Goal: Task Accomplishment & Management: Manage account settings

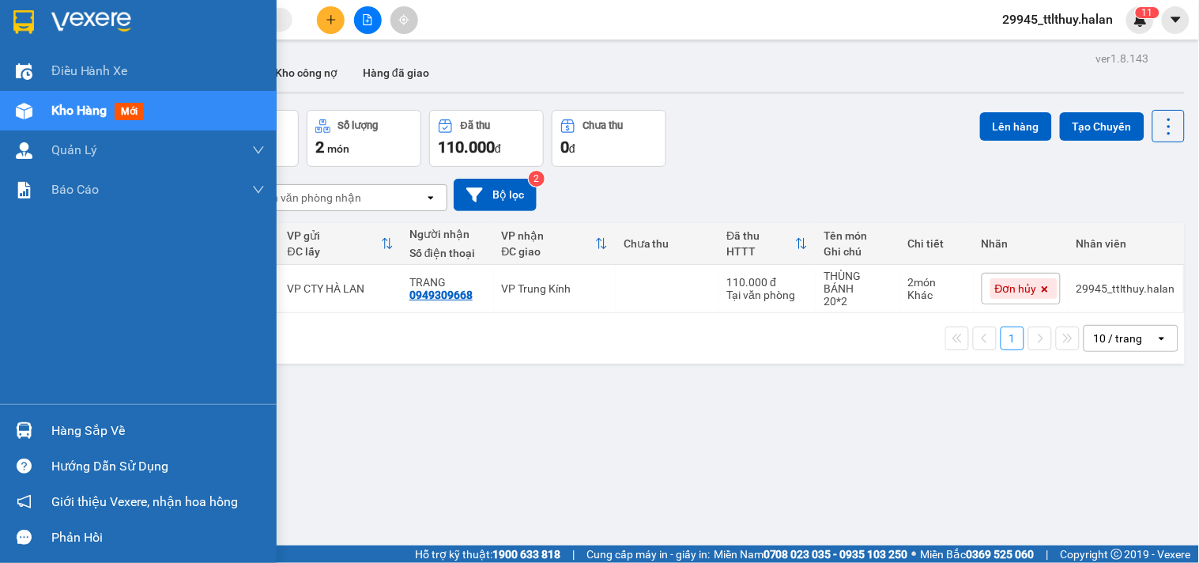
click at [61, 427] on div "Hàng sắp về" at bounding box center [157, 431] width 213 height 24
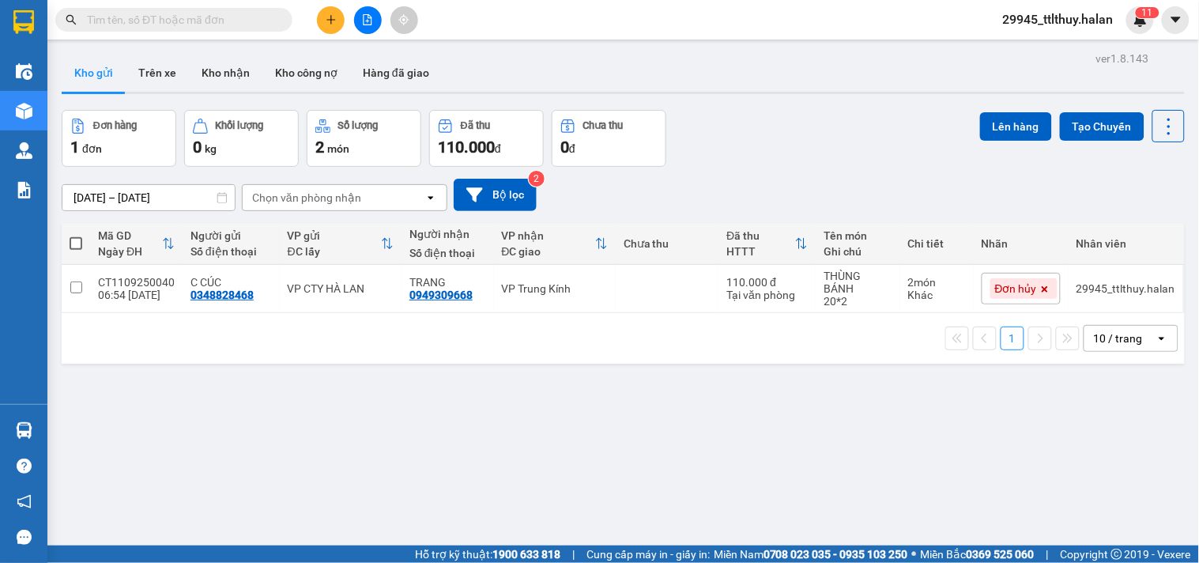
click at [383, 216] on section "Kết quả tìm kiếm ( 0 ) Bộ lọc No Data 29945_ttlthuy.halan 1 1 Điều hành xe Kho …" at bounding box center [599, 281] width 1199 height 563
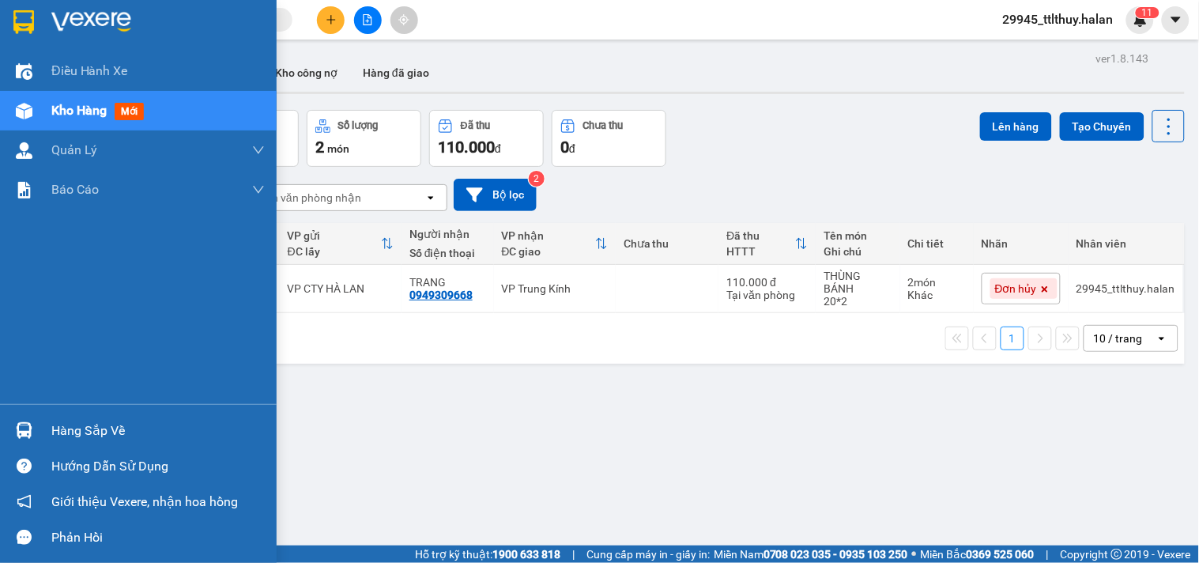
click at [108, 428] on div "Hàng sắp về" at bounding box center [157, 431] width 213 height 24
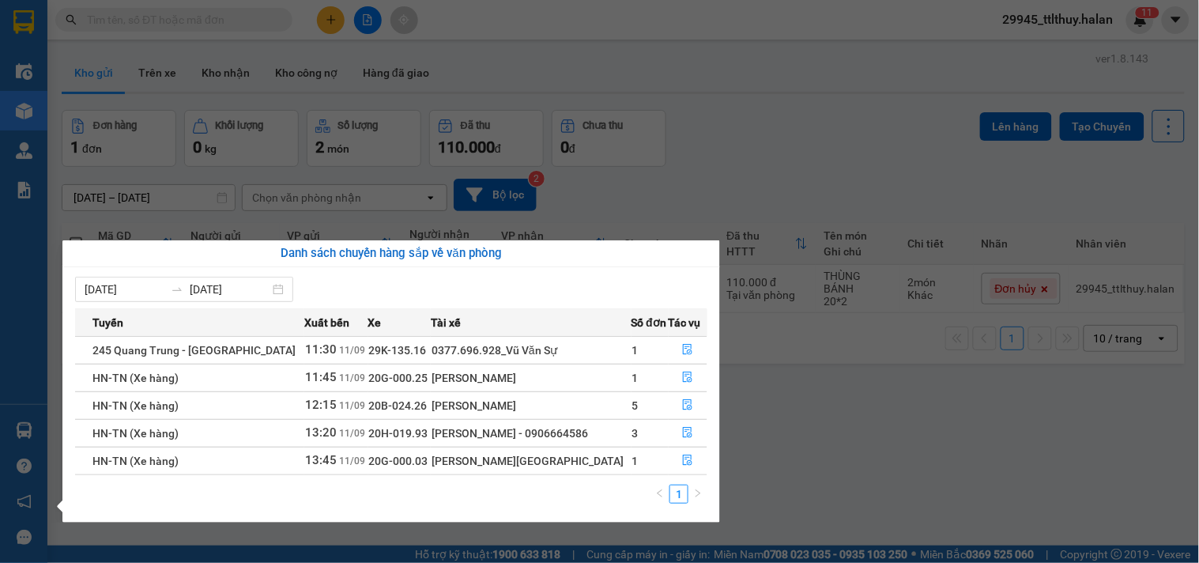
click at [925, 422] on section "Kết quả tìm kiếm ( 0 ) Bộ lọc No Data 29945_ttlthuy.halan 1 1 Điều hành xe Kho …" at bounding box center [599, 281] width 1199 height 563
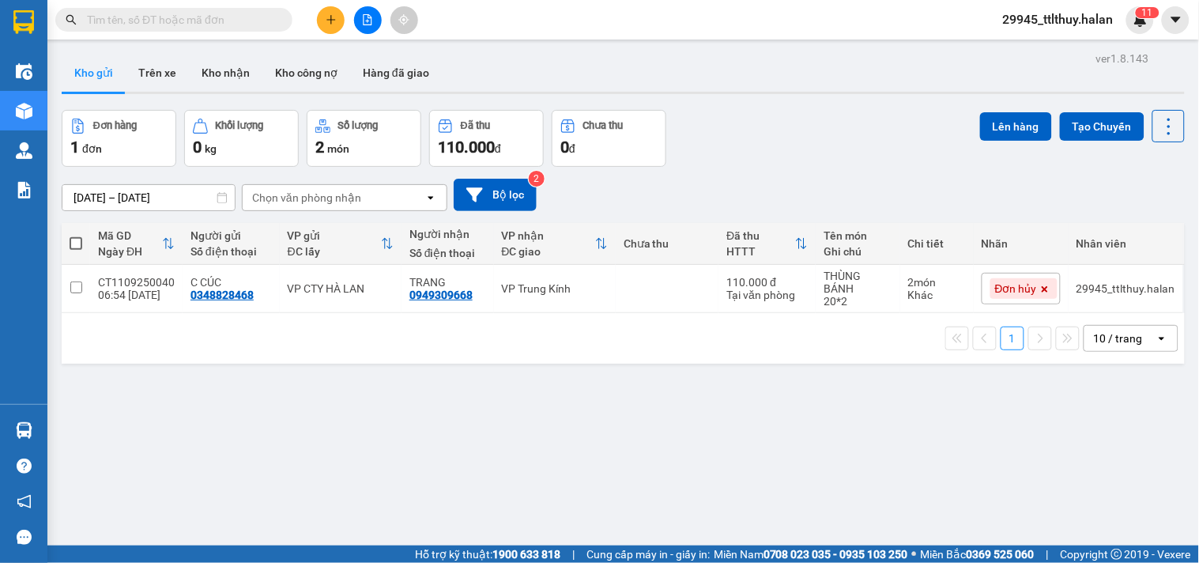
click at [206, 25] on input "text" at bounding box center [180, 19] width 187 height 17
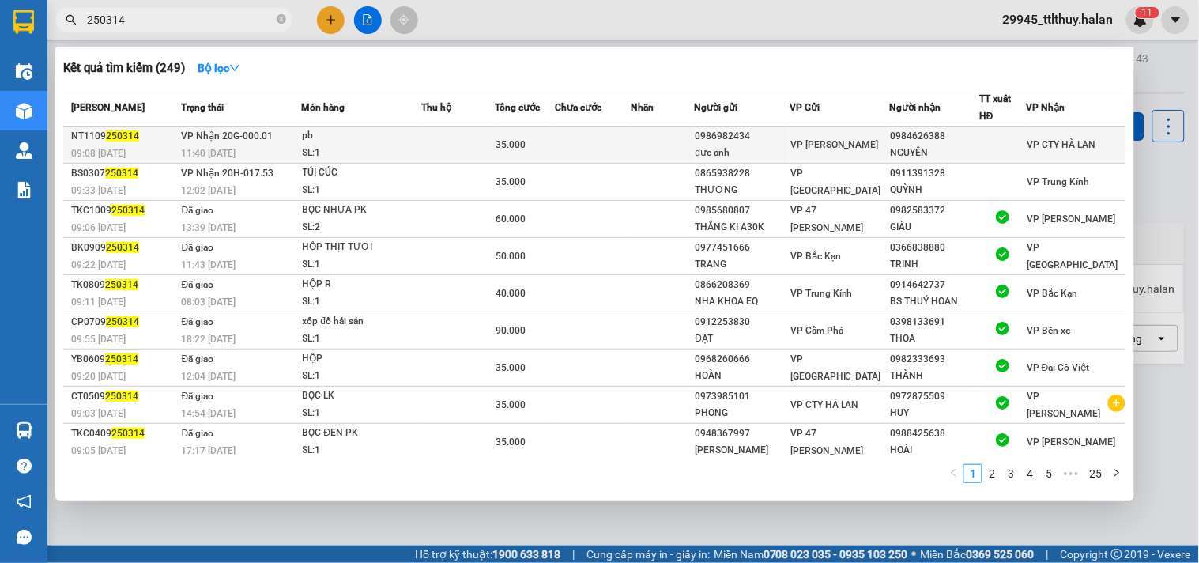
type input "250314"
click at [463, 140] on td at bounding box center [459, 144] width 74 height 37
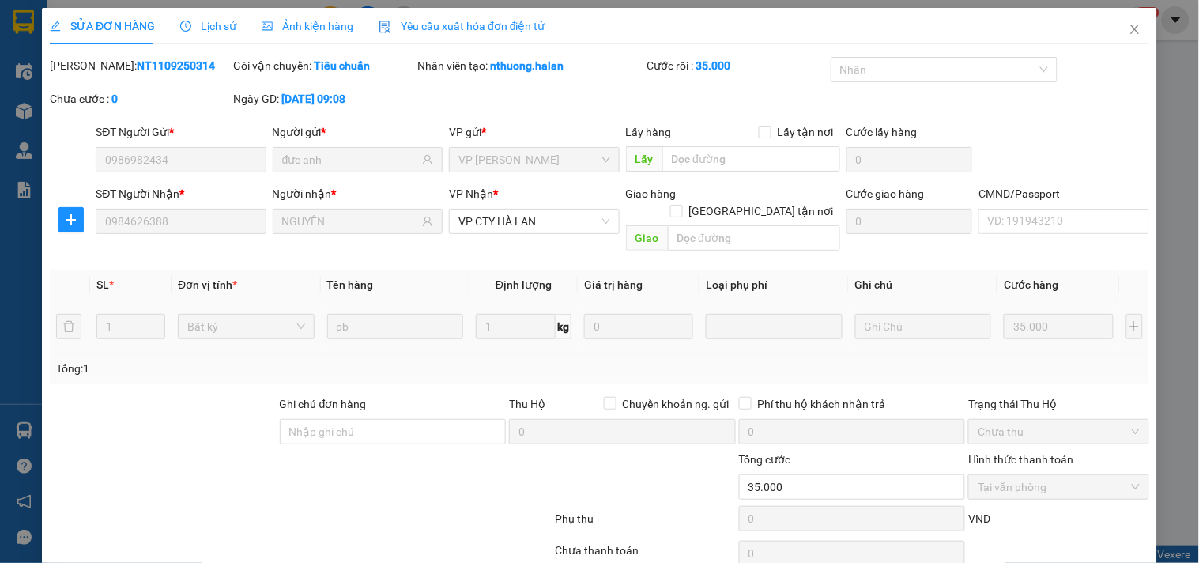
type input "0986982434"
type input "đưc anh"
type input "0984626388"
type input "NGUYÊN"
type input "35.000"
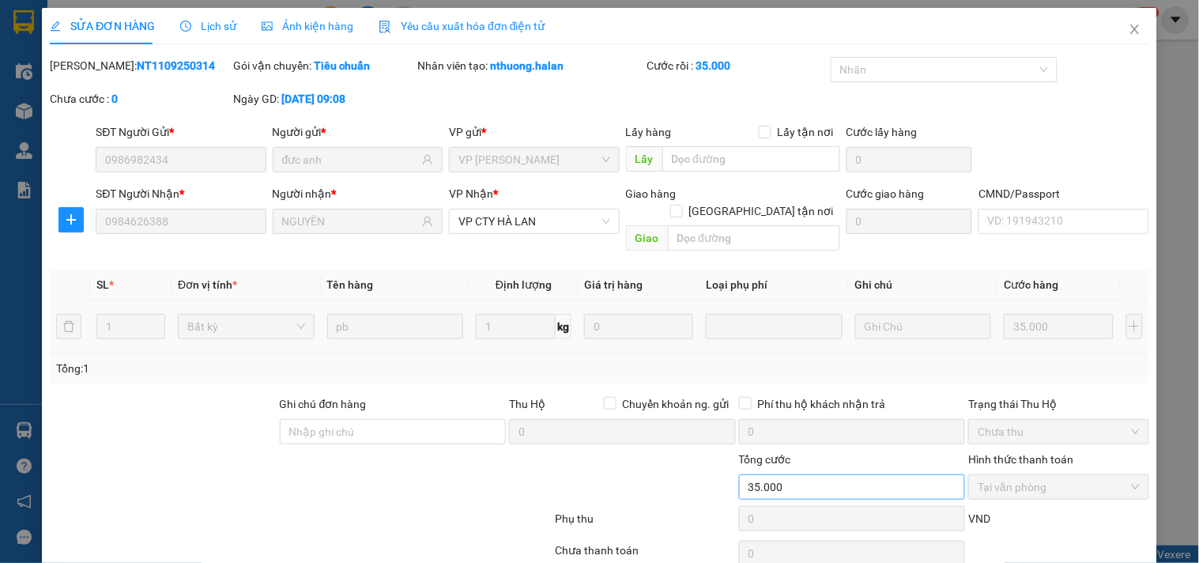
scroll to position [57, 0]
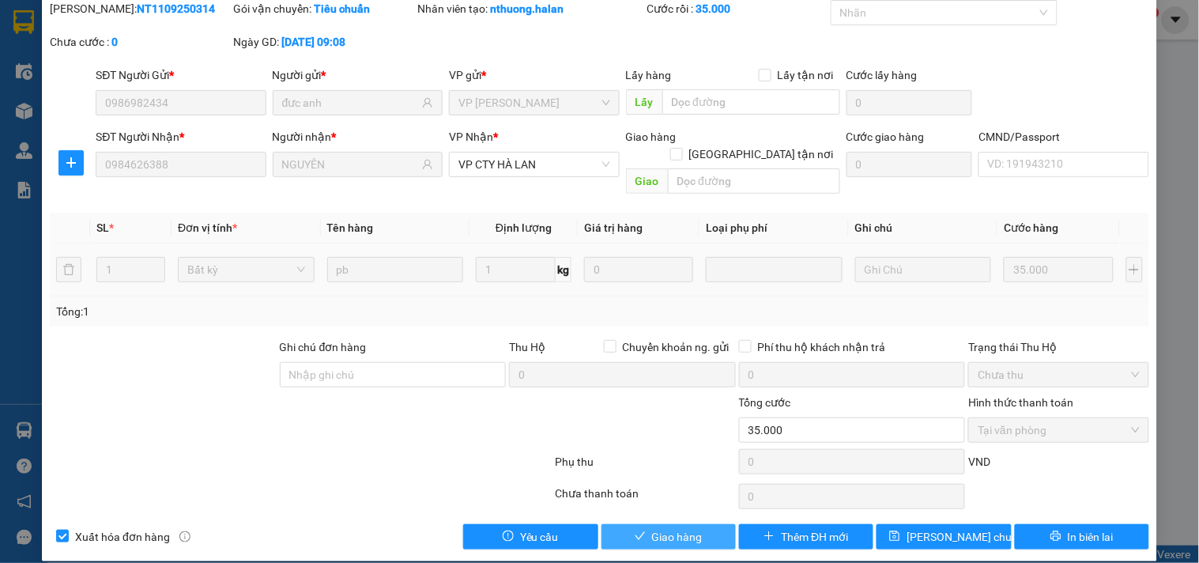
click at [659, 528] on span "Giao hàng" at bounding box center [677, 536] width 51 height 17
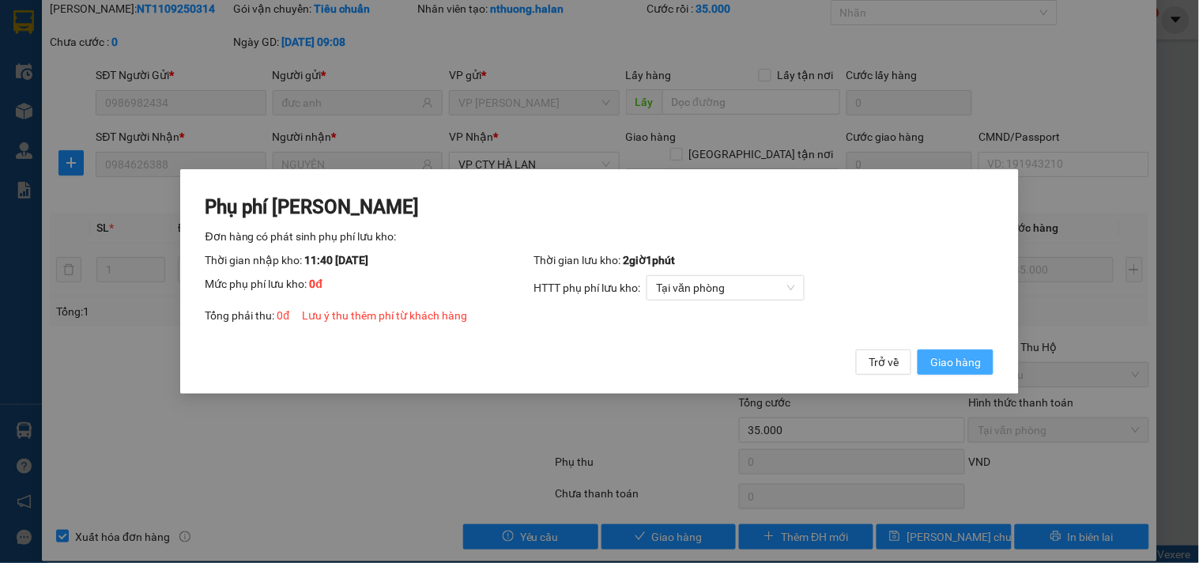
click at [965, 364] on span "Giao hàng" at bounding box center [956, 361] width 51 height 17
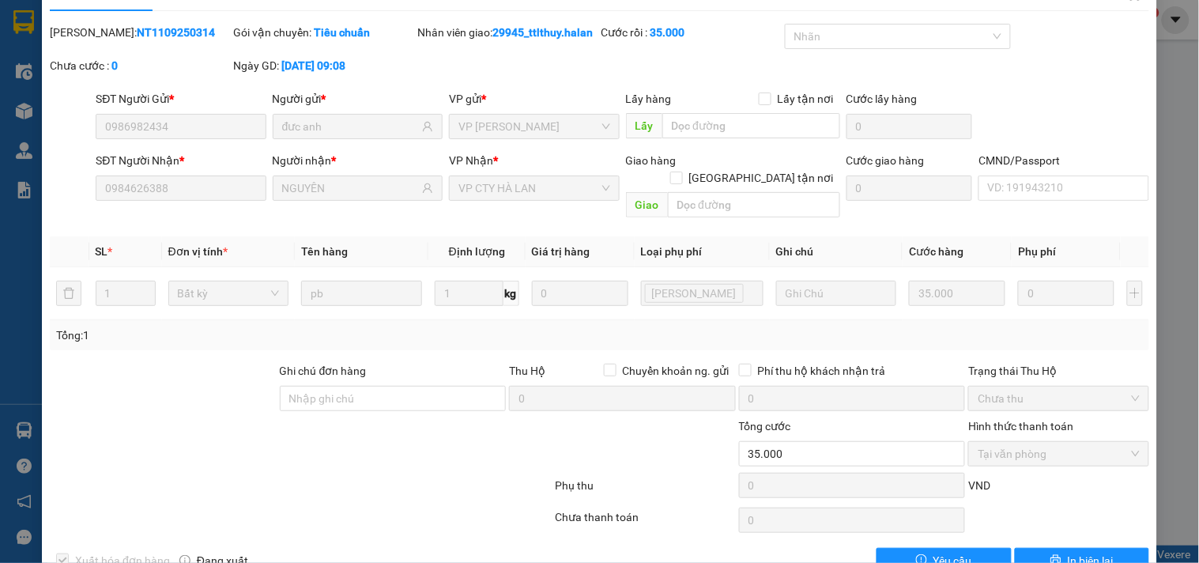
scroll to position [0, 0]
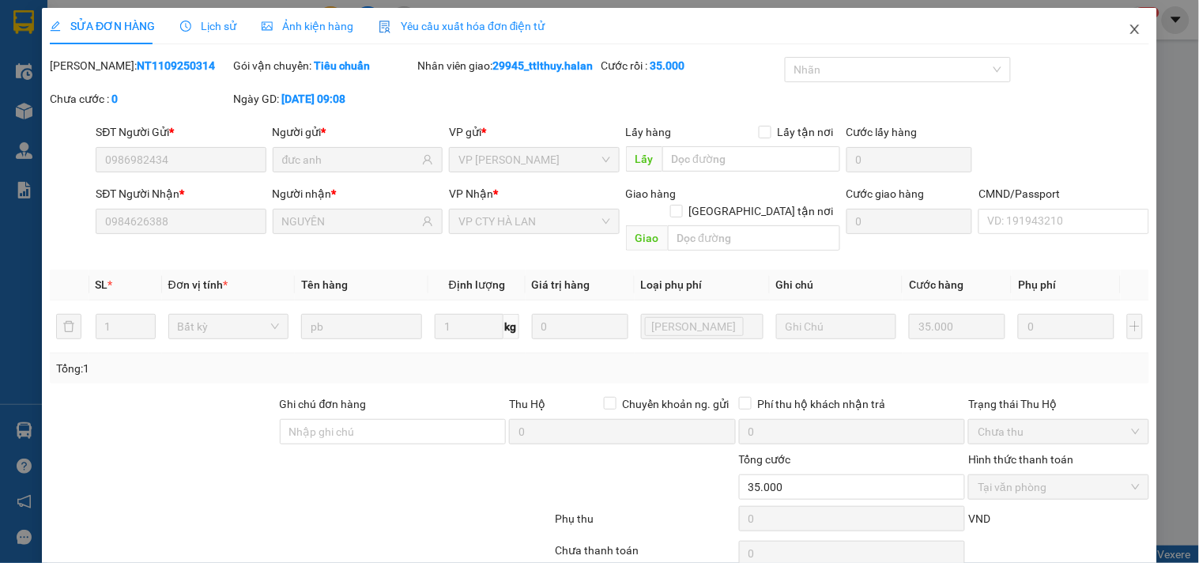
click at [1129, 28] on icon "close" at bounding box center [1135, 29] width 13 height 13
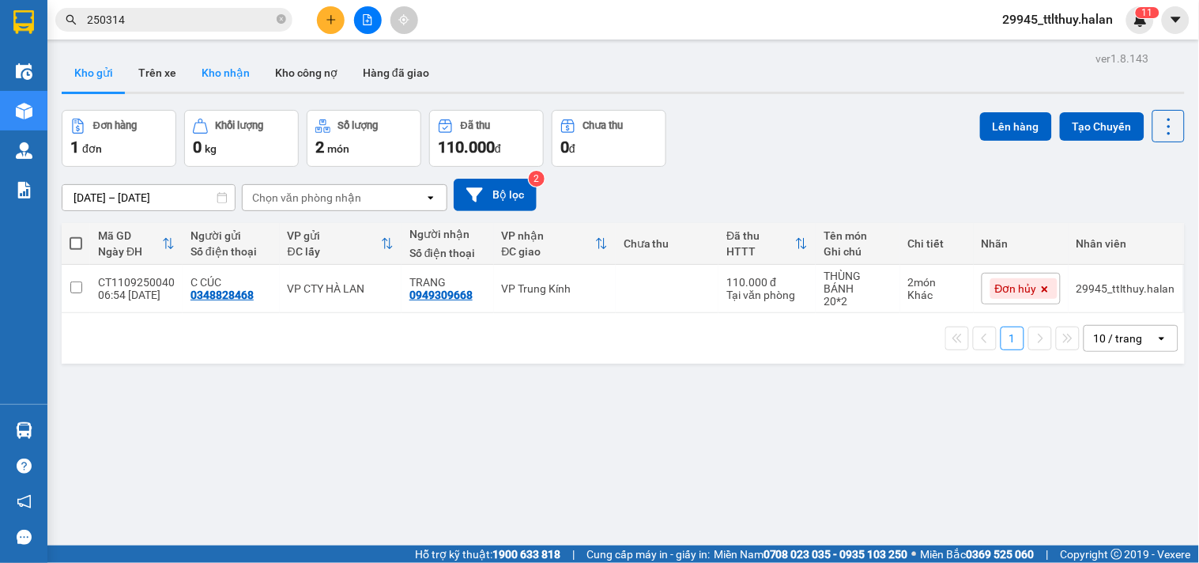
click at [225, 71] on button "Kho nhận" at bounding box center [226, 73] width 74 height 38
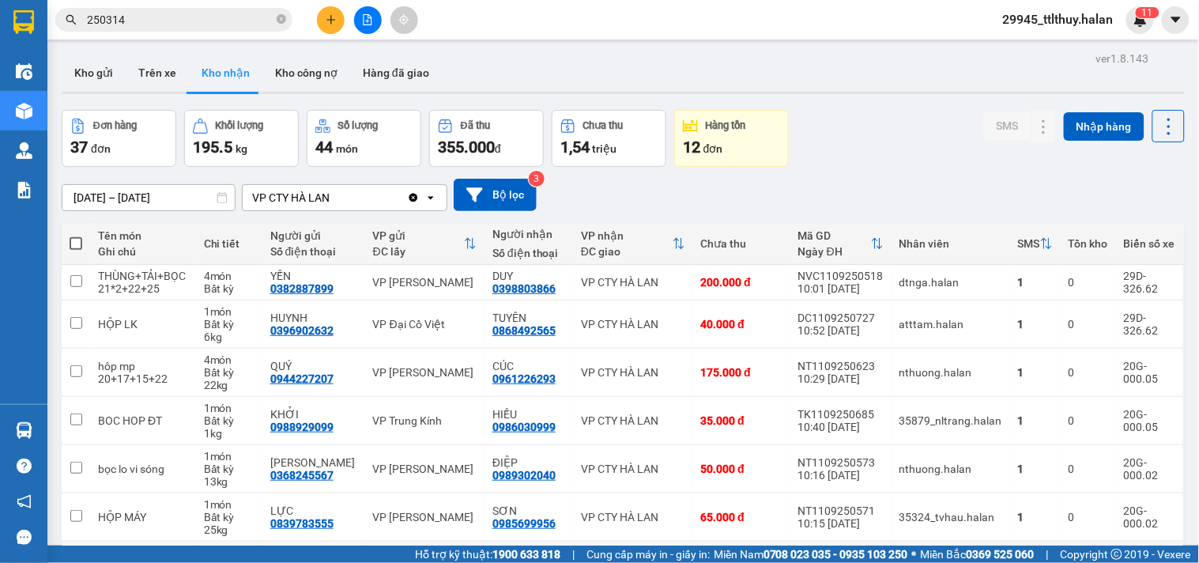
scroll to position [255, 0]
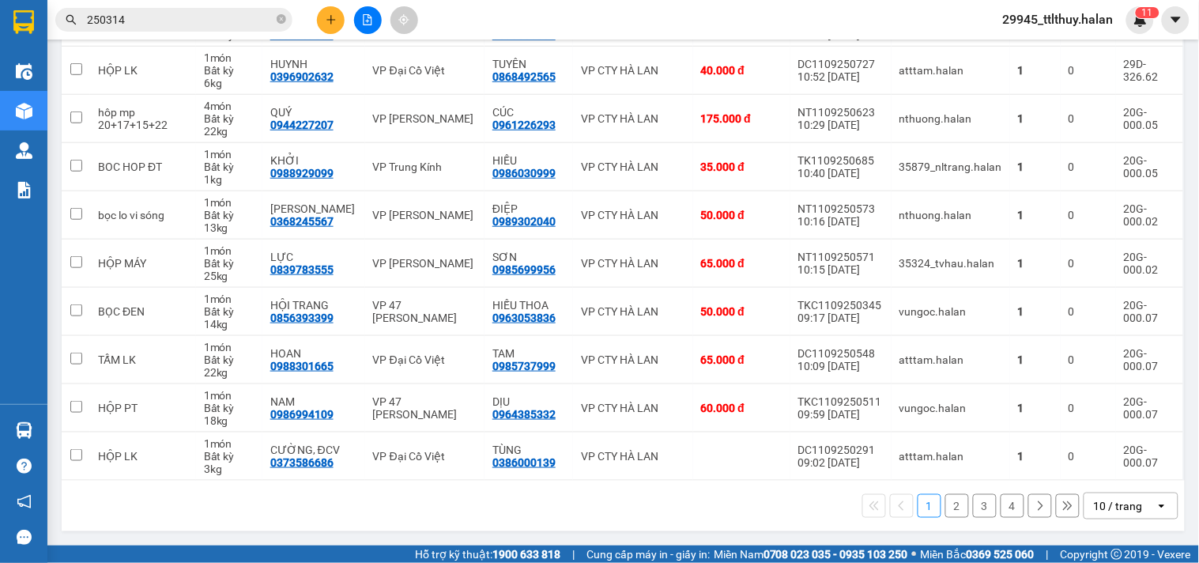
click at [976, 507] on button "3" at bounding box center [985, 506] width 24 height 24
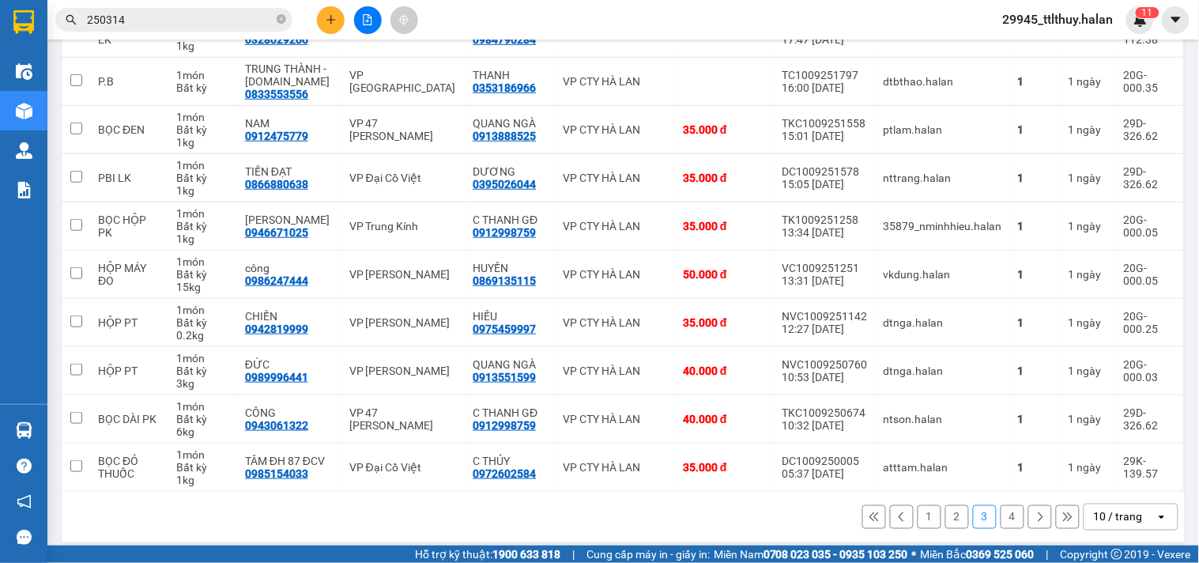
click at [1001, 518] on button "4" at bounding box center [1013, 517] width 24 height 24
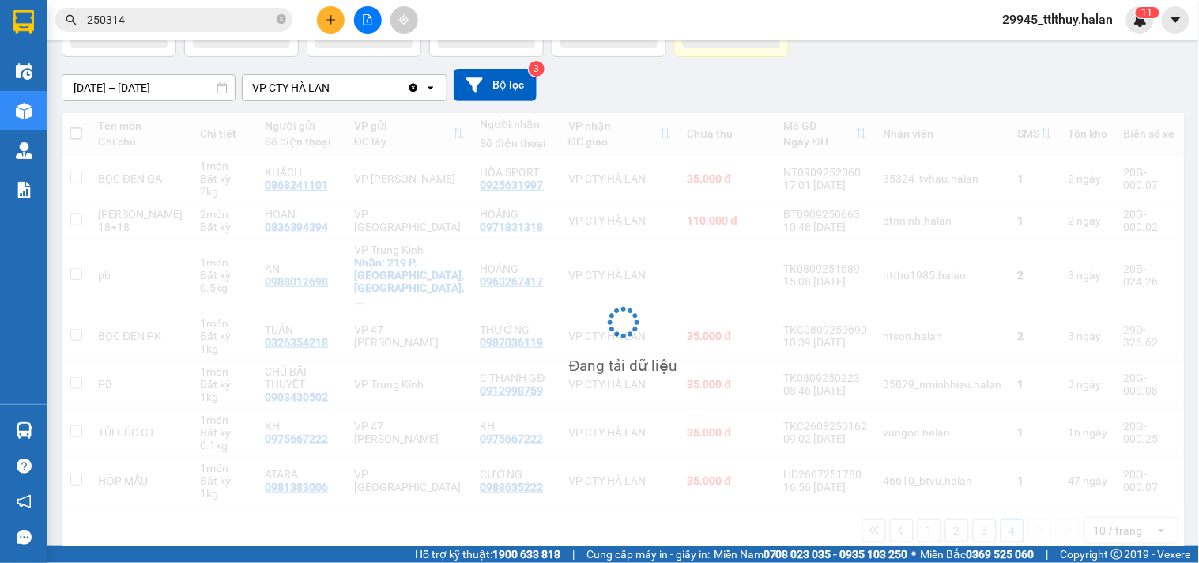
scroll to position [111, 0]
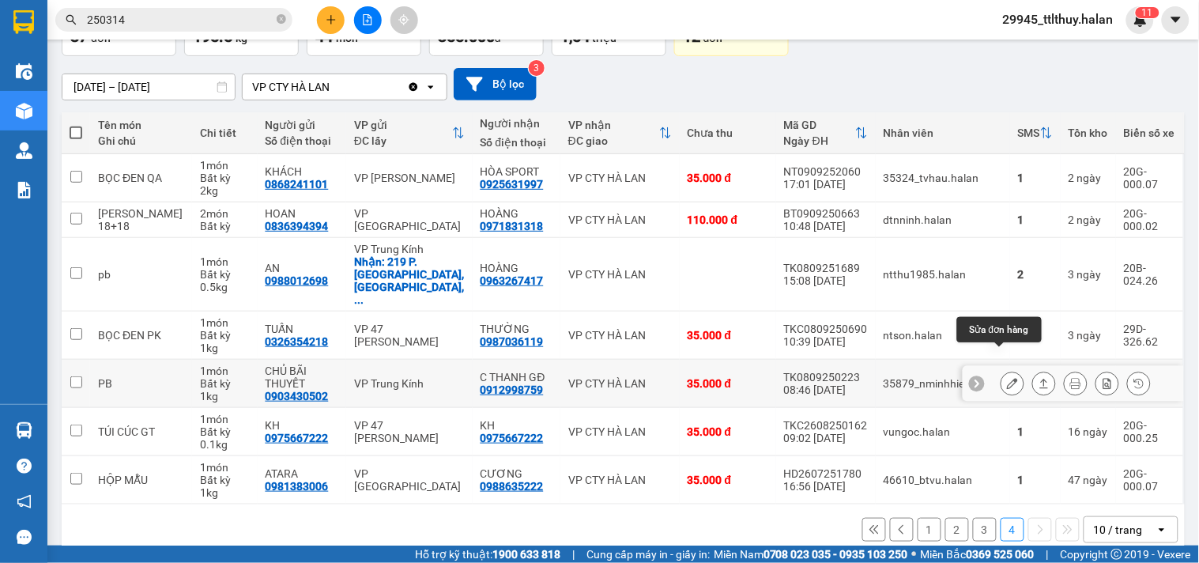
click at [1007, 378] on icon at bounding box center [1012, 383] width 11 height 11
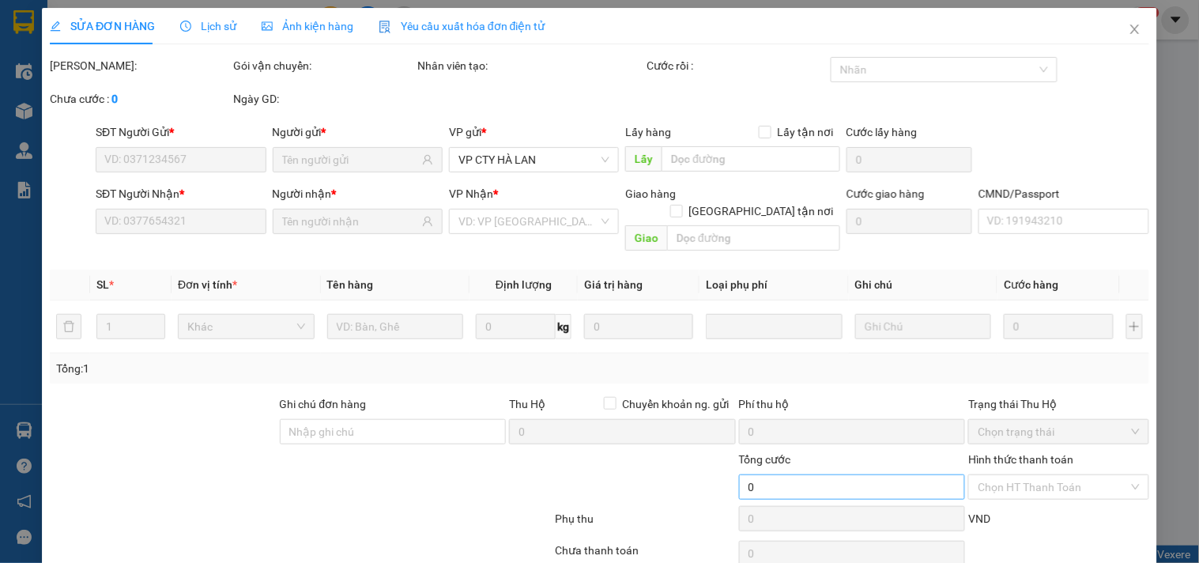
type input "0903430502"
type input "CHỦ BÃI THUYẾT"
type input "0912998759"
type input "C THANH GĐ"
type input "35.000"
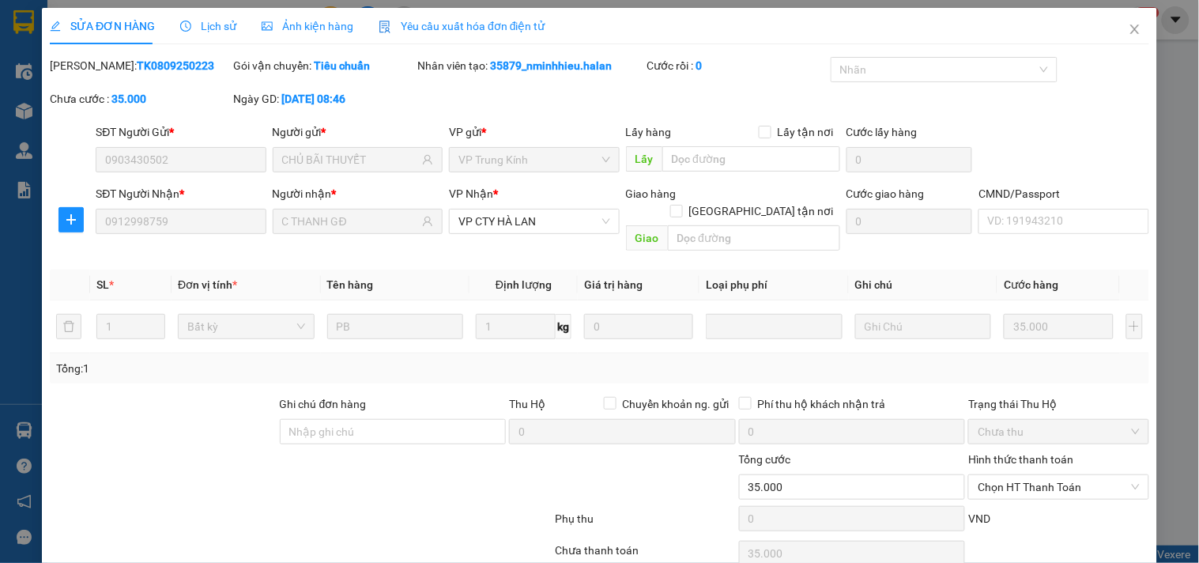
scroll to position [57, 0]
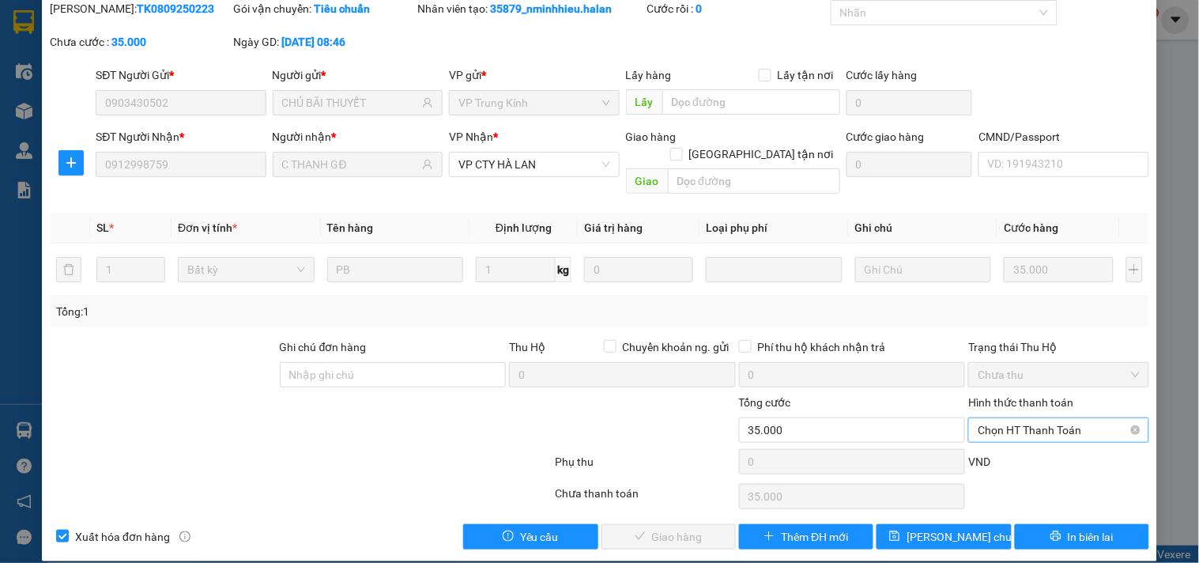
click at [1012, 418] on span "Chọn HT Thanh Toán" at bounding box center [1058, 430] width 161 height 24
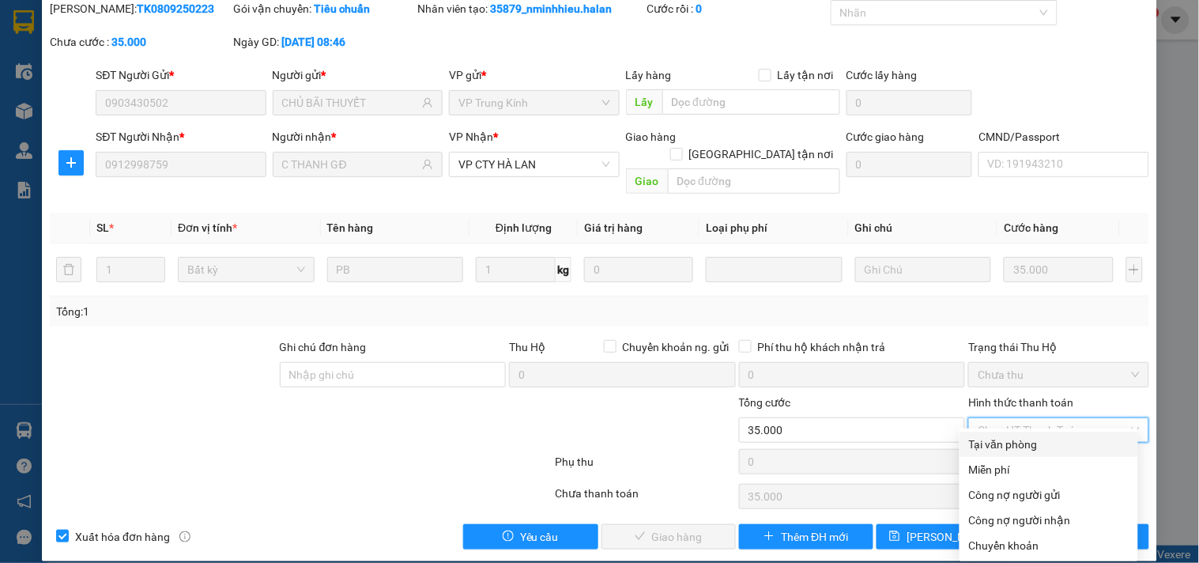
click at [1014, 439] on div "Tại văn phòng" at bounding box center [1049, 444] width 160 height 17
type input "0"
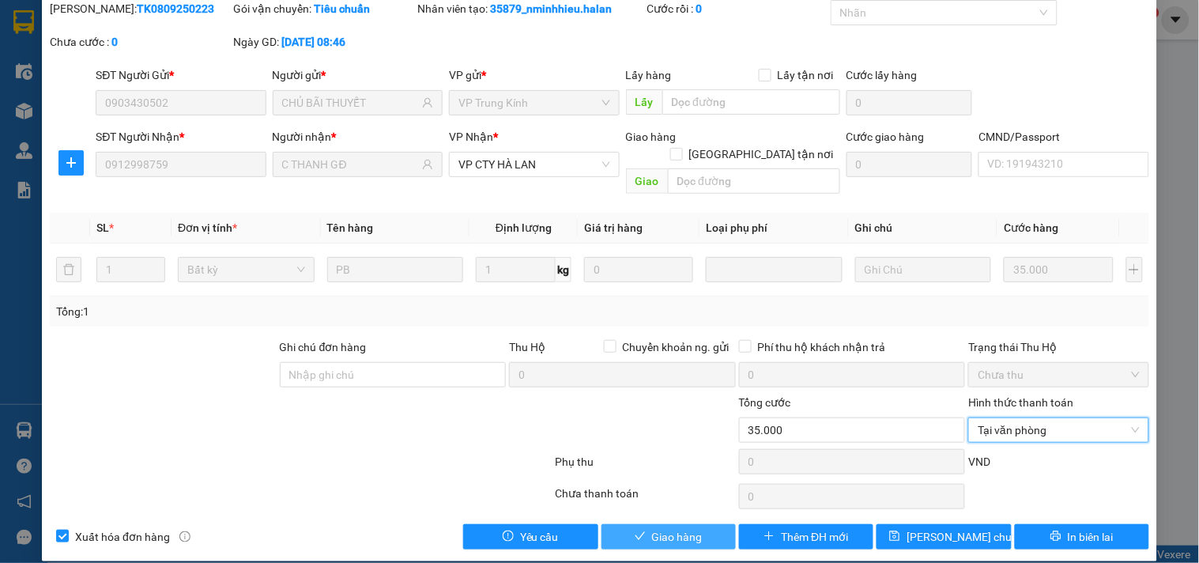
click at [680, 528] on span "Giao hàng" at bounding box center [677, 536] width 51 height 17
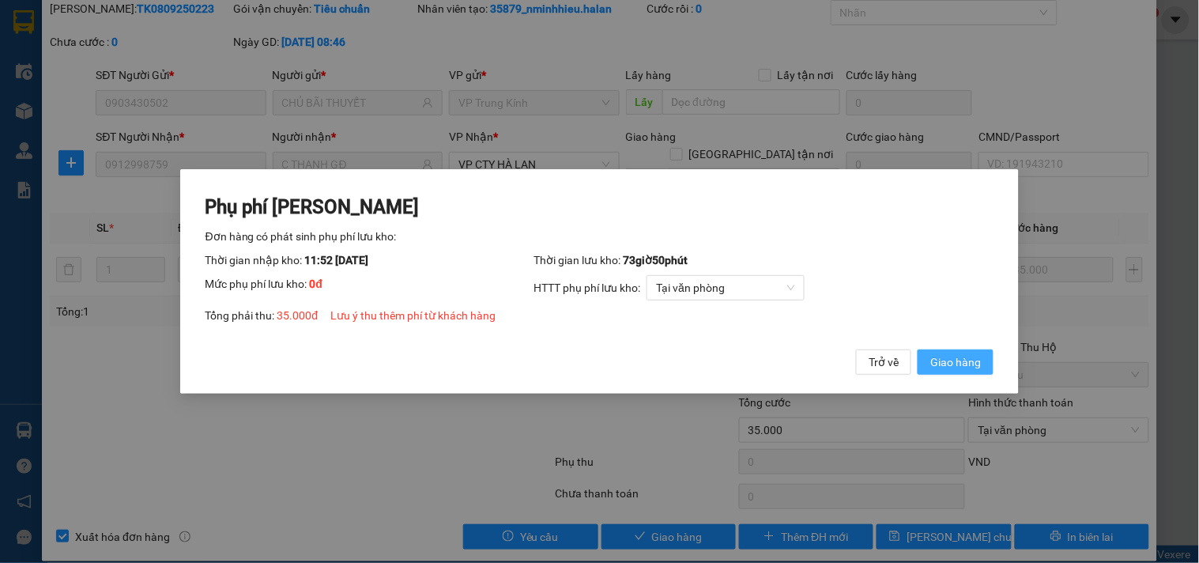
click at [978, 369] on span "Giao hàng" at bounding box center [956, 361] width 51 height 17
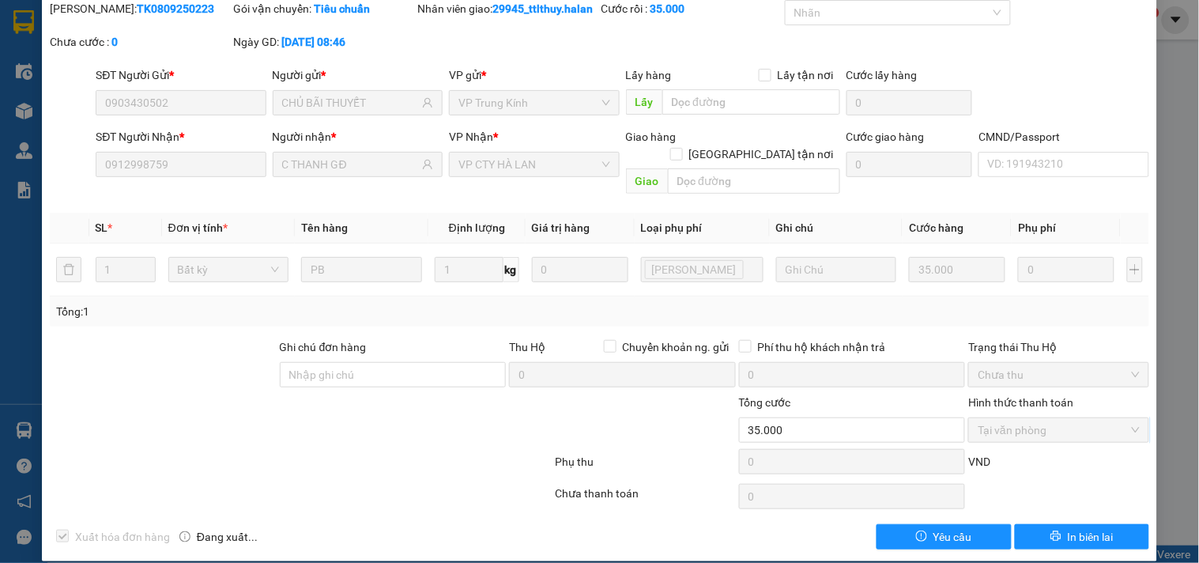
drag, startPoint x: 1166, startPoint y: 111, endPoint x: 1135, endPoint y: 128, distance: 35.0
click at [1166, 111] on div "SỬA ĐƠN HÀNG Lịch sử Ảnh kiện hàng Yêu cầu xuất hóa đơn điện tử Total Paid Fee …" at bounding box center [599, 281] width 1199 height 563
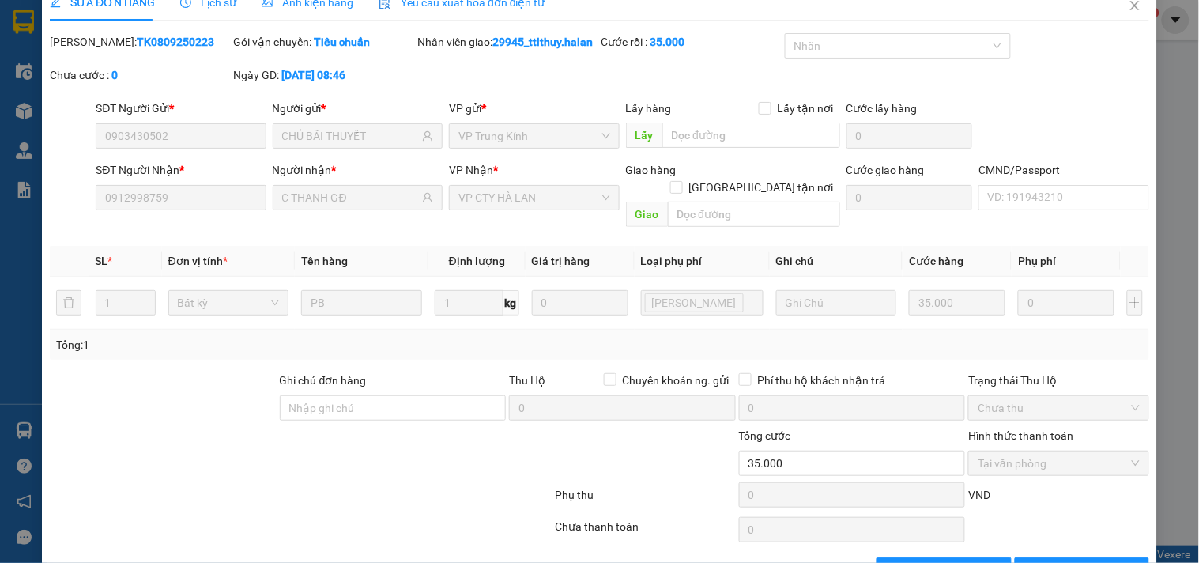
scroll to position [0, 0]
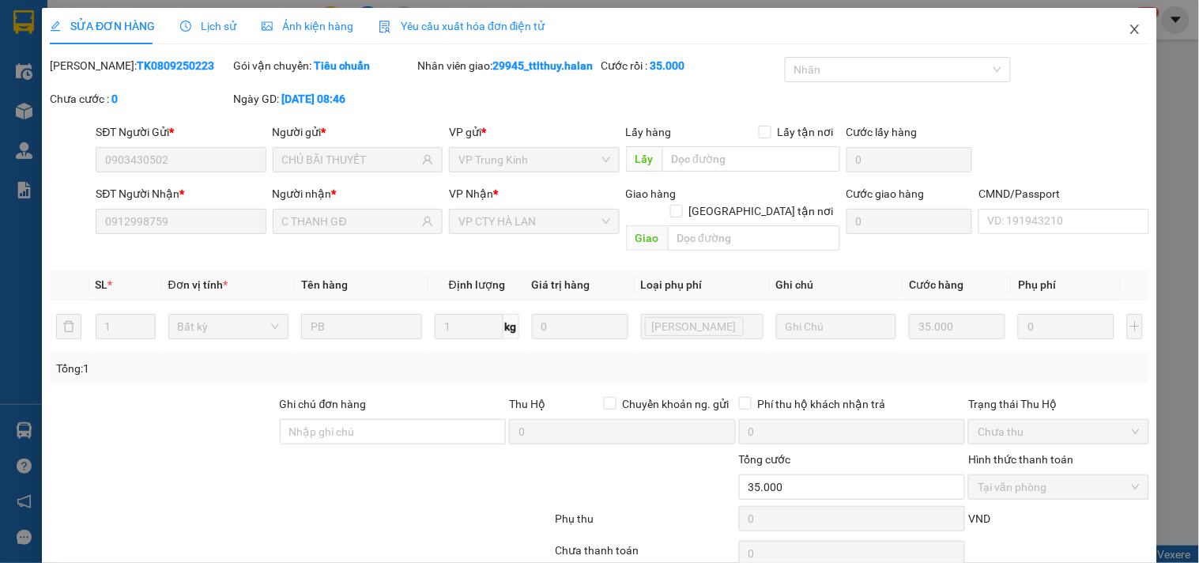
click at [1129, 32] on icon "close" at bounding box center [1135, 29] width 13 height 13
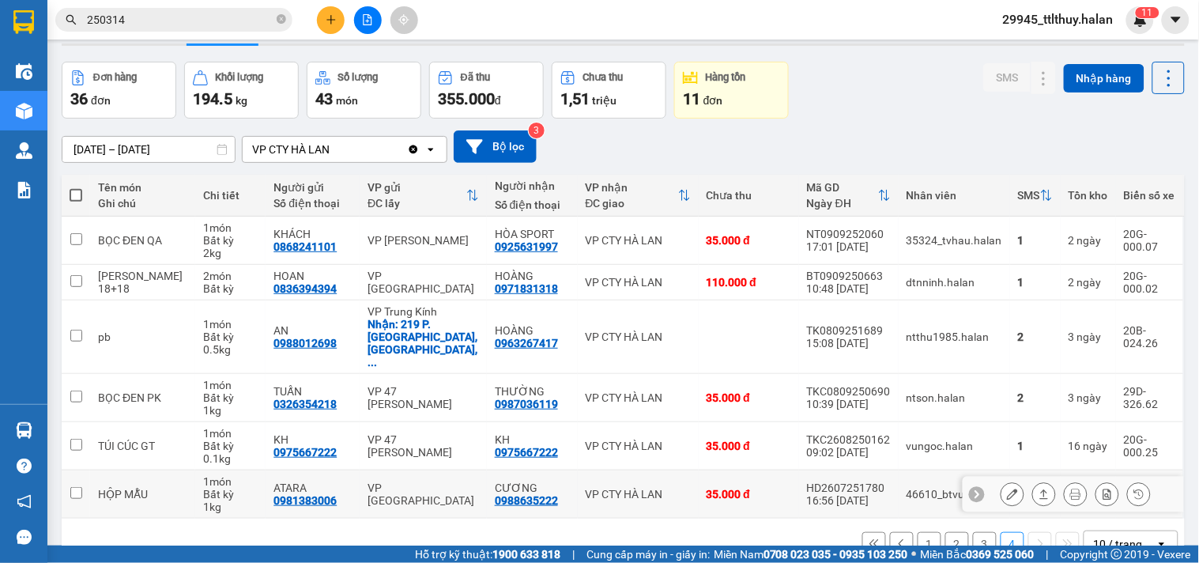
scroll to position [73, 0]
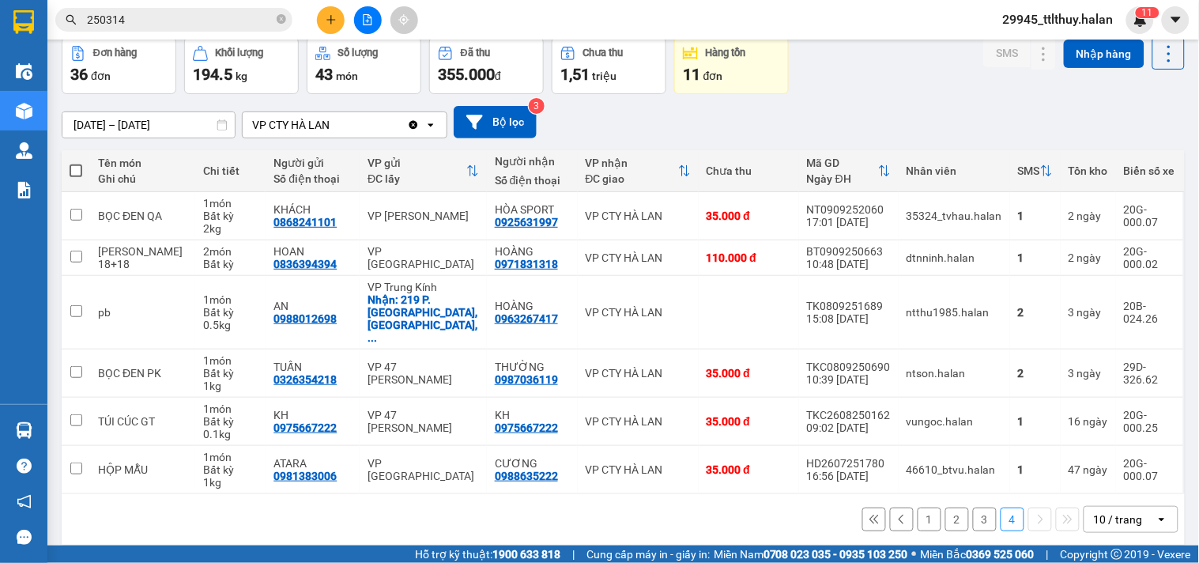
click at [918, 508] on button "1" at bounding box center [930, 520] width 24 height 24
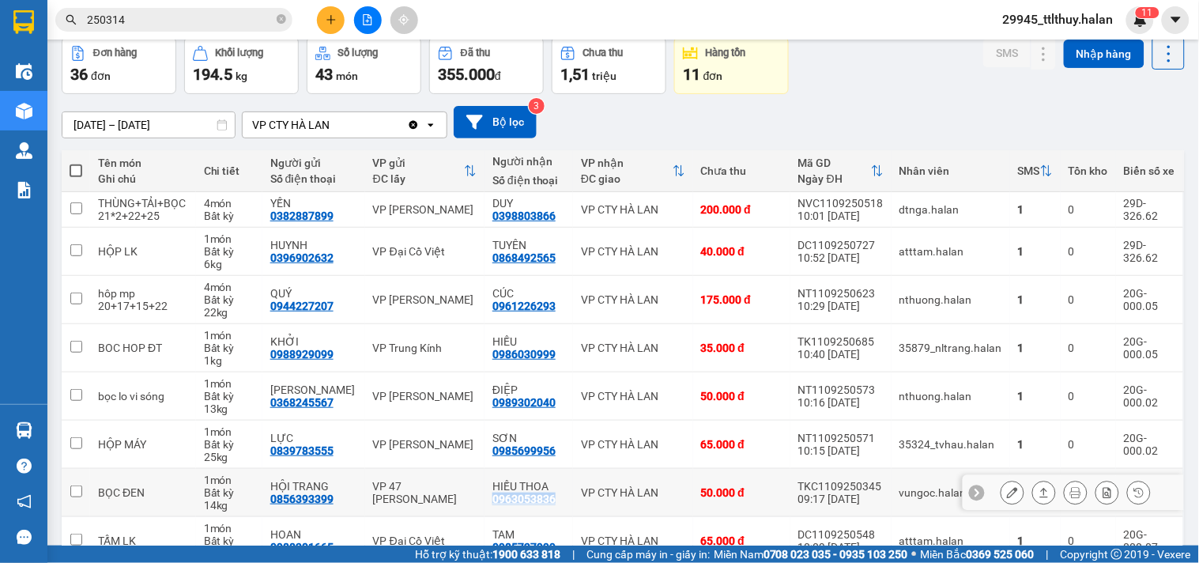
drag, startPoint x: 486, startPoint y: 502, endPoint x: 547, endPoint y: 510, distance: 61.4
click at [547, 510] on td "HIẾU THOA 0963053836" at bounding box center [529, 493] width 89 height 48
checkbox input "true"
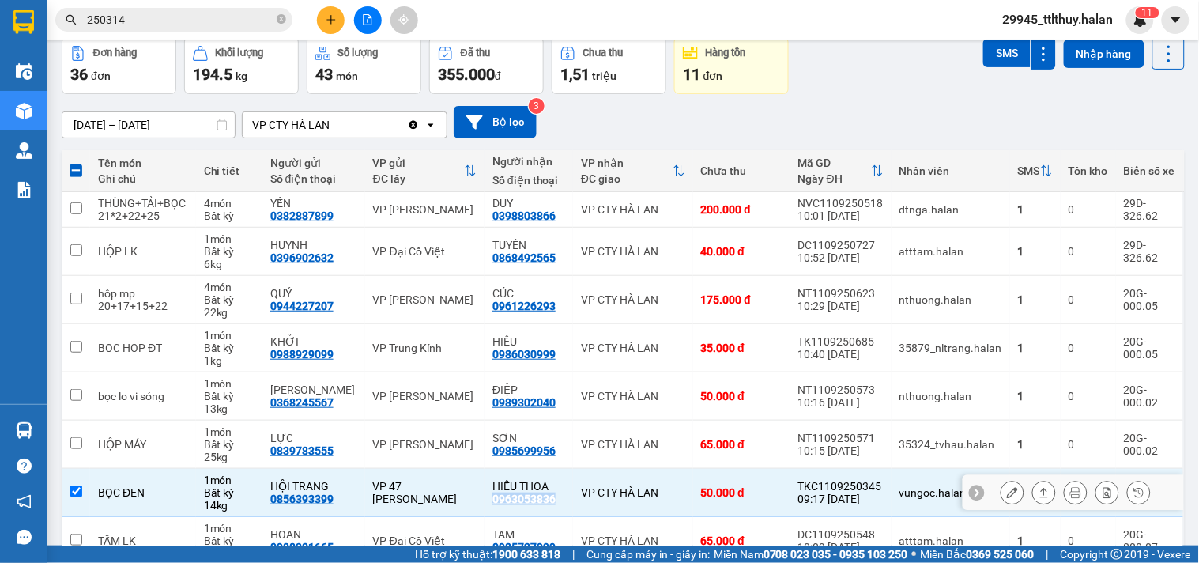
copy div "0963053836"
click at [226, 20] on input "250314" at bounding box center [180, 19] width 187 height 17
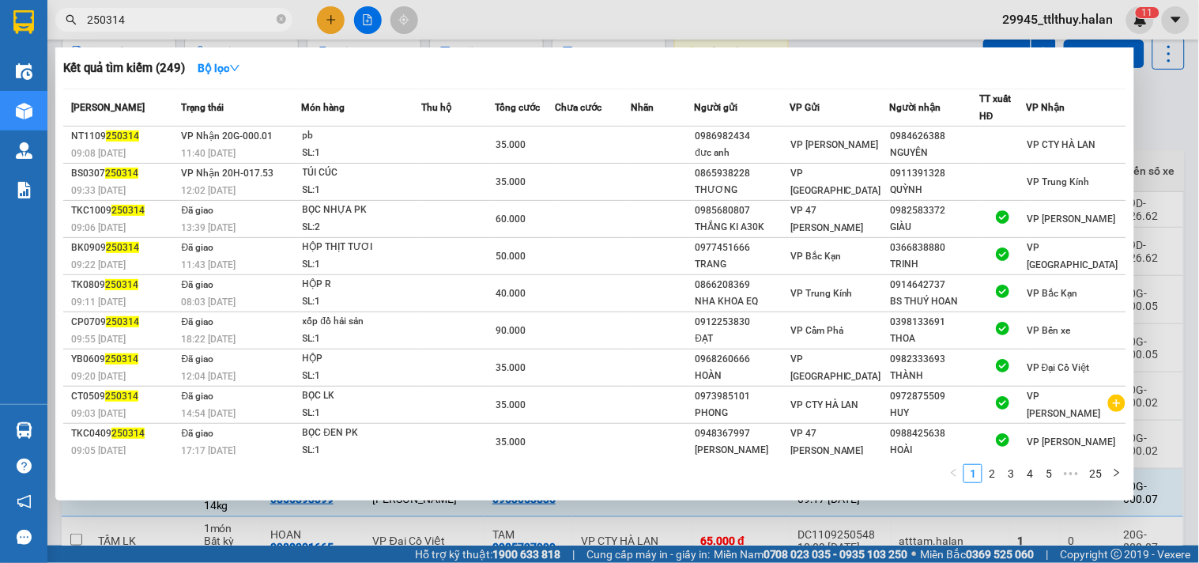
click at [226, 20] on input "250314" at bounding box center [180, 19] width 187 height 17
paste input "0963053836"
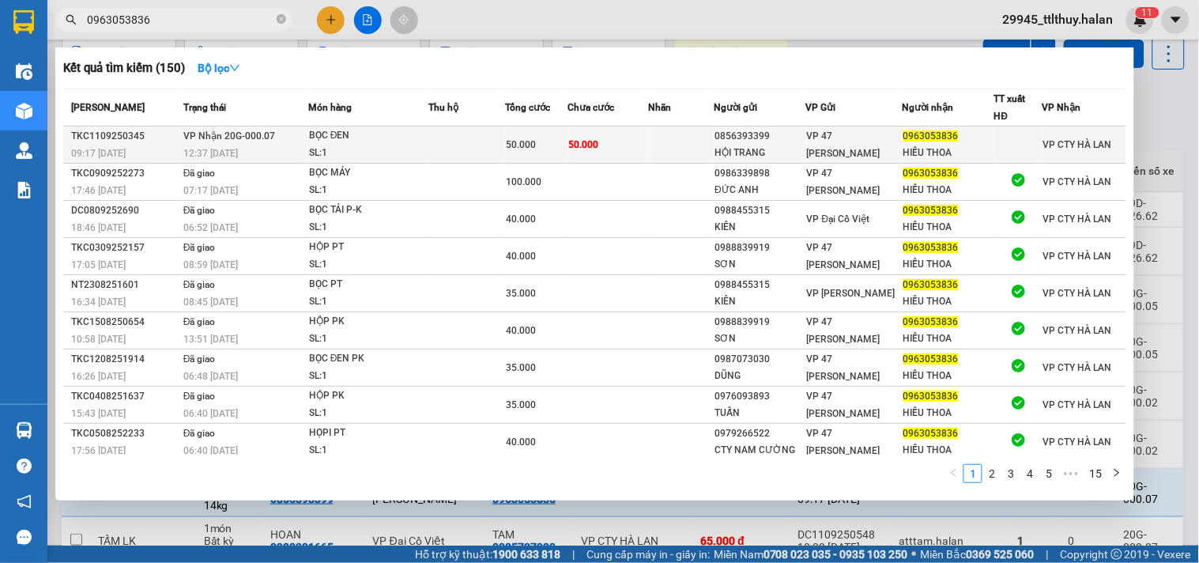
type input "0963053836"
click at [641, 147] on td "50.000" at bounding box center [608, 144] width 80 height 37
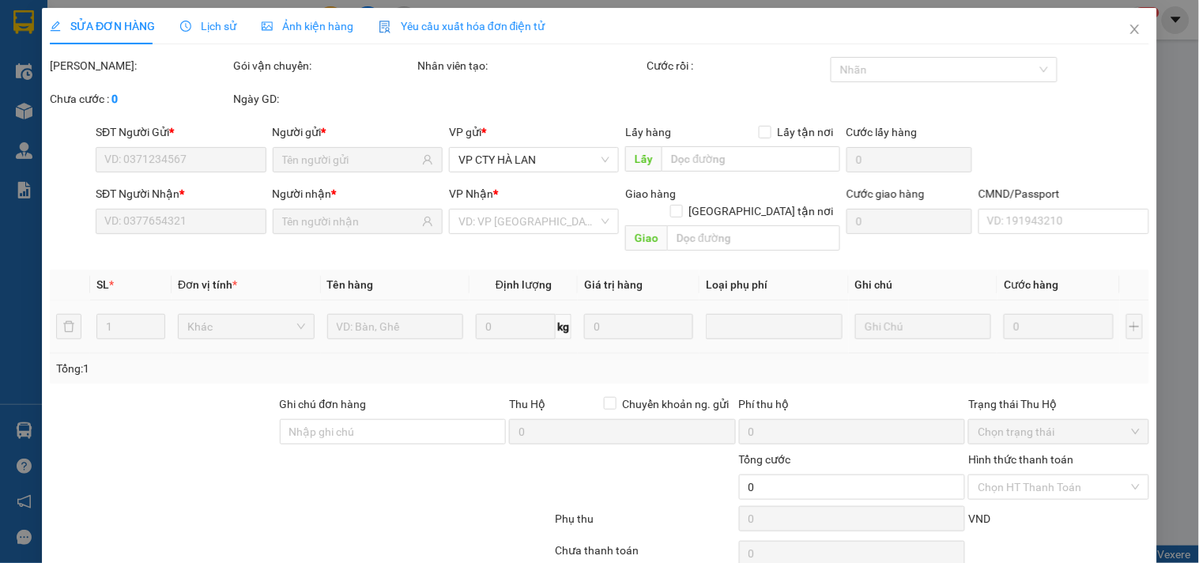
type input "0856393399"
type input "HỘI TRANG"
type input "0963053836"
type input "HIẾU THOA"
type input "50.000"
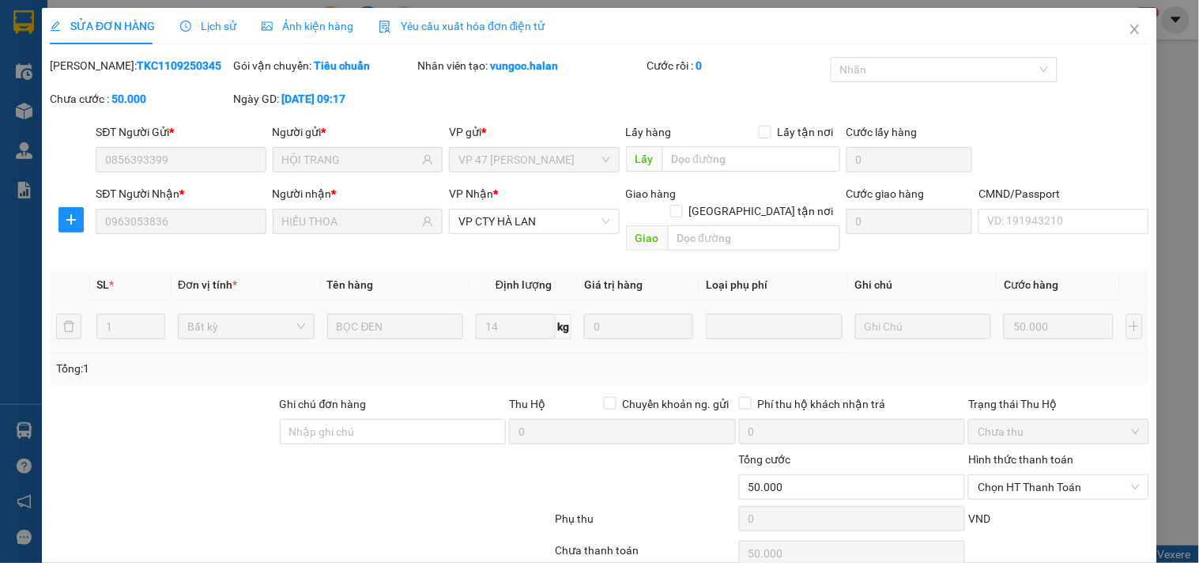
scroll to position [57, 0]
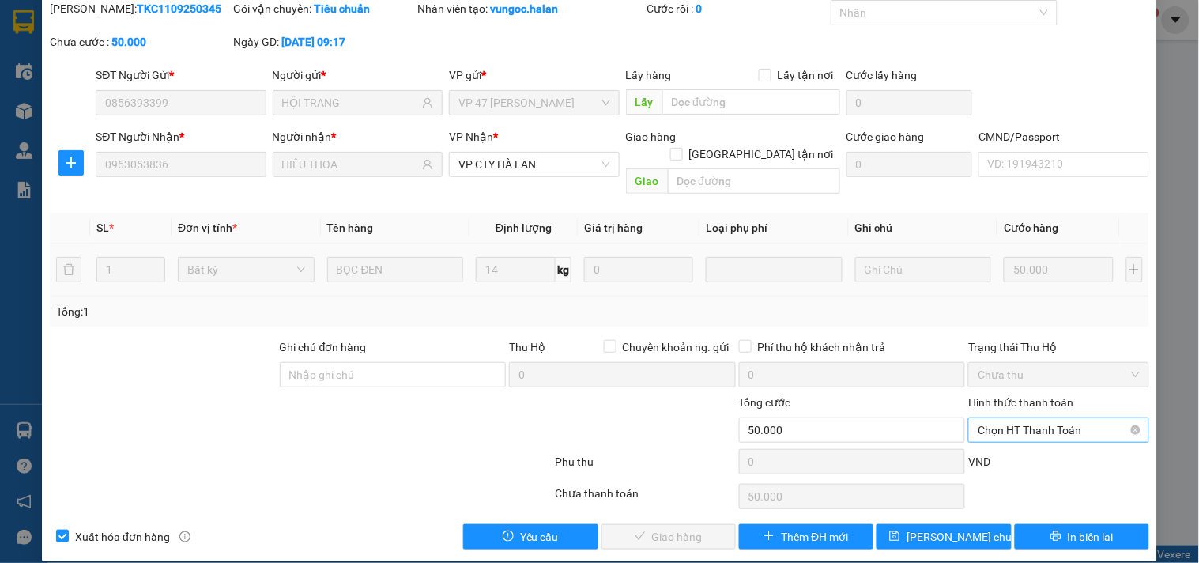
click at [992, 418] on span "Chọn HT Thanh Toán" at bounding box center [1058, 430] width 161 height 24
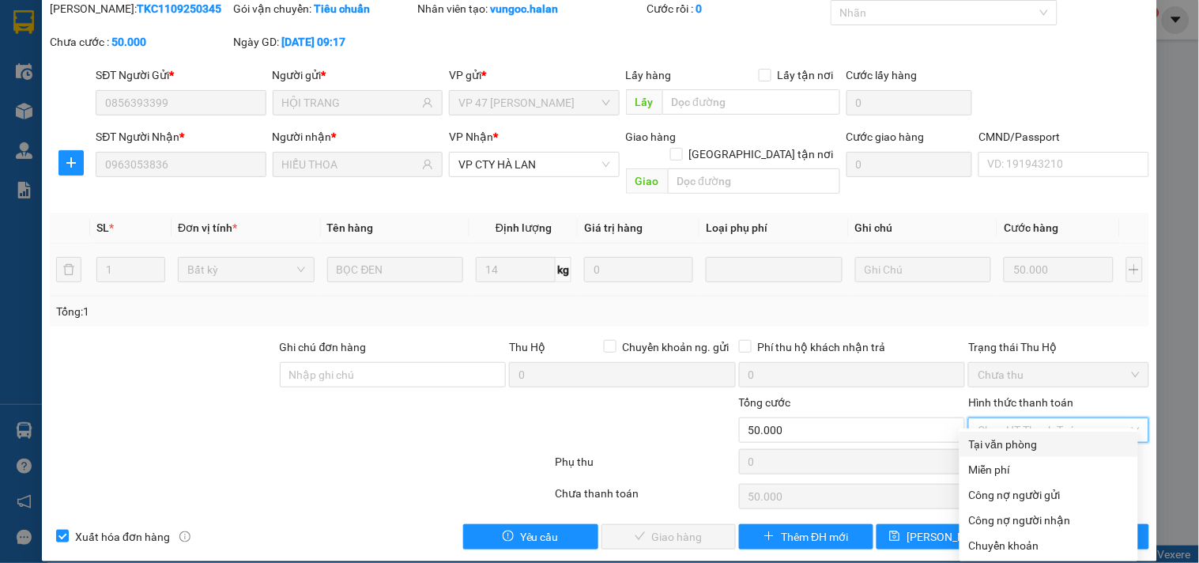
click at [983, 438] on div "Tại văn phòng" at bounding box center [1049, 444] width 160 height 17
type input "0"
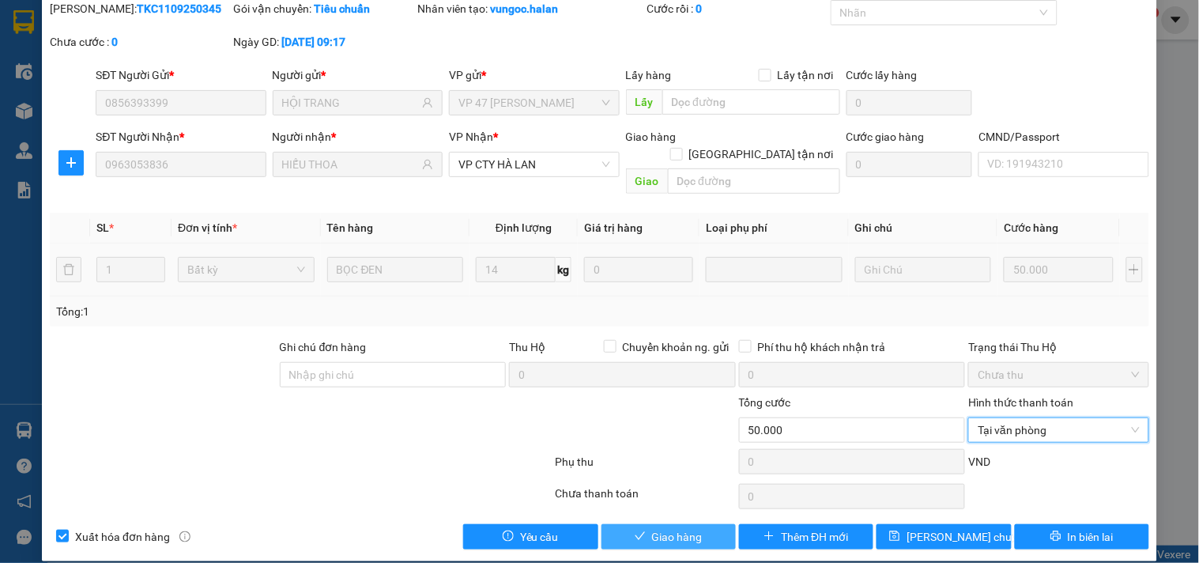
click at [702, 524] on button "Giao hàng" at bounding box center [669, 536] width 134 height 25
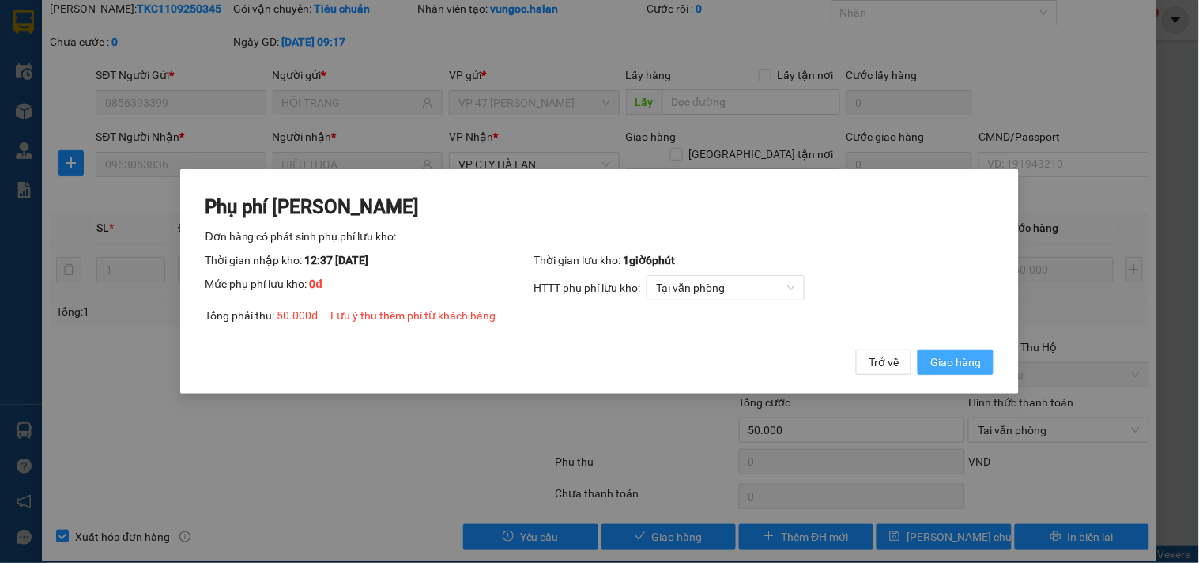
click at [953, 367] on span "Giao hàng" at bounding box center [956, 361] width 51 height 17
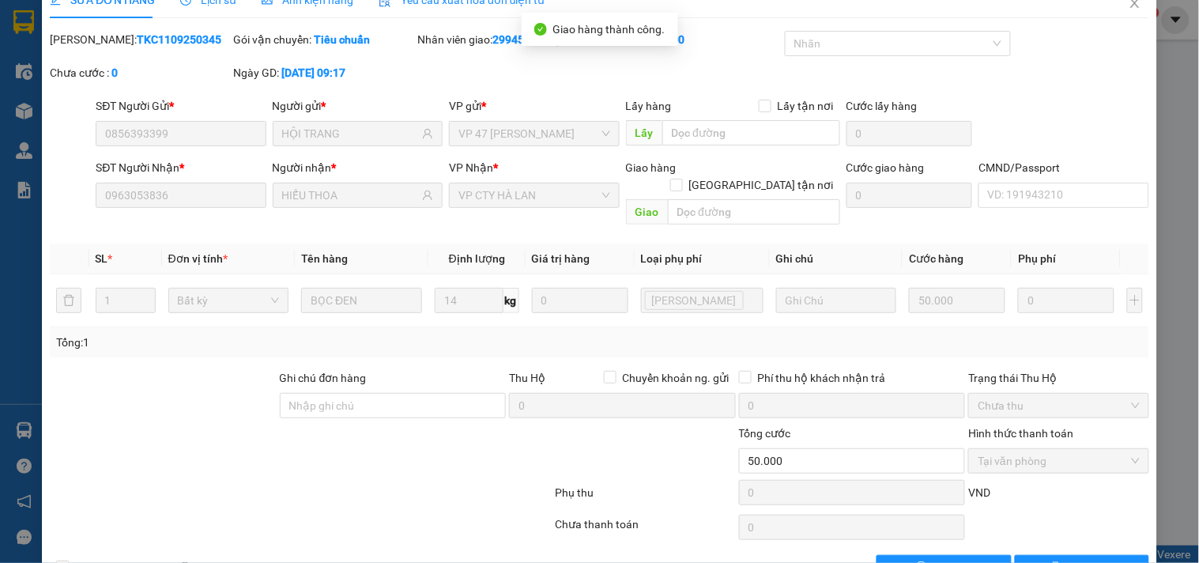
scroll to position [0, 0]
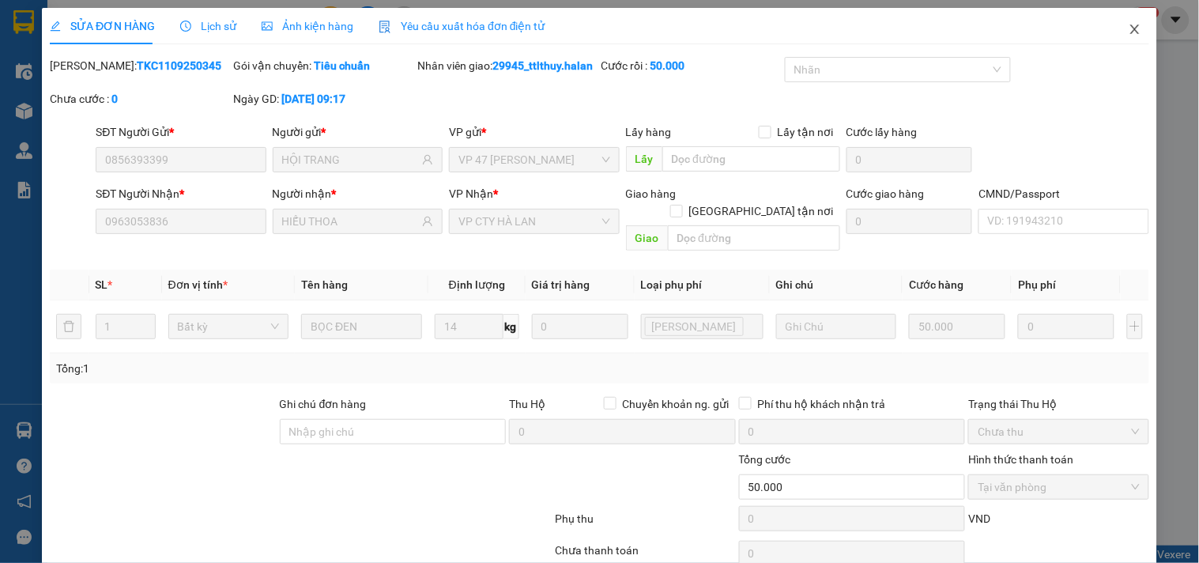
click at [1129, 33] on icon "close" at bounding box center [1135, 29] width 13 height 13
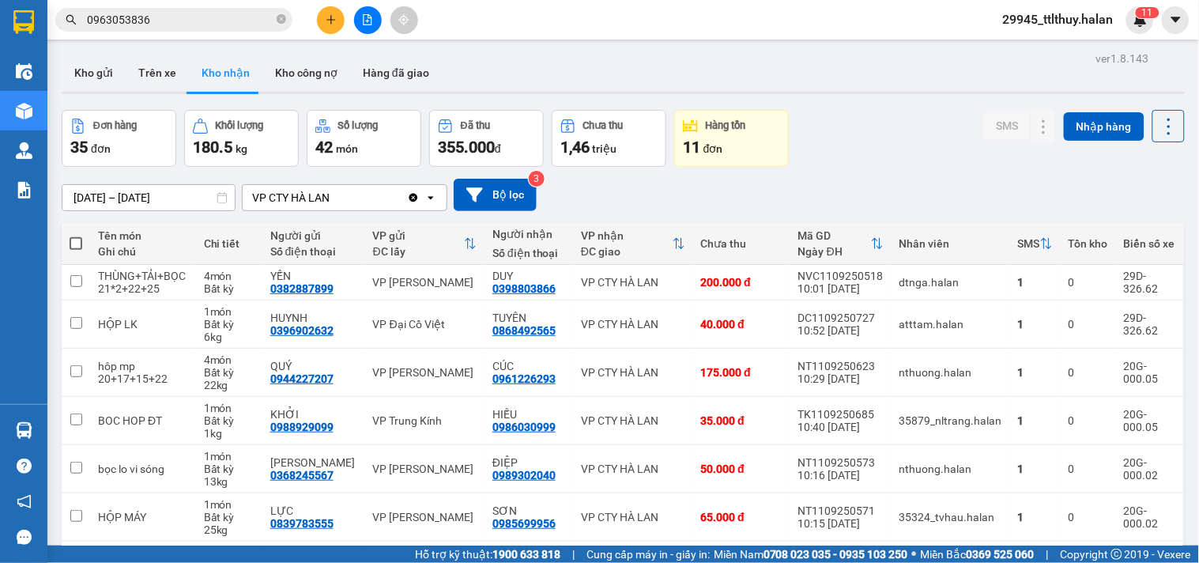
click at [902, 156] on div "Đơn hàng 35 đơn Khối lượng 180.5 kg Số lượng 42 món Đã thu 355.000 đ Chưa thu 1…" at bounding box center [623, 138] width 1123 height 57
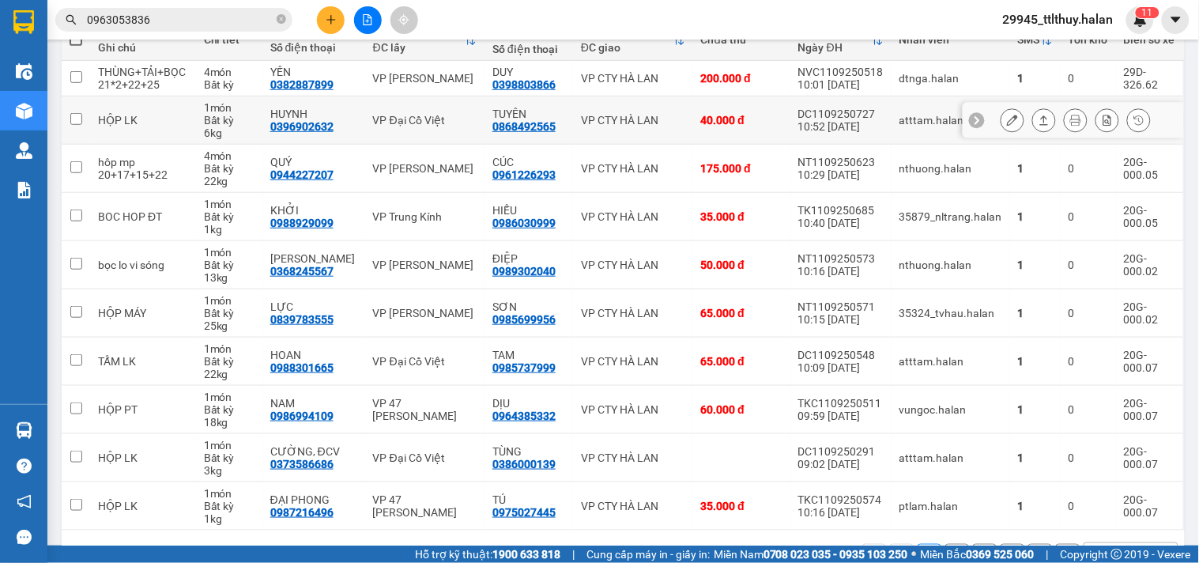
scroll to position [255, 0]
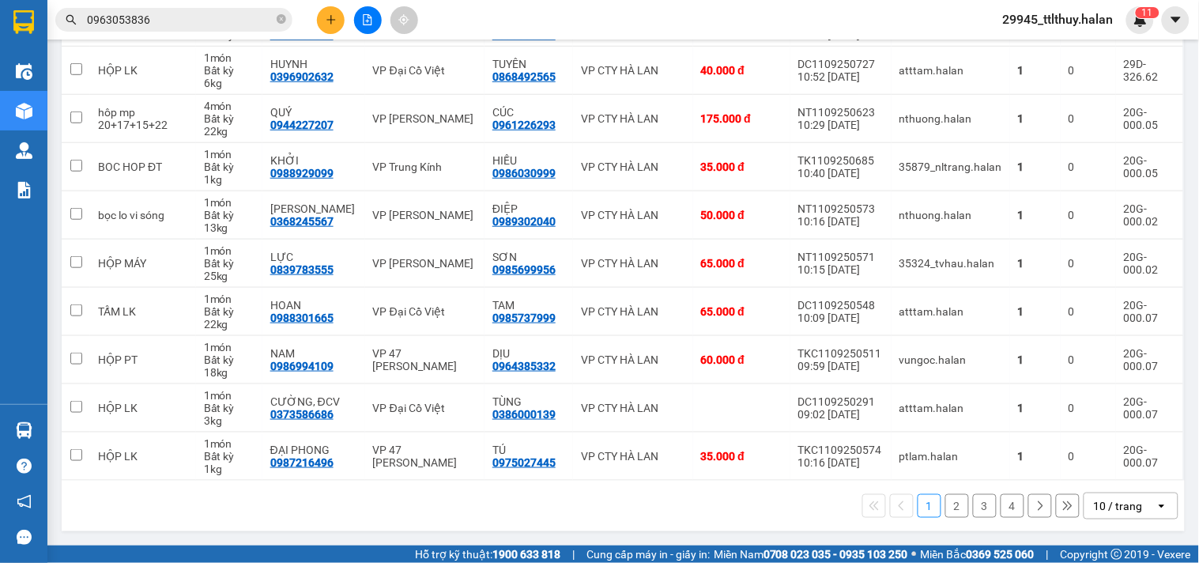
click at [973, 508] on button "3" at bounding box center [985, 506] width 24 height 24
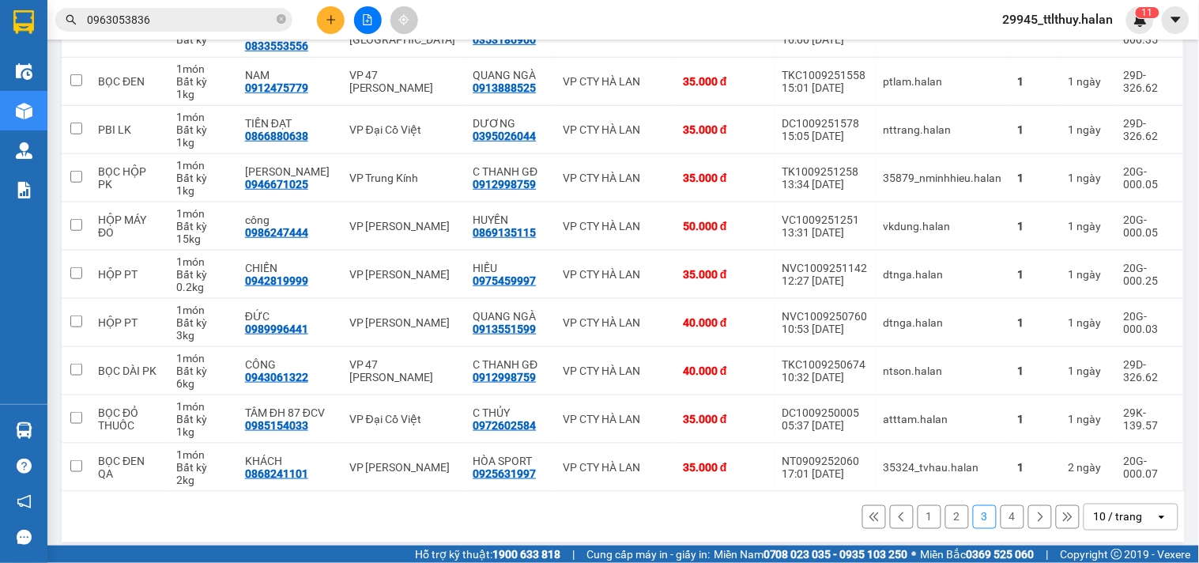
click at [1001, 517] on button "4" at bounding box center [1013, 517] width 24 height 24
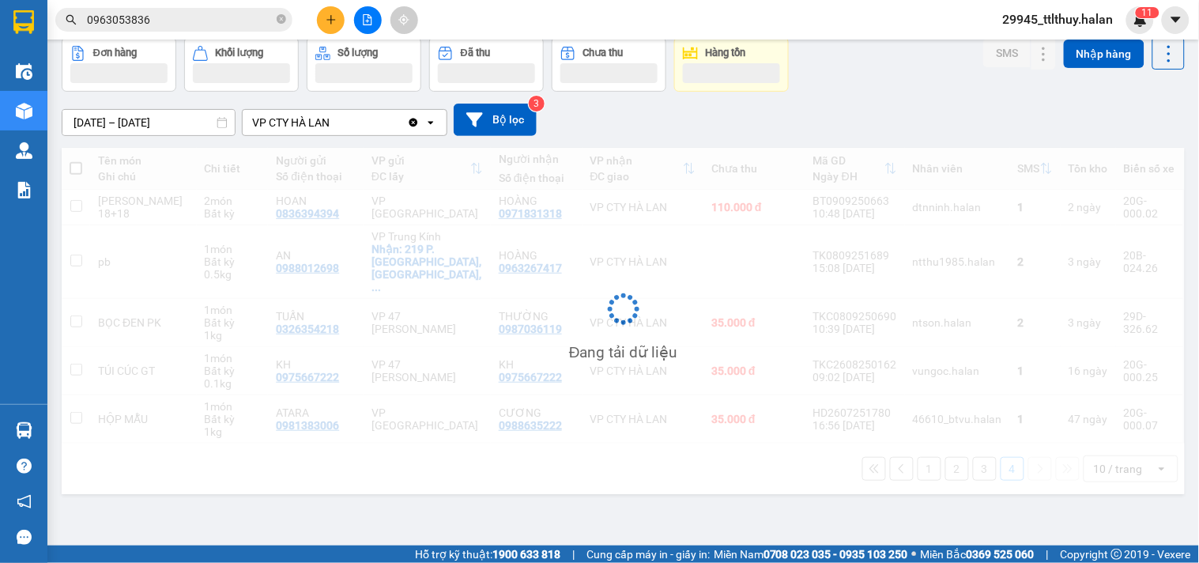
scroll to position [73, 0]
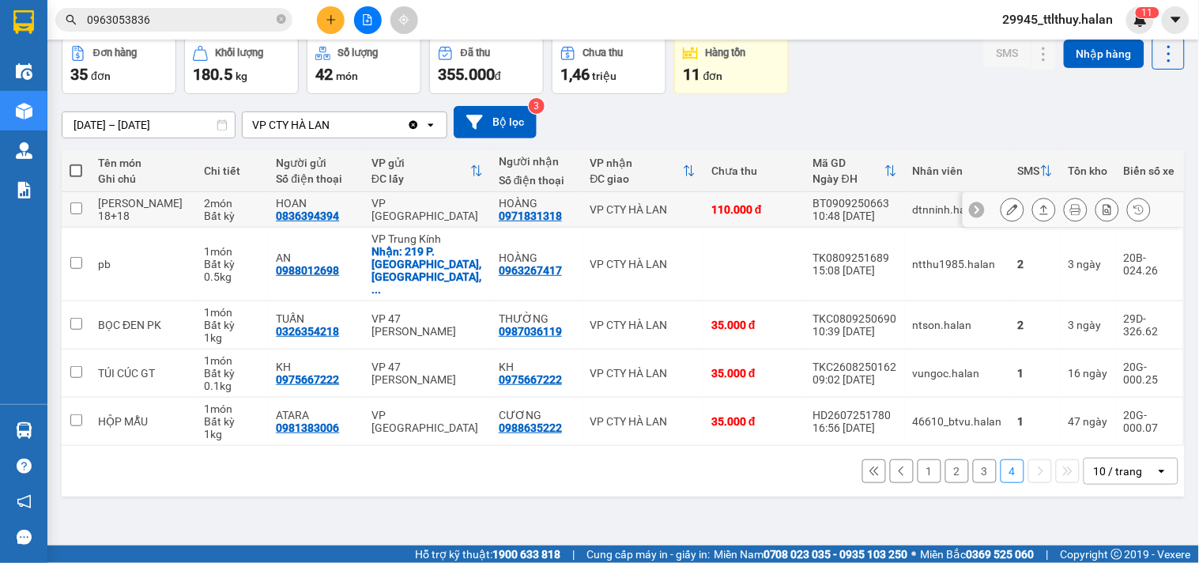
click at [913, 213] on div "dtnninh.halan" at bounding box center [957, 209] width 89 height 13
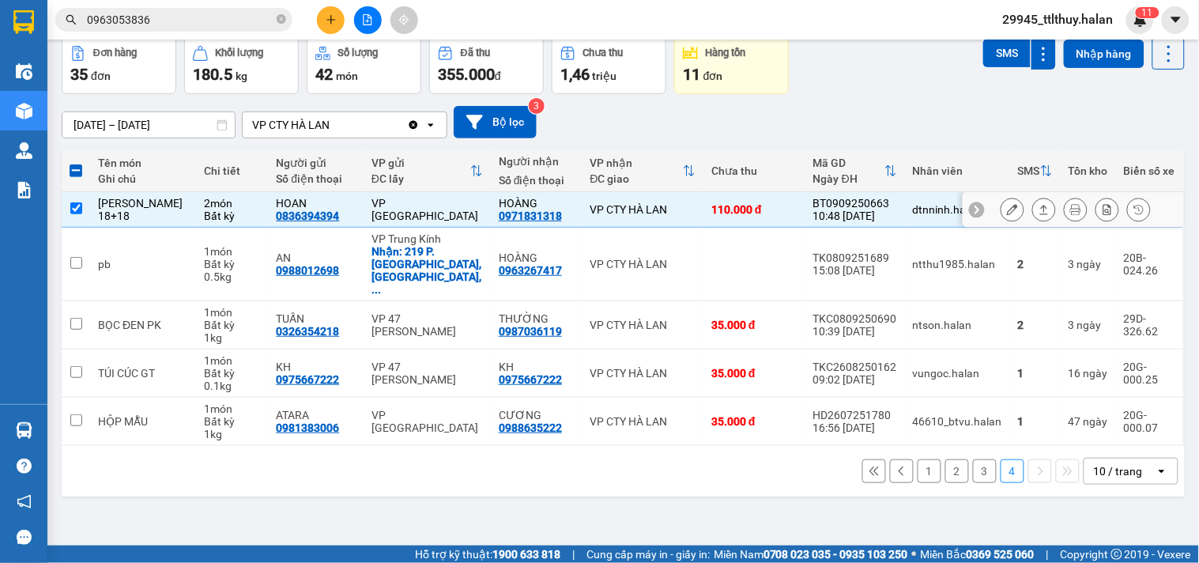
click at [760, 206] on div "110.000 đ" at bounding box center [755, 209] width 86 height 13
checkbox input "false"
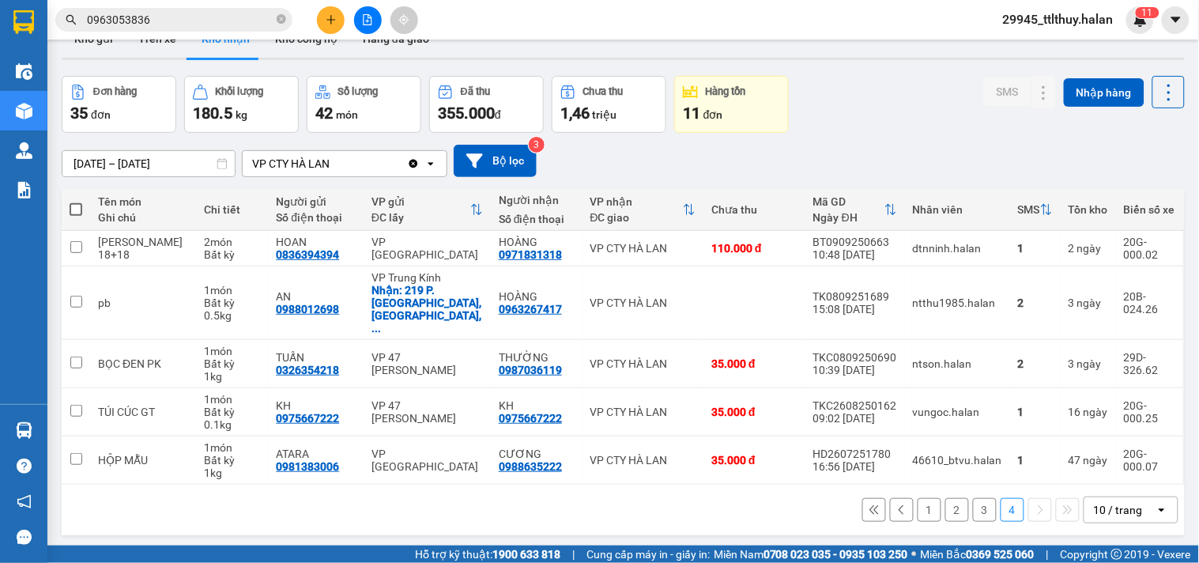
scroll to position [0, 0]
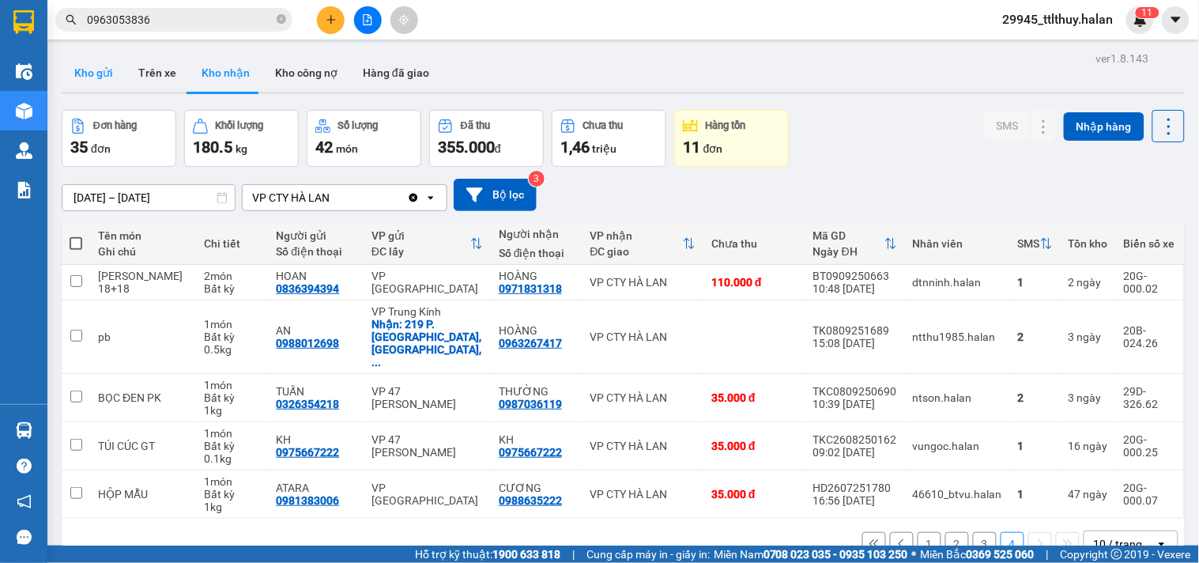
click at [96, 71] on button "Kho gửi" at bounding box center [94, 73] width 64 height 38
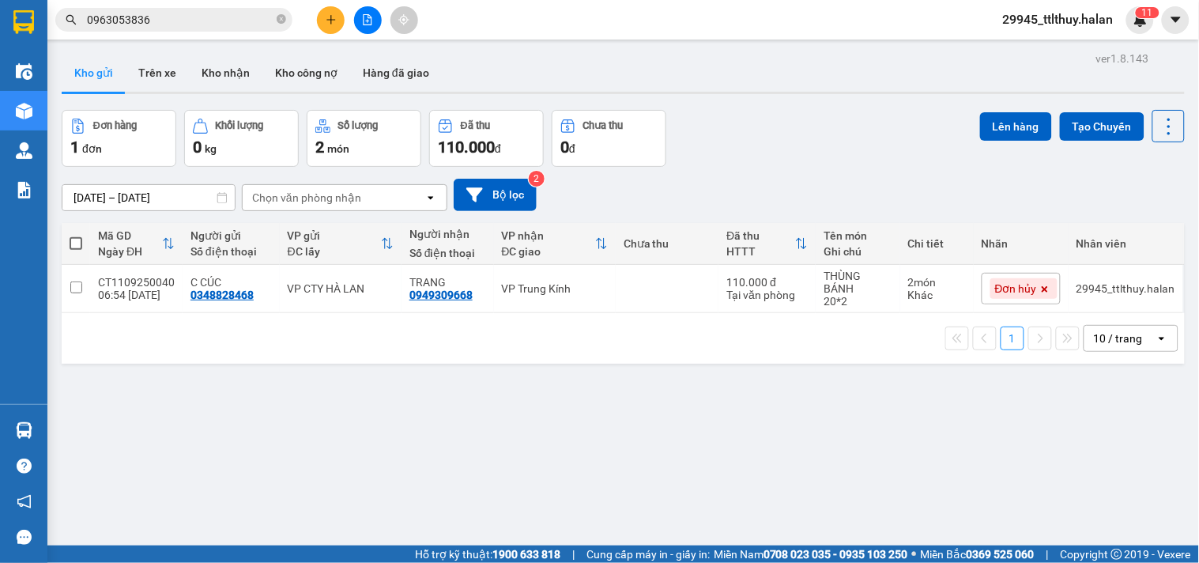
click at [904, 158] on div "Đơn hàng 1 đơn Khối lượng 0 kg Số lượng 2 món Đã thu 110.000 đ Chưa thu 0 đ Lên…" at bounding box center [623, 138] width 1123 height 57
click at [332, 24] on icon "plus" at bounding box center [331, 19] width 11 height 11
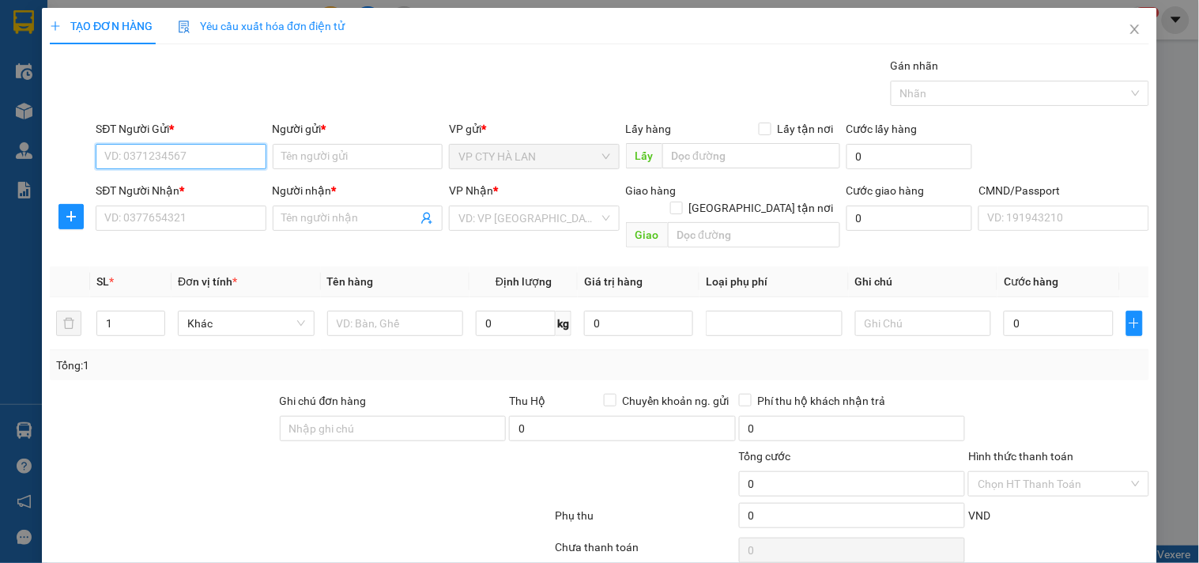
click at [215, 153] on input "SĐT Người Gửi *" at bounding box center [181, 156] width 170 height 25
paste input "0986390007"
type input "0986390007"
click at [198, 177] on form "SĐT Người Gửi * 0986390007 0986390007 Người gửi * Tên người gửi VP gửi * VP CTY…" at bounding box center [600, 187] width 1100 height 134
click at [198, 152] on input "0986390007" at bounding box center [181, 156] width 170 height 25
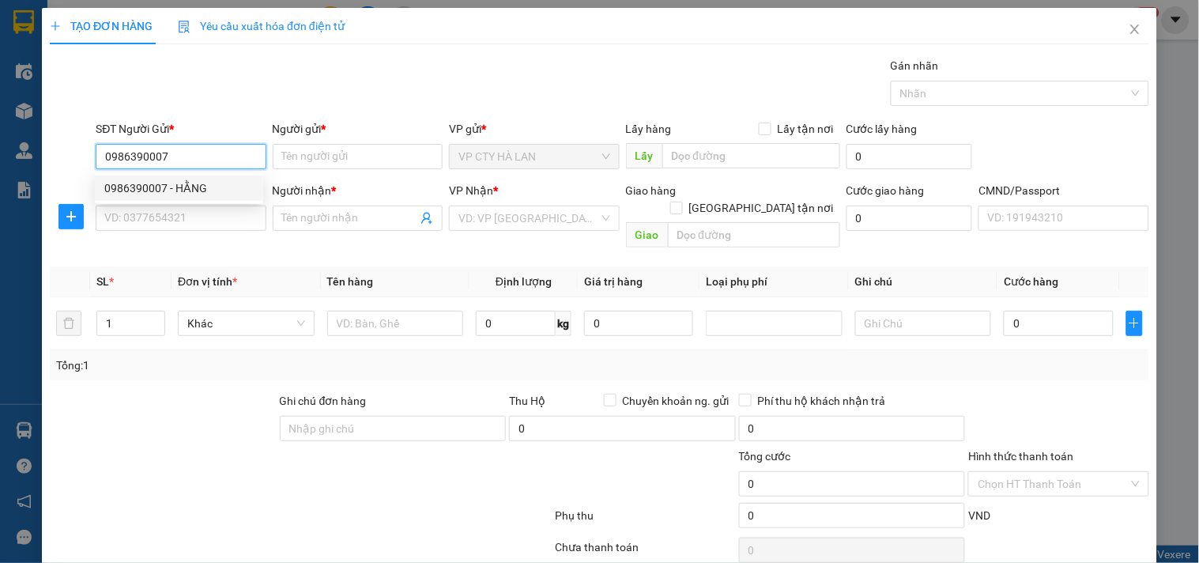
click at [196, 184] on div "0986390007 - HẰNG" at bounding box center [178, 187] width 149 height 17
type input "HẰNG"
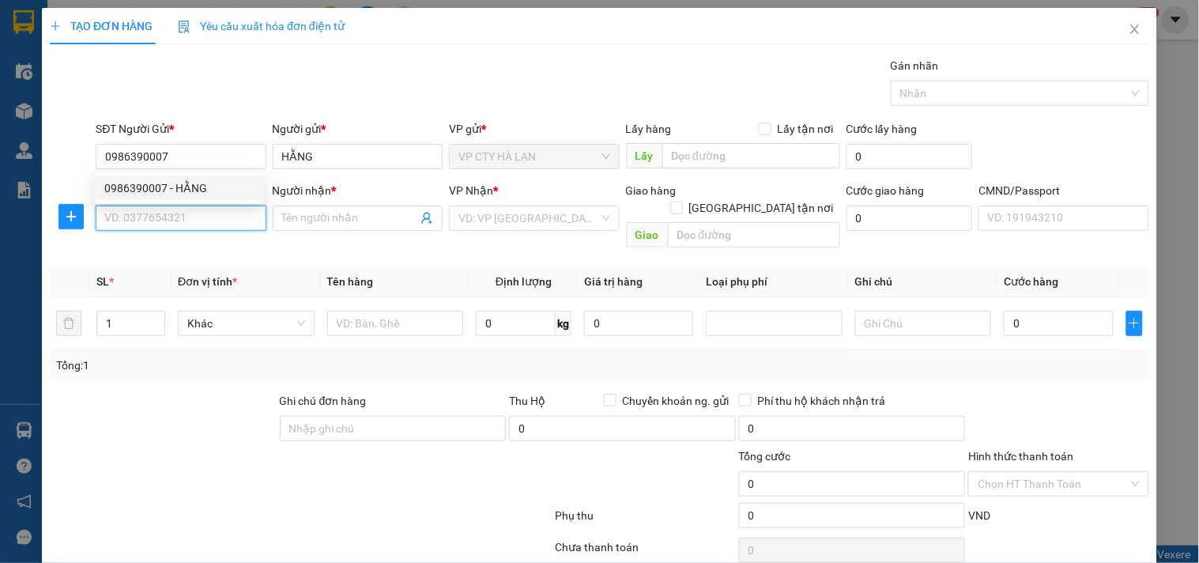
click at [208, 229] on input "SĐT Người Nhận *" at bounding box center [181, 218] width 170 height 25
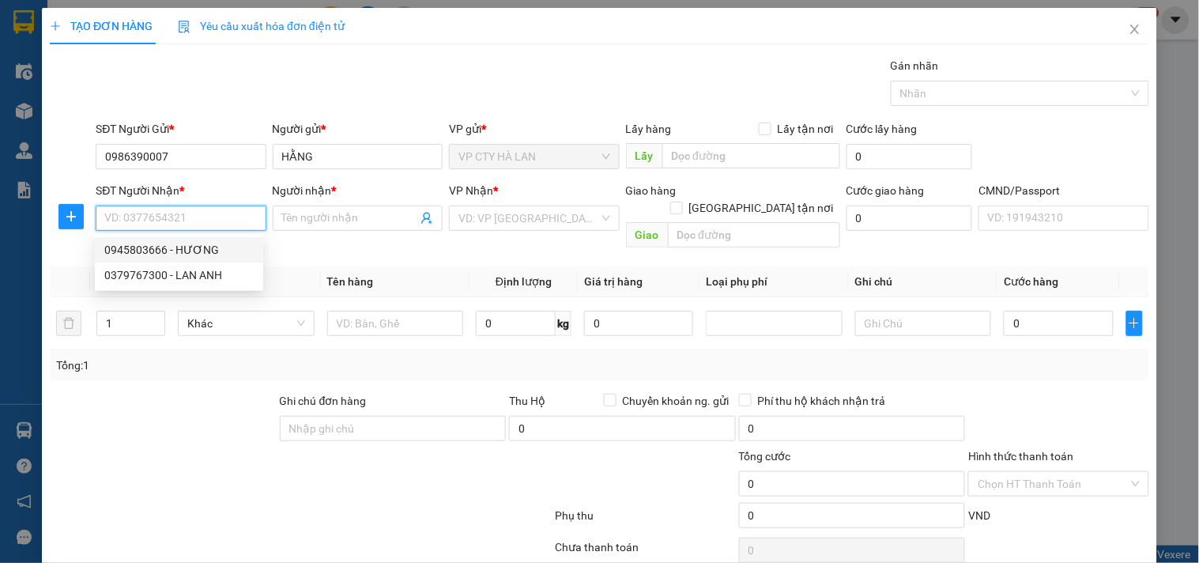
click at [210, 254] on div "0945803666 - HƯƠNG" at bounding box center [178, 249] width 149 height 17
type input "0945803666"
type input "HƯƠNG"
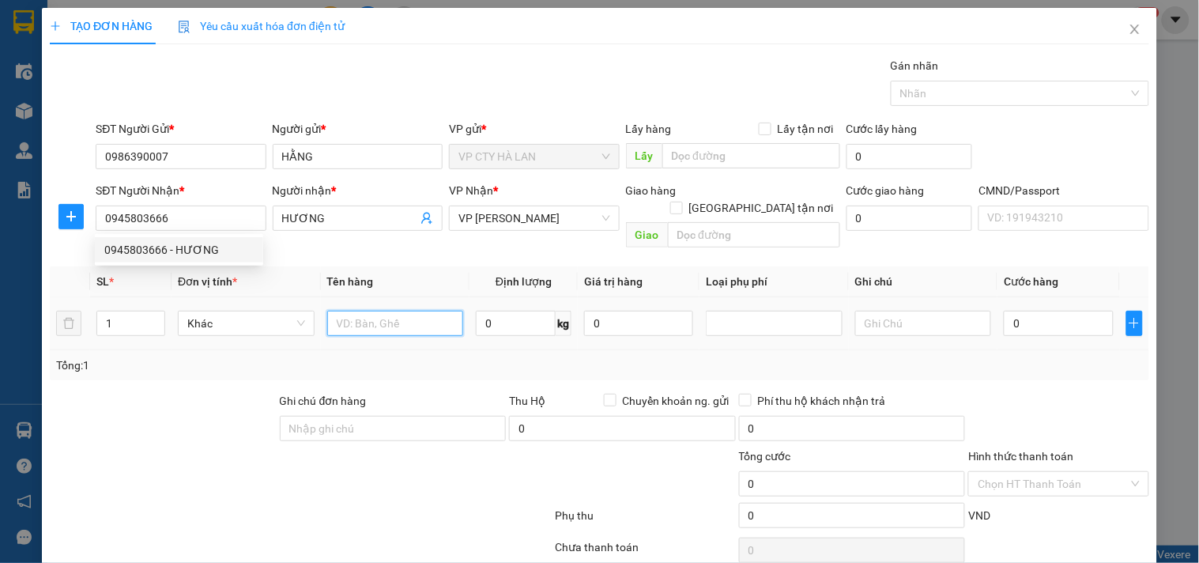
click at [404, 311] on input "text" at bounding box center [395, 323] width 137 height 25
type input "HỘP TRỨNG"
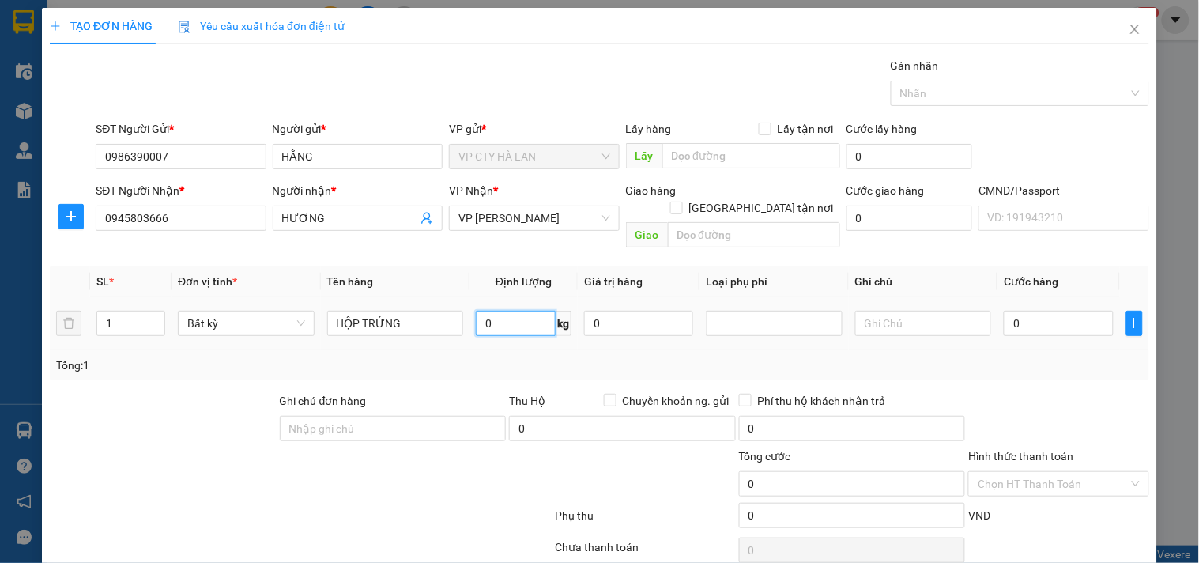
click at [494, 318] on input "0" at bounding box center [516, 323] width 80 height 25
type input "11"
click at [490, 357] on div "Tổng: 1" at bounding box center [599, 365] width 1087 height 17
type input "50.000"
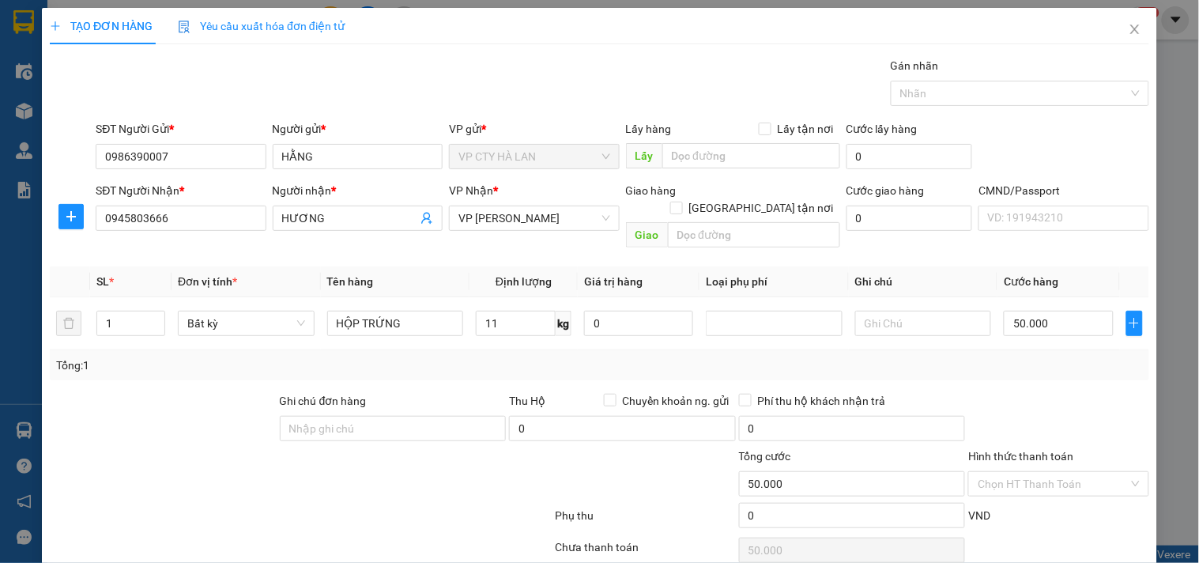
type input "50.000"
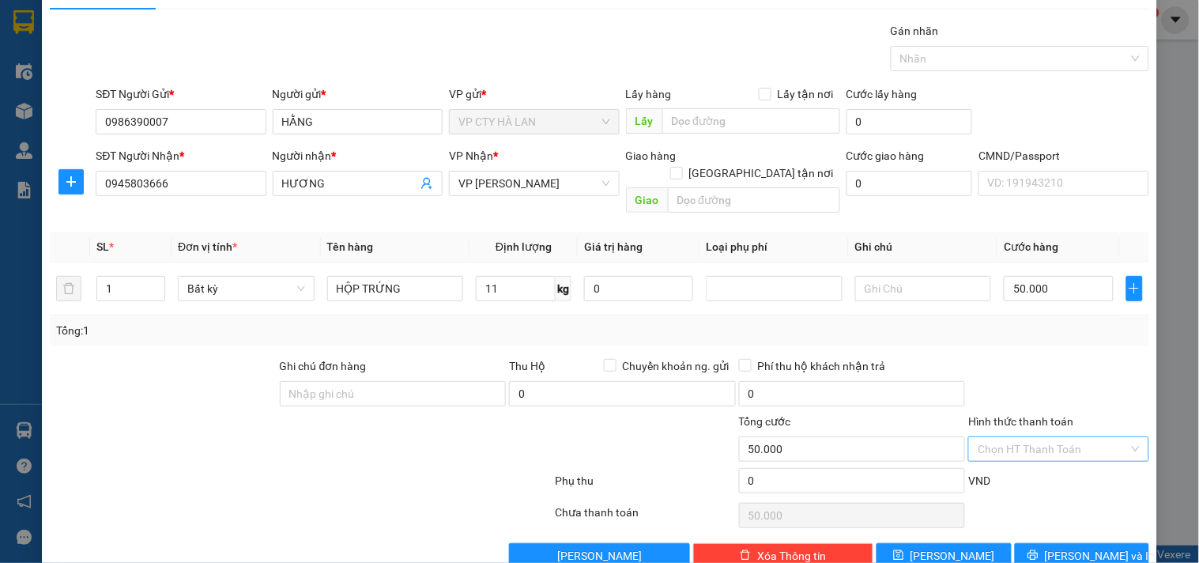
scroll to position [53, 0]
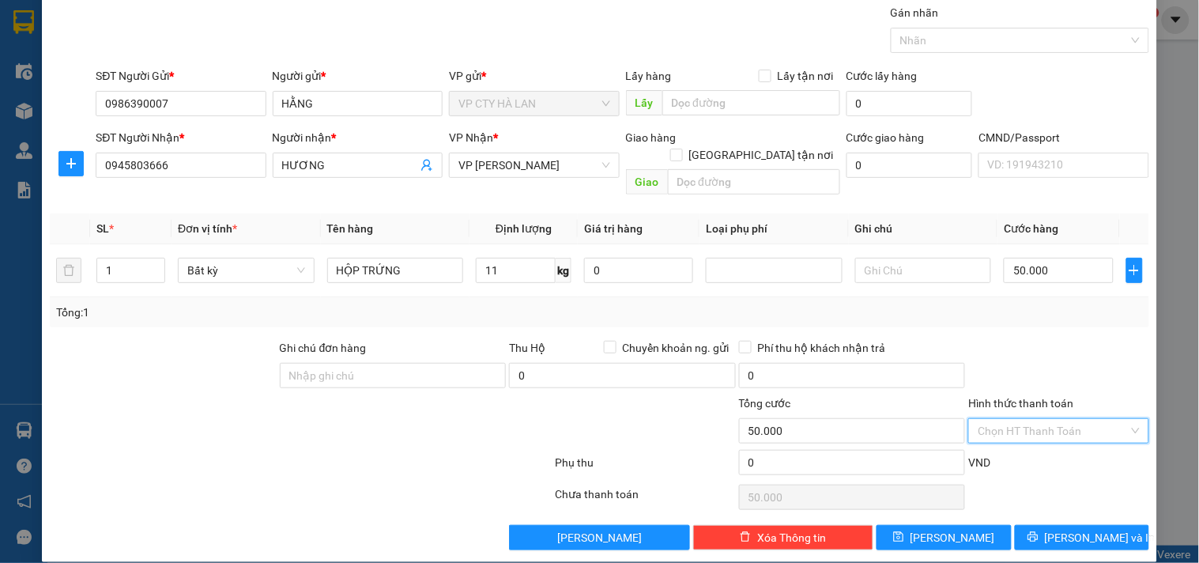
click at [1031, 419] on input "Hình thức thanh toán" at bounding box center [1053, 431] width 150 height 24
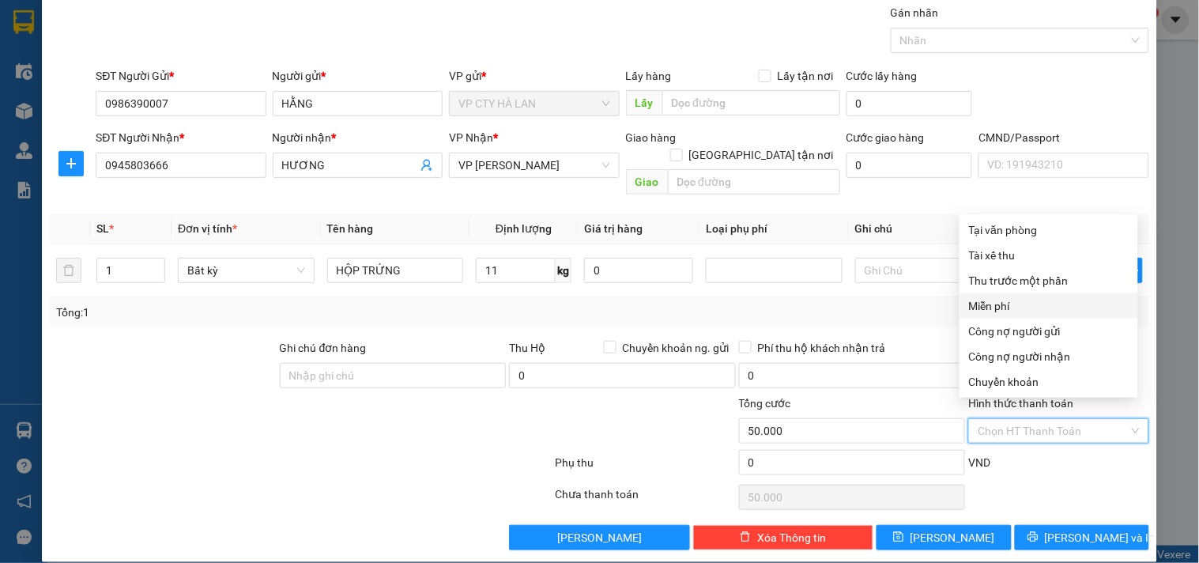
drag, startPoint x: 935, startPoint y: 304, endPoint x: 1046, endPoint y: 417, distance: 158.2
click at [936, 304] on div "Tổng: 1" at bounding box center [600, 312] width 1100 height 30
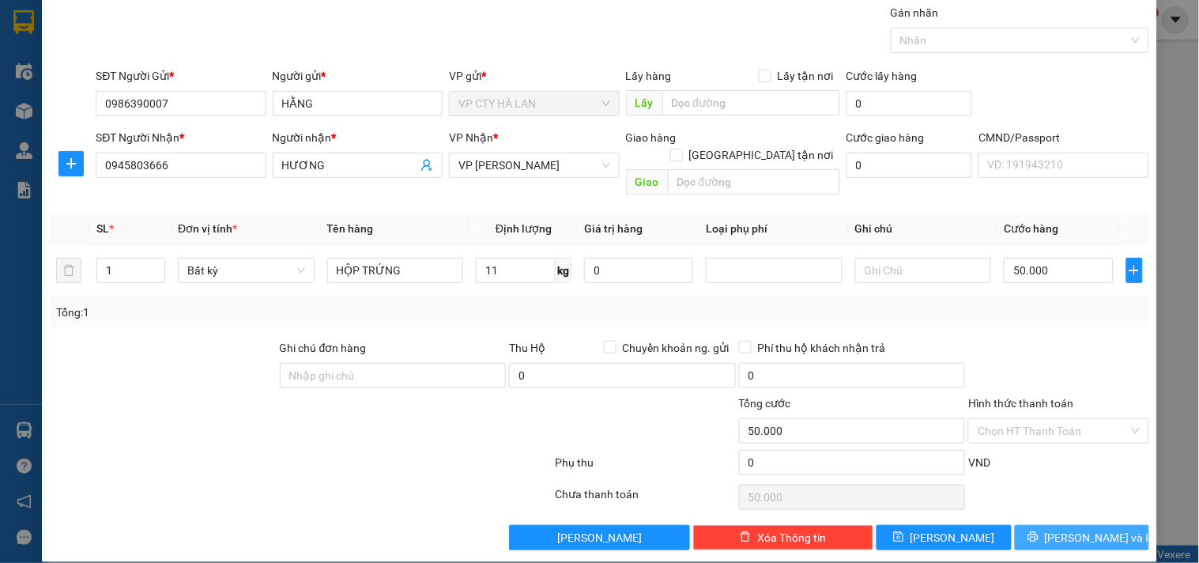
click at [1059, 529] on span "[PERSON_NAME] và In" at bounding box center [1100, 537] width 111 height 17
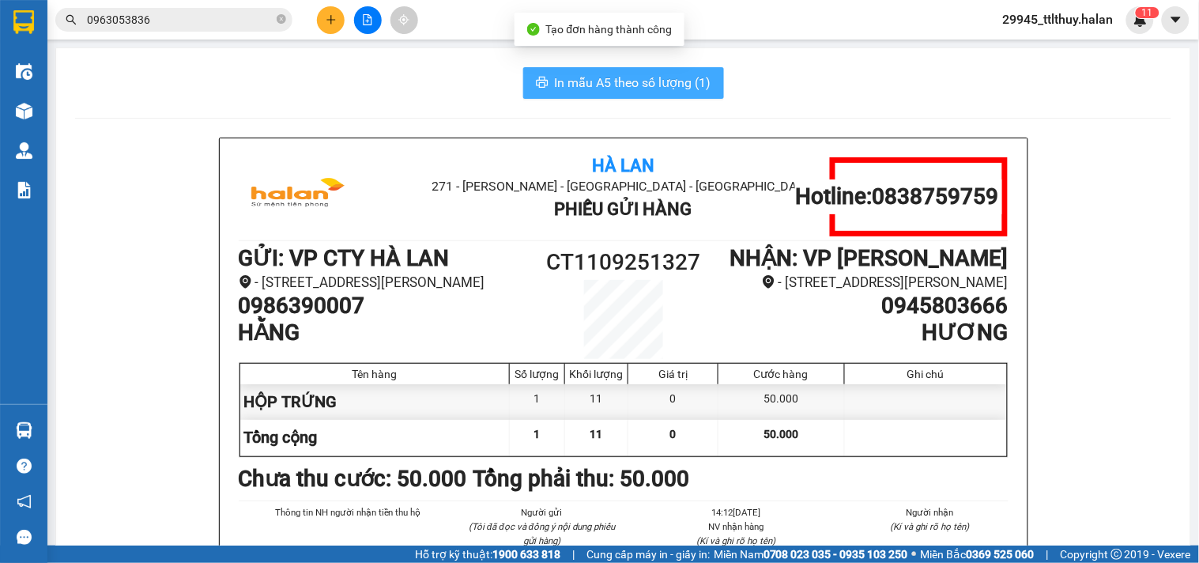
click at [645, 89] on span "In mẫu A5 theo số lượng (1)" at bounding box center [633, 83] width 157 height 20
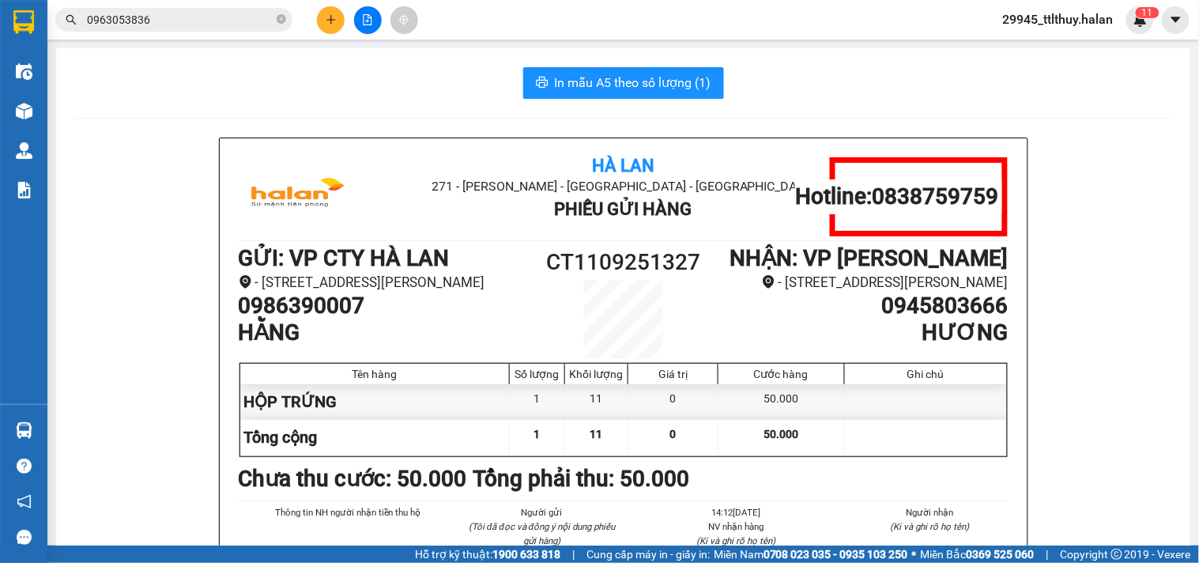
click at [25, 107] on img at bounding box center [24, 111] width 17 height 17
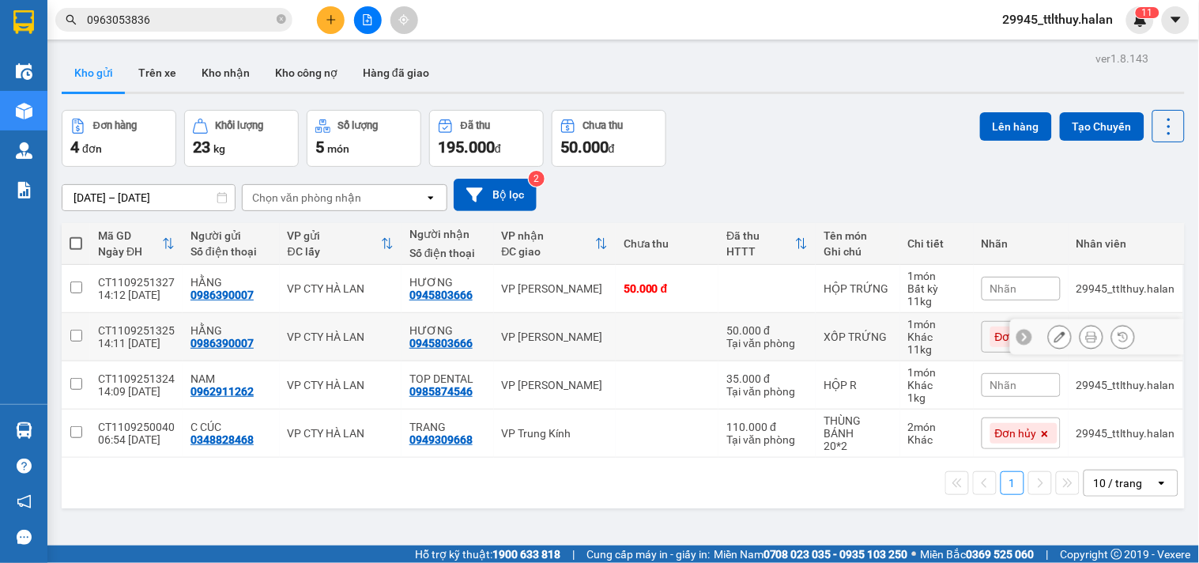
click at [1055, 338] on icon at bounding box center [1060, 336] width 11 height 11
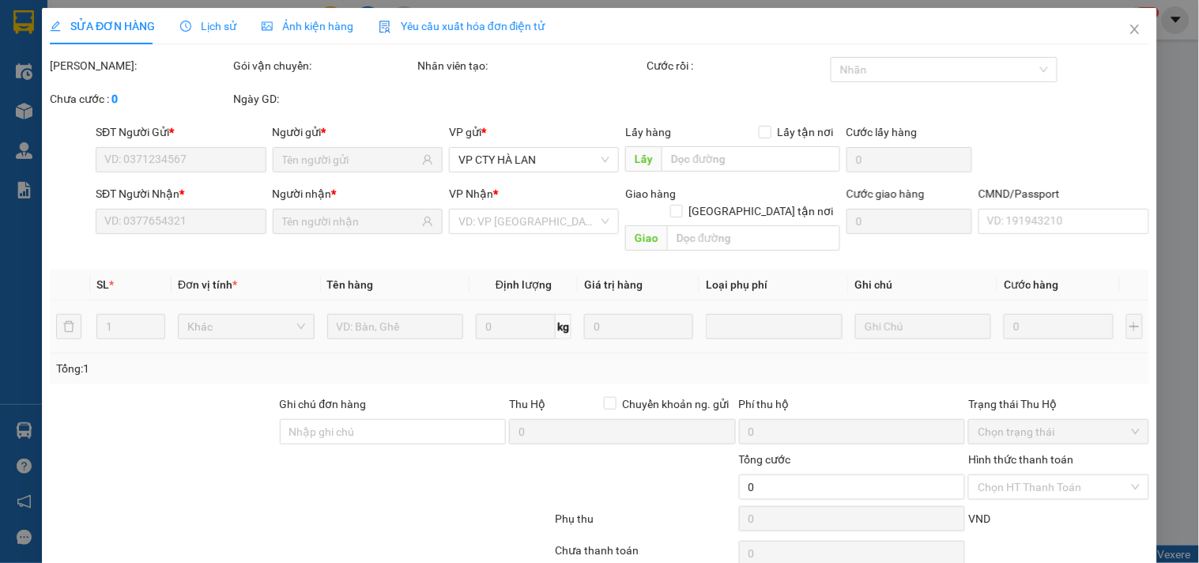
type input "0986390007"
type input "0945803666"
type input "50.000"
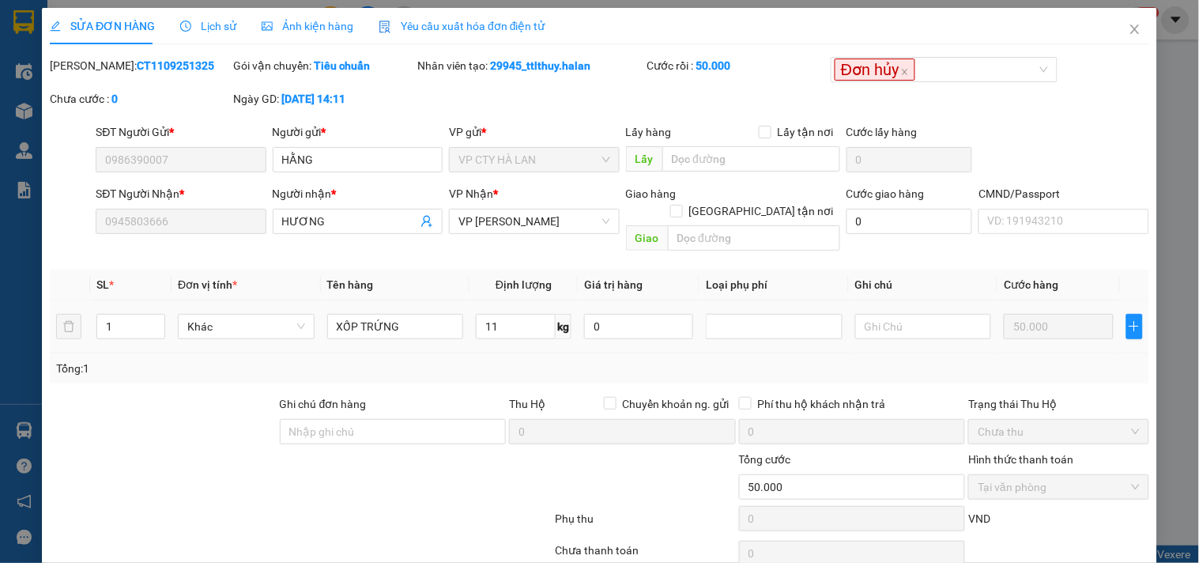
scroll to position [49, 0]
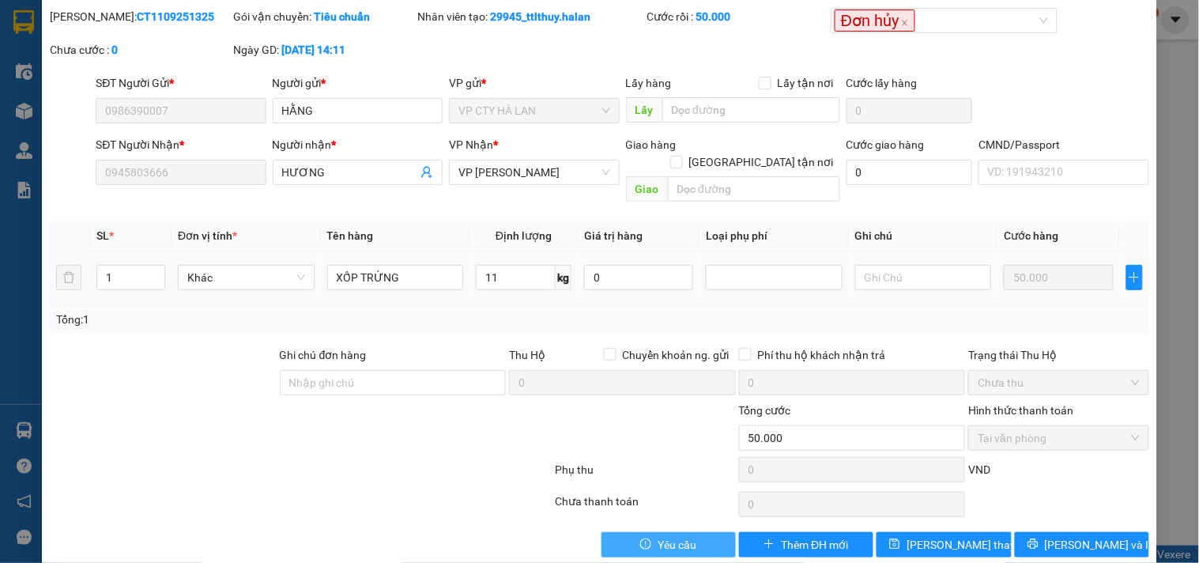
click at [630, 532] on button "Yêu cầu" at bounding box center [669, 544] width 134 height 25
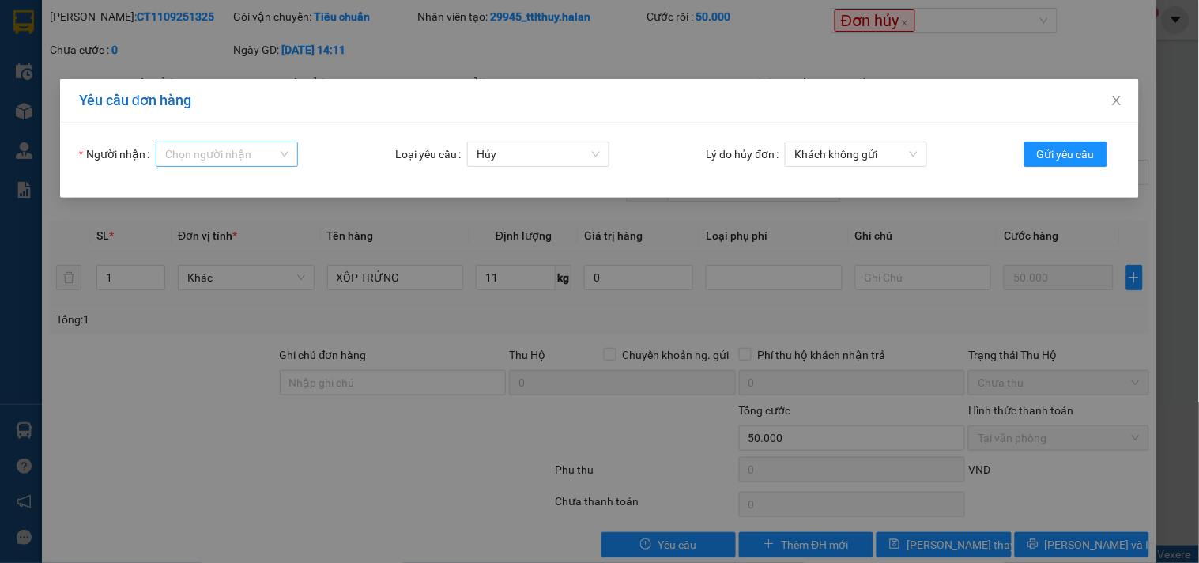
click at [239, 156] on input "Người nhận" at bounding box center [221, 154] width 112 height 24
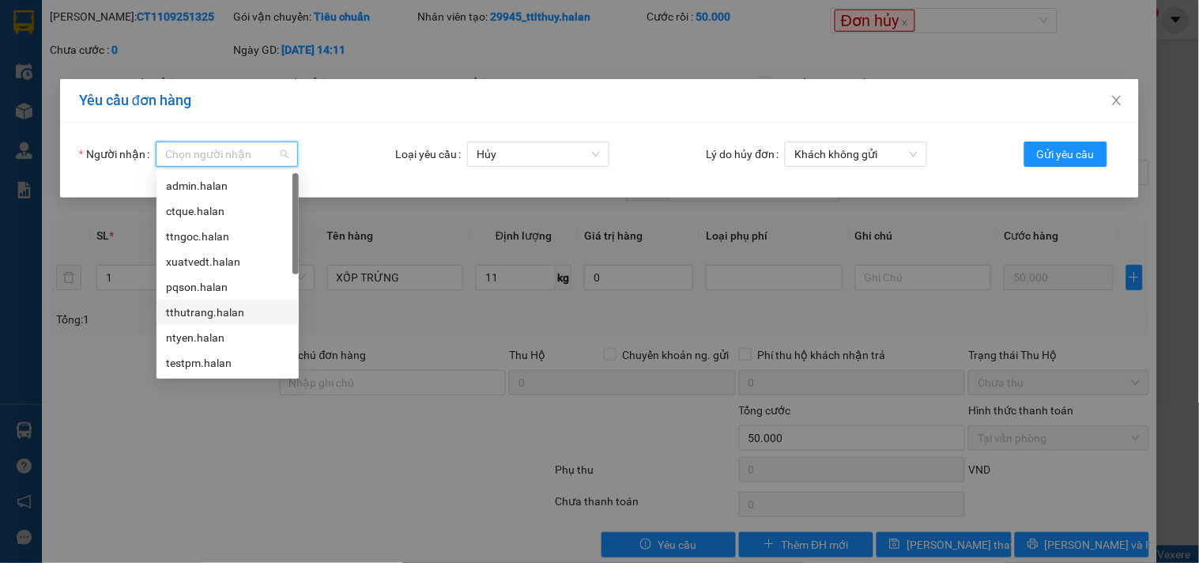
click at [208, 310] on div "tthutrang.halan" at bounding box center [227, 312] width 123 height 17
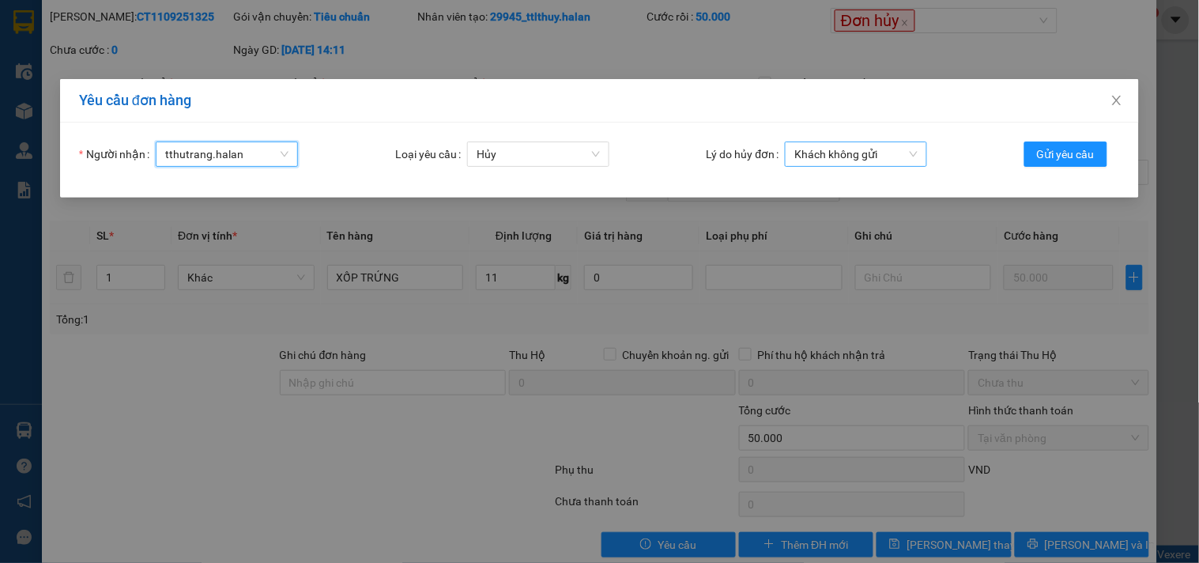
click at [886, 155] on span "Khách không gửi" at bounding box center [856, 154] width 123 height 24
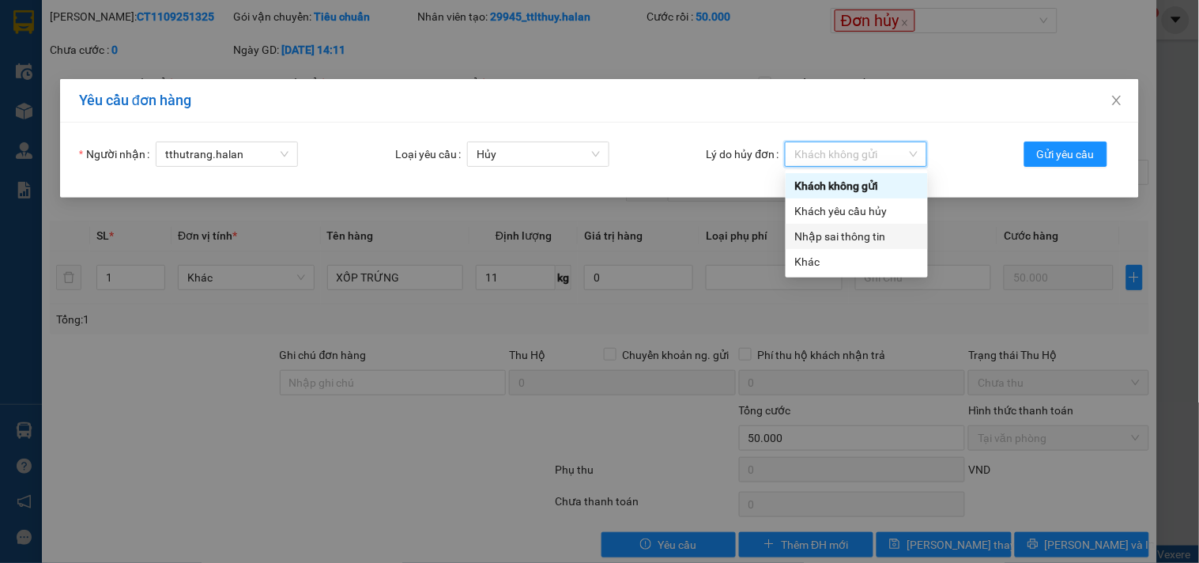
click at [850, 236] on div "Nhập sai thông tin" at bounding box center [856, 236] width 123 height 17
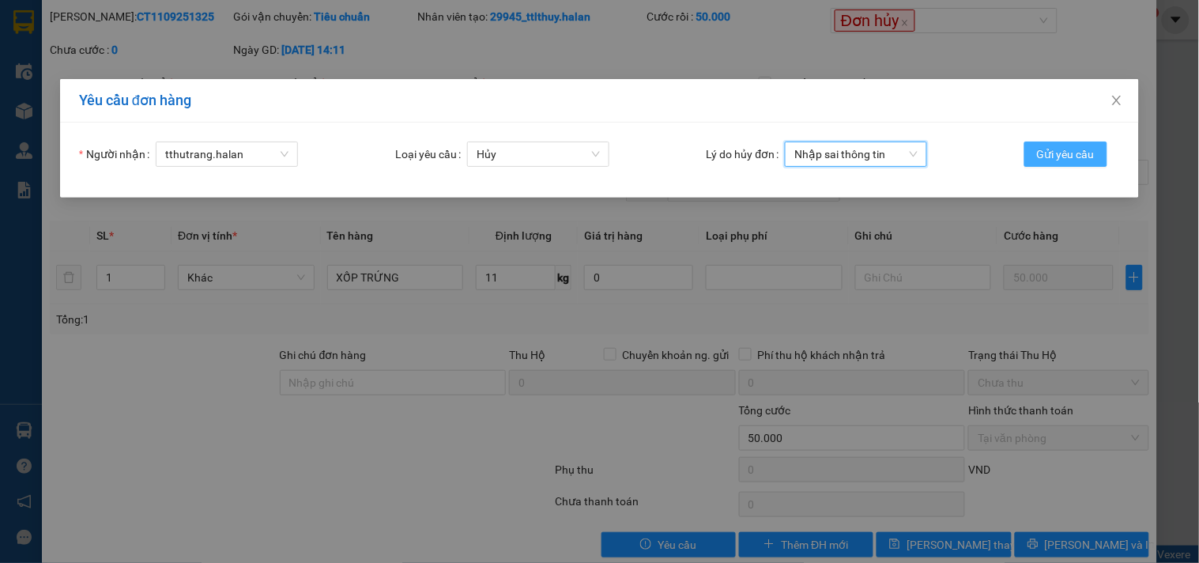
click at [1068, 154] on span "Gửi yêu cầu" at bounding box center [1066, 153] width 58 height 17
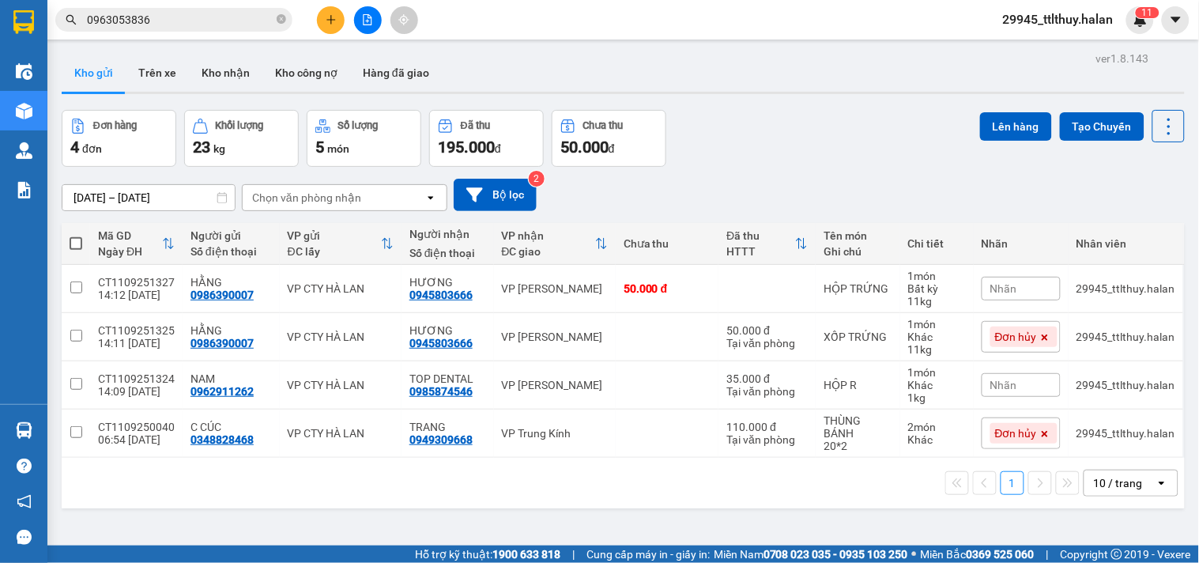
click at [330, 22] on icon "plus" at bounding box center [331, 19] width 11 height 11
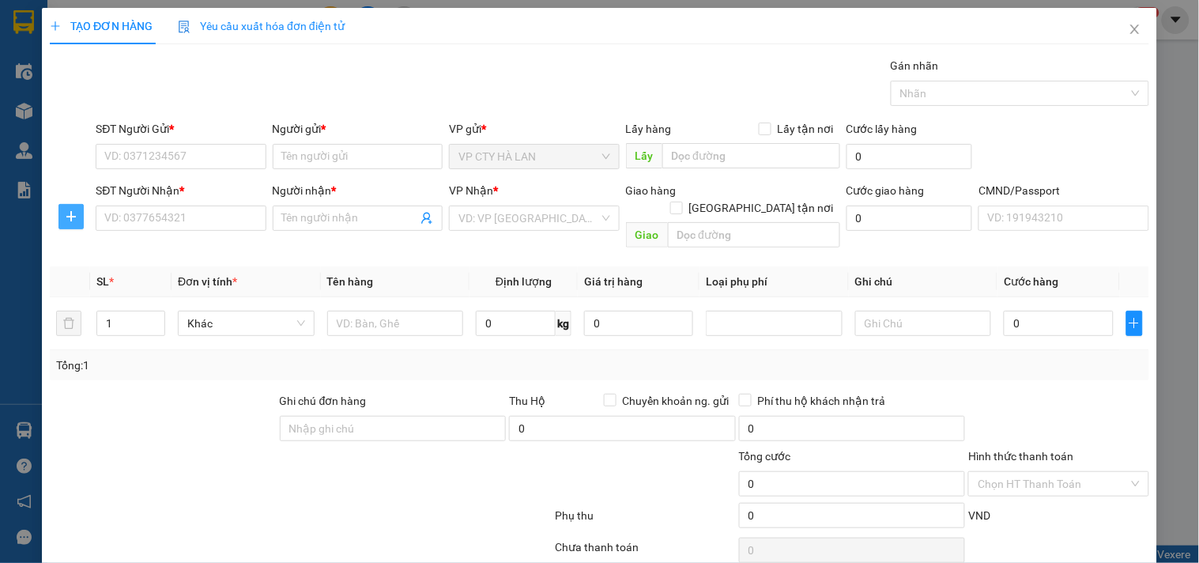
click at [59, 215] on span "plus" at bounding box center [71, 216] width 24 height 13
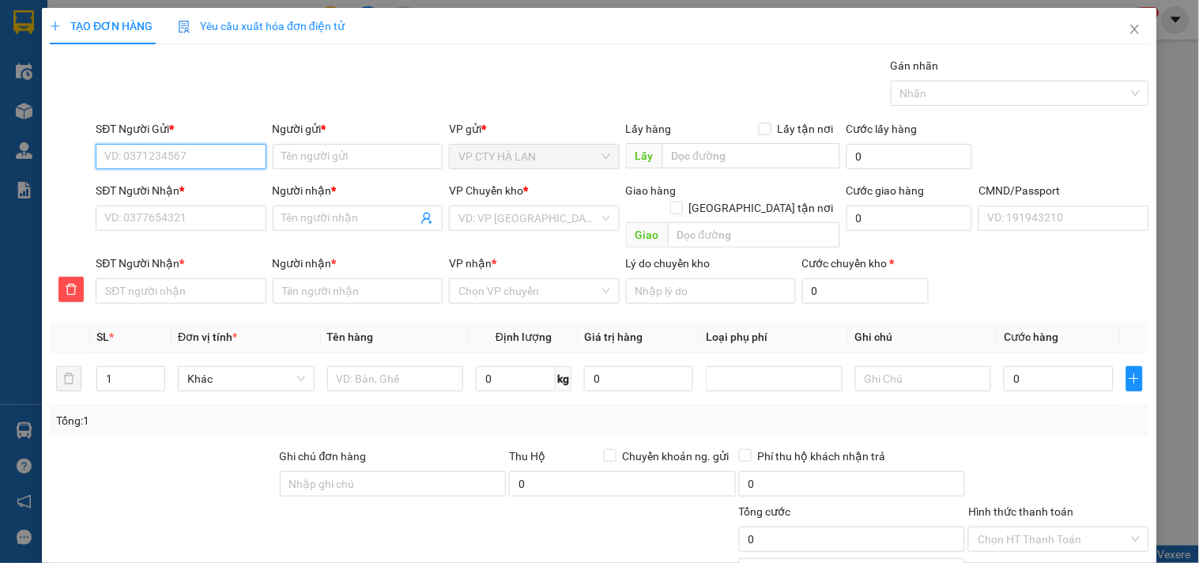
click at [146, 159] on input "SĐT Người Gửi *" at bounding box center [181, 156] width 170 height 25
type input "0343244943"
click at [207, 194] on div "0343244943 - BÍCH" at bounding box center [178, 187] width 149 height 17
type input "BÍCH"
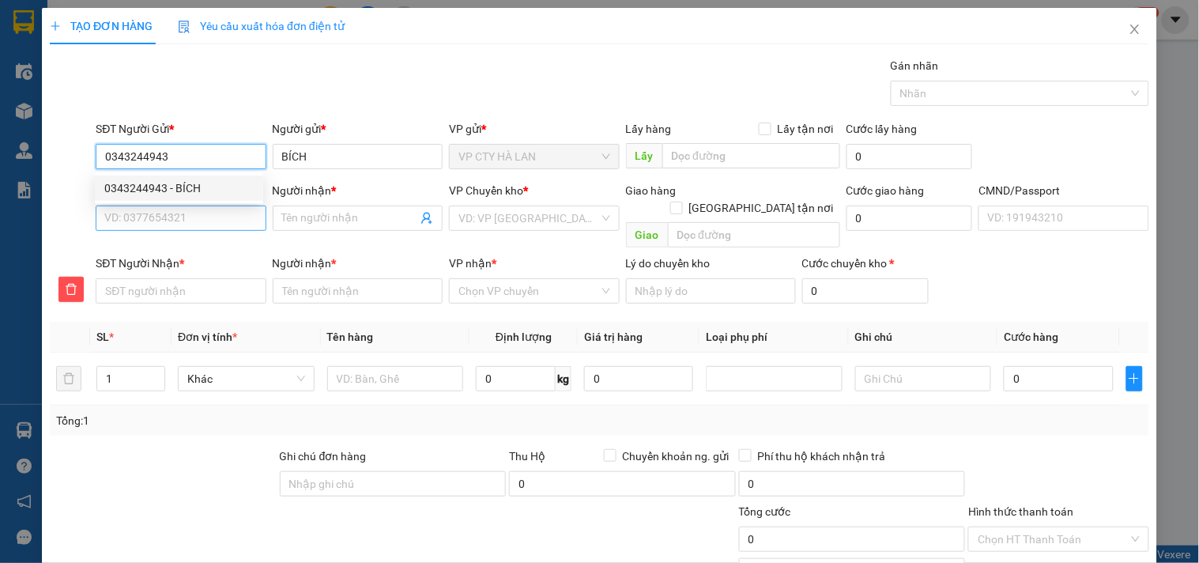
type input "0343244943"
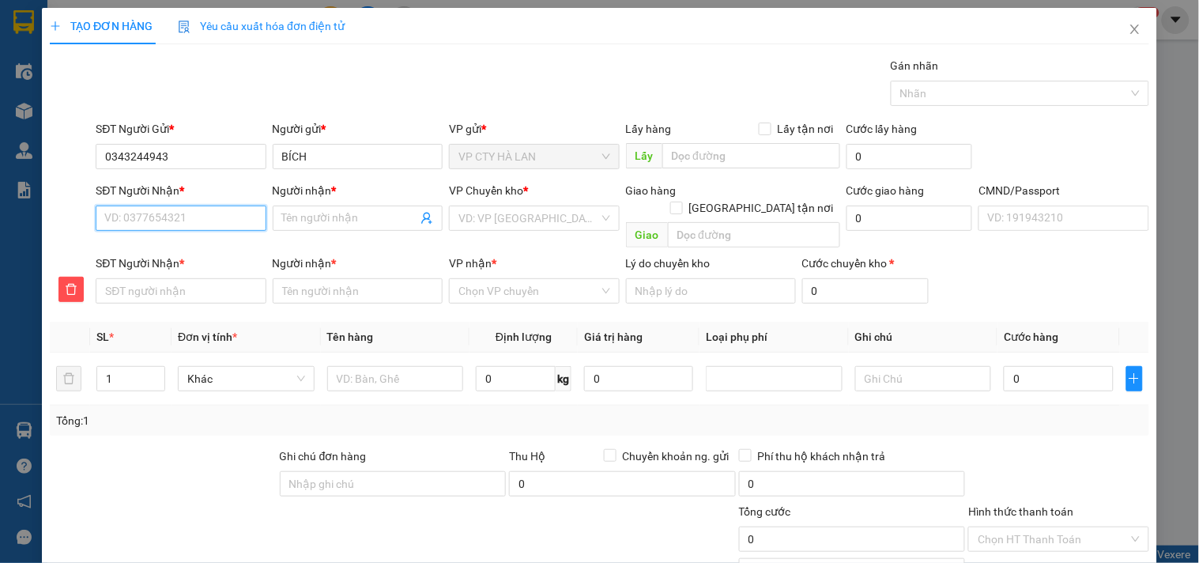
click at [219, 217] on input "SĐT Người Nhận *" at bounding box center [181, 218] width 170 height 25
type input "0"
type input "09"
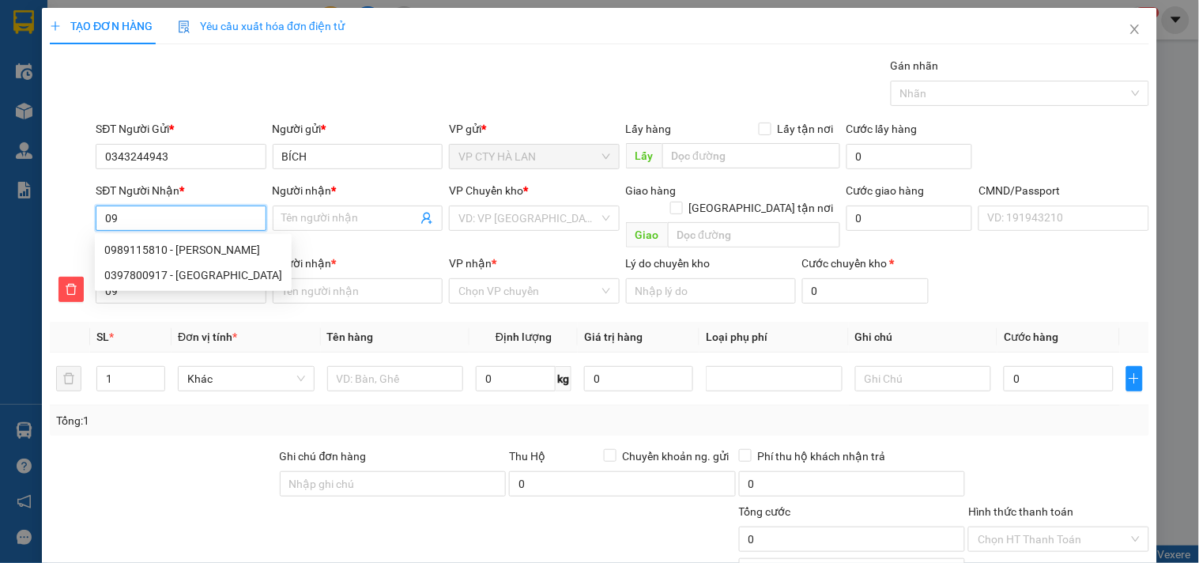
type input "097"
type input "0971"
type input "09712"
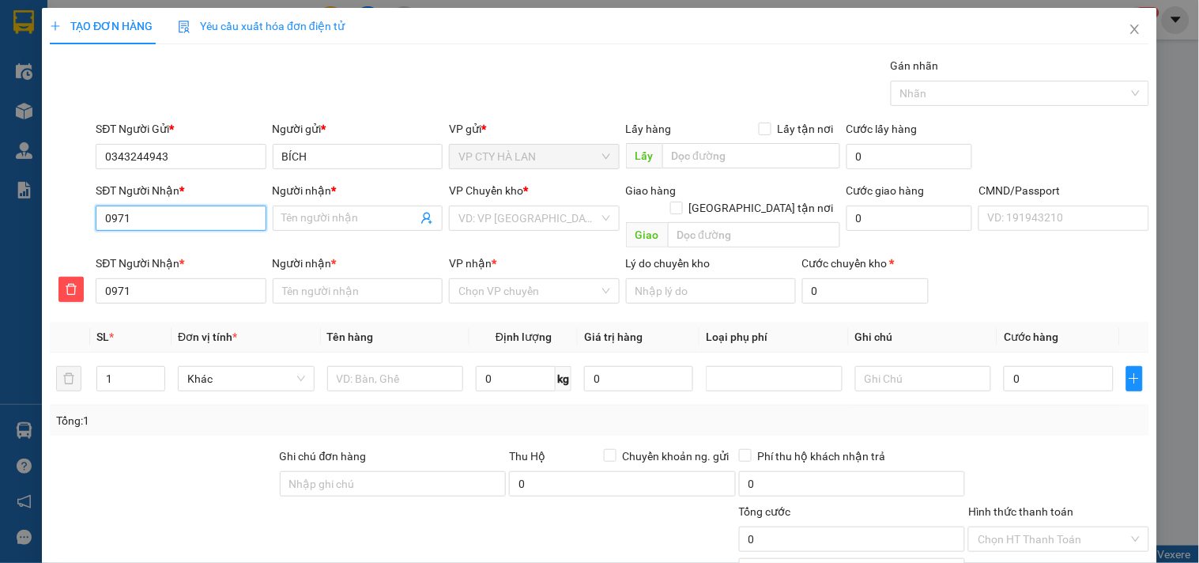
type input "09712"
type input "097120"
type input "0971209"
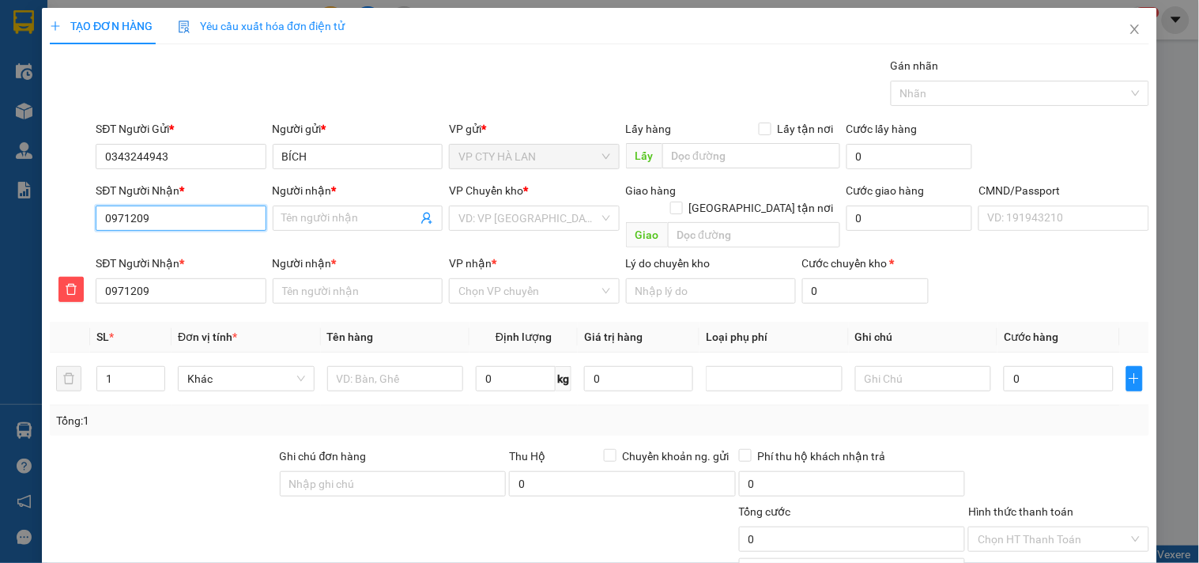
type input "09712094"
type input "097120949"
type input "0971209499"
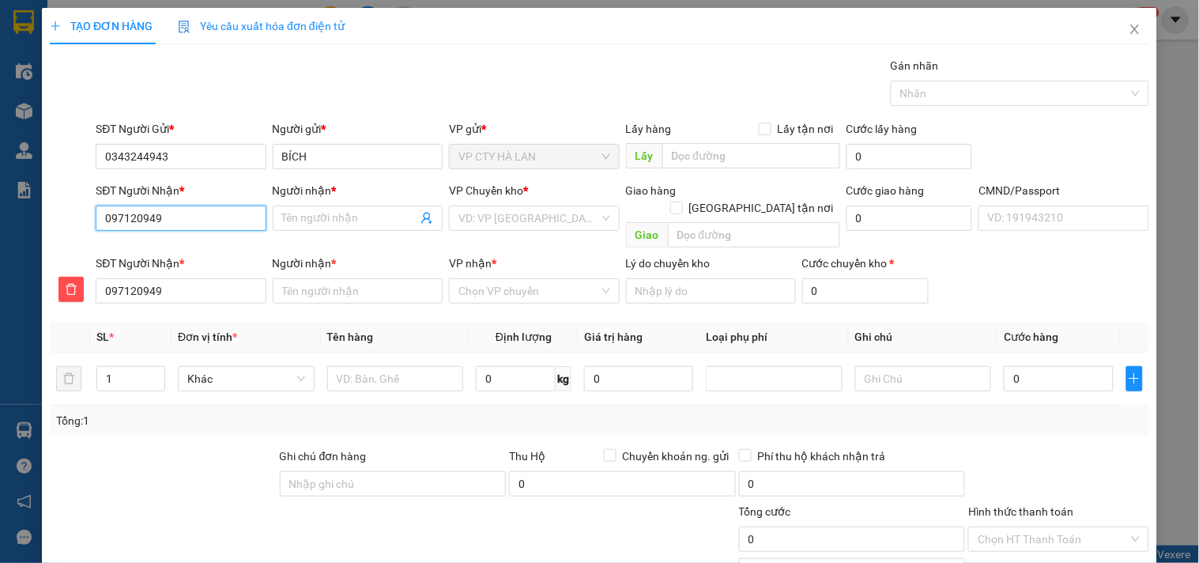
type input "0971209499"
click at [217, 257] on div "0971209499 - CƯỜNG YB" at bounding box center [178, 249] width 149 height 17
type input "CƯỜNG YB"
drag, startPoint x: 485, startPoint y: 212, endPoint x: 490, endPoint y: 220, distance: 9.2
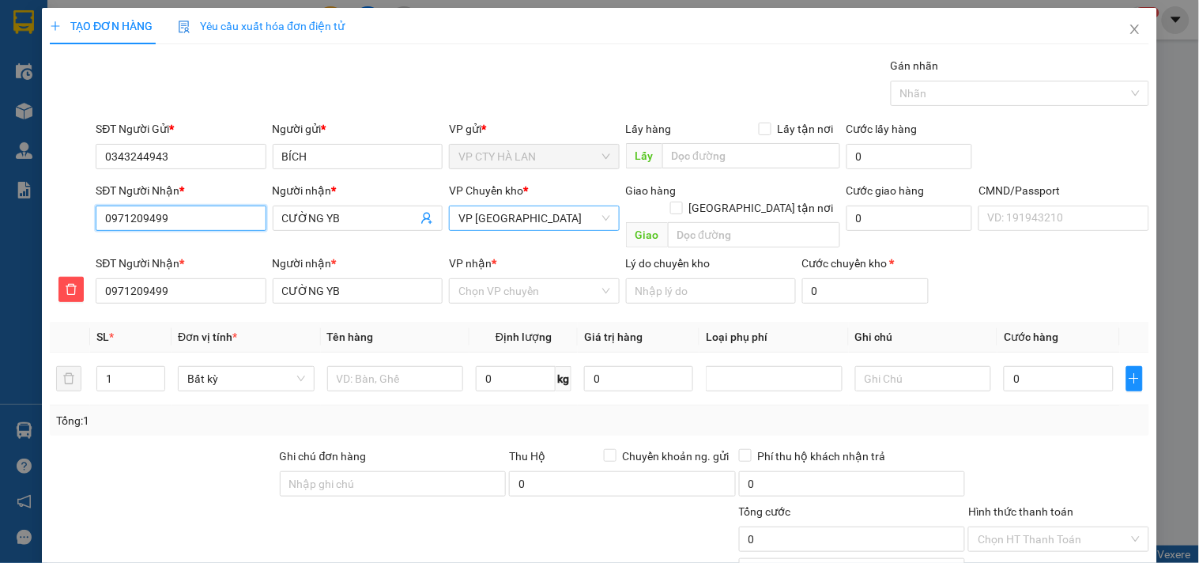
click at [485, 212] on span "VP [GEOGRAPHIC_DATA]" at bounding box center [534, 218] width 151 height 24
type input "0971209499"
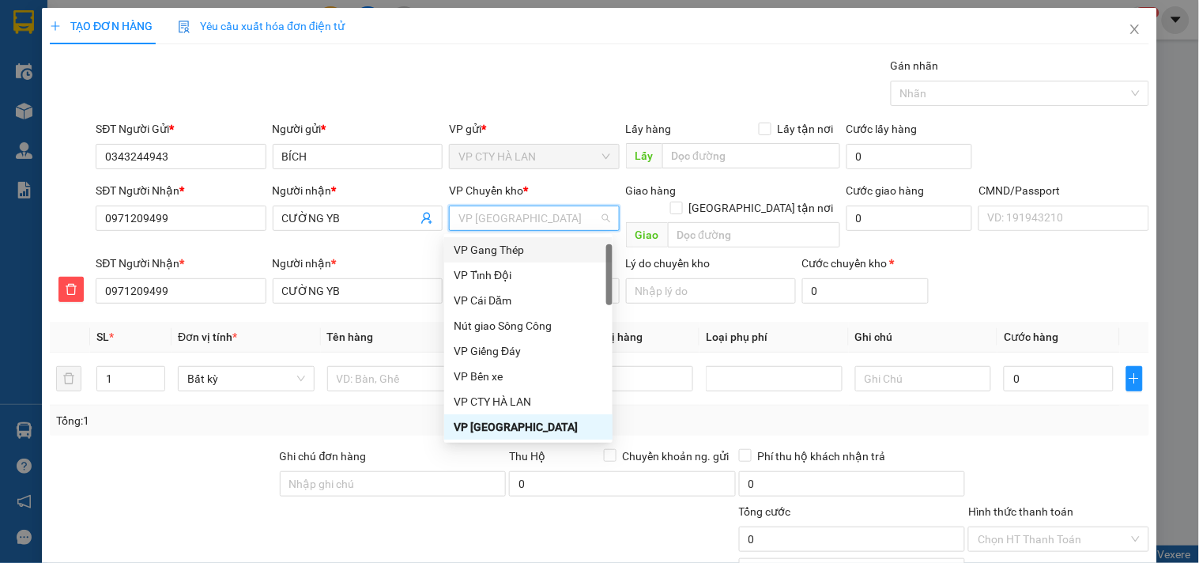
drag, startPoint x: 504, startPoint y: 105, endPoint x: 512, endPoint y: 101, distance: 8.8
click at [512, 101] on div "Gói vận chuyển * Tiêu chuẩn Gán nhãn Nhãn" at bounding box center [623, 84] width 1060 height 55
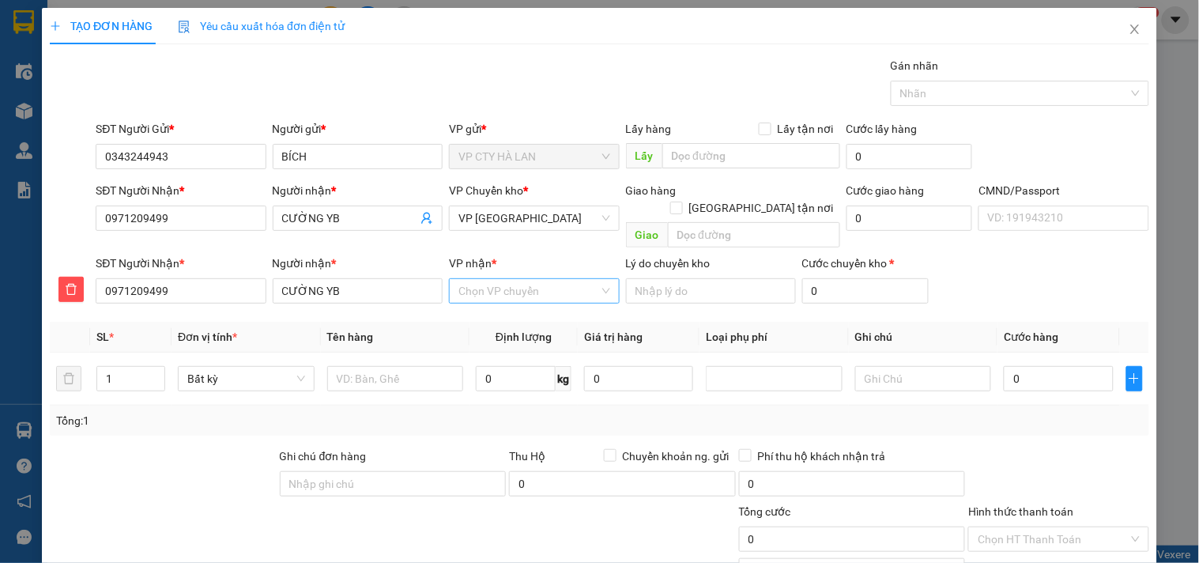
click at [555, 279] on input "VP nhận *" at bounding box center [529, 291] width 140 height 24
type input "PHÚ"
click at [577, 304] on div "VP [GEOGRAPHIC_DATA]" at bounding box center [528, 304] width 149 height 17
click at [430, 369] on input "text" at bounding box center [395, 378] width 137 height 25
type input "B"
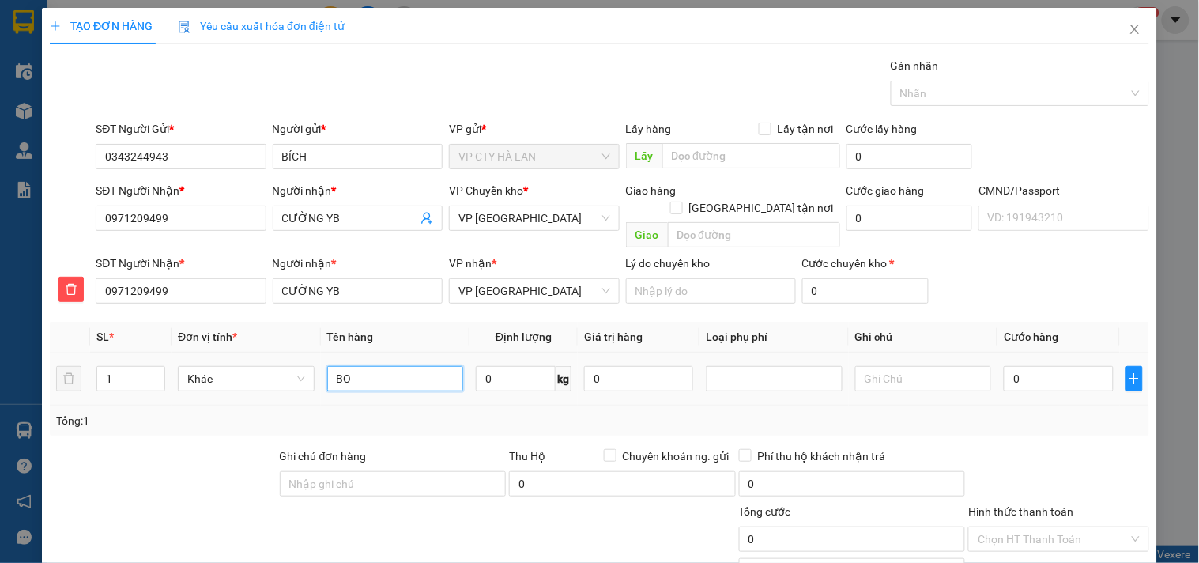
type input "B"
type input "H"
type input "BỌC HỒNG LK"
click at [500, 366] on input "0" at bounding box center [516, 378] width 80 height 25
click at [1009, 366] on input "0" at bounding box center [1058, 378] width 109 height 25
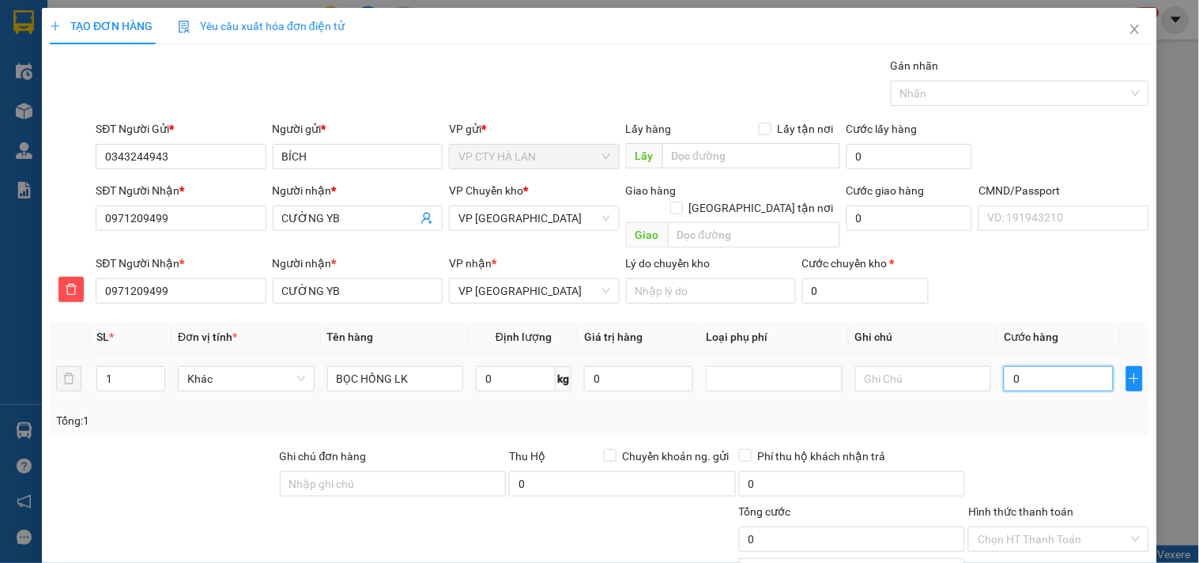
type input "2"
type input "20"
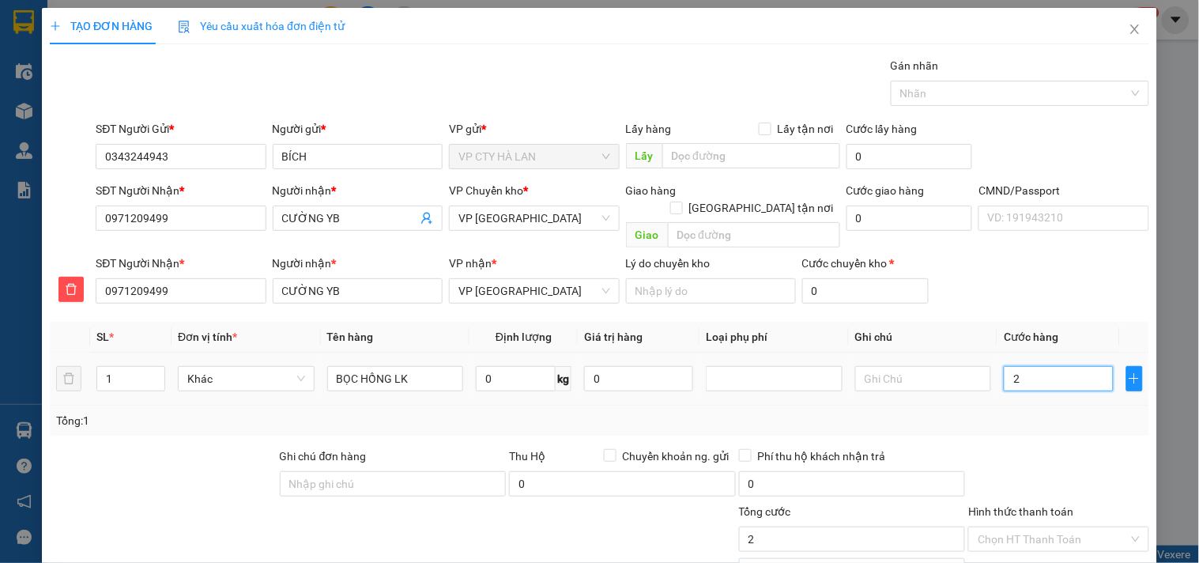
type input "20"
type input "20.000"
click at [1040, 421] on div "Transit Pickup Surcharge Ids Transit Deliver Surcharge Ids Transit Deliver Surc…" at bounding box center [600, 358] width 1100 height 602
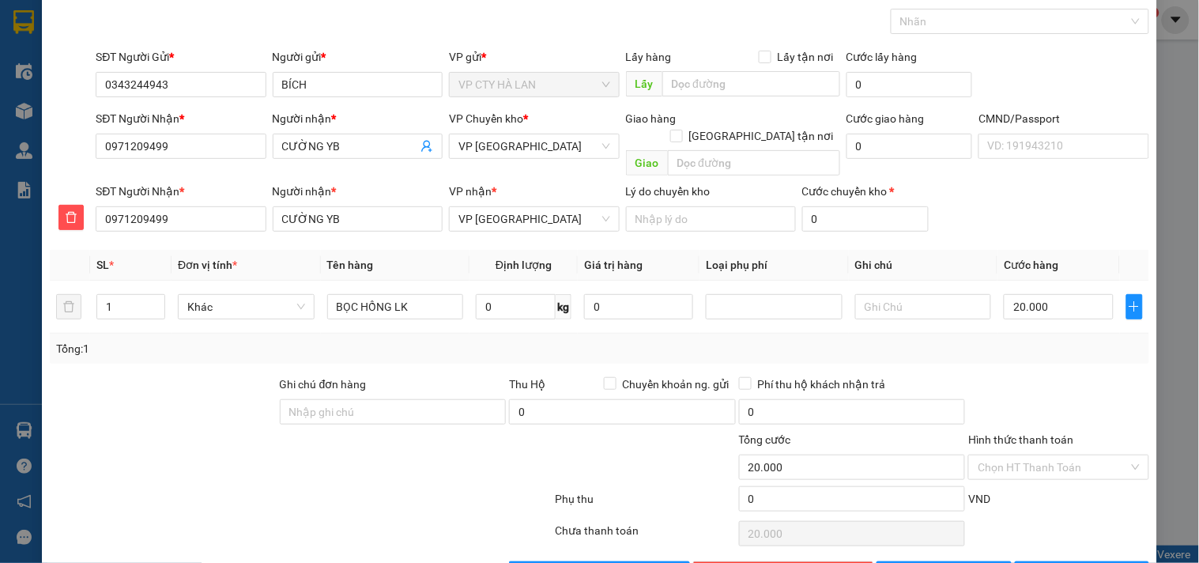
scroll to position [109, 0]
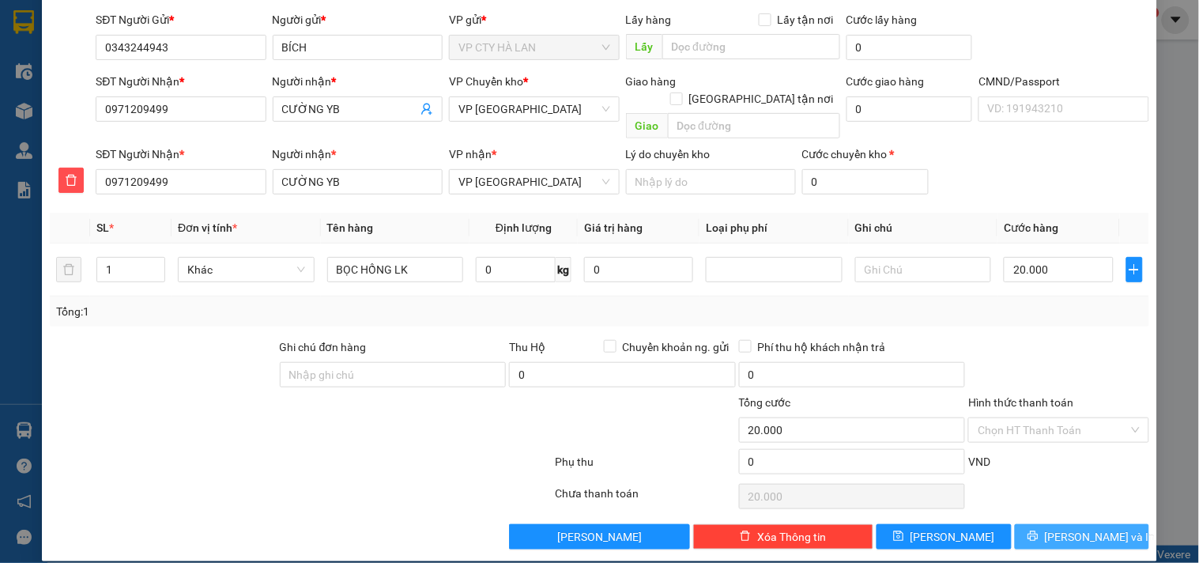
drag, startPoint x: 1084, startPoint y: 511, endPoint x: 1105, endPoint y: 496, distance: 26.1
click at [1085, 528] on span "[PERSON_NAME] và In" at bounding box center [1100, 536] width 111 height 17
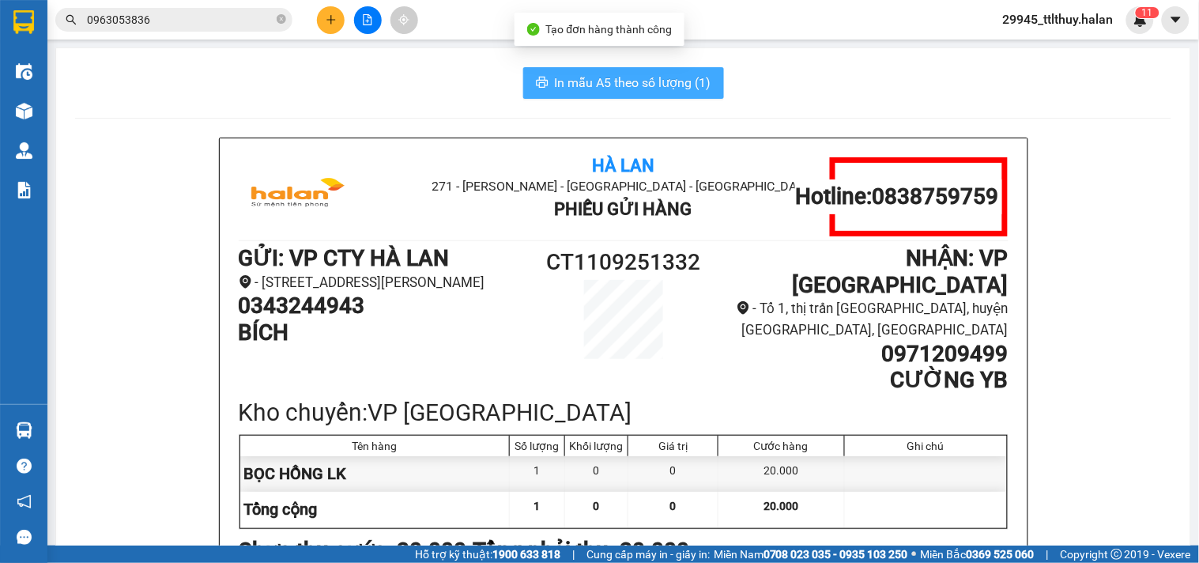
click at [635, 81] on span "In mẫu A5 theo số lượng (1)" at bounding box center [633, 83] width 157 height 20
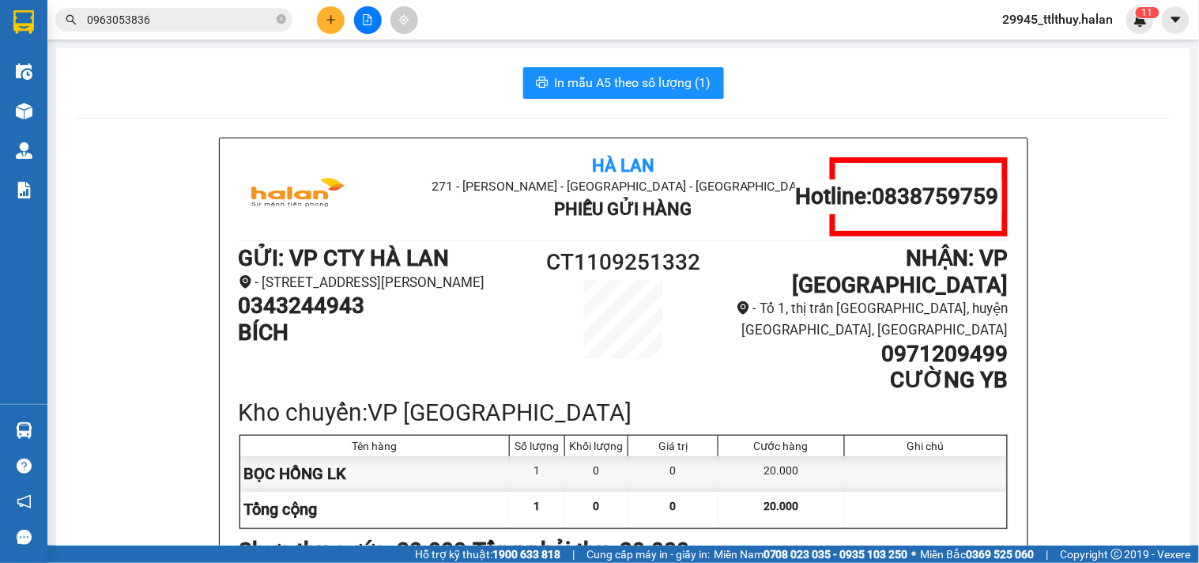
click at [327, 11] on button at bounding box center [331, 20] width 28 height 28
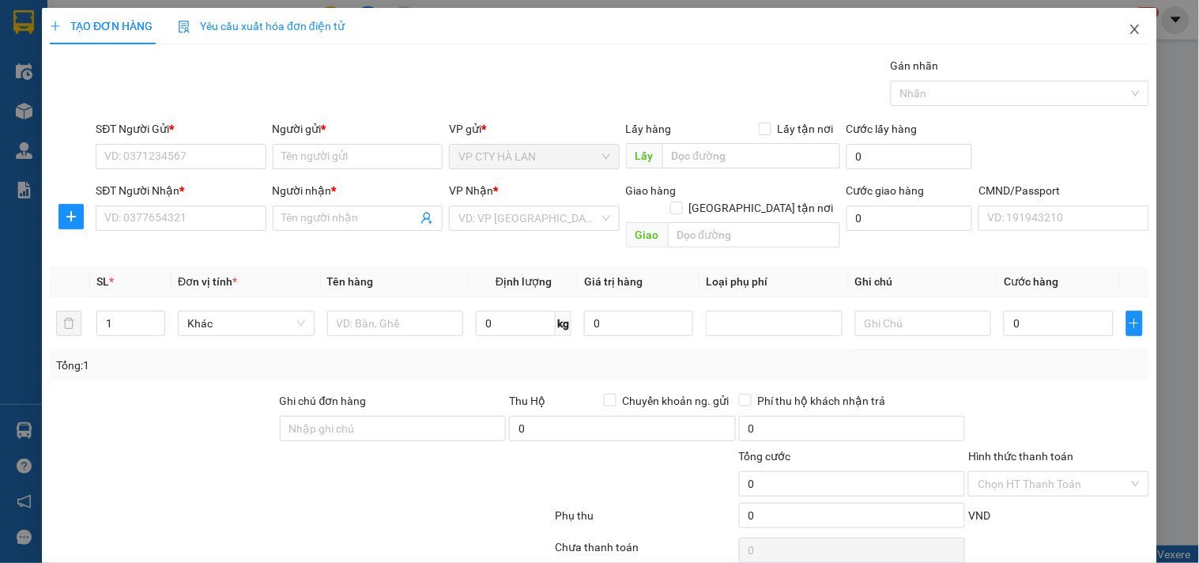
click at [1129, 32] on icon "close" at bounding box center [1135, 29] width 13 height 13
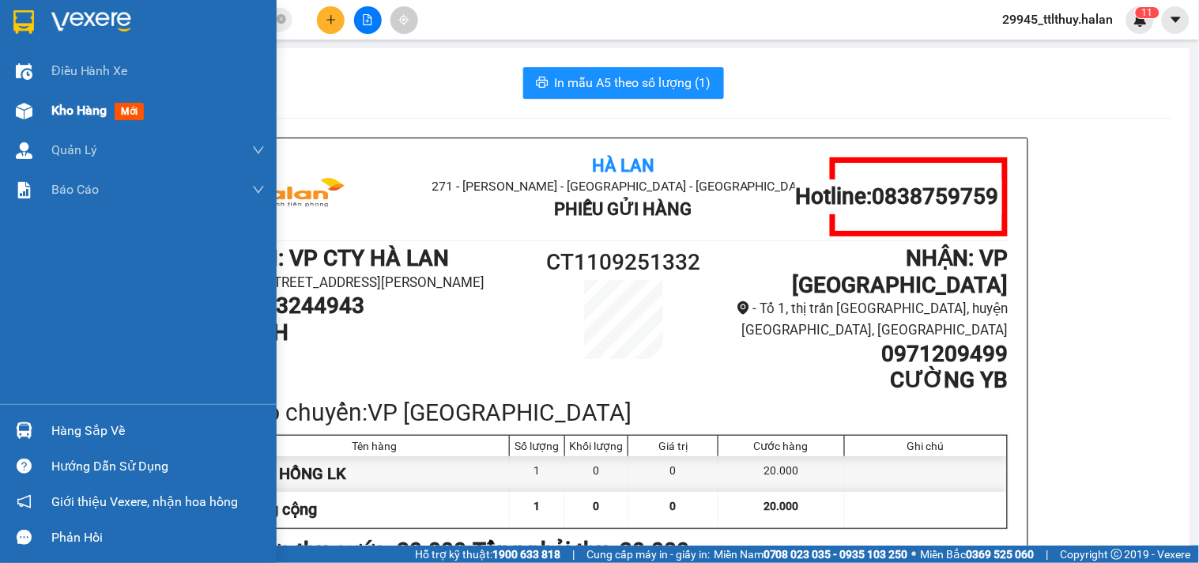
click at [28, 108] on img at bounding box center [24, 111] width 17 height 17
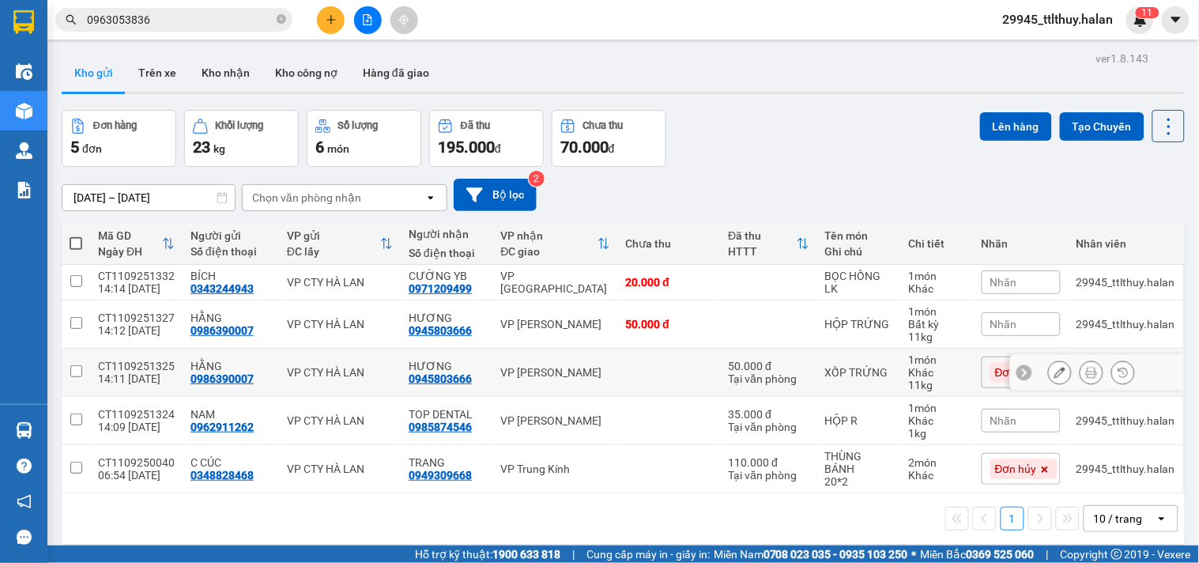
click at [119, 364] on div "CT1109251325" at bounding box center [136, 366] width 77 height 13
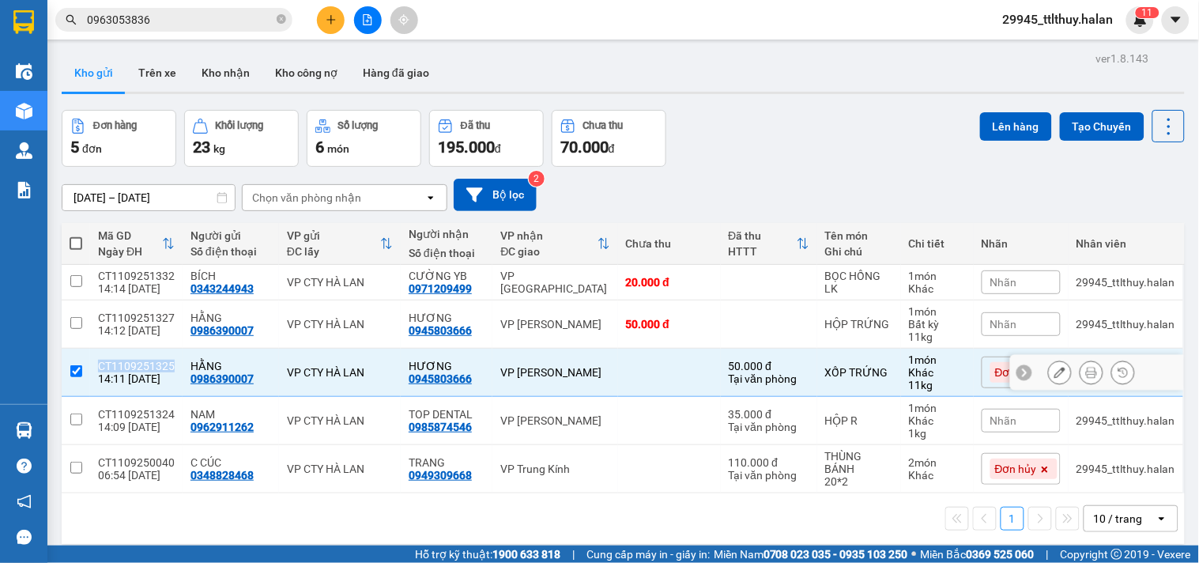
click at [119, 364] on div "CT1109251325" at bounding box center [136, 366] width 77 height 13
checkbox input "false"
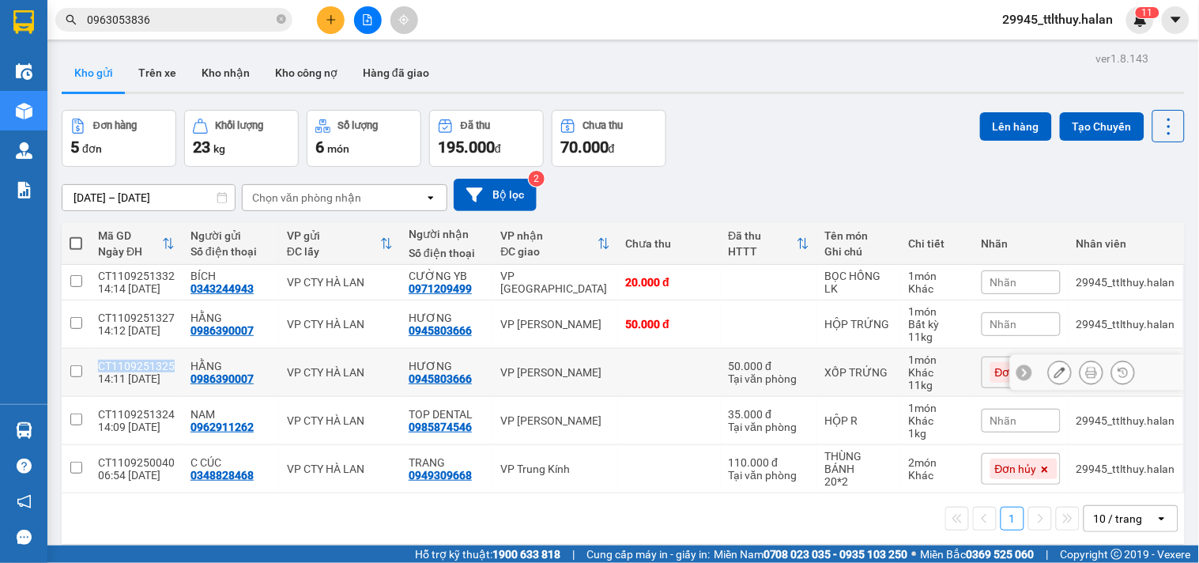
copy div "CT1109251325"
click at [946, 161] on div "Đơn hàng 5 đơn Khối lượng 23 kg Số lượng 6 món Đã thu 195.000 đ Chưa thu 70.000…" at bounding box center [623, 138] width 1123 height 57
click at [227, 11] on input "0963053836" at bounding box center [180, 19] width 187 height 17
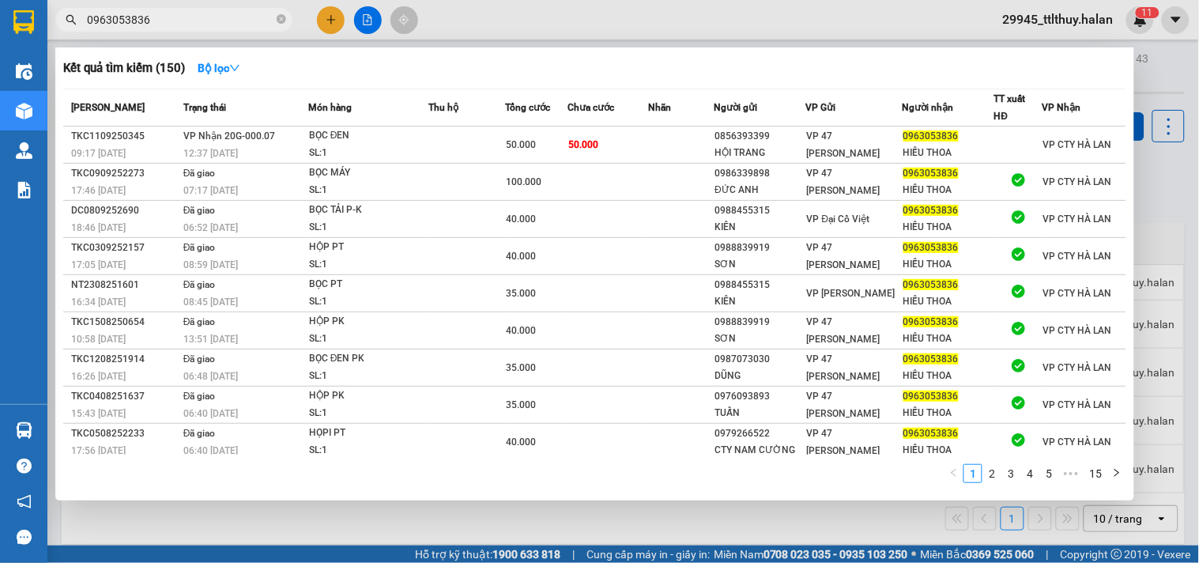
click at [227, 11] on input "0963053836" at bounding box center [180, 19] width 187 height 17
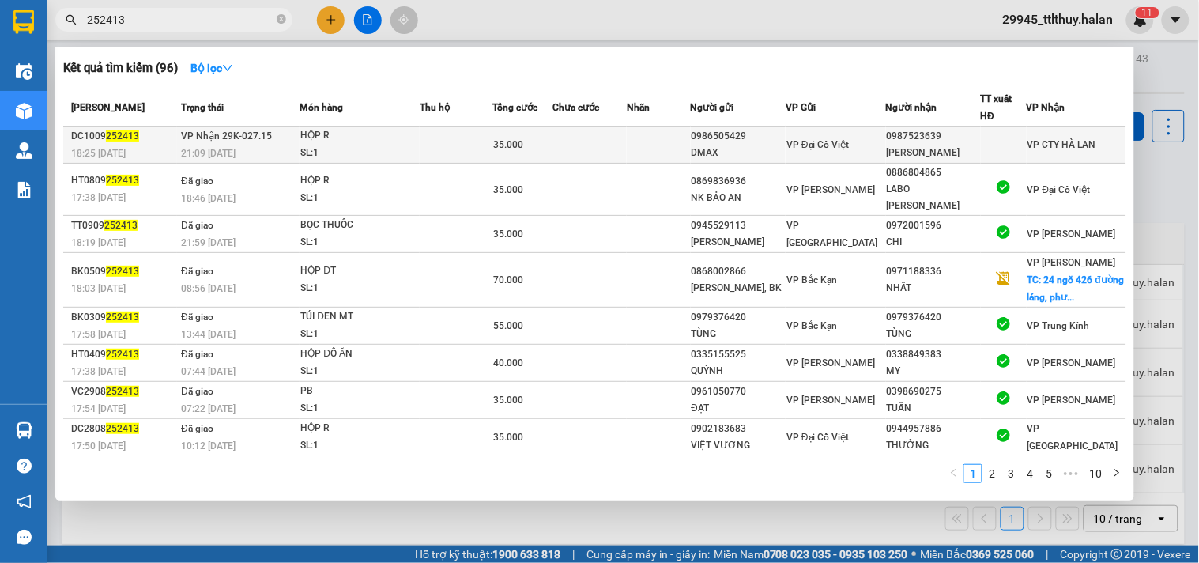
type input "252413"
click at [627, 150] on td at bounding box center [590, 144] width 74 height 37
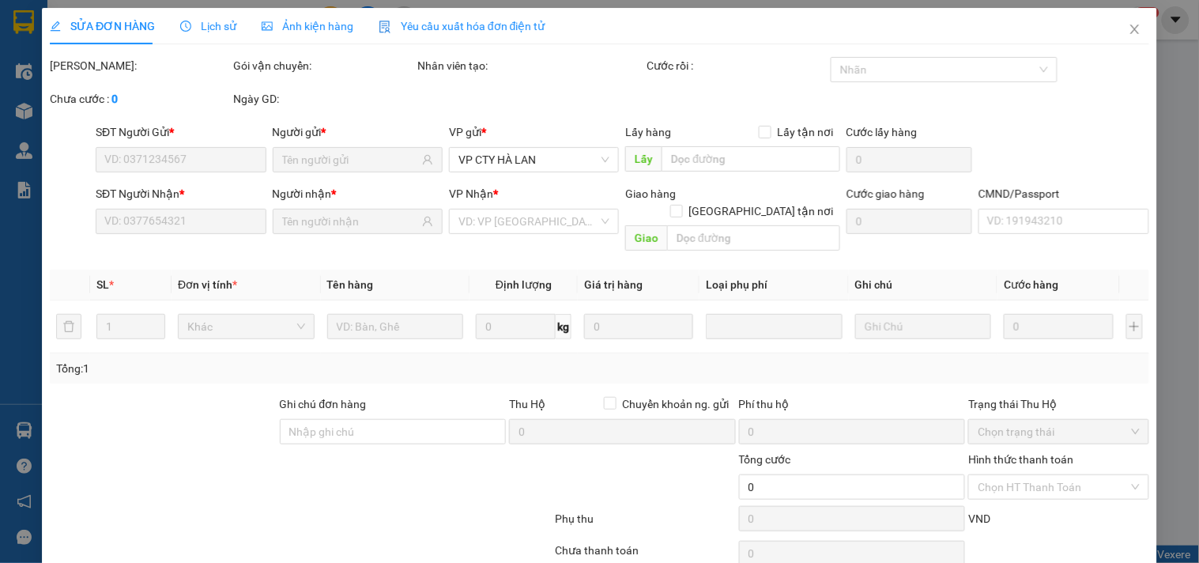
type input "0986505429"
type input "DMAX"
type input "0987523639"
type input "[PERSON_NAME]"
type input "35.000"
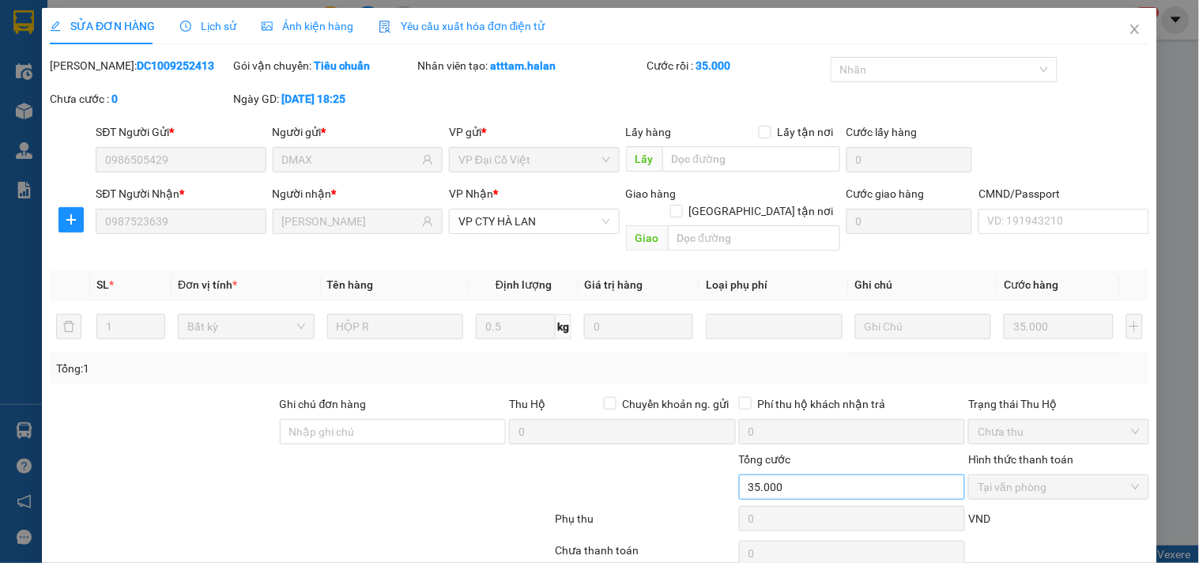
scroll to position [57, 0]
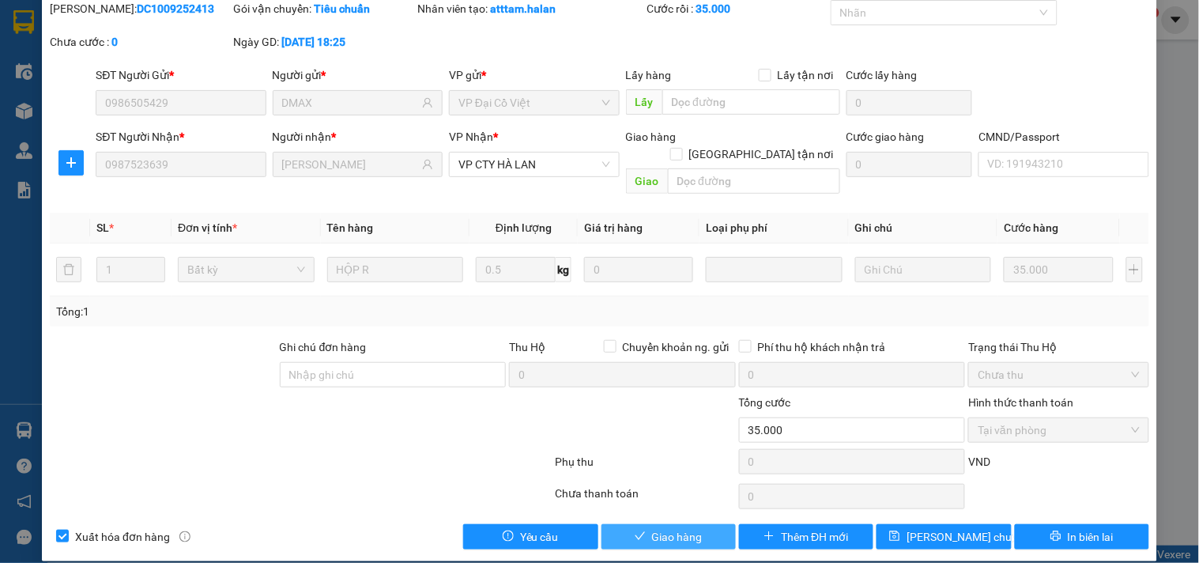
click at [655, 528] on span "Giao hàng" at bounding box center [677, 536] width 51 height 17
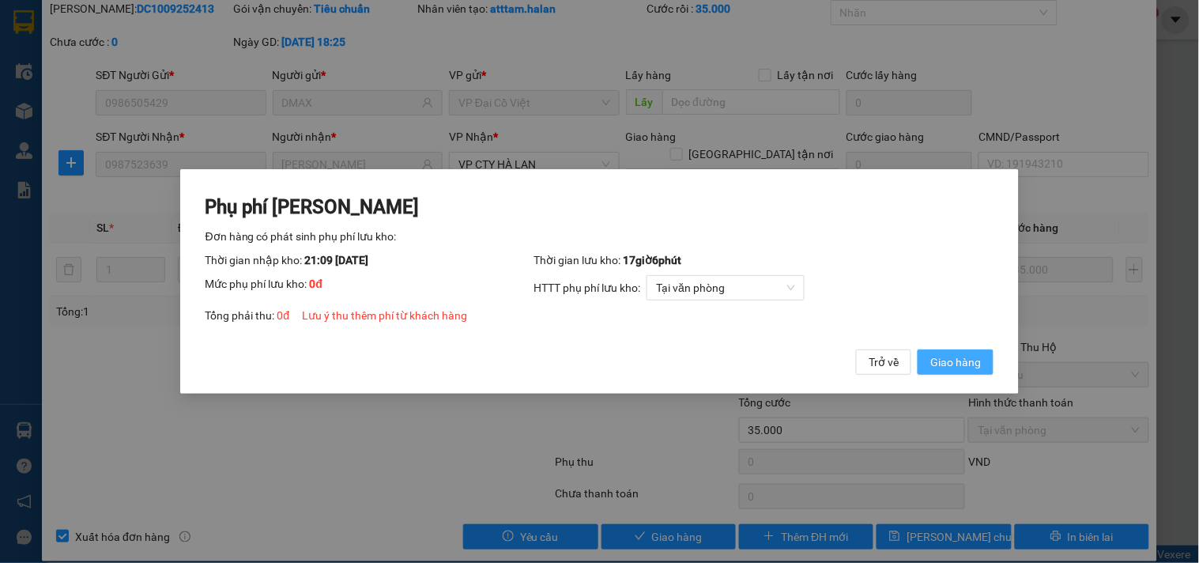
click at [963, 361] on span "Giao hàng" at bounding box center [956, 361] width 51 height 17
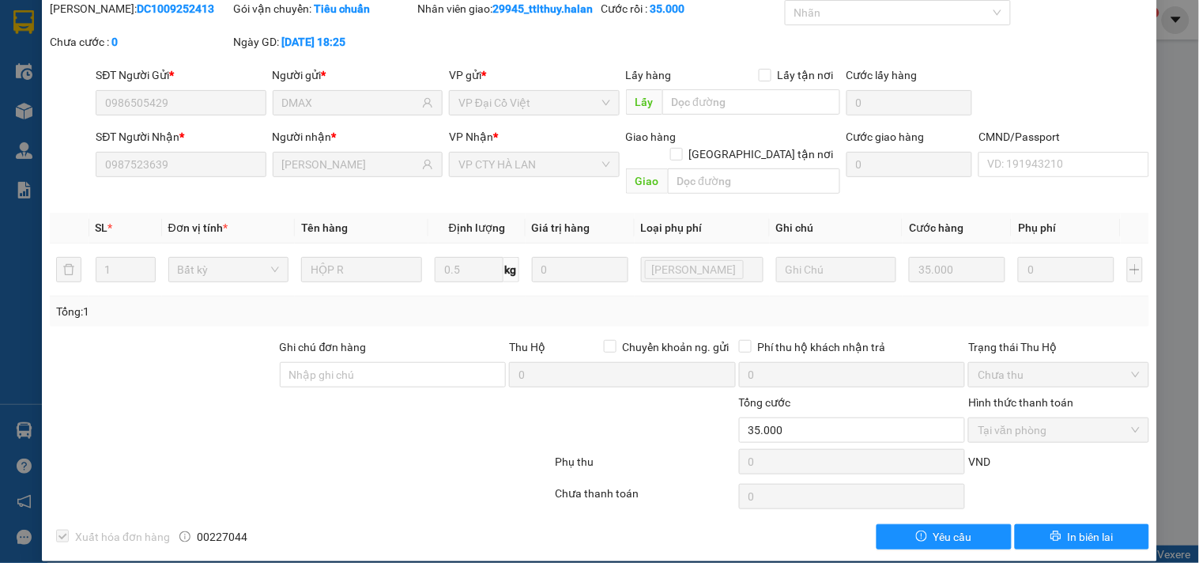
drag, startPoint x: 1057, startPoint y: 76, endPoint x: 1088, endPoint y: 59, distance: 35.4
click at [1066, 66] on div "[PERSON_NAME]: DC1009252413 Gói vận chuyển: Tiêu chuẩn Nhân viên giao: 29945_tt…" at bounding box center [599, 33] width 1103 height 66
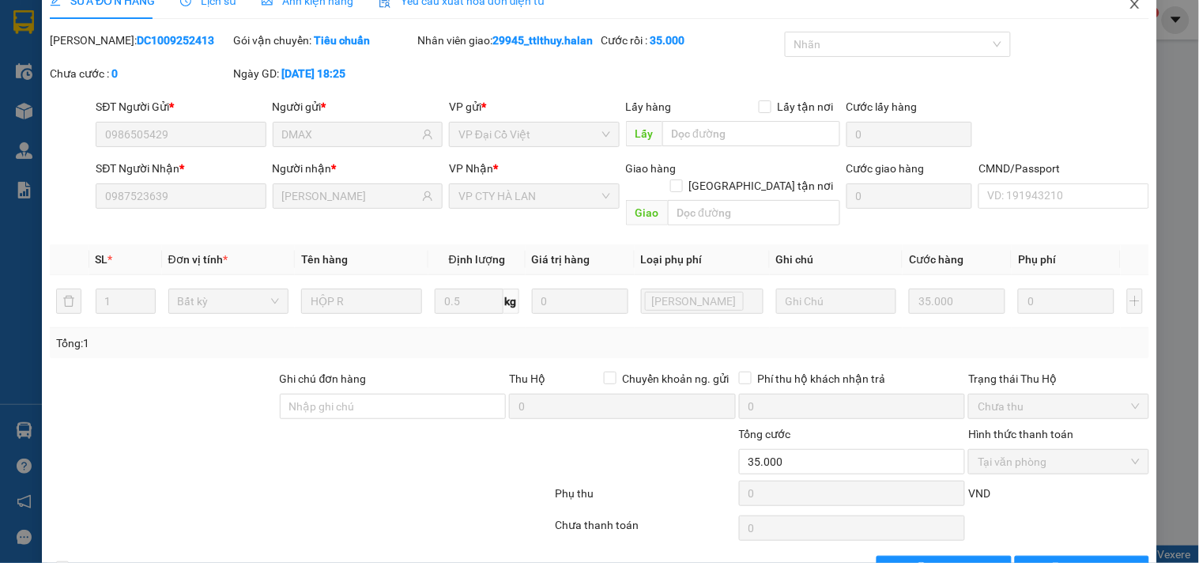
scroll to position [0, 0]
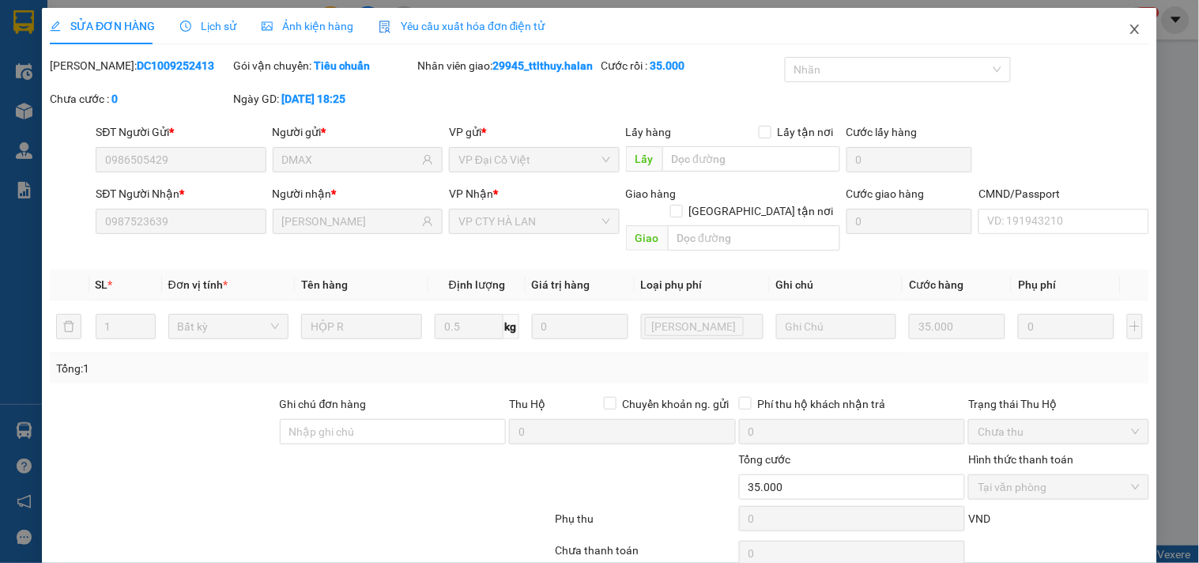
click at [1129, 25] on icon "close" at bounding box center [1135, 29] width 13 height 13
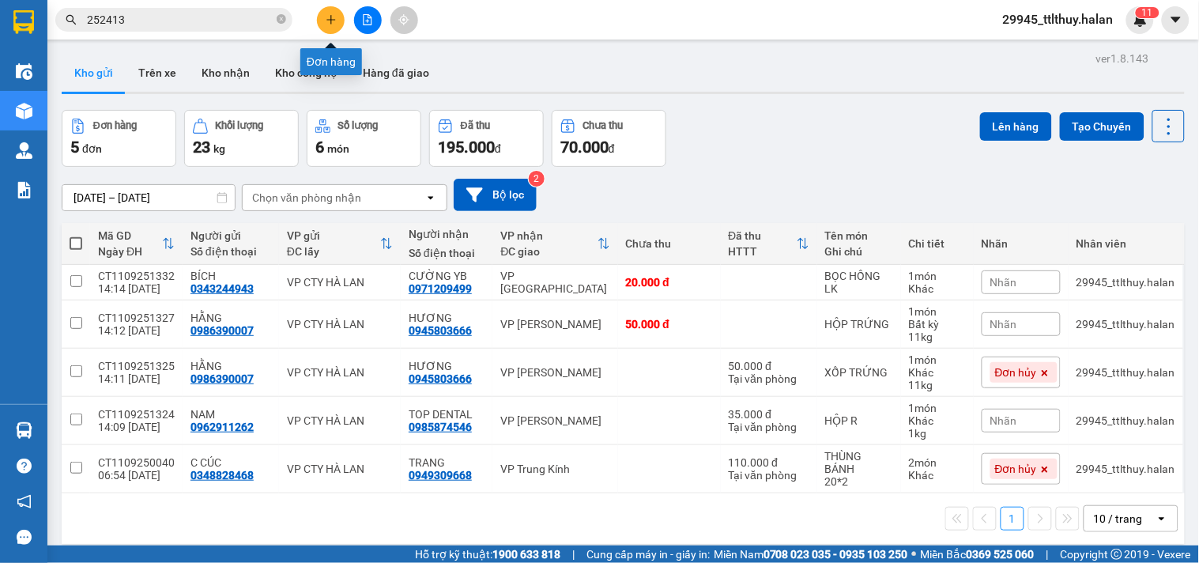
click at [338, 18] on button at bounding box center [331, 20] width 28 height 28
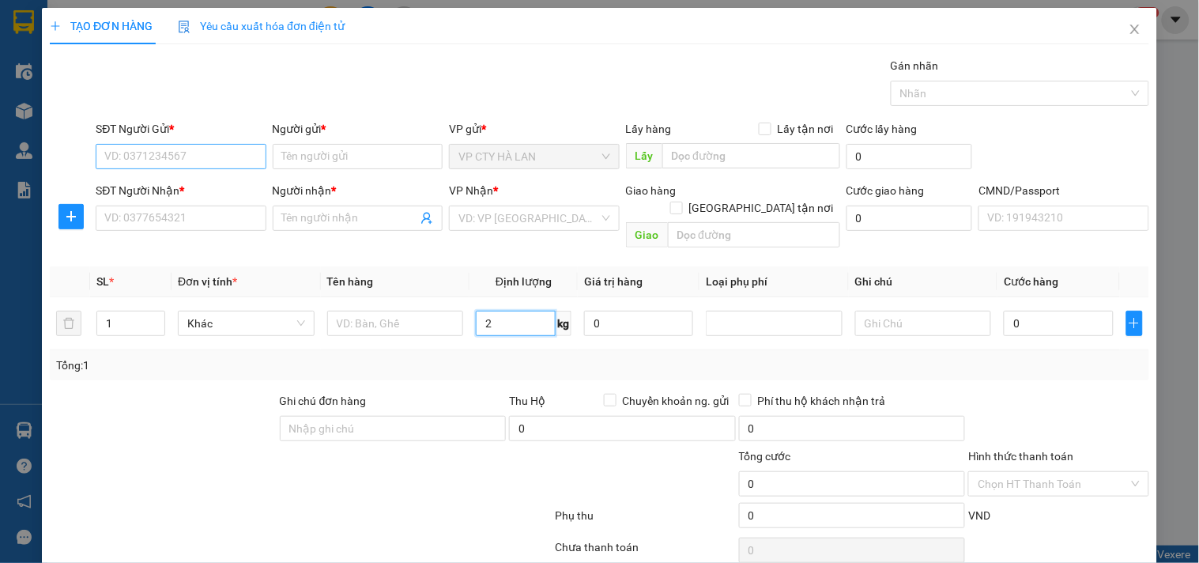
type input "2"
click at [144, 161] on input "SĐT Người Gửi *" at bounding box center [181, 156] width 170 height 25
type input "0979591295"
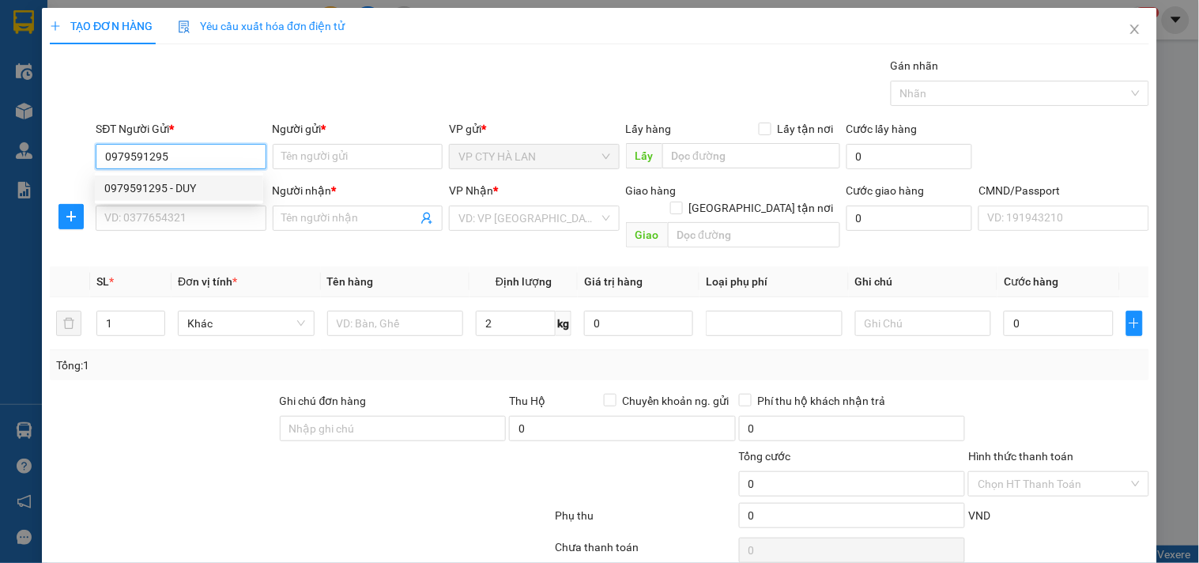
click at [204, 186] on div "0979591295 - DUY" at bounding box center [178, 187] width 149 height 17
type input "DUY"
type input "0979591295"
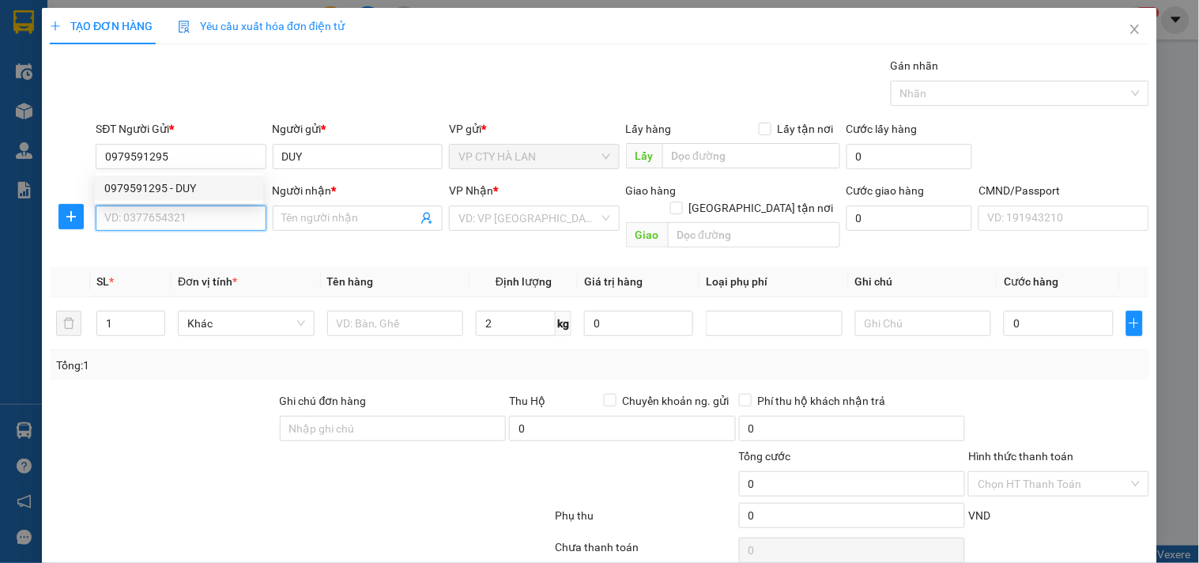
click at [208, 217] on input "SĐT Người Nhận *" at bounding box center [181, 218] width 170 height 25
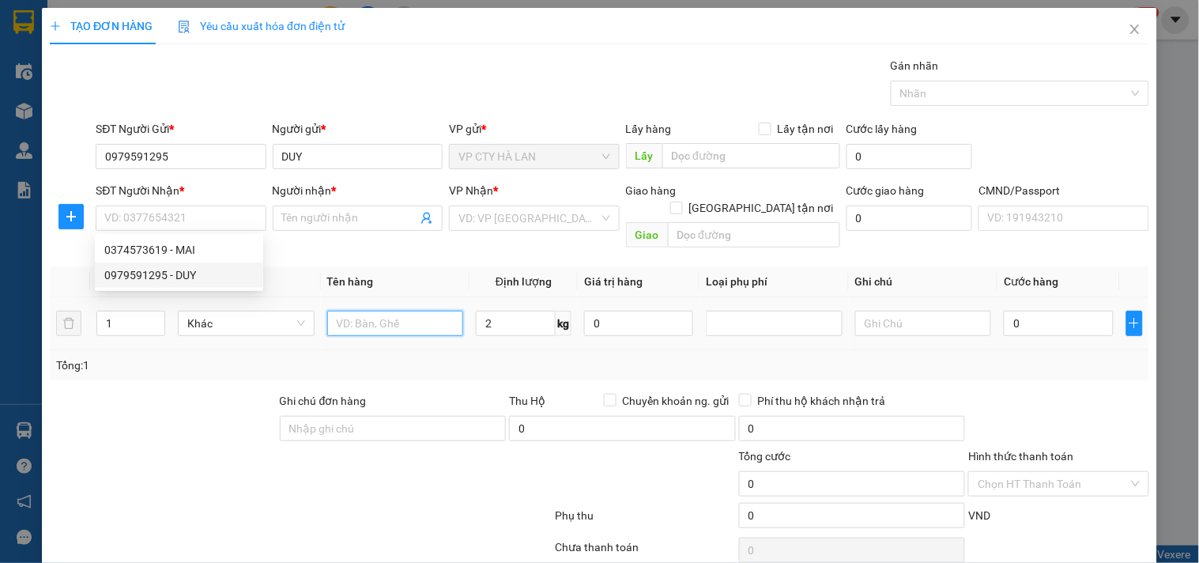
click at [352, 311] on input "text" at bounding box center [395, 323] width 137 height 25
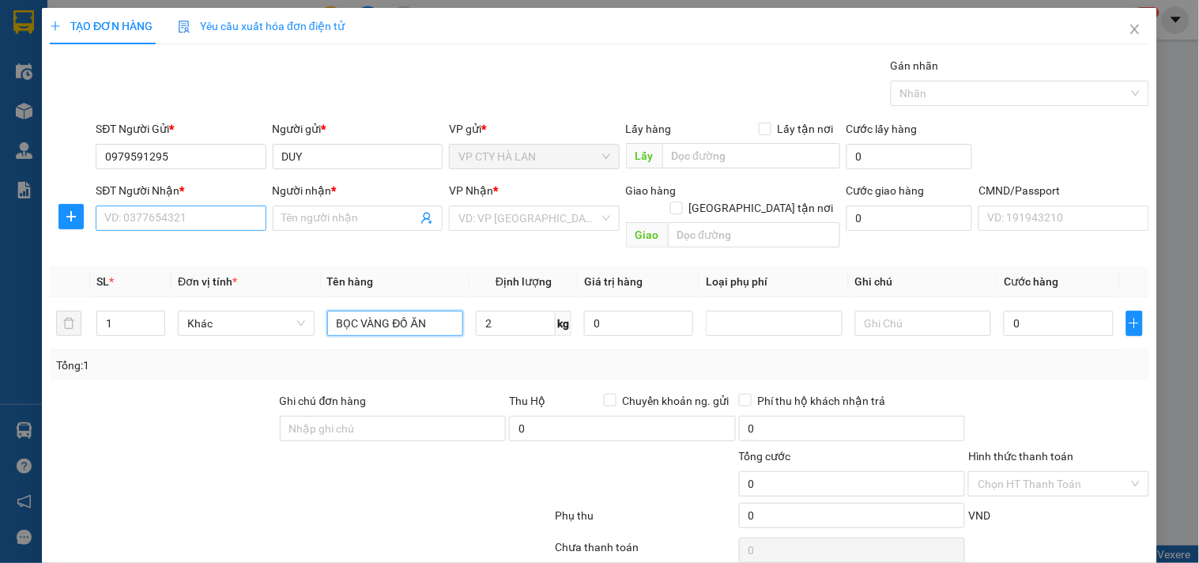
type input "BỌC VÀNG ĐỒ ĂN"
click at [210, 224] on input "SĐT Người Nhận *" at bounding box center [181, 218] width 170 height 25
type input "0344090796"
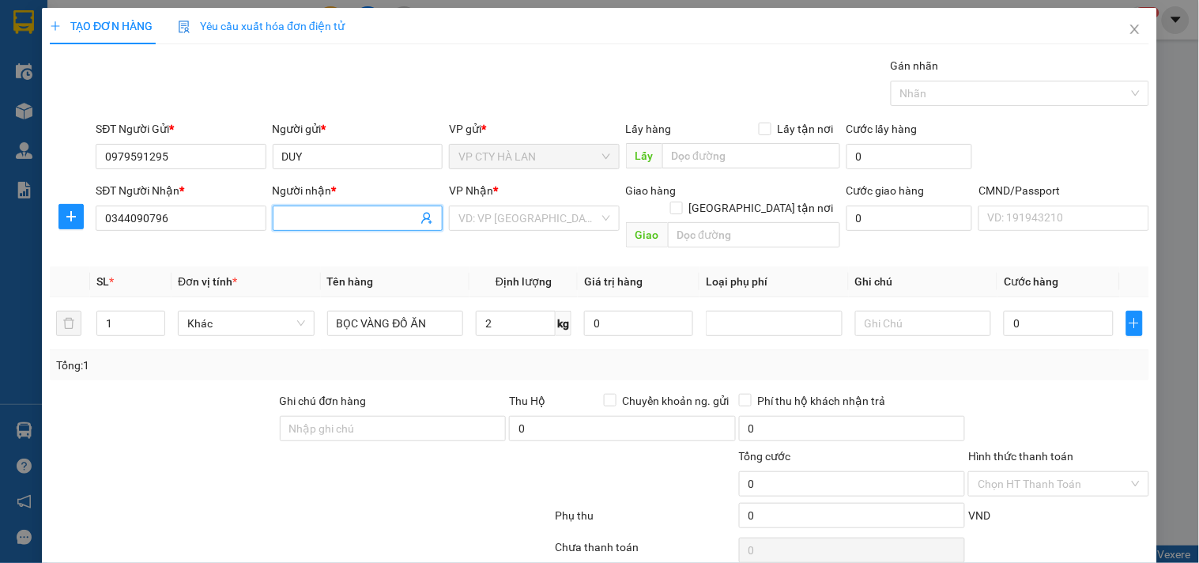
click at [324, 224] on input "Người nhận *" at bounding box center [349, 218] width 135 height 17
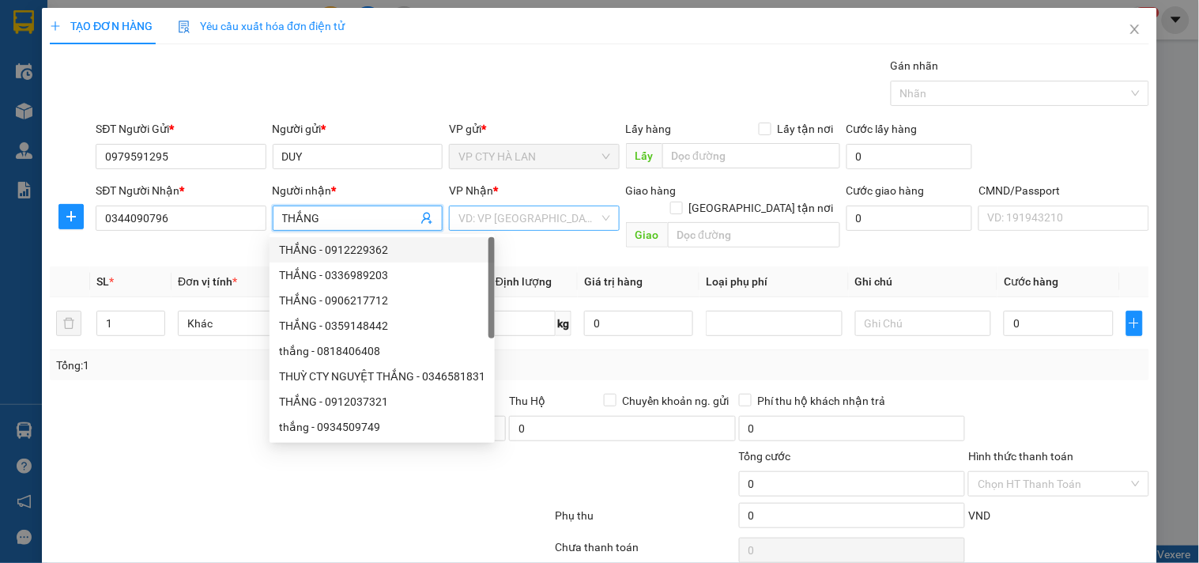
type input "THẮNG"
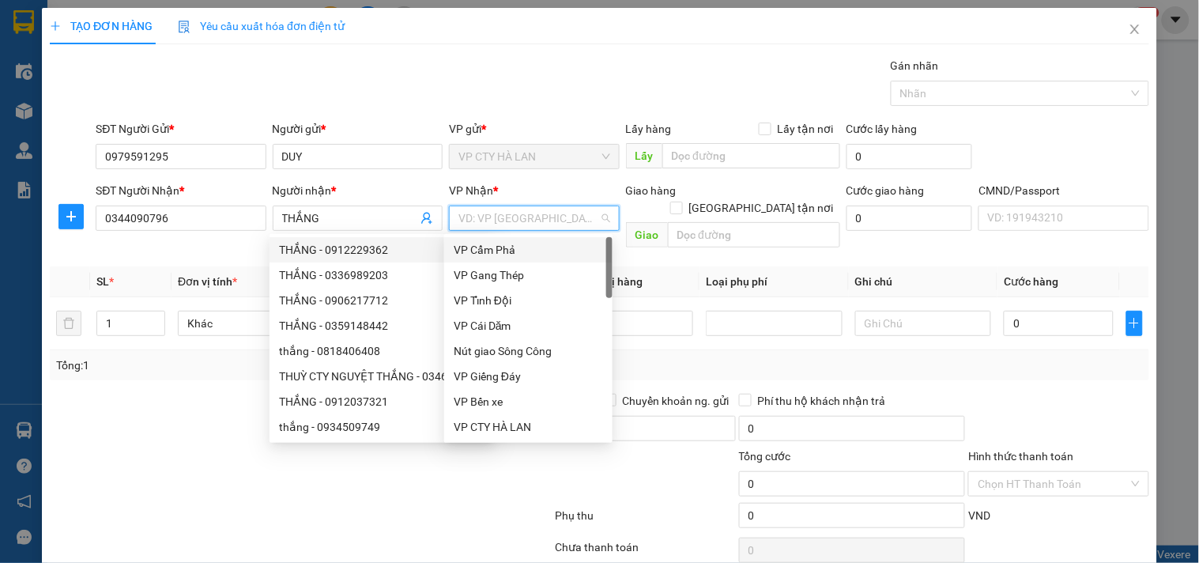
click at [495, 213] on input "search" at bounding box center [529, 218] width 140 height 24
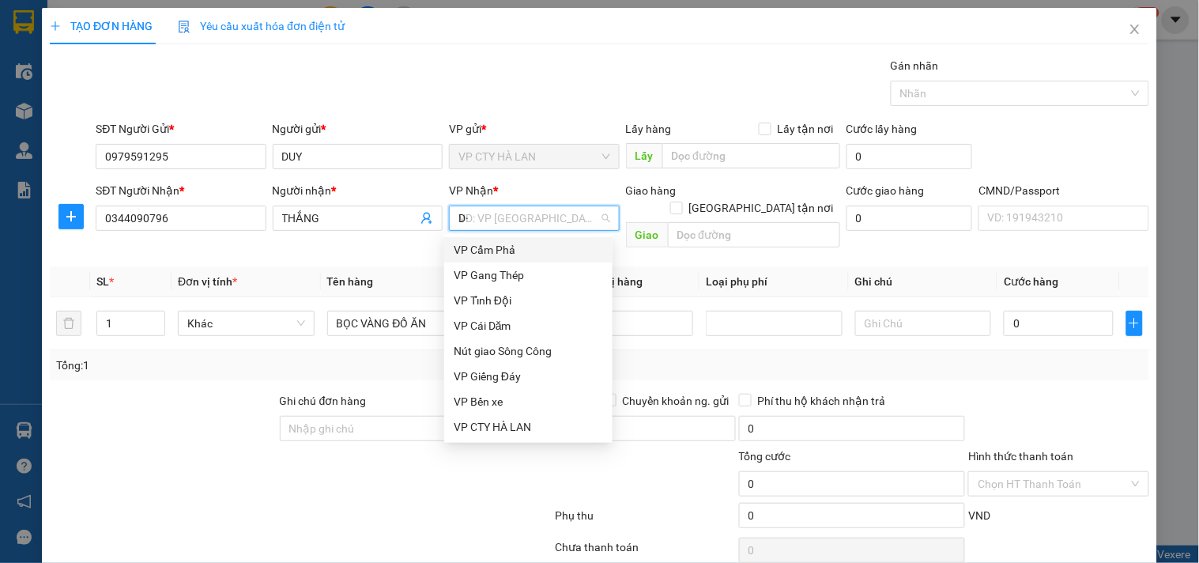
type input "D"
type input "ĐA"
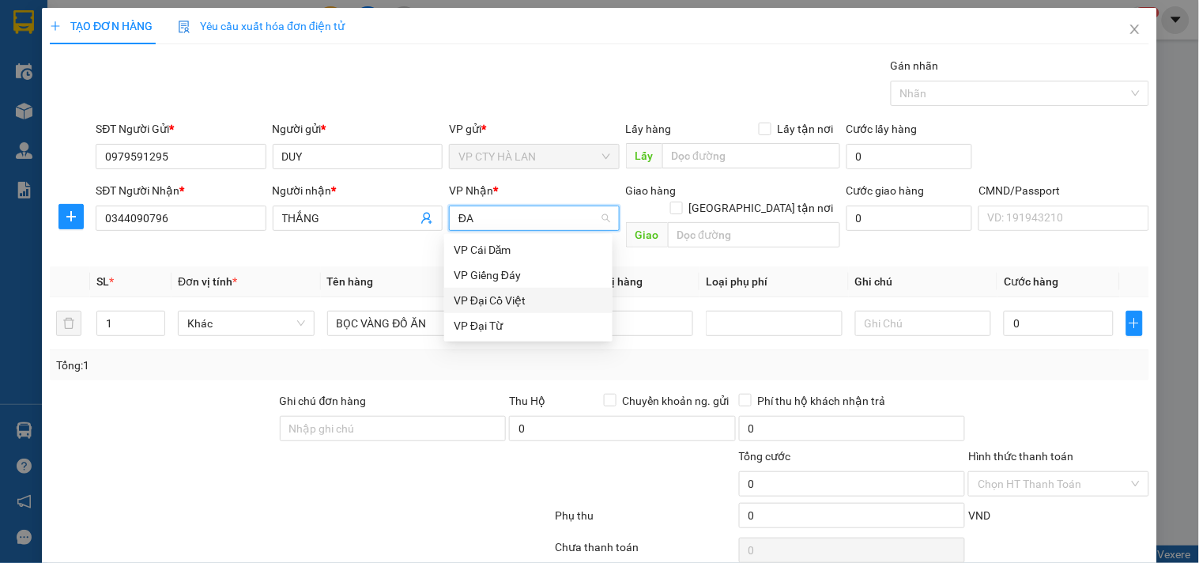
click at [508, 303] on div "VP Đại Cồ Việt" at bounding box center [528, 300] width 149 height 17
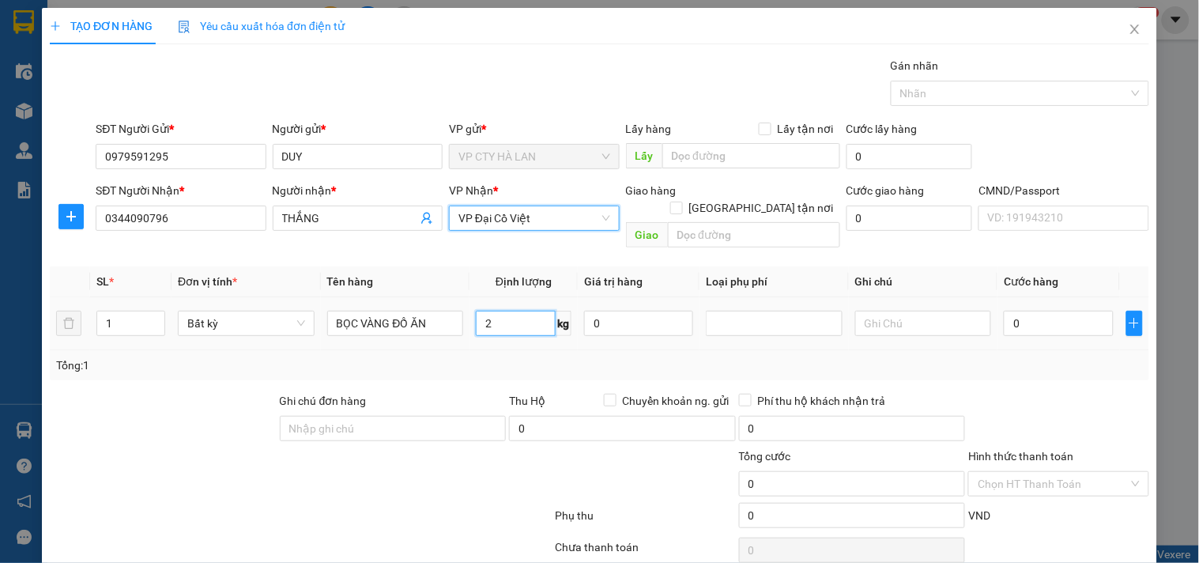
click at [523, 311] on input "2" at bounding box center [516, 323] width 80 height 25
drag, startPoint x: 531, startPoint y: 336, endPoint x: 882, endPoint y: 336, distance: 351.0
click at [531, 350] on div "Tổng: 1" at bounding box center [600, 365] width 1100 height 30
type input "35.000"
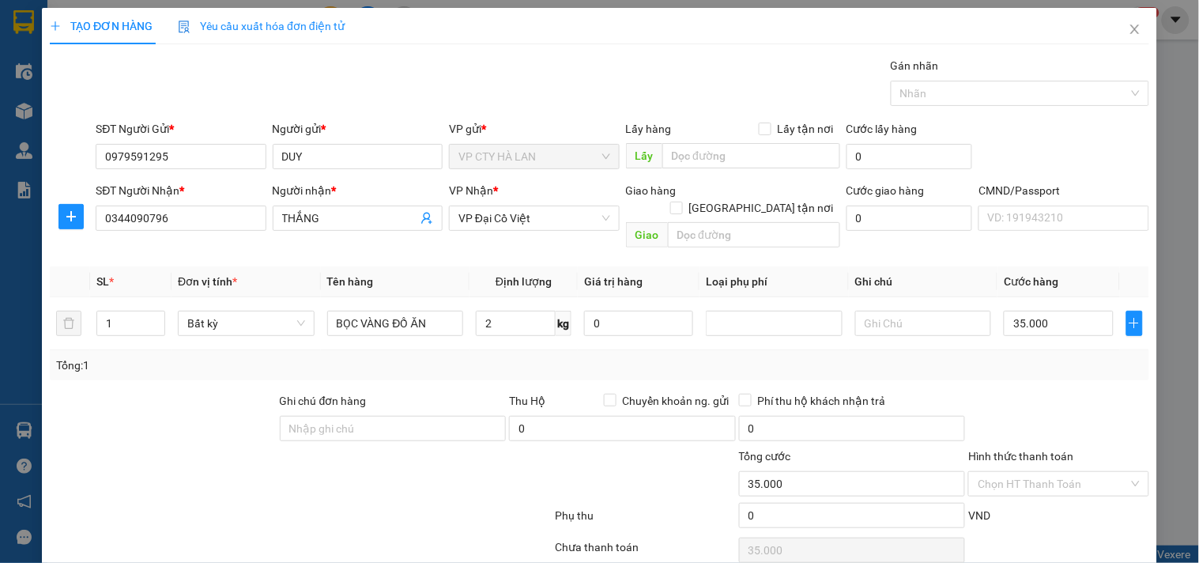
scroll to position [53, 0]
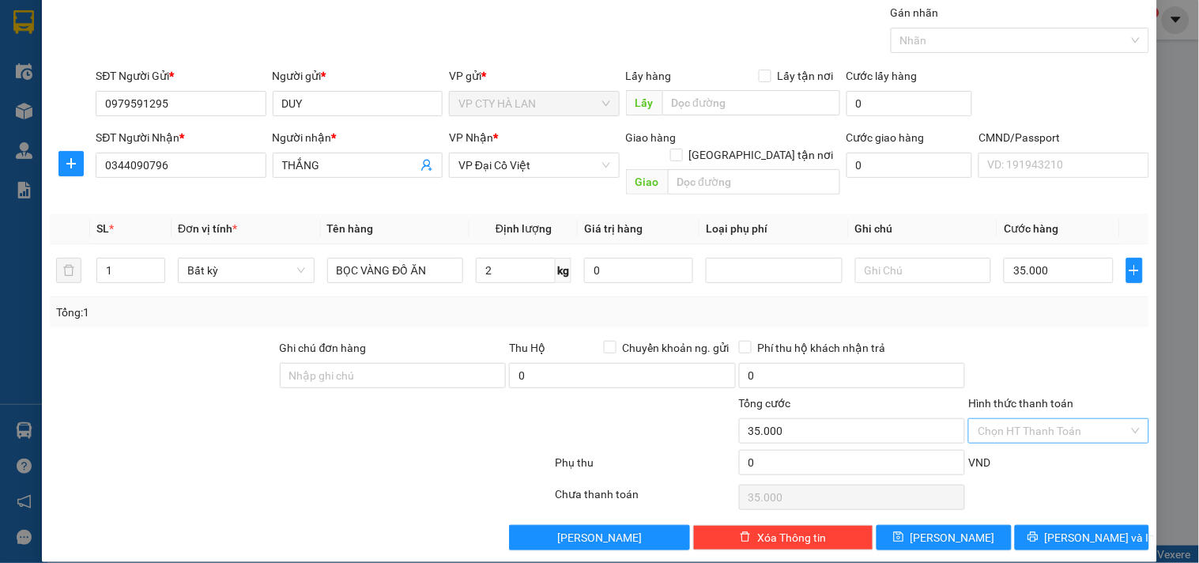
click at [1032, 419] on input "Hình thức thanh toán" at bounding box center [1053, 431] width 150 height 24
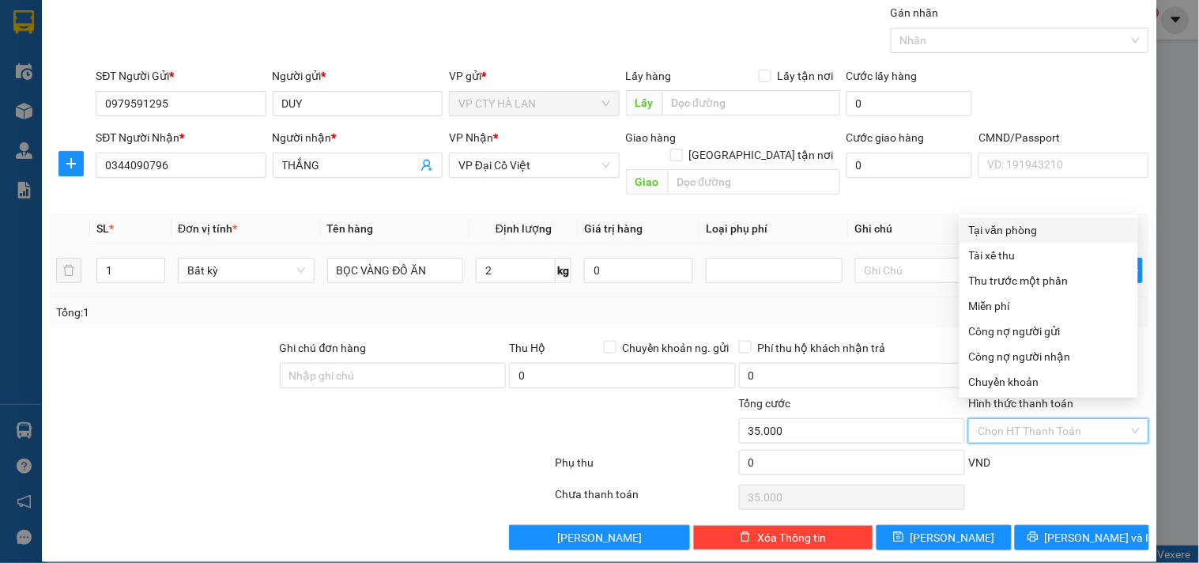
click at [1049, 228] on div "Tại văn phòng" at bounding box center [1049, 229] width 160 height 17
type input "0"
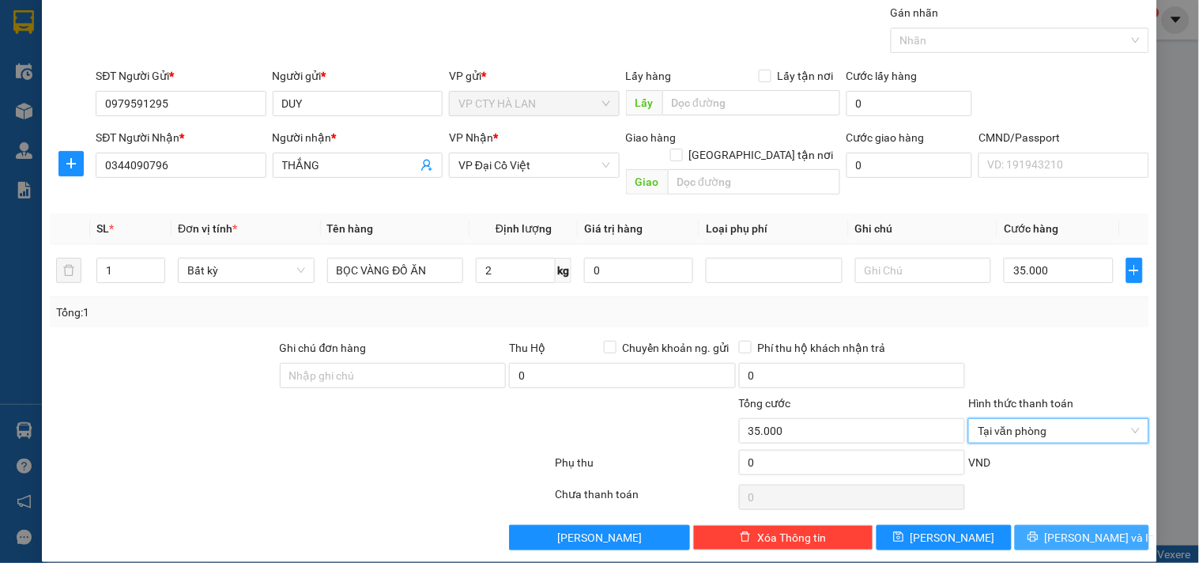
click at [1116, 525] on button "[PERSON_NAME] và In" at bounding box center [1082, 537] width 134 height 25
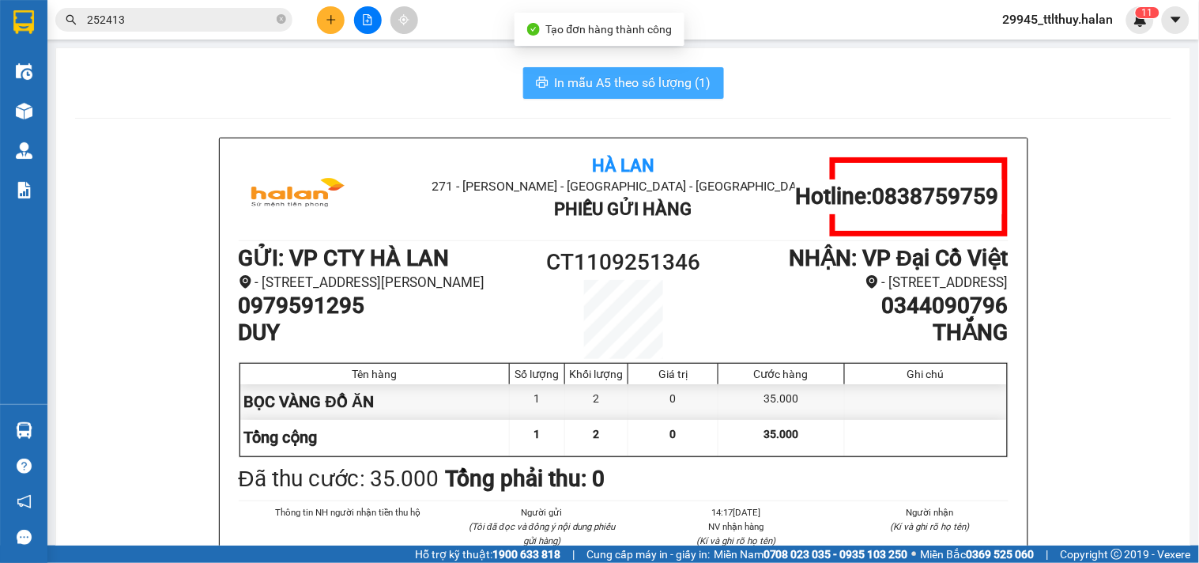
click at [642, 87] on span "In mẫu A5 theo số lượng (1)" at bounding box center [633, 83] width 157 height 20
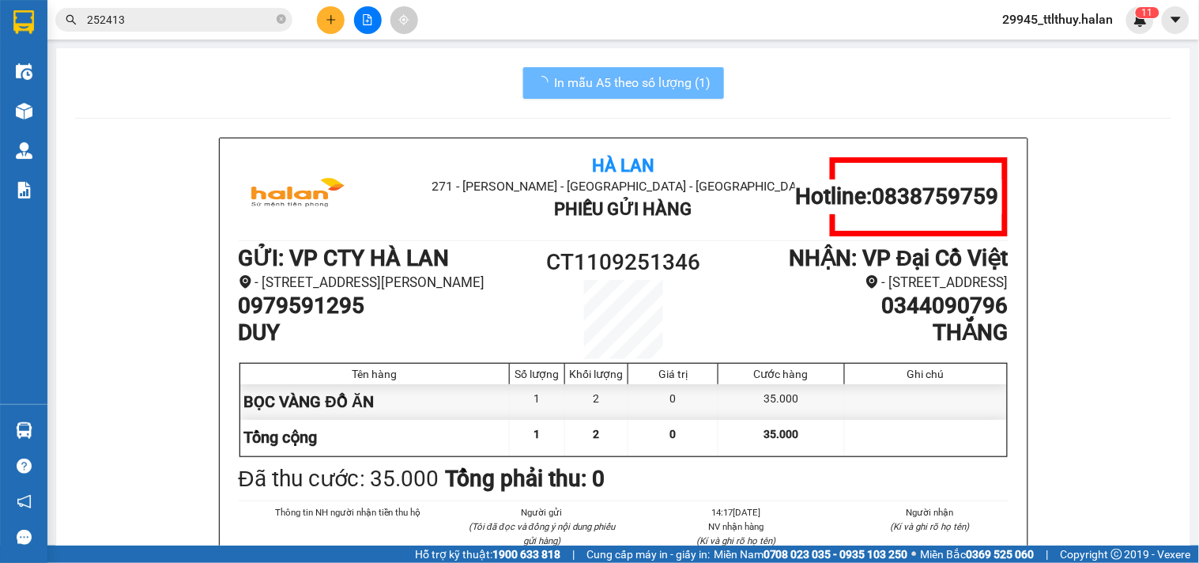
drag, startPoint x: 986, startPoint y: 500, endPoint x: 40, endPoint y: 103, distance: 1026.5
click at [40, 103] on div "Kho hàng mới" at bounding box center [23, 111] width 47 height 40
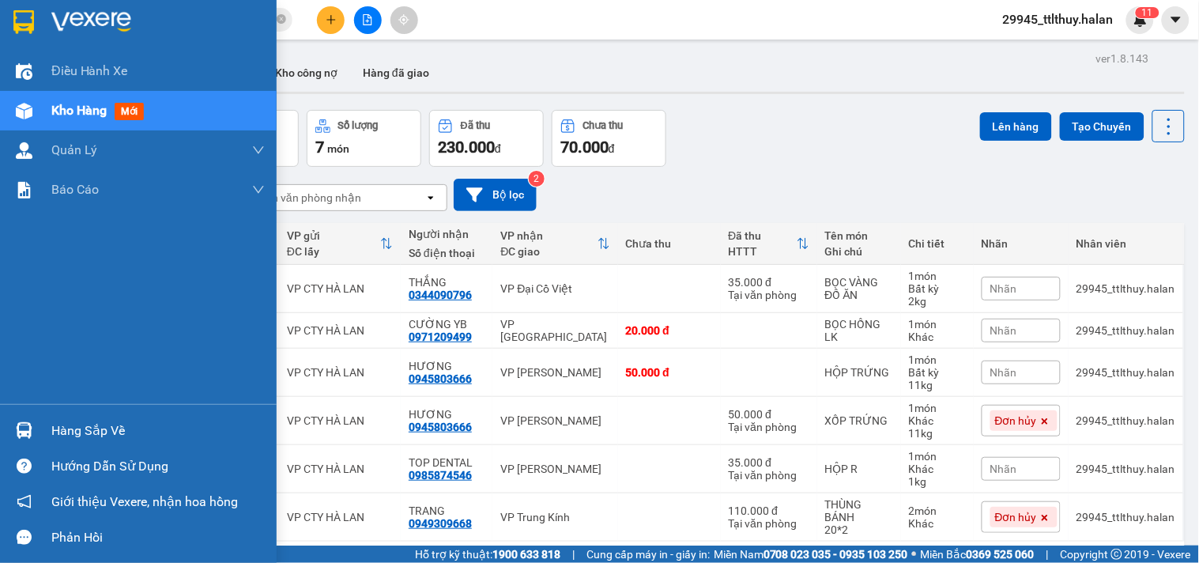
click at [37, 438] on div "Hàng sắp về" at bounding box center [138, 431] width 277 height 36
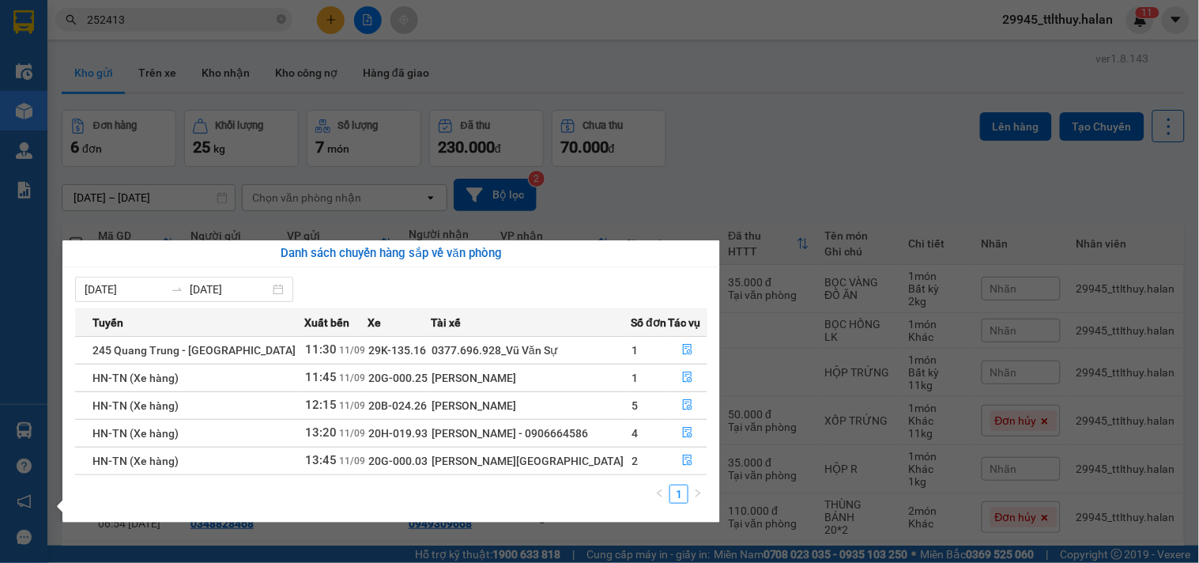
drag, startPoint x: 431, startPoint y: 283, endPoint x: 449, endPoint y: 281, distance: 18.3
click at [431, 283] on div "[DATE] [DATE]" at bounding box center [391, 289] width 632 height 25
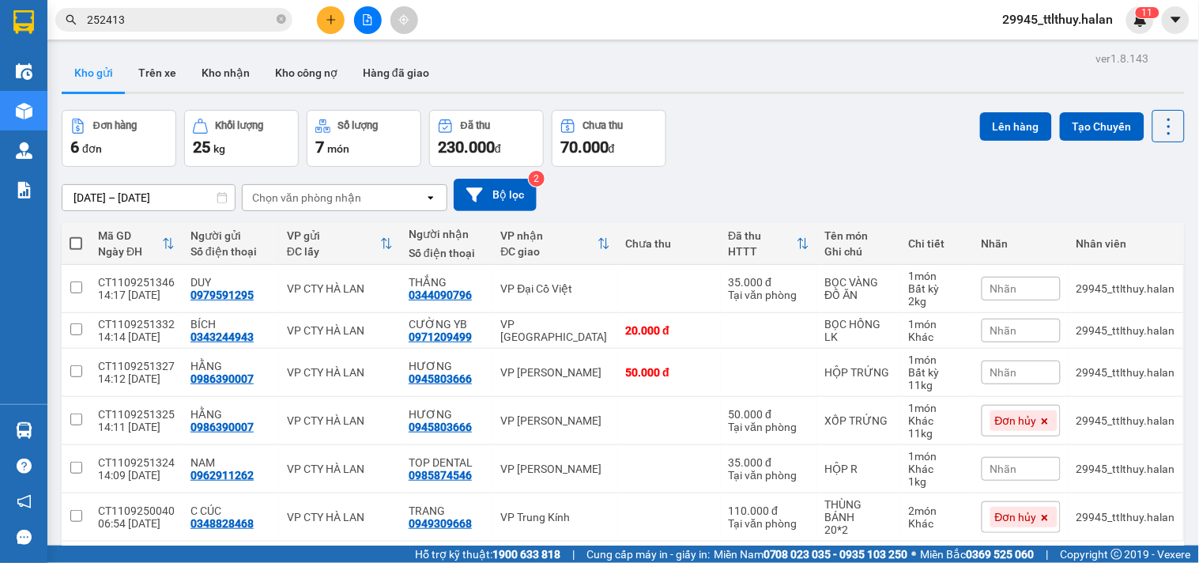
click at [127, 25] on section "Kết quả tìm kiếm ( 96 ) Bộ lọc Mã ĐH Trạng thái Món hàng Thu hộ Tổng cước Chưa …" at bounding box center [599, 281] width 1199 height 563
click at [127, 25] on input "252413" at bounding box center [180, 19] width 187 height 17
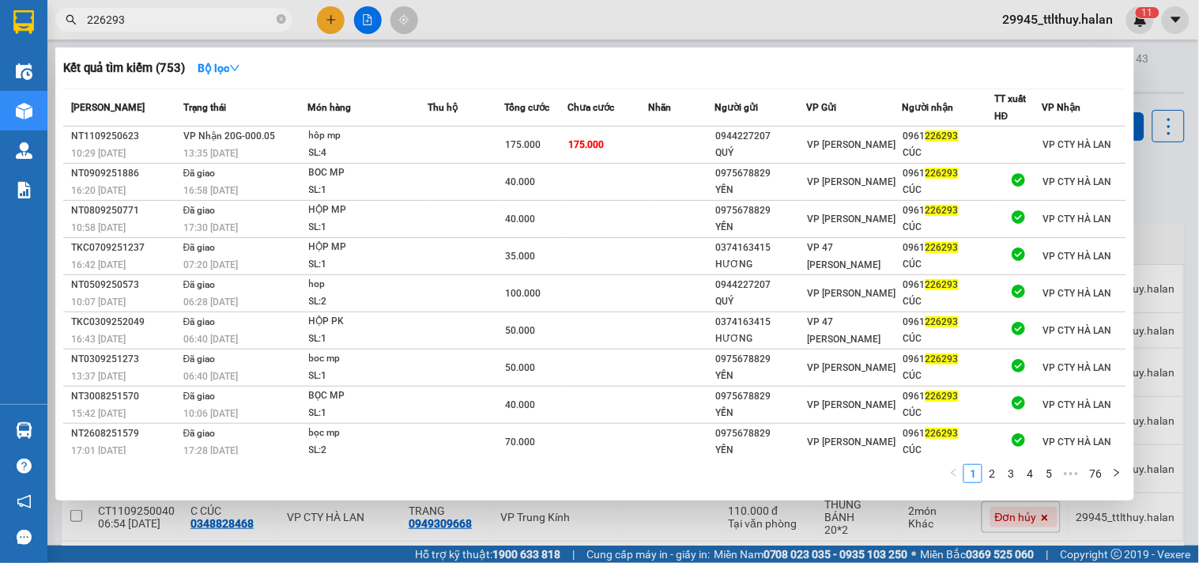
type input "226293"
click at [629, 59] on div "Kết quả tìm kiếm ( 753 ) Bộ lọc" at bounding box center [594, 67] width 1063 height 25
click at [637, 22] on div at bounding box center [599, 281] width 1199 height 563
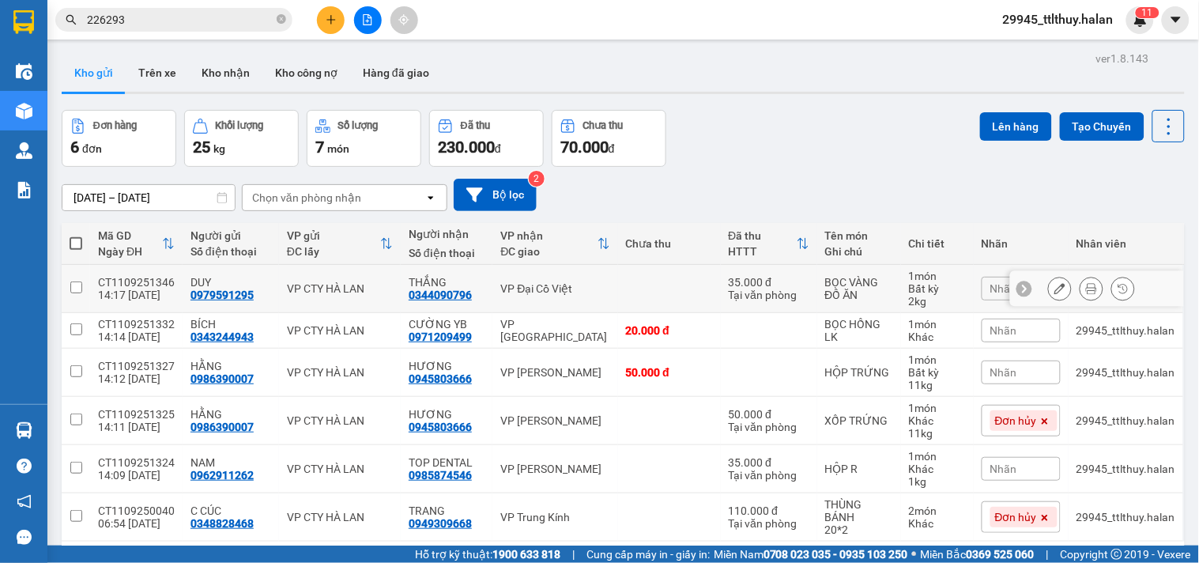
click at [604, 294] on td "VP Đại Cồ Việt" at bounding box center [555, 289] width 125 height 48
checkbox input "true"
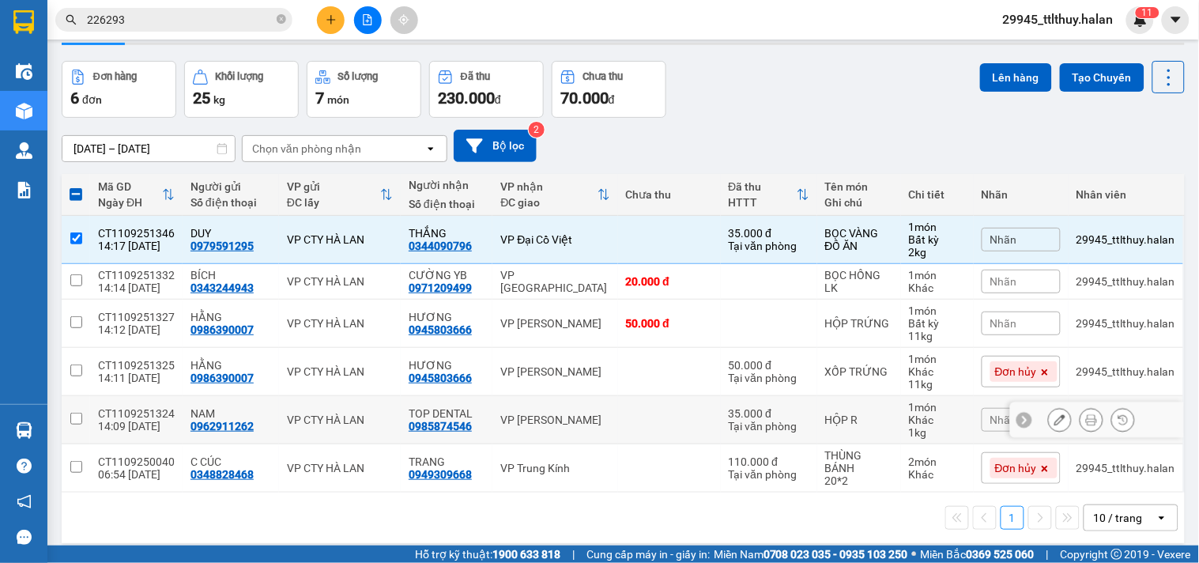
scroll to position [73, 0]
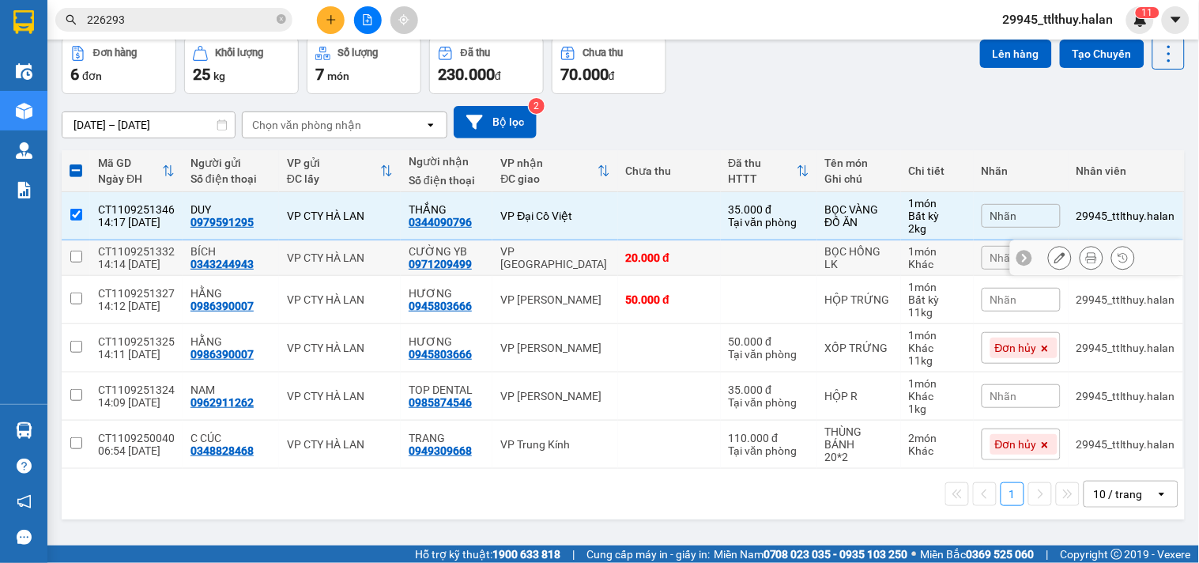
click at [670, 262] on div "20.000 đ" at bounding box center [669, 257] width 87 height 13
checkbox input "true"
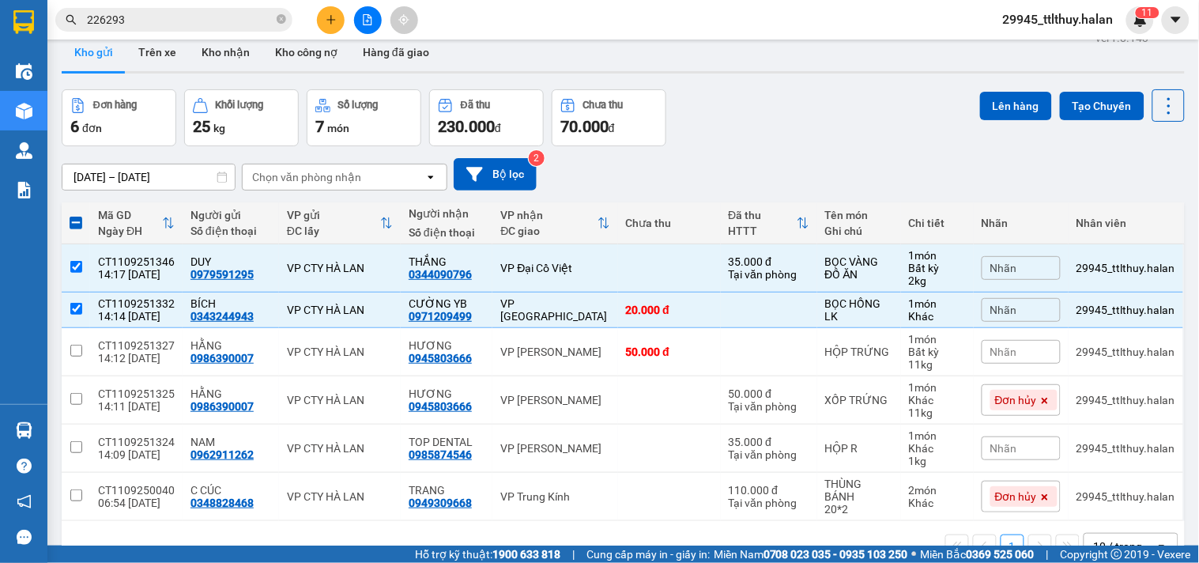
scroll to position [0, 0]
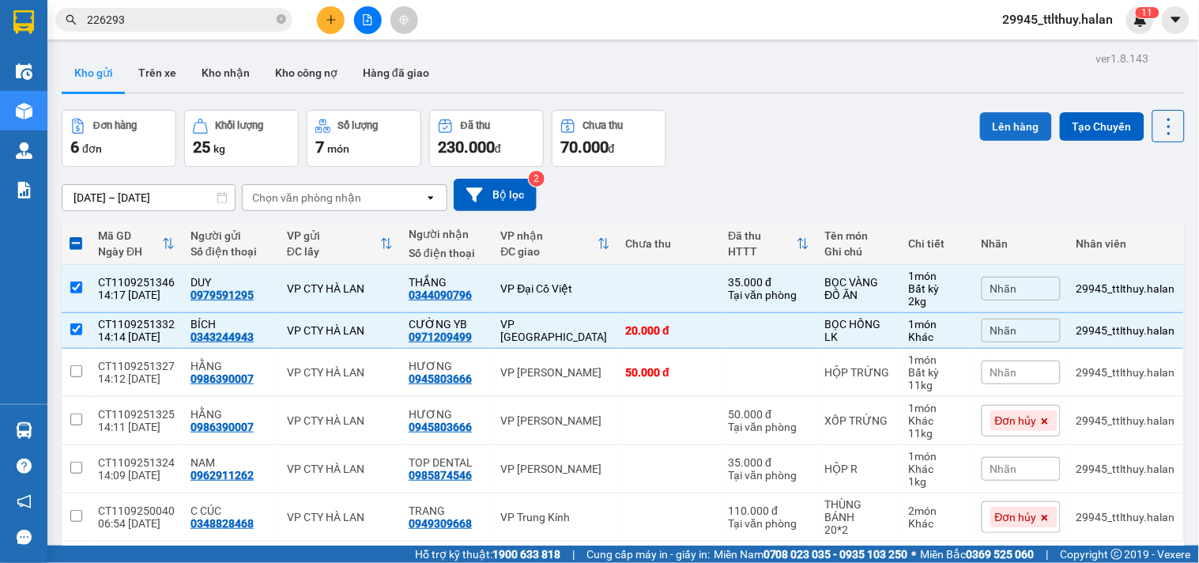
click at [1002, 123] on button "Lên hàng" at bounding box center [1016, 126] width 72 height 28
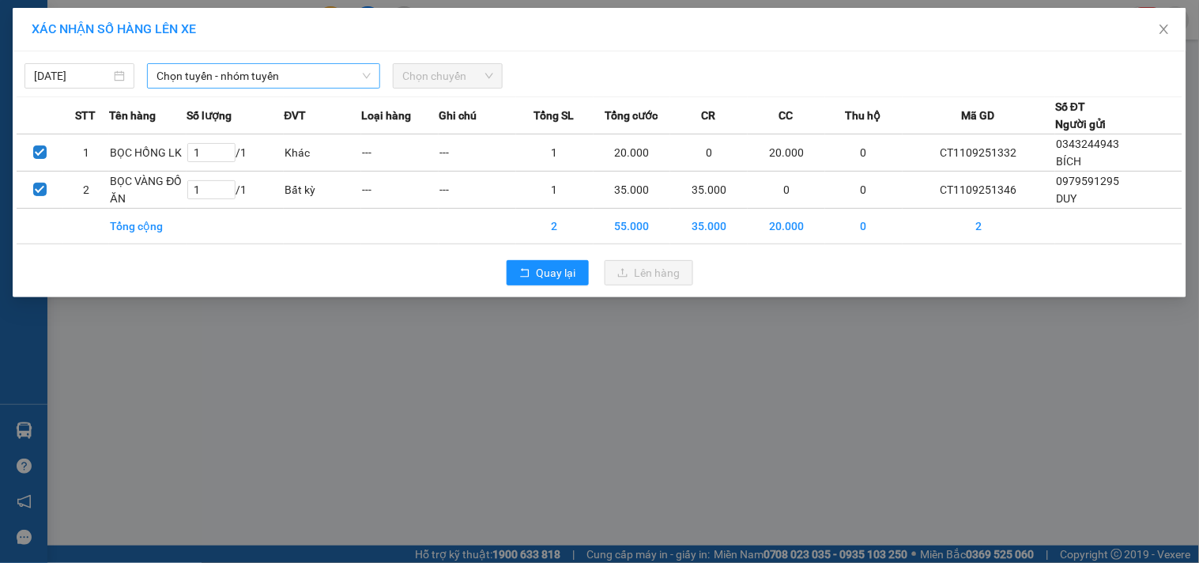
click at [175, 65] on span "Chọn tuyến - nhóm tuyến" at bounding box center [264, 76] width 214 height 24
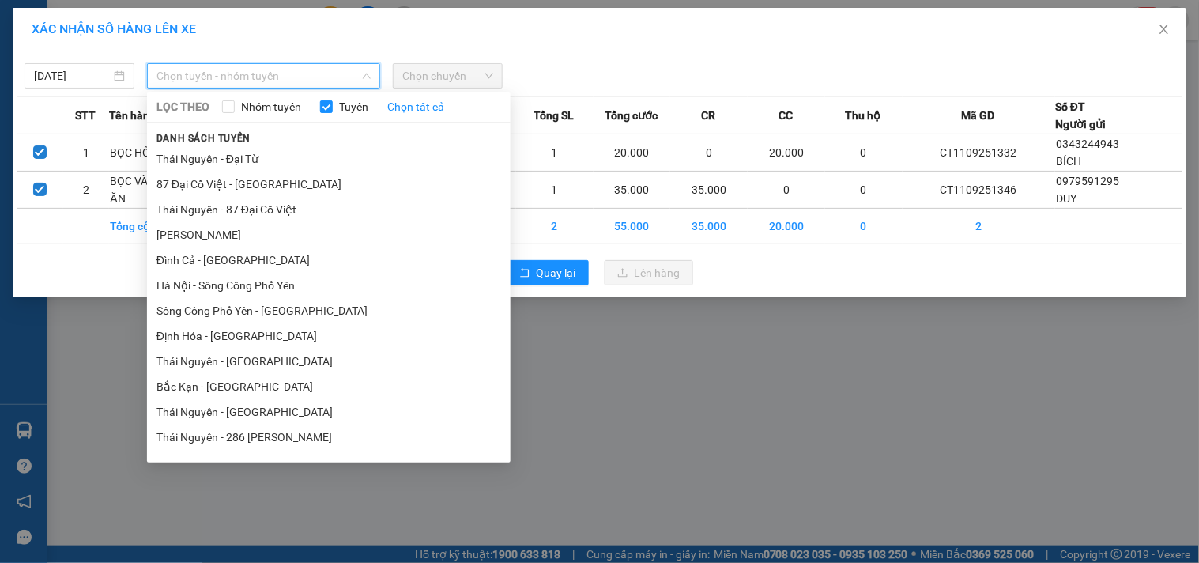
scroll to position [439, 0]
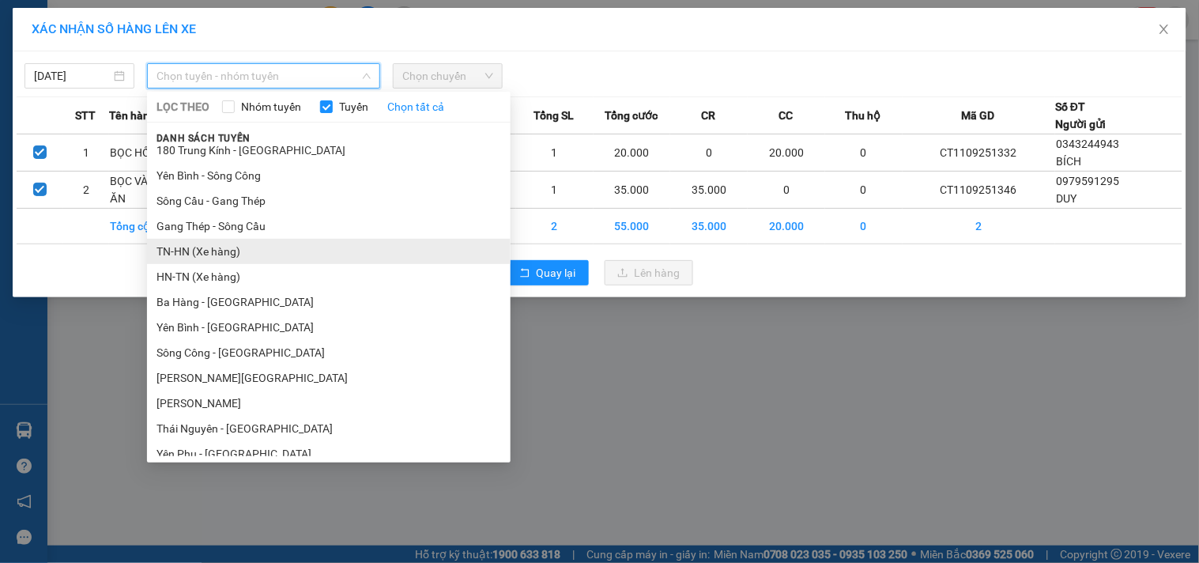
click at [194, 244] on li "TN-HN (Xe hàng)" at bounding box center [329, 251] width 364 height 25
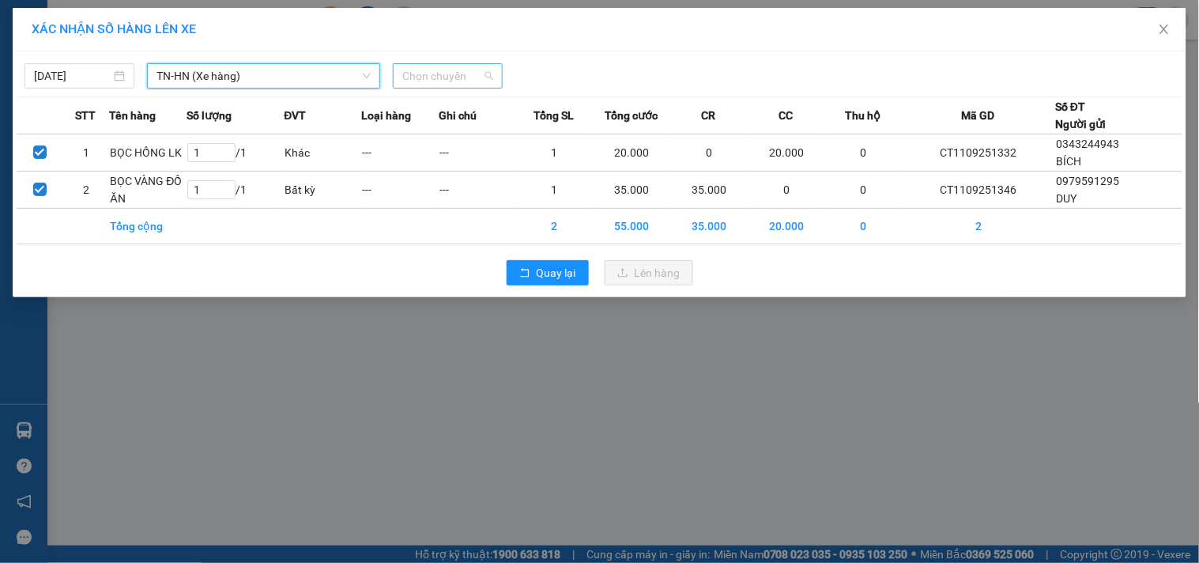
click at [467, 79] on span "Chọn chuyến" at bounding box center [447, 76] width 91 height 24
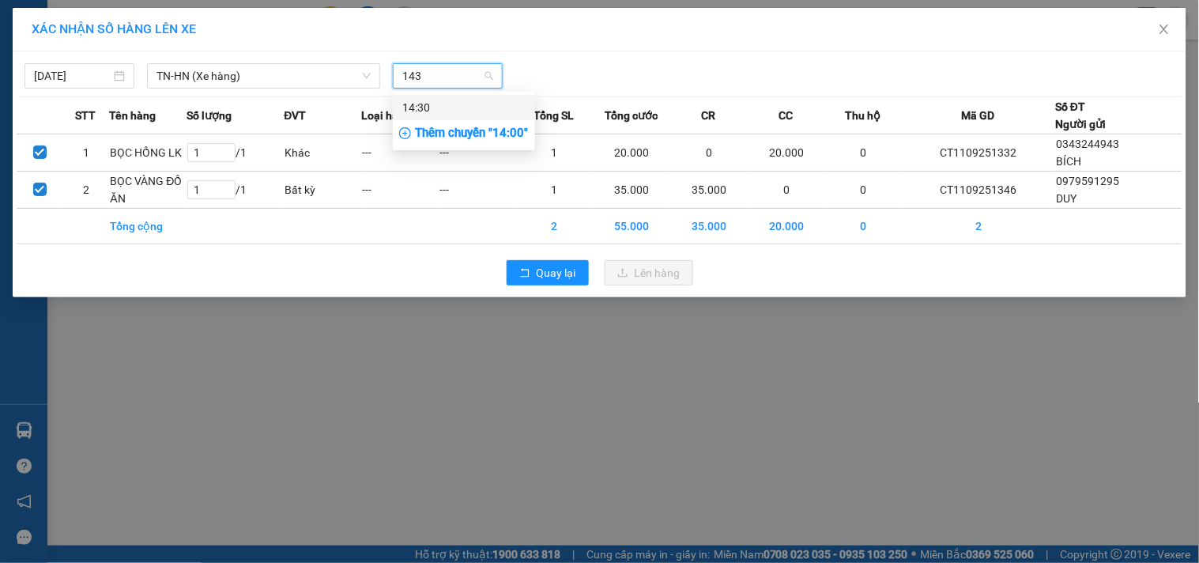
type input "1430"
click at [475, 115] on div "14:30" at bounding box center [463, 107] width 123 height 17
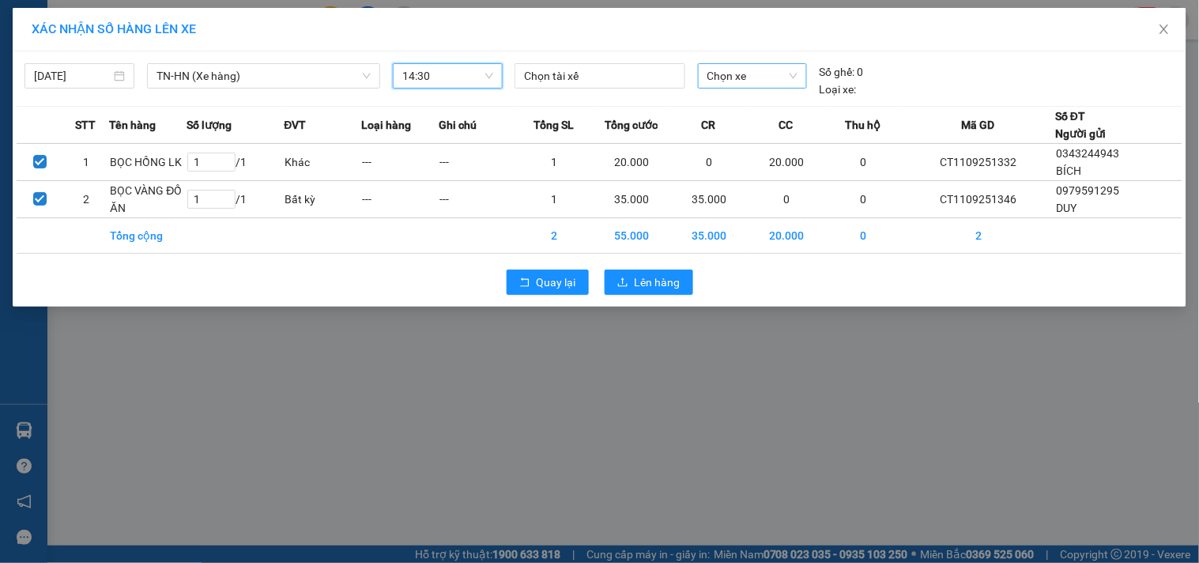
click at [730, 77] on span "Chọn xe" at bounding box center [753, 76] width 90 height 24
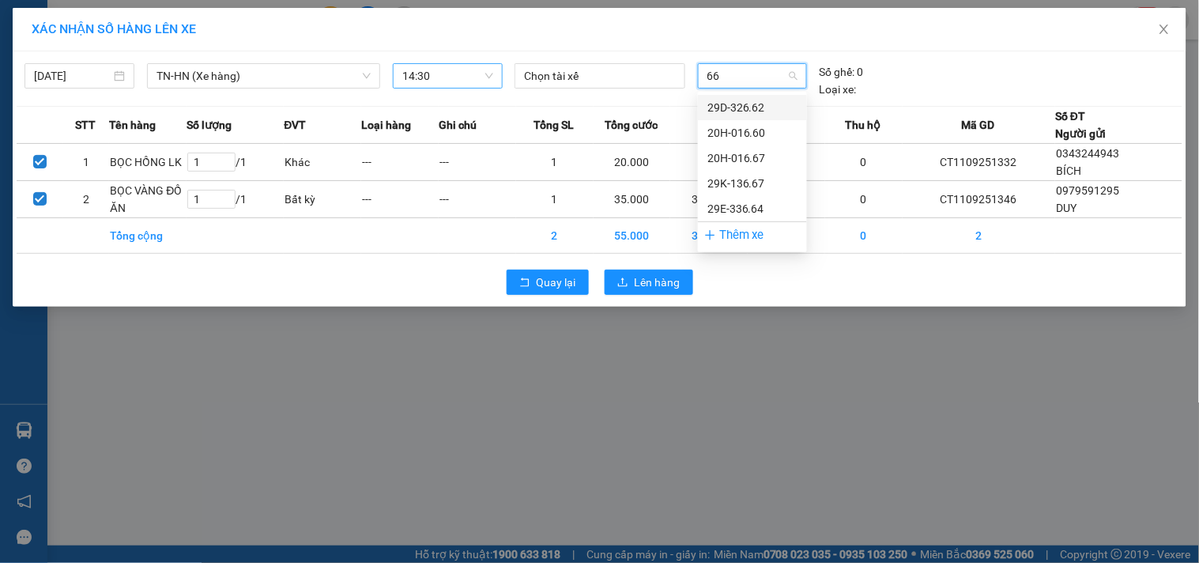
type input "662"
click at [736, 114] on div "29D-326.62" at bounding box center [753, 107] width 90 height 17
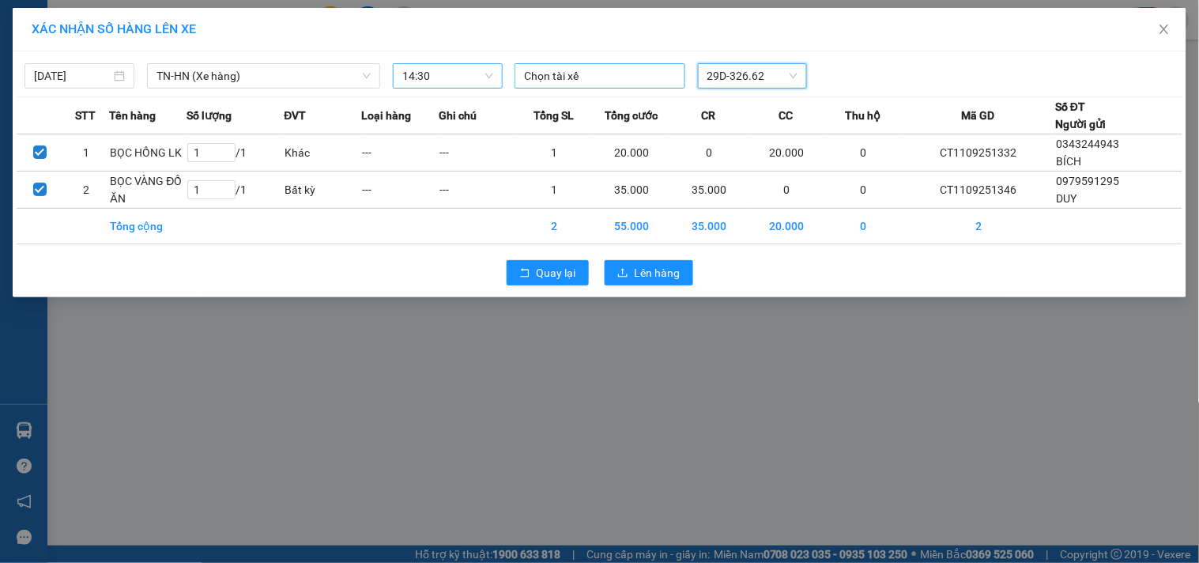
click at [630, 72] on div at bounding box center [600, 75] width 162 height 19
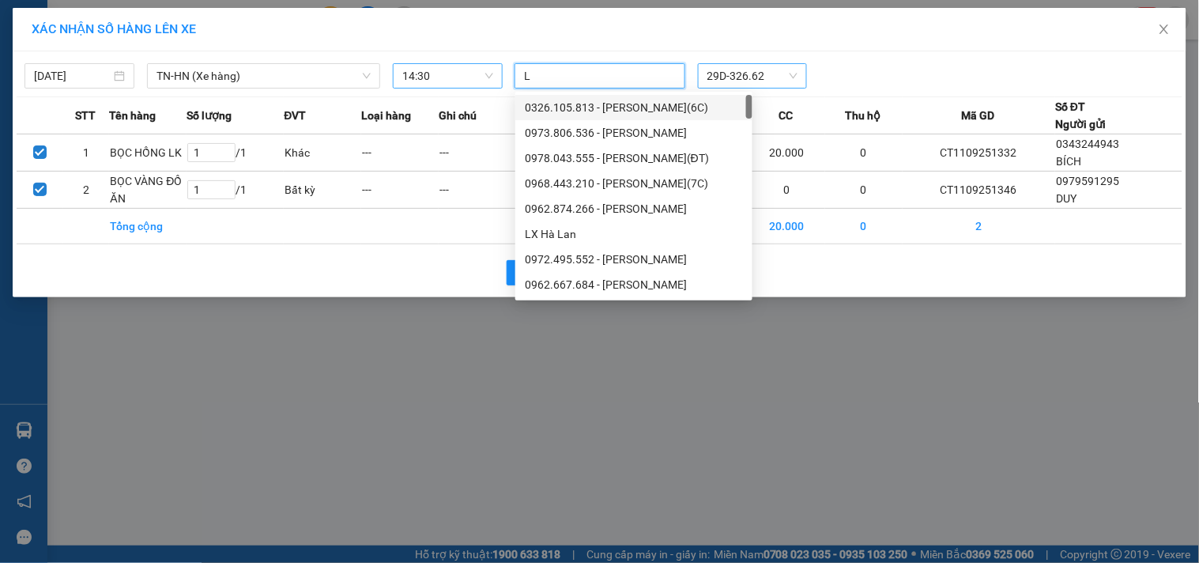
type input "LH"
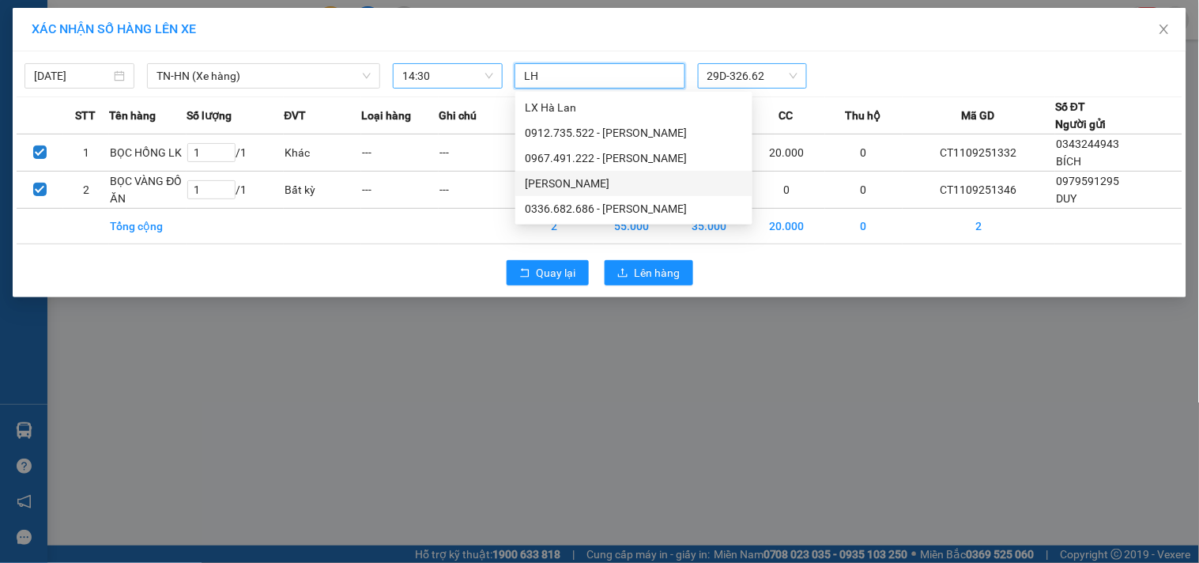
click at [632, 179] on div "[PERSON_NAME]" at bounding box center [634, 183] width 218 height 17
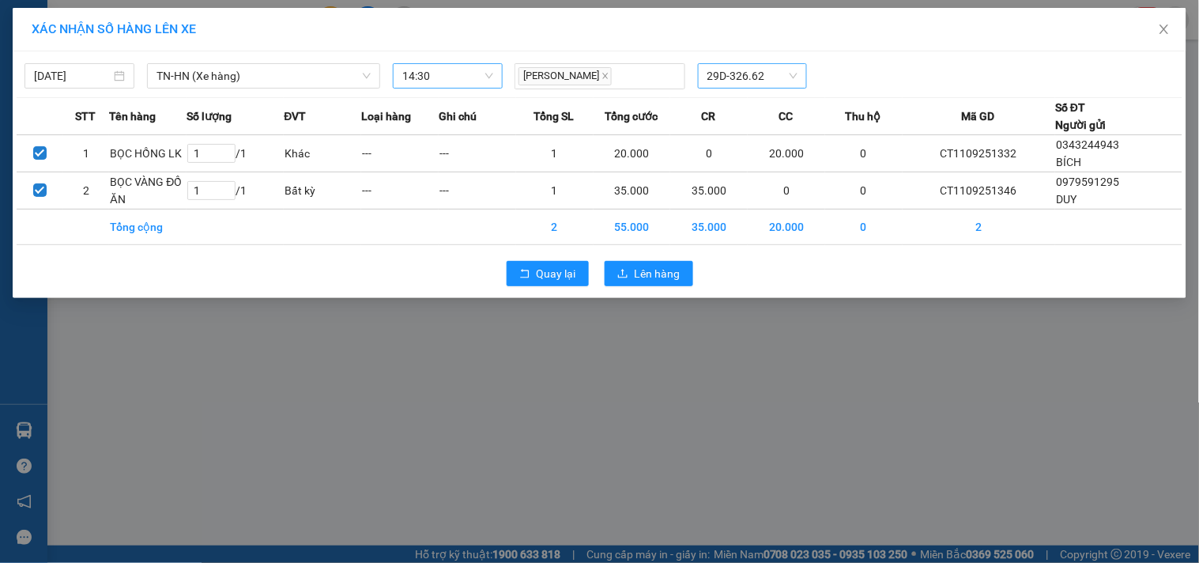
click at [855, 85] on div "[PERSON_NAME] 29D-326.62" at bounding box center [751, 76] width 487 height 26
click at [682, 270] on button "Lên hàng" at bounding box center [649, 273] width 89 height 25
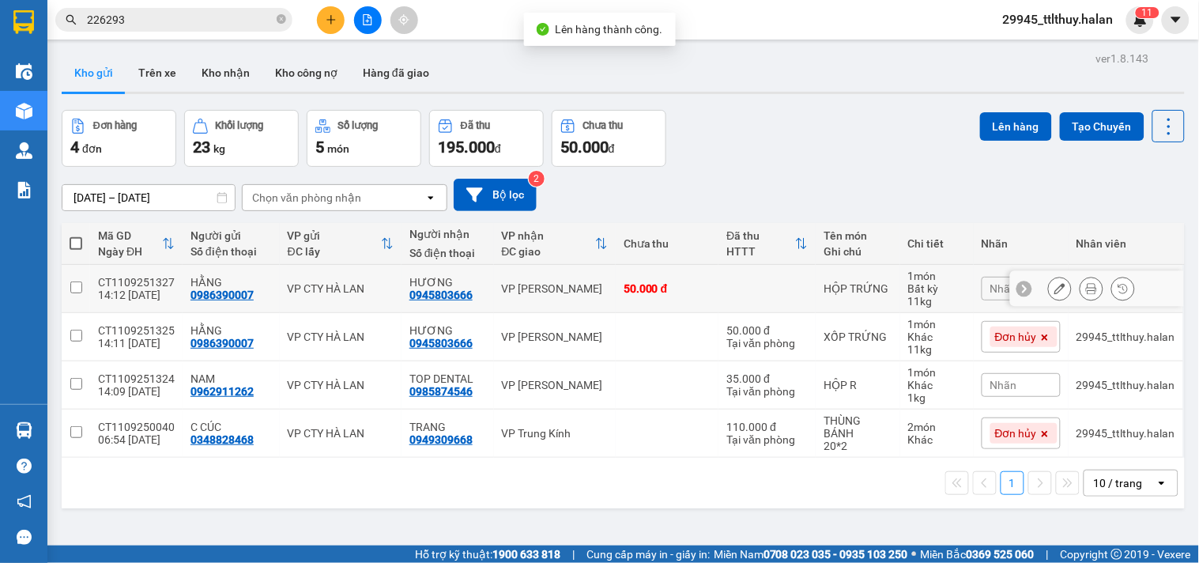
click at [550, 293] on div "VP [PERSON_NAME]" at bounding box center [555, 288] width 106 height 13
checkbox input "true"
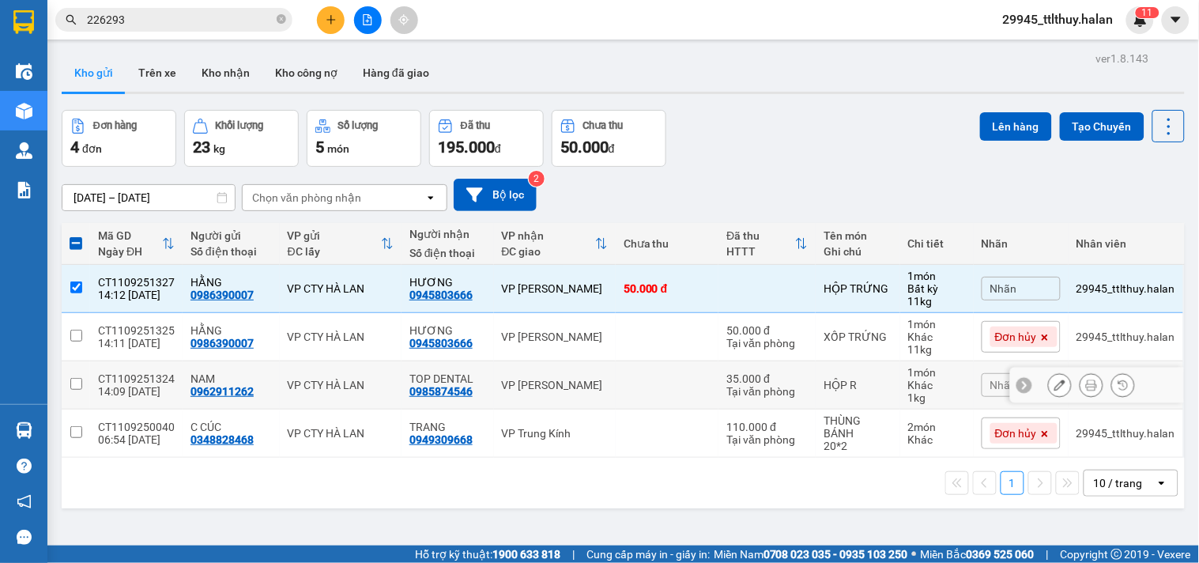
drag, startPoint x: 541, startPoint y: 383, endPoint x: 585, endPoint y: 364, distance: 48.2
click at [542, 383] on div "VP [PERSON_NAME]" at bounding box center [555, 385] width 106 height 13
checkbox input "true"
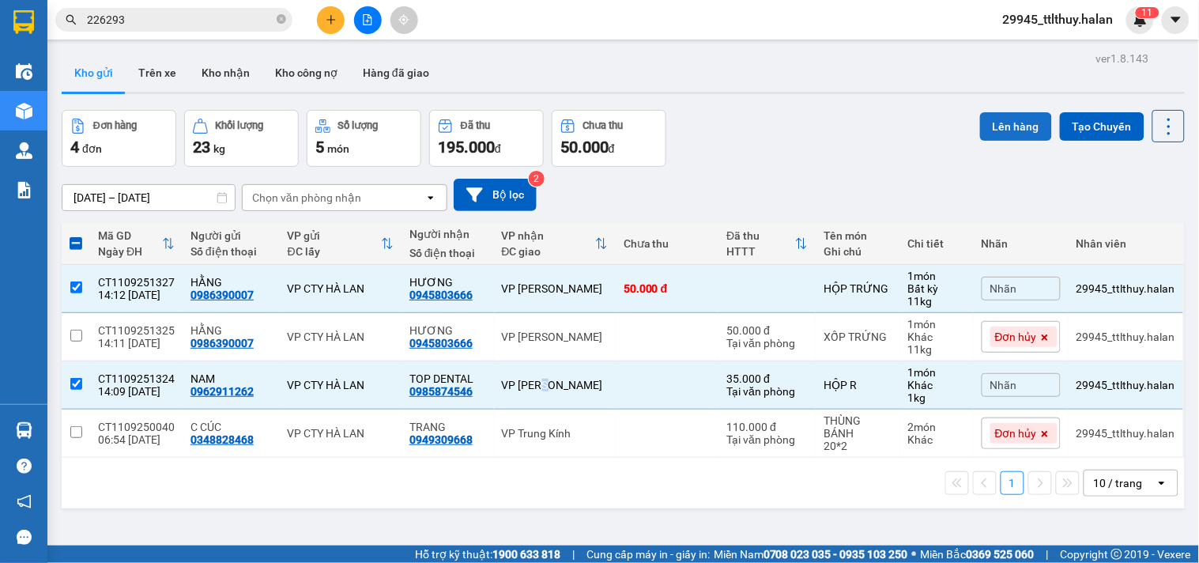
click at [980, 125] on button "Lên hàng" at bounding box center [1016, 126] width 72 height 28
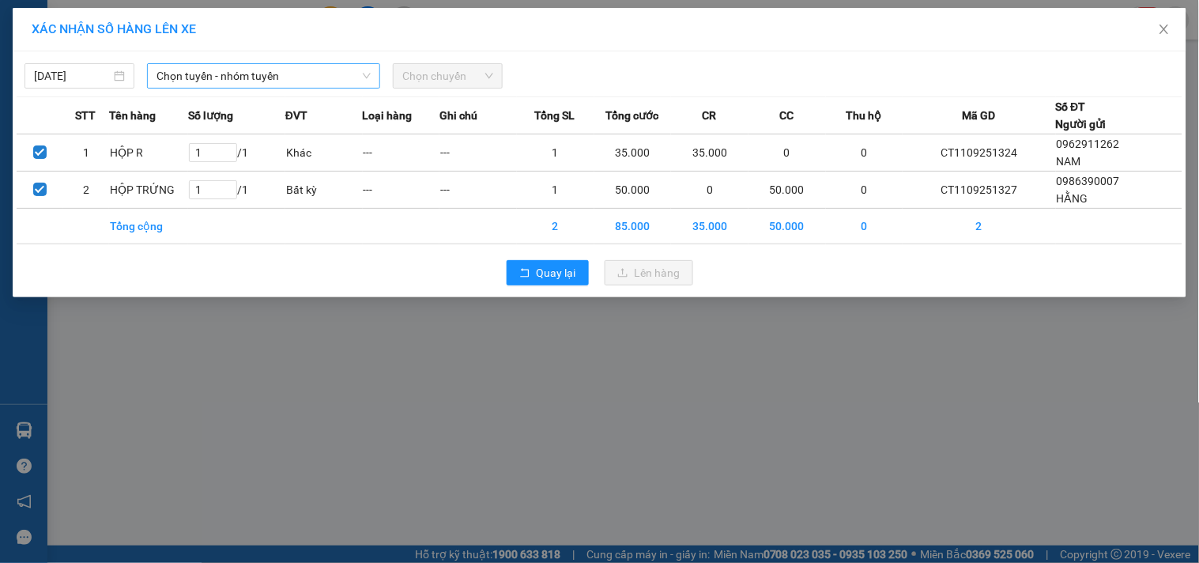
click at [245, 82] on span "Chọn tuyến - nhóm tuyến" at bounding box center [264, 76] width 214 height 24
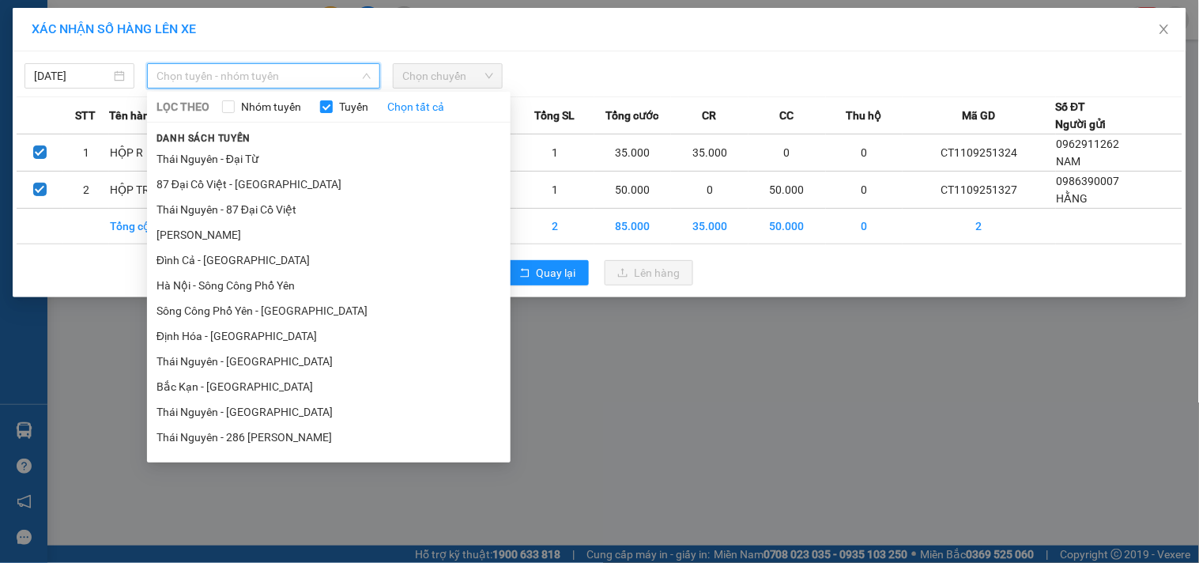
scroll to position [439, 0]
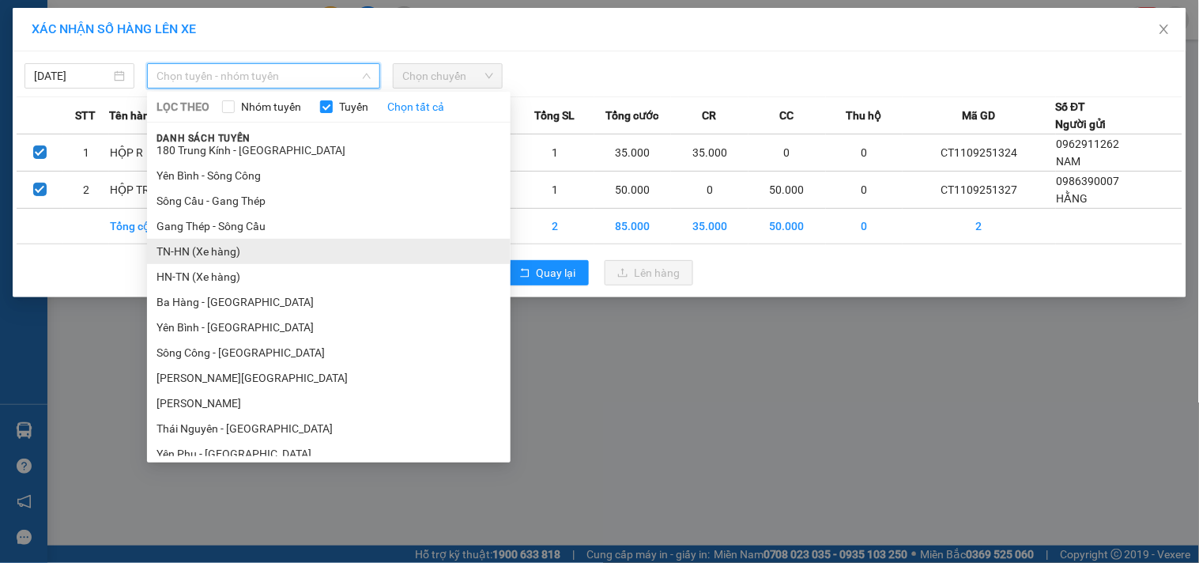
drag, startPoint x: 183, startPoint y: 243, endPoint x: 447, endPoint y: 111, distance: 295.2
click at [186, 244] on li "TN-HN (Xe hàng)" at bounding box center [329, 251] width 364 height 25
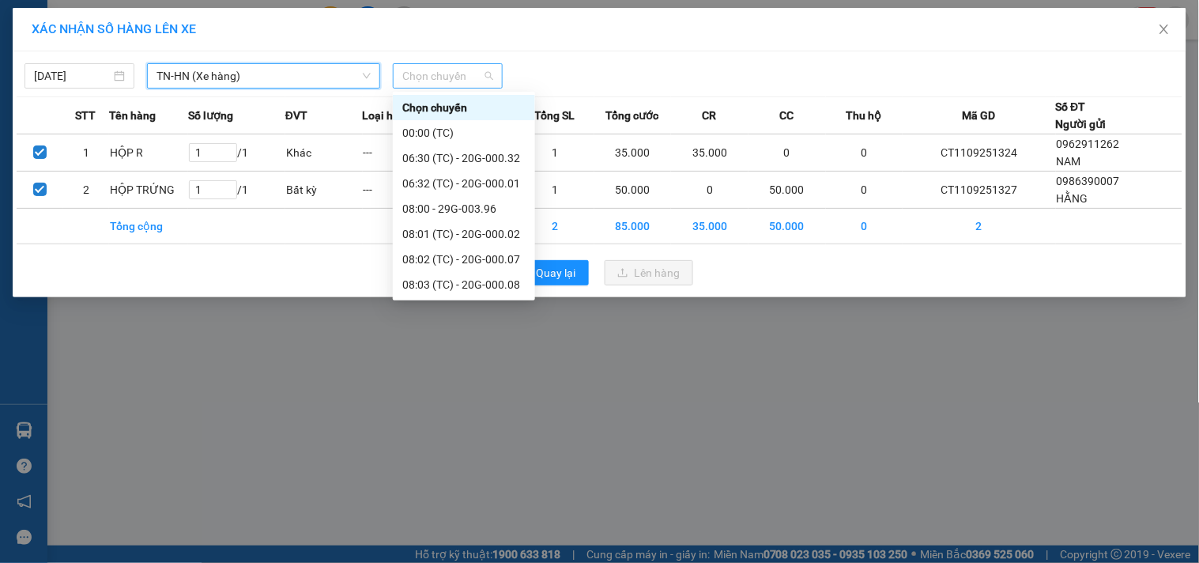
click at [478, 65] on span "Chọn chuyến" at bounding box center [447, 76] width 91 height 24
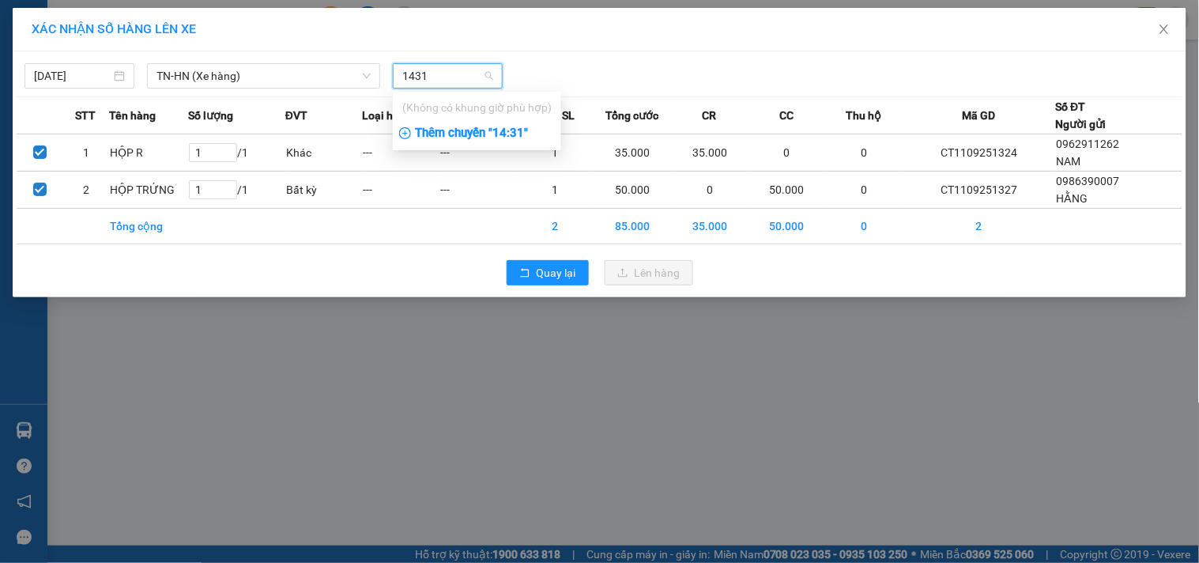
type input "1431"
click at [504, 138] on div "Thêm chuyến " 14:31 "" at bounding box center [477, 133] width 168 height 27
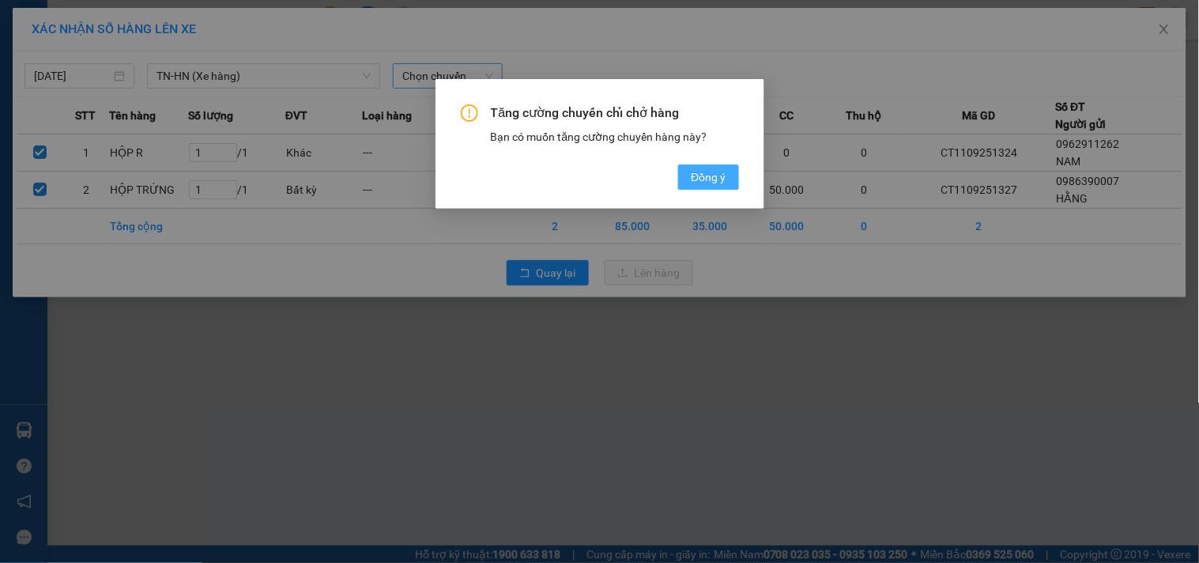
click at [727, 176] on button "Đồng ý" at bounding box center [708, 176] width 60 height 25
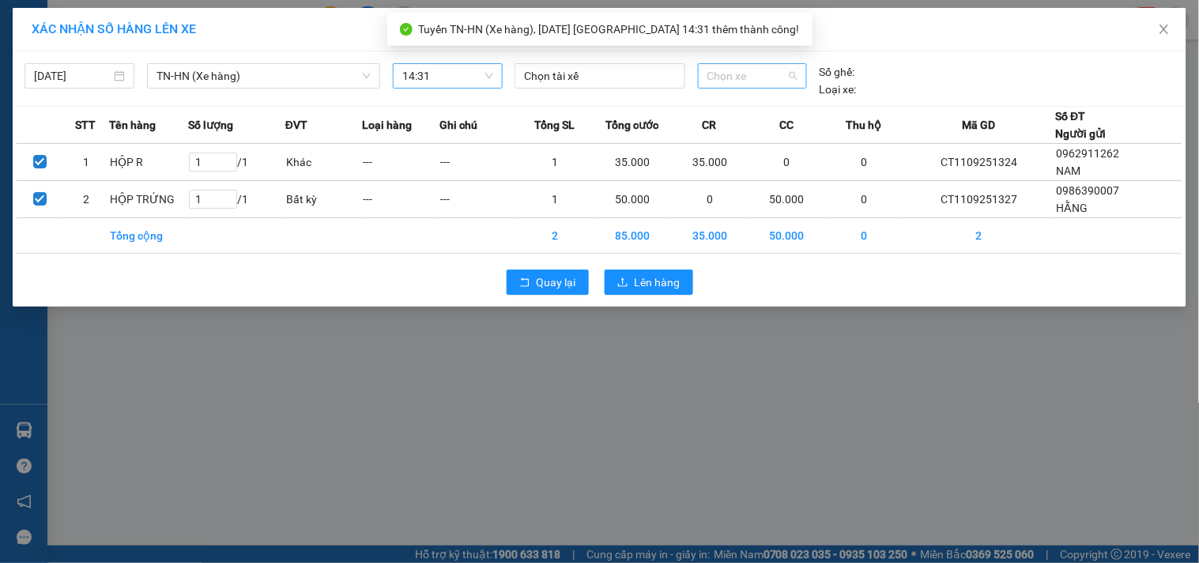
click at [771, 74] on span "Chọn xe" at bounding box center [753, 76] width 90 height 24
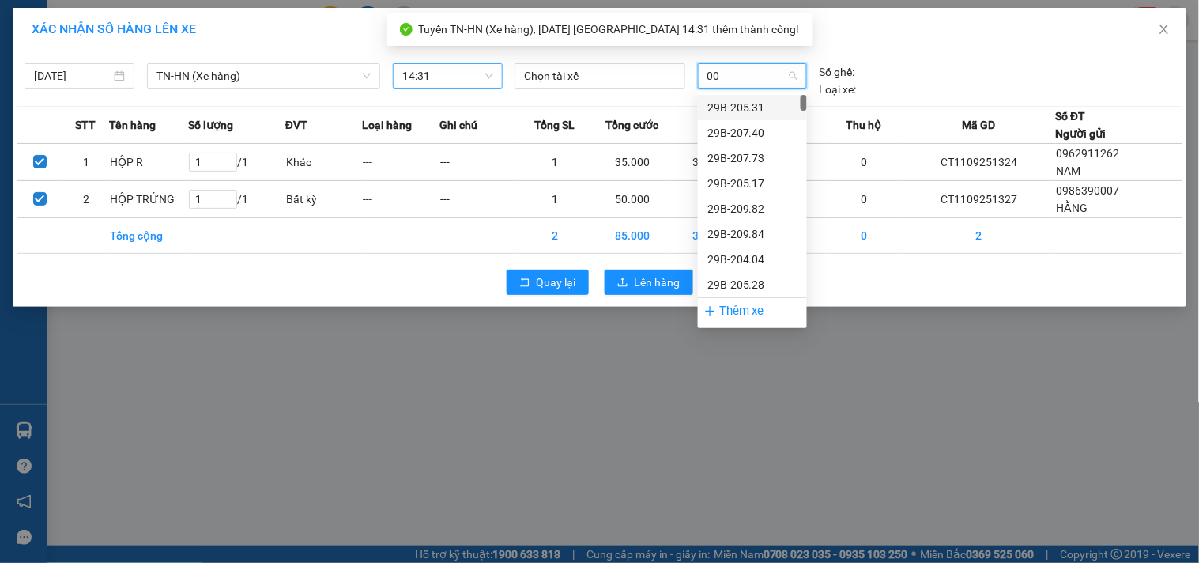
type input "005"
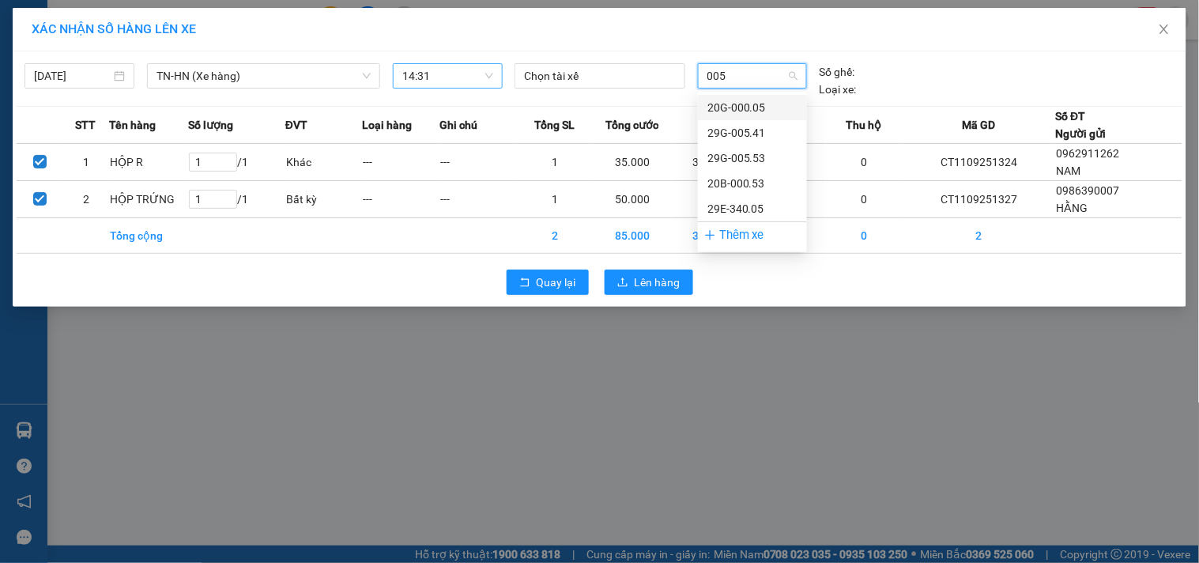
click at [780, 108] on div "20G-000.05" at bounding box center [753, 107] width 90 height 17
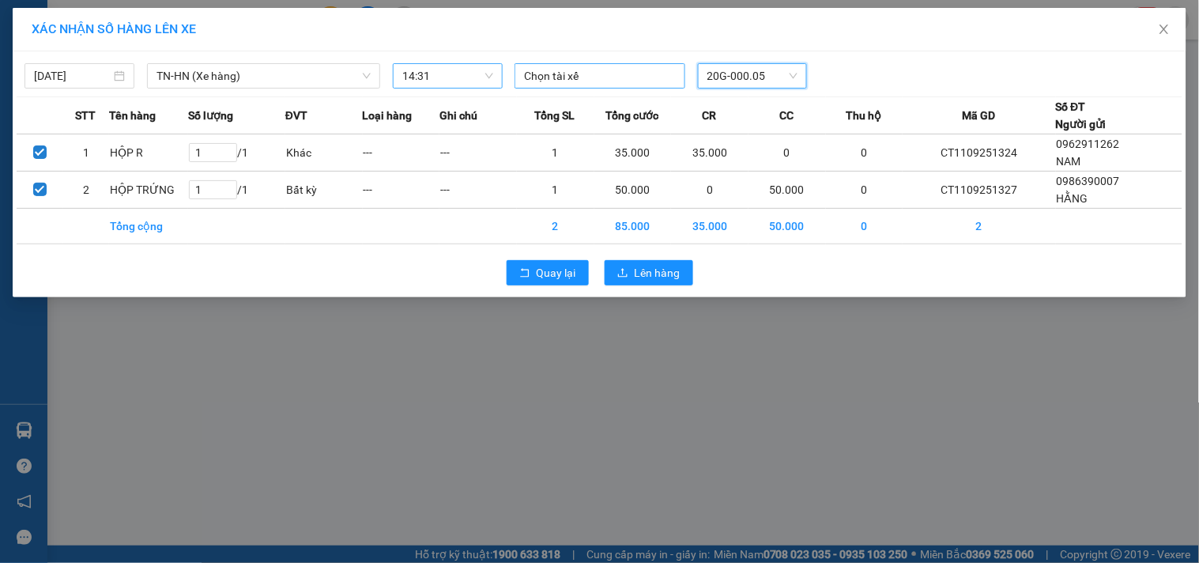
click at [651, 81] on div at bounding box center [600, 75] width 162 height 19
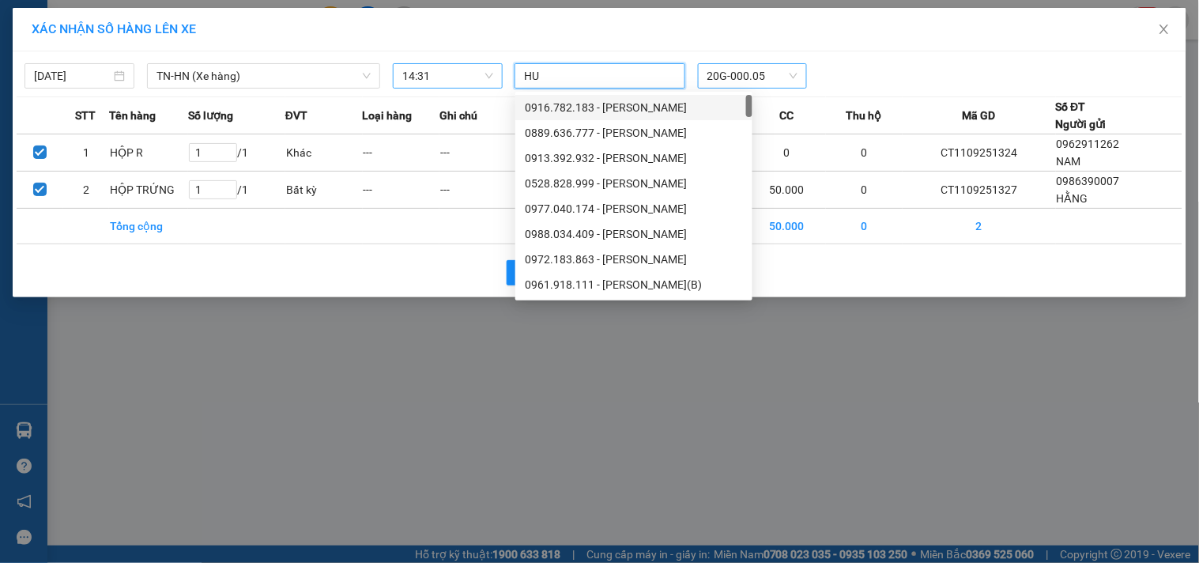
type input "[PERSON_NAME]"
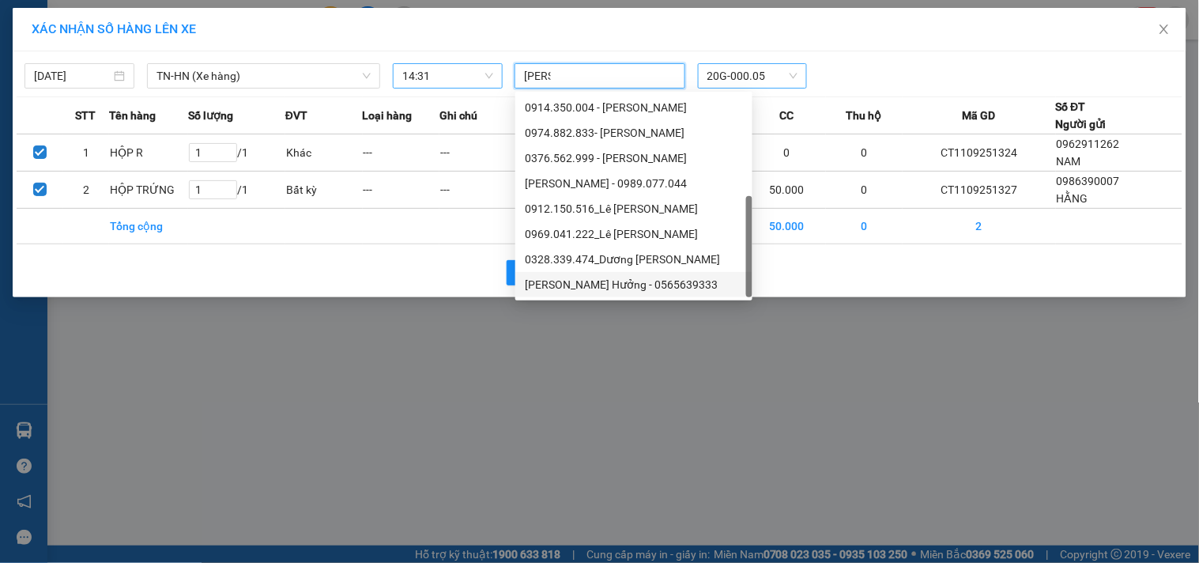
click at [641, 279] on div "[PERSON_NAME] Hưởng - 0565639333" at bounding box center [634, 284] width 218 height 17
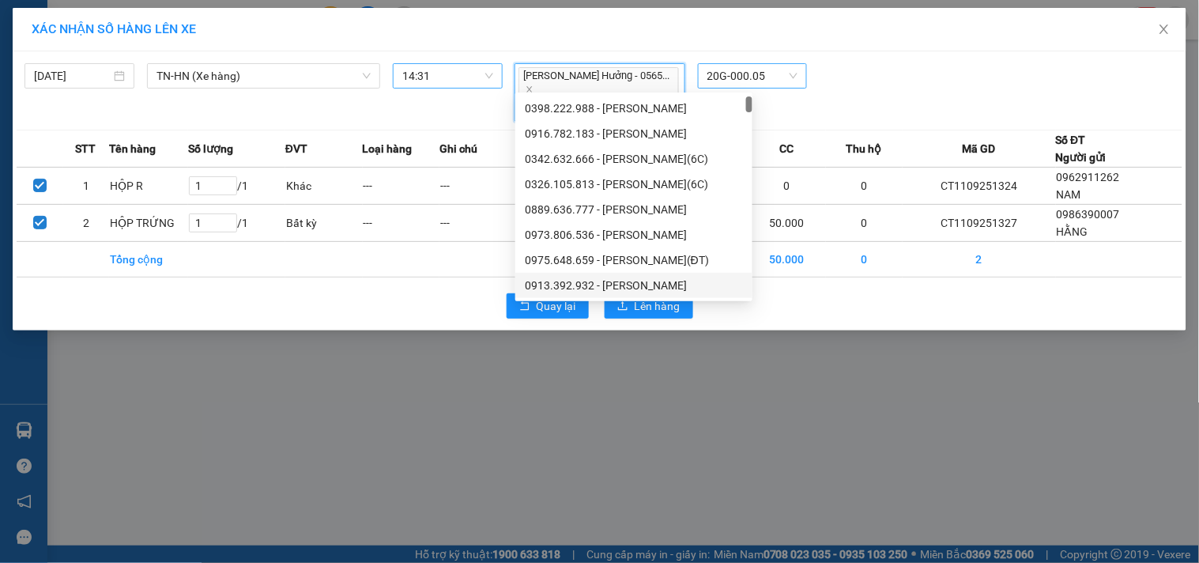
click at [777, 285] on div "Quay lại Lên hàng" at bounding box center [600, 305] width 1166 height 41
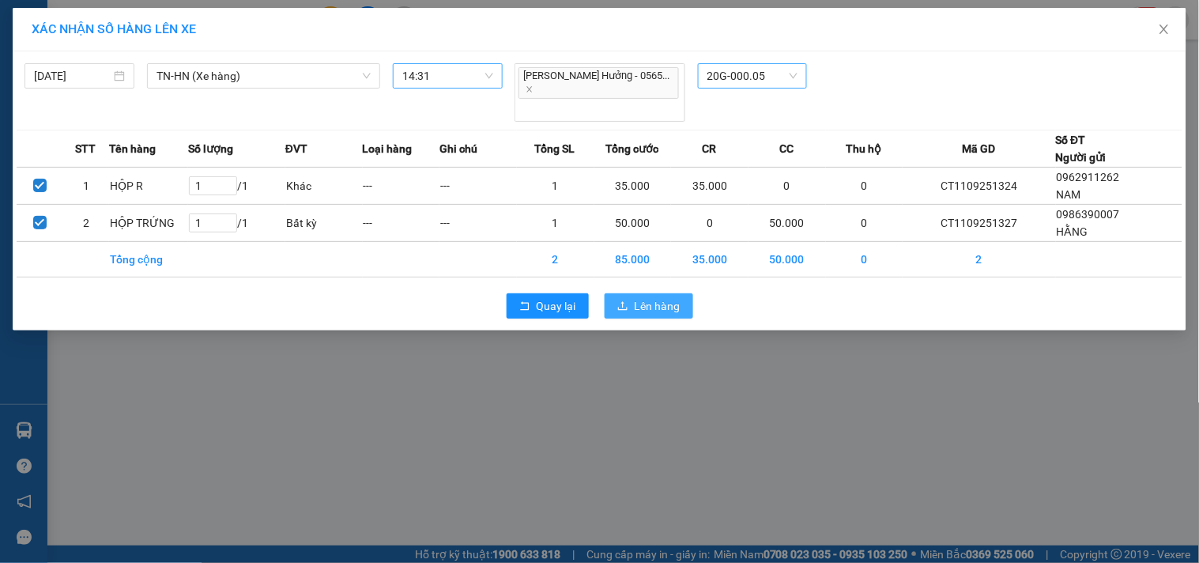
click at [668, 297] on span "Lên hàng" at bounding box center [658, 305] width 46 height 17
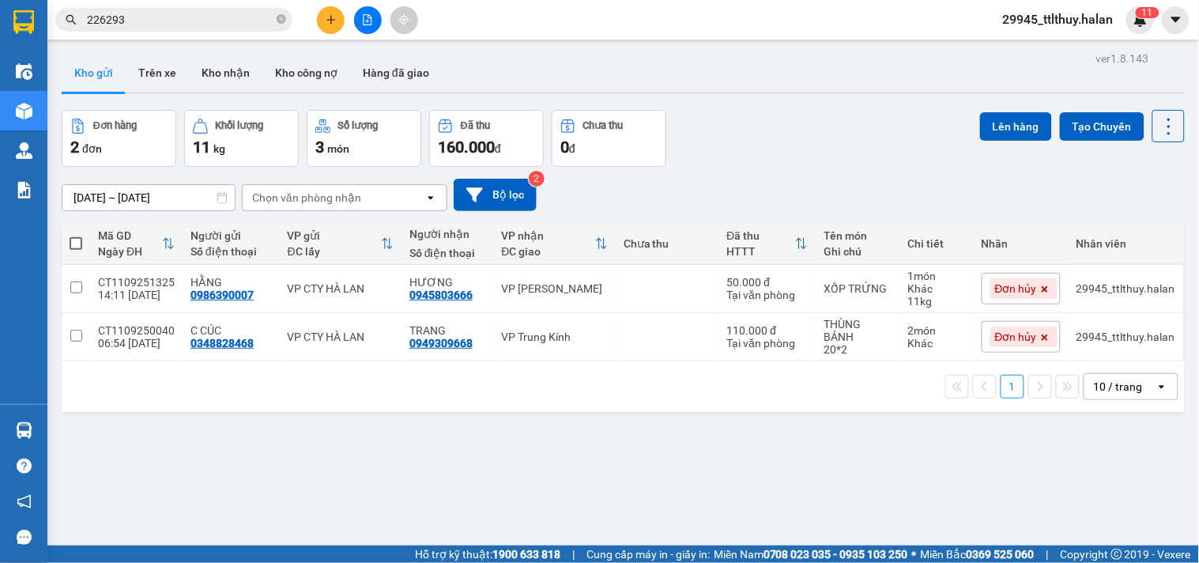
click at [903, 195] on div "[DATE] – [DATE] Press the down arrow key to interact with the calendar and sele…" at bounding box center [623, 195] width 1123 height 32
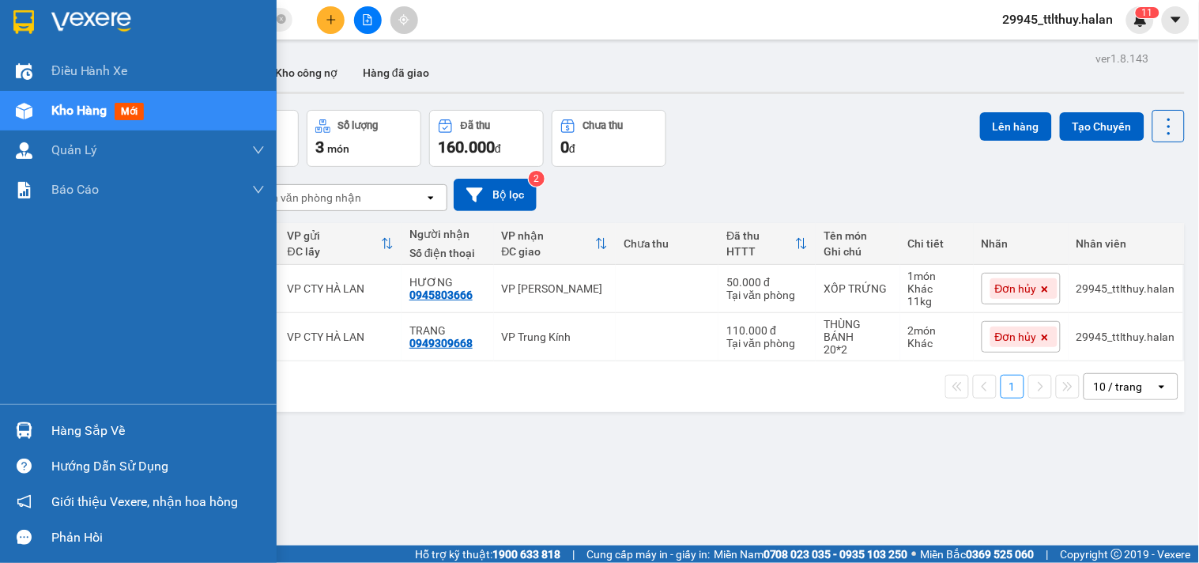
click at [21, 425] on img at bounding box center [24, 430] width 17 height 17
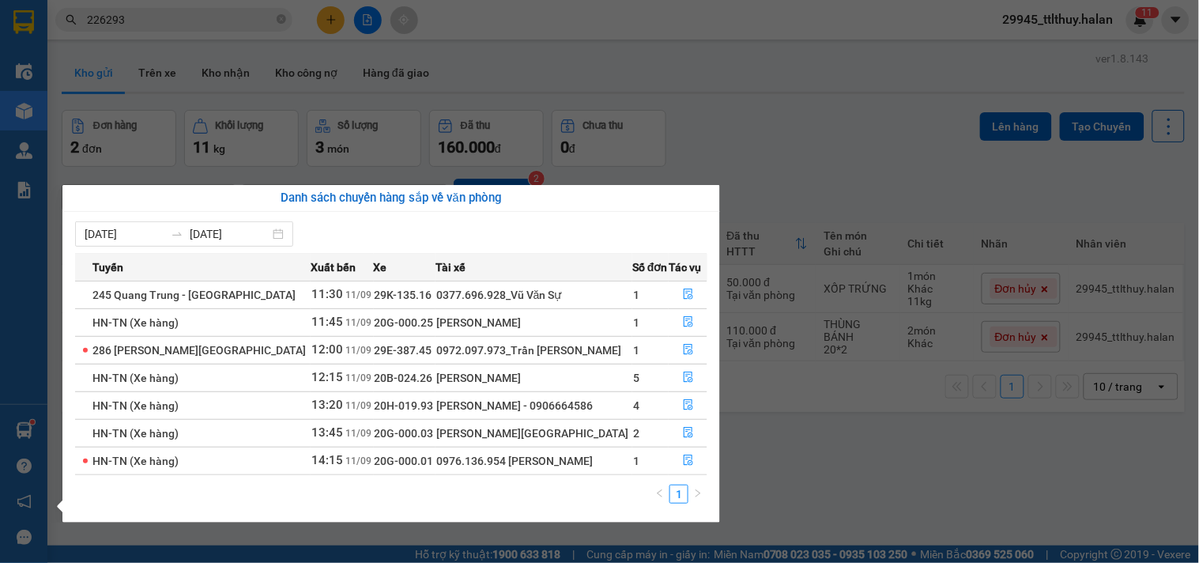
click at [326, 22] on section "Kết quả tìm kiếm ( 753 ) Bộ lọc Mã ĐH Trạng thái Món hàng Thu hộ Tổng cước Chưa…" at bounding box center [599, 281] width 1199 height 563
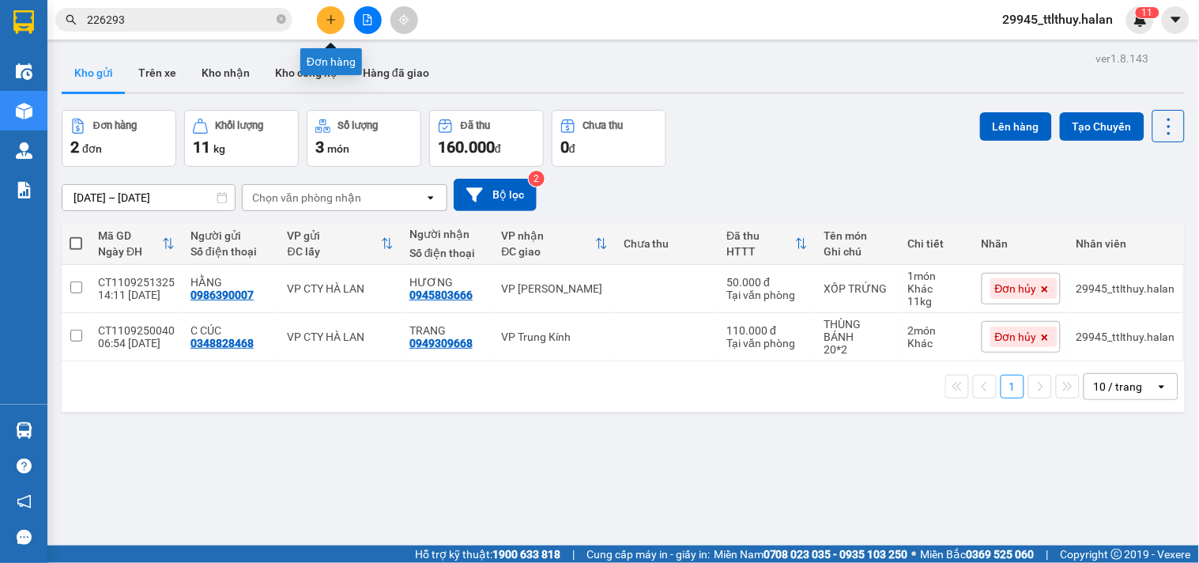
click at [326, 22] on icon "plus" at bounding box center [331, 19] width 11 height 11
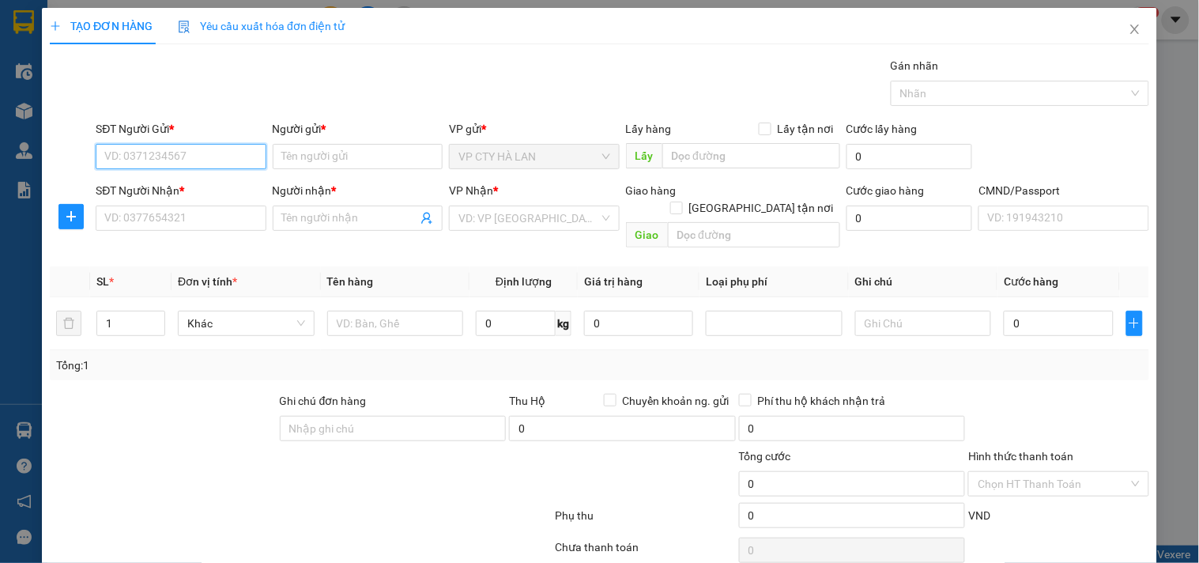
click at [243, 152] on input "SĐT Người Gửi *" at bounding box center [181, 156] width 170 height 25
click at [208, 159] on input "0961226293" at bounding box center [181, 156] width 170 height 25
type input "0961226293"
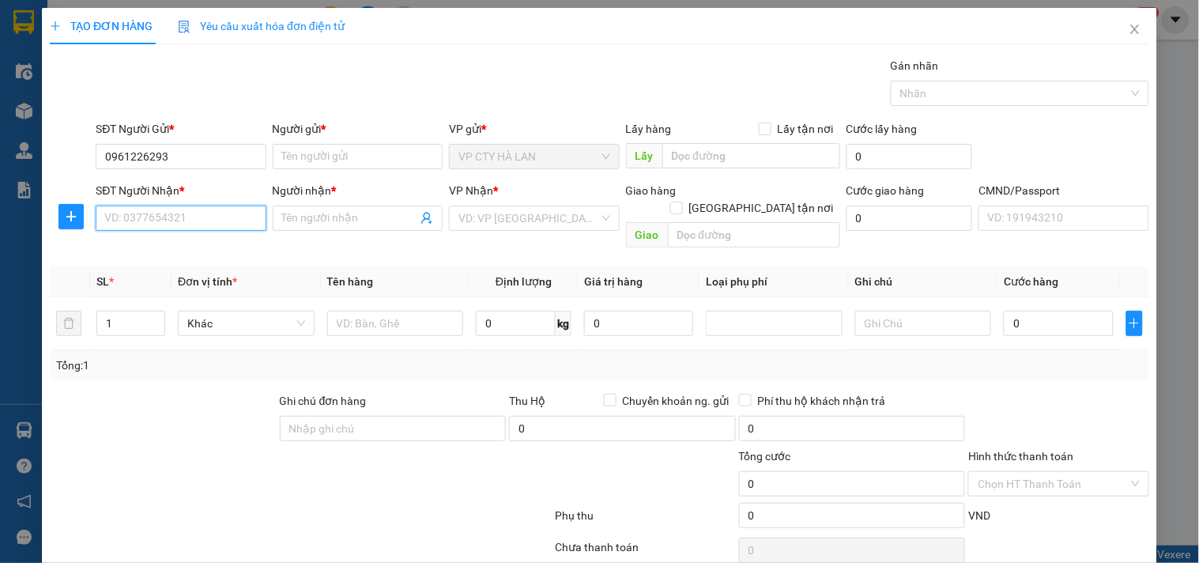
click at [158, 211] on input "SĐT Người Nhận *" at bounding box center [181, 218] width 170 height 25
type input "0984667779"
click at [194, 253] on div "0984667779 - MỸ HẠNH. TK" at bounding box center [178, 249] width 149 height 17
type input "MỸ HẠNH. TK"
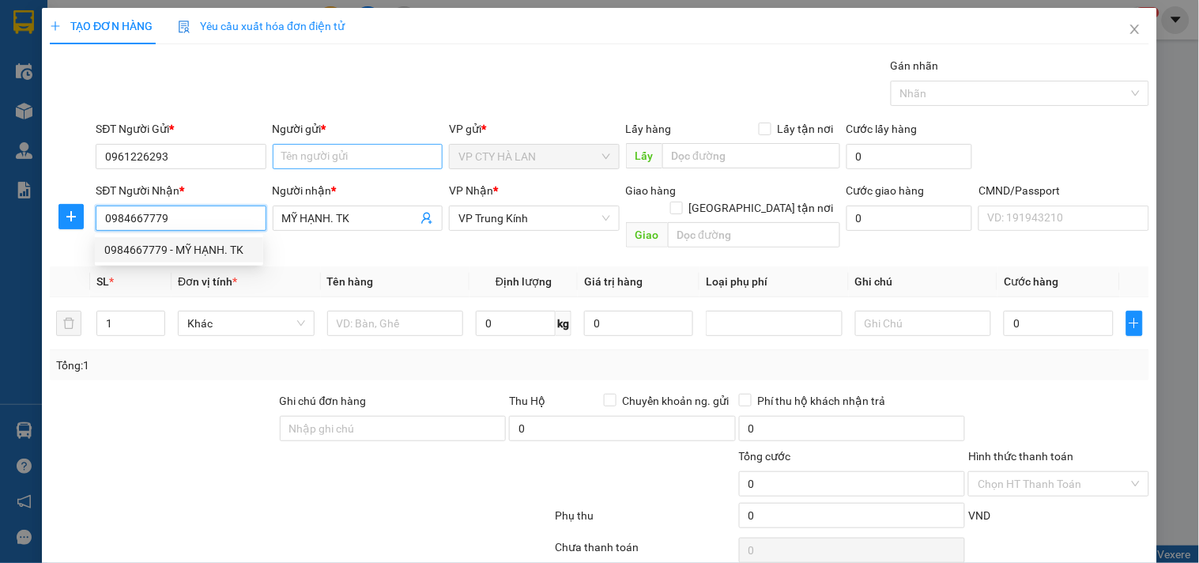
type input "0984667779"
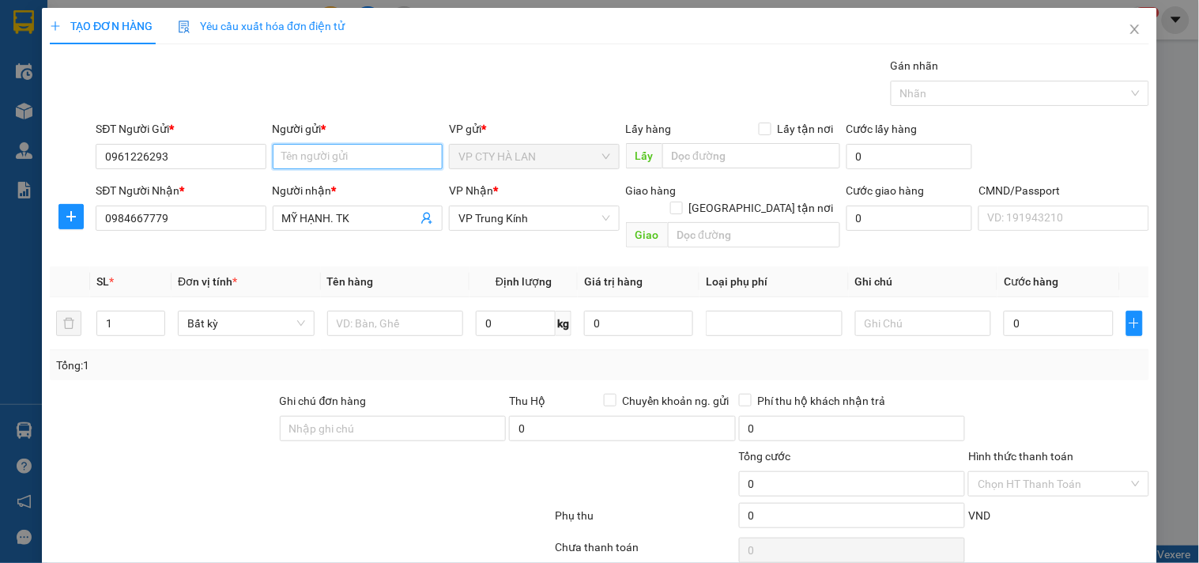
click at [311, 154] on input "Người gửi *" at bounding box center [358, 156] width 170 height 25
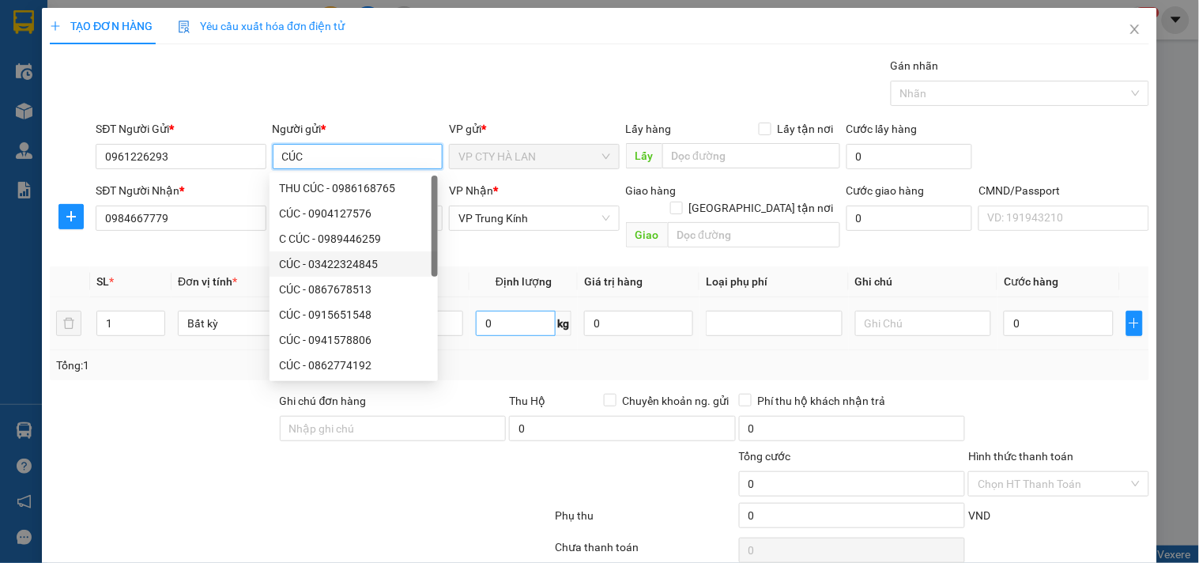
type input "CÚC"
click at [515, 311] on input "0" at bounding box center [516, 323] width 80 height 25
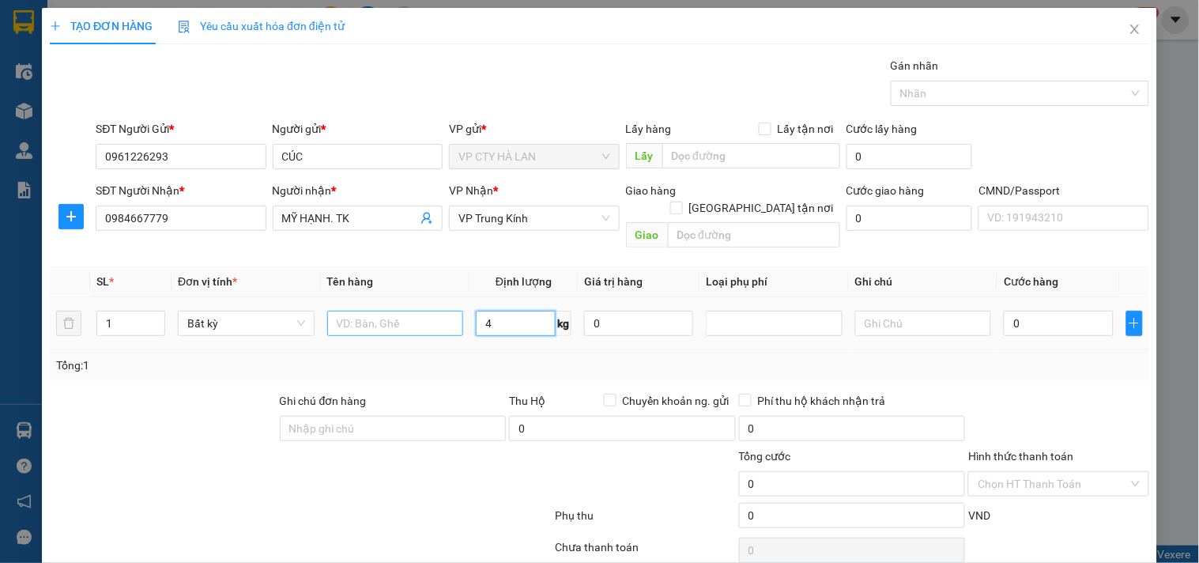
type input "4"
click at [388, 311] on input "text" at bounding box center [395, 323] width 137 height 25
type input "40.000"
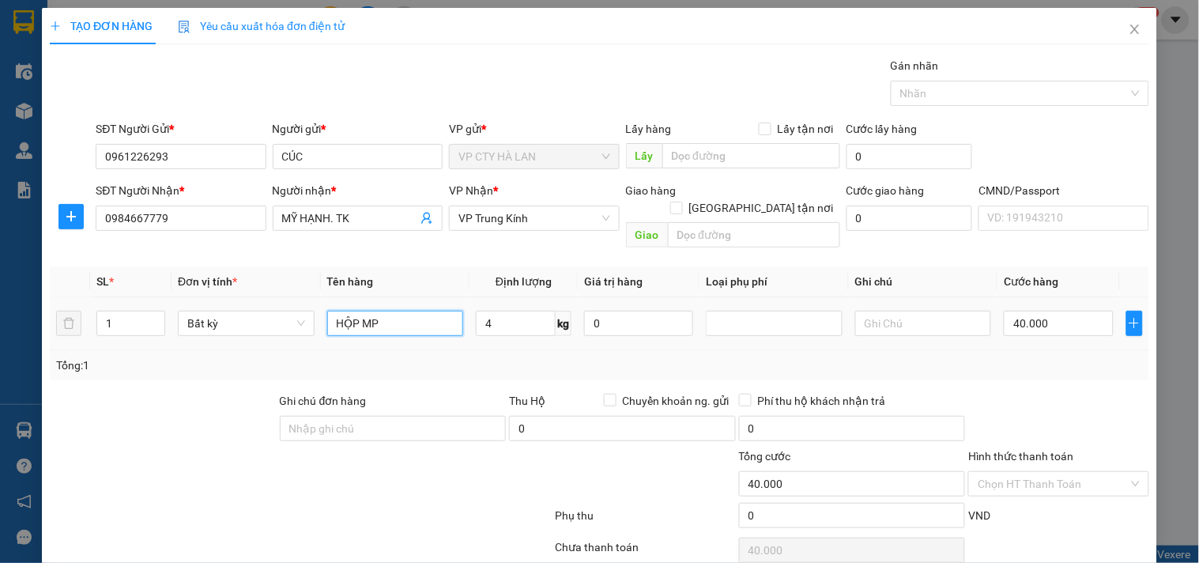
type input "HỘP MP"
click at [559, 311] on span "kg" at bounding box center [564, 323] width 16 height 25
click at [540, 311] on input "4" at bounding box center [516, 323] width 80 height 25
click at [536, 357] on div "Tổng: 1" at bounding box center [599, 365] width 1087 height 17
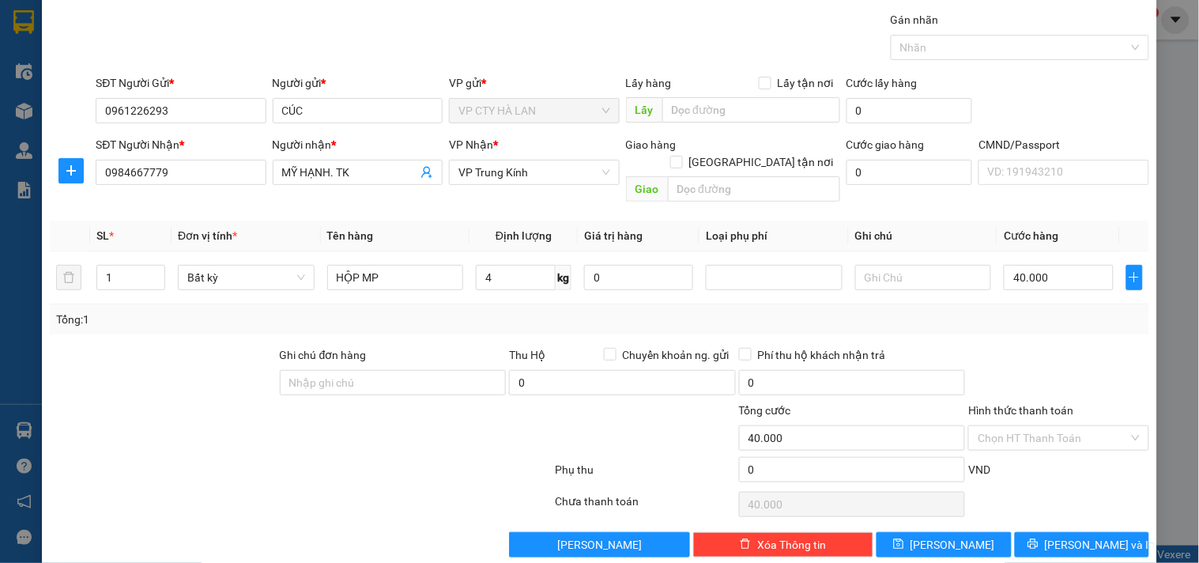
scroll to position [53, 0]
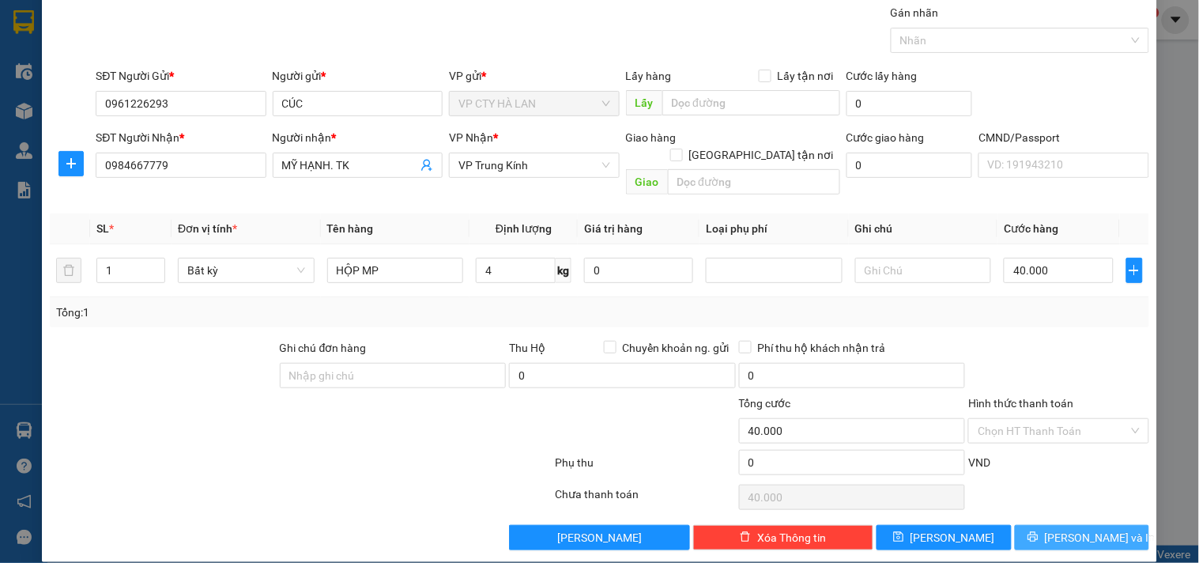
click at [1085, 529] on span "[PERSON_NAME] và In" at bounding box center [1100, 537] width 111 height 17
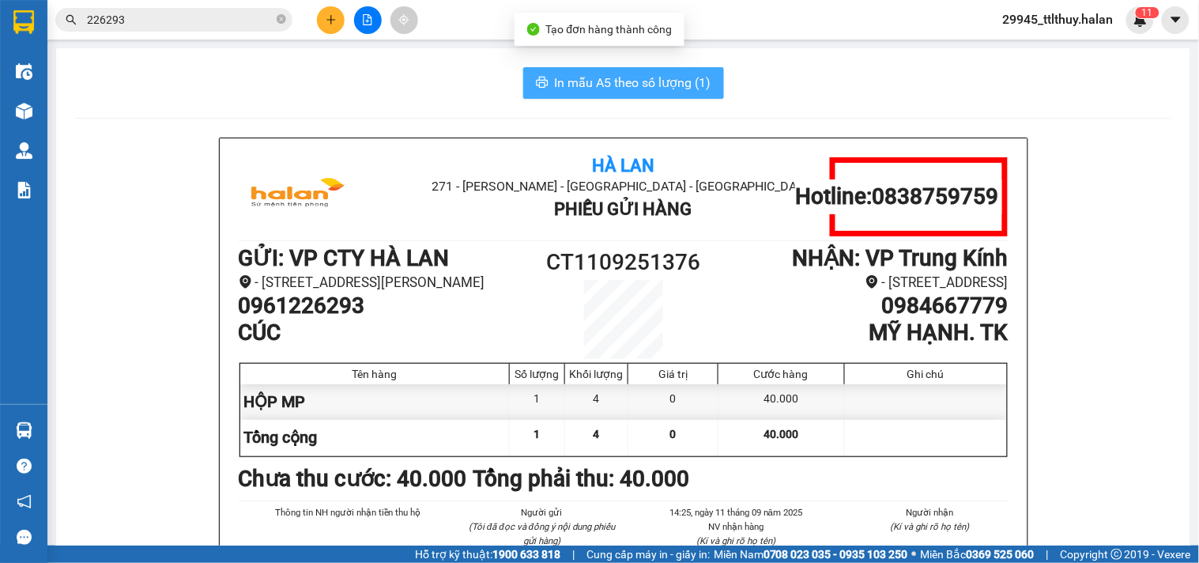
click at [648, 81] on span "In mẫu A5 theo số lượng (1)" at bounding box center [633, 83] width 157 height 20
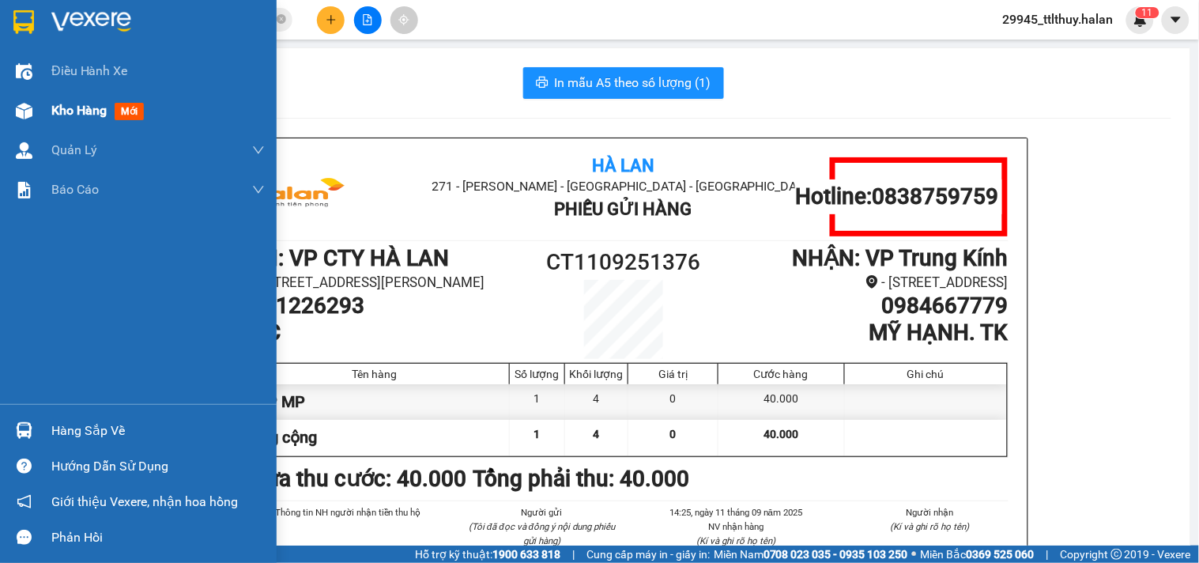
click at [44, 114] on div "Kho hàng mới" at bounding box center [138, 111] width 277 height 40
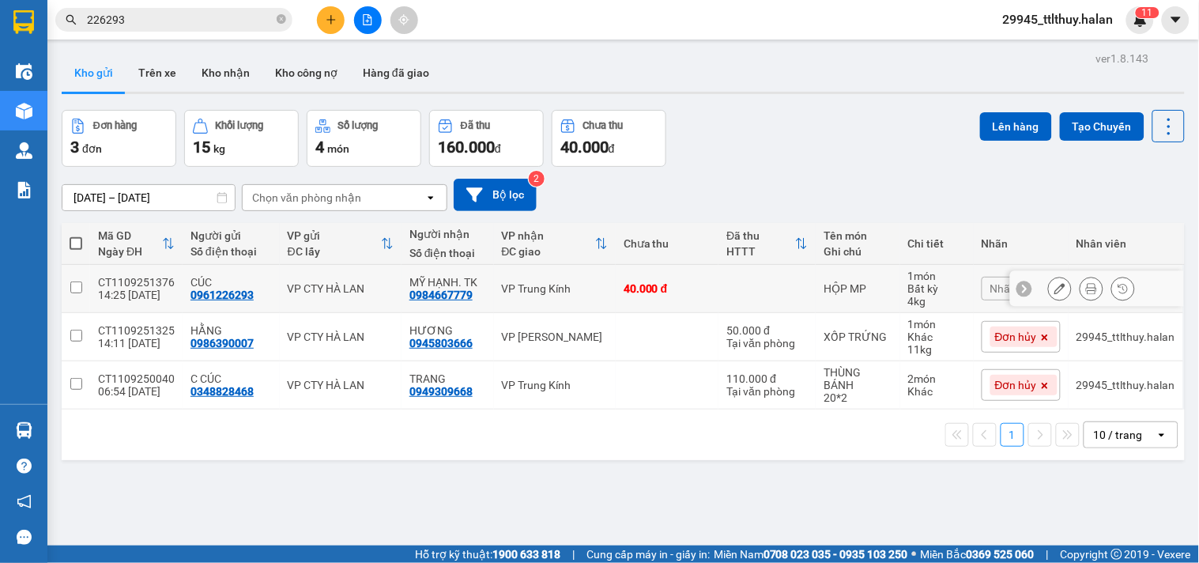
drag, startPoint x: 723, startPoint y: 293, endPoint x: 817, endPoint y: 251, distance: 103.3
click at [723, 293] on td at bounding box center [767, 289] width 97 height 48
checkbox input "true"
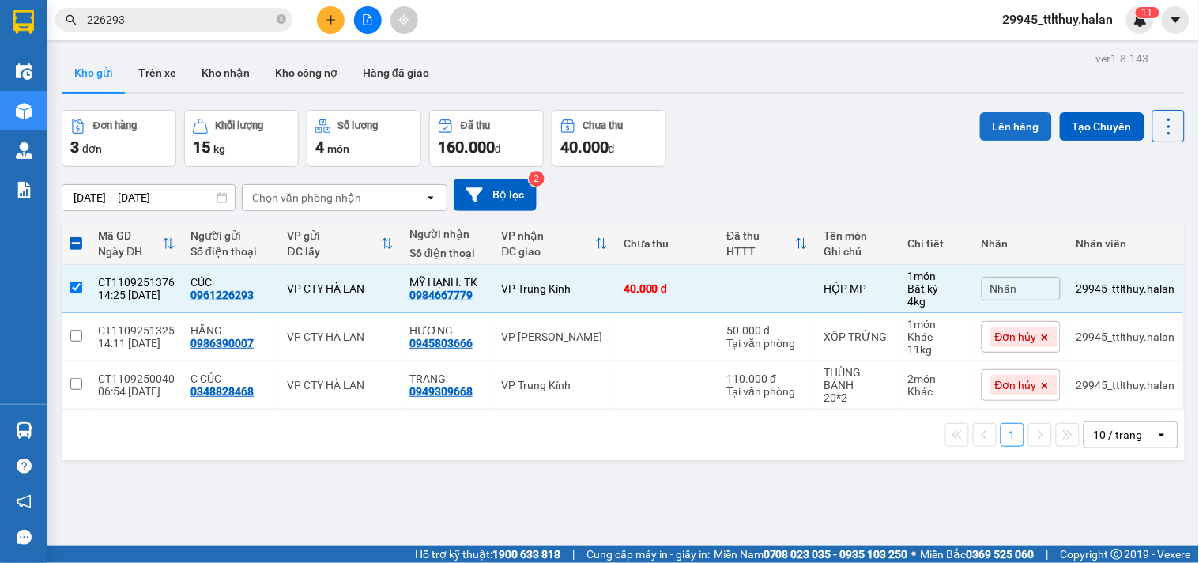
click at [1009, 115] on button "Lên hàng" at bounding box center [1016, 126] width 72 height 28
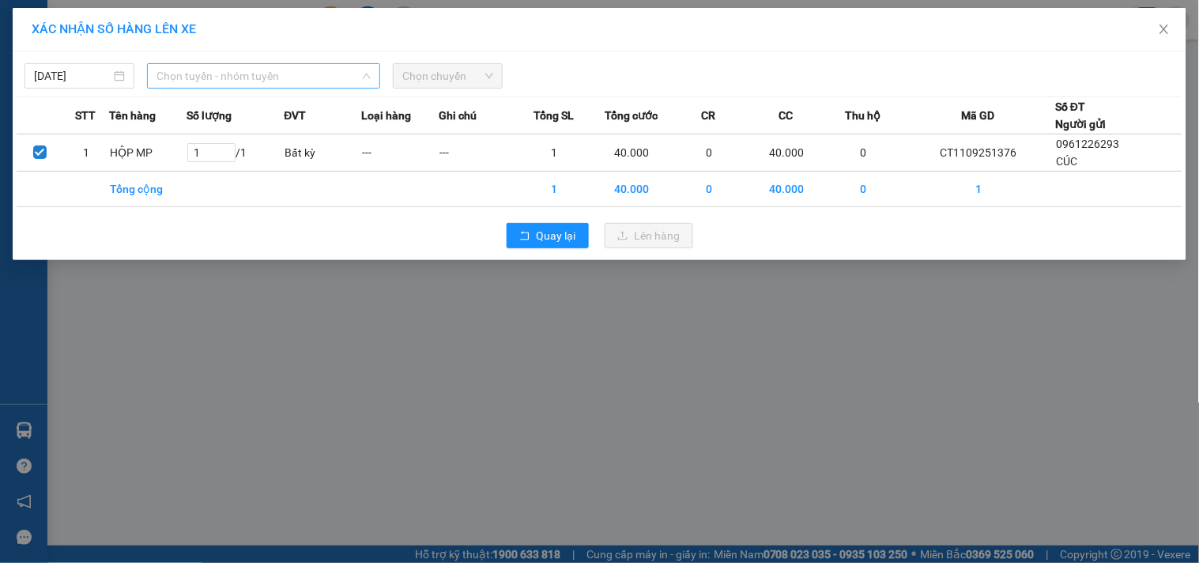
click at [289, 80] on span "Chọn tuyến - nhóm tuyến" at bounding box center [264, 76] width 214 height 24
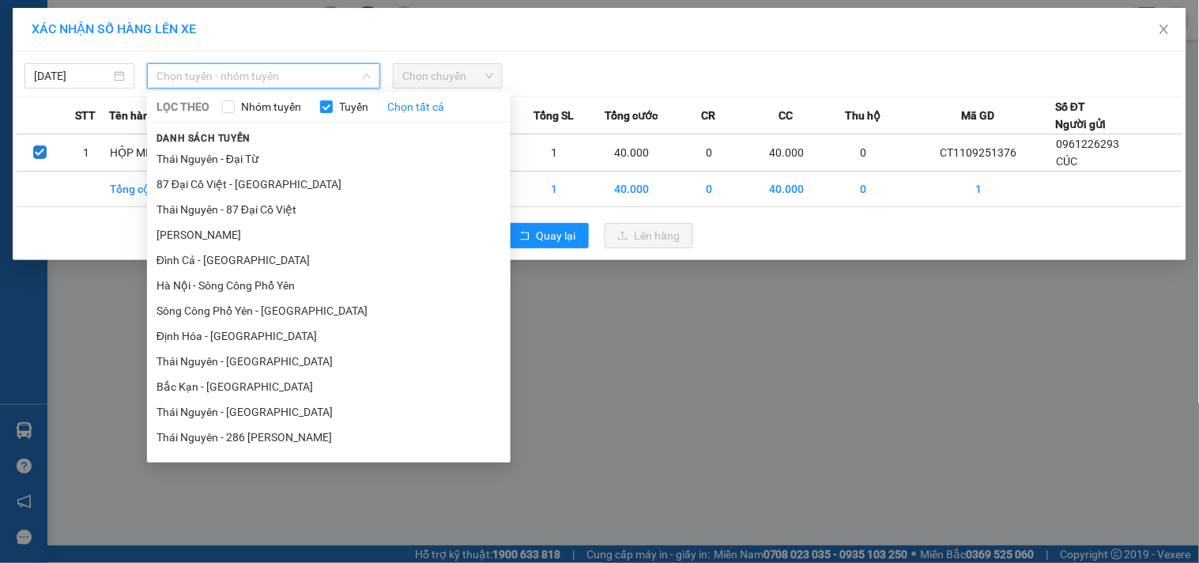
scroll to position [439, 0]
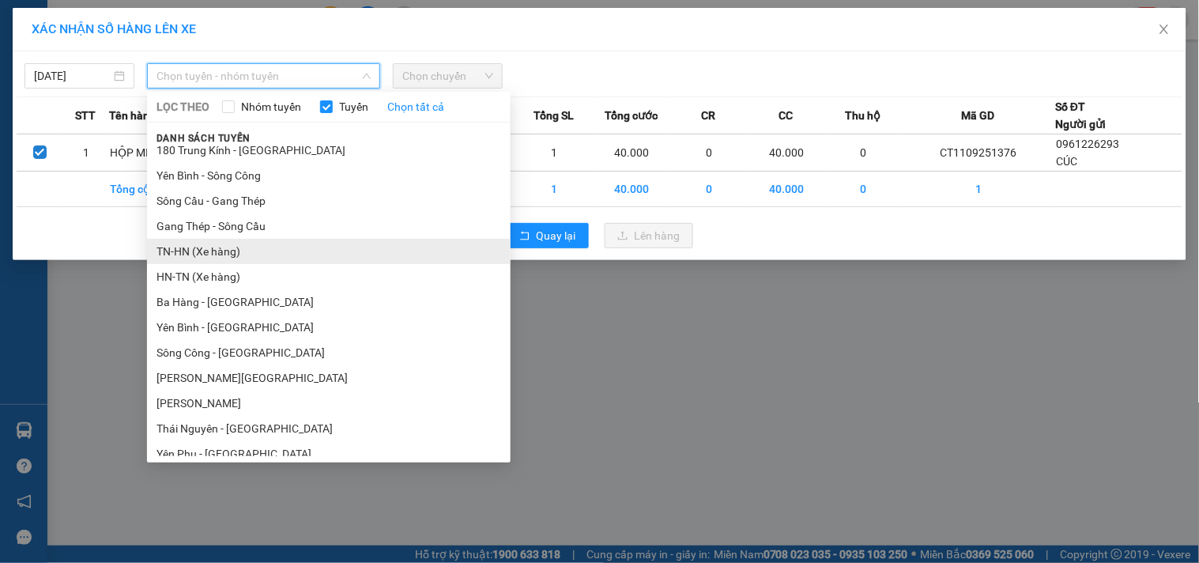
click at [225, 246] on li "TN-HN (Xe hàng)" at bounding box center [329, 251] width 364 height 25
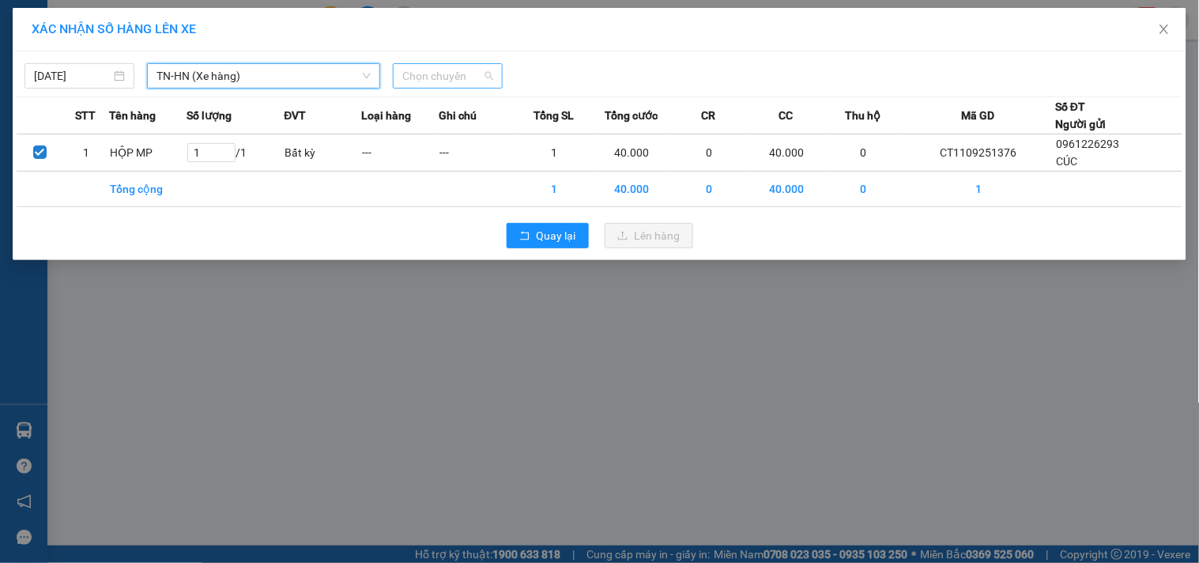
click at [468, 74] on span "Chọn chuyến" at bounding box center [447, 76] width 91 height 24
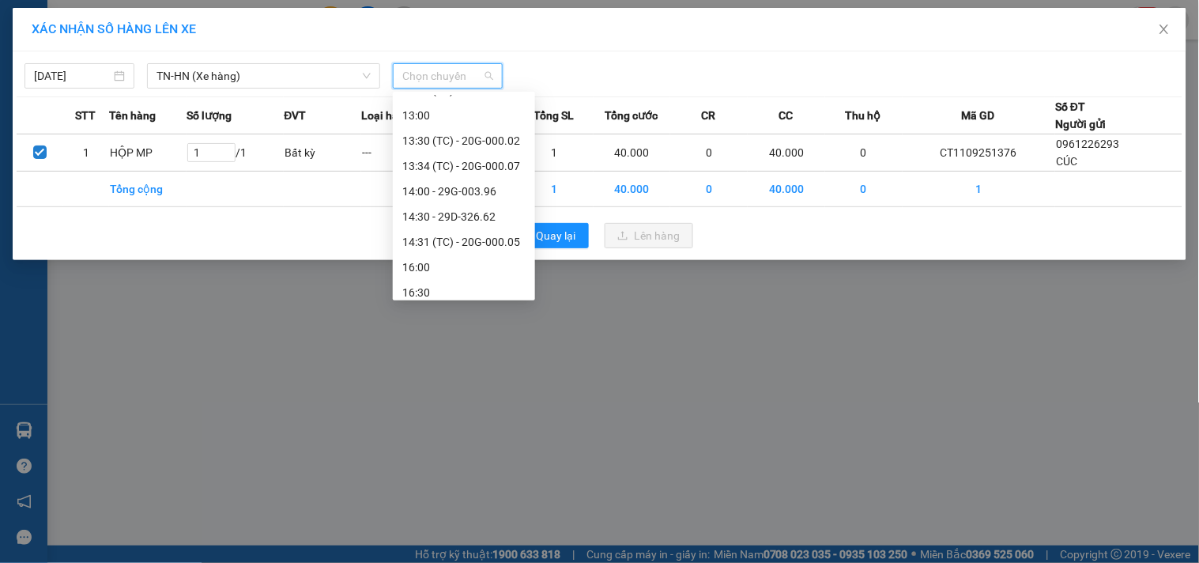
scroll to position [582, 0]
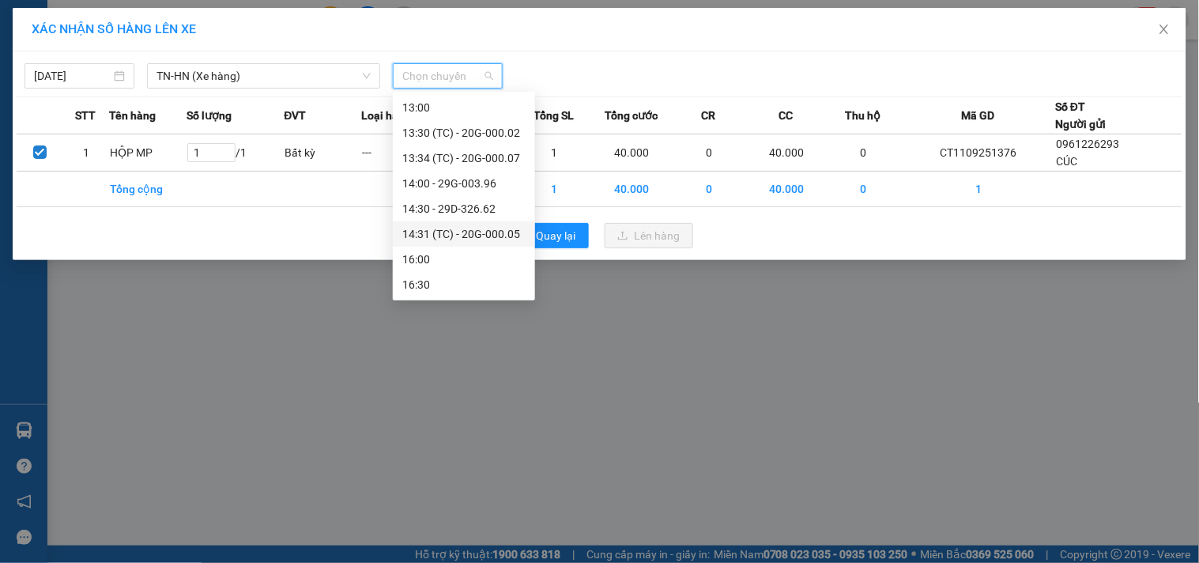
click at [512, 236] on div "14:31 (TC) - 20G-000.05" at bounding box center [463, 233] width 123 height 17
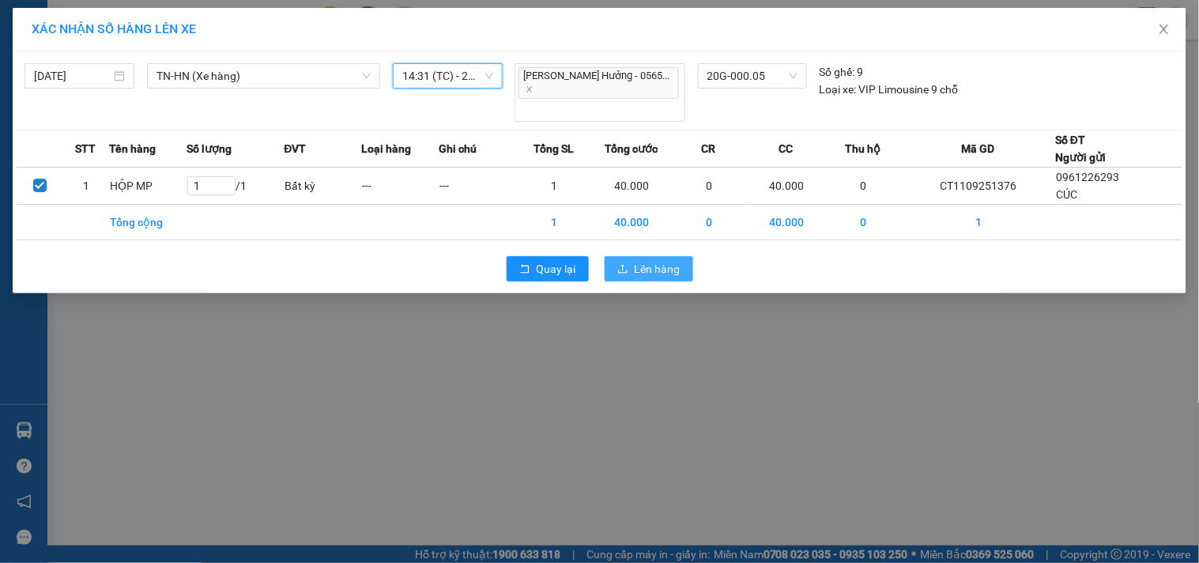
click at [631, 256] on button "Lên hàng" at bounding box center [649, 268] width 89 height 25
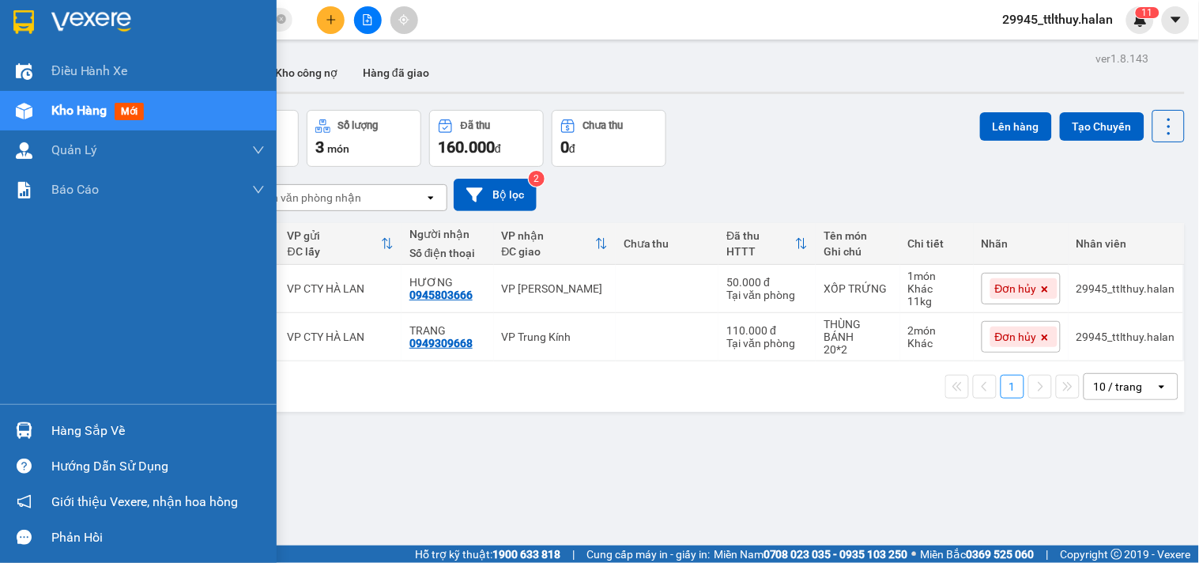
click at [38, 435] on div "Hàng sắp về" at bounding box center [138, 431] width 277 height 36
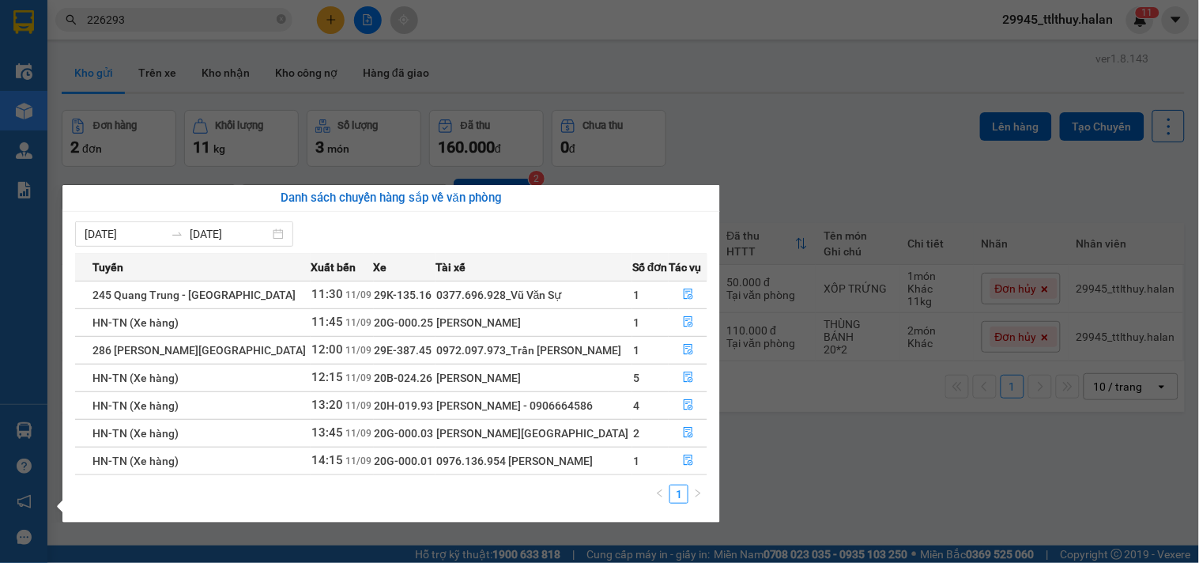
click at [416, 225] on div "[DATE] [DATE]" at bounding box center [391, 233] width 632 height 25
click at [688, 321] on icon "file-done" at bounding box center [688, 321] width 11 height 11
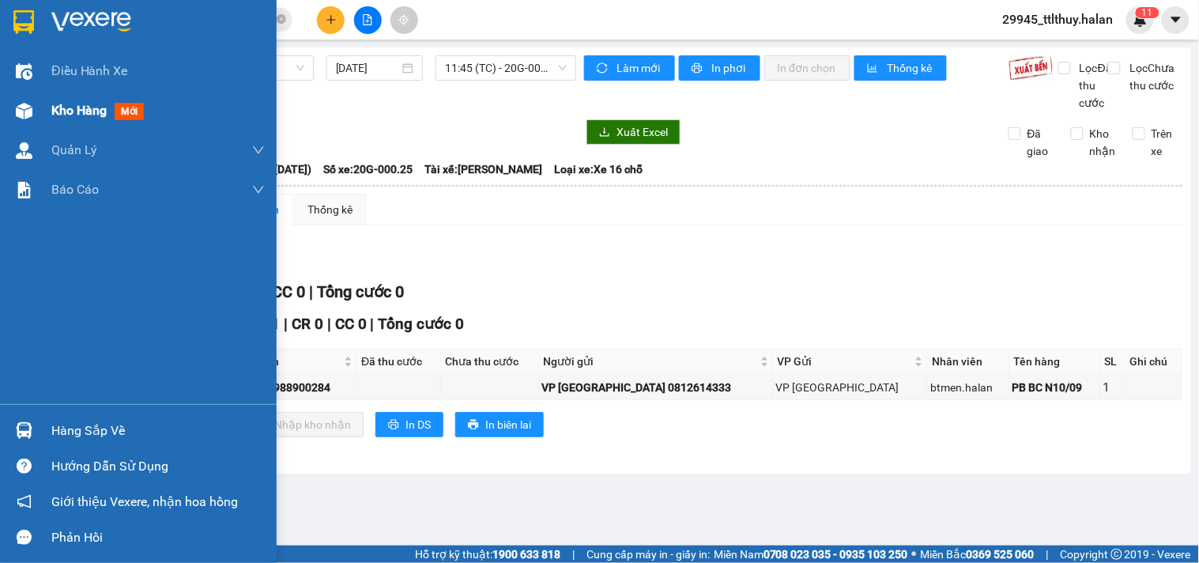
click at [54, 111] on span "Kho hàng" at bounding box center [78, 110] width 55 height 15
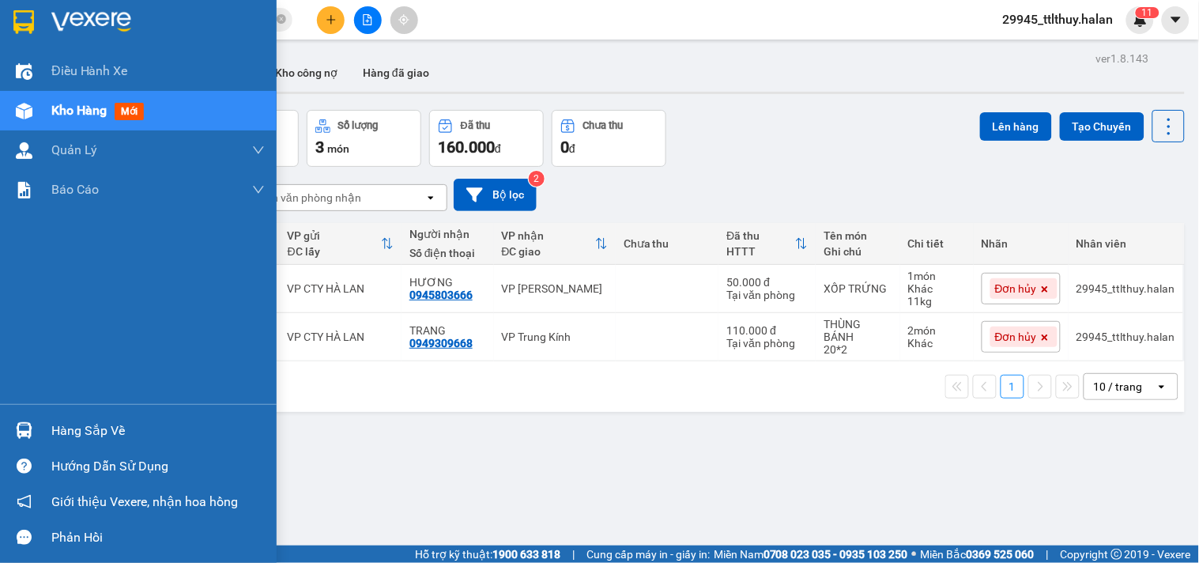
click at [21, 427] on img at bounding box center [24, 430] width 17 height 17
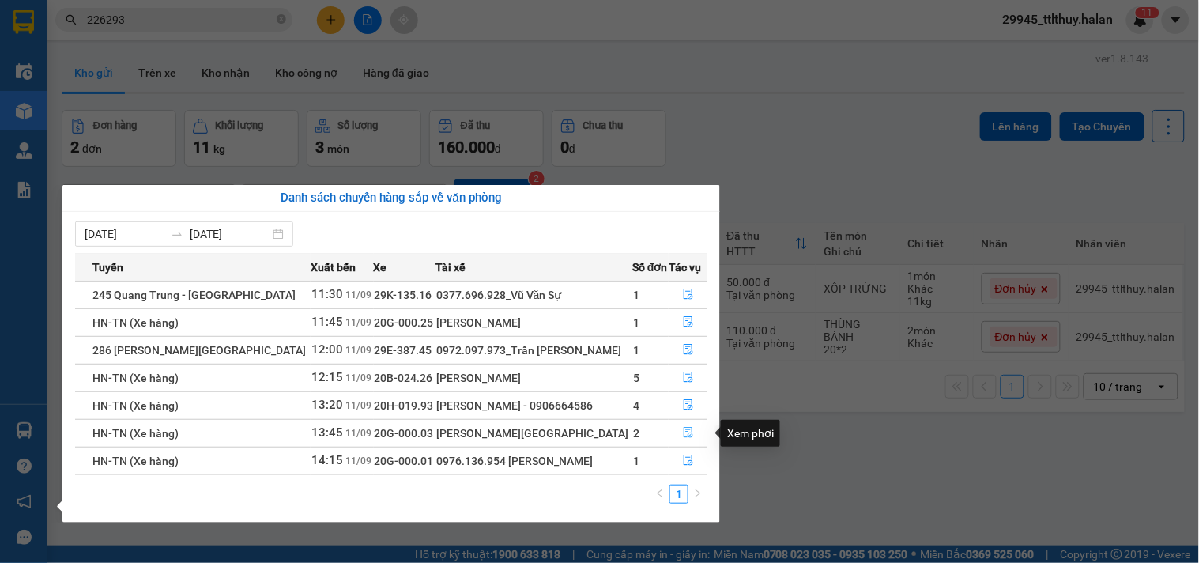
click at [686, 433] on icon "file-done" at bounding box center [688, 432] width 11 height 11
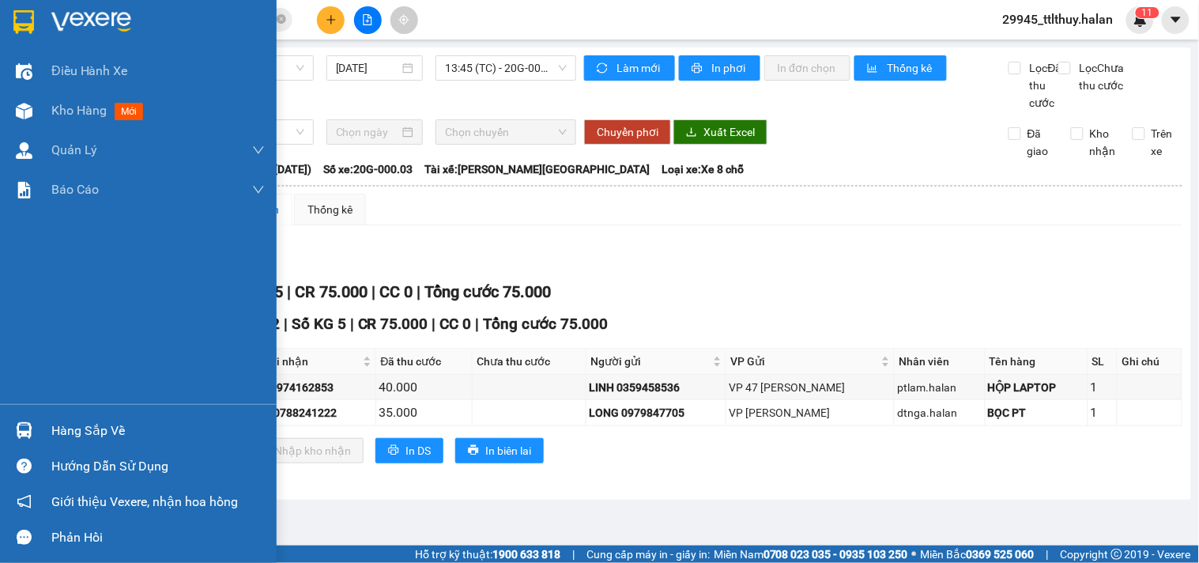
click at [43, 436] on div "Hàng sắp về" at bounding box center [138, 431] width 277 height 36
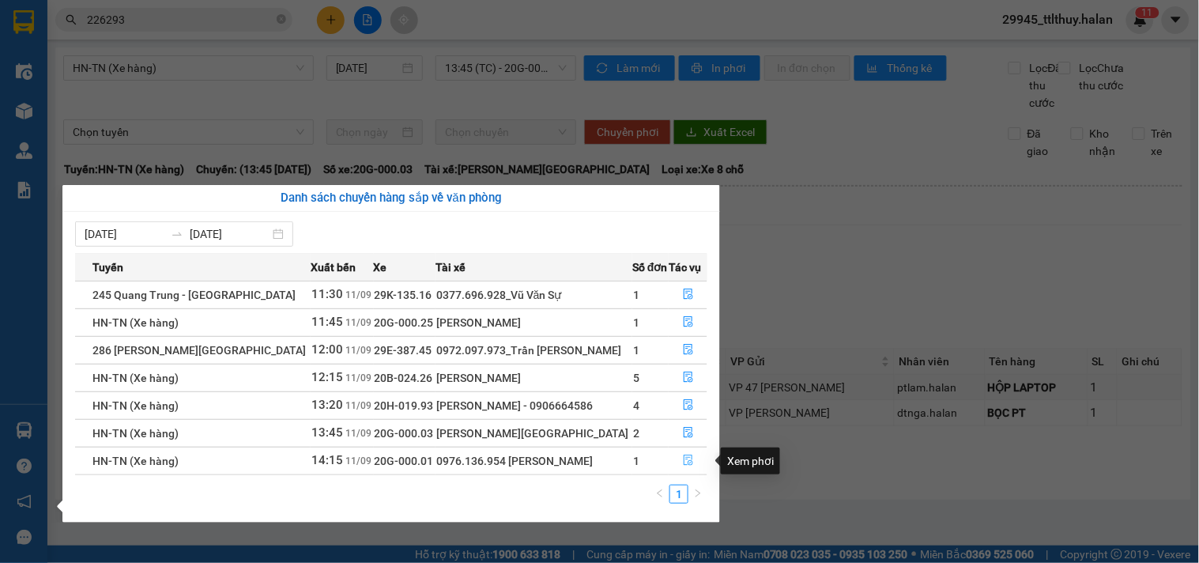
click at [689, 461] on icon "file-done" at bounding box center [688, 460] width 9 height 11
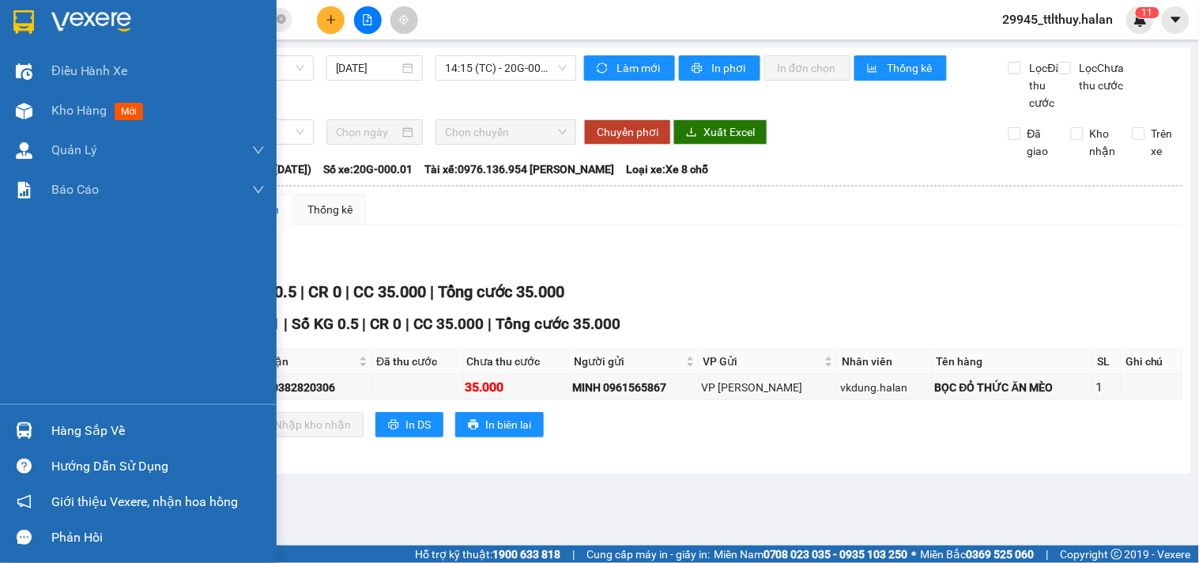
click at [20, 424] on img at bounding box center [24, 430] width 17 height 17
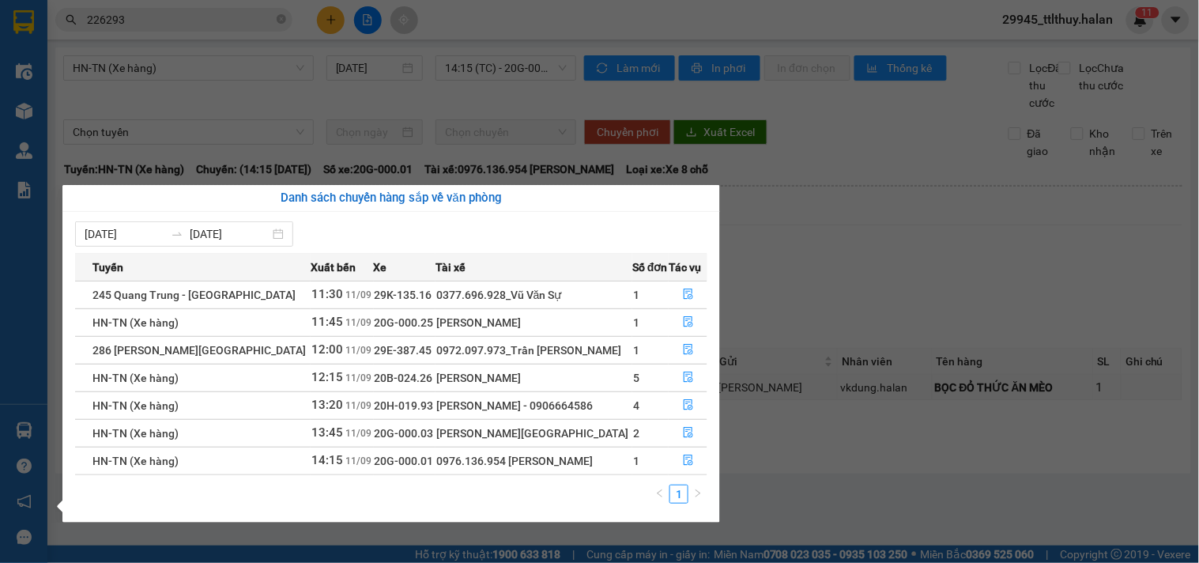
click at [776, 288] on section "Kết quả tìm kiếm ( 753 ) Bộ lọc Mã ĐH Trạng thái Món hàng Thu hộ Tổng cước Chưa…" at bounding box center [599, 281] width 1199 height 563
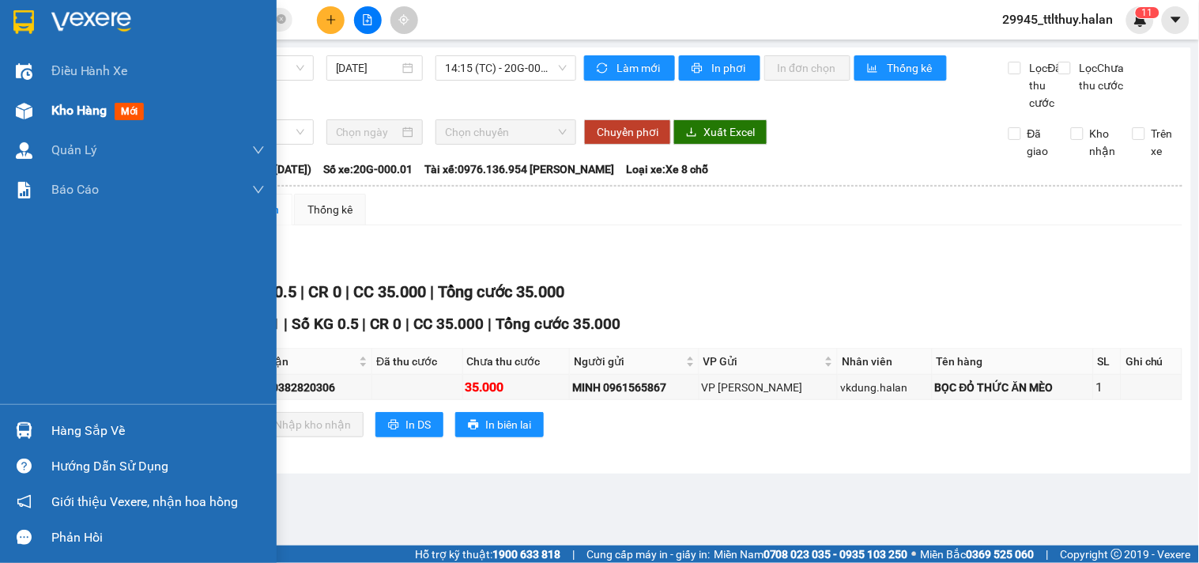
click at [40, 111] on div "Kho hàng mới" at bounding box center [138, 111] width 277 height 40
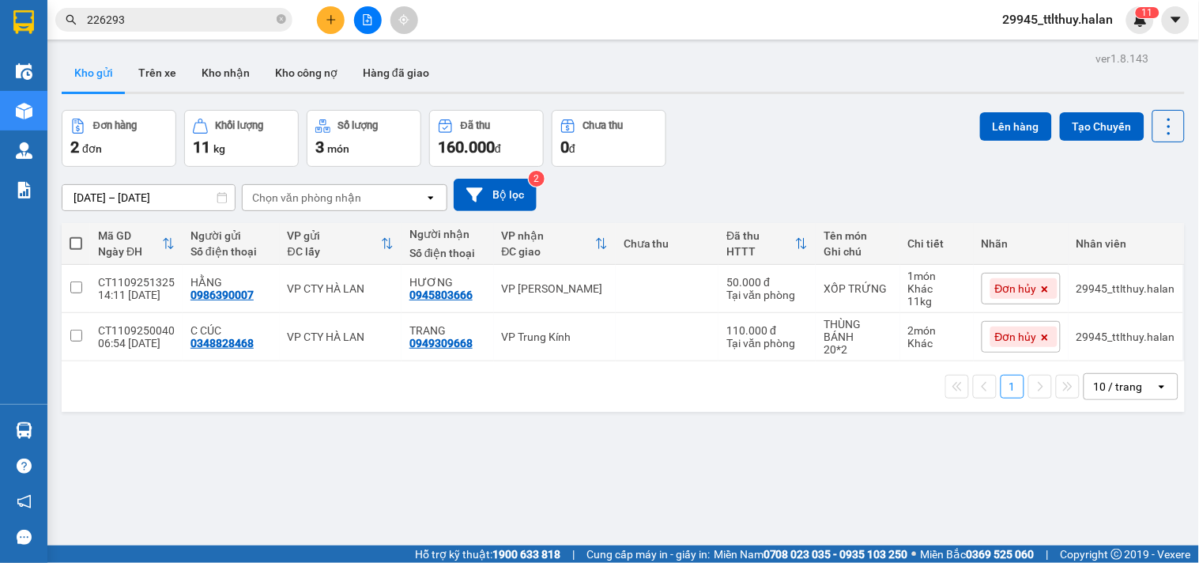
click at [308, 422] on div "ver 1.8.143 Kho gửi Trên xe Kho nhận Kho công nợ Hàng đã giao Đơn hàng 2 đơn Kh…" at bounding box center [623, 328] width 1136 height 563
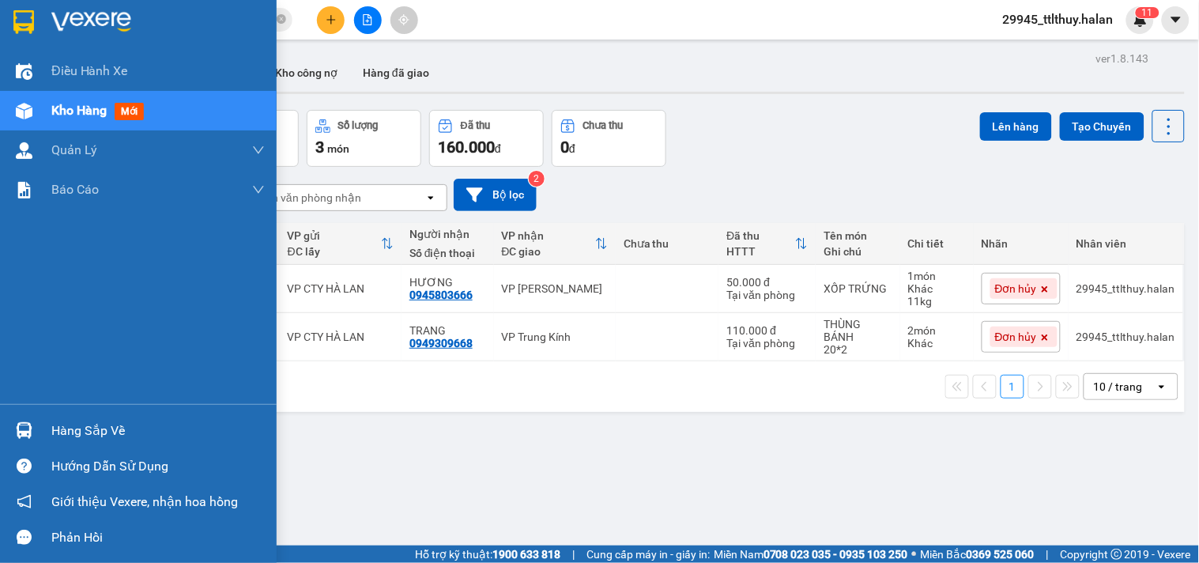
click at [36, 430] on div "Hàng sắp về" at bounding box center [138, 431] width 277 height 36
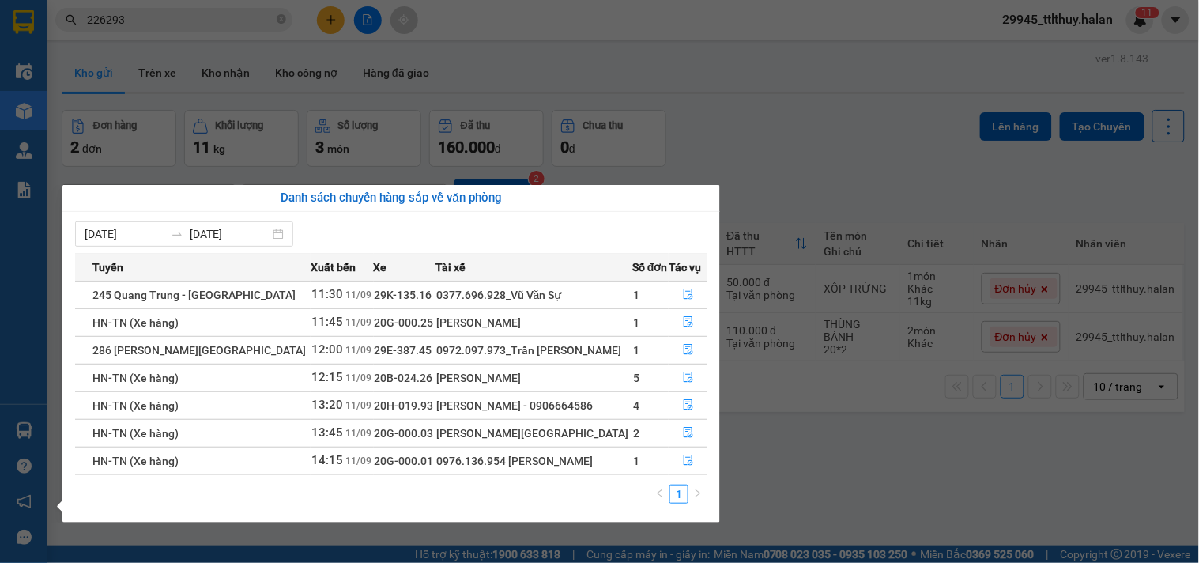
click at [785, 108] on section "Kết quả tìm kiếm ( 753 ) Bộ lọc Mã ĐH Trạng thái Món hàng Thu hộ Tổng cước Chưa…" at bounding box center [599, 281] width 1199 height 563
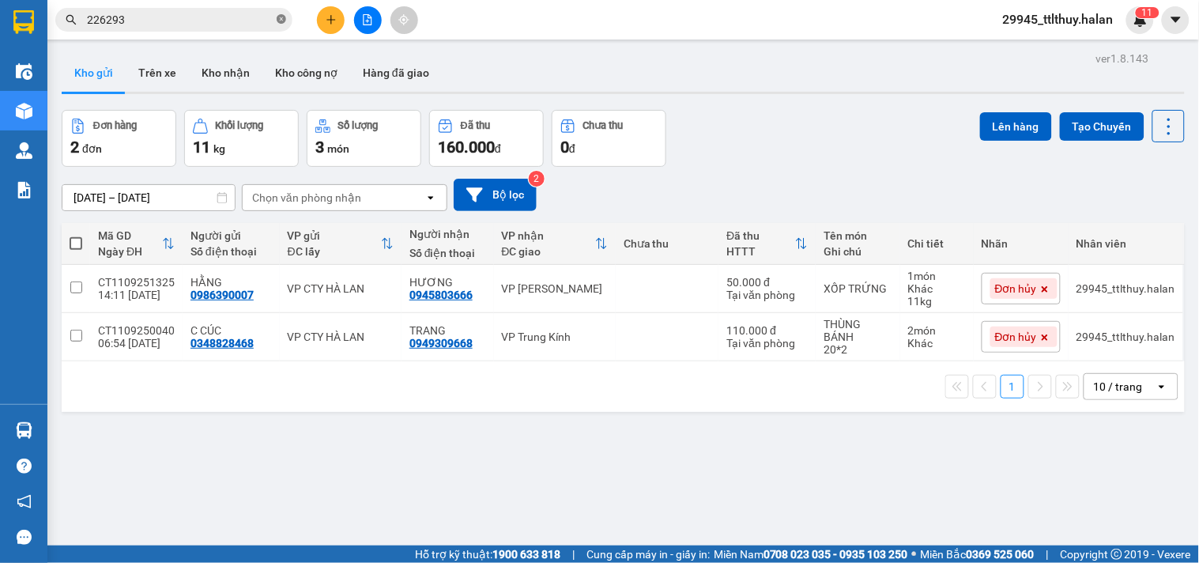
click at [283, 21] on icon "close-circle" at bounding box center [281, 18] width 9 height 9
click at [224, 74] on button "Kho nhận" at bounding box center [226, 73] width 74 height 38
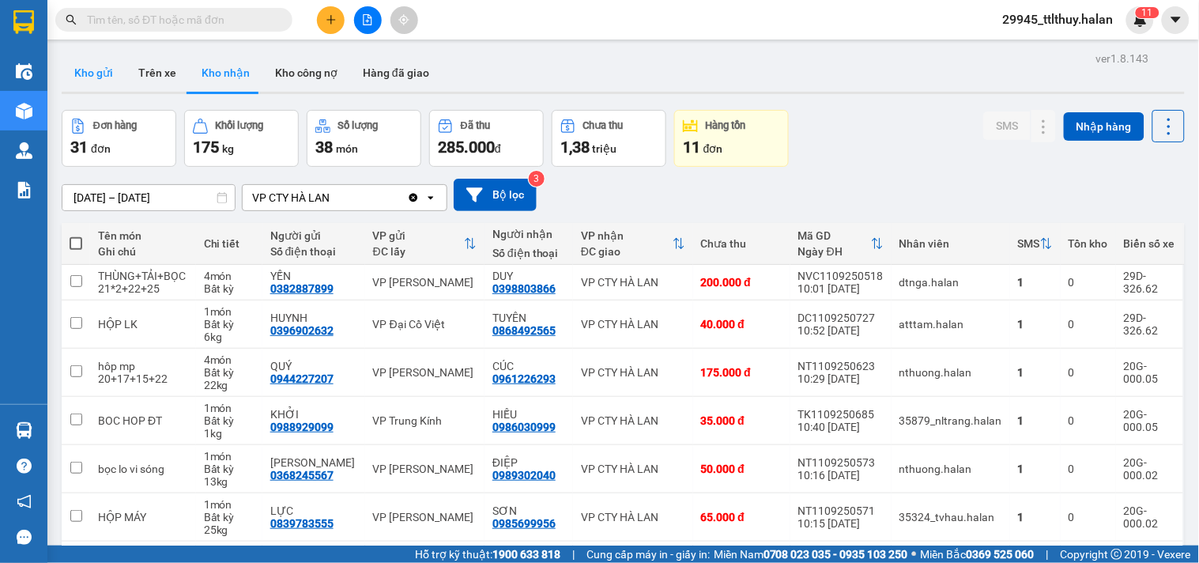
click at [84, 81] on button "Kho gửi" at bounding box center [94, 73] width 64 height 38
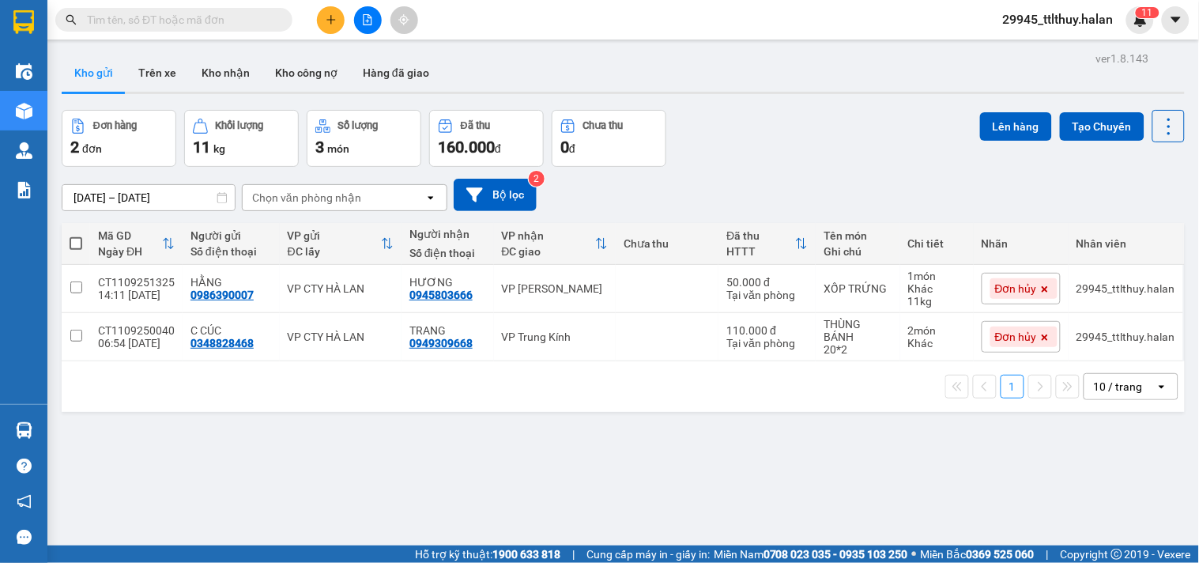
click at [217, 20] on input "text" at bounding box center [180, 19] width 187 height 17
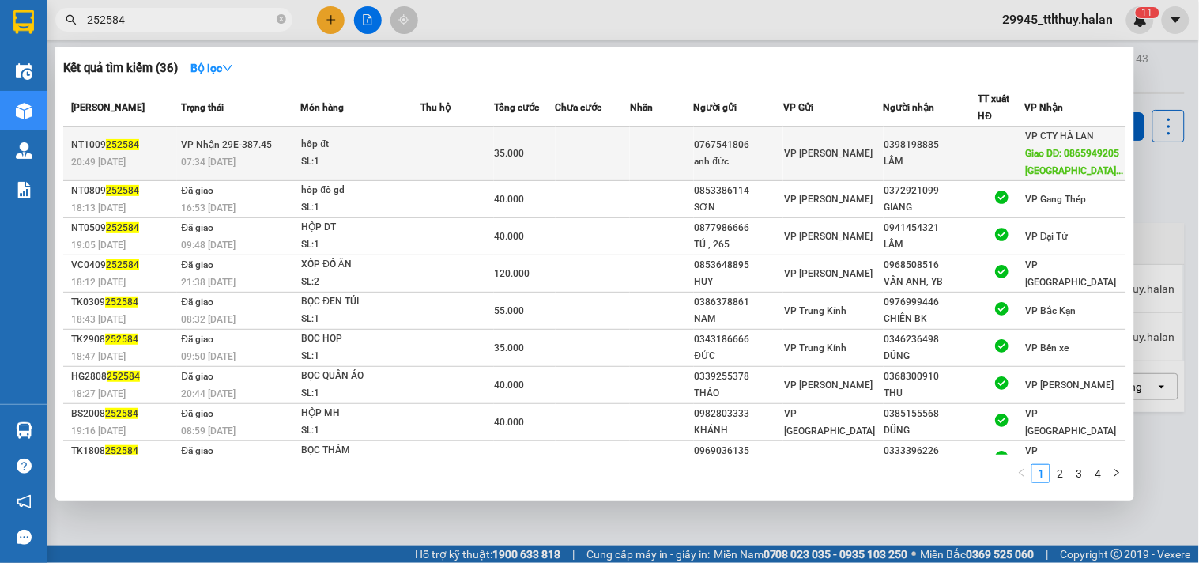
type input "252584"
click at [621, 145] on td at bounding box center [593, 153] width 75 height 55
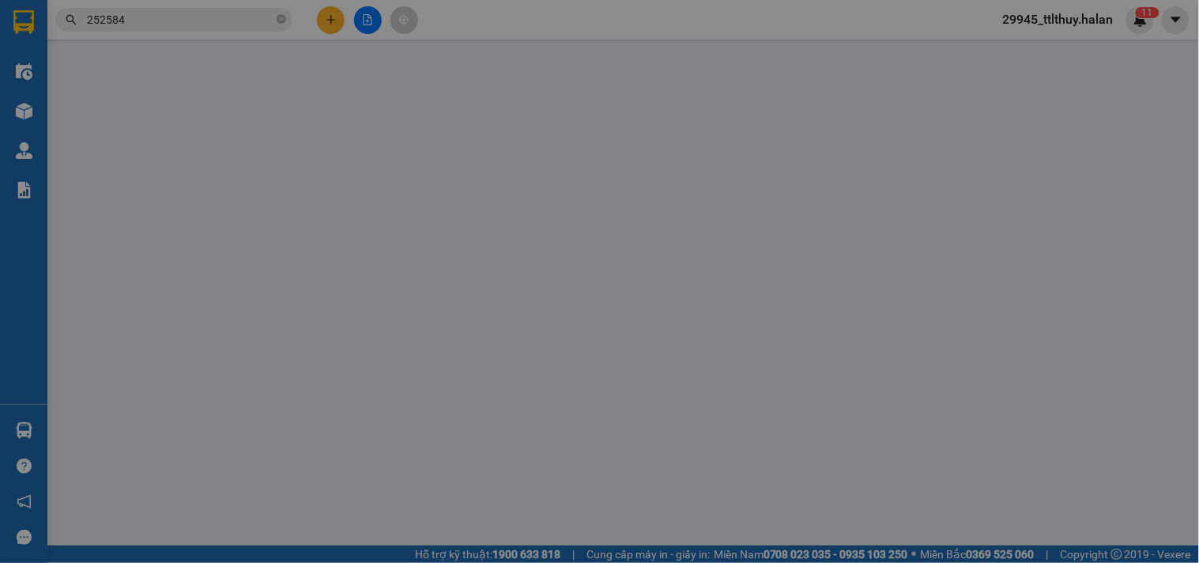
type input "0767541806"
type input "anh đức"
type input "0398198885"
type input "LÂM"
type input "0865949205 [GEOGRAPHIC_DATA]"
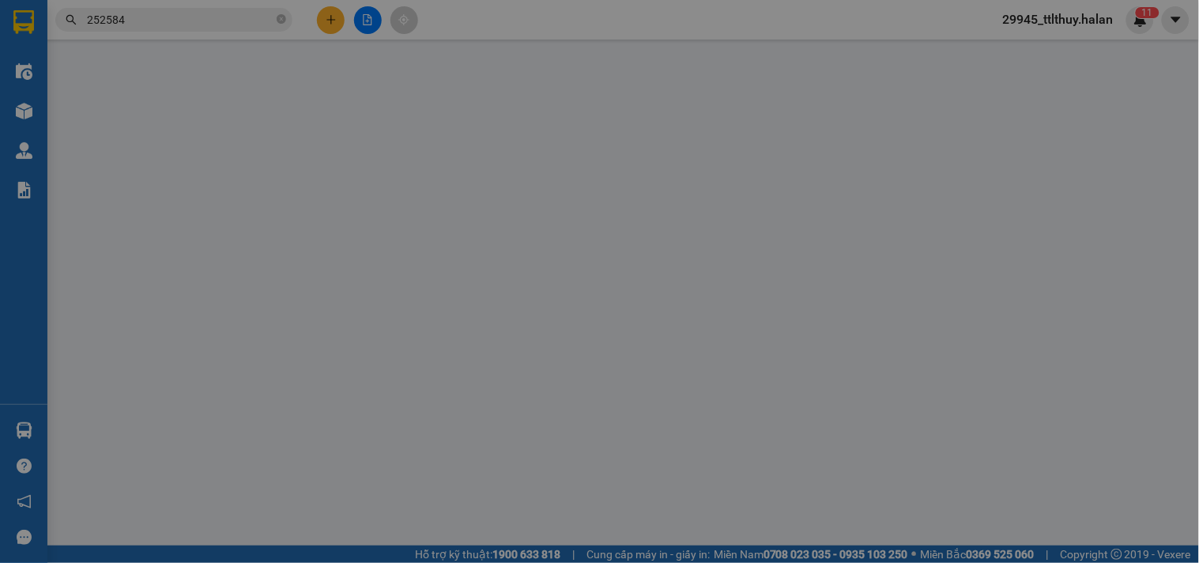
type input "0865949205 [GEOGRAPHIC_DATA]"
type input "35.000"
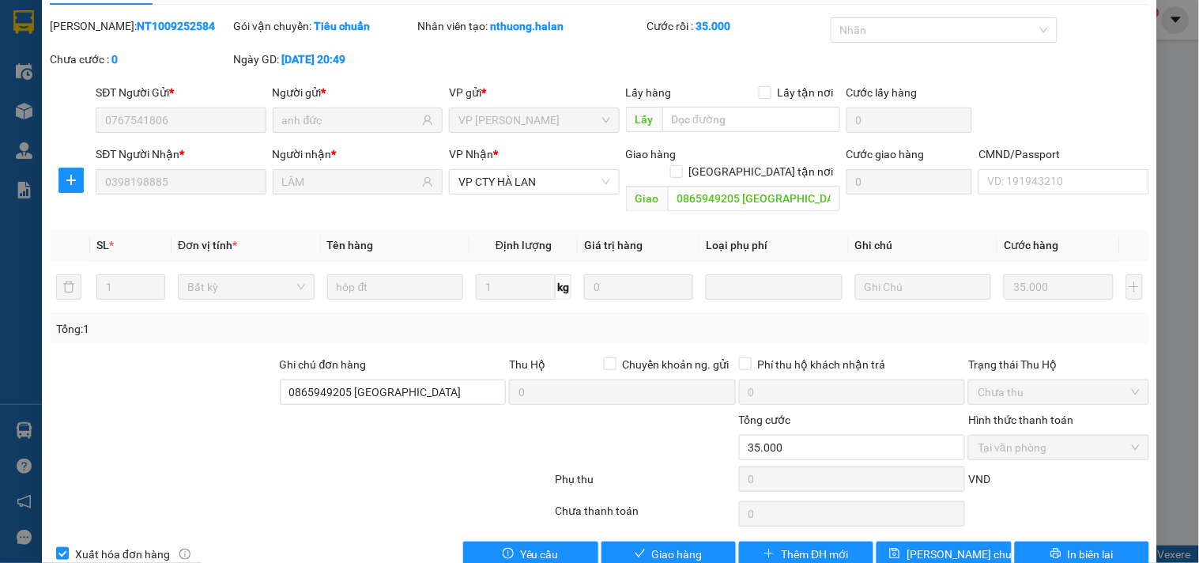
scroll to position [57, 0]
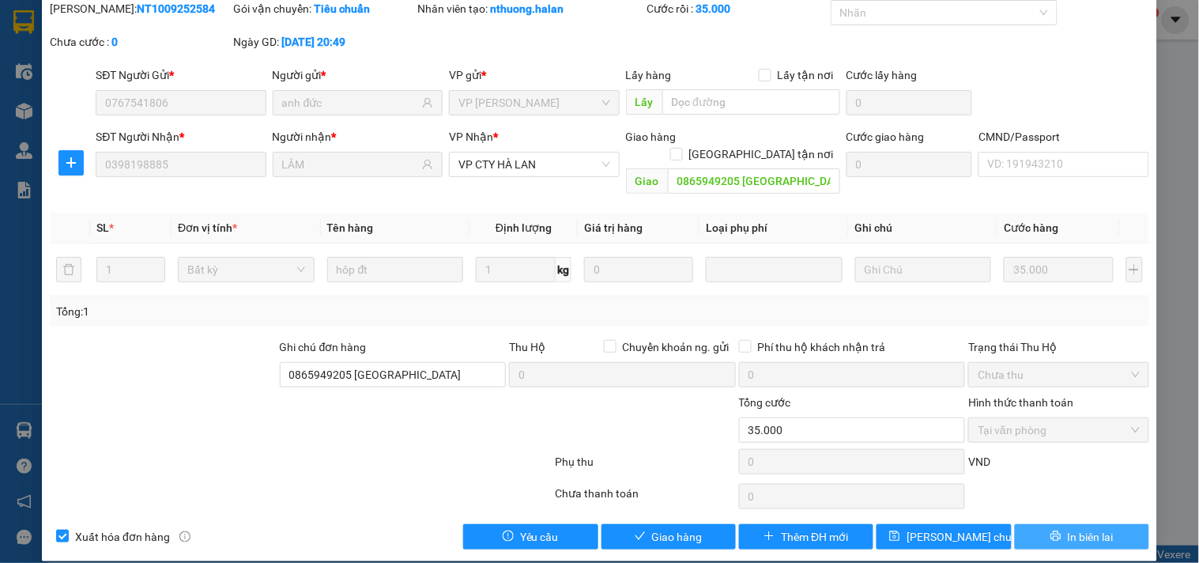
click at [1068, 528] on span "In biên lai" at bounding box center [1091, 536] width 46 height 17
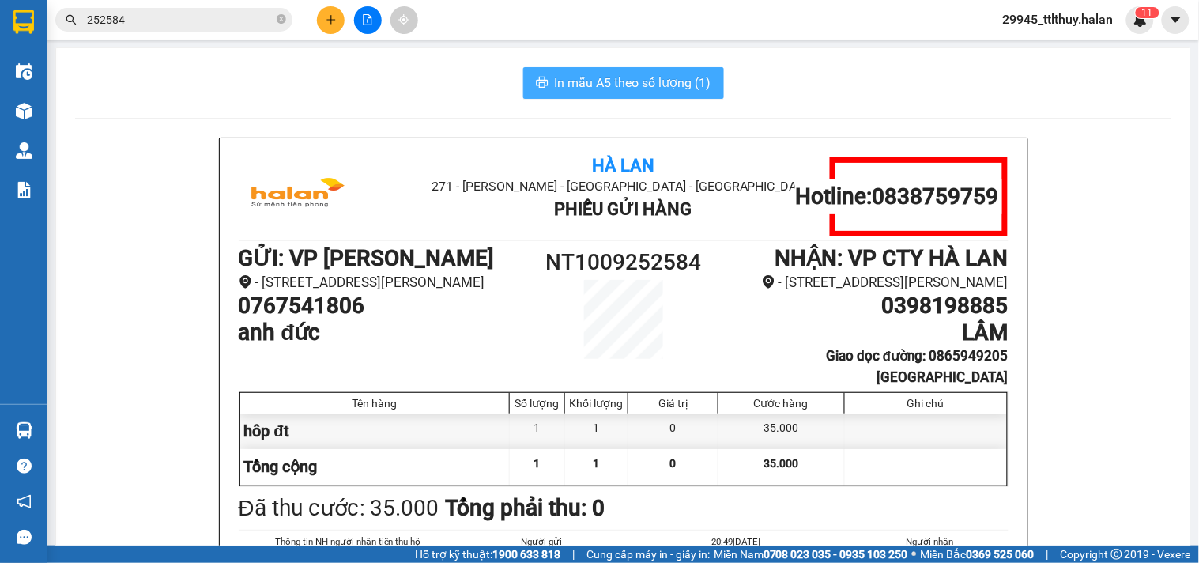
click at [692, 89] on span "In mẫu A5 theo số lượng (1)" at bounding box center [633, 83] width 157 height 20
click at [1171, 463] on div "In mẫu A5 theo số lượng (1) [GEOGRAPHIC_DATA] 271 - [GEOGRAPHIC_DATA] - [GEOGRA…" at bounding box center [623, 401] width 1135 height 707
click at [243, 14] on input "252584" at bounding box center [180, 19] width 187 height 17
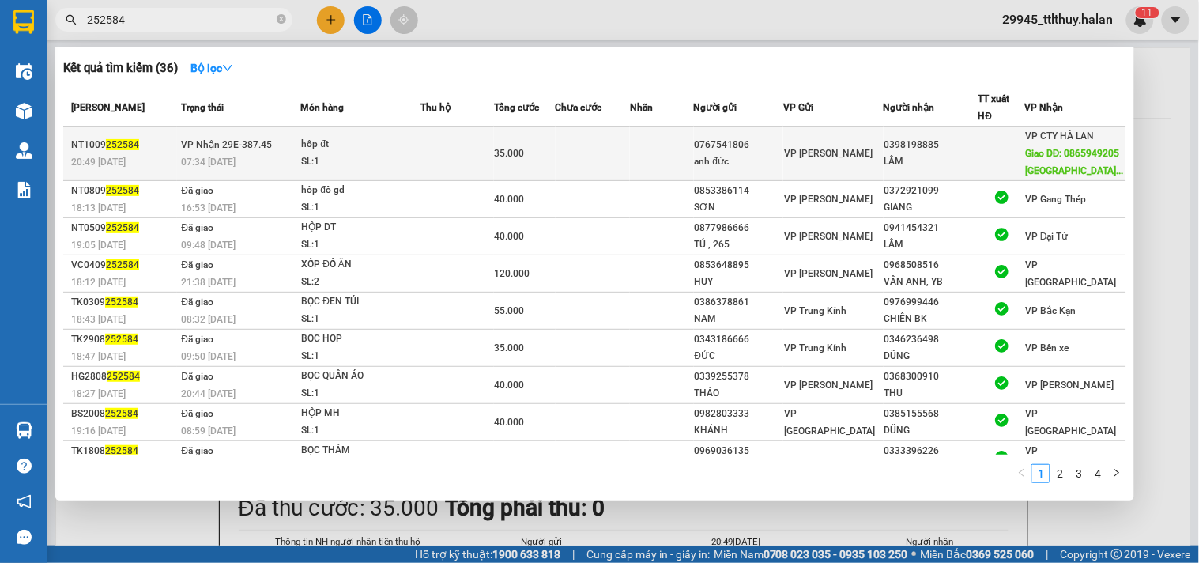
click at [395, 153] on div "hôp đt" at bounding box center [360, 144] width 119 height 17
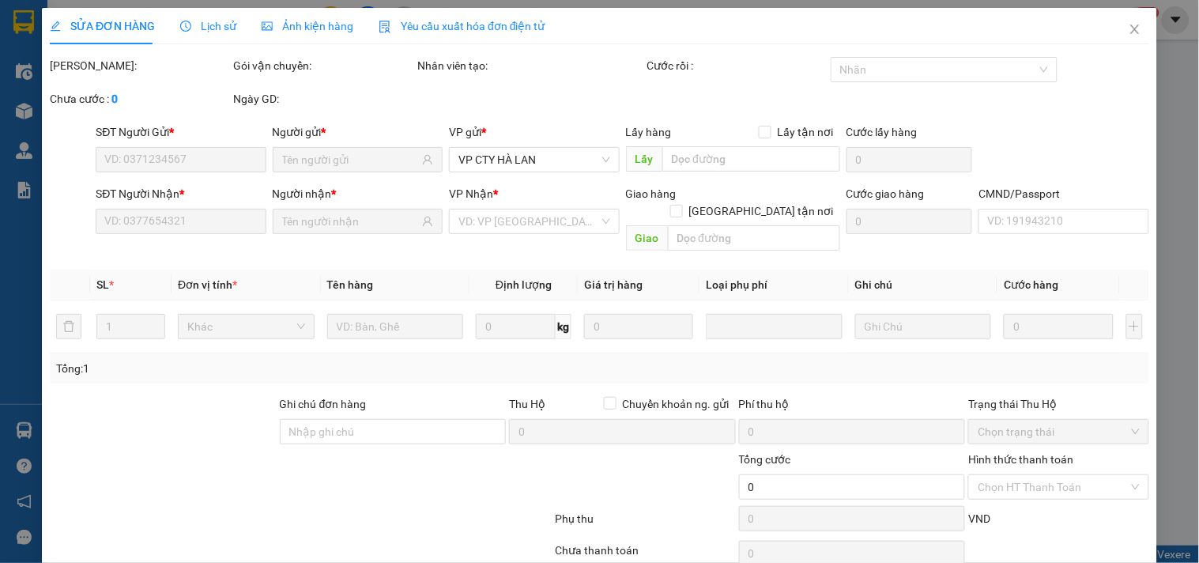
type input "0767541806"
type input "anh đức"
type input "0398198885"
type input "LÂM"
type input "0865949205 [GEOGRAPHIC_DATA]"
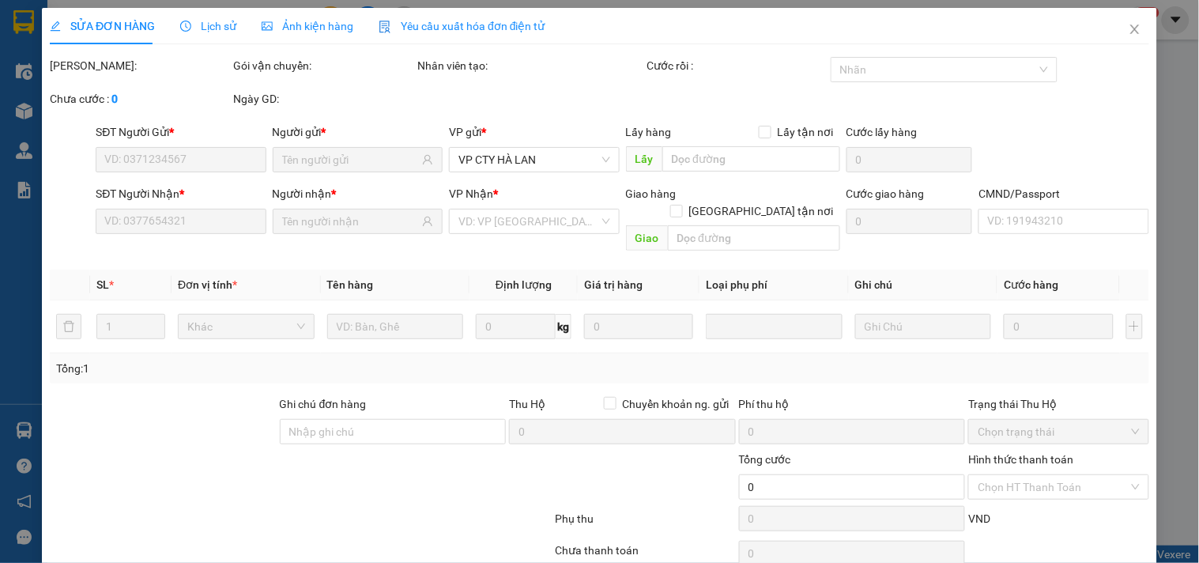
type input "0865949205 [GEOGRAPHIC_DATA]"
type input "35.000"
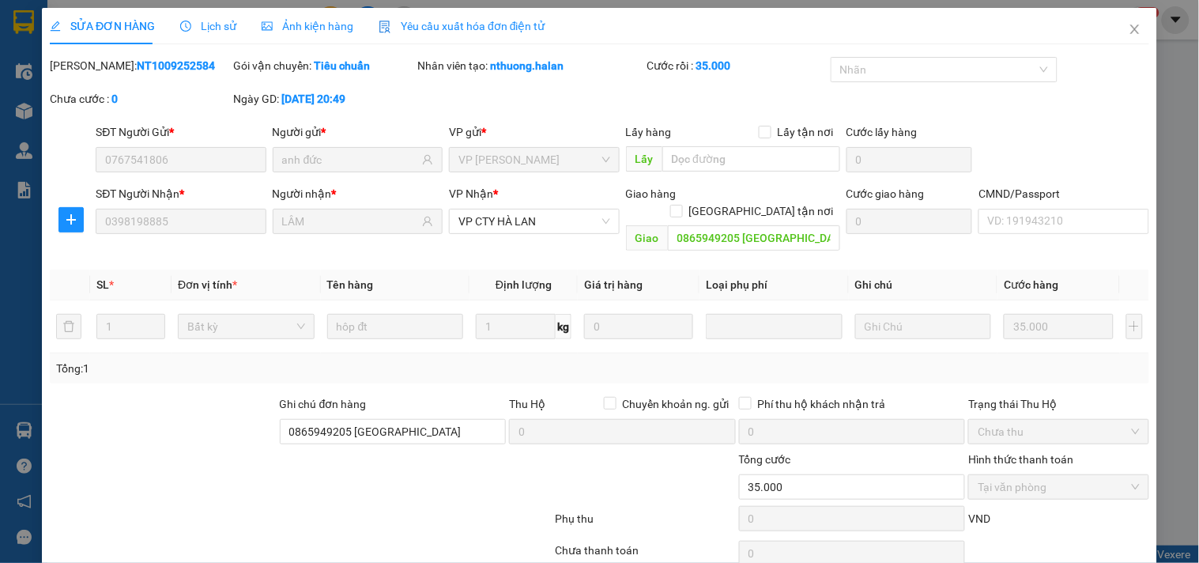
scroll to position [57, 0]
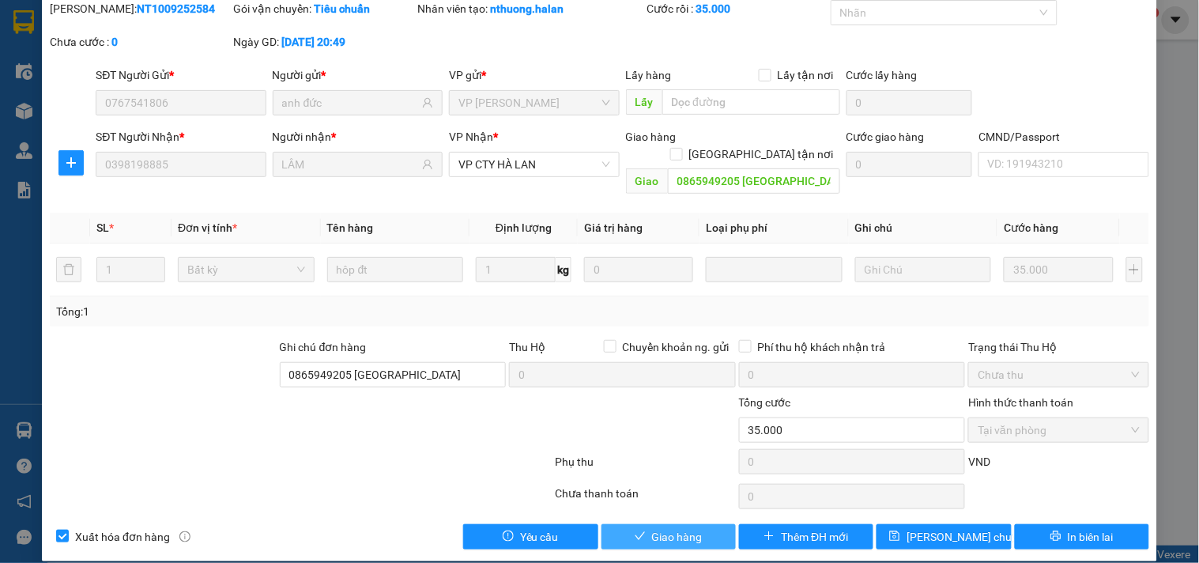
click at [681, 528] on span "Giao hàng" at bounding box center [677, 536] width 51 height 17
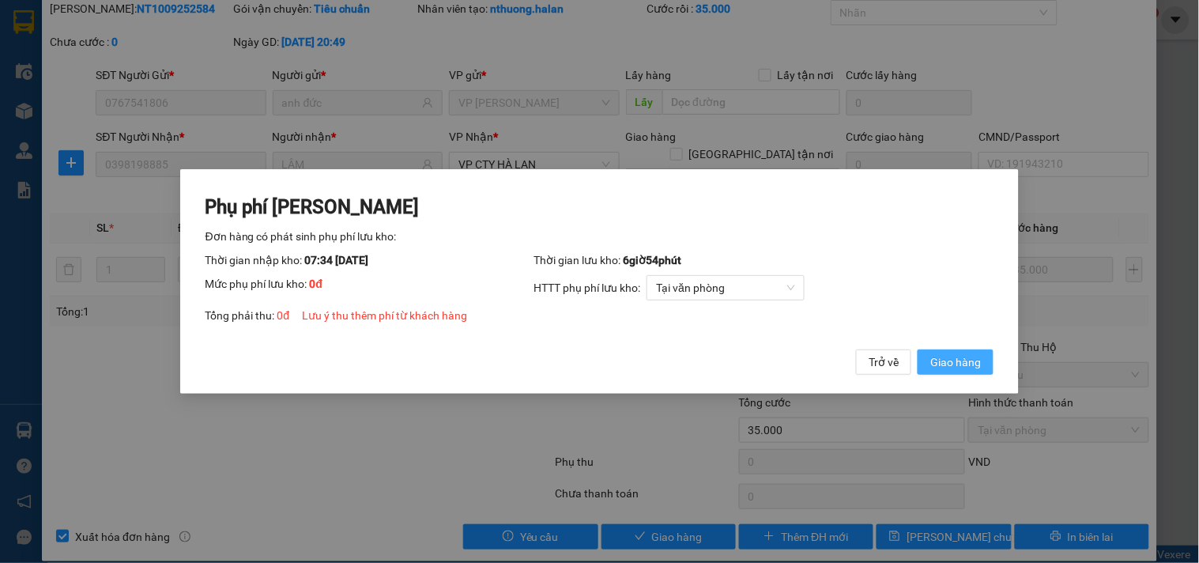
click at [954, 361] on span "Giao hàng" at bounding box center [956, 361] width 51 height 17
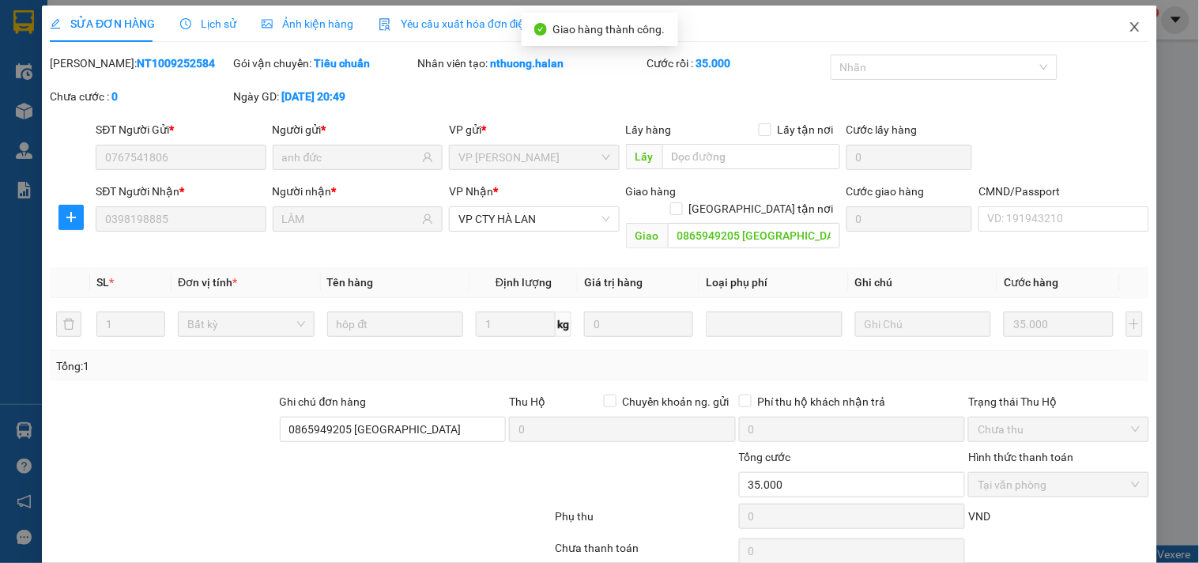
scroll to position [0, 0]
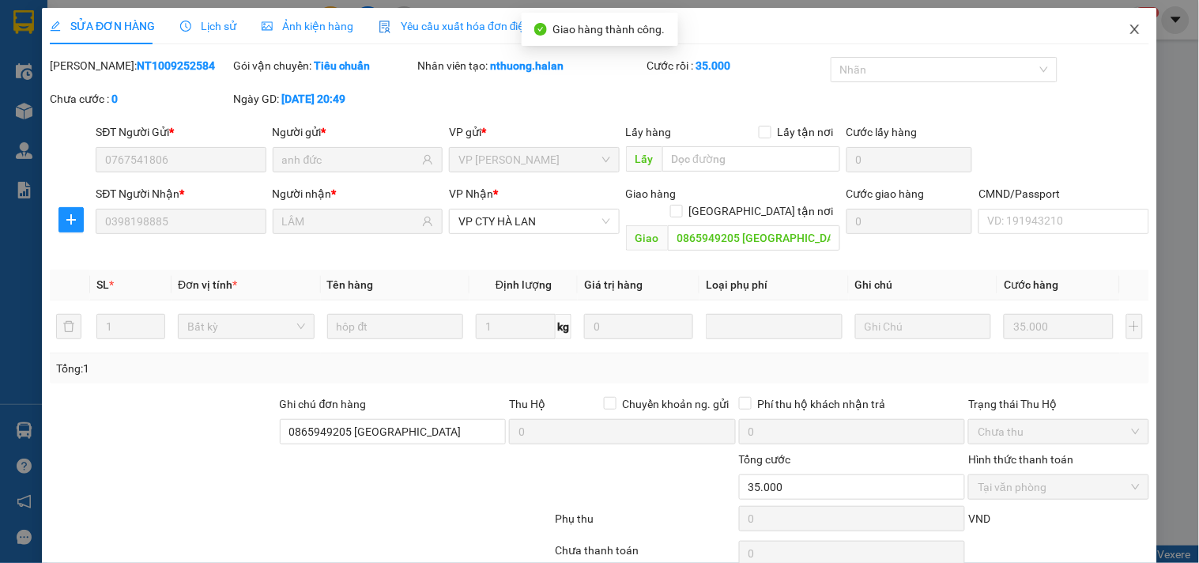
click at [1128, 22] on span "Close" at bounding box center [1135, 30] width 44 height 44
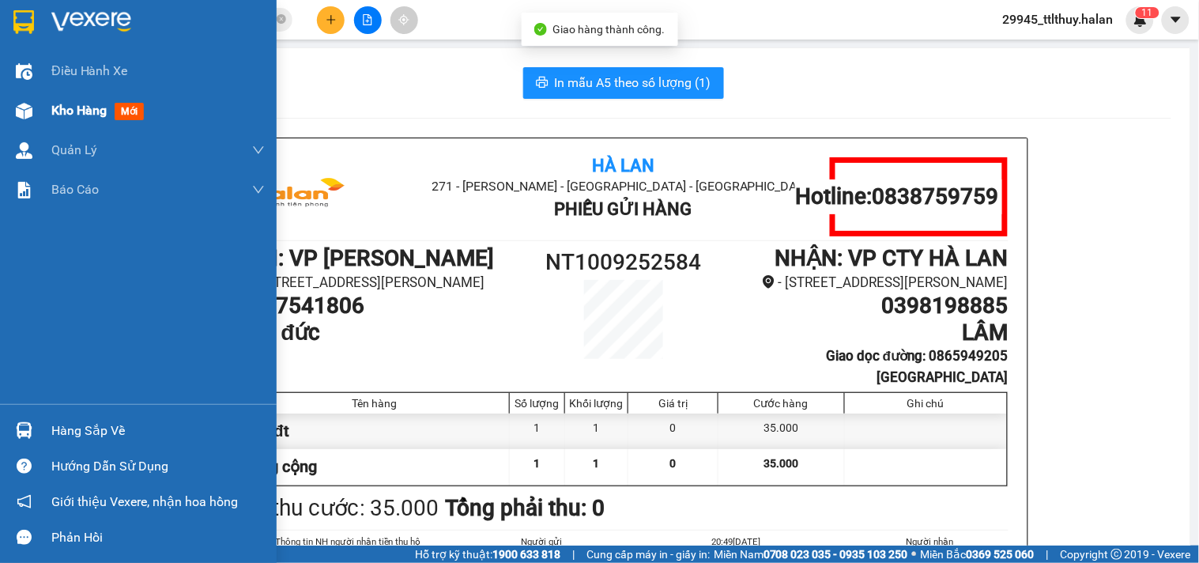
click at [32, 108] on img at bounding box center [24, 111] width 17 height 17
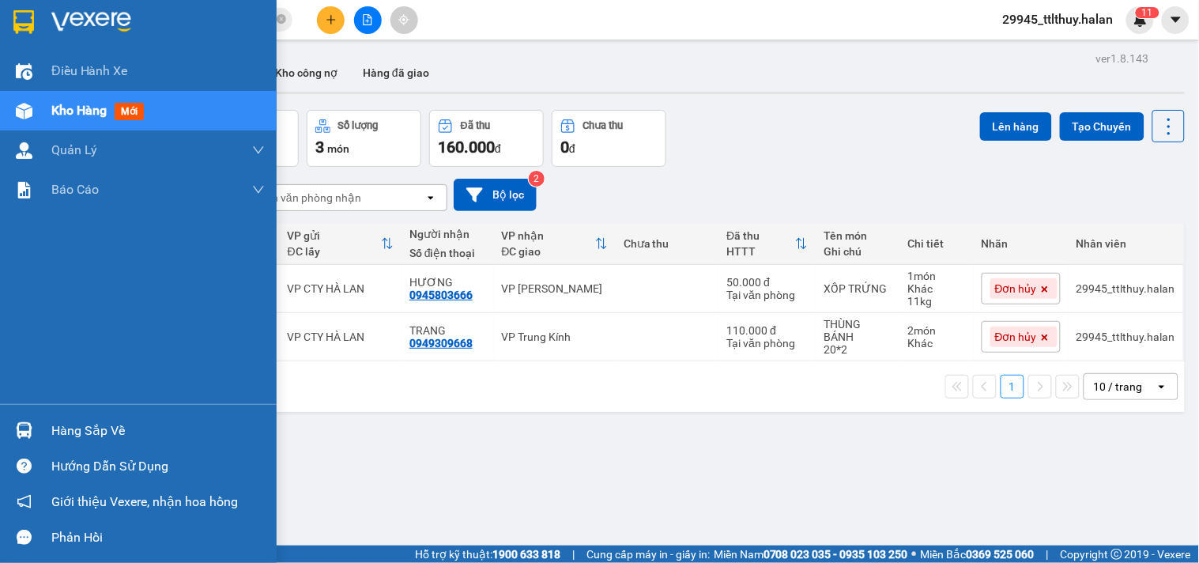
click at [27, 440] on div at bounding box center [24, 431] width 28 height 28
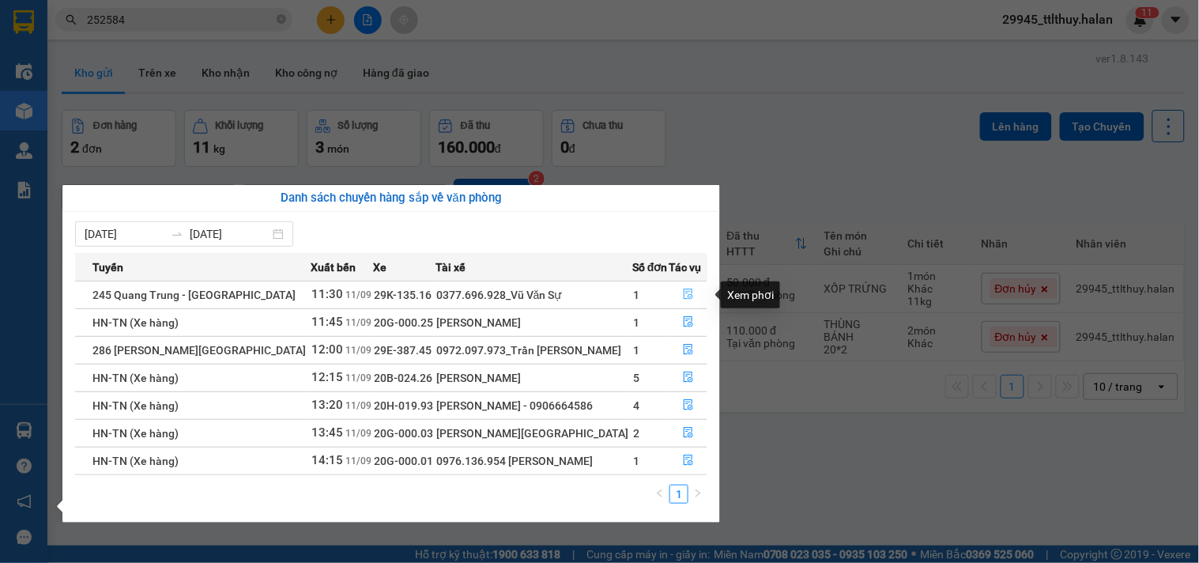
click at [688, 287] on button "button" at bounding box center [688, 294] width 37 height 25
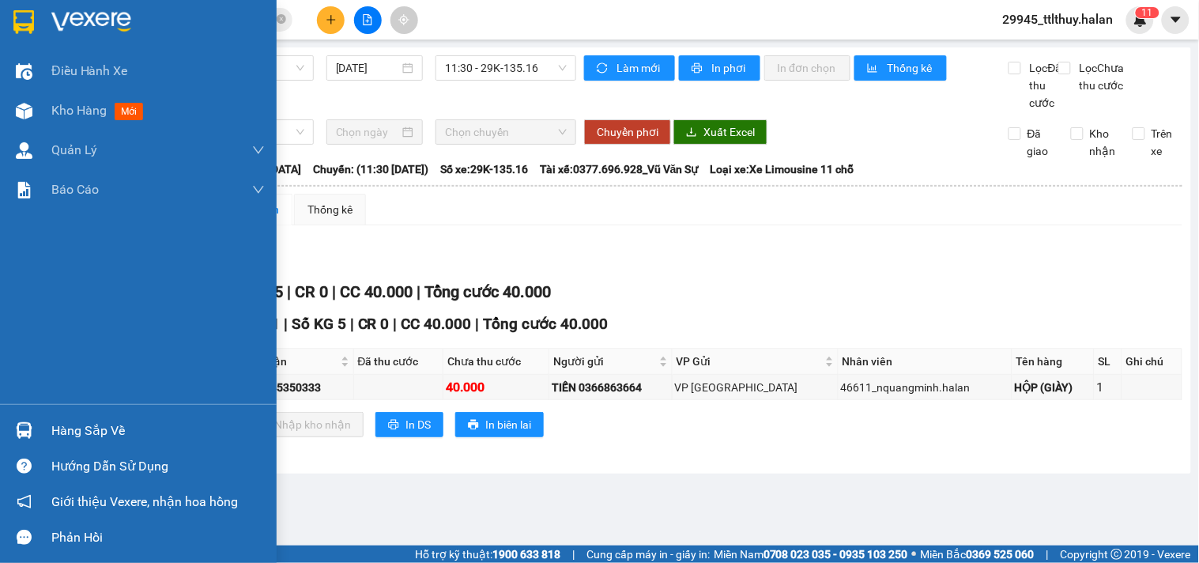
click at [43, 105] on div "Kho hàng mới" at bounding box center [138, 111] width 277 height 40
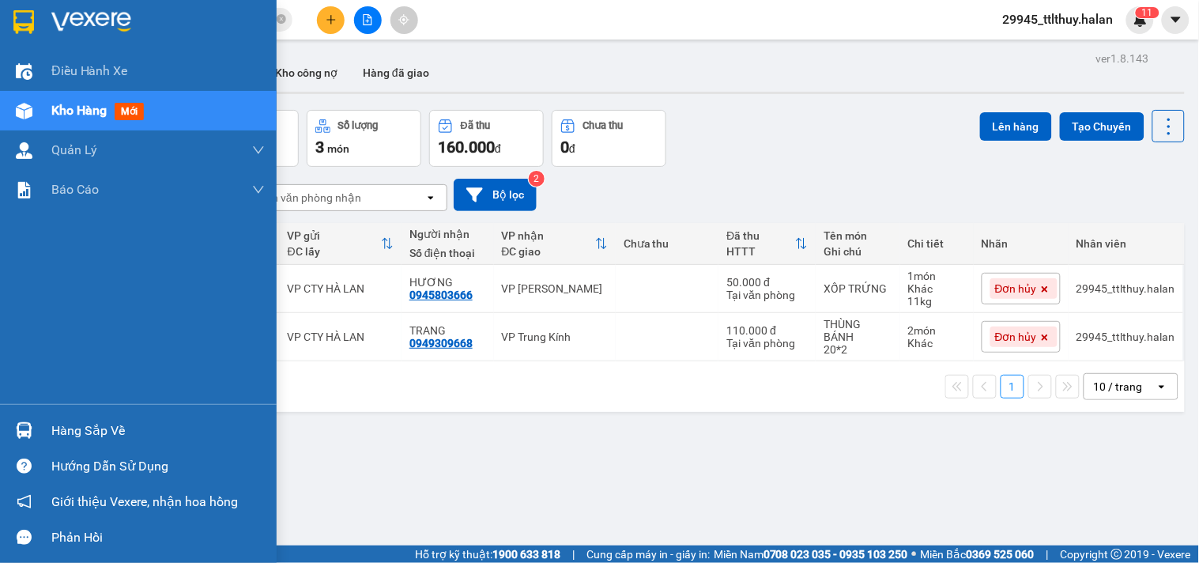
click at [44, 429] on div "Hàng sắp về" at bounding box center [138, 431] width 277 height 36
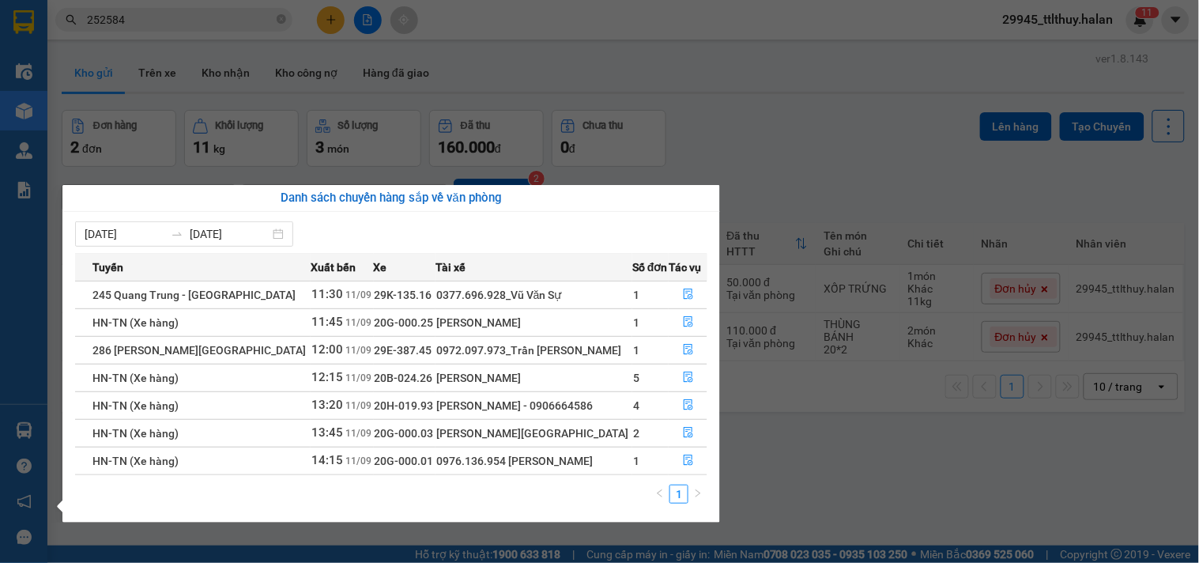
click at [863, 463] on section "Kết quả tìm kiếm ( 36 ) Bộ lọc Mã ĐH Trạng thái Món hàng Thu hộ Tổng cước Chưa …" at bounding box center [599, 281] width 1199 height 563
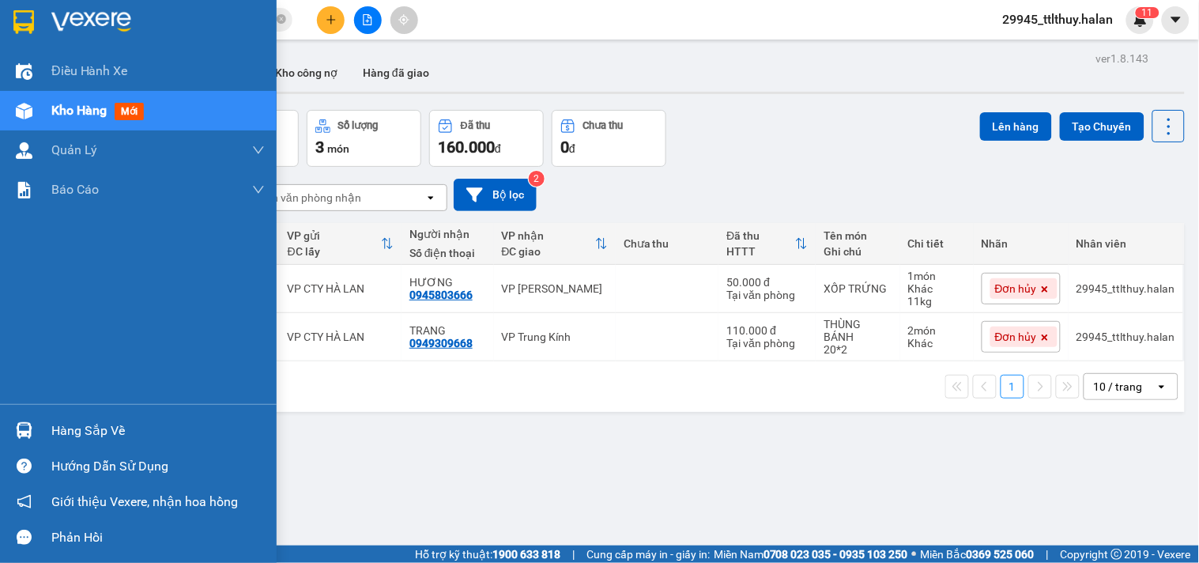
click at [40, 429] on div "Hàng sắp về" at bounding box center [138, 431] width 277 height 36
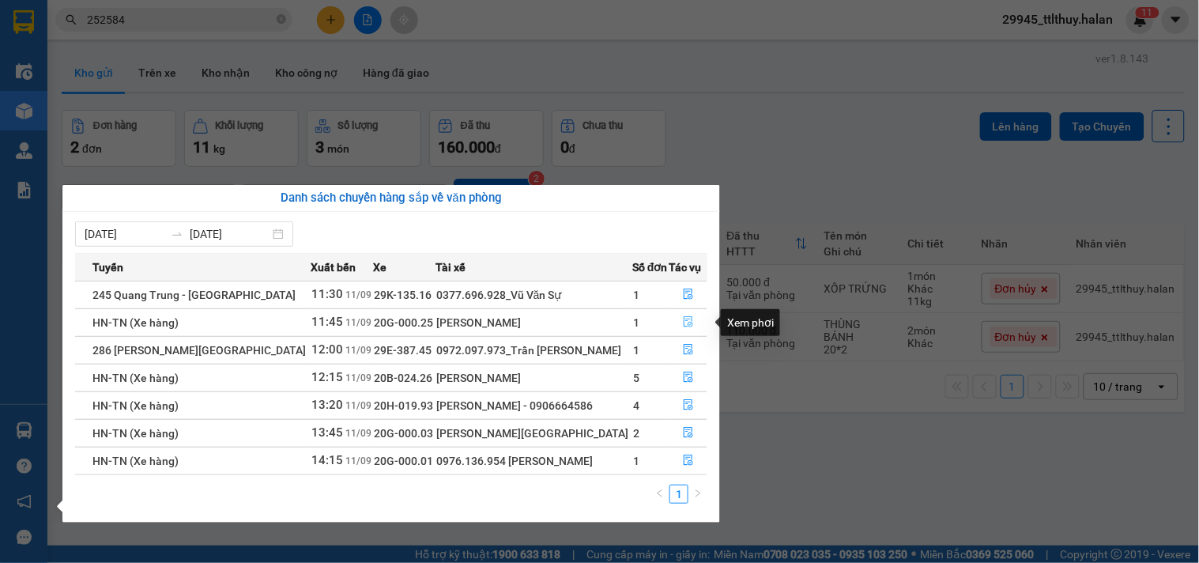
click at [677, 321] on button "button" at bounding box center [688, 322] width 37 height 25
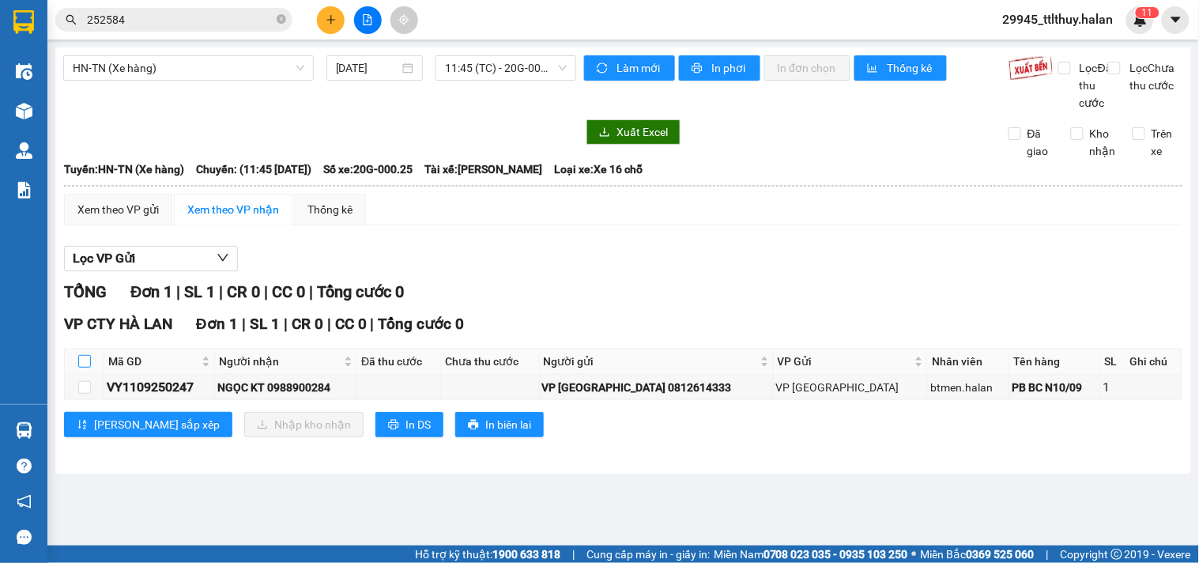
click at [79, 368] on input "checkbox" at bounding box center [84, 361] width 13 height 13
checkbox input "true"
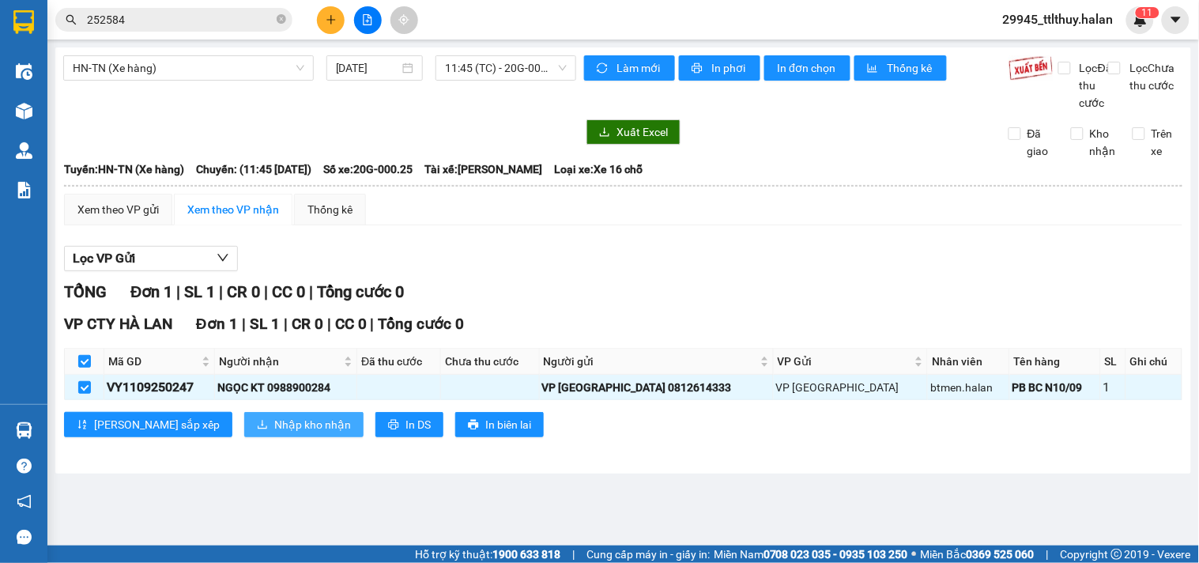
click at [274, 433] on span "Nhập kho nhận" at bounding box center [312, 424] width 77 height 17
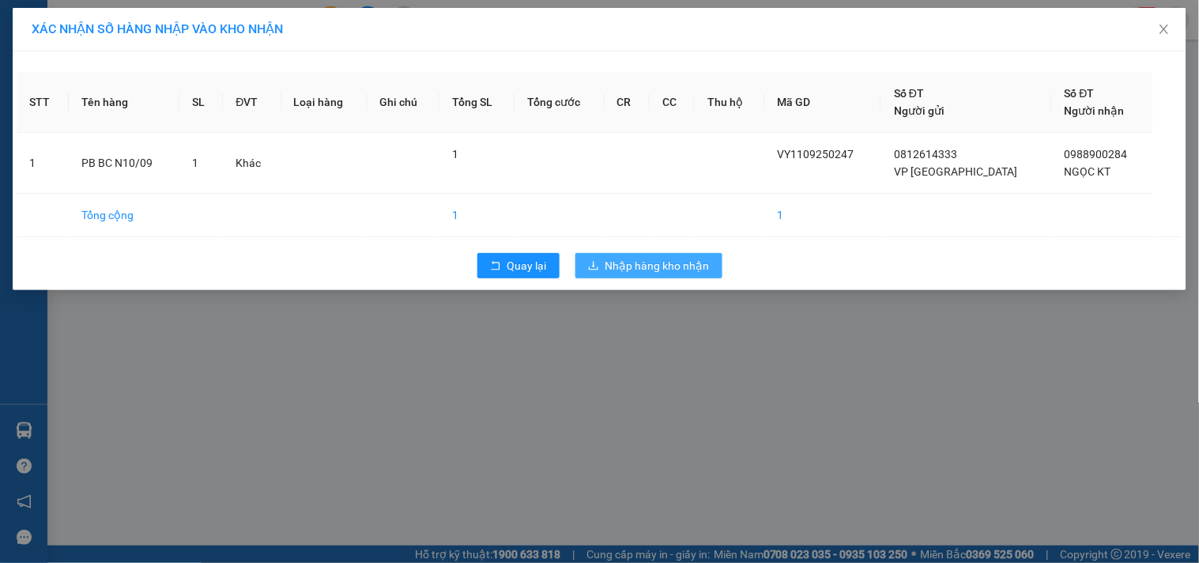
click at [641, 257] on span "Nhập hàng kho nhận" at bounding box center [658, 265] width 104 height 17
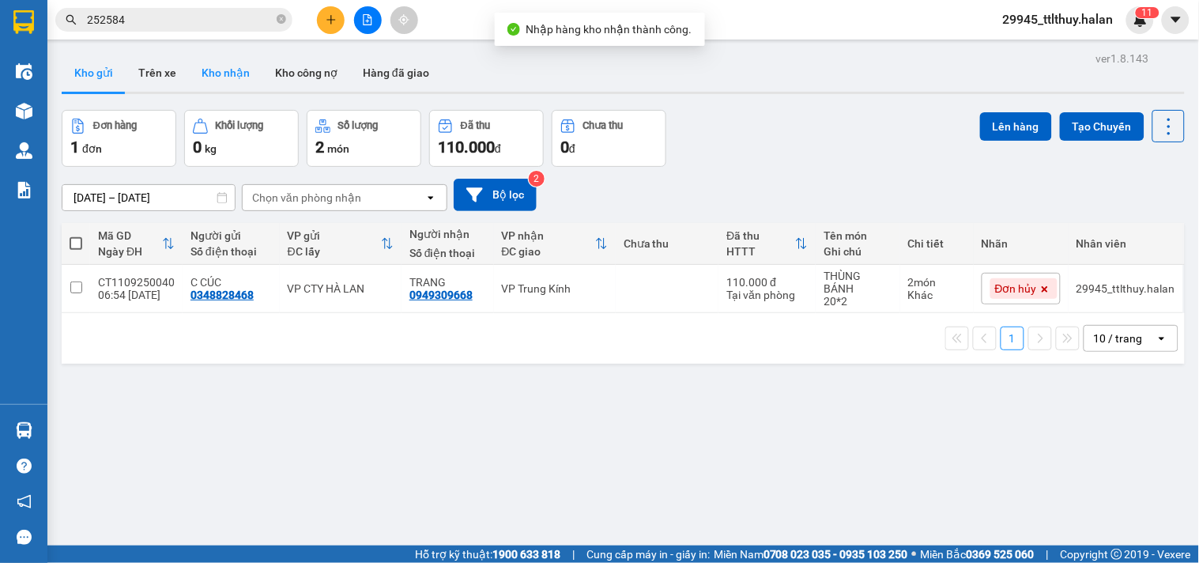
click at [223, 74] on button "Kho nhận" at bounding box center [226, 73] width 74 height 38
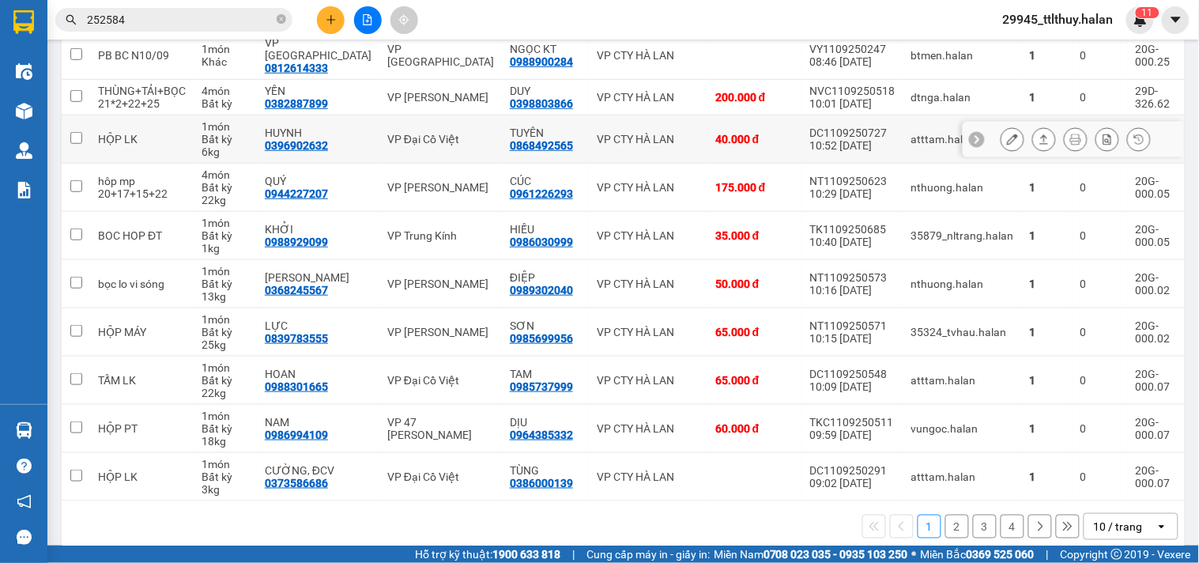
scroll to position [242, 0]
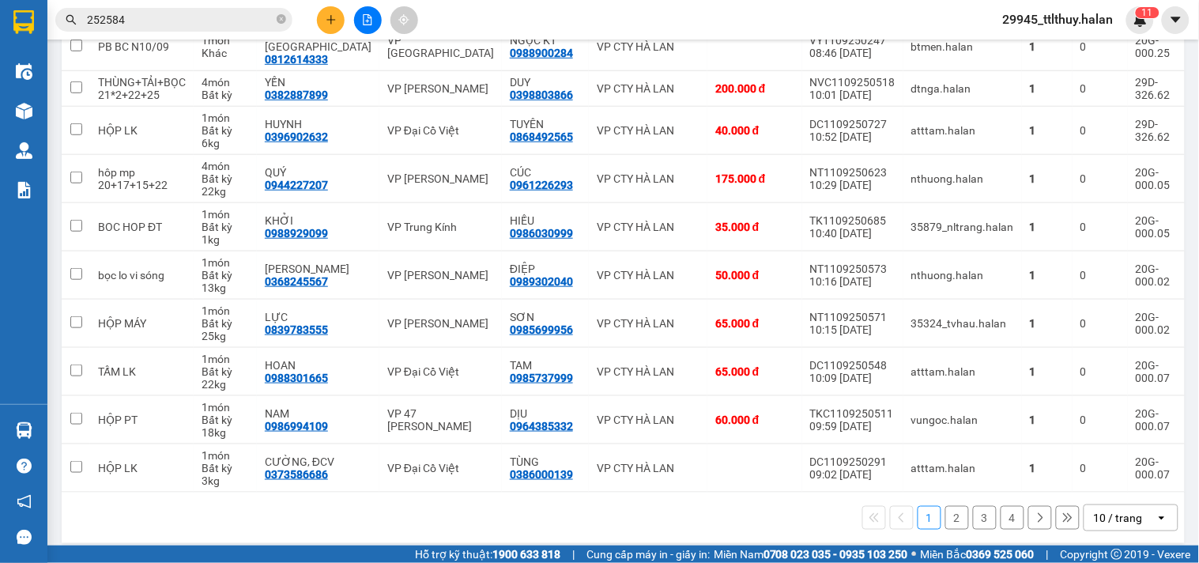
drag, startPoint x: 955, startPoint y: 504, endPoint x: 949, endPoint y: 495, distance: 11.4
click at [954, 506] on button "2" at bounding box center [958, 518] width 24 height 24
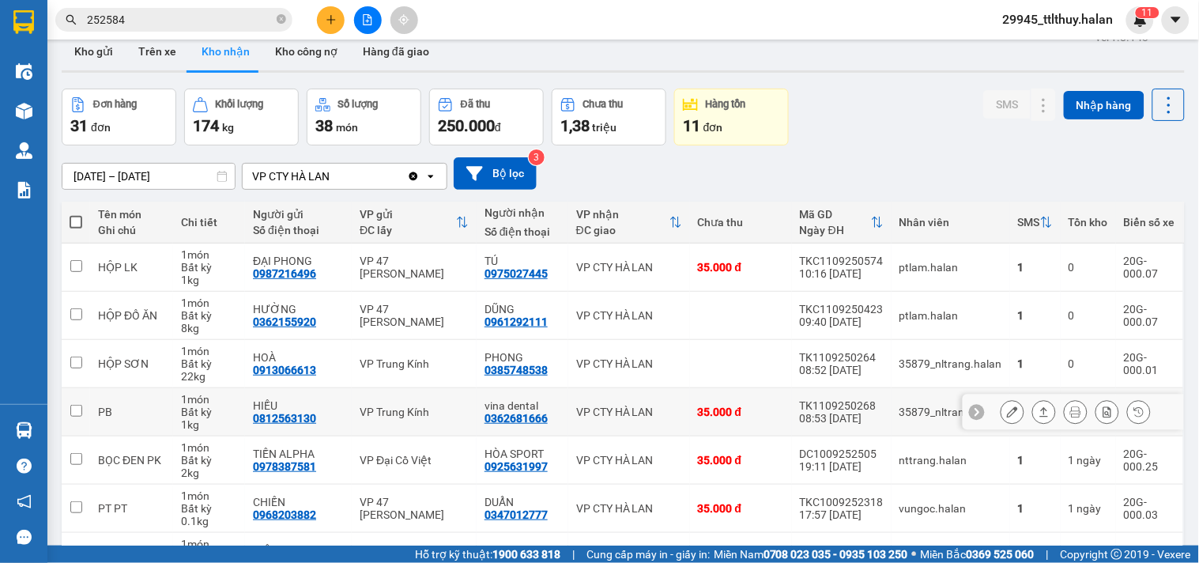
scroll to position [0, 0]
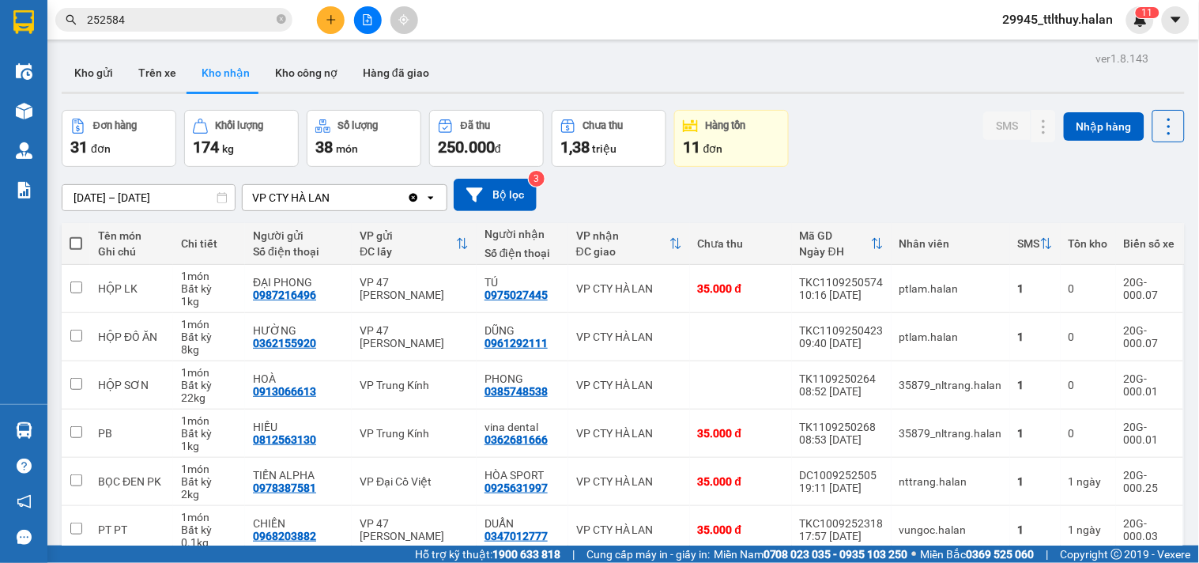
click at [83, 69] on button "Kho gửi" at bounding box center [94, 73] width 64 height 38
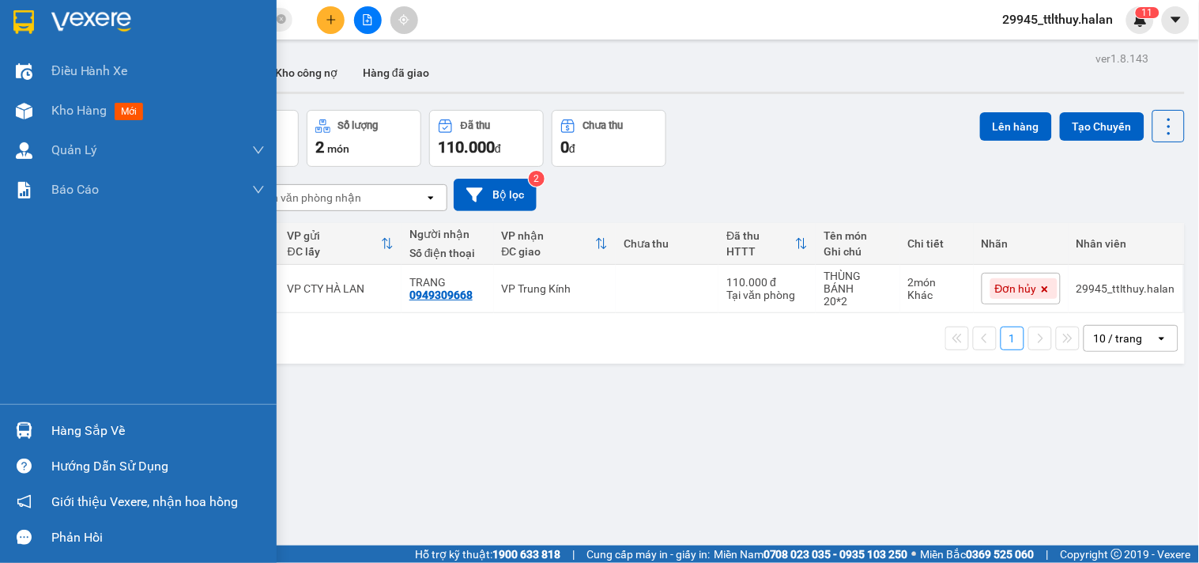
click at [40, 436] on div "Hàng sắp về" at bounding box center [138, 431] width 277 height 36
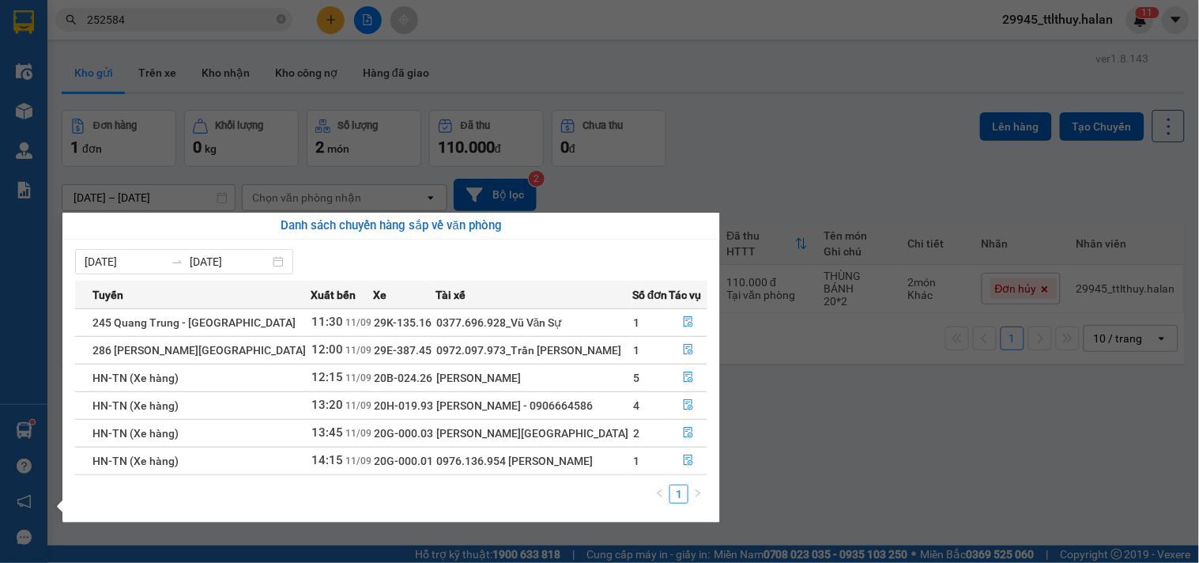
drag, startPoint x: 395, startPoint y: 262, endPoint x: 411, endPoint y: 258, distance: 16.3
click at [395, 262] on div "[DATE] [DATE]" at bounding box center [391, 261] width 632 height 25
click at [807, 153] on section "Kết quả tìm kiếm ( 36 ) Bộ lọc Mã ĐH Trạng thái Món hàng Thu hộ Tổng cước Chưa …" at bounding box center [599, 281] width 1199 height 563
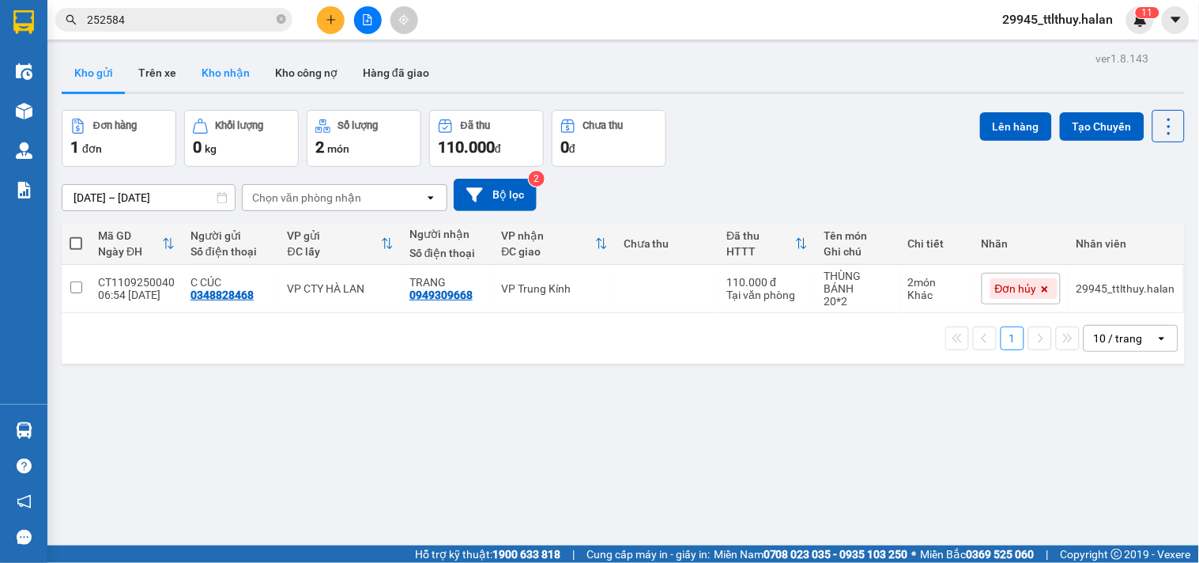
drag, startPoint x: 226, startPoint y: 79, endPoint x: 240, endPoint y: 80, distance: 14.3
click at [230, 79] on button "Kho nhận" at bounding box center [226, 73] width 74 height 38
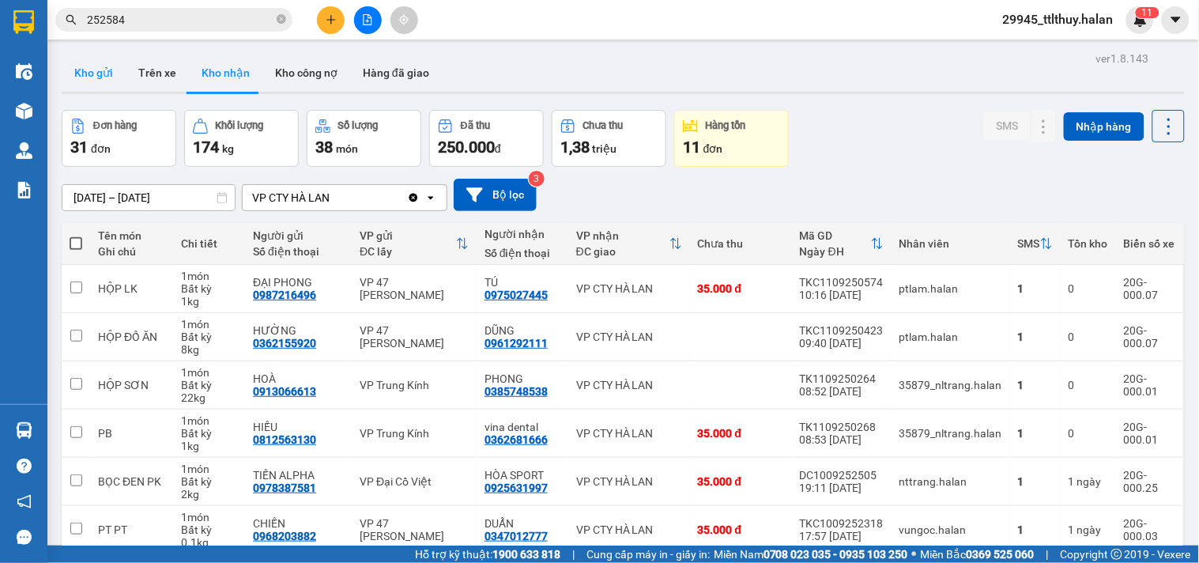
click at [100, 79] on button "Kho gửi" at bounding box center [94, 73] width 64 height 38
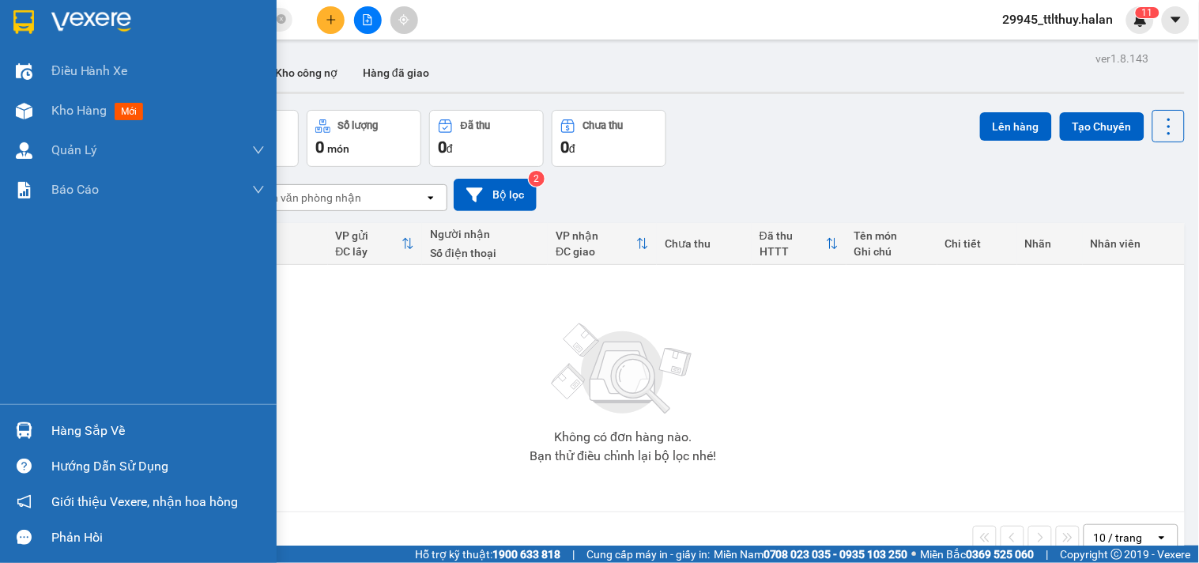
click at [42, 420] on div "Hàng sắp về" at bounding box center [138, 431] width 277 height 36
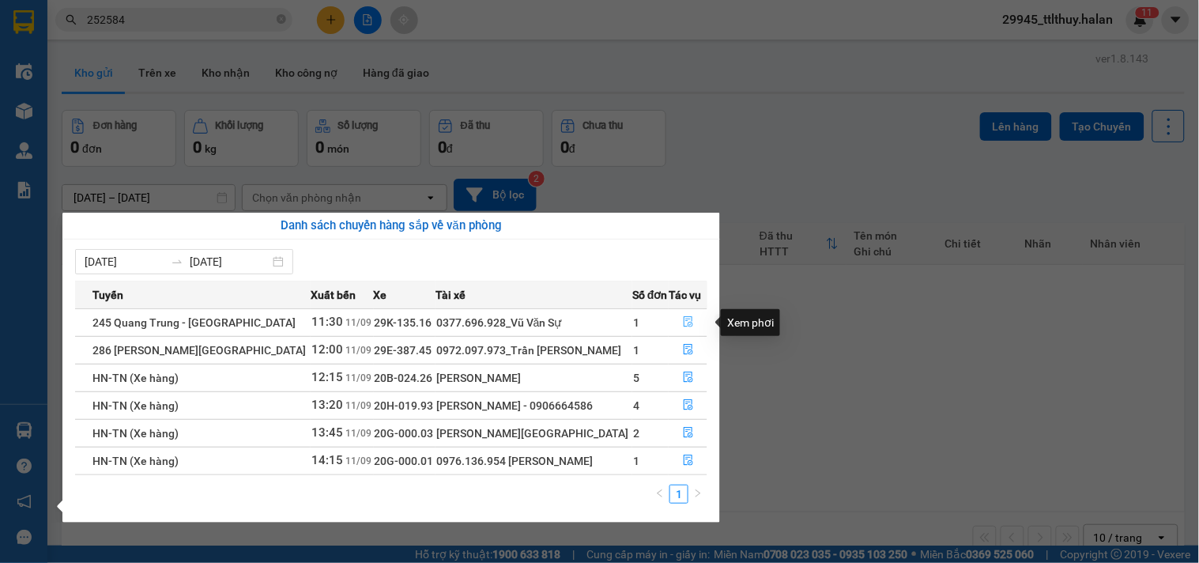
click at [684, 318] on icon "file-done" at bounding box center [688, 321] width 9 height 11
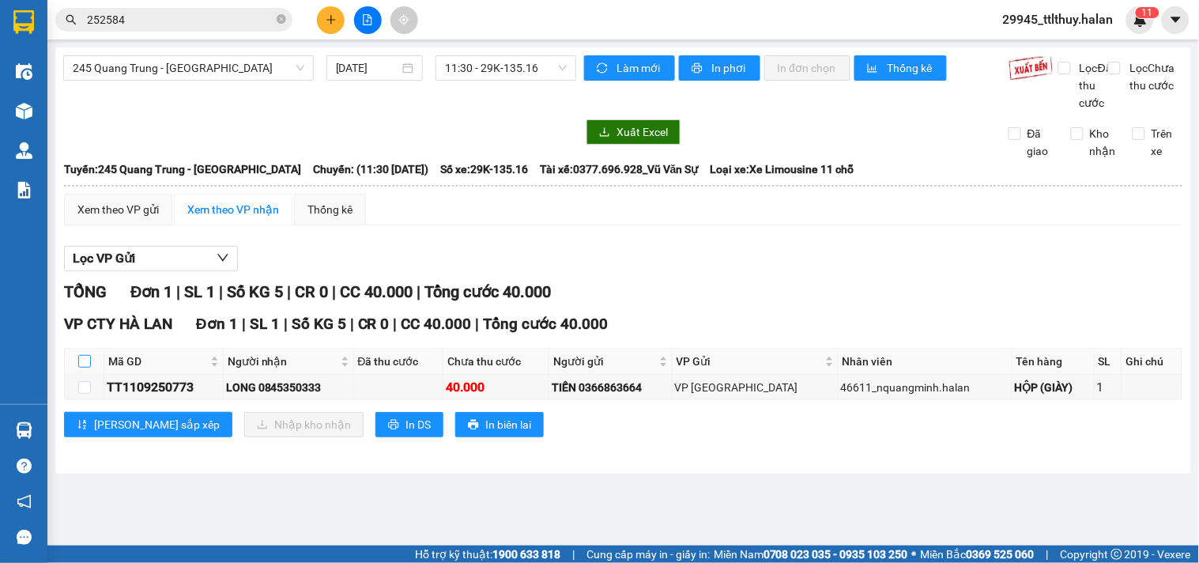
click at [85, 368] on input "checkbox" at bounding box center [84, 361] width 13 height 13
checkbox input "true"
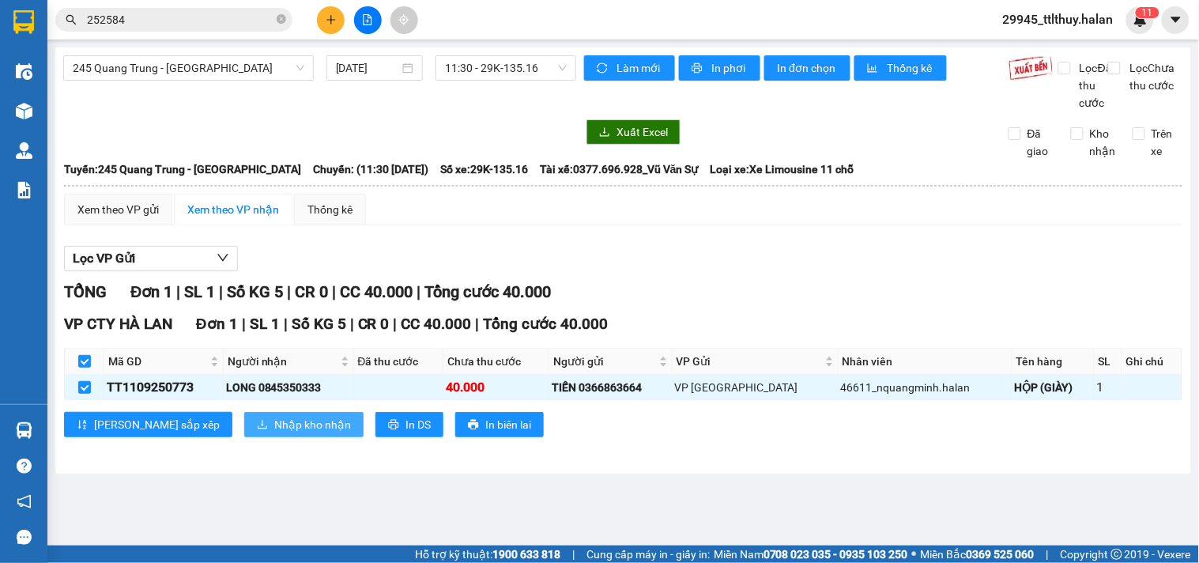
click at [274, 433] on span "Nhập kho nhận" at bounding box center [312, 424] width 77 height 17
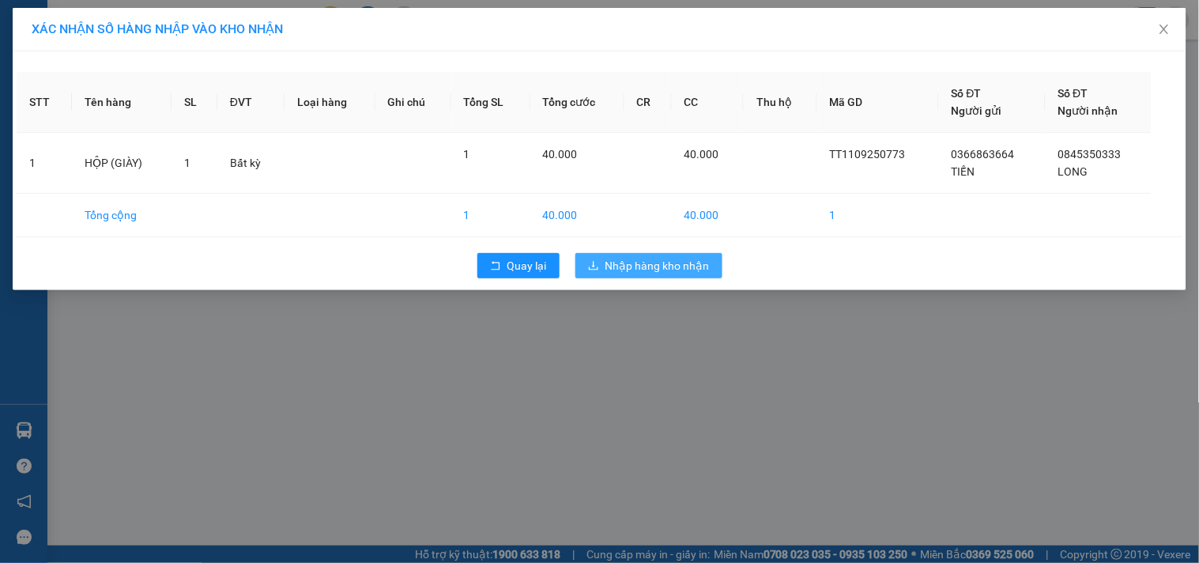
click at [649, 277] on button "Nhập hàng kho nhận" at bounding box center [649, 265] width 147 height 25
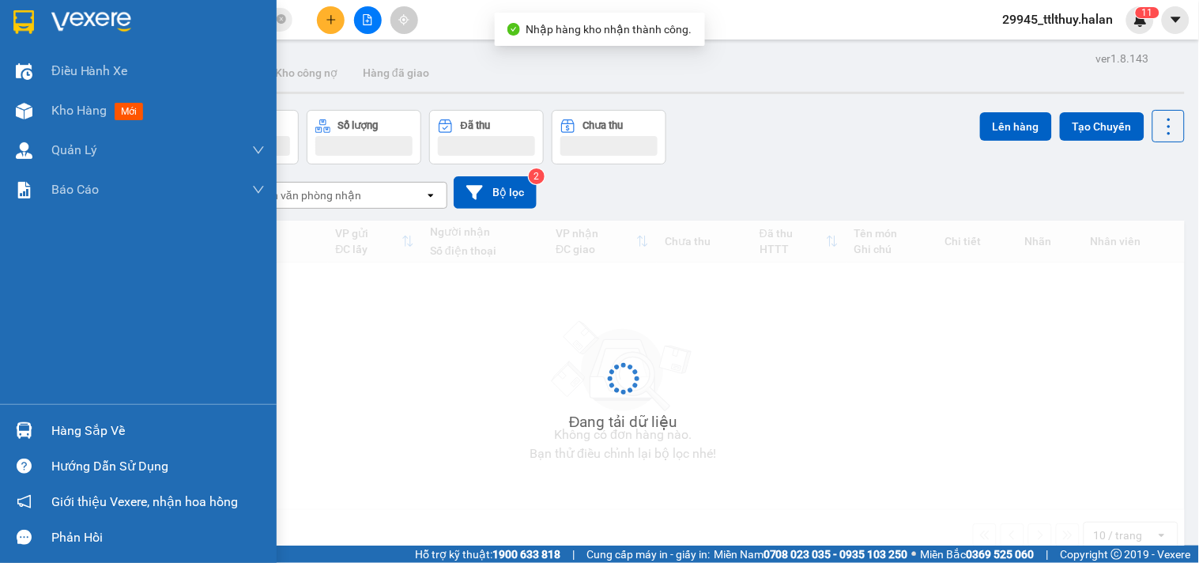
click at [16, 427] on img at bounding box center [24, 430] width 17 height 17
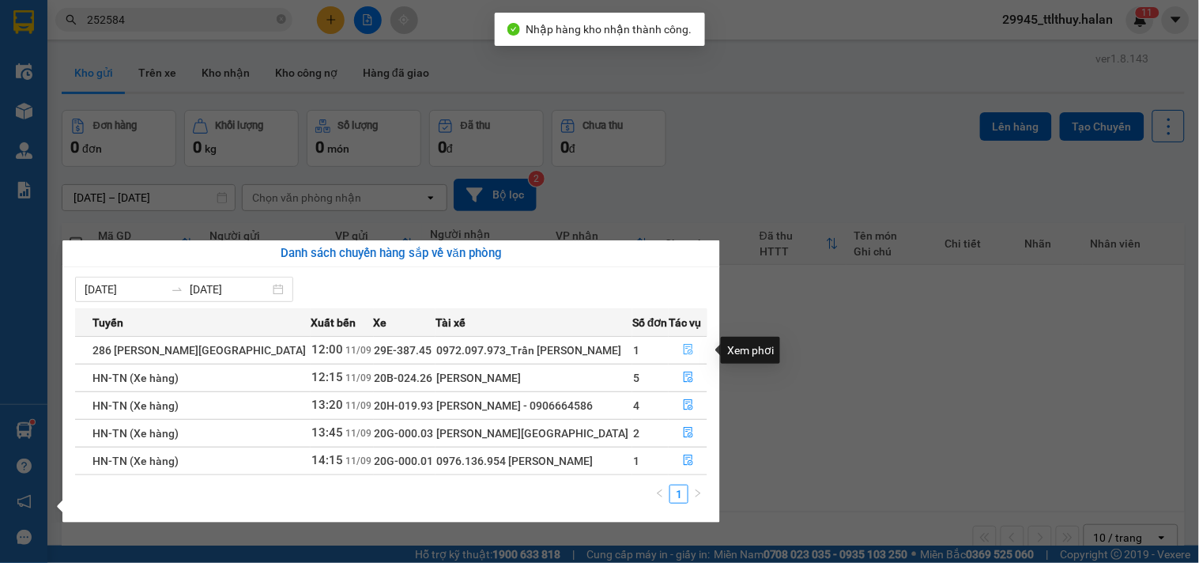
click at [678, 348] on button "button" at bounding box center [688, 350] width 37 height 25
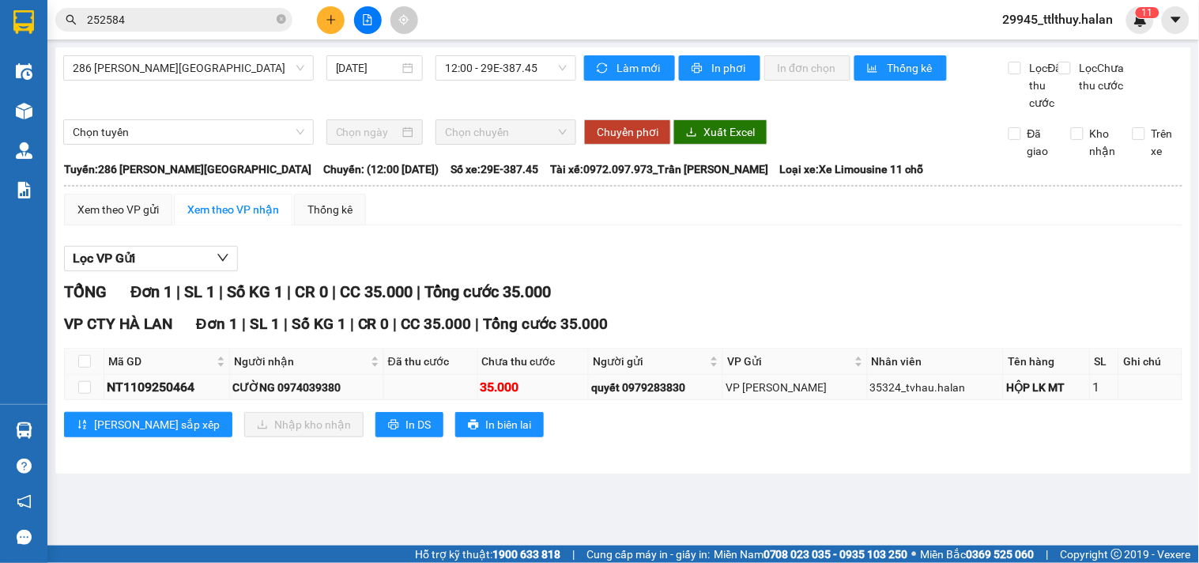
click at [172, 397] on div "NT1109250464" at bounding box center [167, 387] width 120 height 20
copy div "NT1109250464"
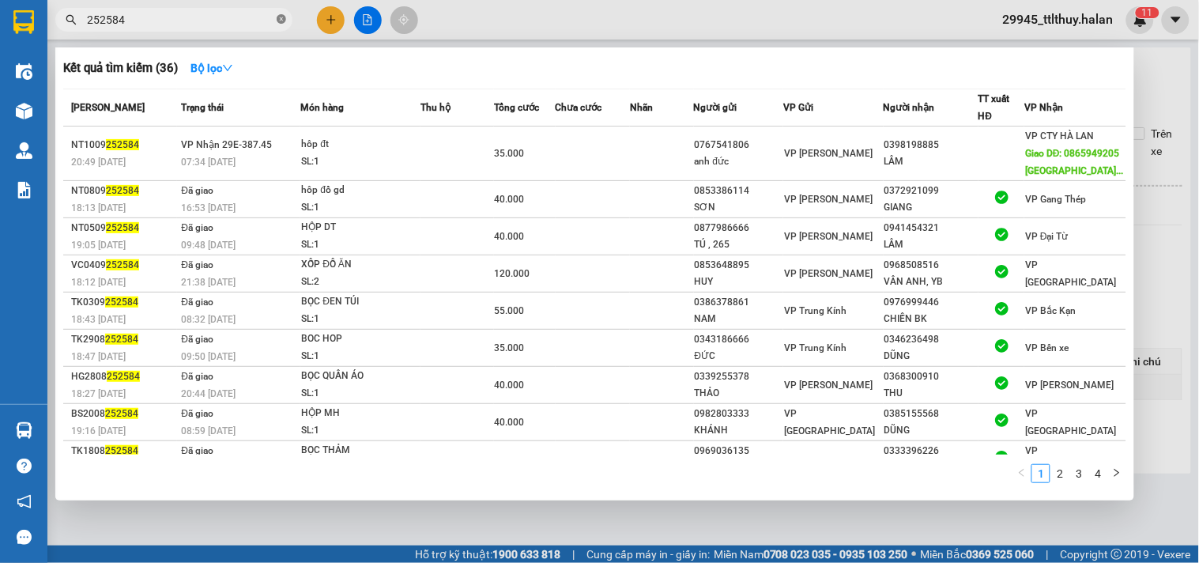
click at [281, 21] on icon "close-circle" at bounding box center [281, 18] width 9 height 9
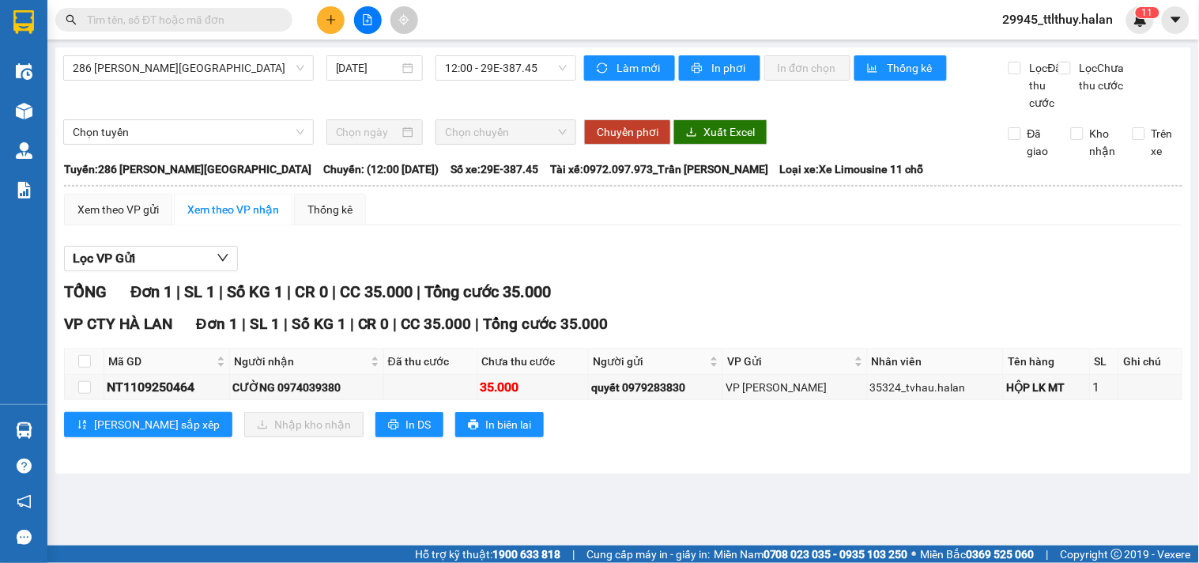
click at [221, 17] on input "text" at bounding box center [180, 19] width 187 height 17
paste input "NT1109250464"
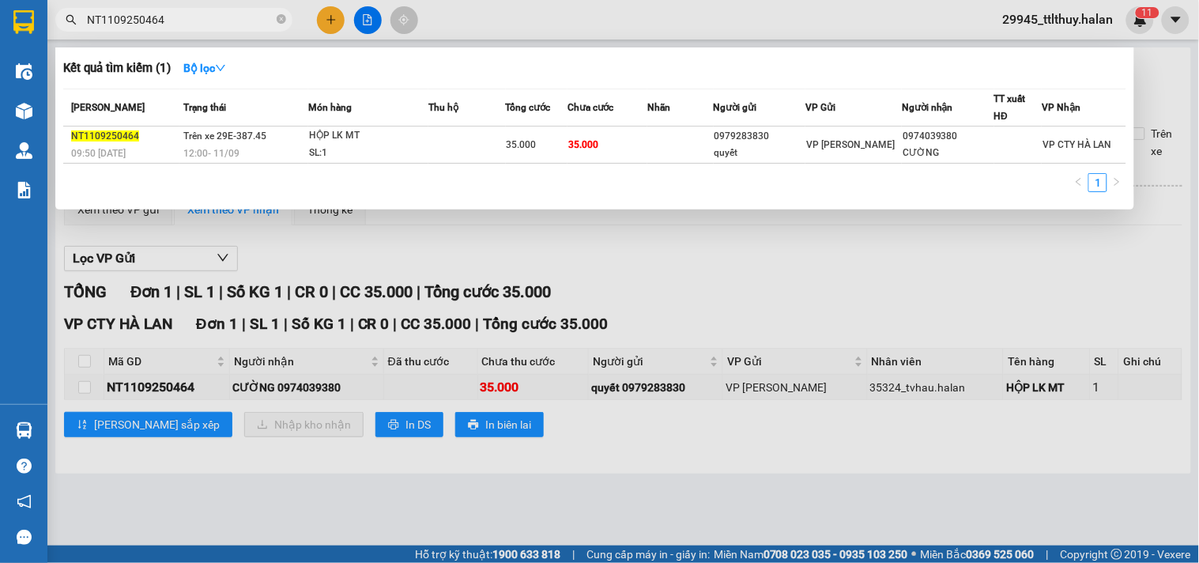
type input "NT1109250464"
click at [493, 266] on div at bounding box center [599, 281] width 1199 height 563
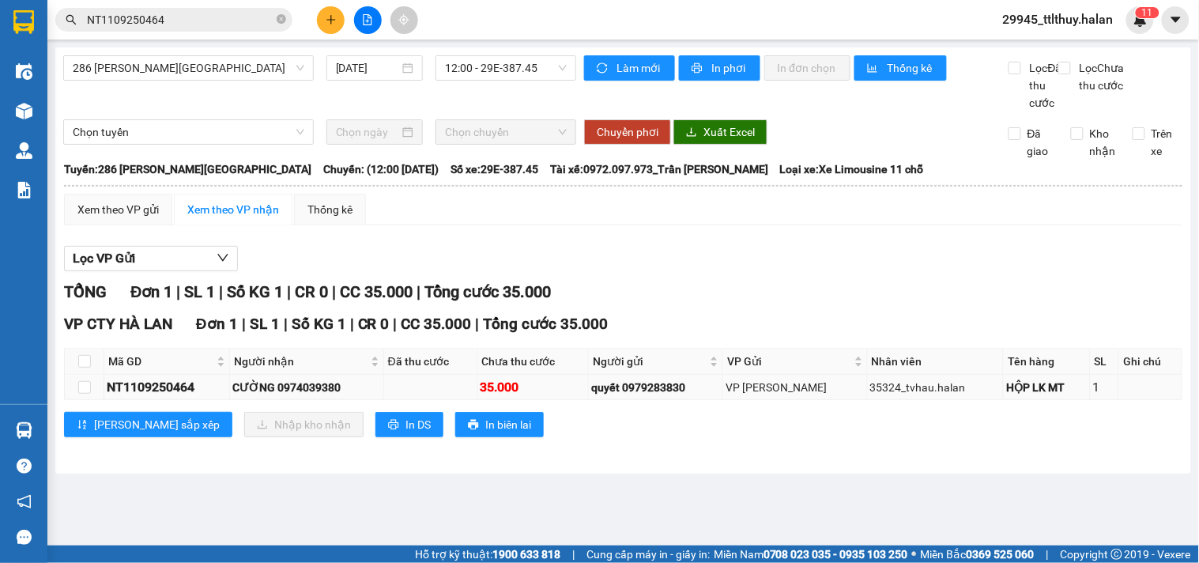
click at [175, 397] on div "NT1109250464" at bounding box center [167, 387] width 120 height 20
click at [172, 397] on div "NT1109250464" at bounding box center [167, 387] width 120 height 20
copy div "NT1109250464"
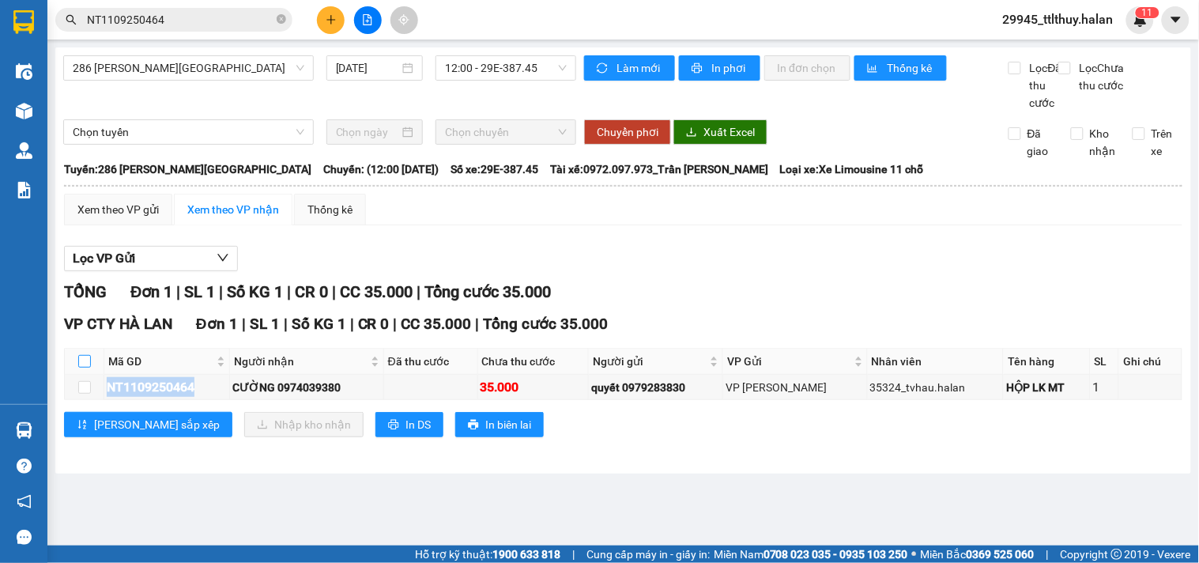
click at [85, 368] on input "checkbox" at bounding box center [84, 361] width 13 height 13
checkbox input "true"
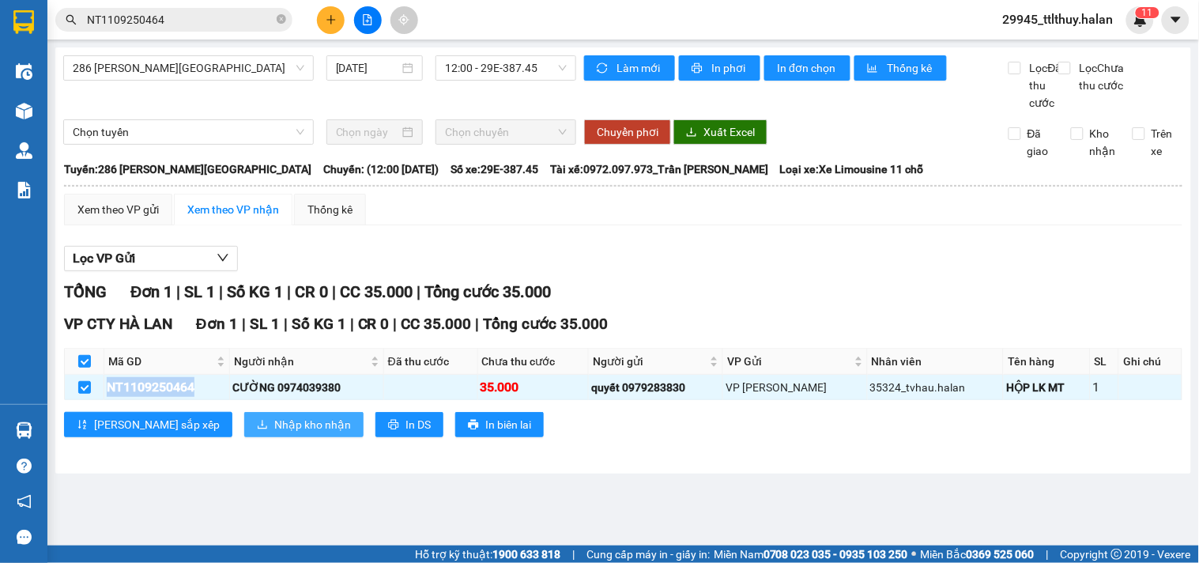
click at [257, 430] on icon "download" at bounding box center [262, 424] width 11 height 11
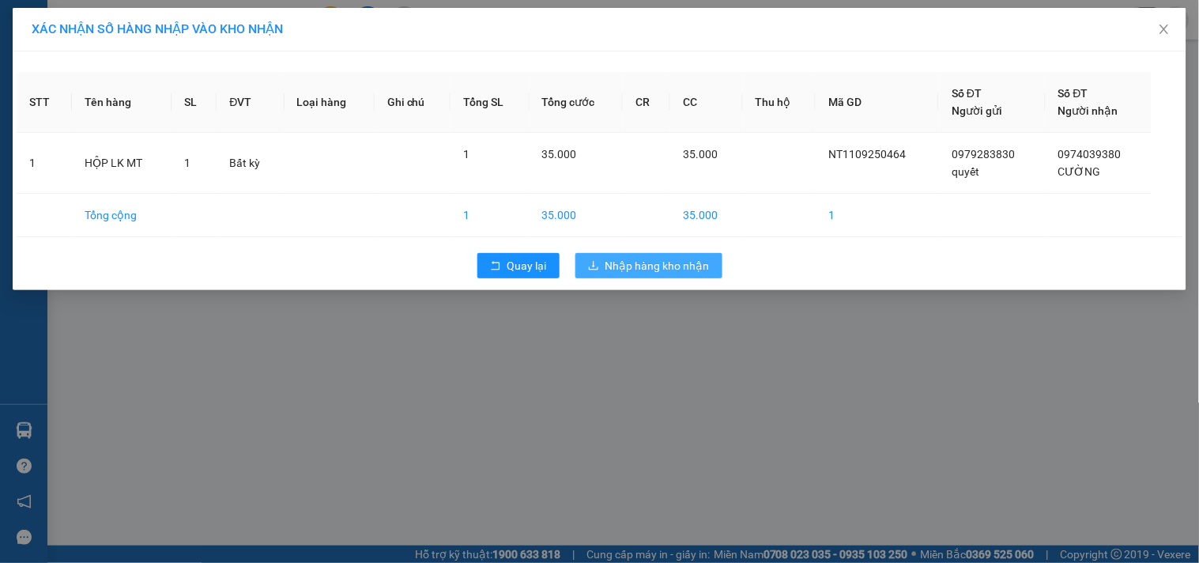
click at [670, 270] on span "Nhập hàng kho nhận" at bounding box center [658, 265] width 104 height 17
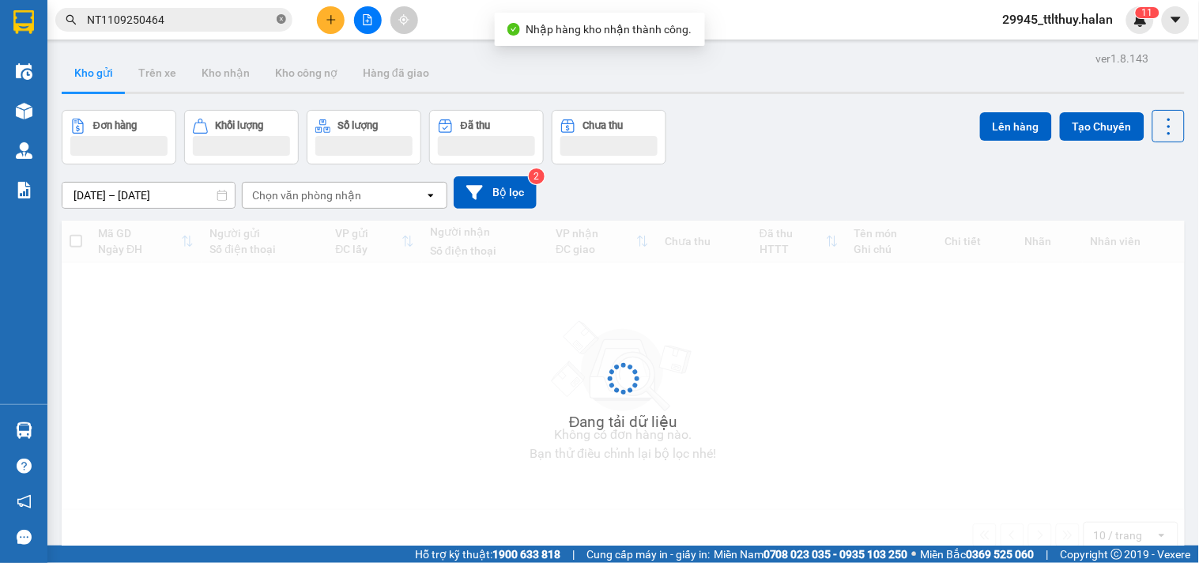
click at [285, 21] on icon "close-circle" at bounding box center [281, 18] width 9 height 9
click at [250, 13] on input "text" at bounding box center [180, 19] width 187 height 17
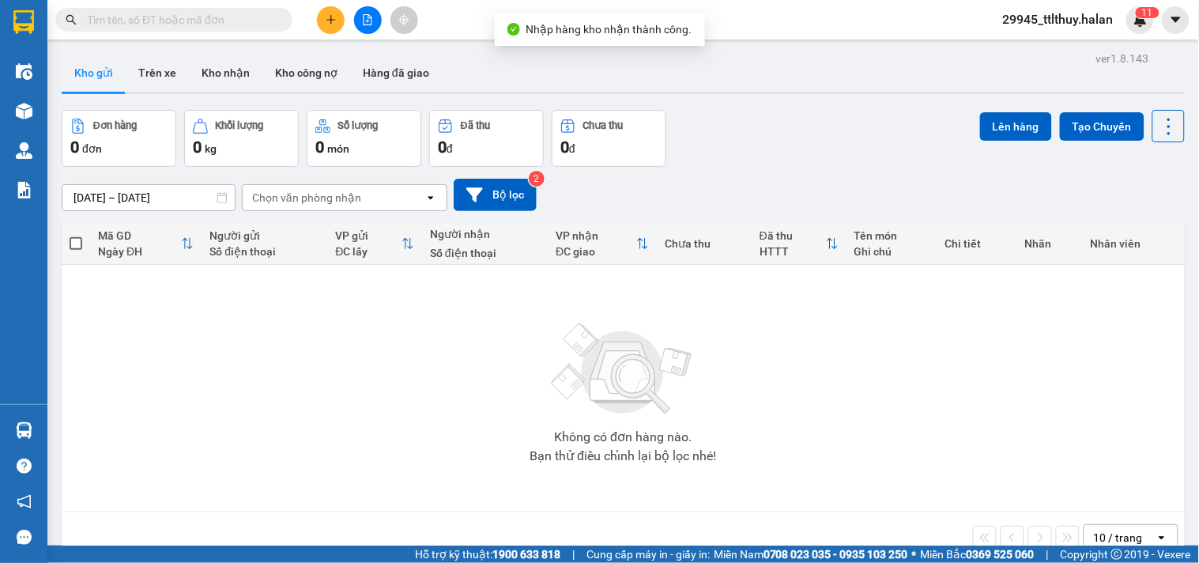
paste input "NT1109250464"
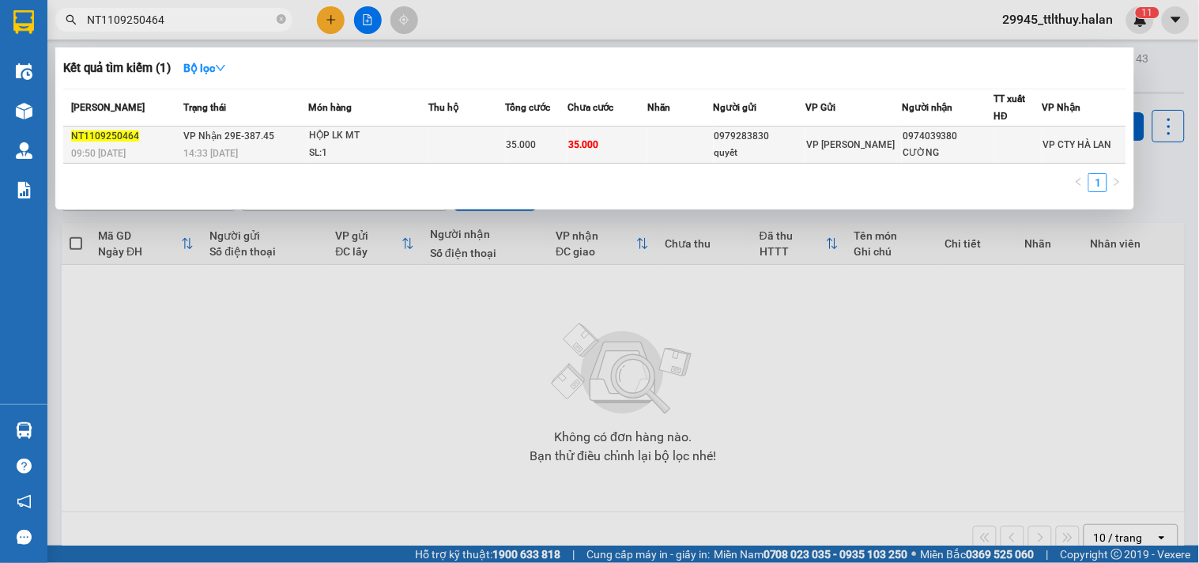
type input "NT1109250464"
click at [409, 142] on div "HỘP LK MT" at bounding box center [368, 135] width 119 height 17
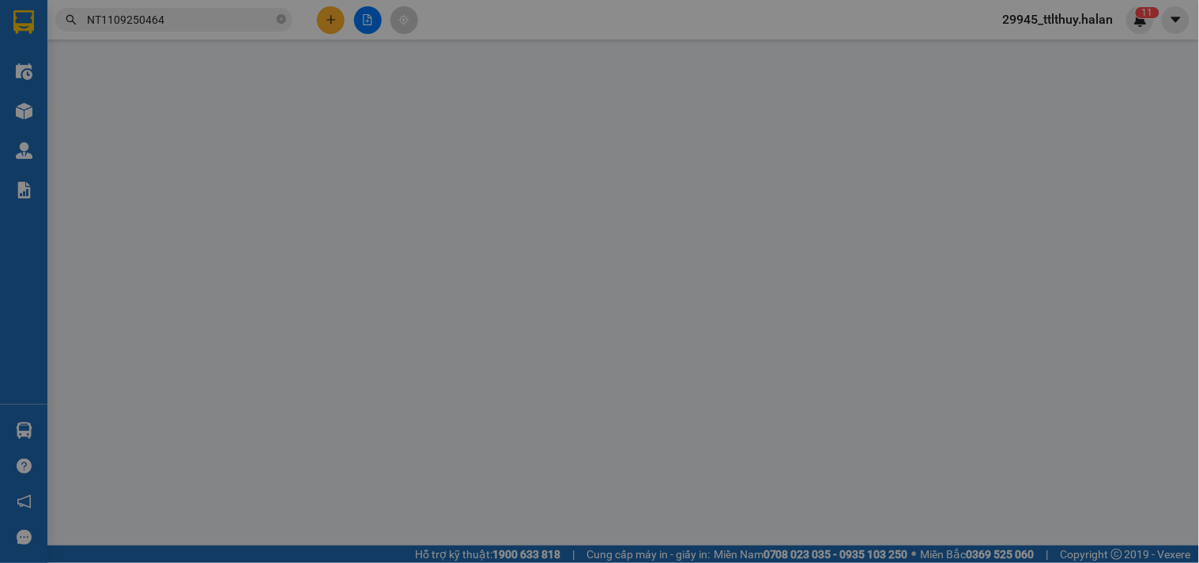
type input "0979283830"
type input "quyết"
type input "0974039380"
type input "CƯỜNG"
type input "35.000"
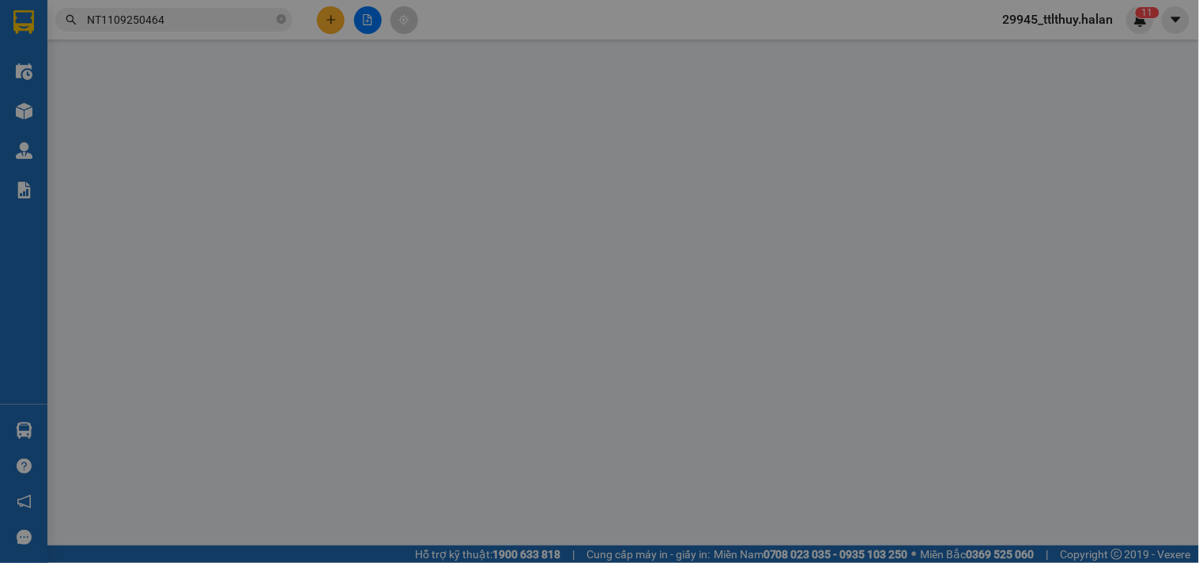
type input "35.000"
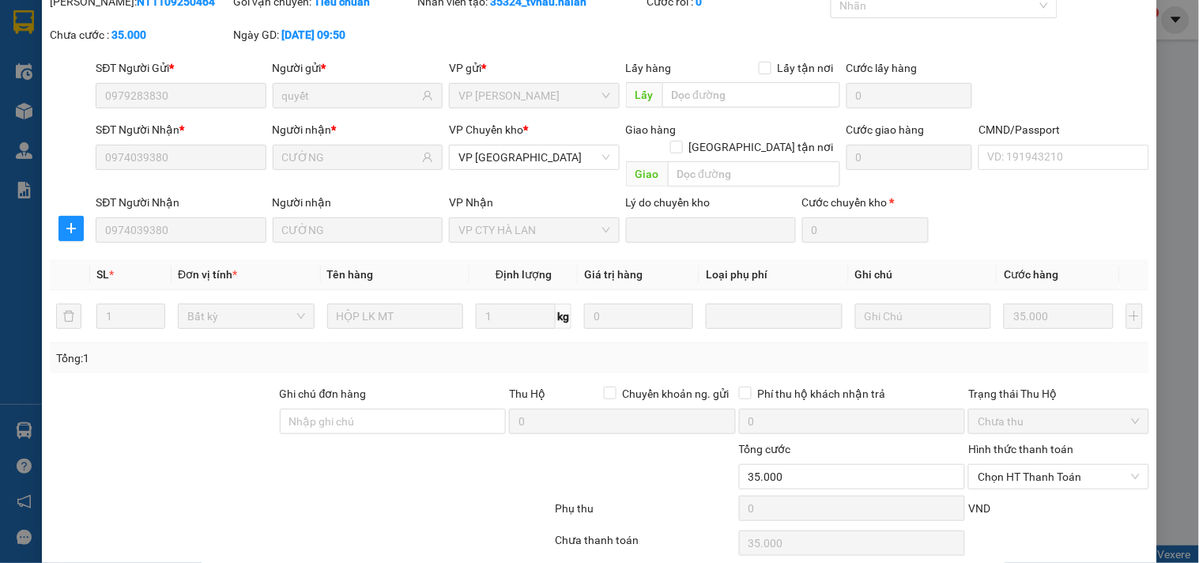
scroll to position [111, 0]
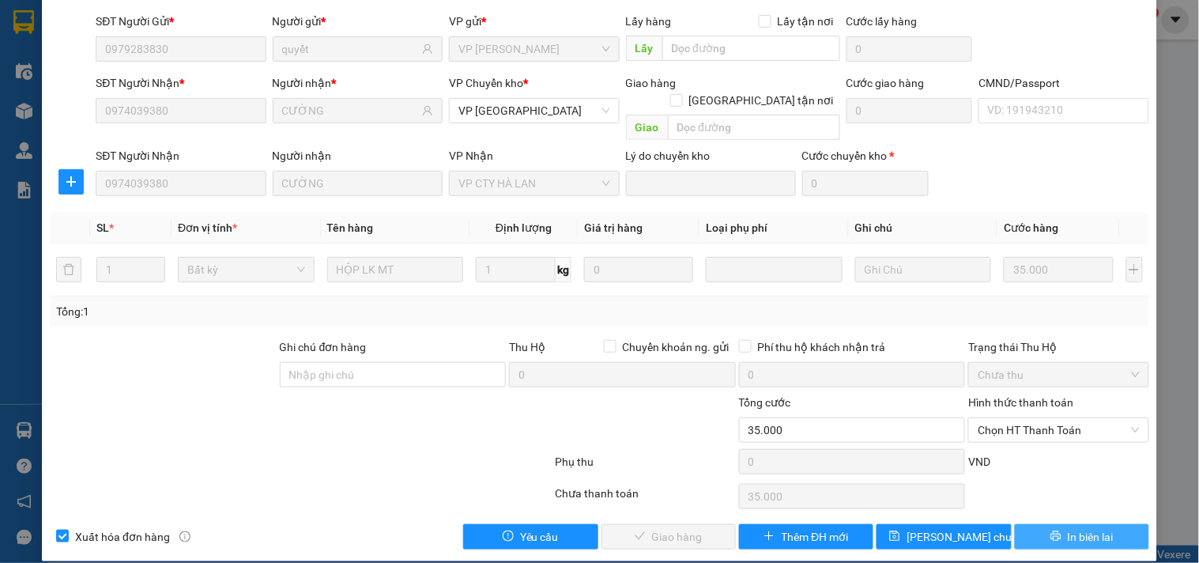
click at [1036, 524] on button "In biên lai" at bounding box center [1082, 536] width 134 height 25
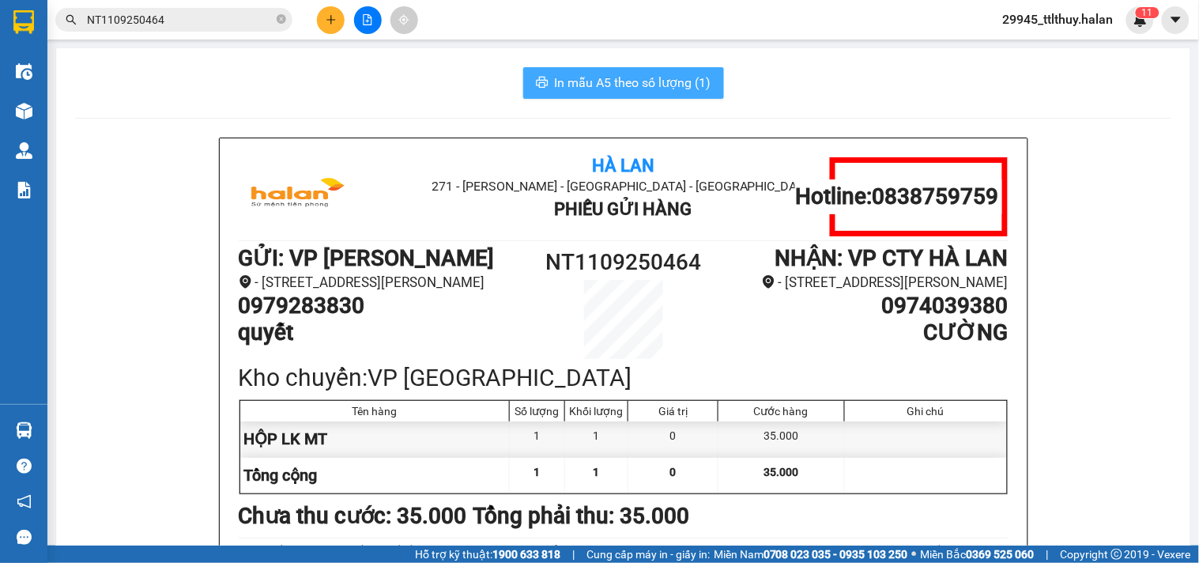
click at [670, 89] on span "In mẫu A5 theo số lượng (1)" at bounding box center [633, 83] width 157 height 20
click at [188, 24] on input "NT1109250464" at bounding box center [180, 19] width 187 height 17
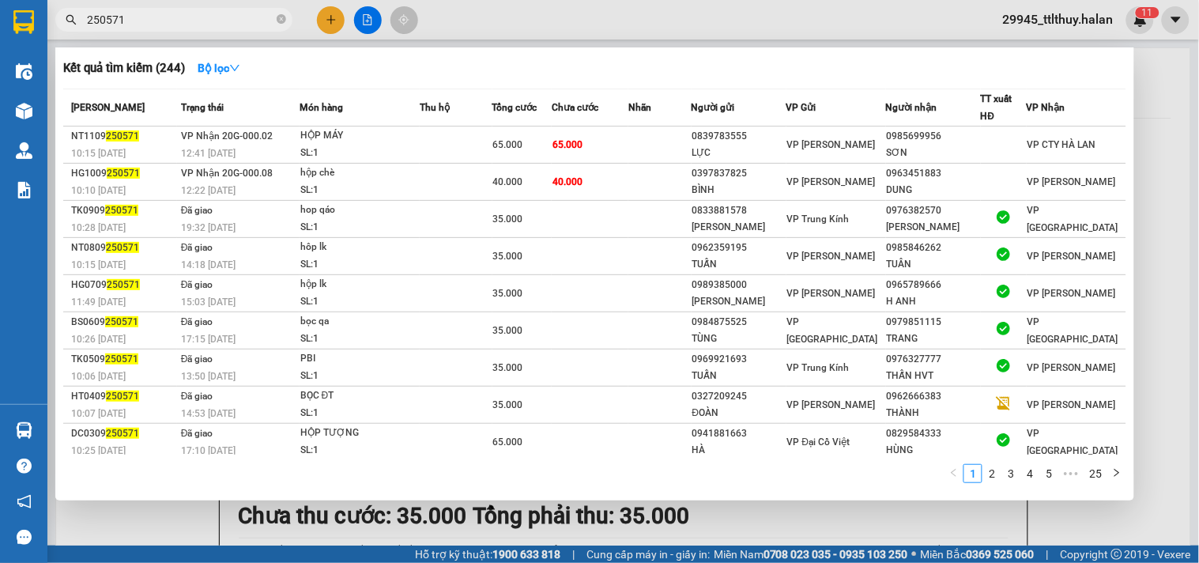
type input "250571"
drag, startPoint x: 1030, startPoint y: 59, endPoint x: 938, endPoint y: 66, distance: 92.1
click at [1030, 59] on div "Kết quả tìm kiếm ( 244 ) Bộ lọc" at bounding box center [594, 67] width 1063 height 25
click at [860, 12] on div at bounding box center [599, 281] width 1199 height 563
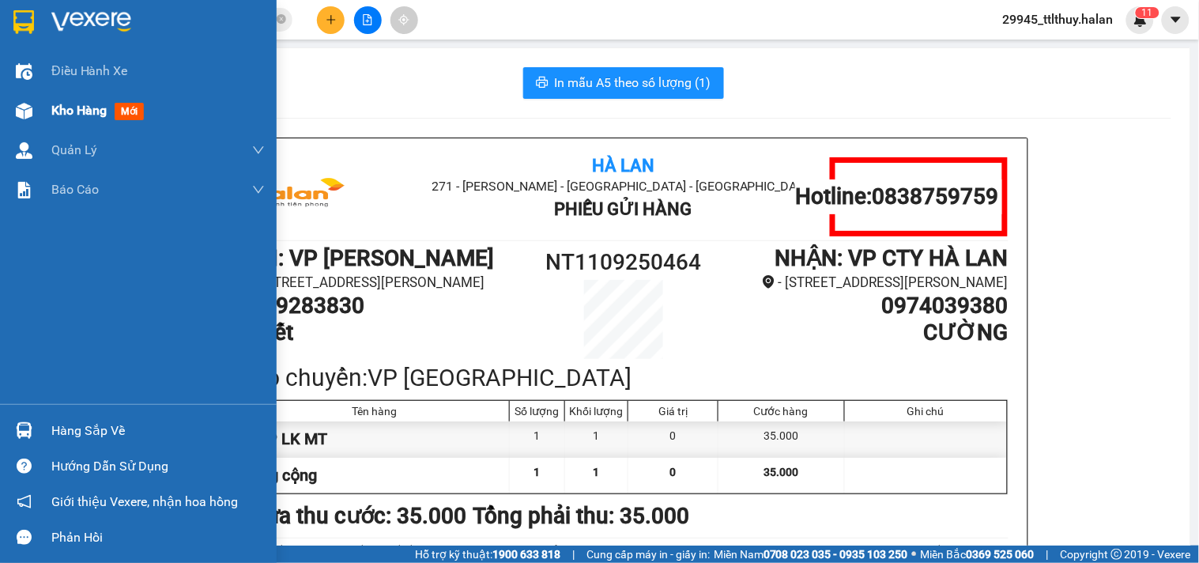
click at [62, 111] on span "Kho hàng" at bounding box center [78, 110] width 55 height 15
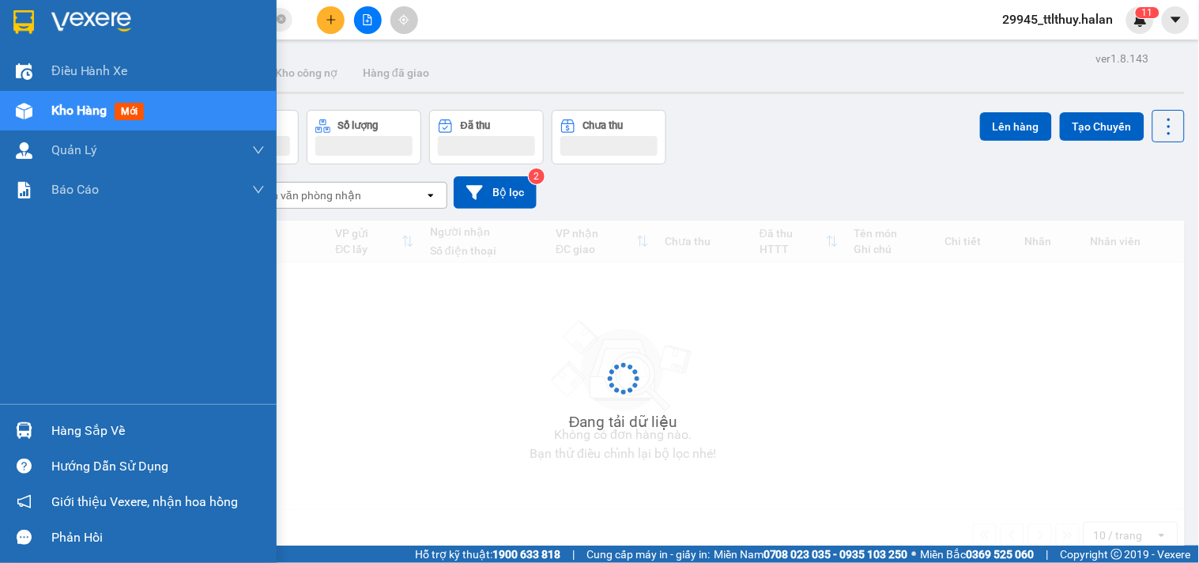
click at [76, 427] on div "Hàng sắp về" at bounding box center [157, 431] width 213 height 24
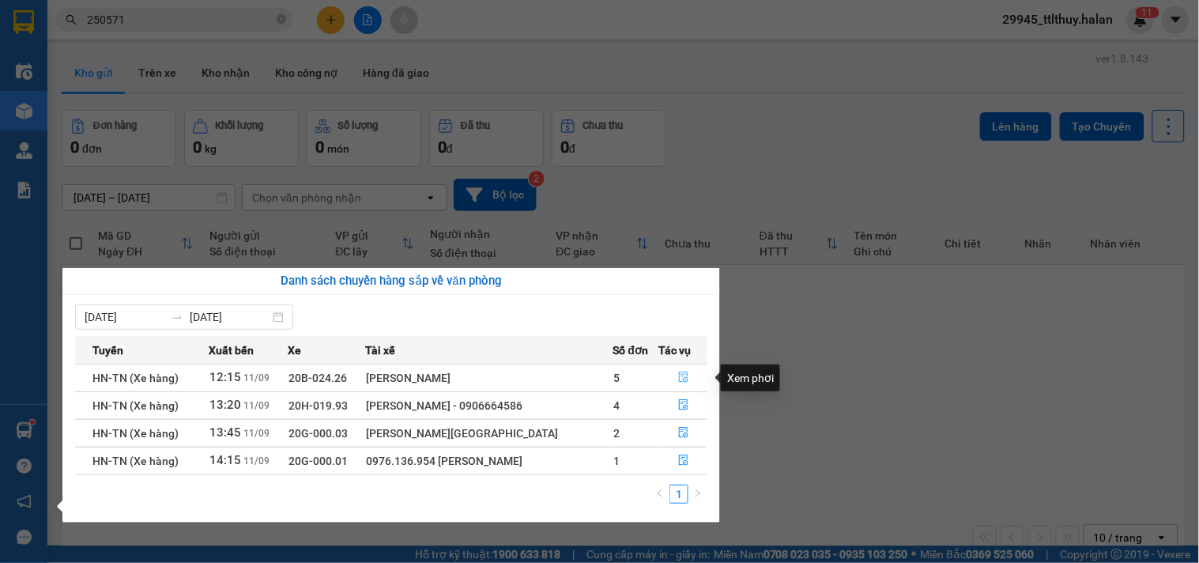
click at [688, 373] on button "button" at bounding box center [683, 377] width 47 height 25
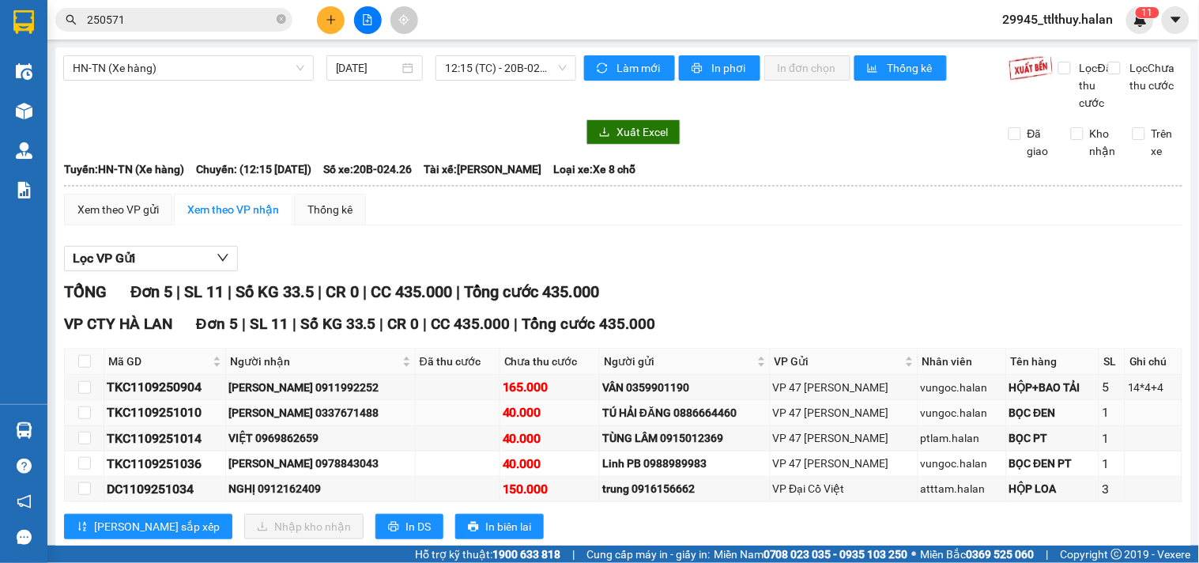
scroll to position [56, 0]
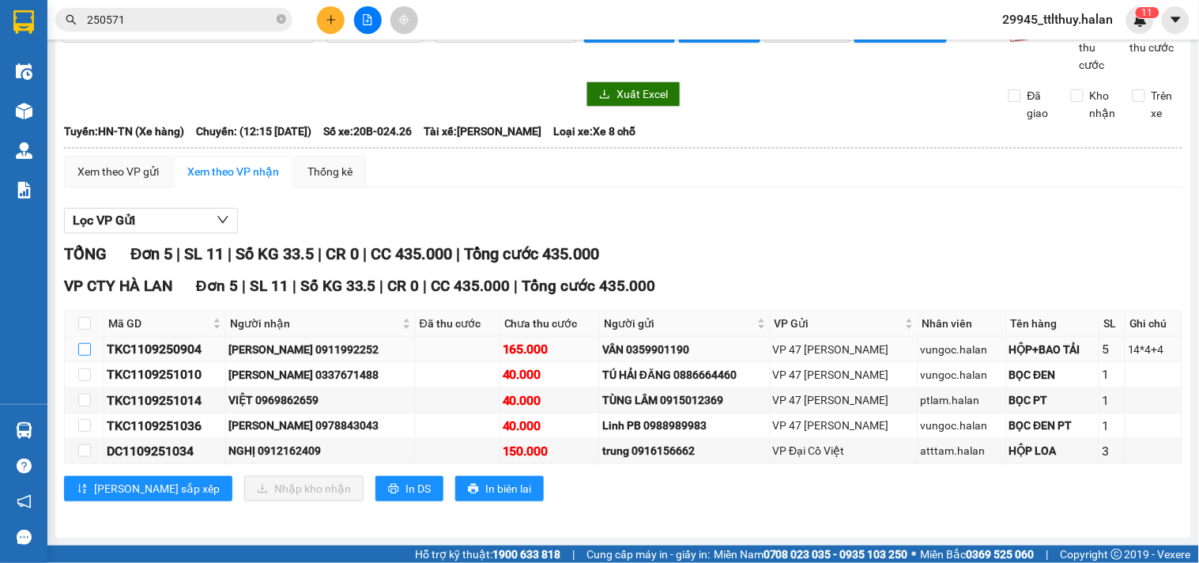
click at [87, 345] on input "checkbox" at bounding box center [84, 349] width 13 height 13
checkbox input "true"
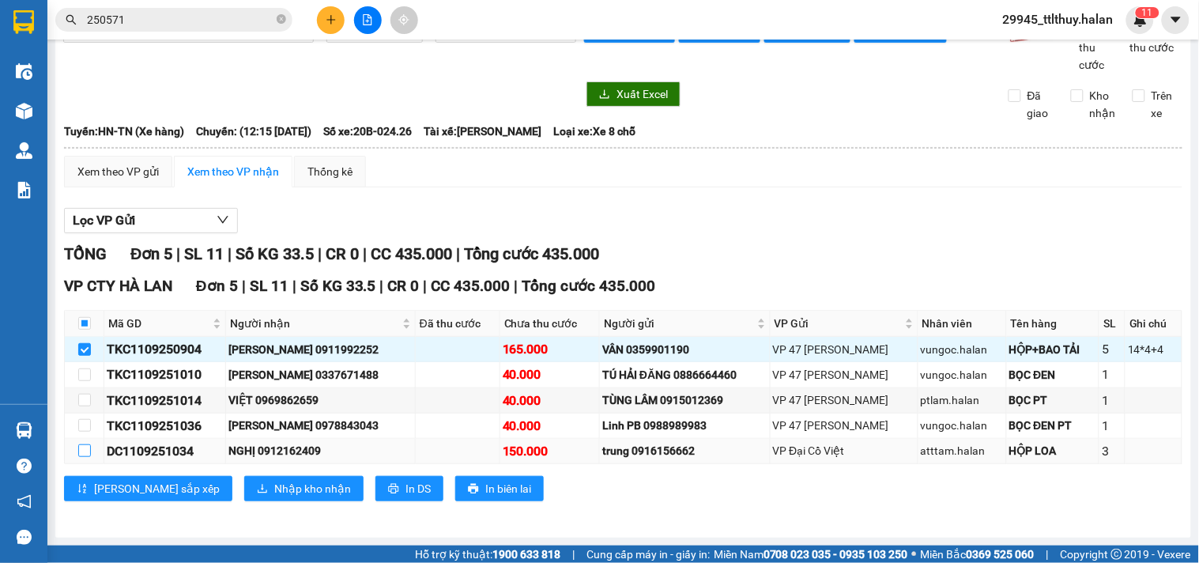
click at [83, 455] on input "checkbox" at bounding box center [84, 450] width 13 height 13
checkbox input "true"
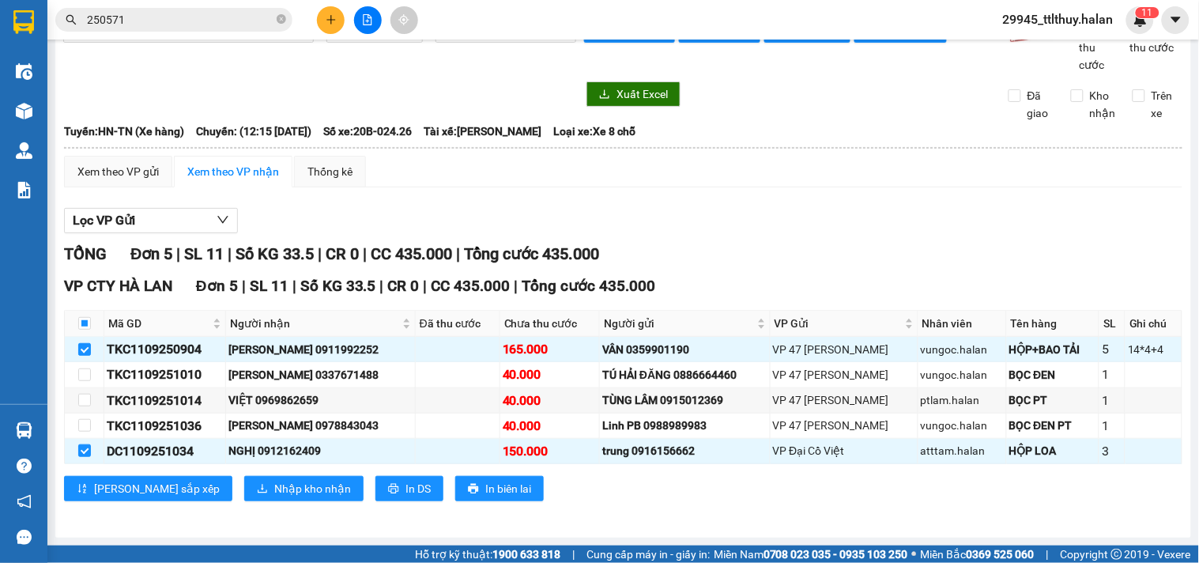
click at [301, 493] on div "[PERSON_NAME] sắp xếp Nhập kho nhận In DS In biên lai" at bounding box center [623, 488] width 1119 height 25
click at [274, 493] on span "Nhập kho nhận" at bounding box center [312, 488] width 77 height 17
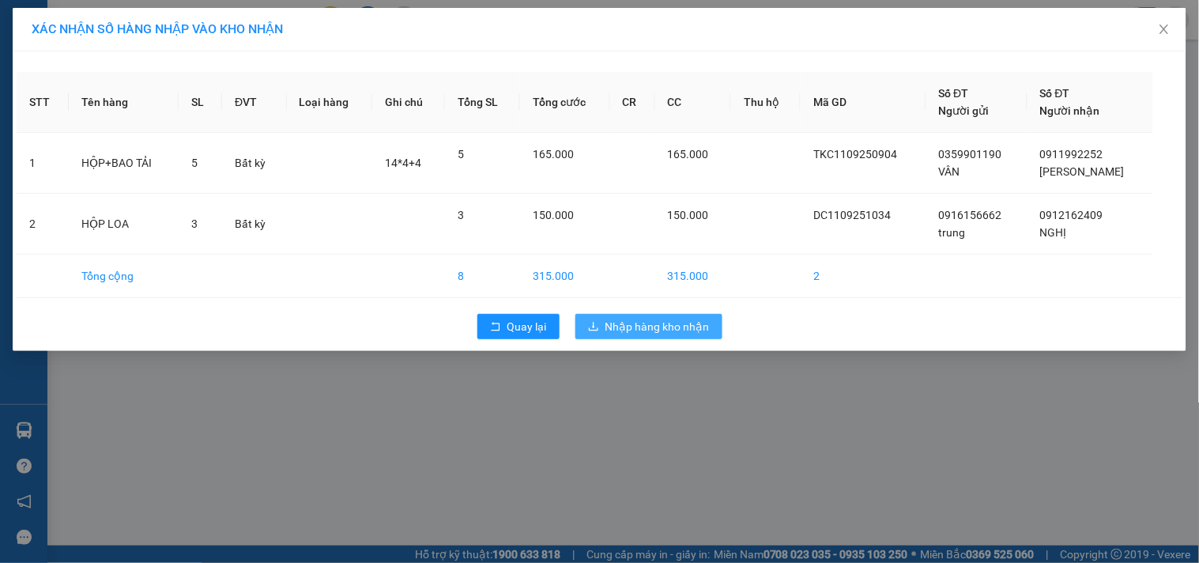
click at [617, 327] on span "Nhập hàng kho nhận" at bounding box center [658, 326] width 104 height 17
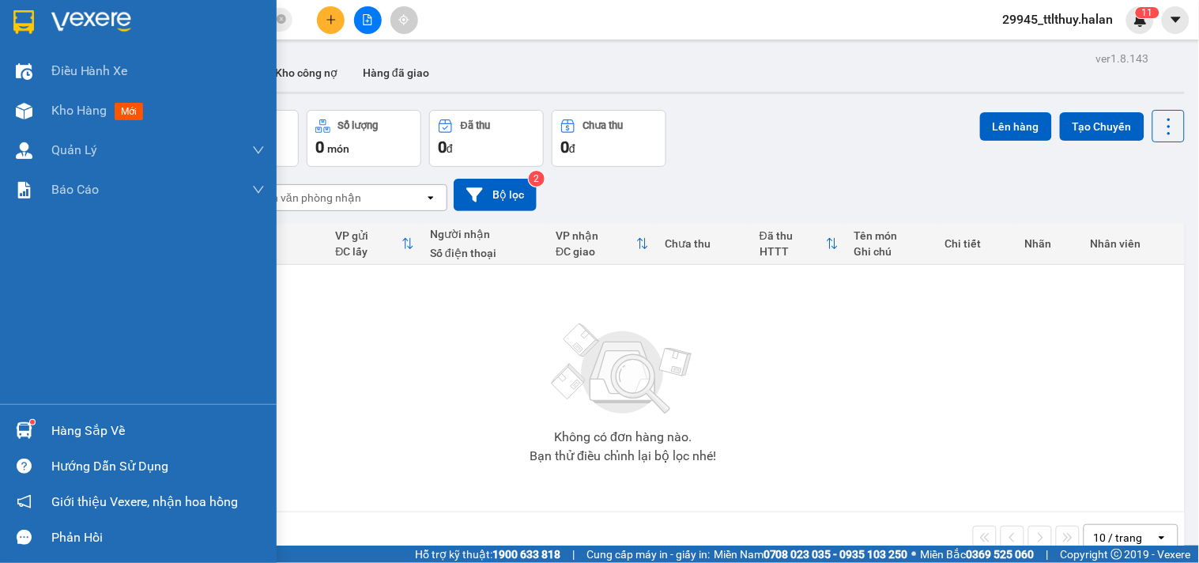
click at [54, 429] on div "Hàng sắp về" at bounding box center [157, 431] width 213 height 24
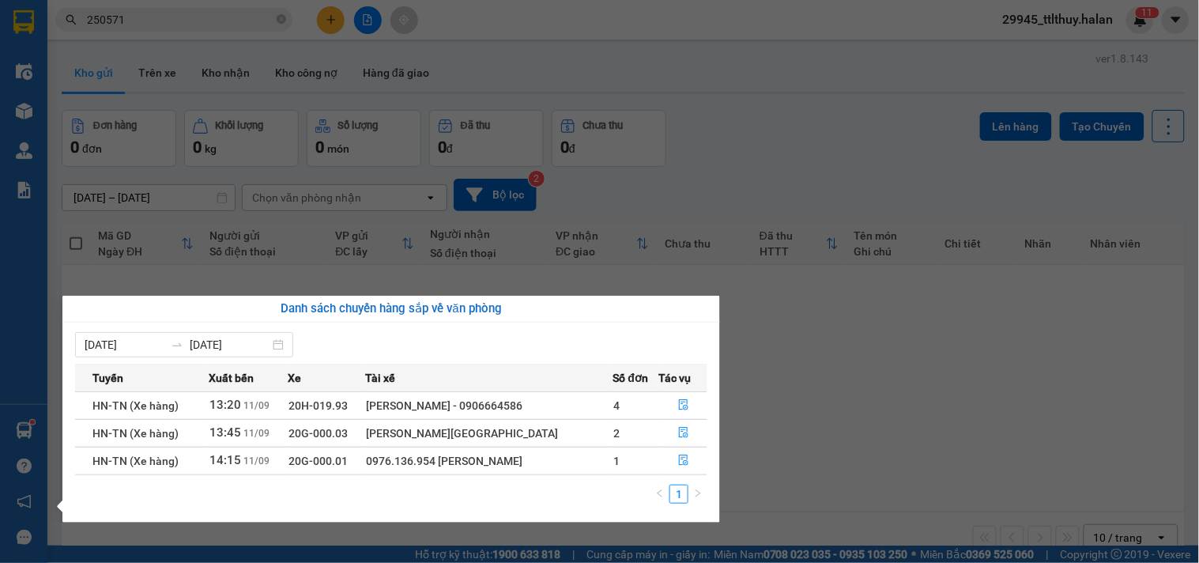
click at [166, 24] on section "Kết quả tìm kiếm ( 244 ) Bộ lọc Mã ĐH Trạng thái Món hàng Thu hộ Tổng cước Chưa…" at bounding box center [599, 281] width 1199 height 563
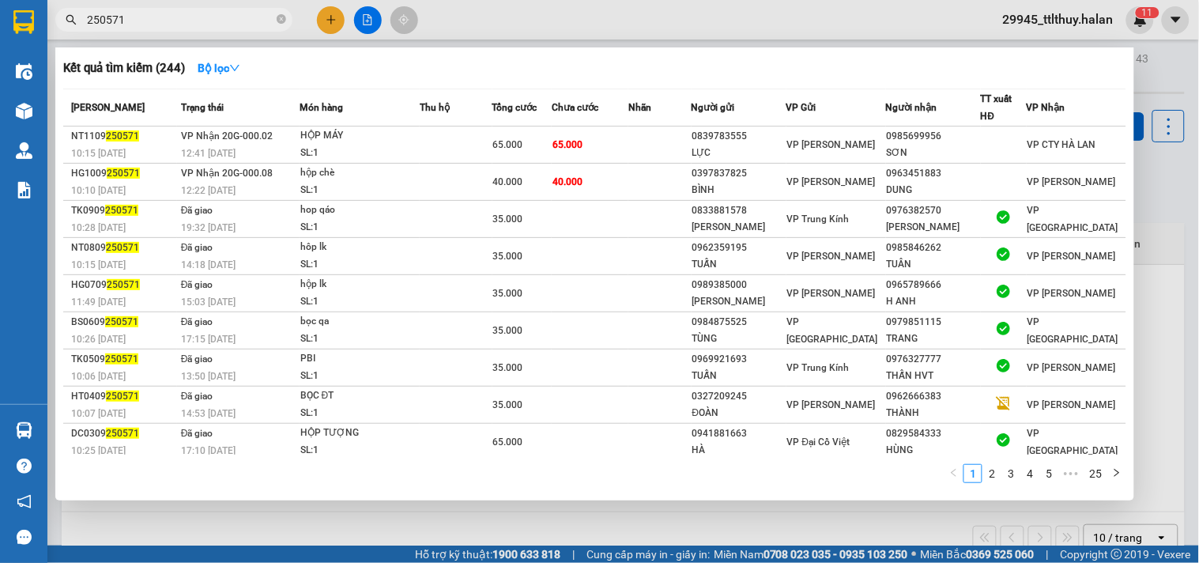
click at [166, 24] on input "250571" at bounding box center [180, 19] width 187 height 17
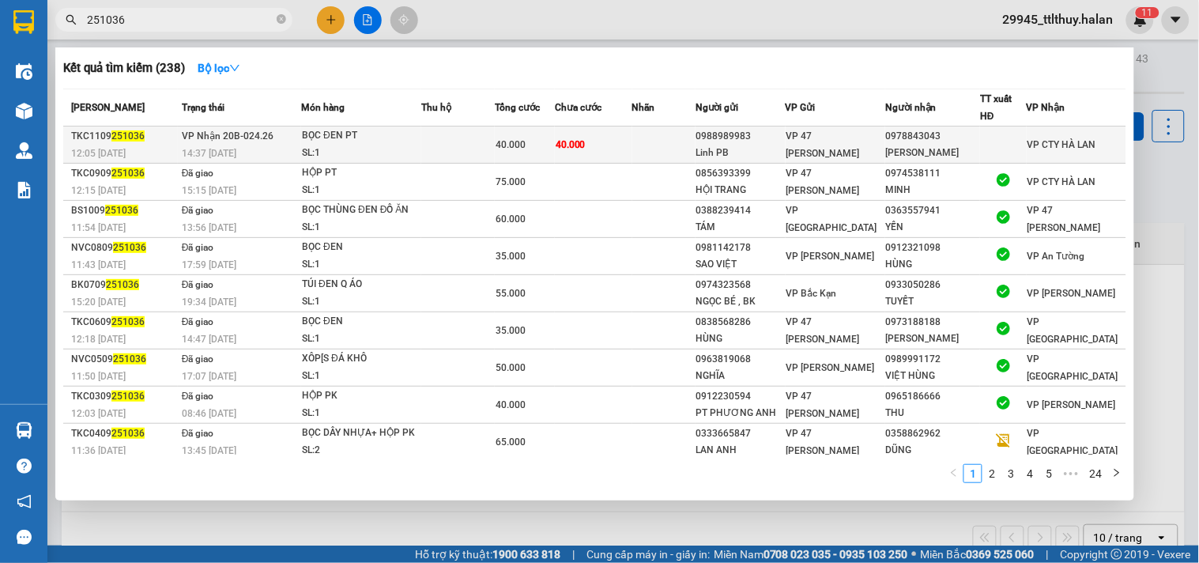
type input "251036"
click at [538, 153] on div "40.000" at bounding box center [525, 144] width 59 height 17
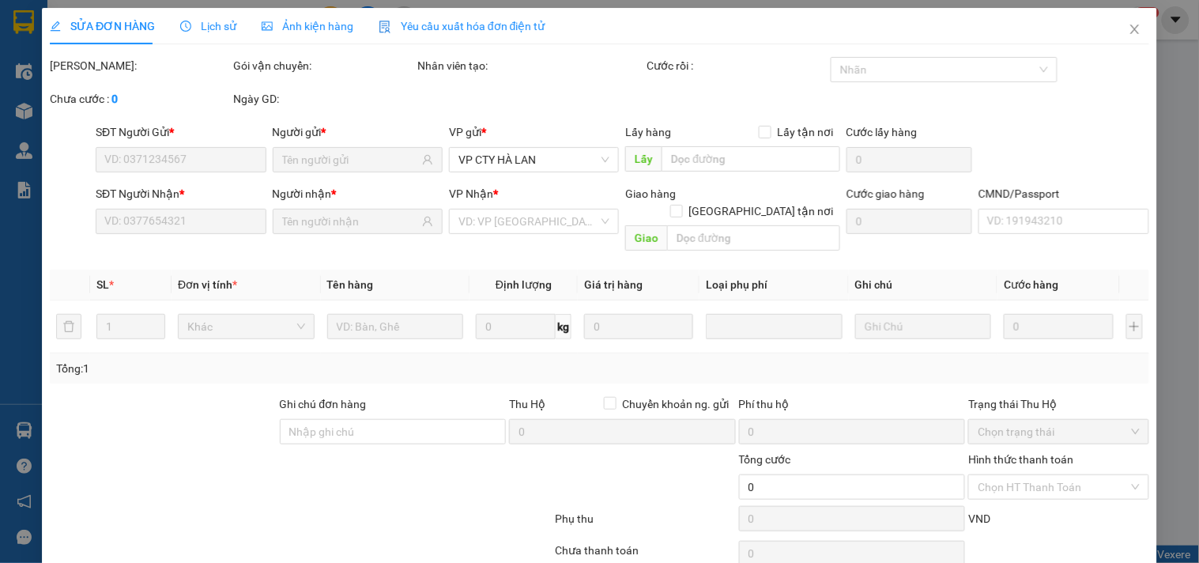
type input "0988989983"
type input "Linh PB"
type input "0978843043"
type input "[PERSON_NAME]"
type input "40.000"
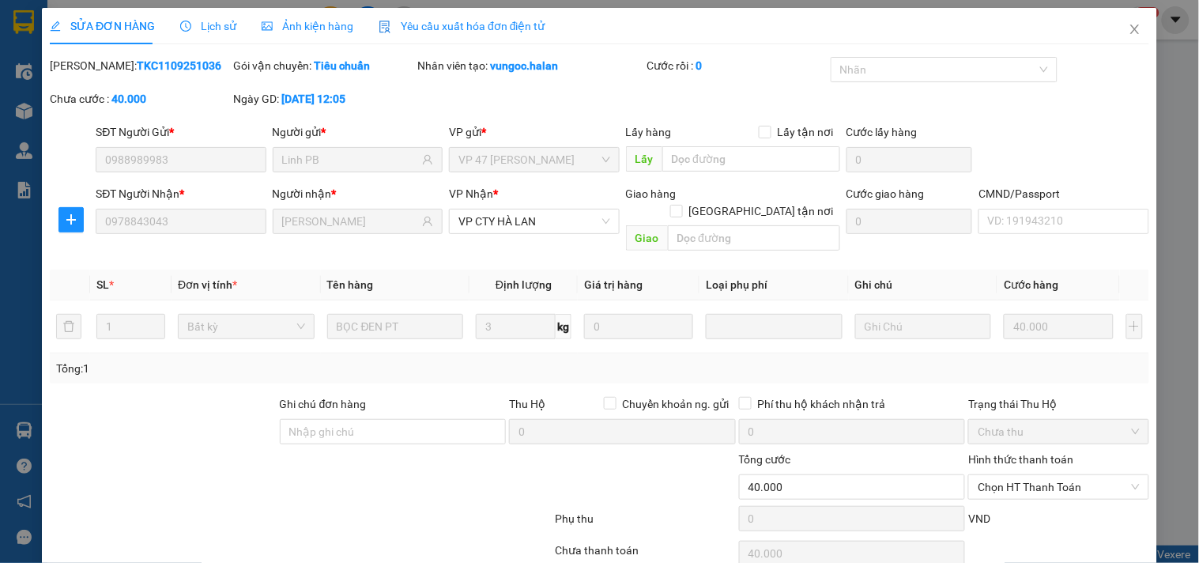
scroll to position [57, 0]
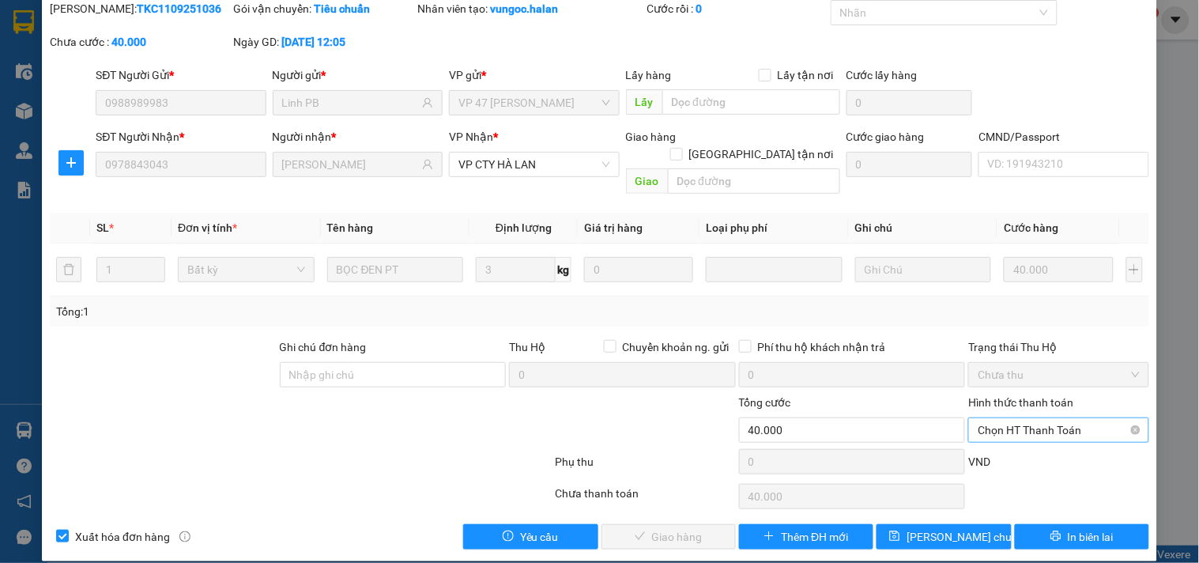
click at [1020, 418] on span "Chọn HT Thanh Toán" at bounding box center [1058, 430] width 161 height 24
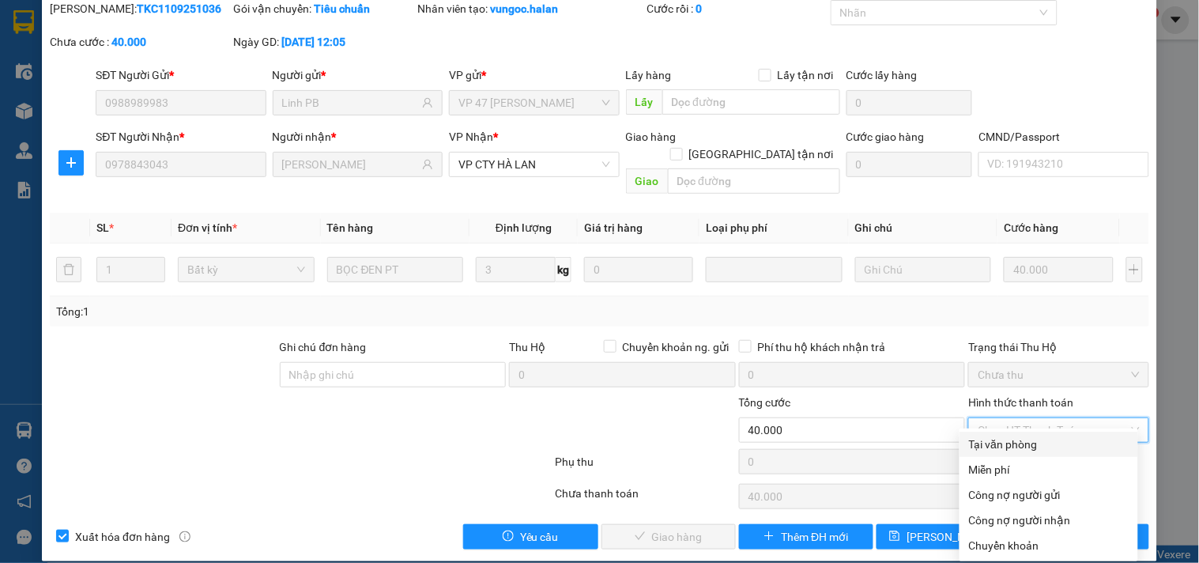
click at [1017, 436] on div "Tại văn phòng" at bounding box center [1049, 444] width 160 height 17
type input "0"
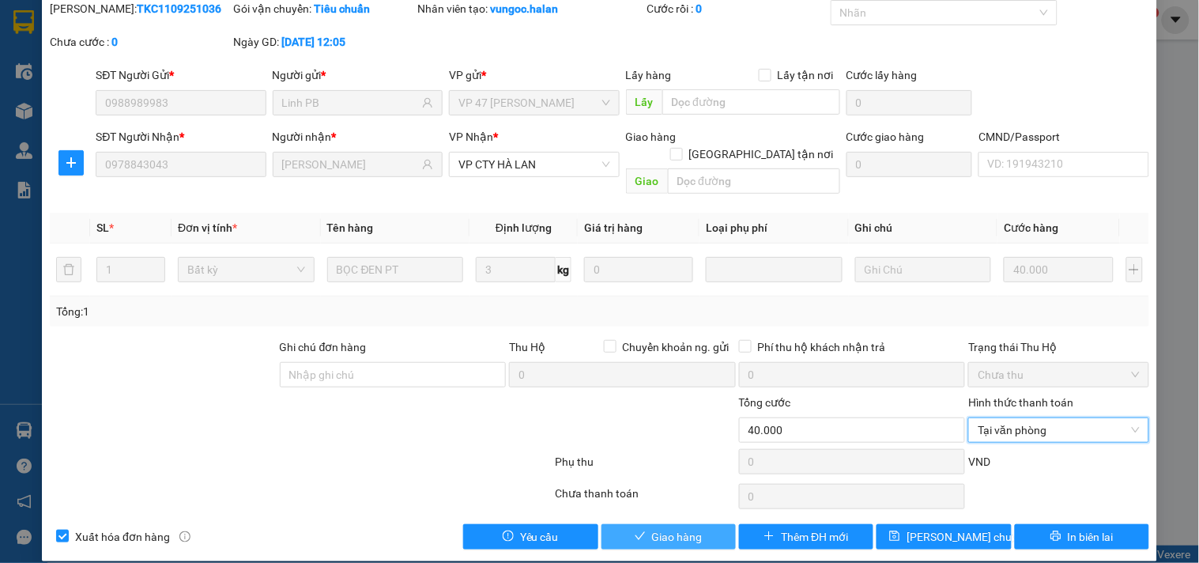
click at [693, 528] on span "Giao hàng" at bounding box center [677, 536] width 51 height 17
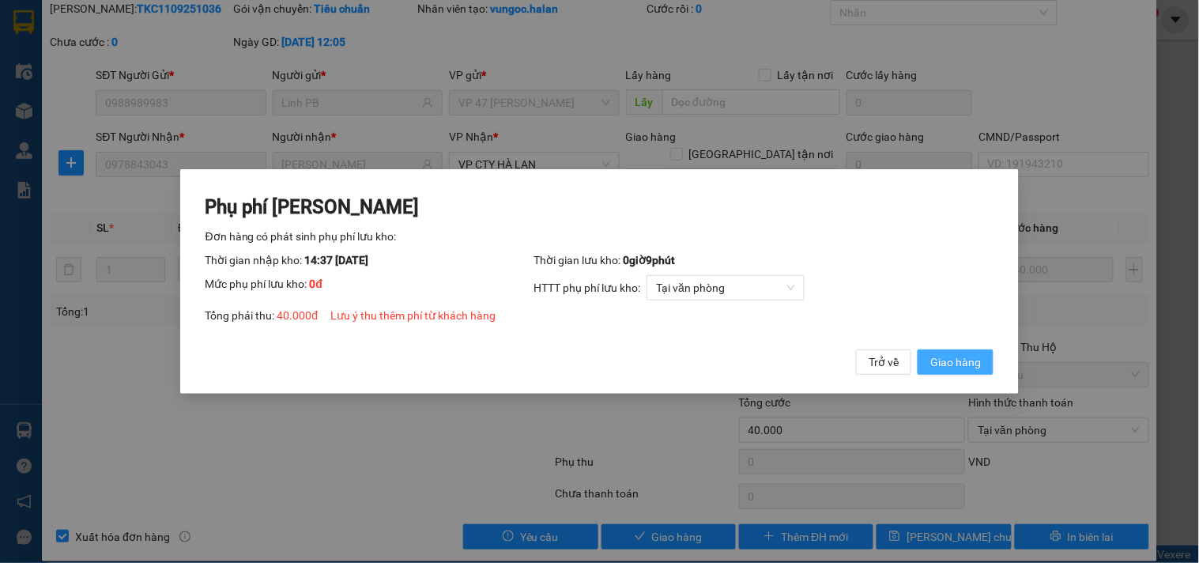
click at [962, 368] on span "Giao hàng" at bounding box center [956, 361] width 51 height 17
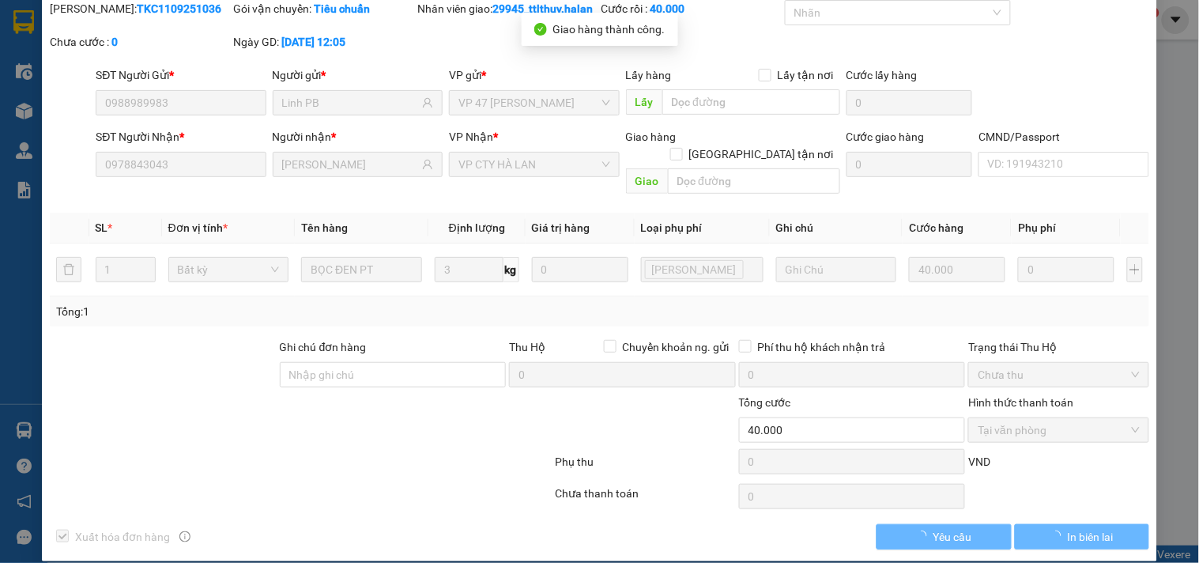
scroll to position [0, 0]
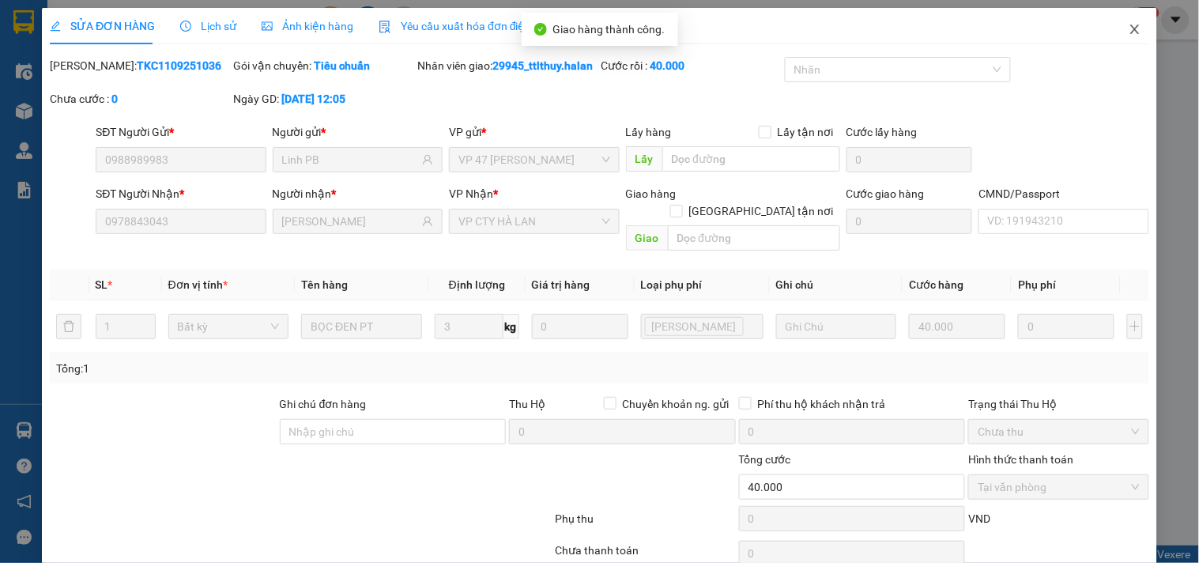
click at [1129, 32] on icon "close" at bounding box center [1135, 29] width 13 height 13
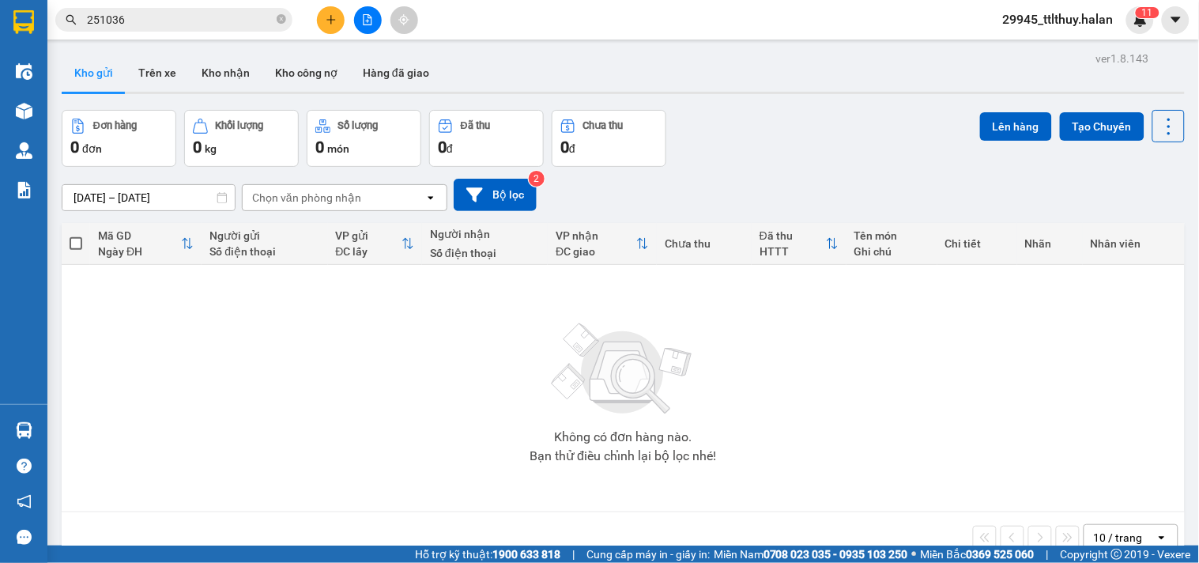
click at [198, 14] on input "251036" at bounding box center [180, 19] width 187 height 17
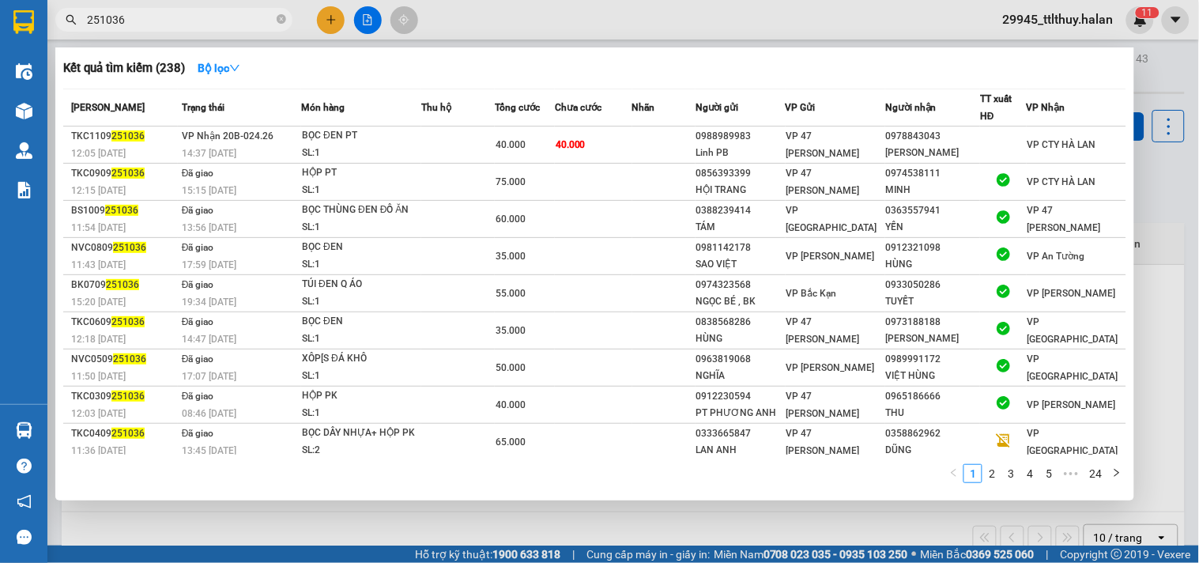
click at [198, 14] on input "251036" at bounding box center [180, 19] width 187 height 17
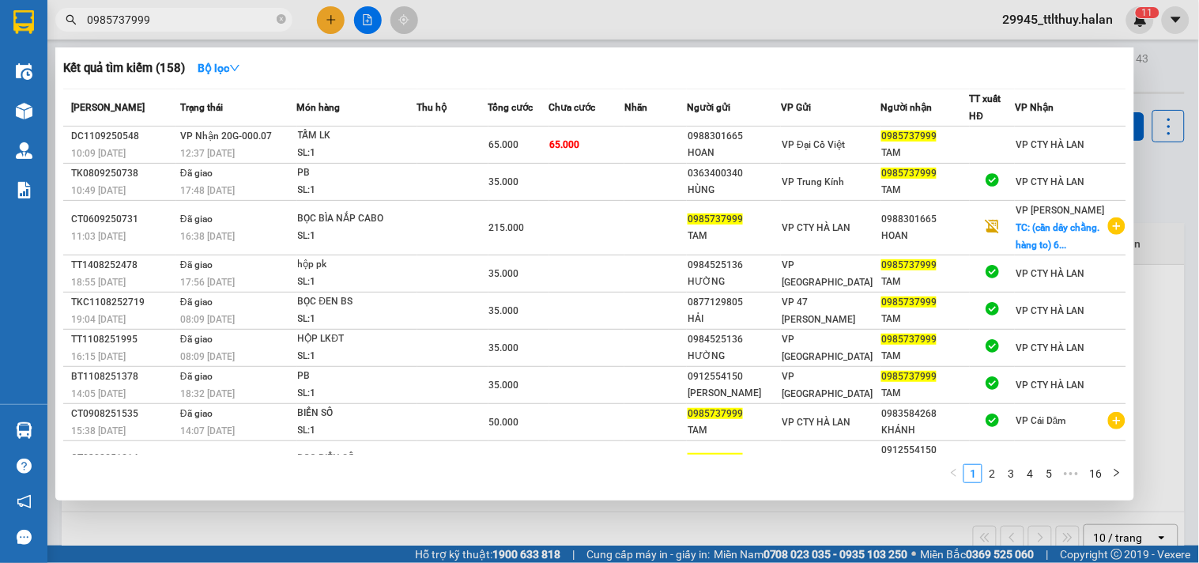
type input "0985737999"
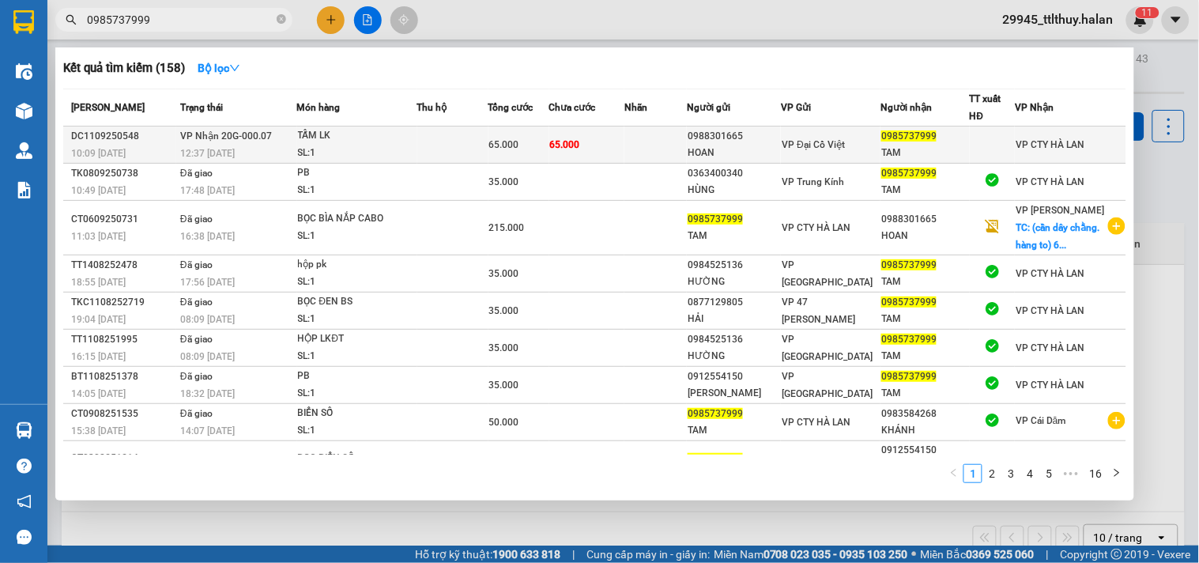
click at [967, 151] on div "TAM" at bounding box center [925, 153] width 87 height 17
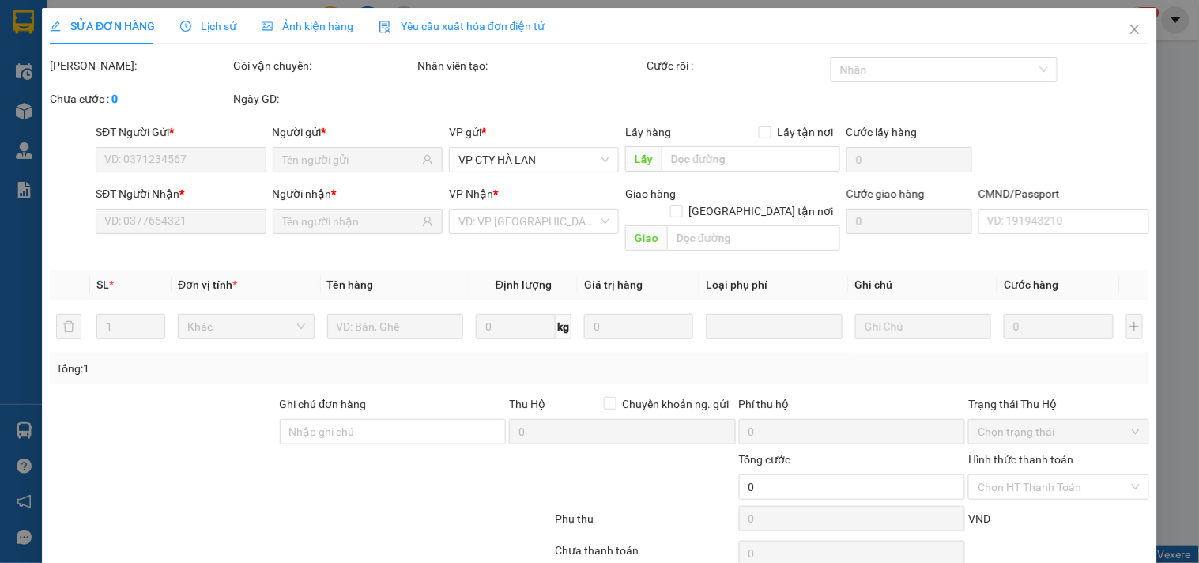
type input "0988301665"
type input "HOAN"
type input "0985737999"
type input "TAM"
type input "65.000"
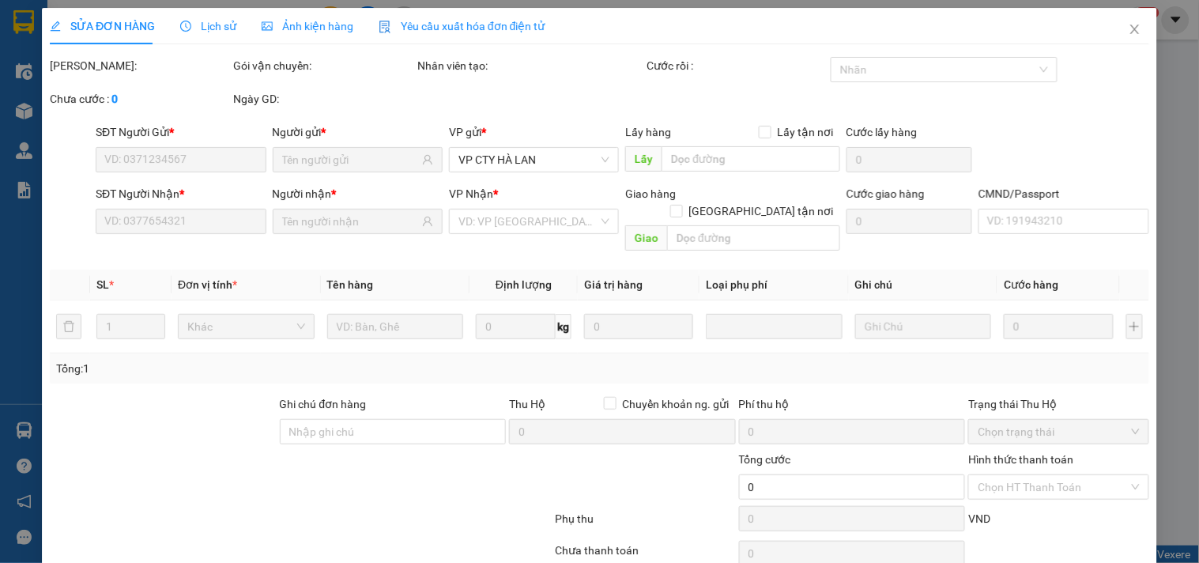
type input "65.000"
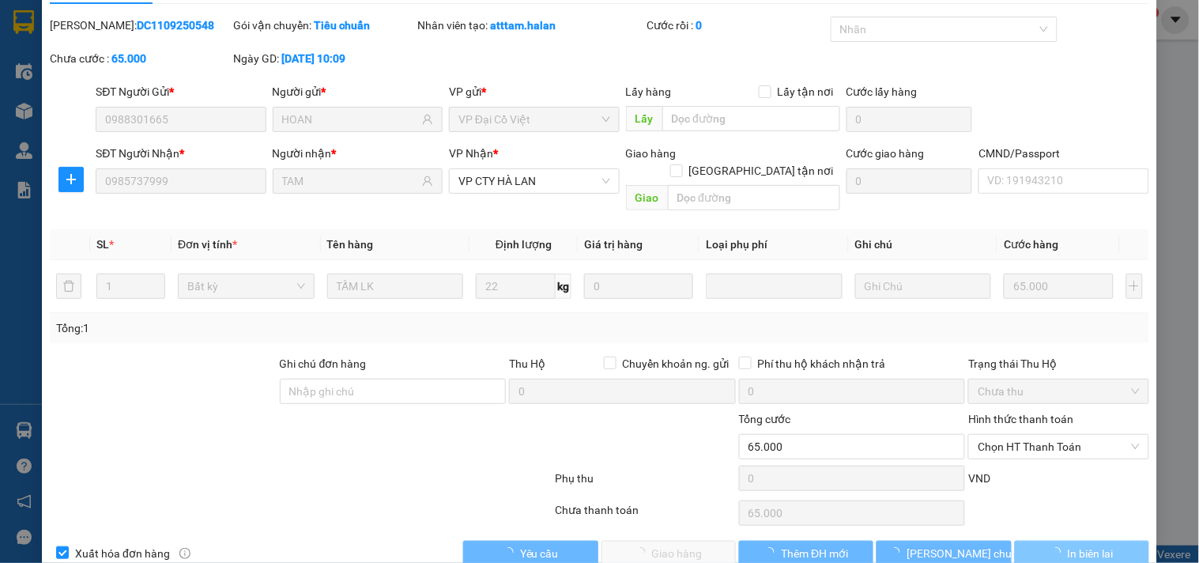
scroll to position [57, 0]
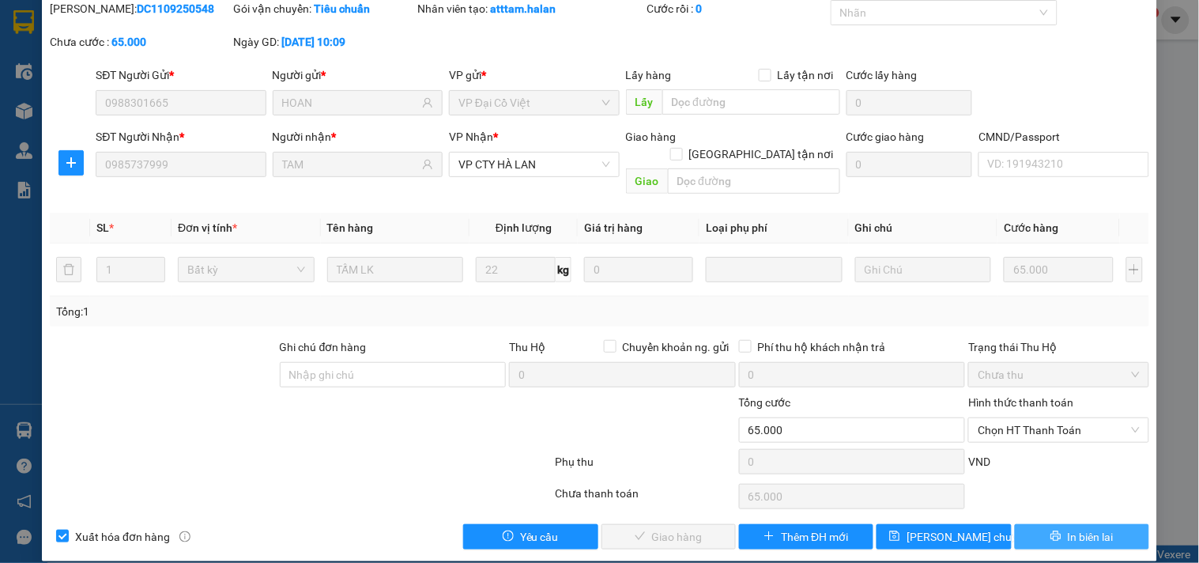
click at [1075, 528] on span "In biên lai" at bounding box center [1091, 536] width 46 height 17
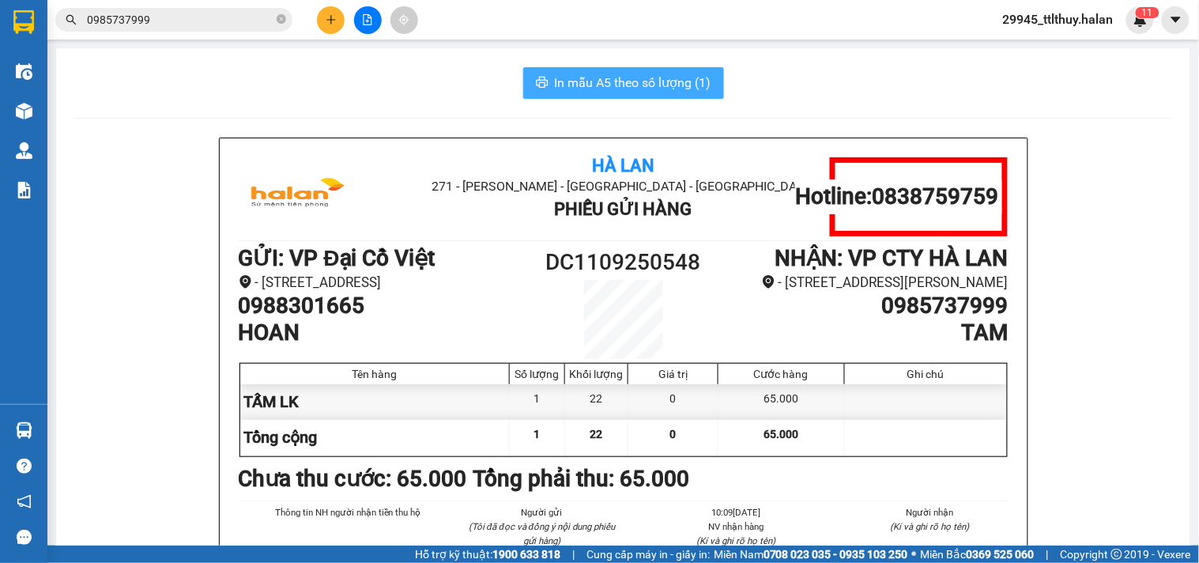
click at [702, 84] on span "In mẫu A5 theo số lượng (1)" at bounding box center [633, 83] width 157 height 20
click at [334, 11] on button at bounding box center [331, 20] width 28 height 28
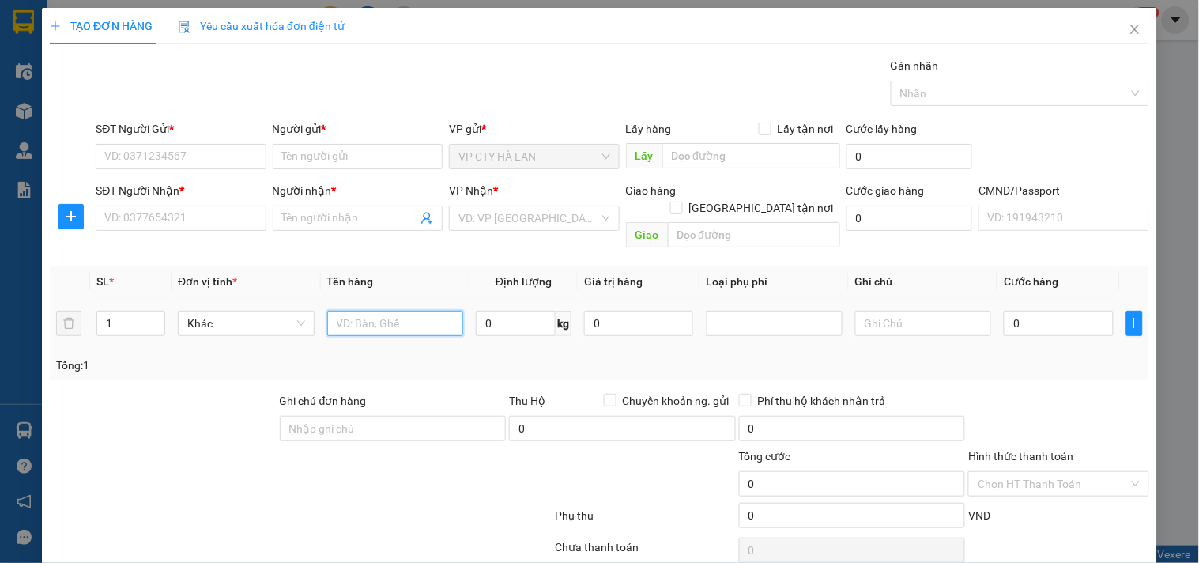
click at [405, 311] on input "text" at bounding box center [395, 323] width 137 height 25
type input "G"
type input "HỘP ĐỒ ĂN"
click at [496, 311] on input "0" at bounding box center [516, 323] width 80 height 25
type input "6"
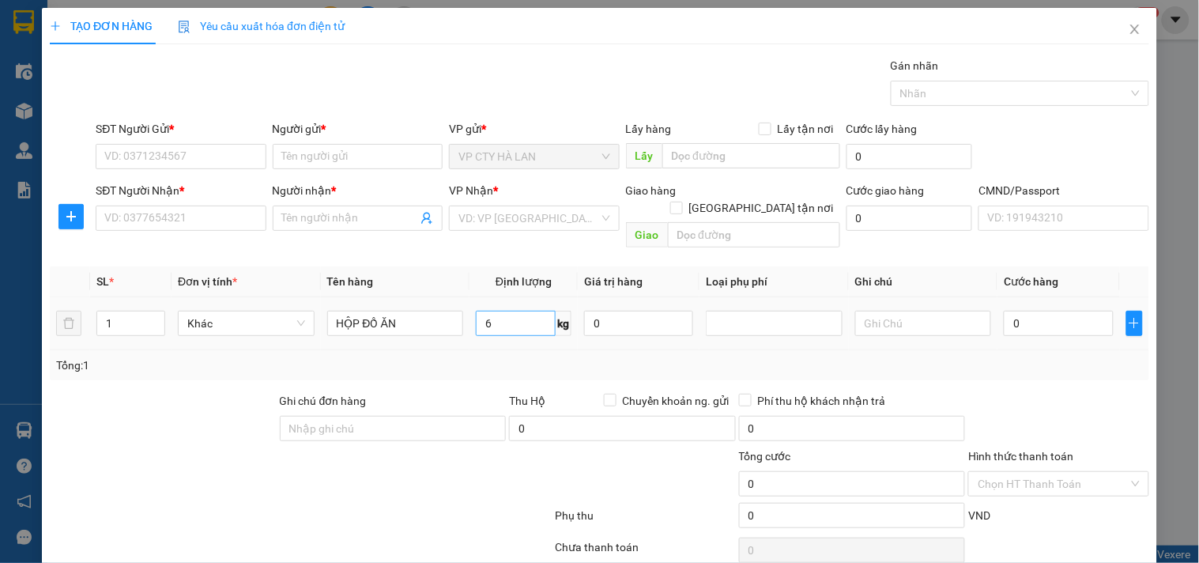
drag, startPoint x: 500, startPoint y: 322, endPoint x: 510, endPoint y: 303, distance: 21.2
click at [500, 323] on td "6 kg" at bounding box center [524, 323] width 108 height 53
click at [249, 156] on input "SĐT Người Gửi *" at bounding box center [181, 156] width 170 height 25
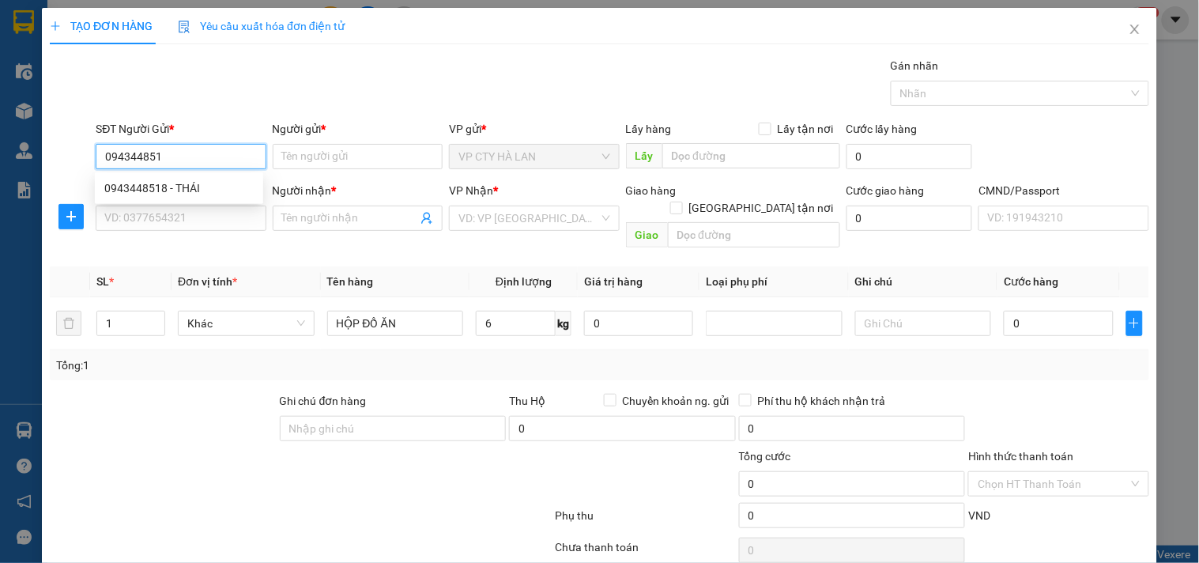
type input "0943448518"
click at [164, 187] on div "0943448518 - THÁI" at bounding box center [178, 187] width 149 height 17
type input "THÁI"
type input "0943448518"
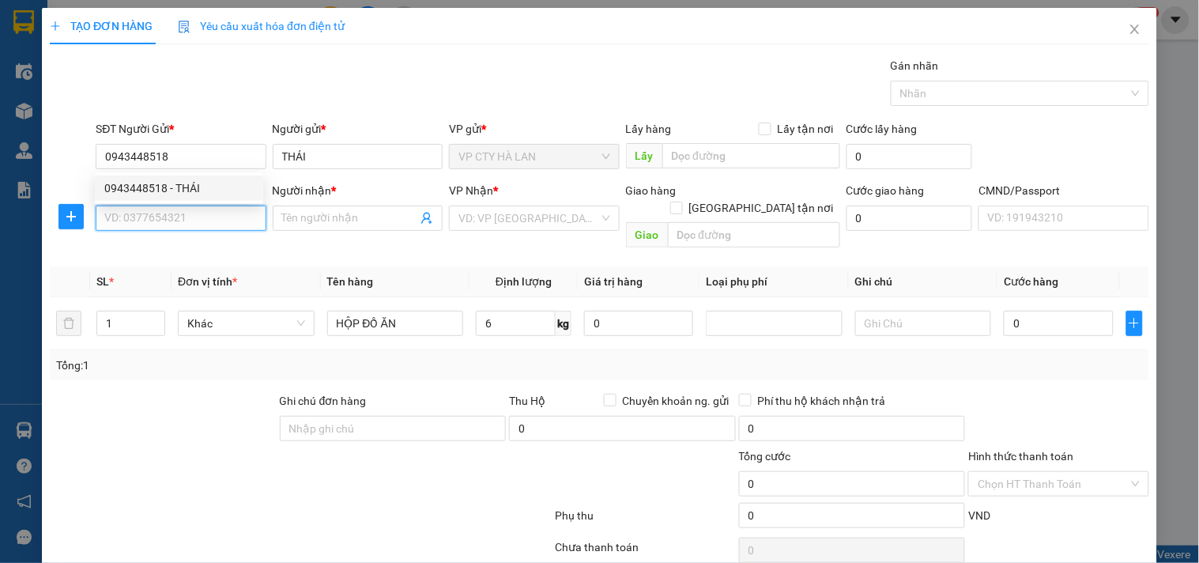
click at [178, 215] on input "SĐT Người Nhận *" at bounding box center [181, 218] width 170 height 25
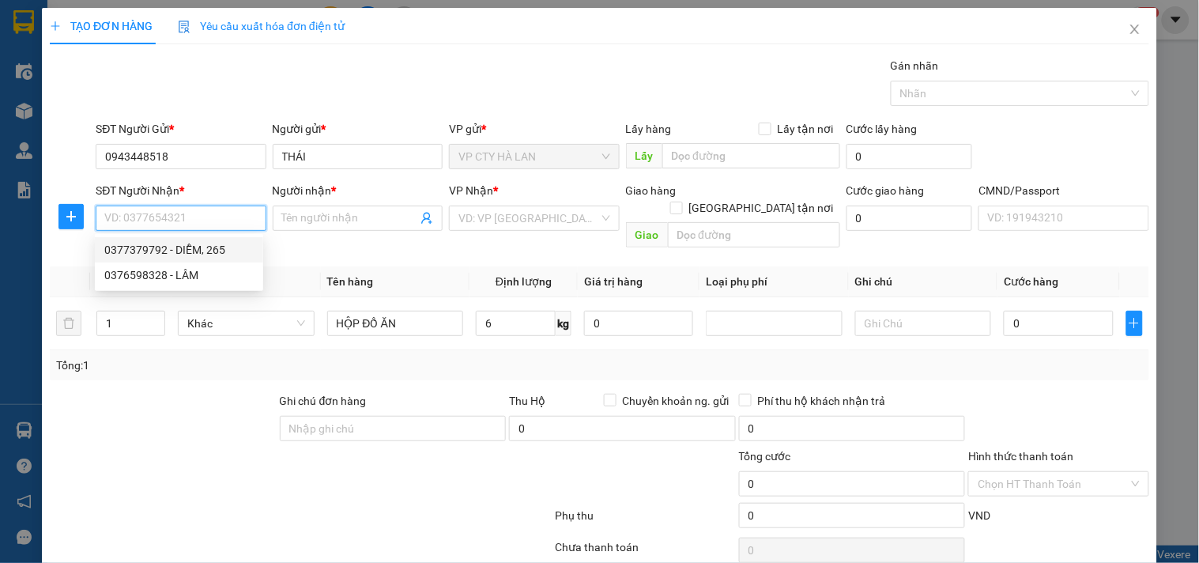
click at [194, 248] on div "0377379792 - DIỄM, 265" at bounding box center [178, 249] width 149 height 17
type input "0377379792"
type input "DIỄM, 265"
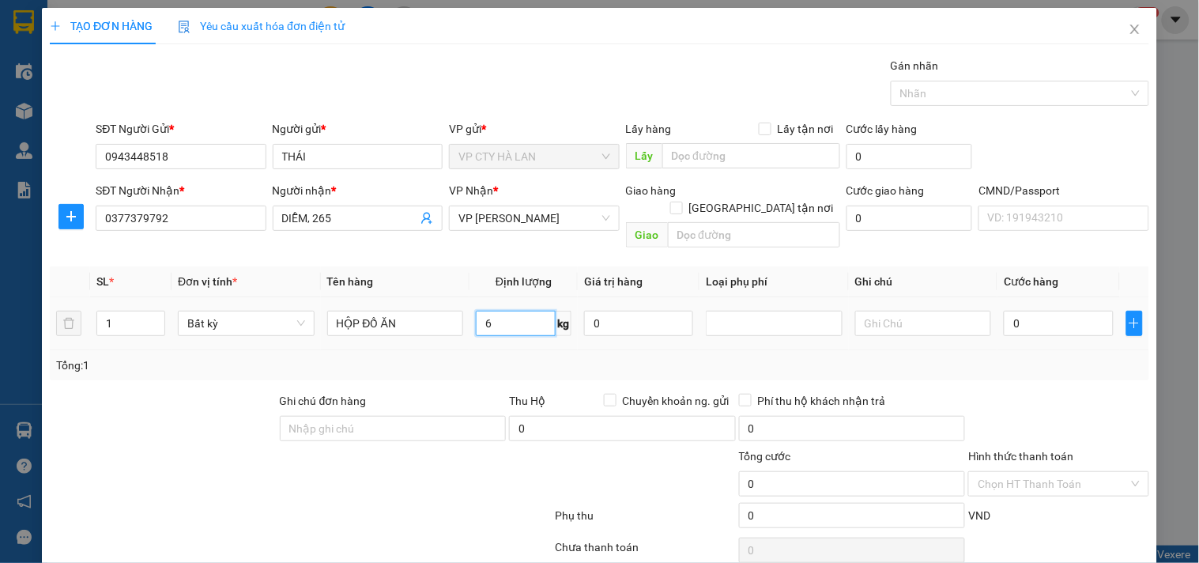
click at [515, 311] on input "6" at bounding box center [516, 323] width 80 height 25
click at [523, 357] on div "Tổng: 1" at bounding box center [599, 365] width 1087 height 17
type input "40.000"
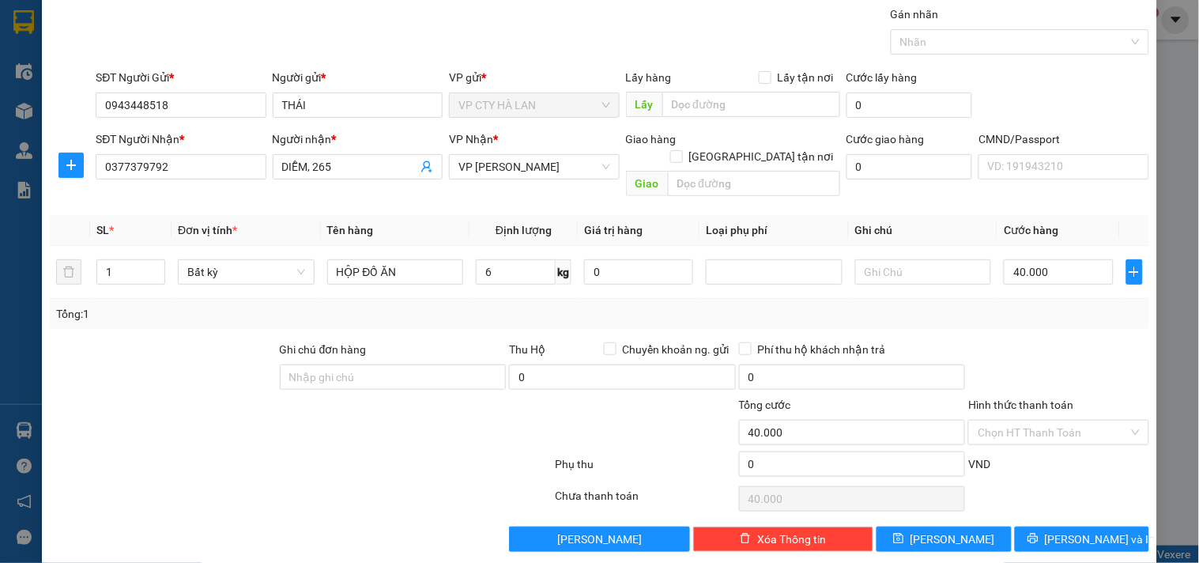
scroll to position [53, 0]
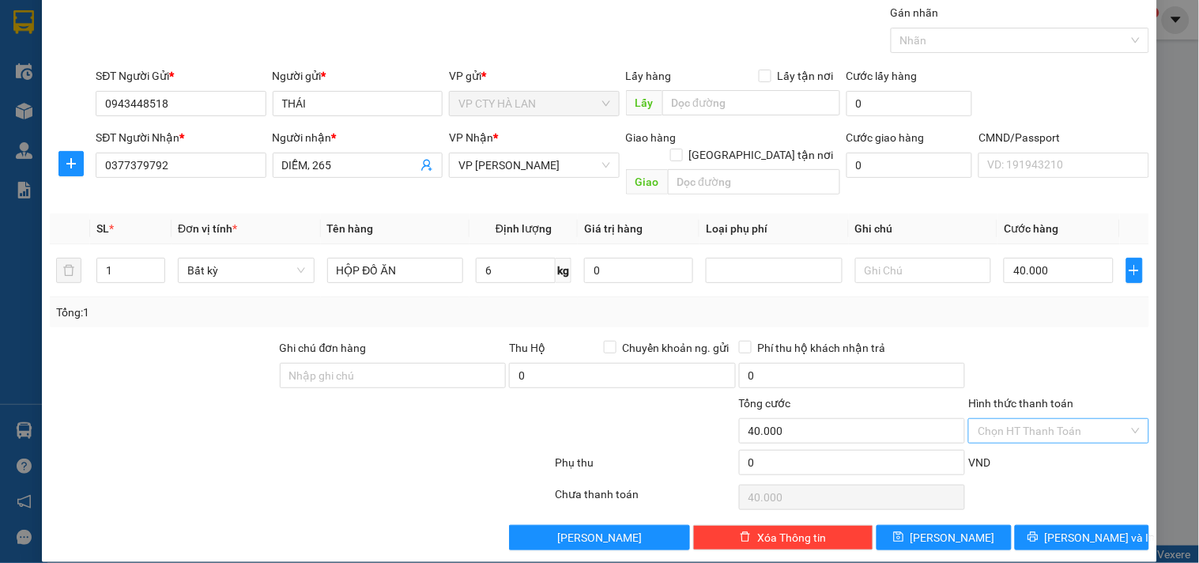
click at [1056, 419] on input "Hình thức thanh toán" at bounding box center [1053, 431] width 150 height 24
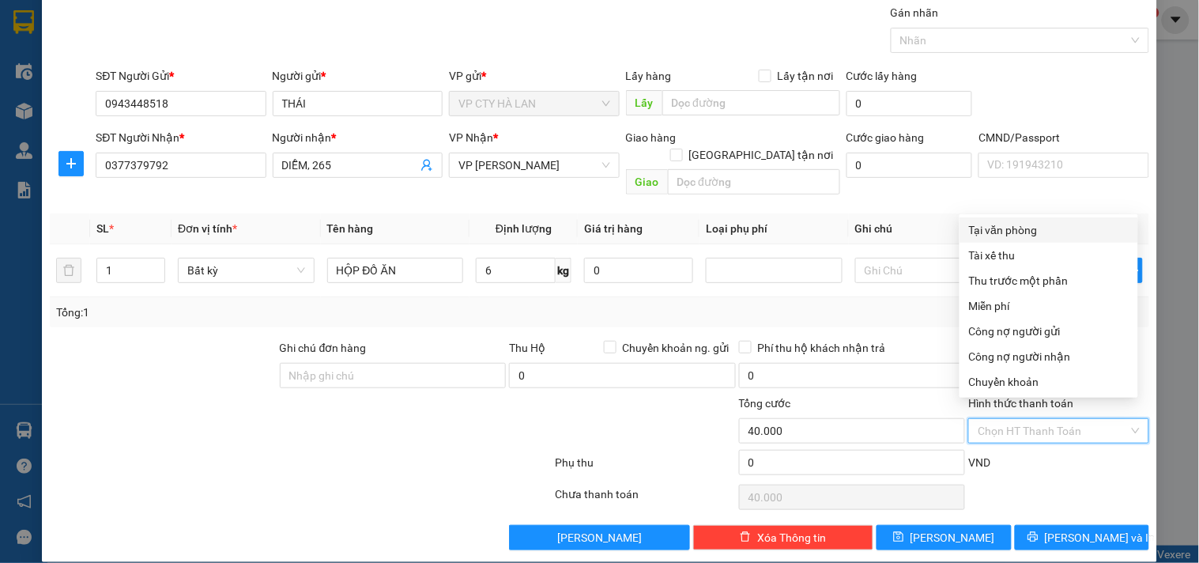
click at [1029, 227] on div "Tại văn phòng" at bounding box center [1049, 229] width 160 height 17
type input "0"
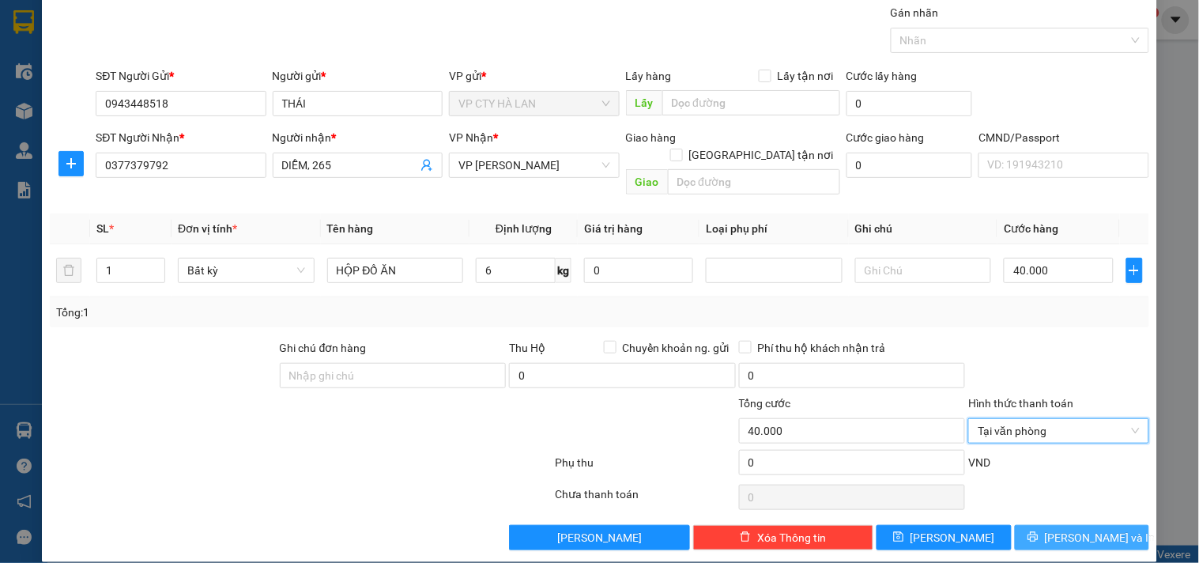
click at [1093, 529] on span "[PERSON_NAME] và In" at bounding box center [1100, 537] width 111 height 17
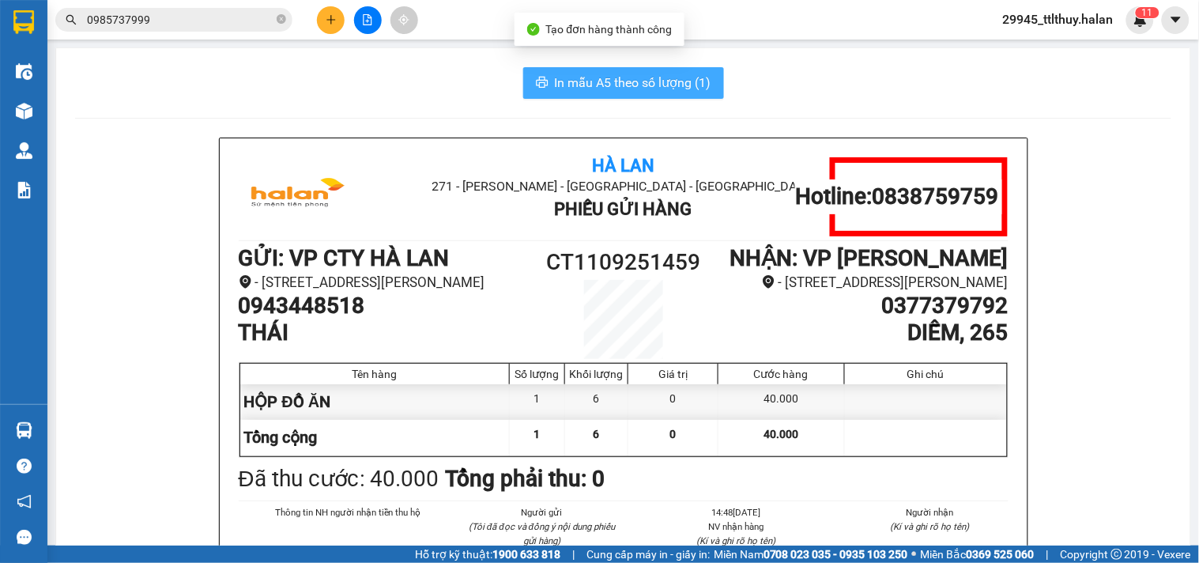
click at [613, 71] on button "In mẫu A5 theo số lượng (1)" at bounding box center [623, 83] width 201 height 32
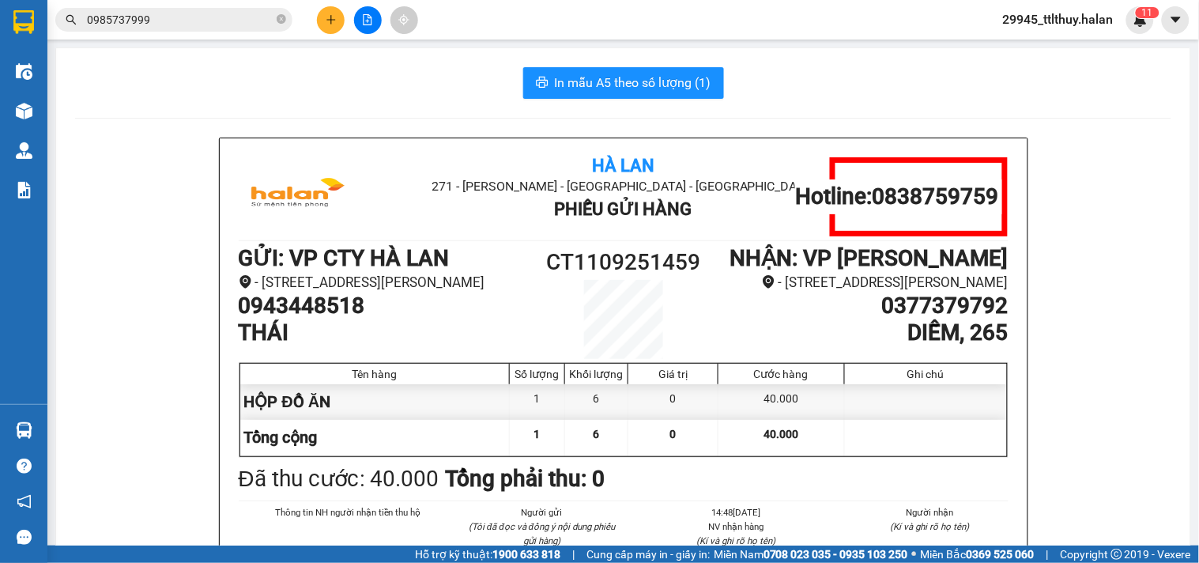
click at [229, 21] on input "0985737999" at bounding box center [180, 19] width 187 height 17
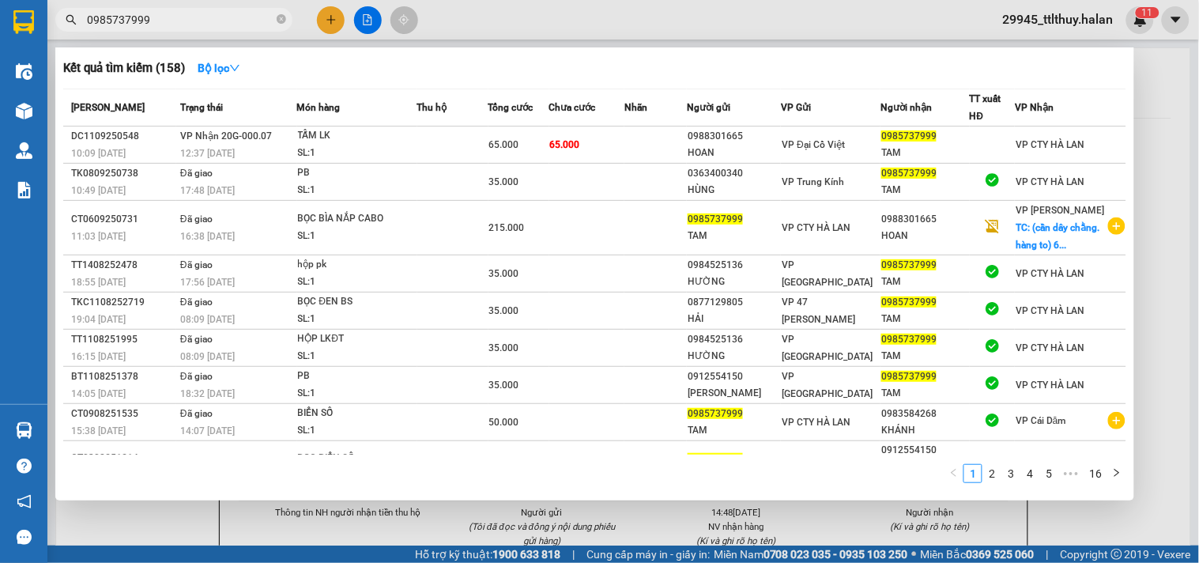
click at [229, 20] on input "0985737999" at bounding box center [180, 19] width 187 height 17
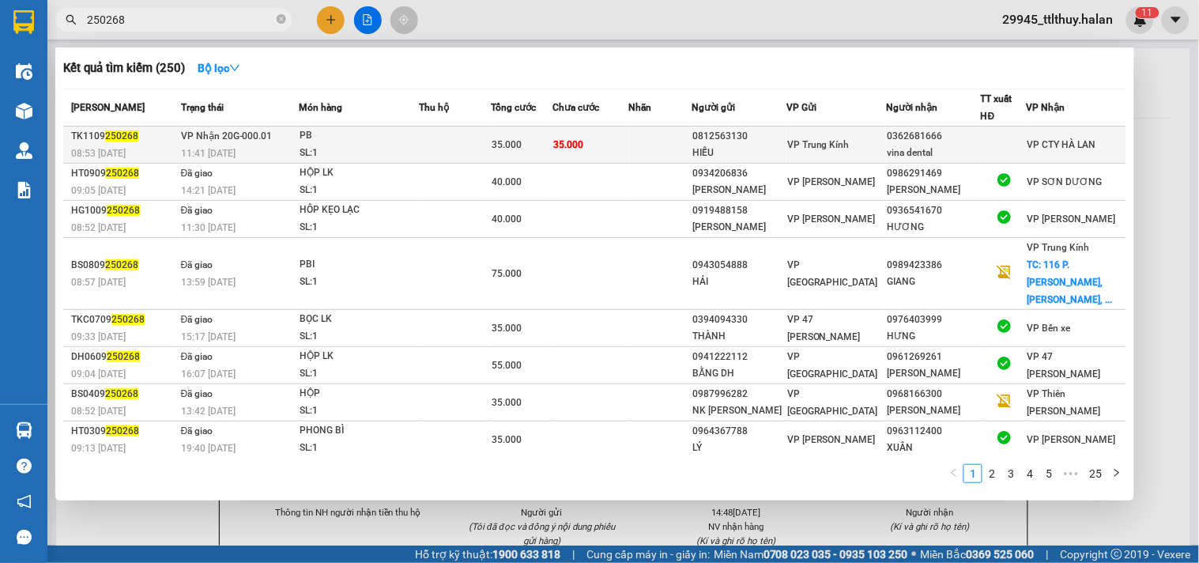
type input "250268"
click at [650, 147] on td at bounding box center [660, 144] width 63 height 37
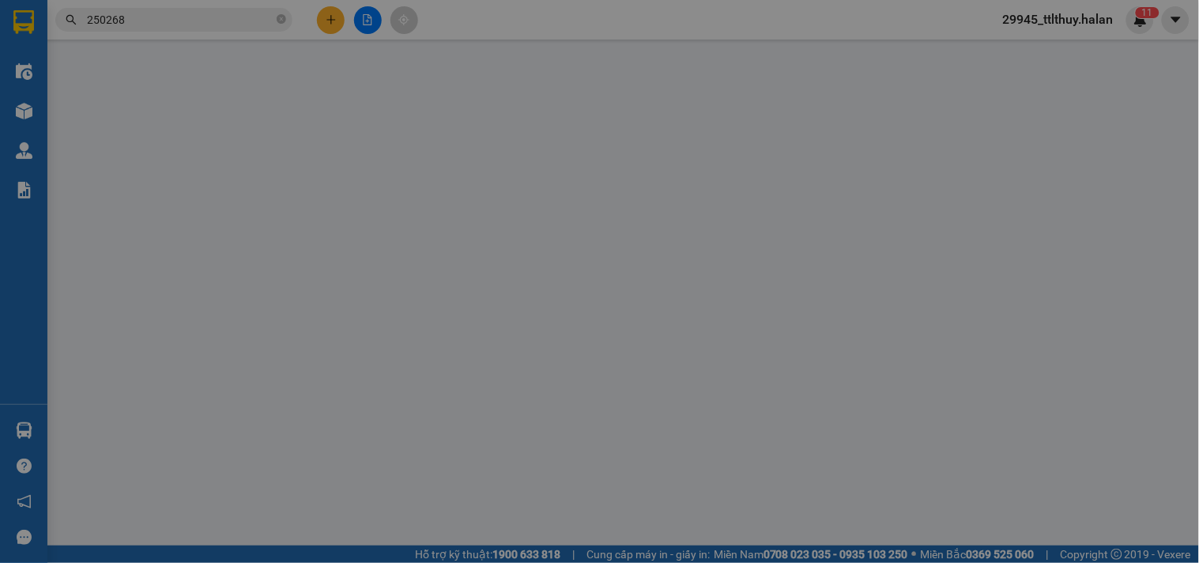
type input "0812563130"
type input "HIẾU"
type input "0362681666"
type input "vina dental"
type input "35.000"
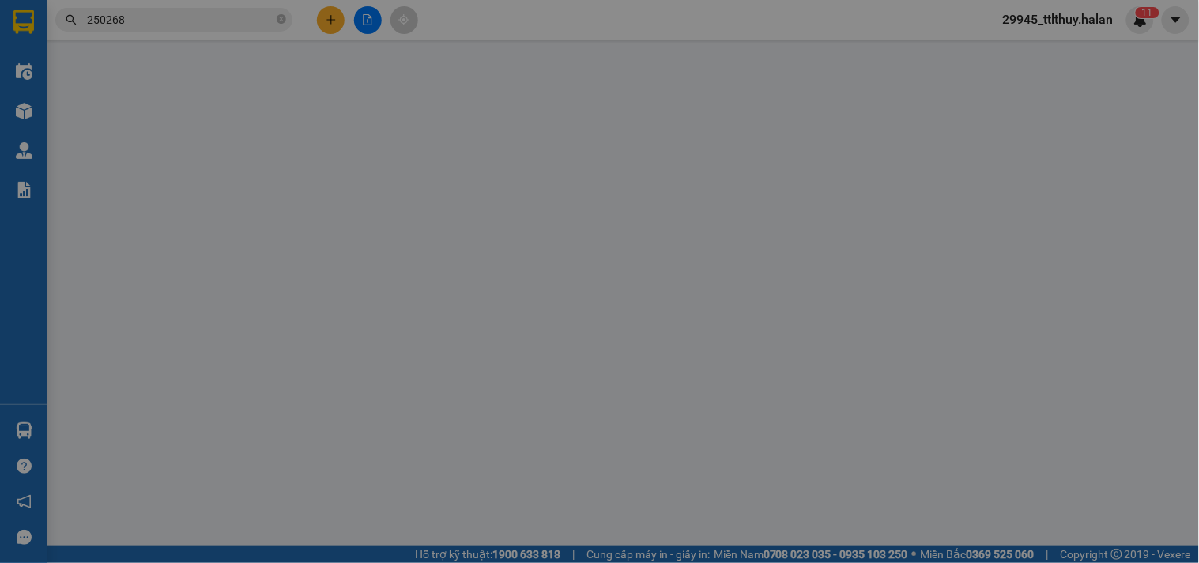
type input "35.000"
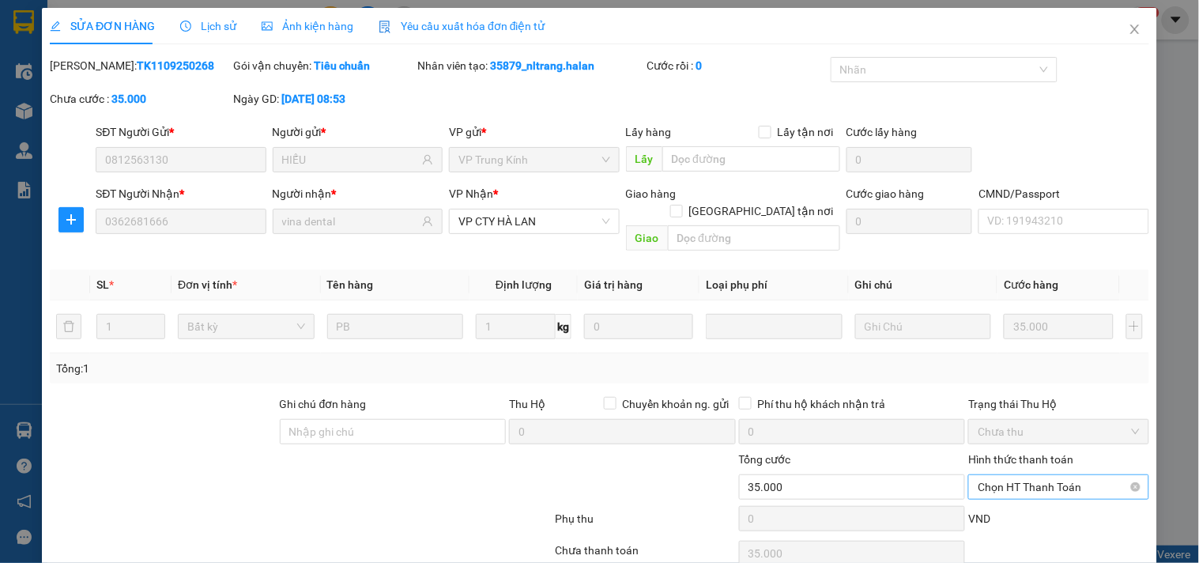
click at [1006, 475] on span "Chọn HT Thanh Toán" at bounding box center [1058, 487] width 161 height 24
click at [1010, 493] on div "Tại văn phòng" at bounding box center [1049, 501] width 160 height 17
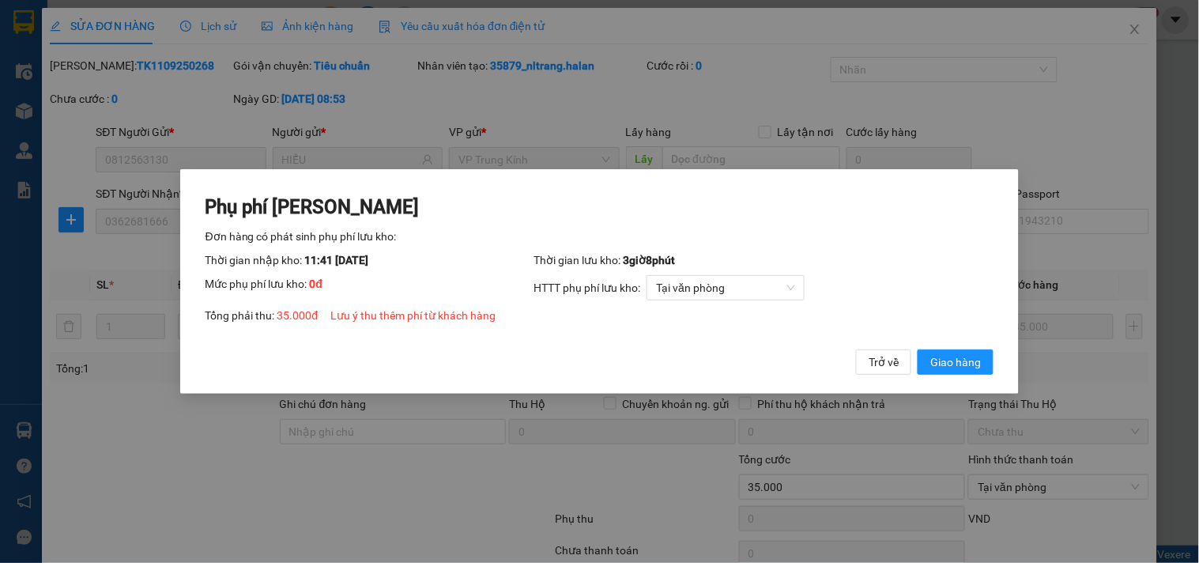
click at [943, 338] on div "Phụ phí [PERSON_NAME] hàng có phát sinh phụ phí lưu kho: Thời gian nhập kho: 11…" at bounding box center [600, 284] width 789 height 180
click at [949, 353] on span "Giao hàng" at bounding box center [956, 361] width 51 height 17
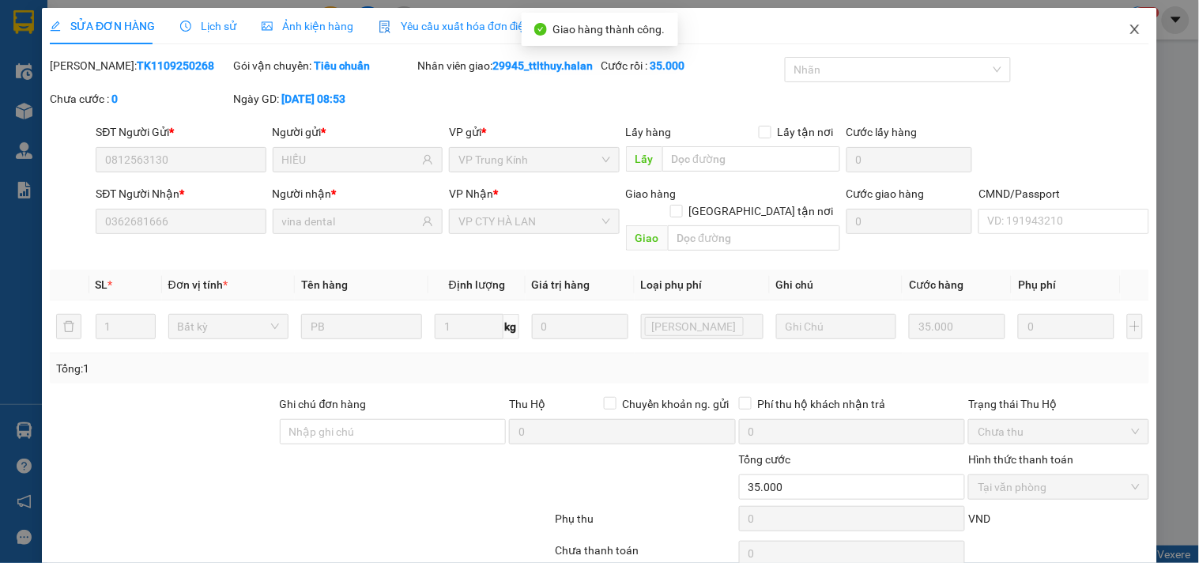
drag, startPoint x: 1141, startPoint y: 17, endPoint x: 1135, endPoint y: 26, distance: 10.8
click at [1140, 20] on span "Close" at bounding box center [1135, 30] width 44 height 44
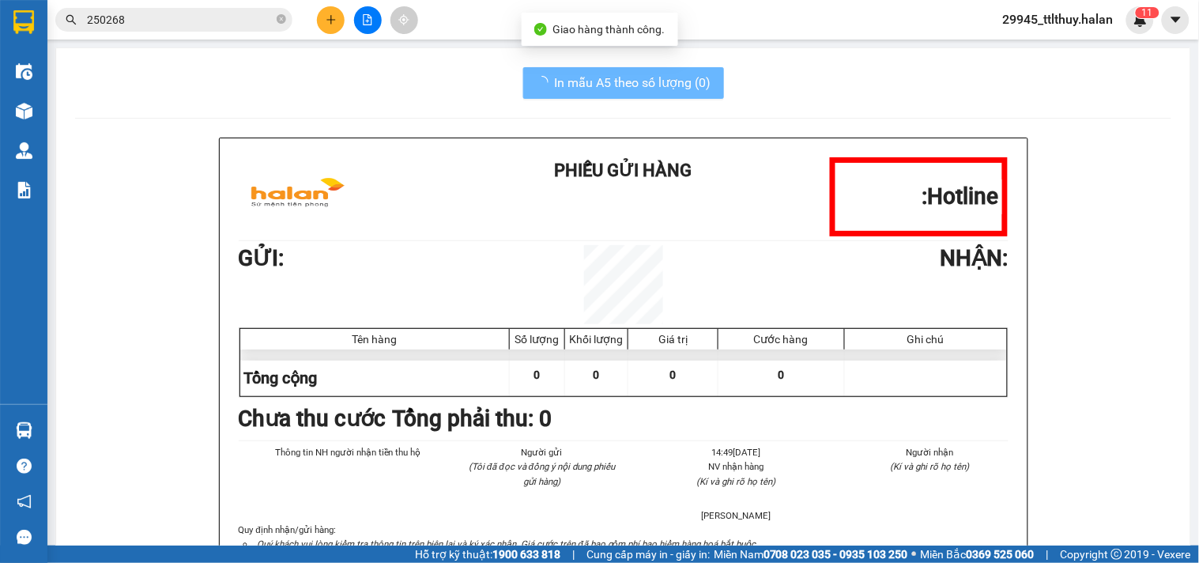
click at [1126, 32] on div "29945_ttlthuy.halan 1 1" at bounding box center [1073, 20] width 164 height 28
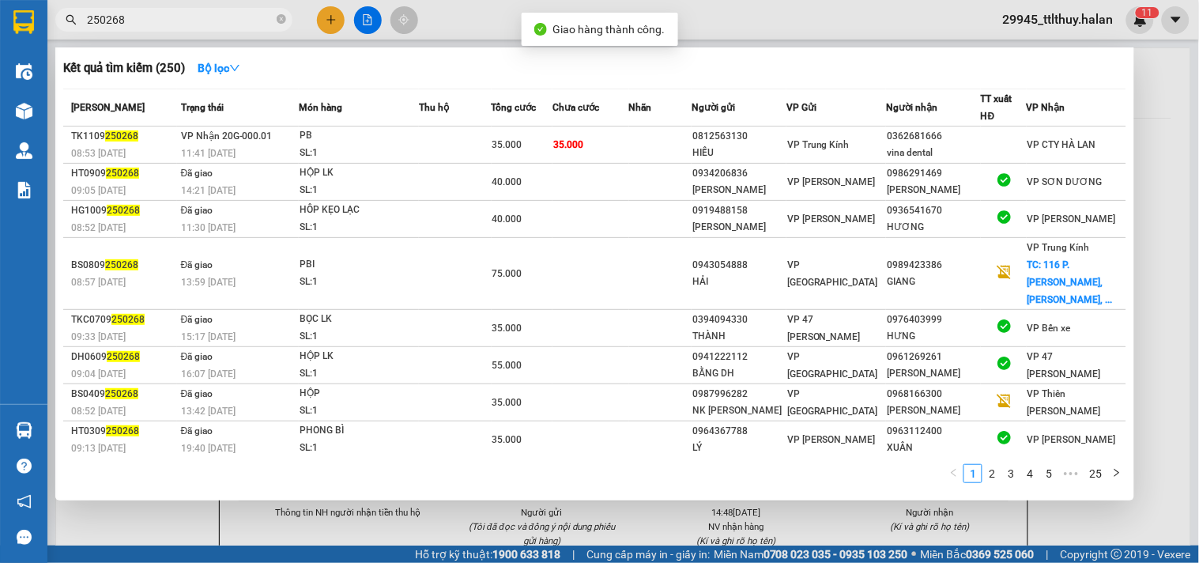
click at [153, 21] on input "250268" at bounding box center [180, 19] width 187 height 17
click at [254, 25] on input "250268" at bounding box center [180, 19] width 187 height 17
click at [583, 26] on div at bounding box center [599, 281] width 1199 height 563
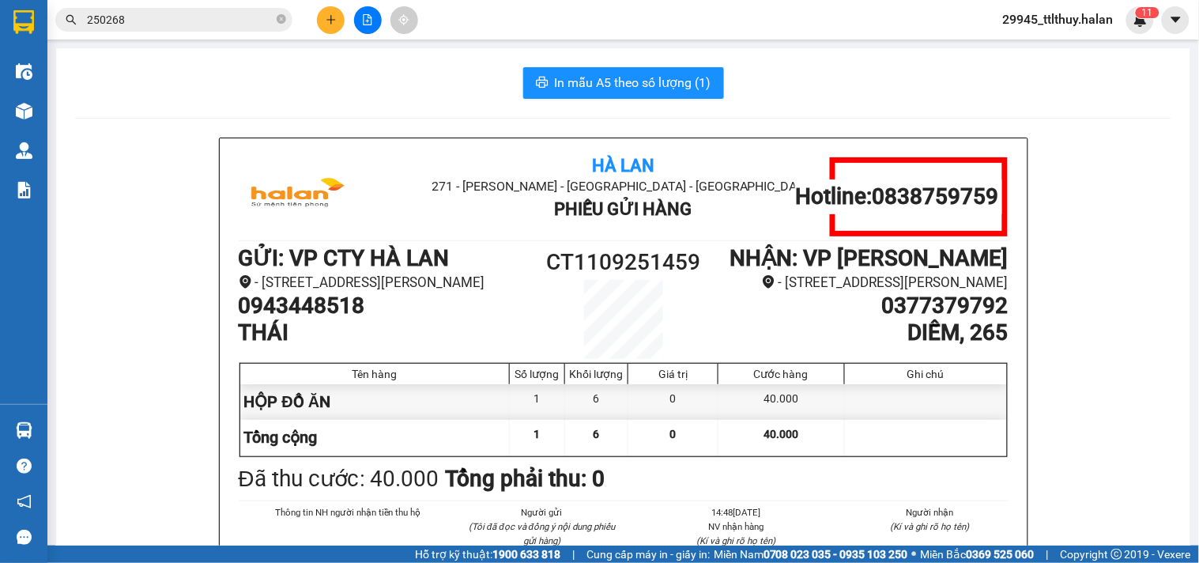
click at [49, 111] on main "In mẫu A5 theo số lượng (1) Hà Lan 271 - [PERSON_NAME] - [GEOGRAPHIC_DATA] Long…" at bounding box center [599, 273] width 1199 height 546
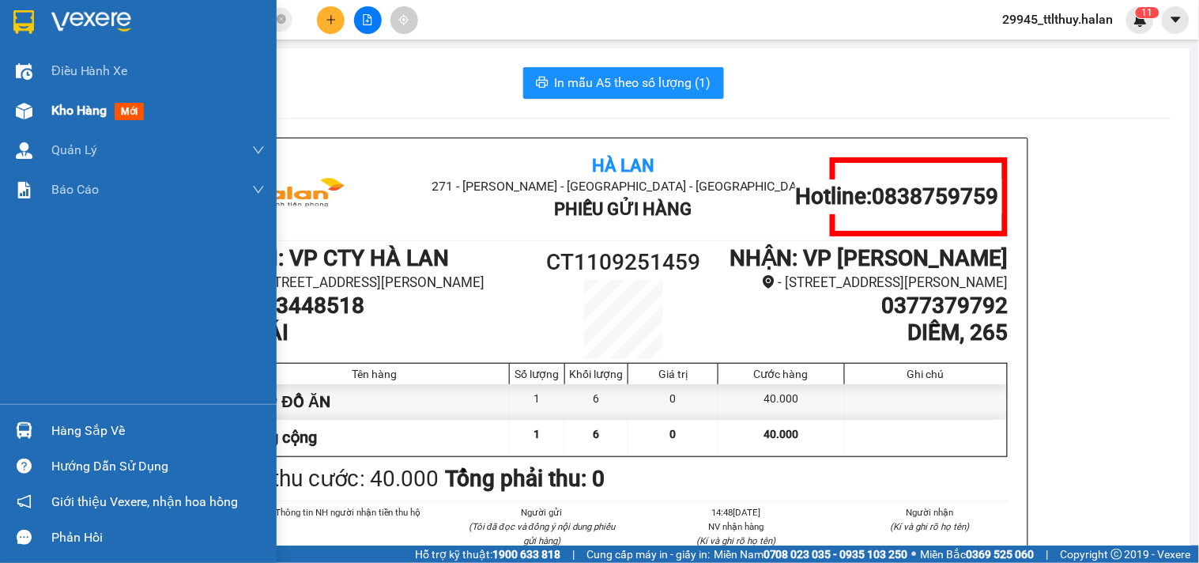
click at [32, 108] on div at bounding box center [24, 111] width 28 height 28
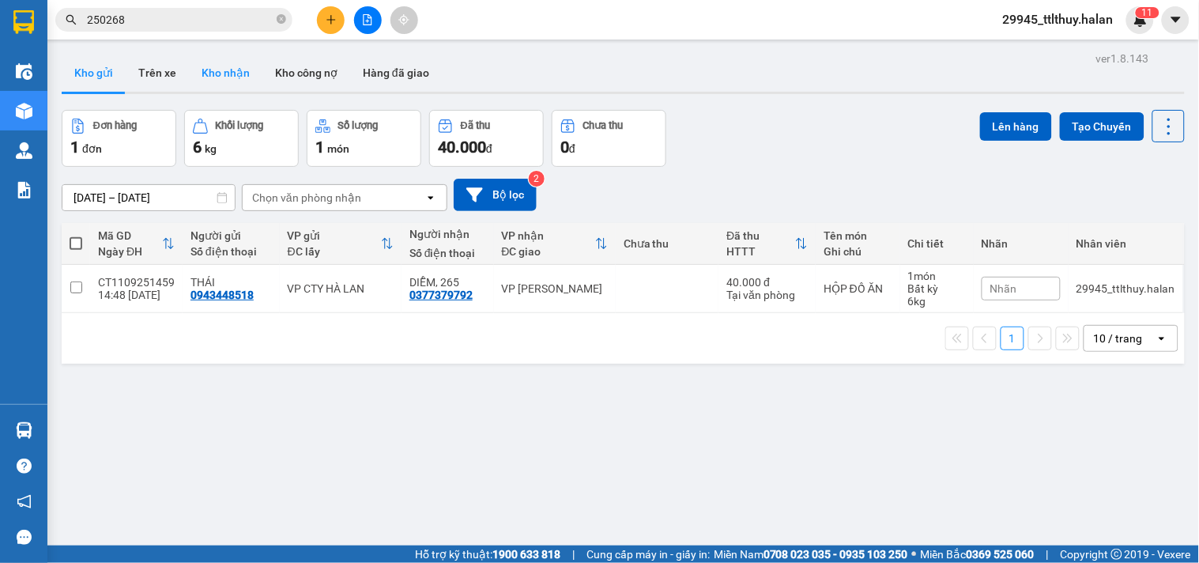
click at [238, 72] on button "Kho nhận" at bounding box center [226, 73] width 74 height 38
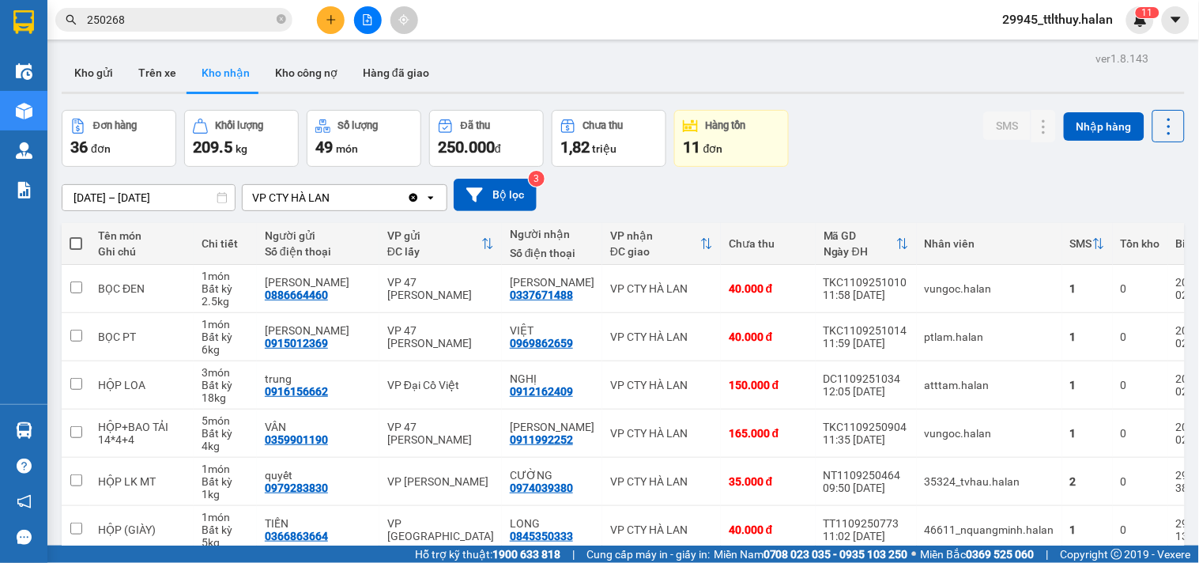
click at [230, 17] on input "250268" at bounding box center [180, 19] width 187 height 17
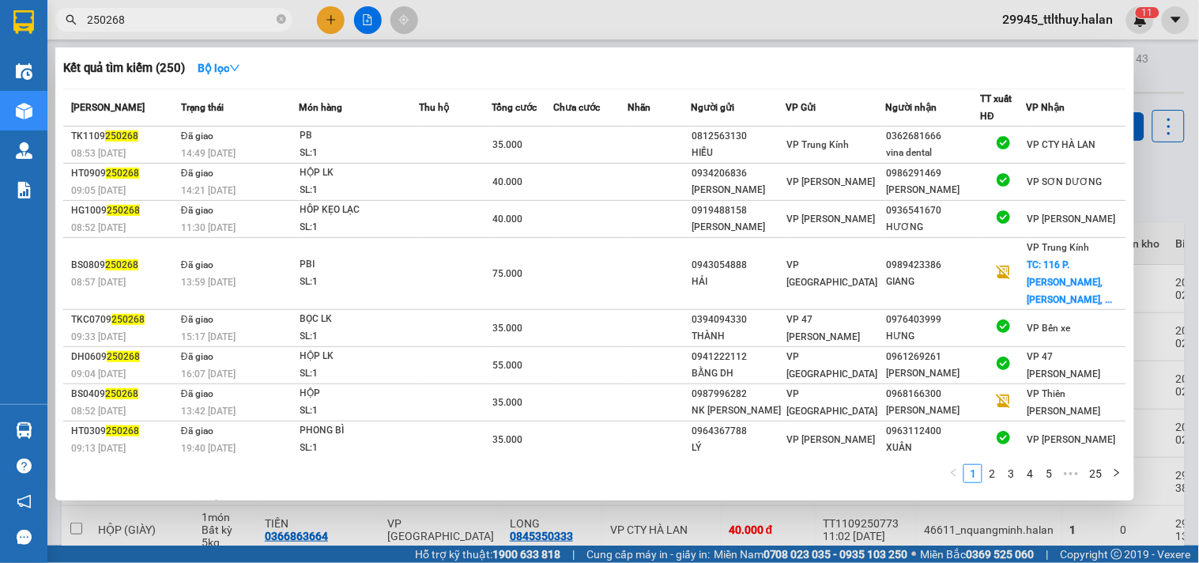
click at [230, 17] on input "250268" at bounding box center [180, 19] width 187 height 17
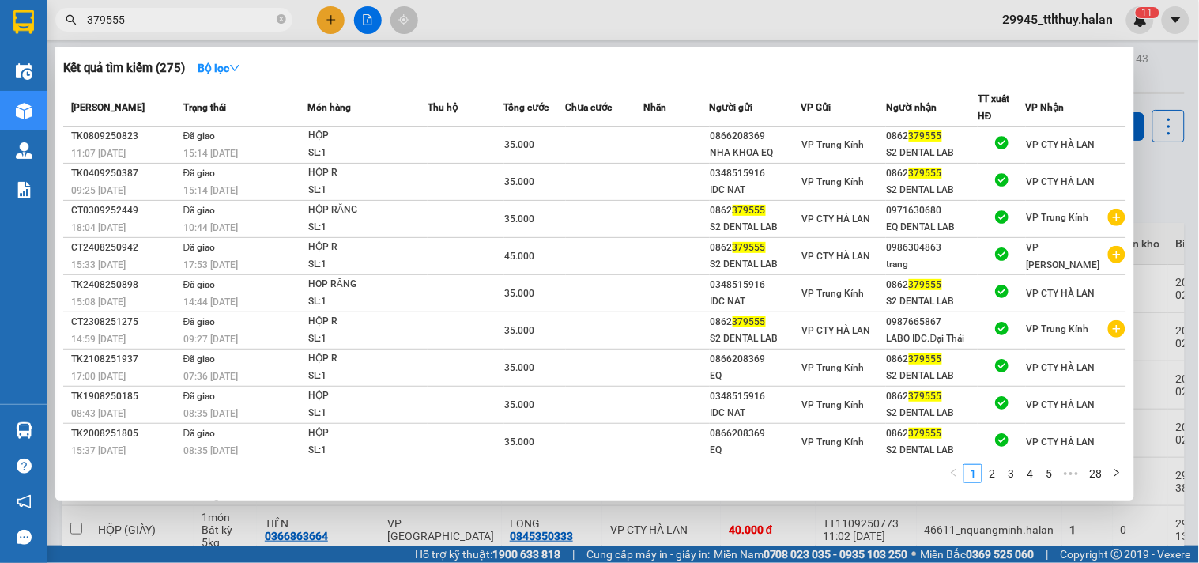
type input "379555"
click at [563, 14] on div at bounding box center [599, 281] width 1199 height 563
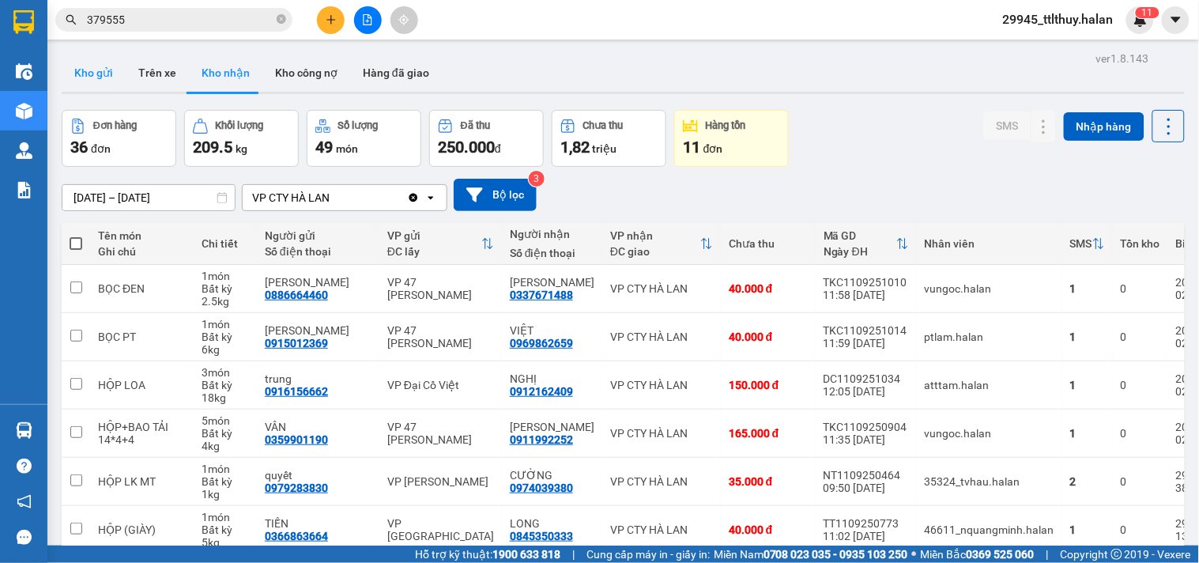
click at [99, 77] on button "Kho gửi" at bounding box center [94, 73] width 64 height 38
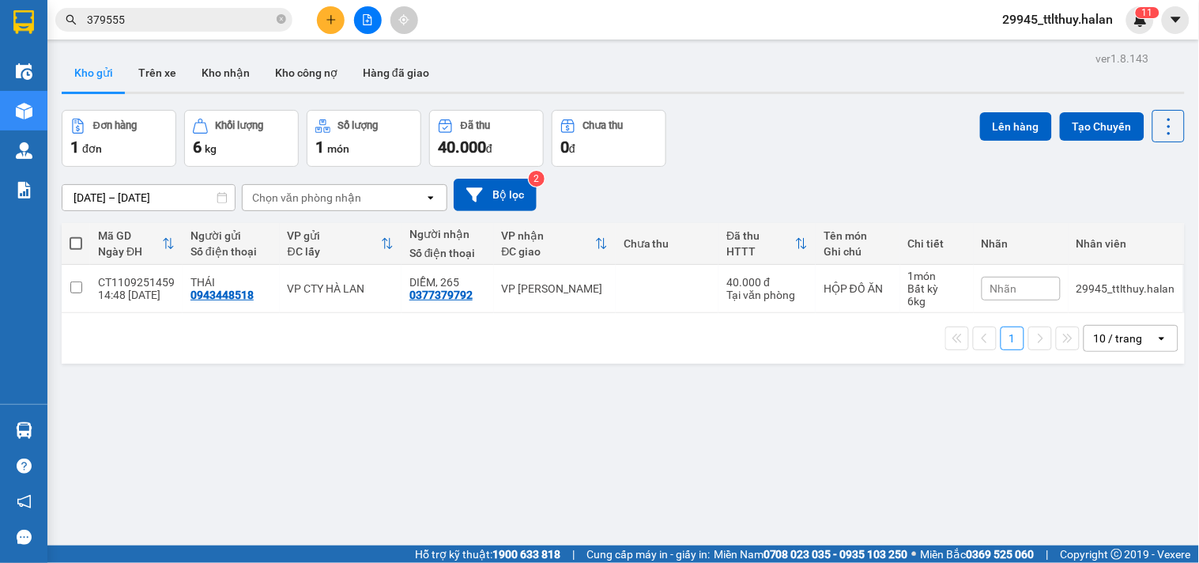
drag, startPoint x: 287, startPoint y: 387, endPoint x: 246, endPoint y: 413, distance: 48.3
click at [287, 389] on div "ver 1.8.143 Kho gửi Trên xe Kho nhận Kho công nợ Hàng đã giao Đơn hàng 1 đơn Kh…" at bounding box center [623, 328] width 1136 height 563
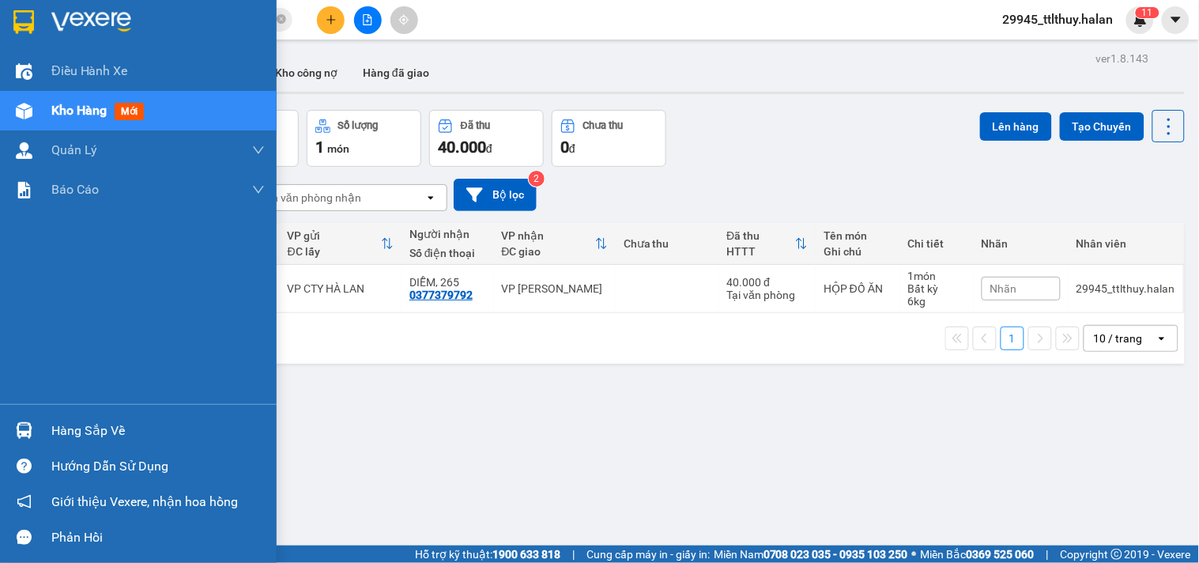
click at [32, 436] on div at bounding box center [24, 431] width 28 height 28
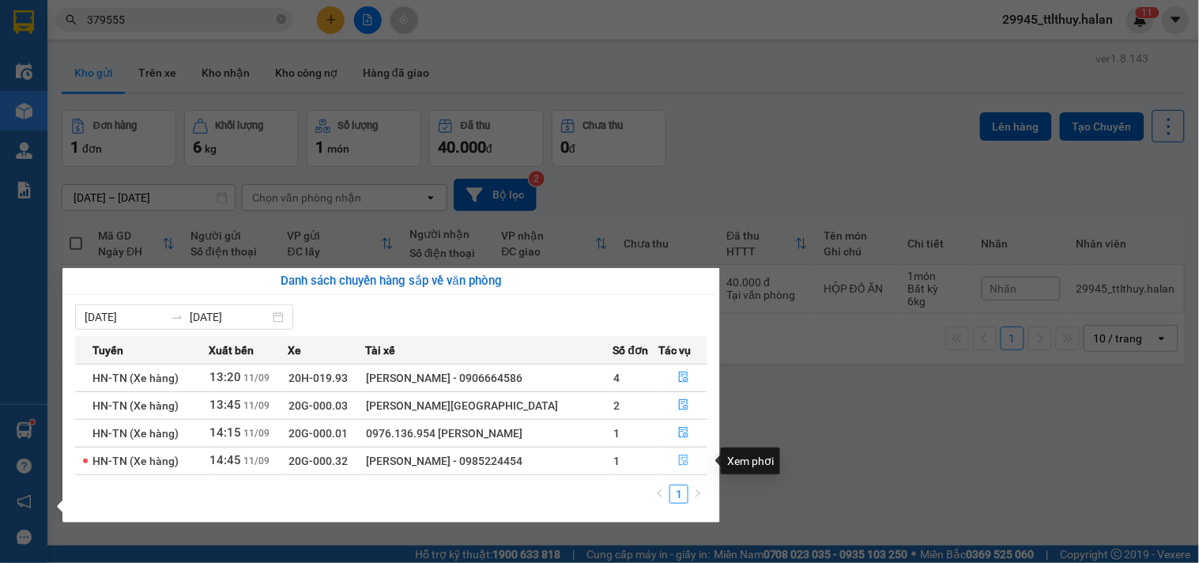
click at [674, 459] on button "button" at bounding box center [683, 460] width 47 height 25
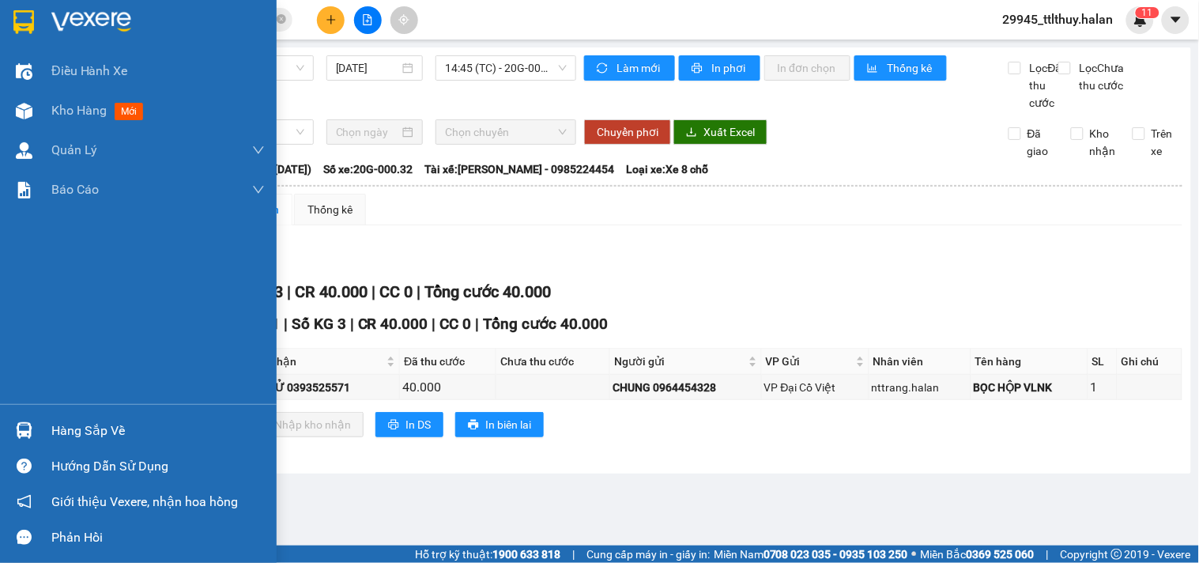
click at [40, 425] on div "Hàng sắp về" at bounding box center [138, 431] width 277 height 36
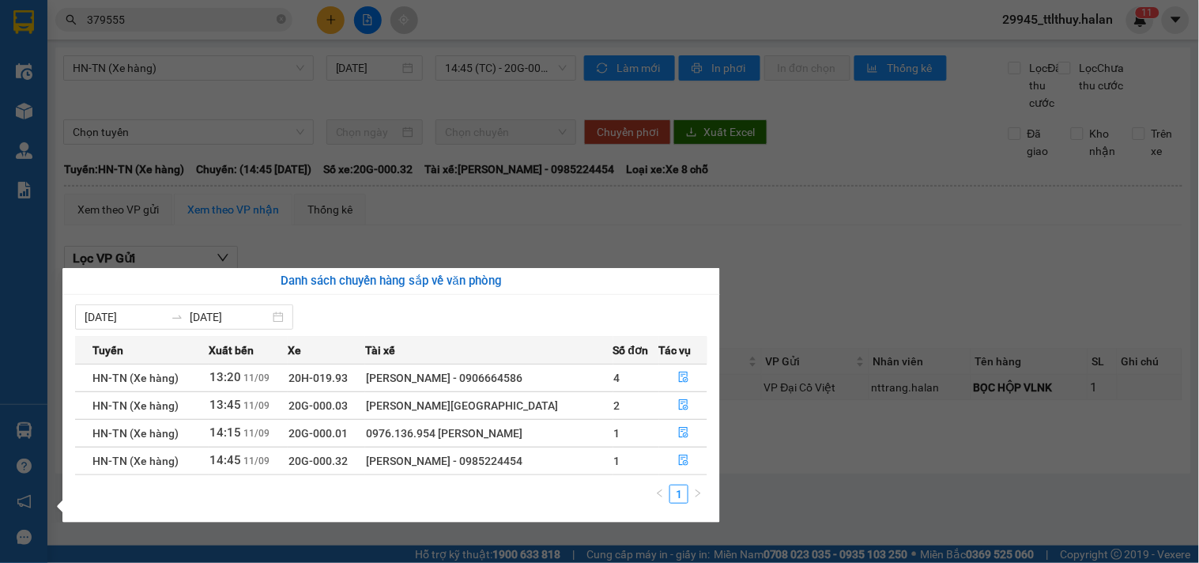
drag, startPoint x: 783, startPoint y: 333, endPoint x: 206, endPoint y: 200, distance: 592.2
click at [781, 332] on section "Kết quả tìm kiếm ( 275 ) Bộ lọc Mã ĐH Trạng thái Món hàng Thu hộ Tổng cước Chưa…" at bounding box center [599, 281] width 1199 height 563
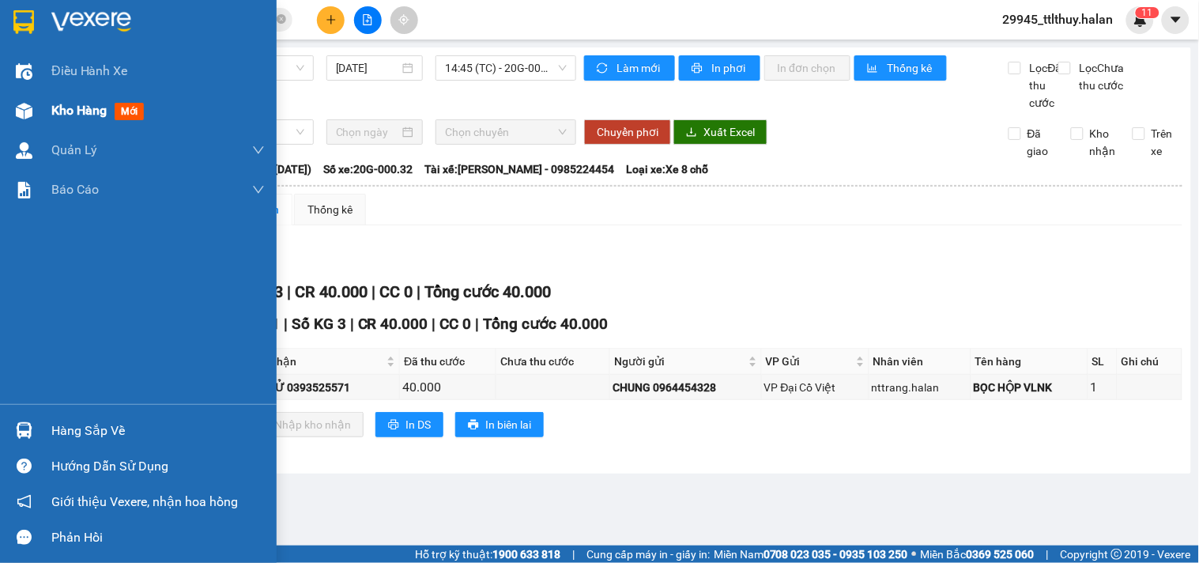
click at [36, 104] on div at bounding box center [24, 111] width 28 height 28
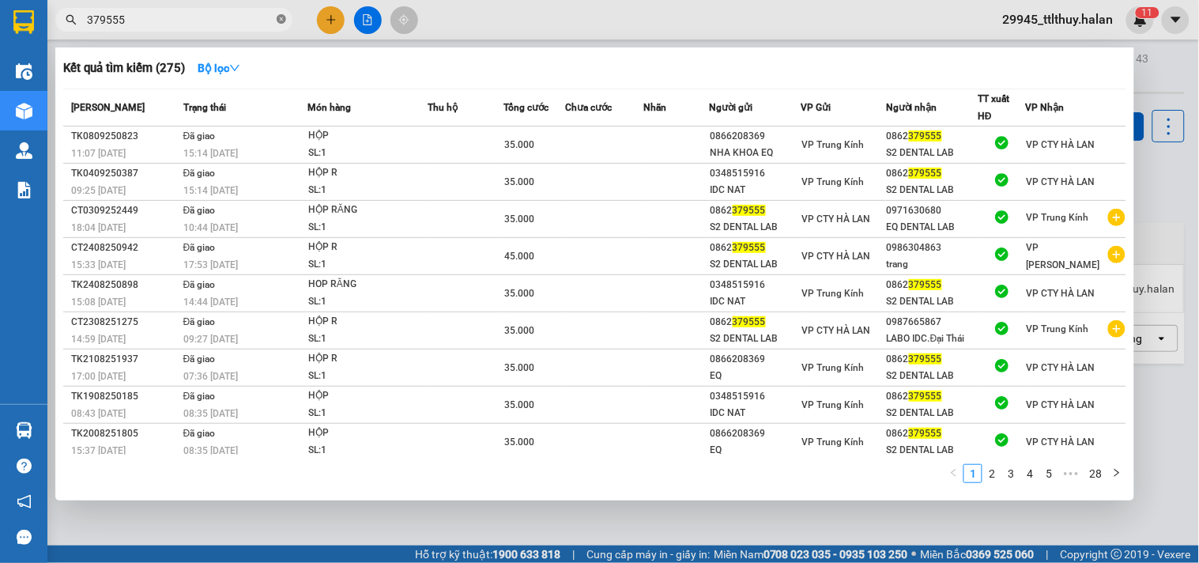
click at [278, 21] on icon "close-circle" at bounding box center [281, 18] width 9 height 9
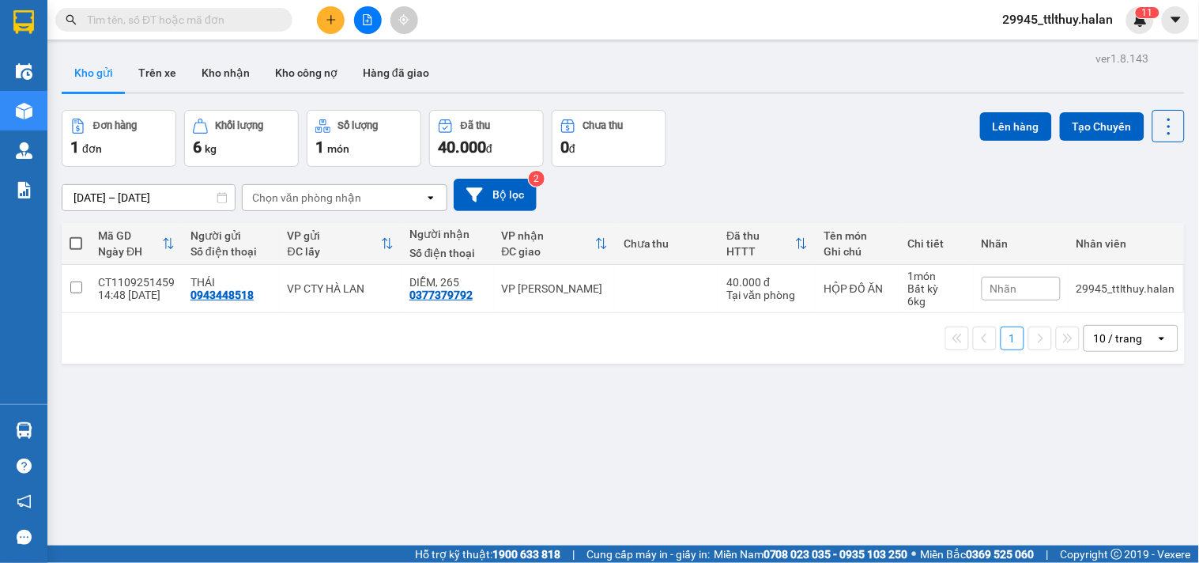
click at [202, 20] on input "text" at bounding box center [180, 19] width 187 height 17
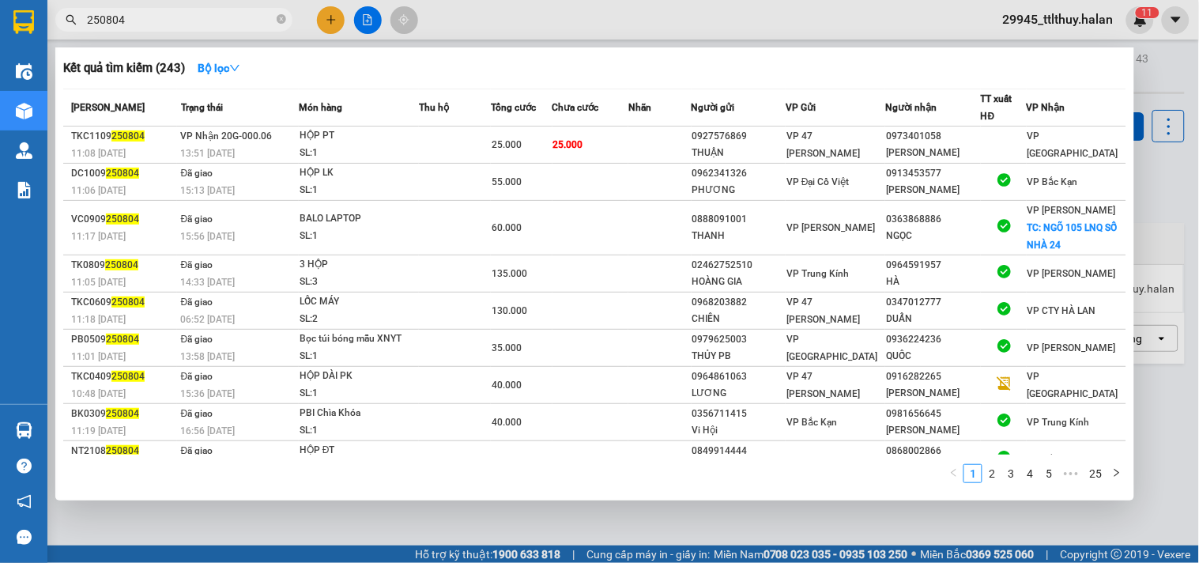
click at [234, 17] on input "250804" at bounding box center [180, 19] width 187 height 17
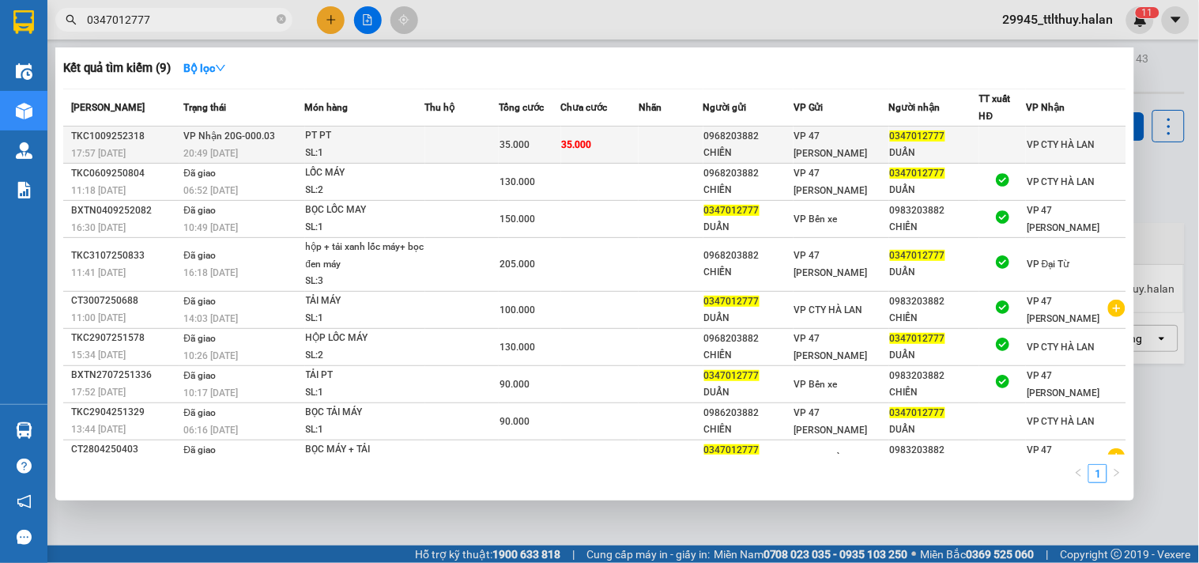
type input "0347012777"
click at [484, 138] on td at bounding box center [462, 144] width 74 height 37
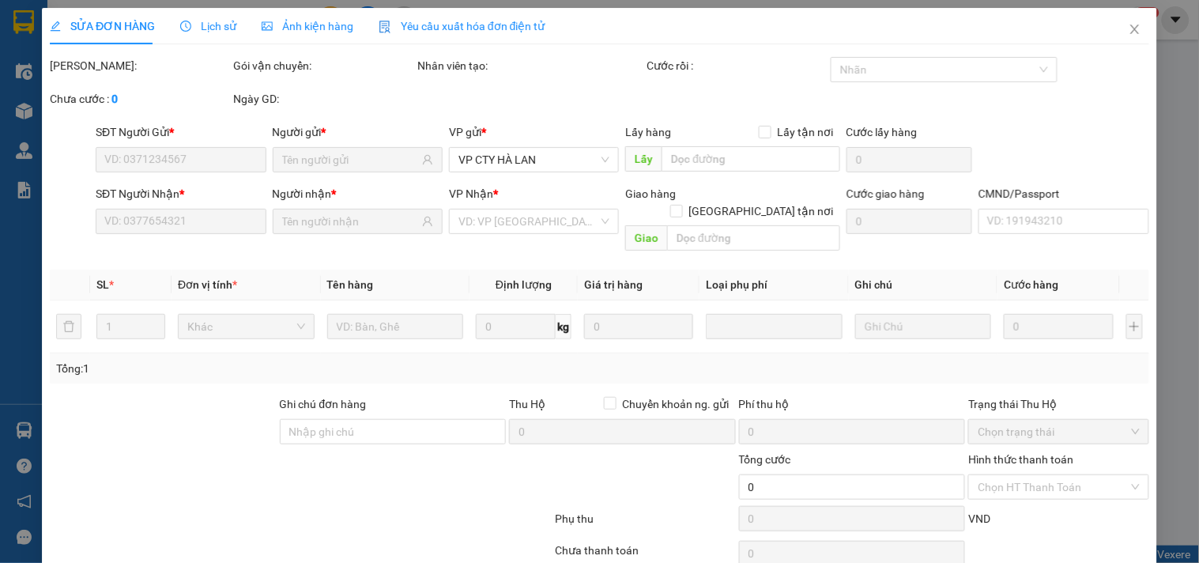
type input "0968203882"
type input "CHIẾN"
type input "0347012777"
type input "DUẨN"
type input "35.000"
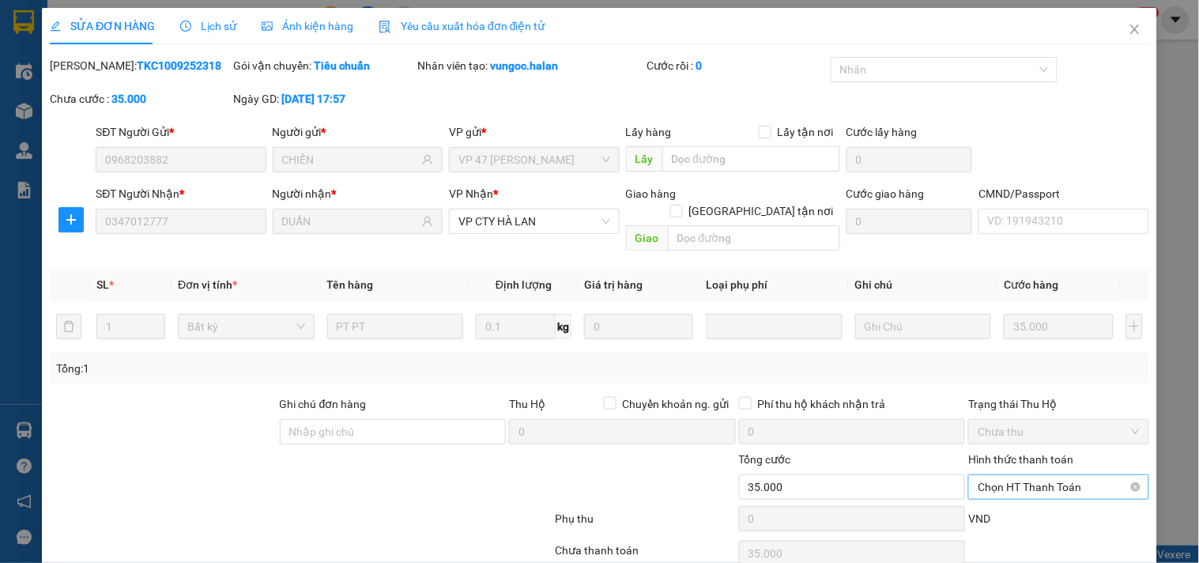
click at [1000, 475] on span "Chọn HT Thanh Toán" at bounding box center [1058, 487] width 161 height 24
click at [1020, 493] on div "Tại văn phòng" at bounding box center [1049, 501] width 160 height 17
type input "0"
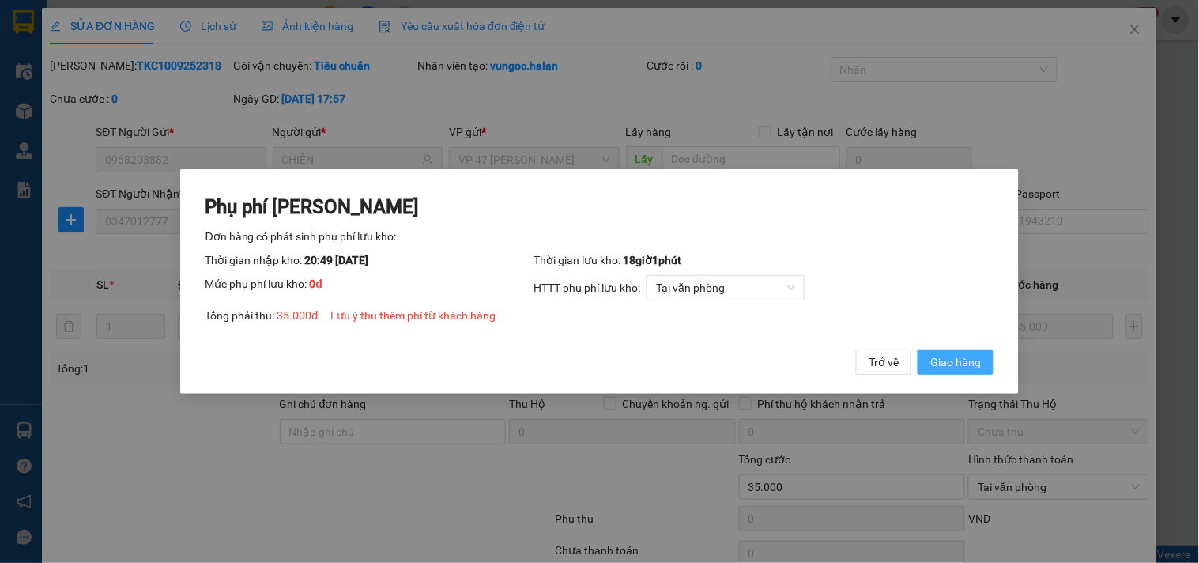
click at [946, 357] on span "Giao hàng" at bounding box center [956, 361] width 51 height 17
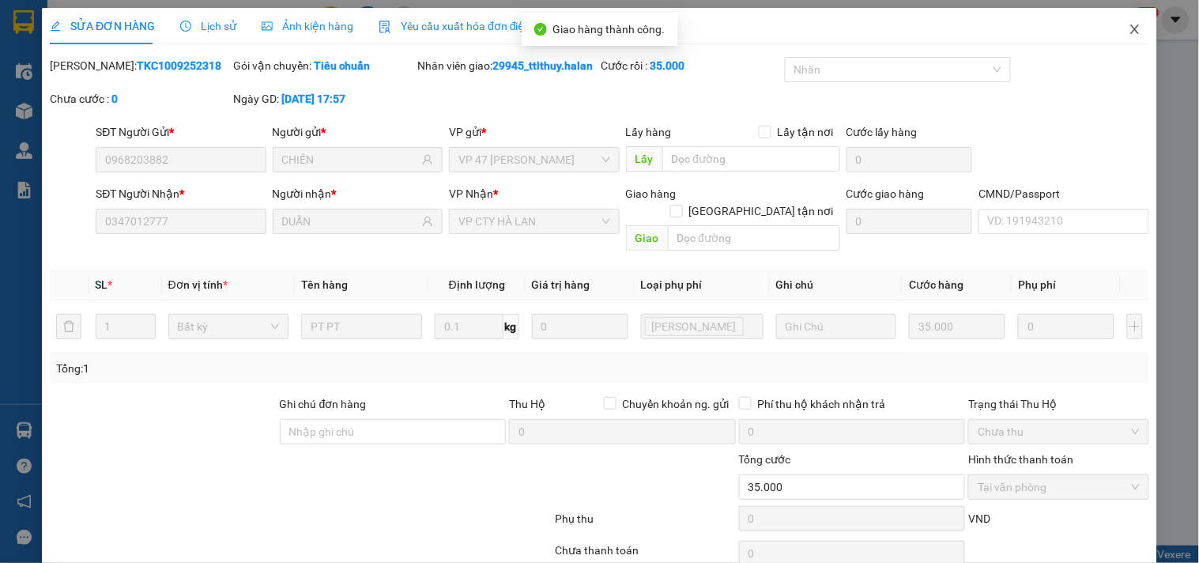
click at [1129, 28] on icon "close" at bounding box center [1135, 29] width 13 height 13
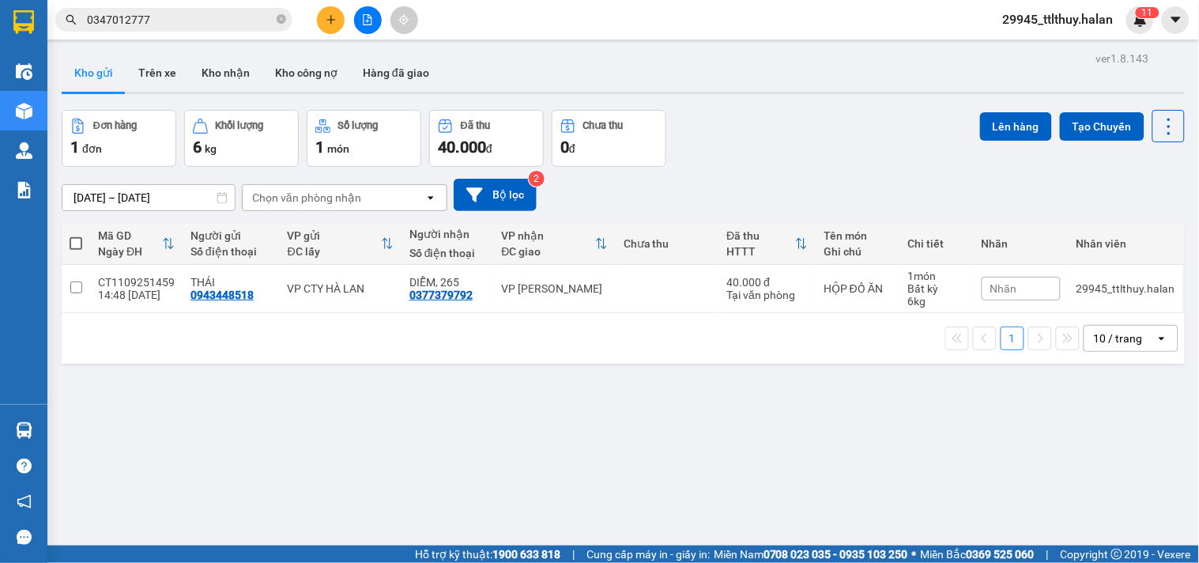
click at [274, 457] on div "ver 1.8.143 Kho gửi Trên xe Kho nhận Kho công nợ Hàng đã giao Đơn hàng 1 đơn Kh…" at bounding box center [623, 328] width 1136 height 563
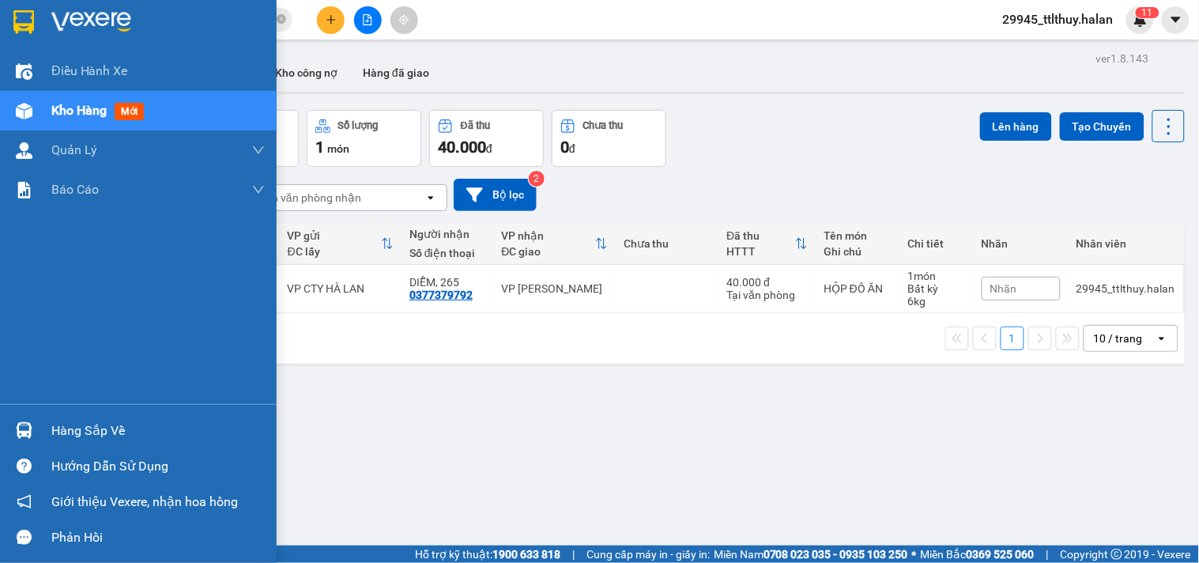
click at [33, 422] on div at bounding box center [24, 431] width 28 height 28
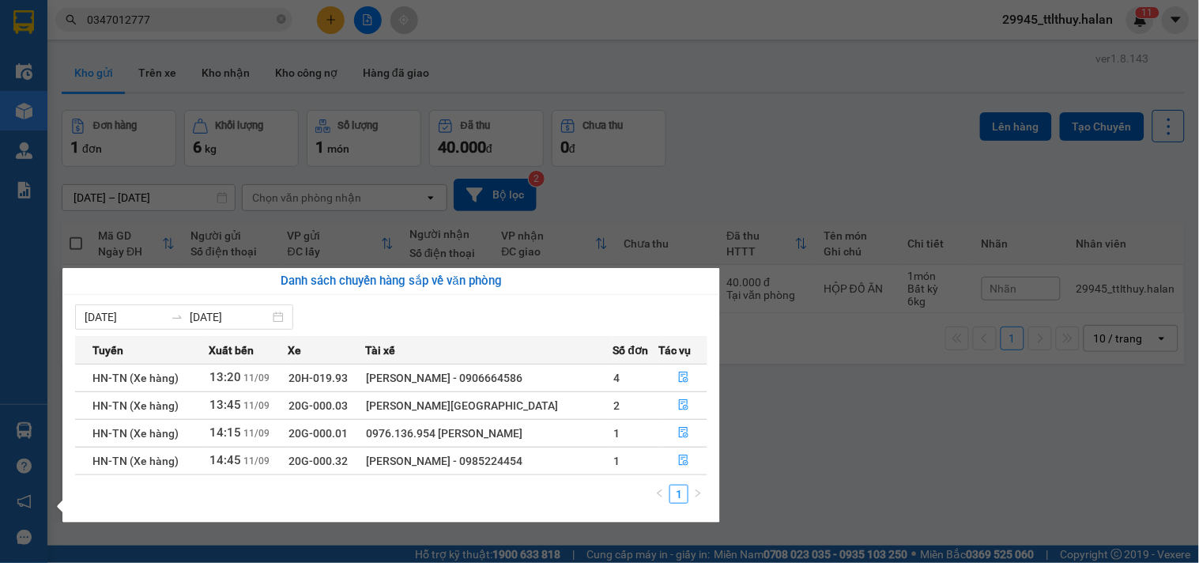
click at [338, 11] on section "Kết quả tìm kiếm ( 9 ) Bộ lọc Mã ĐH Trạng thái Món hàng Thu hộ Tổng cước Chưa c…" at bounding box center [599, 281] width 1199 height 563
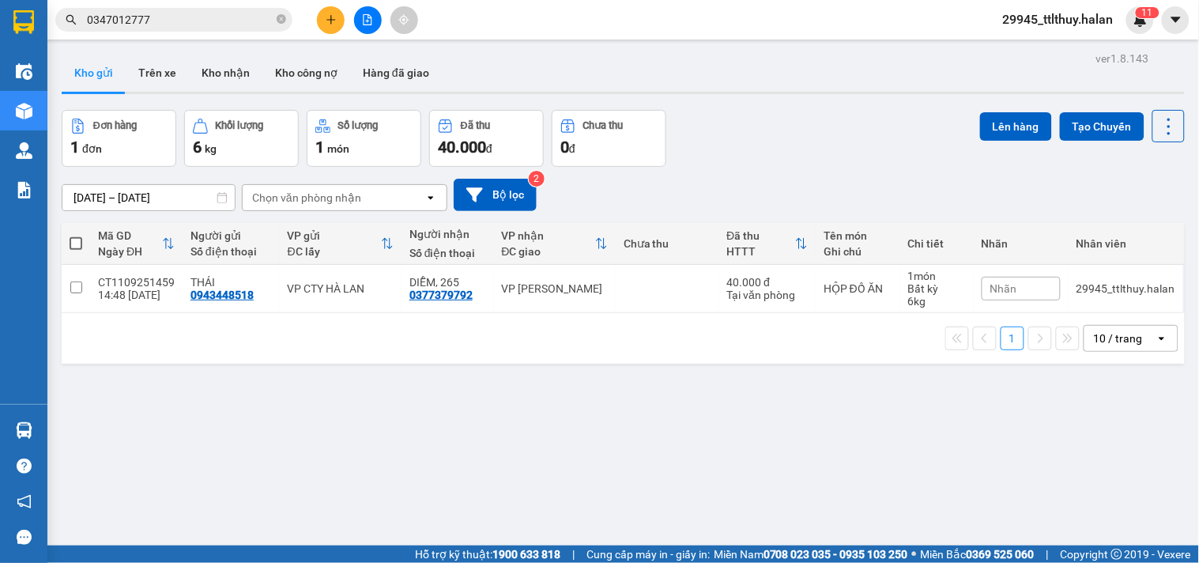
click at [338, 11] on button at bounding box center [331, 20] width 28 height 28
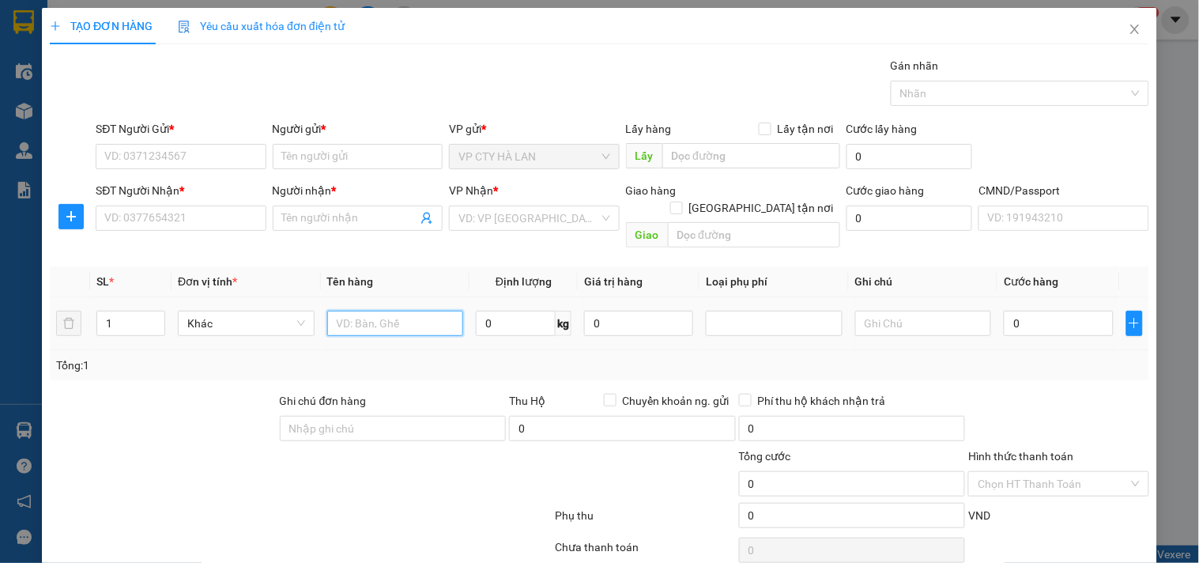
click at [385, 311] on input "text" at bounding box center [395, 323] width 137 height 25
click at [517, 313] on input "0" at bounding box center [516, 323] width 80 height 25
type input "12"
click at [386, 311] on input "text" at bounding box center [395, 323] width 137 height 25
type input "HỘP QUẢ HỒNG"
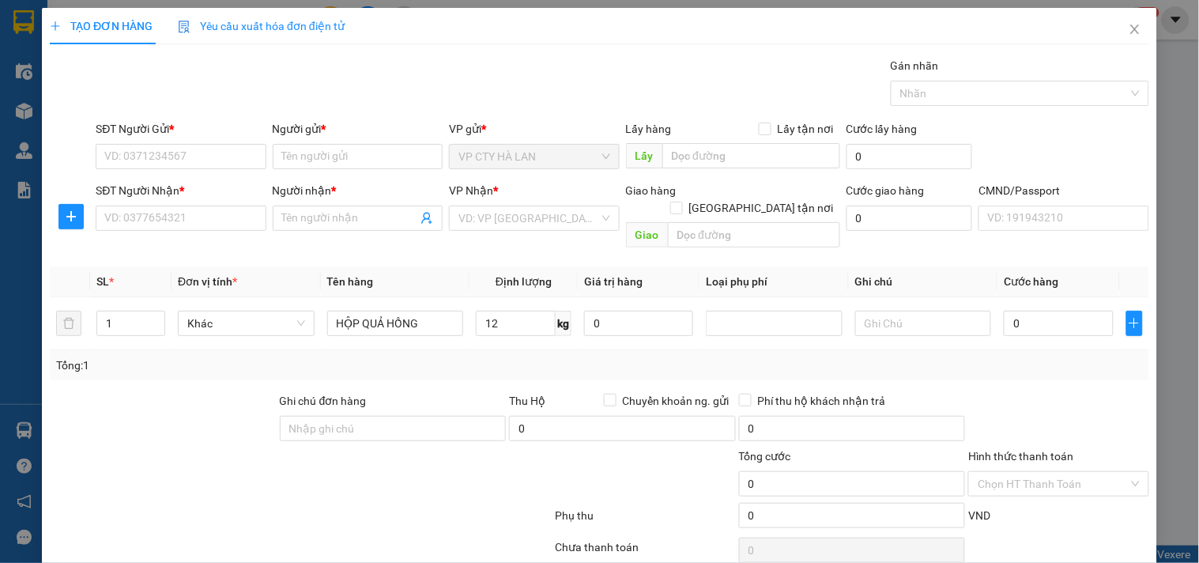
click at [224, 142] on div "SĐT Người Gửi *" at bounding box center [181, 132] width 170 height 24
click at [223, 150] on input "SĐT Người Gửi *" at bounding box center [181, 156] width 170 height 25
click at [387, 311] on input "HỘP QUẢ HỒNG" at bounding box center [395, 323] width 137 height 25
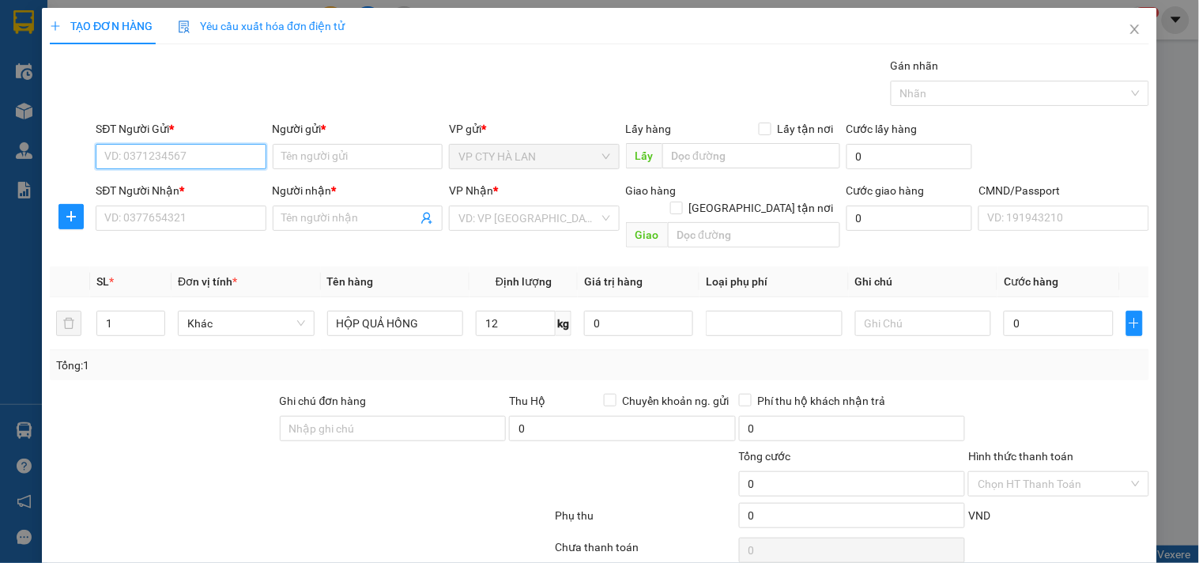
click at [245, 155] on input "SĐT Người Gửi *" at bounding box center [181, 156] width 170 height 25
type input "0973606888"
click at [161, 187] on div "0973606888 - HẰNG" at bounding box center [178, 187] width 149 height 17
type input "HẰNG"
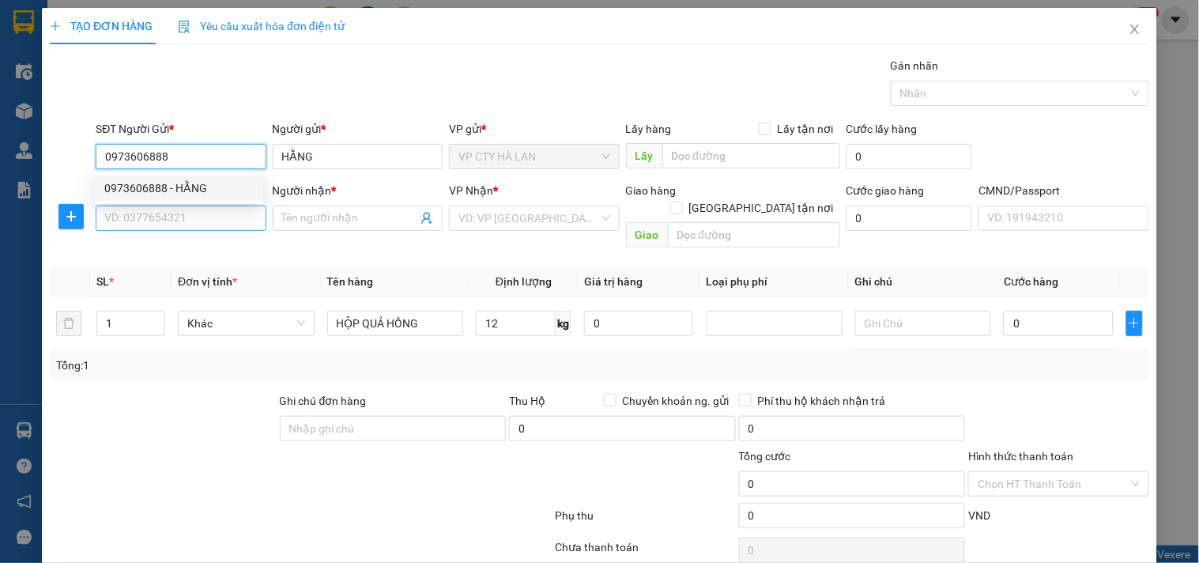
type input "0973606888"
click at [168, 222] on input "SĐT Người Nhận *" at bounding box center [181, 218] width 170 height 25
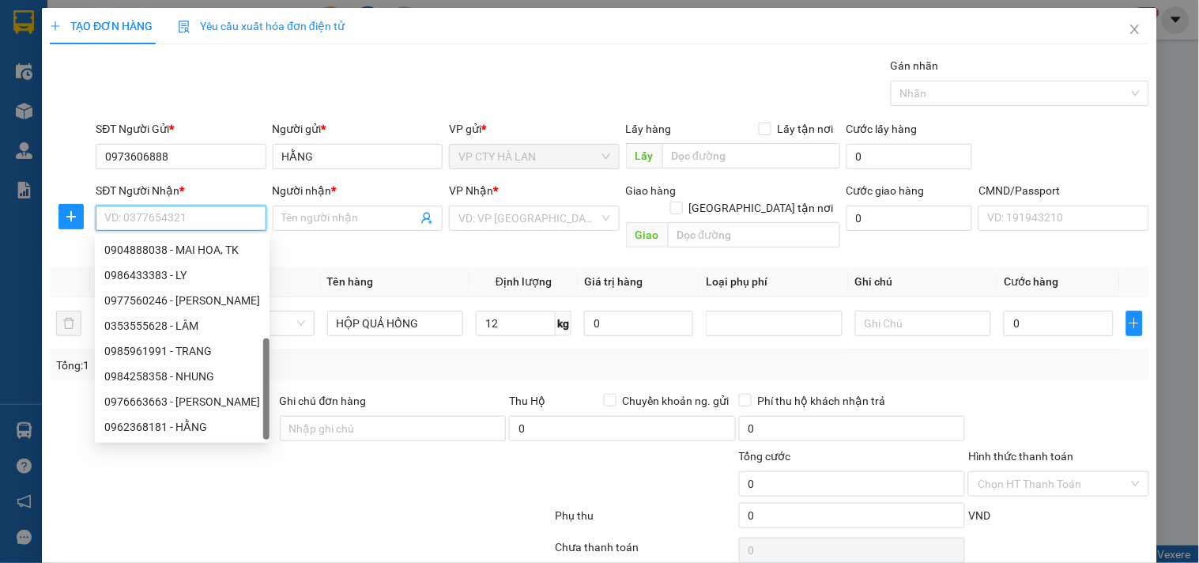
click at [190, 444] on div "0912961981 - [PERSON_NAME]" at bounding box center [182, 452] width 156 height 17
type input "0912961981"
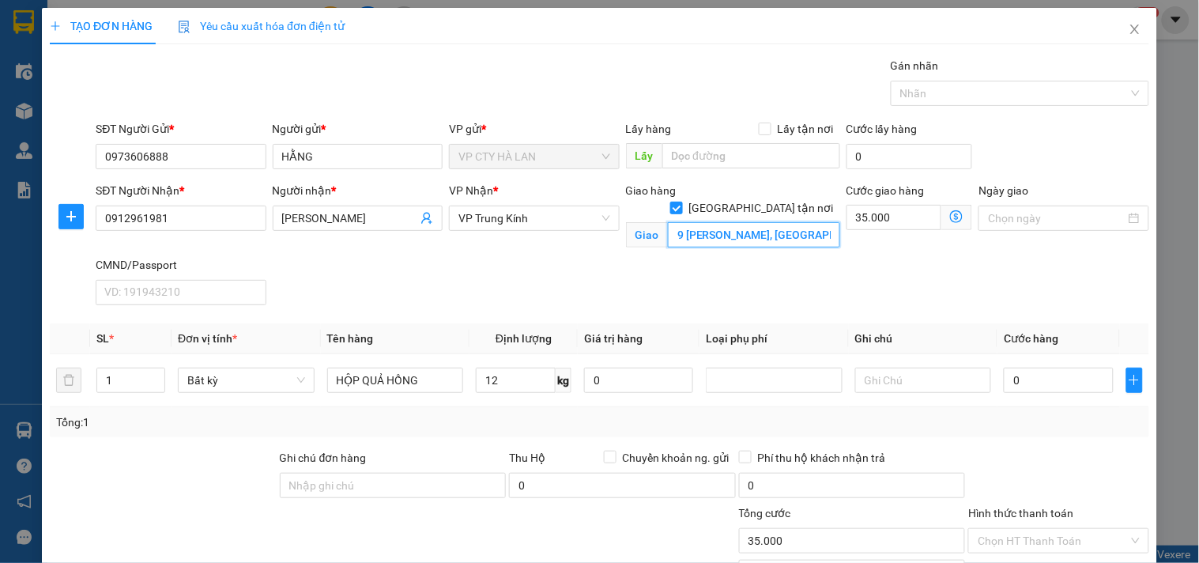
click at [780, 222] on input "9 [PERSON_NAME], [GEOGRAPHIC_DATA], [GEOGRAPHIC_DATA], [GEOGRAPHIC_DATA], [GEOG…" at bounding box center [754, 234] width 172 height 25
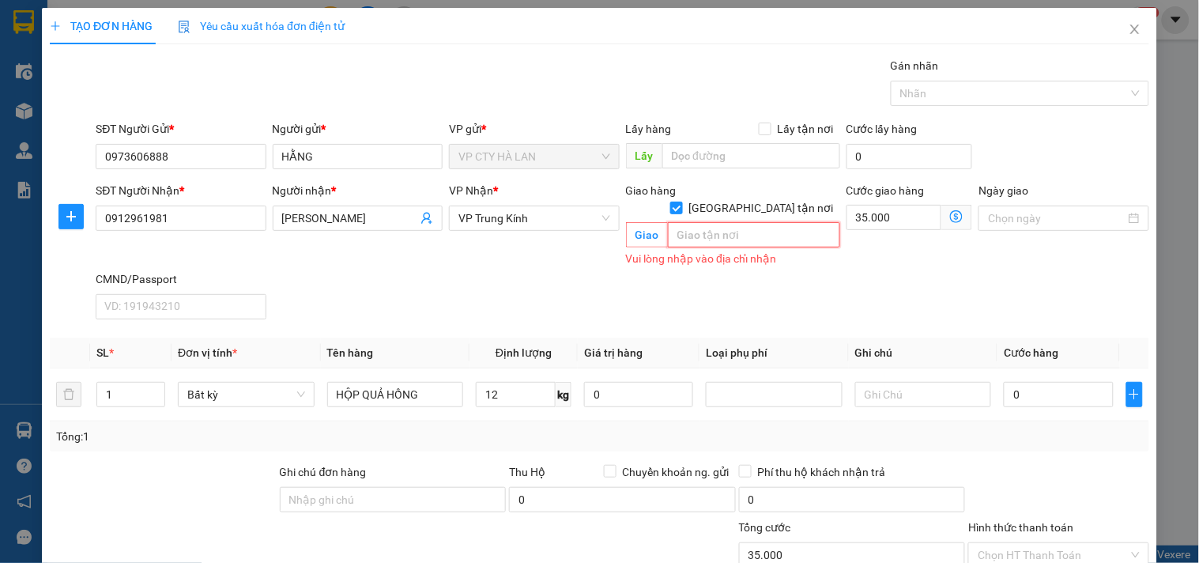
paste input "82 Đ. [PERSON_NAME], [PERSON_NAME], [GEOGRAPHIC_DATA], [GEOGRAPHIC_DATA] 100000…"
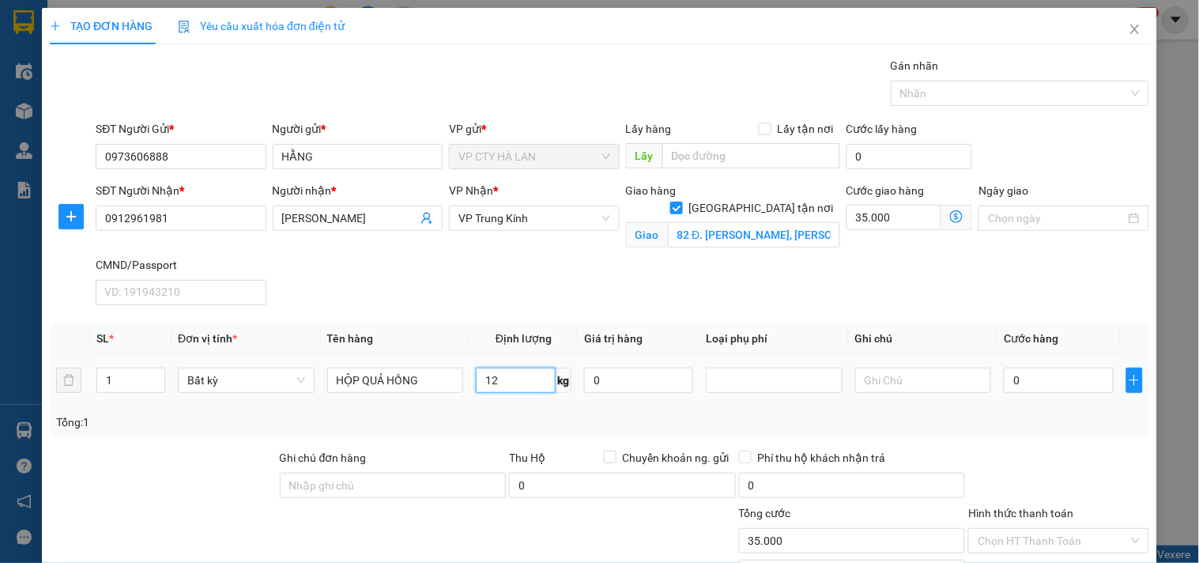
click at [515, 392] on input "12" at bounding box center [516, 380] width 80 height 25
click at [530, 415] on div "Tổng: 1" at bounding box center [599, 421] width 1087 height 17
click at [950, 219] on icon "dollar-circle" at bounding box center [956, 216] width 13 height 13
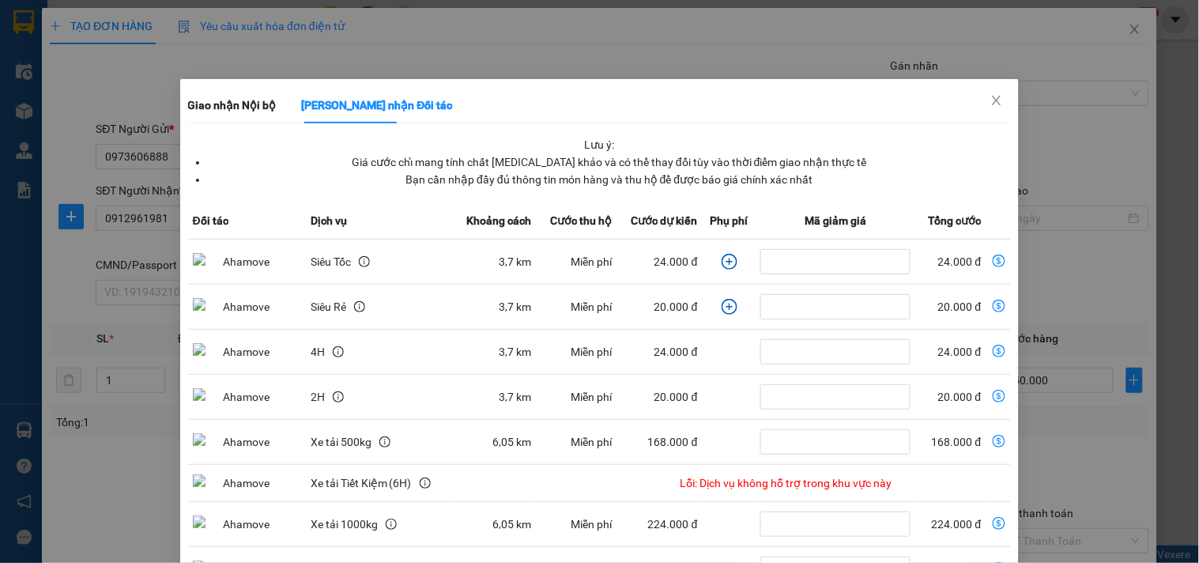
drag, startPoint x: 576, startPoint y: 522, endPoint x: 685, endPoint y: 413, distance: 153.7
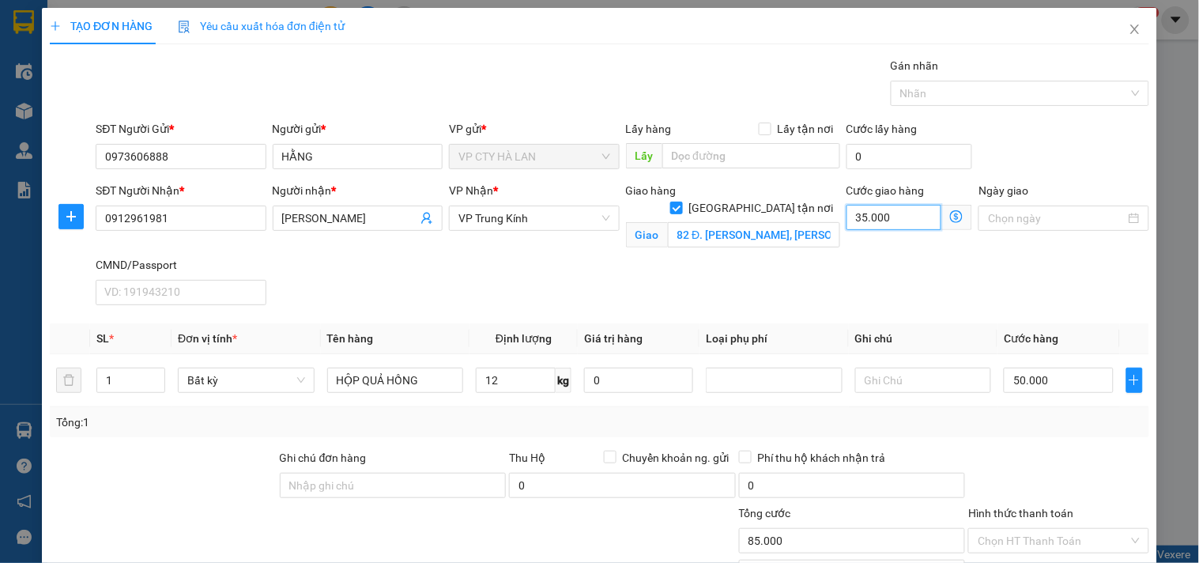
click at [870, 223] on input "35.000" at bounding box center [895, 217] width 96 height 25
click at [891, 247] on div "Cước giao hàng 40 Giao nhận Nội bộ Giao nhận Đối tác Lưu ý: Giá cước chỉ mang t…" at bounding box center [910, 219] width 133 height 74
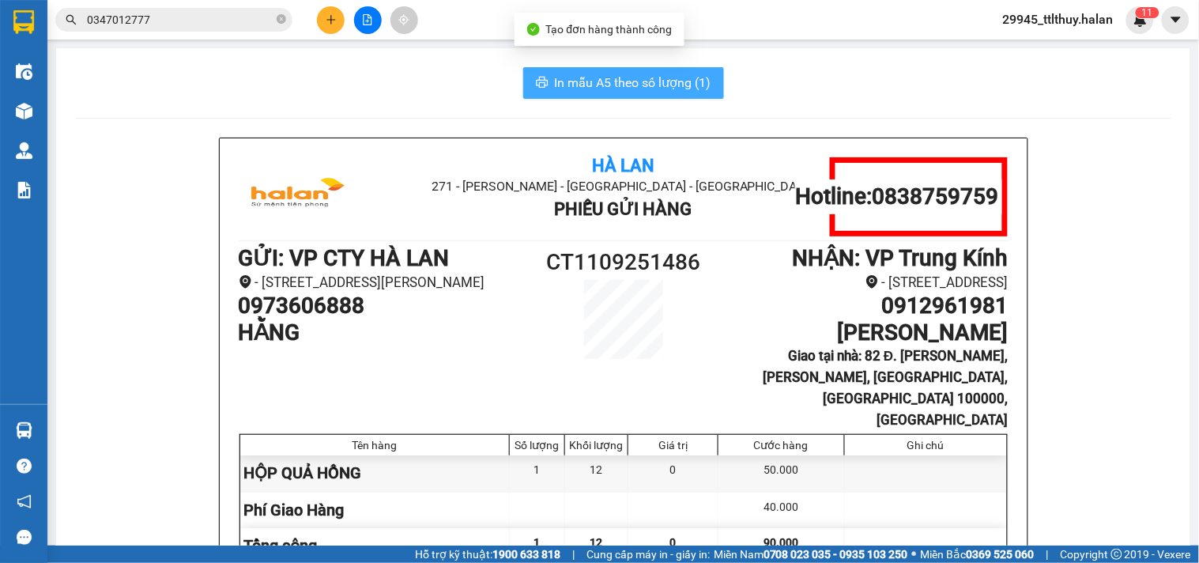
click at [650, 85] on span "In mẫu A5 theo số lượng (1)" at bounding box center [633, 83] width 157 height 20
drag, startPoint x: 942, startPoint y: 353, endPoint x: 302, endPoint y: 457, distance: 648.1
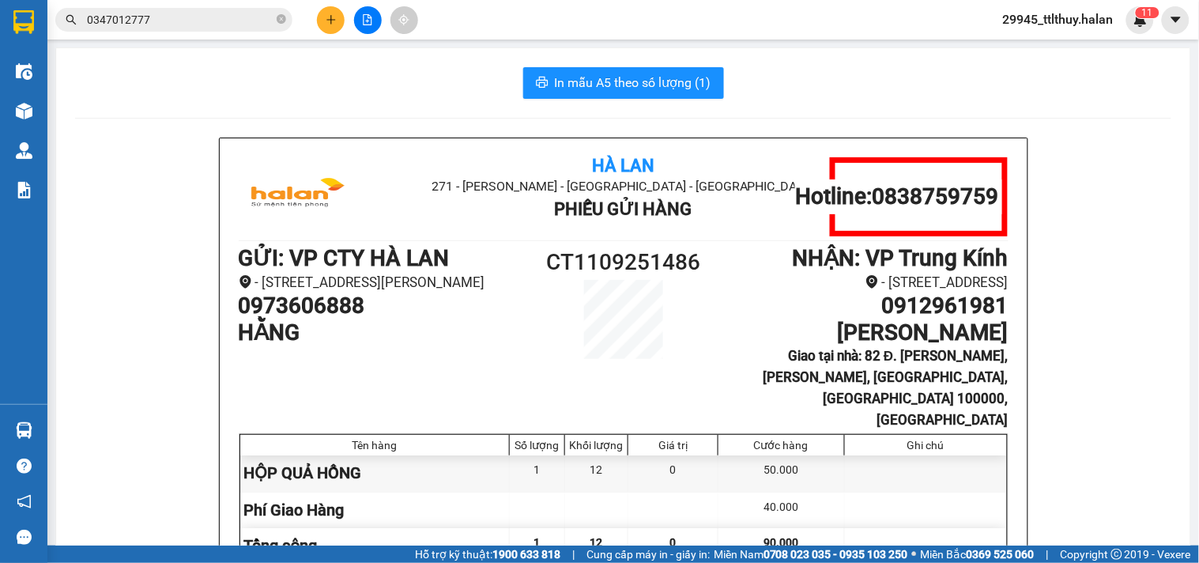
click at [263, 319] on h1 "0973606888" at bounding box center [383, 306] width 289 height 27
click at [332, 18] on icon "plus" at bounding box center [331, 19] width 11 height 11
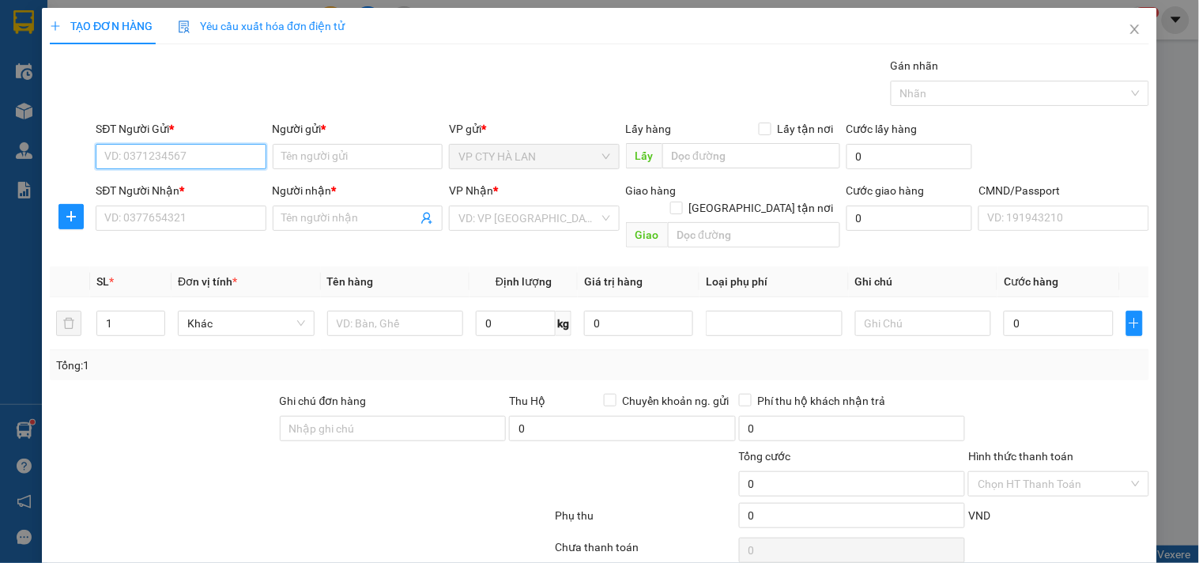
click at [206, 144] on input "SĐT Người Gửi *" at bounding box center [181, 156] width 170 height 25
paste input "0973606888"
click at [206, 144] on input "0973606888" at bounding box center [181, 156] width 170 height 25
click at [204, 185] on div "0973606888 - HẰNG" at bounding box center [178, 187] width 149 height 17
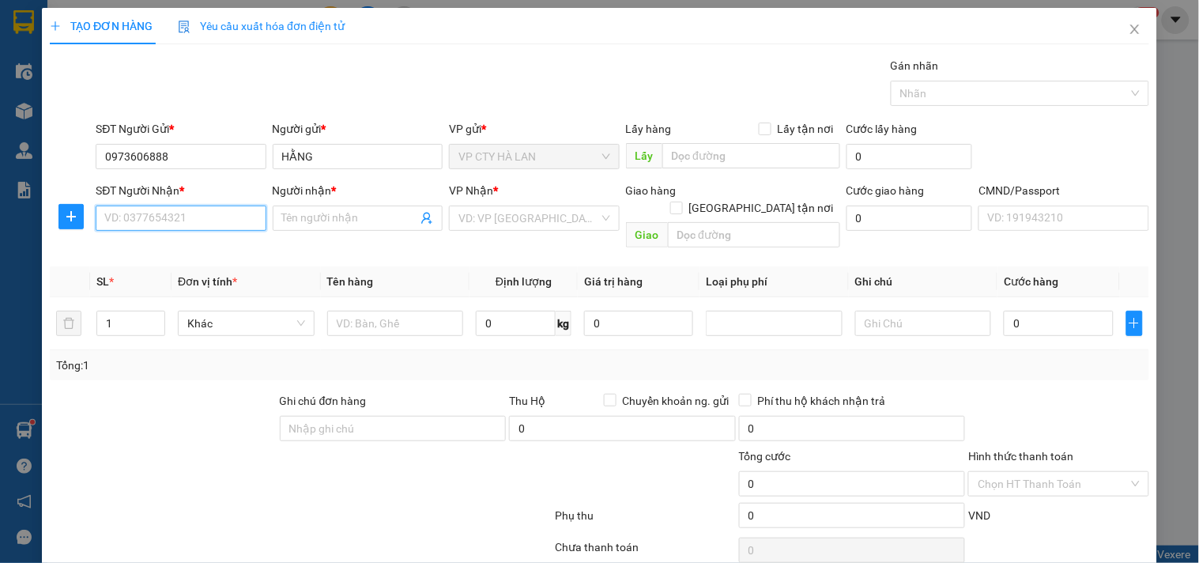
click at [222, 215] on input "SĐT Người Nhận *" at bounding box center [181, 218] width 170 height 25
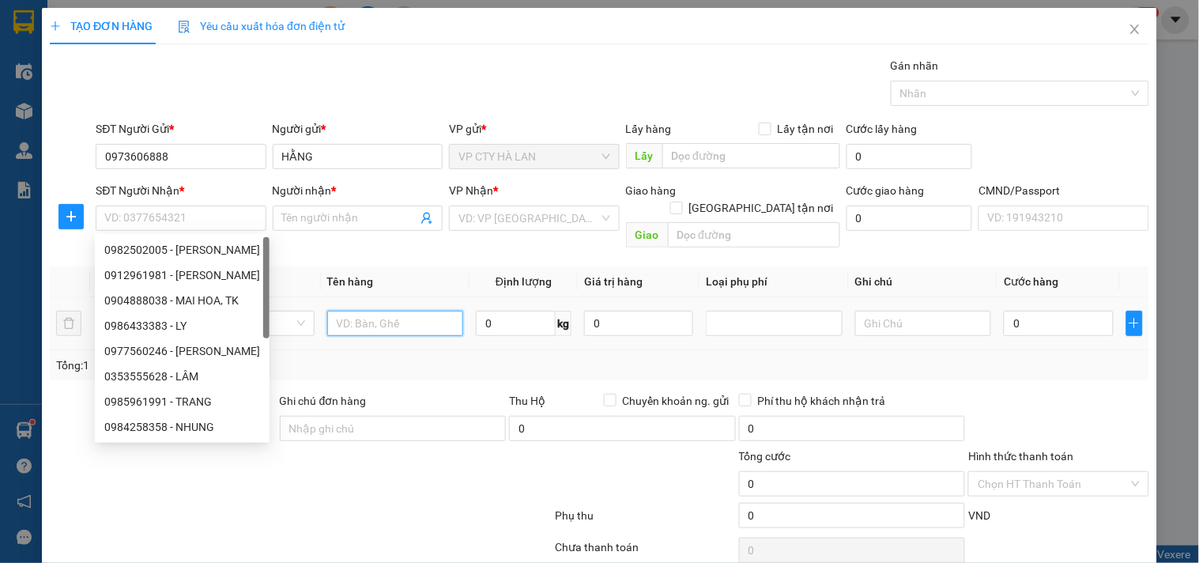
click at [404, 311] on input "text" at bounding box center [395, 323] width 137 height 25
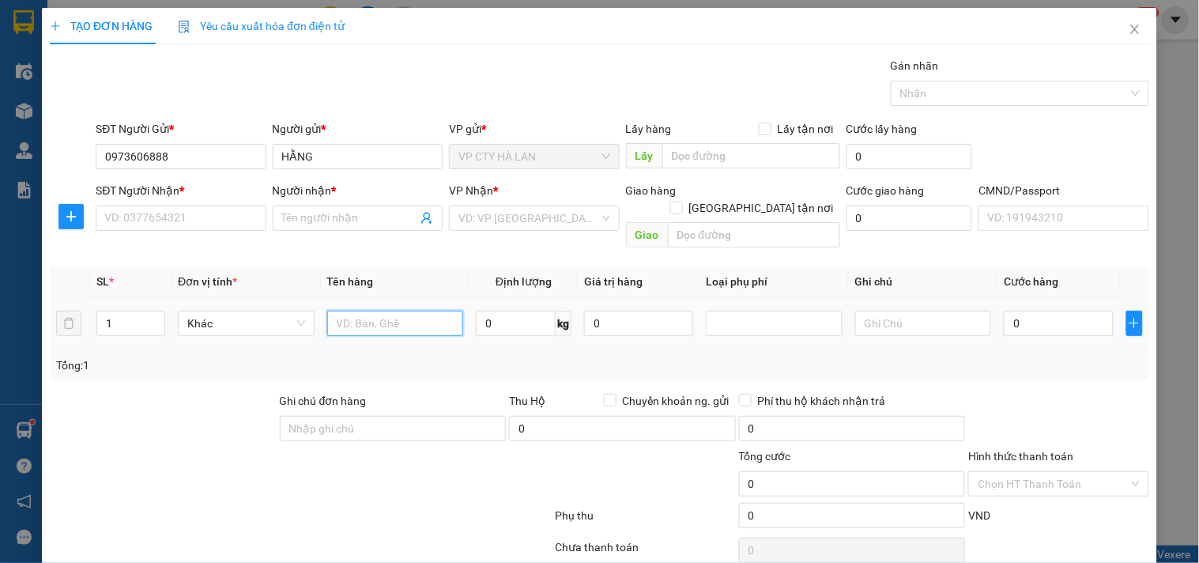
paste input "HỘP QUẢ HỒNG"
click at [236, 219] on input "SĐT Người Nhận *" at bounding box center [181, 218] width 170 height 25
click at [296, 210] on input "Người nhận *" at bounding box center [349, 218] width 135 height 17
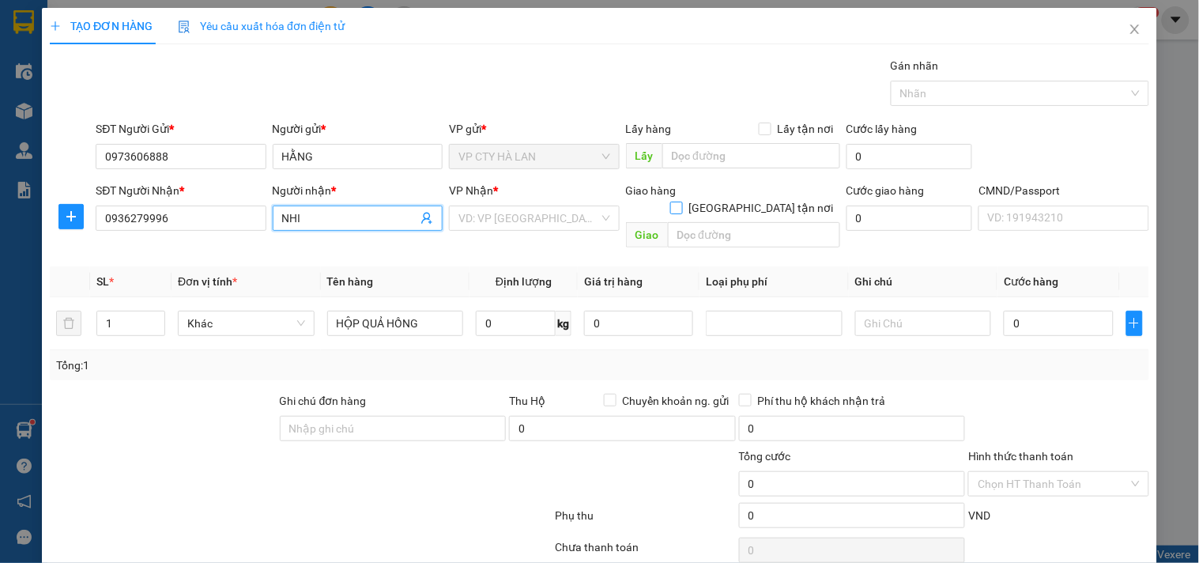
click at [682, 202] on input "[GEOGRAPHIC_DATA] tận nơi" at bounding box center [675, 207] width 11 height 11
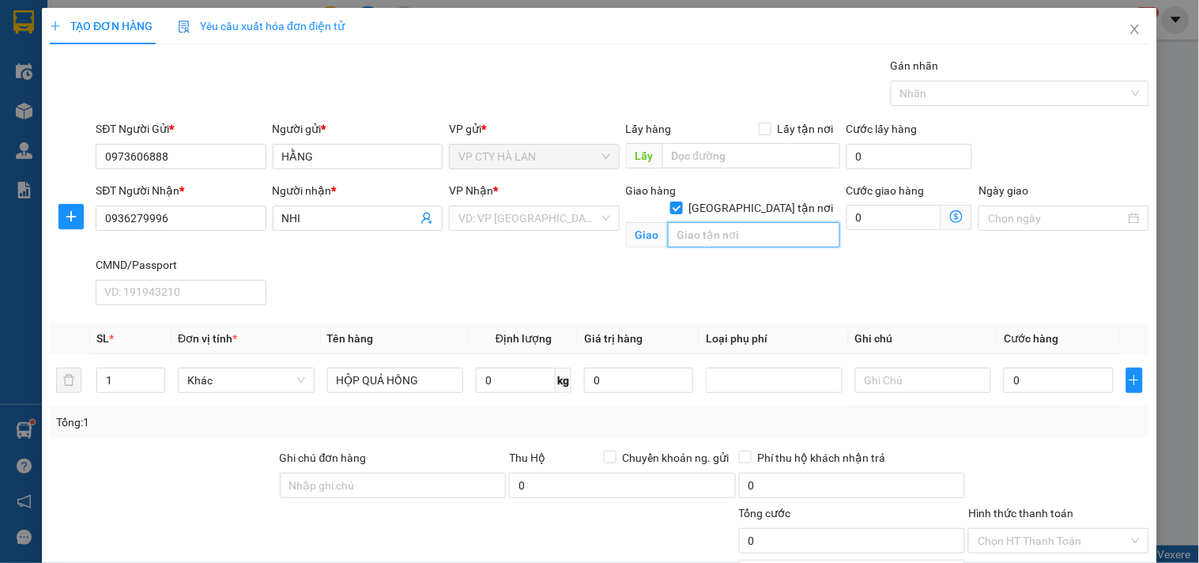
click at [756, 222] on input "text" at bounding box center [754, 234] width 172 height 25
paste input "29 P. [PERSON_NAME], [PERSON_NAME], Hai Bà Trưng, [GEOGRAPHIC_DATA], [GEOGRAPHI…"
click at [470, 215] on input "search" at bounding box center [529, 218] width 140 height 24
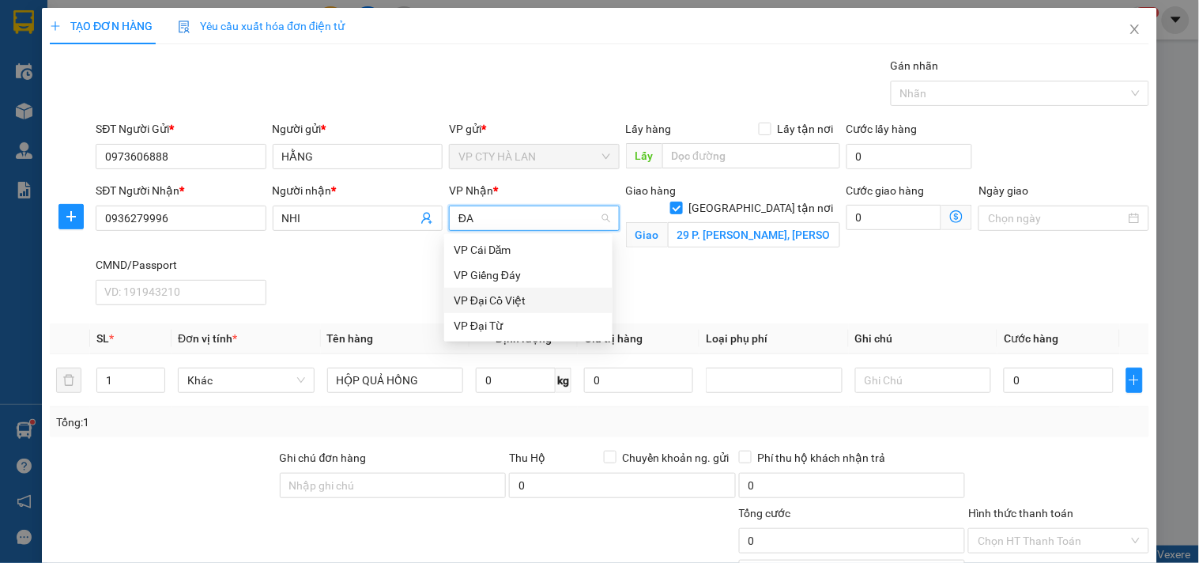
click at [494, 305] on div "VP Đại Cồ Việt" at bounding box center [528, 300] width 149 height 17
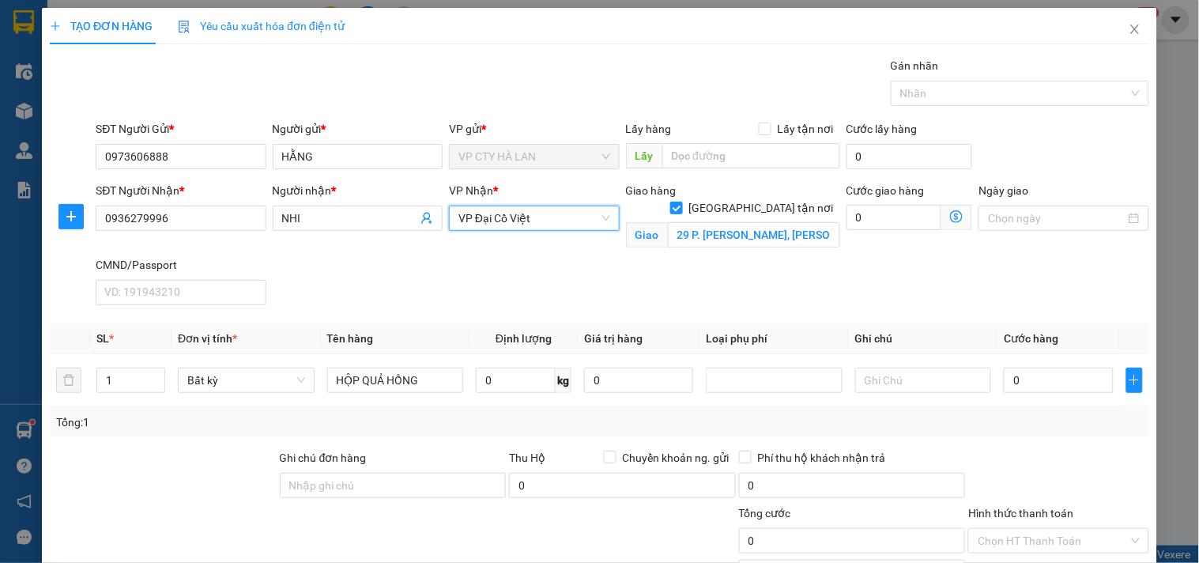
click at [950, 216] on icon "dollar-circle" at bounding box center [956, 216] width 13 height 13
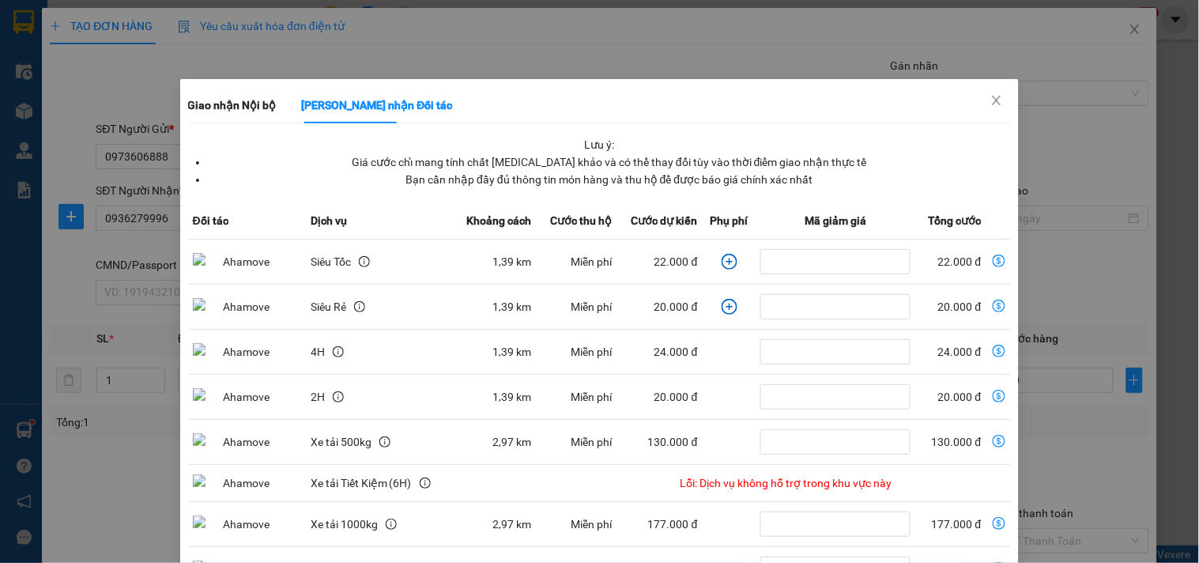
drag, startPoint x: 602, startPoint y: 520, endPoint x: 614, endPoint y: 502, distance: 22.2
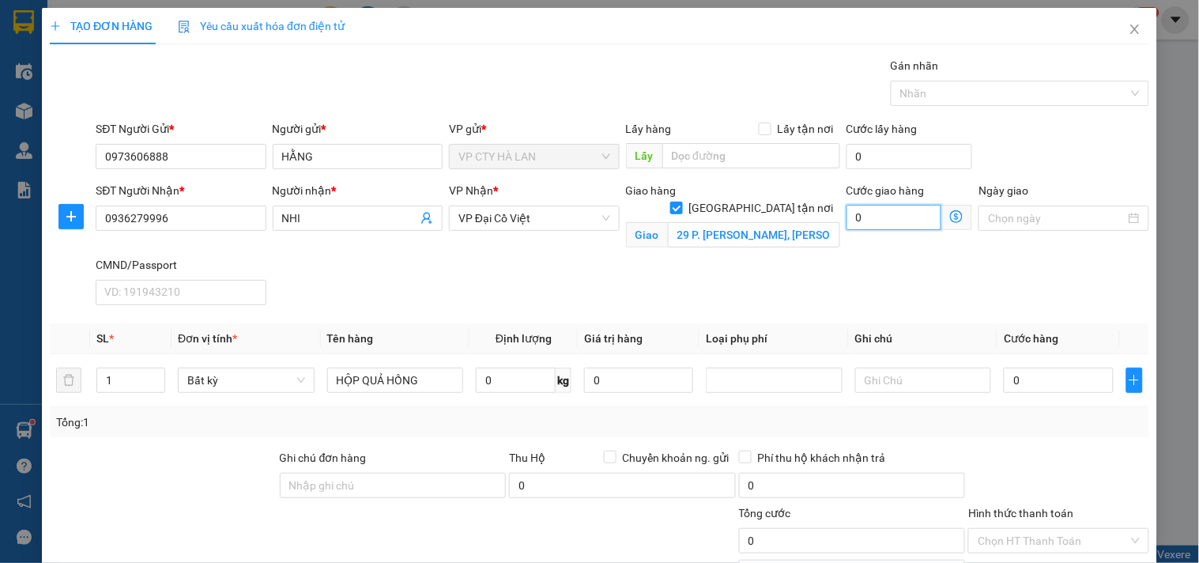
click at [882, 216] on input "0" at bounding box center [895, 217] width 96 height 25
click at [516, 382] on input "0" at bounding box center [516, 380] width 80 height 25
click at [602, 278] on div "SĐT Người Nhận * 0936279996 Người nhận * NHI VP Nhận * VP Đại Cồ Việt Giao hàng…" at bounding box center [623, 247] width 1060 height 130
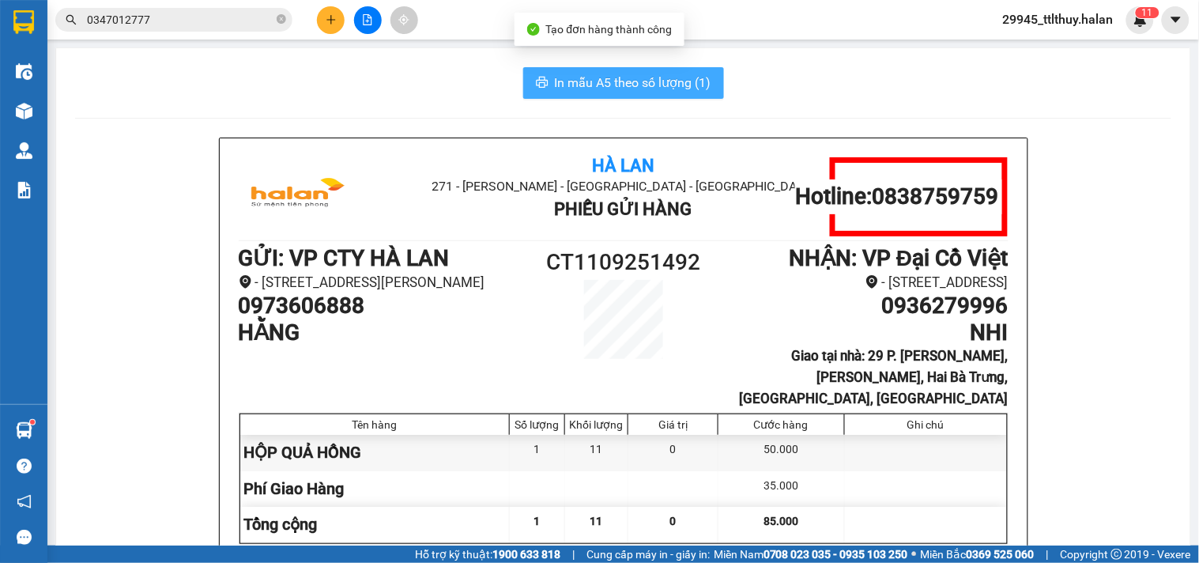
click at [603, 75] on span "In mẫu A5 theo số lượng (1)" at bounding box center [633, 83] width 157 height 20
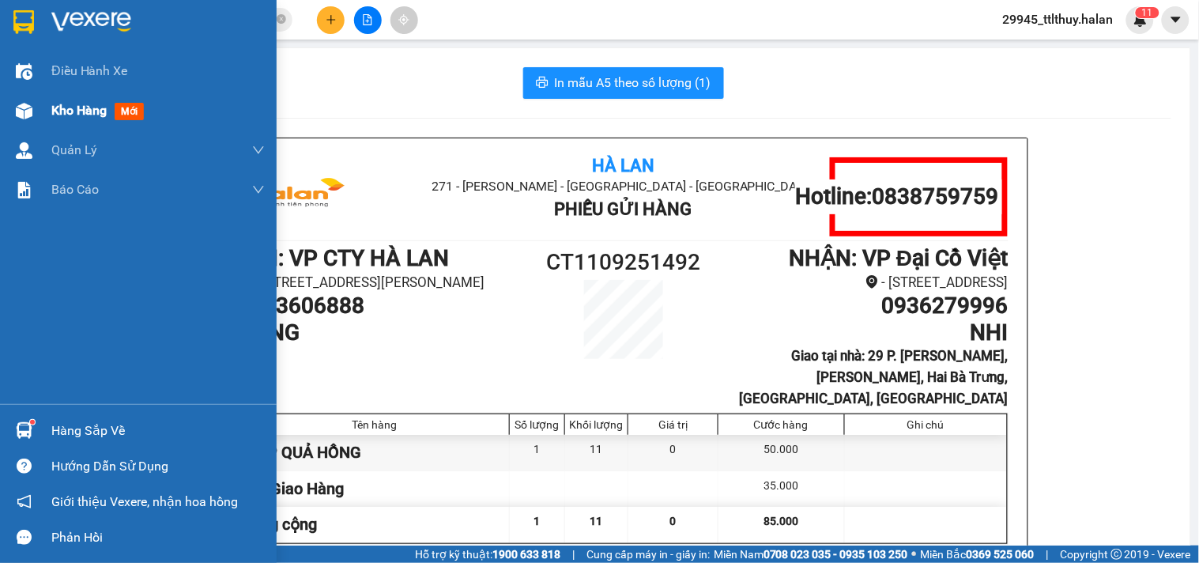
drag, startPoint x: 6, startPoint y: 106, endPoint x: 44, endPoint y: 100, distance: 39.1
click at [6, 105] on div "Kho hàng mới" at bounding box center [138, 111] width 277 height 40
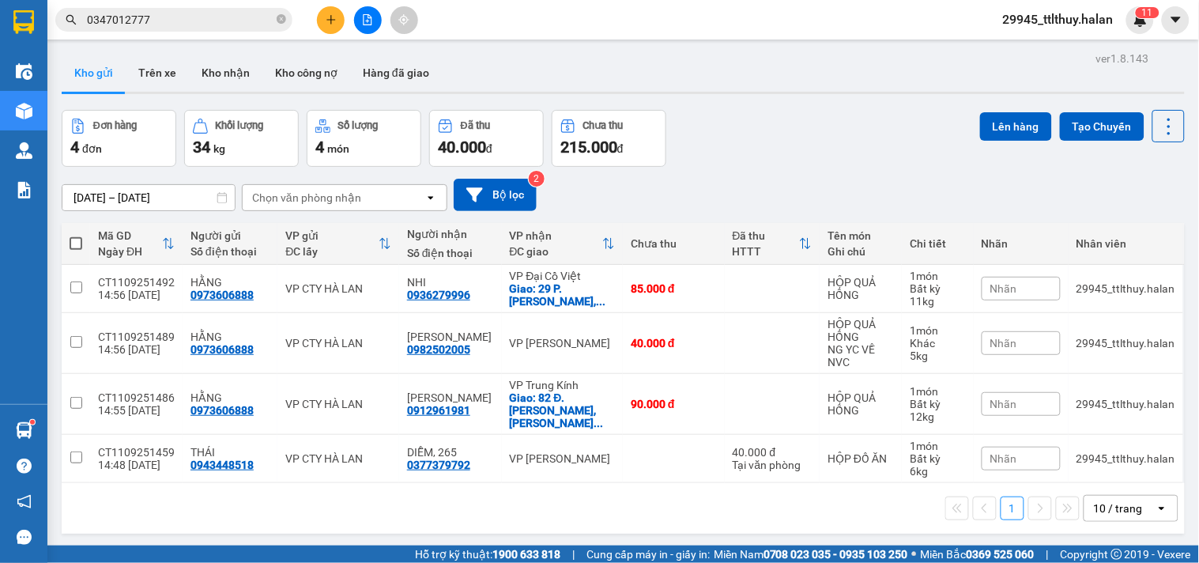
click at [889, 172] on div "[DATE] – [DATE] Press the down arrow key to interact with the calendar and sele…" at bounding box center [623, 195] width 1123 height 56
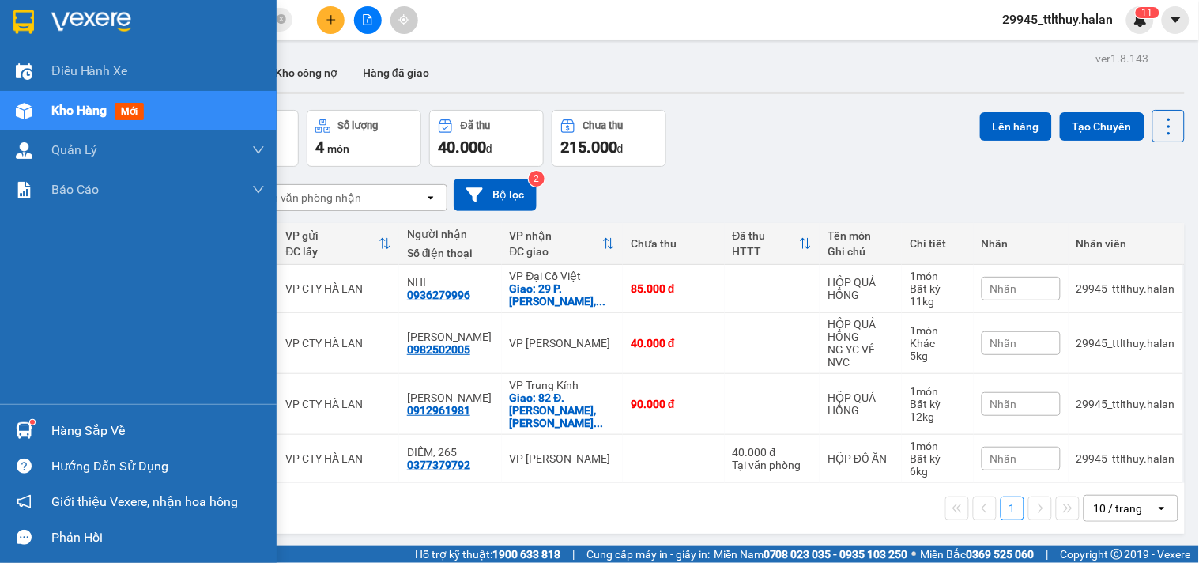
click at [21, 429] on img at bounding box center [24, 430] width 17 height 17
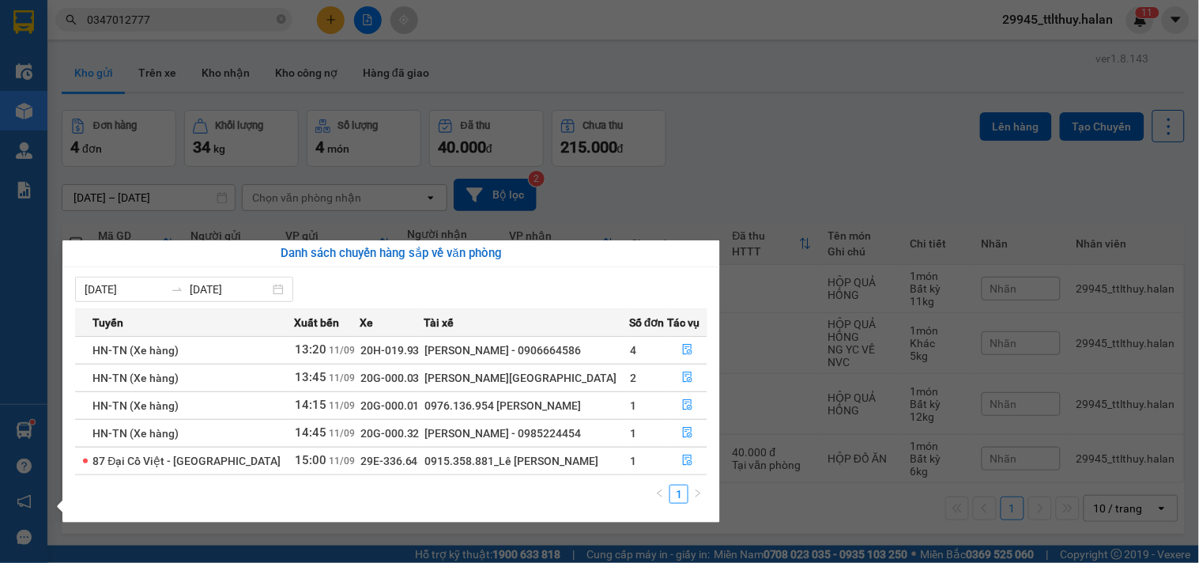
click at [803, 142] on section "Kết quả tìm kiếm ( 9 ) Bộ lọc Mã ĐH Trạng thái Món hàng Thu hộ Tổng cước Chưa c…" at bounding box center [599, 281] width 1199 height 563
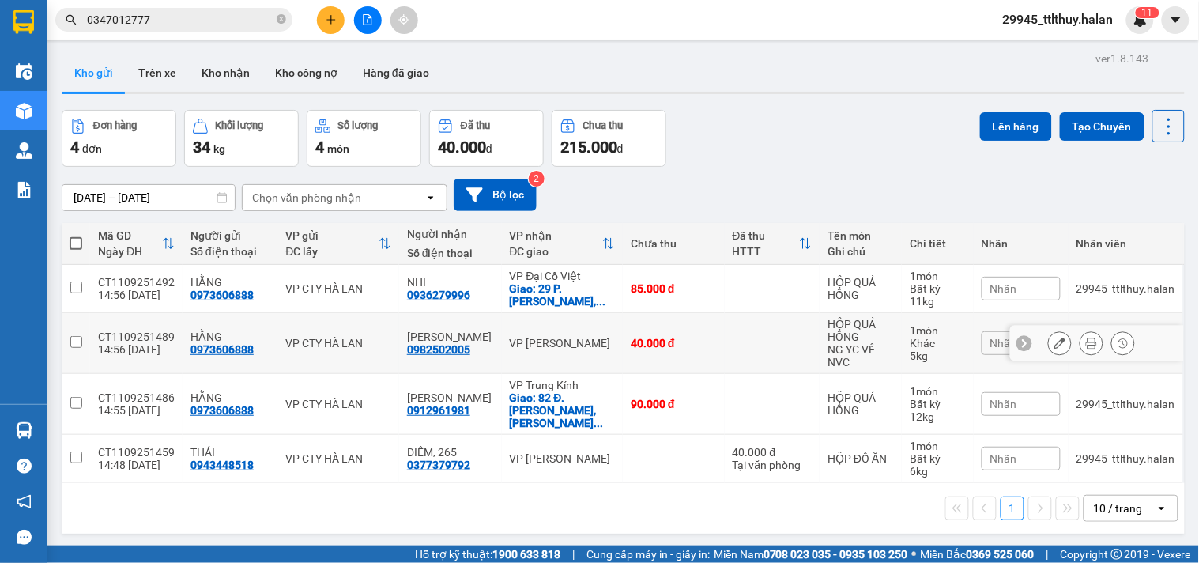
click at [445, 345] on div "0982502005" at bounding box center [438, 349] width 63 height 13
click at [446, 345] on div "0982502005" at bounding box center [438, 349] width 63 height 13
copy div "0982502005"
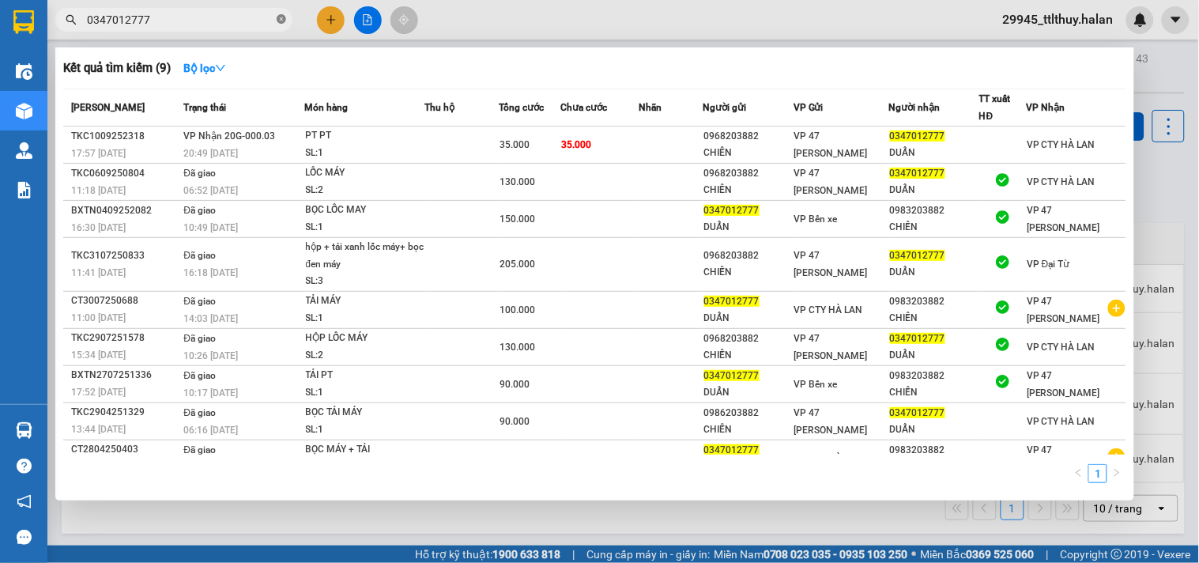
click at [281, 16] on icon "close-circle" at bounding box center [281, 18] width 9 height 9
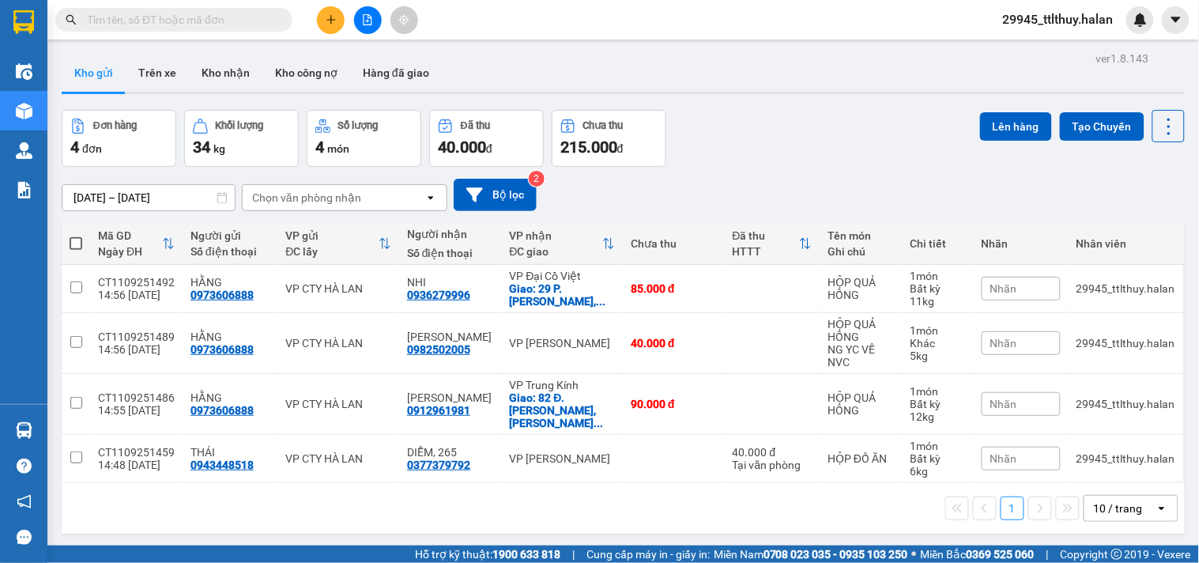
click at [258, 17] on input "text" at bounding box center [180, 19] width 187 height 17
paste input "0982502005"
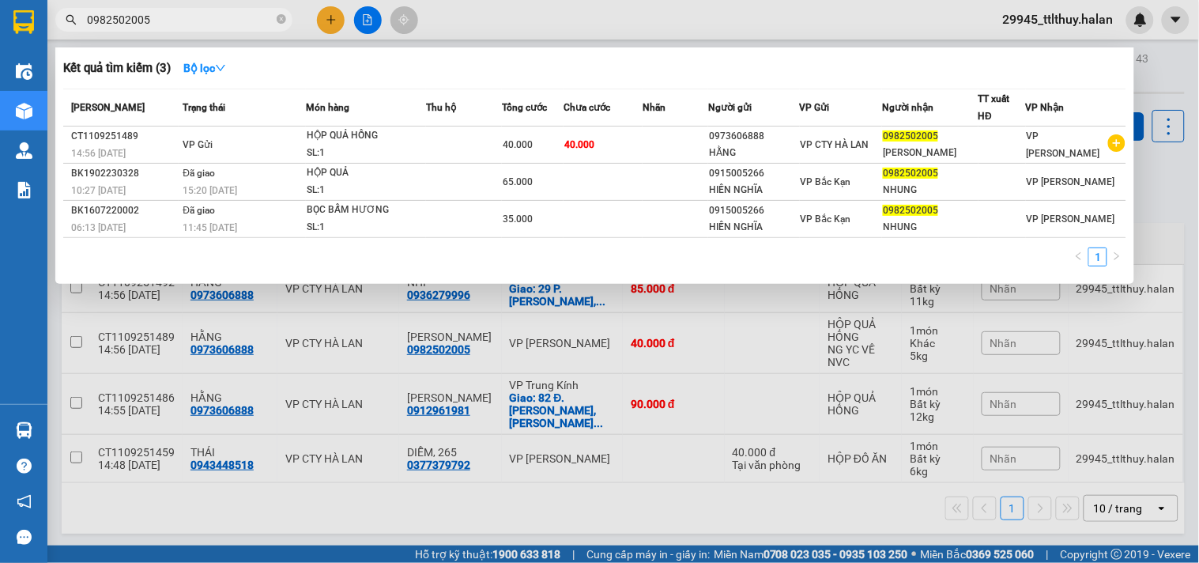
type input "0982502005"
click at [585, 32] on div at bounding box center [599, 281] width 1199 height 563
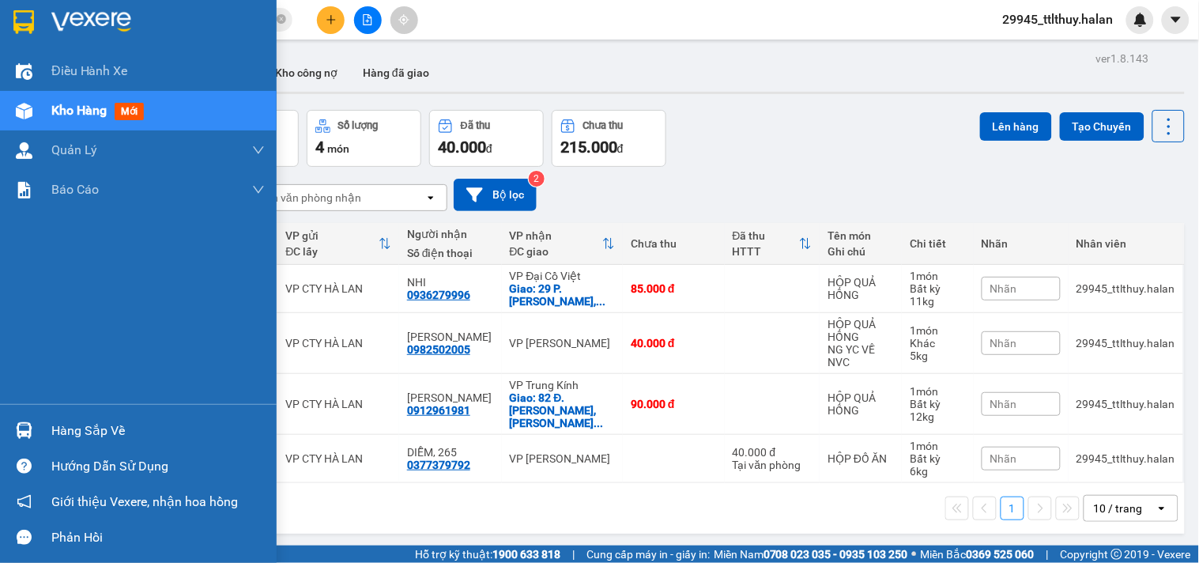
click at [27, 428] on img at bounding box center [24, 430] width 17 height 17
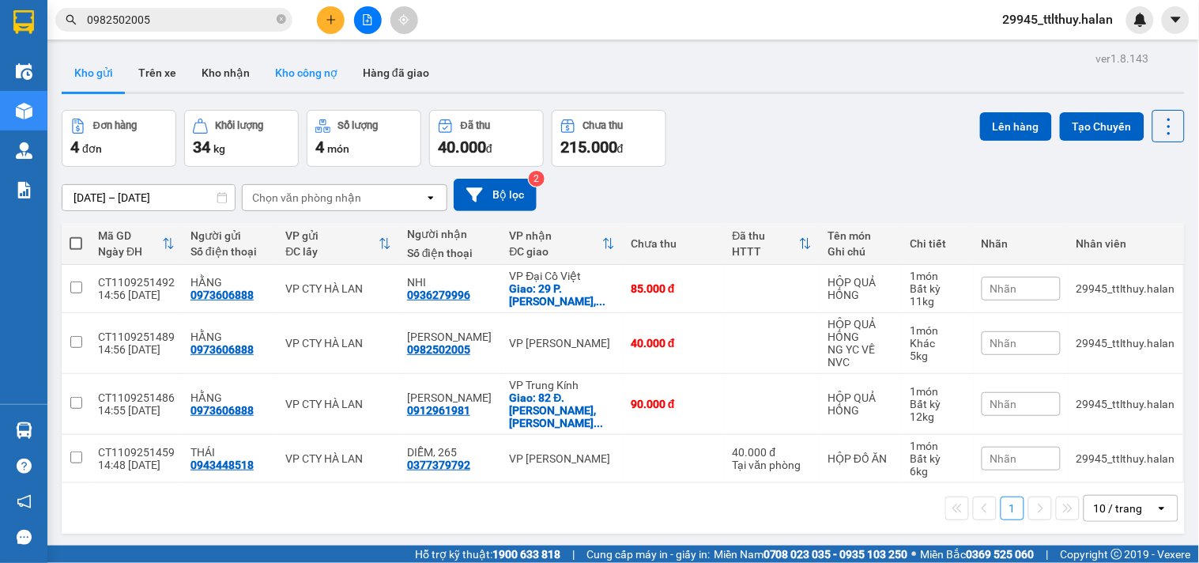
drag, startPoint x: 274, startPoint y: 82, endPoint x: 243, endPoint y: 76, distance: 31.5
click at [273, 81] on section "Kết quả tìm kiếm ( 3 ) Bộ lọc Mã ĐH Trạng thái Món hàng Thu hộ Tổng cước Chưa c…" at bounding box center [599, 281] width 1199 height 563
click at [242, 76] on button "Kho nhận" at bounding box center [226, 73] width 74 height 38
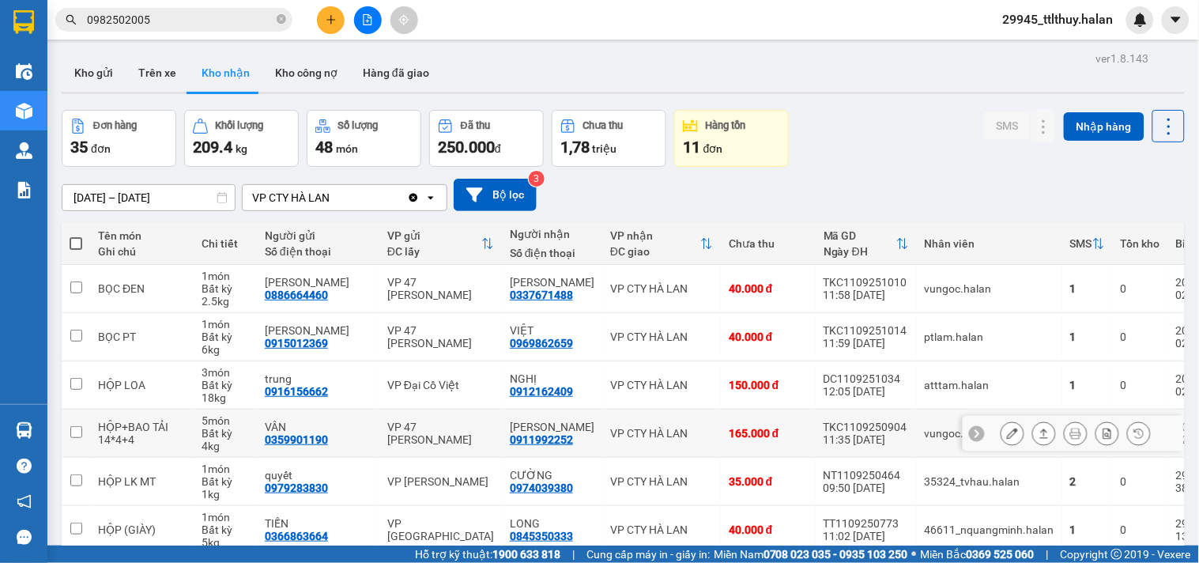
click at [511, 437] on div "0911992252" at bounding box center [541, 439] width 63 height 13
copy div "0911992252"
click at [280, 21] on icon "close-circle" at bounding box center [281, 18] width 9 height 9
click at [207, 21] on input "text" at bounding box center [180, 19] width 187 height 17
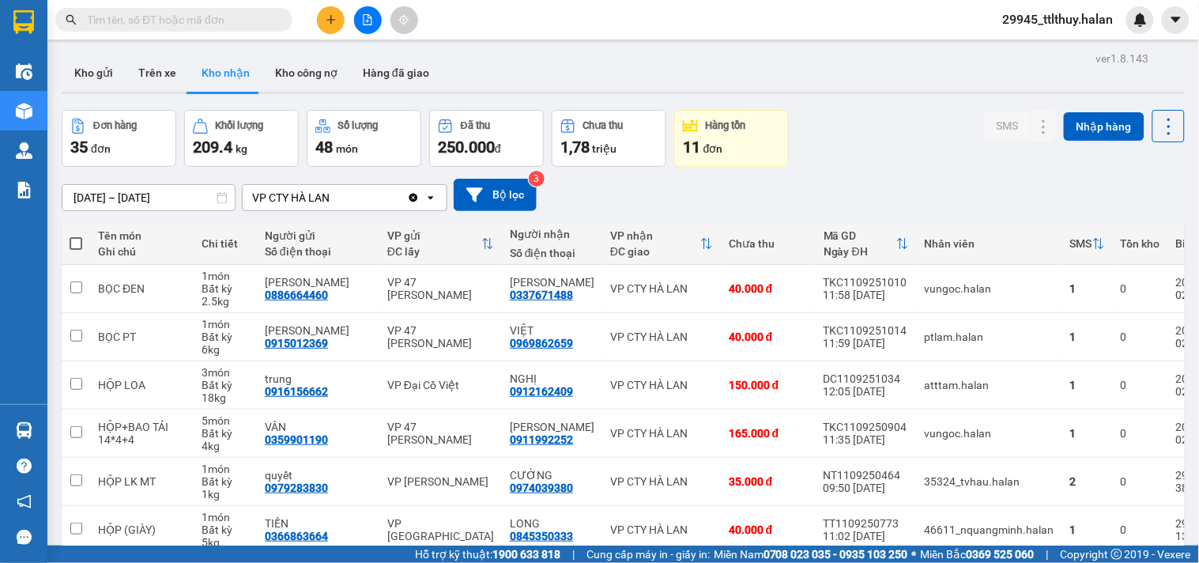
paste input "0911992252"
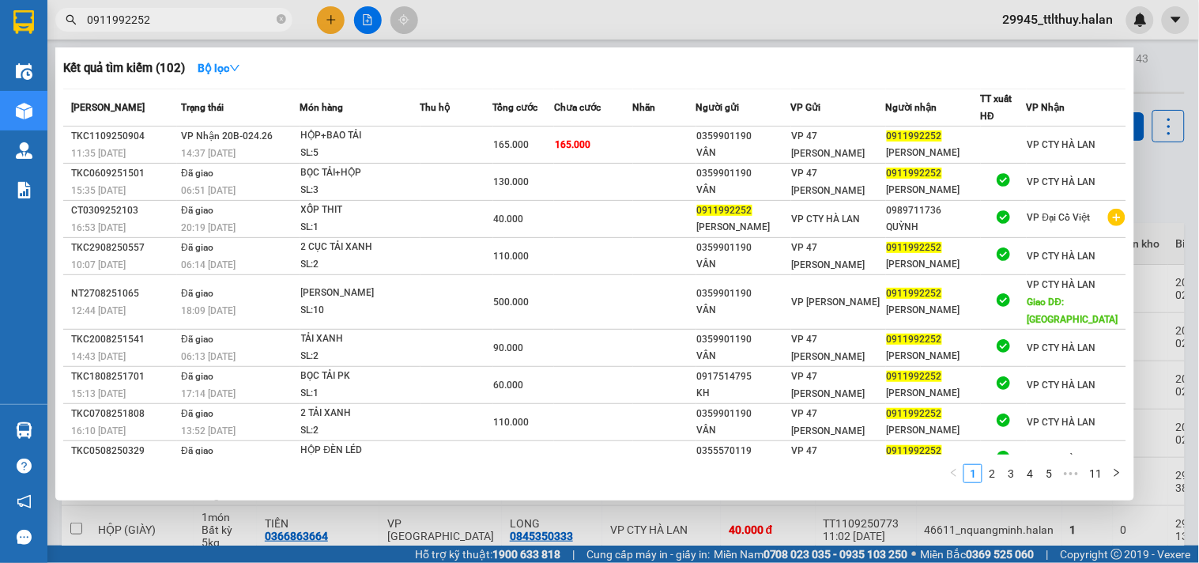
click at [172, 21] on input "0911992252" at bounding box center [180, 19] width 187 height 17
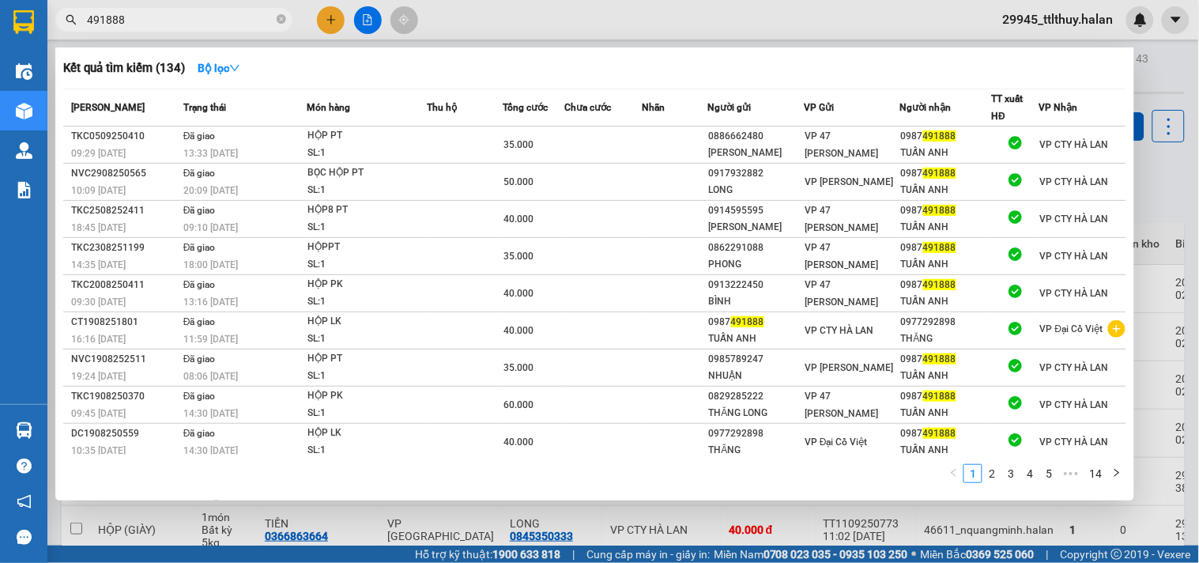
type input "491888"
click at [579, 35] on div at bounding box center [599, 281] width 1199 height 563
click at [192, 21] on input "491888" at bounding box center [180, 19] width 187 height 17
click at [322, 22] on div at bounding box center [599, 281] width 1199 height 563
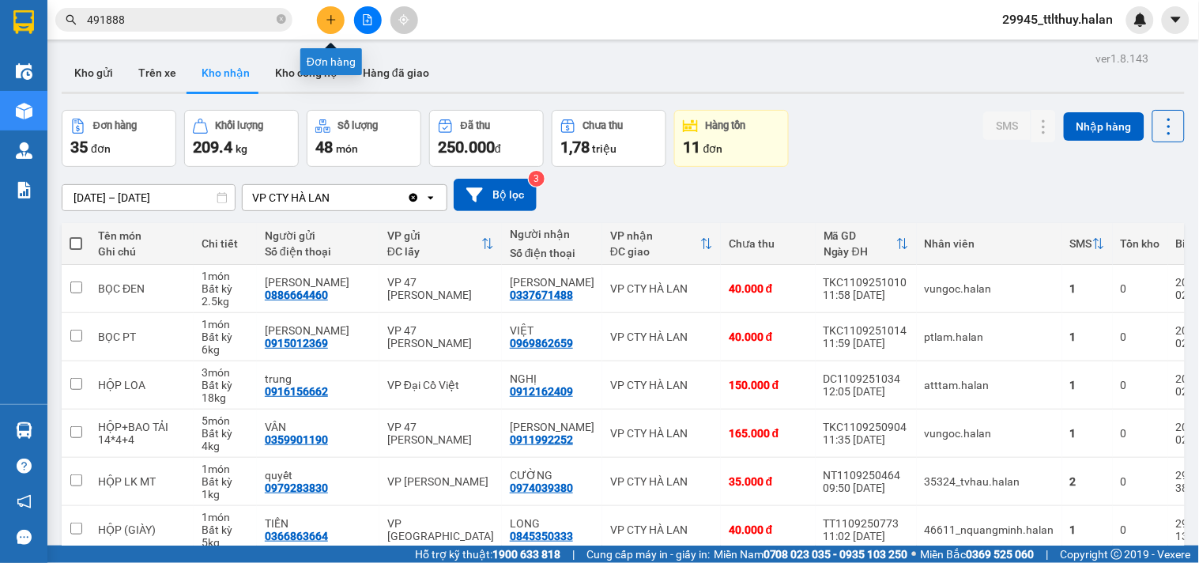
click at [320, 28] on button at bounding box center [331, 20] width 28 height 28
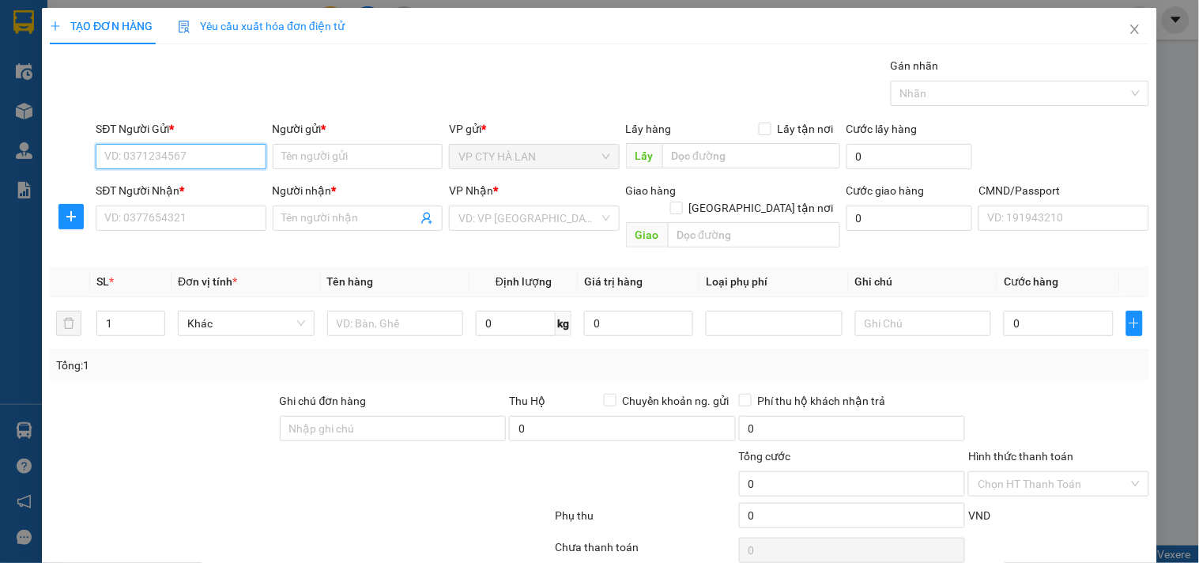
click at [227, 157] on input "SĐT Người Gửi *" at bounding box center [181, 156] width 170 height 25
type input "0987491888"
click at [217, 194] on div "0987491888 - TUẤN ANH" at bounding box center [182, 187] width 156 height 17
type input "TUẤN ANH"
type input "0987491888"
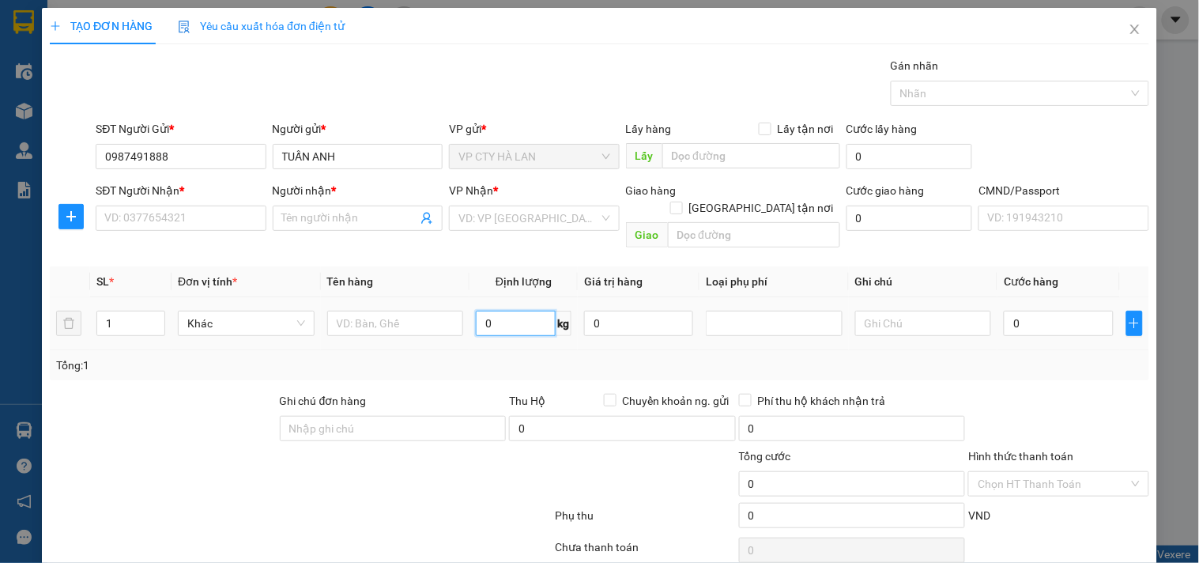
click at [519, 311] on input "0" at bounding box center [516, 323] width 80 height 25
type input "10"
click at [437, 311] on input "text" at bounding box center [395, 323] width 137 height 25
type input "HỘP LK"
click at [233, 220] on input "SĐT Người Nhận *" at bounding box center [181, 218] width 170 height 25
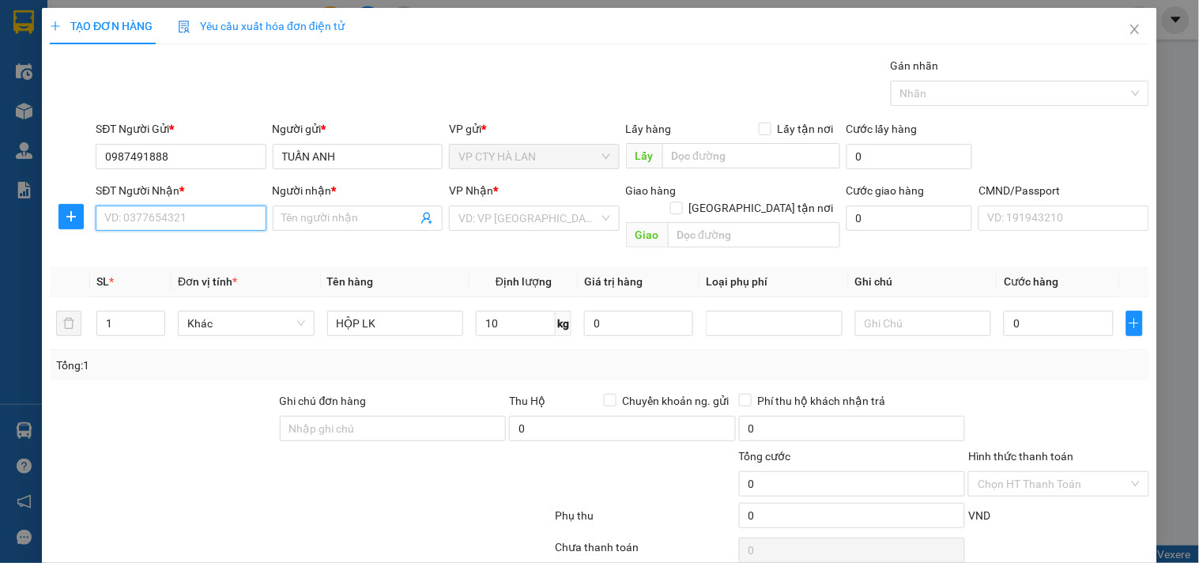
click at [248, 216] on input "SĐT Người Nhận *" at bounding box center [181, 218] width 170 height 25
type input "0867090114"
click at [206, 243] on div "0867090114 - Thuỷ" at bounding box center [178, 249] width 149 height 17
type input "Thuỷ"
type input "0867090114"
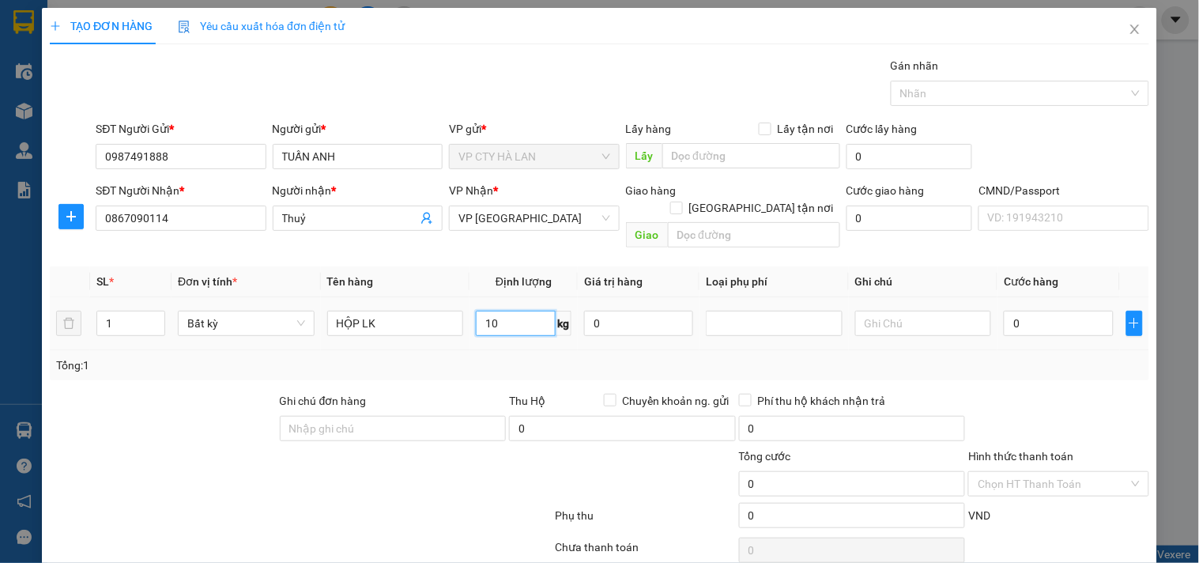
click at [509, 311] on input "10" at bounding box center [516, 323] width 80 height 25
click at [518, 329] on td "10 kg" at bounding box center [524, 323] width 108 height 53
type input "40.000"
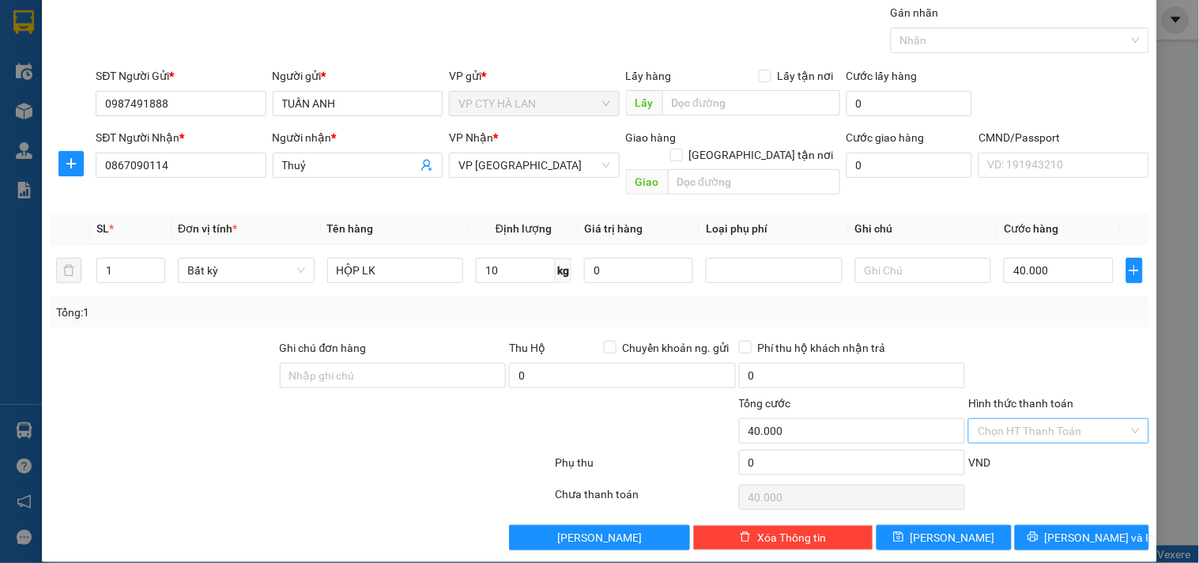
click at [1063, 419] on input "Hình thức thanh toán" at bounding box center [1053, 431] width 150 height 24
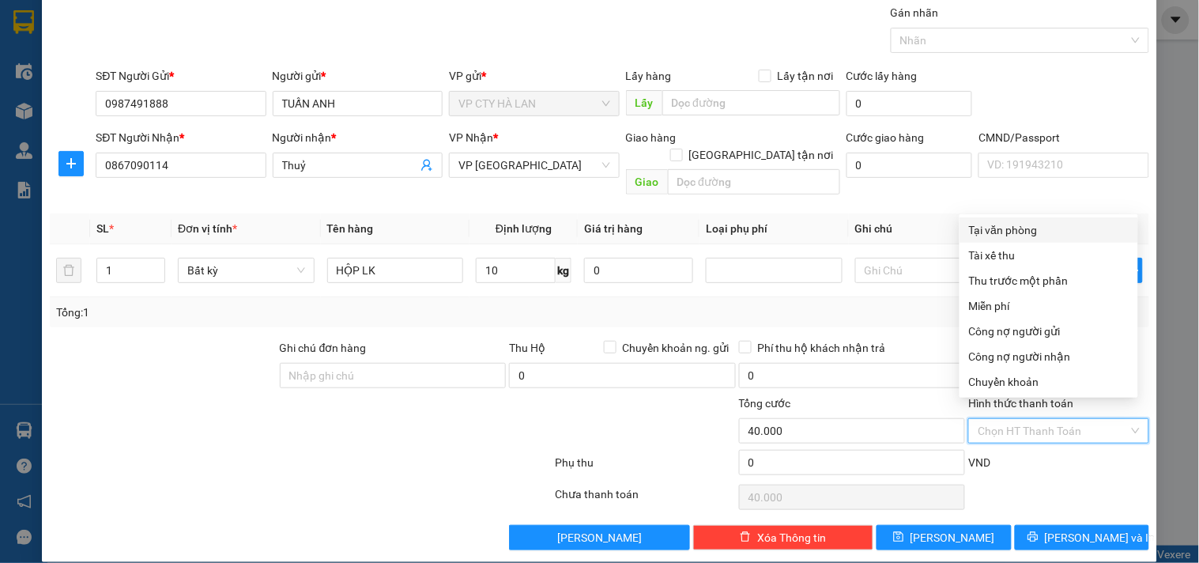
click at [1029, 232] on div "Tại văn phòng" at bounding box center [1049, 229] width 160 height 17
type input "0"
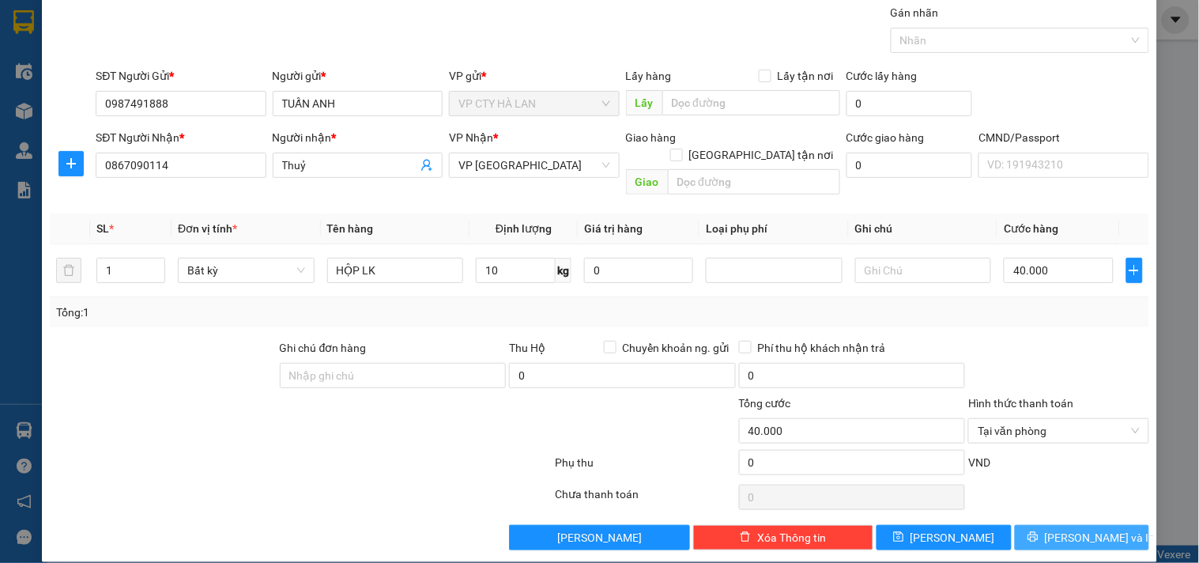
click at [1108, 525] on button "[PERSON_NAME] và In" at bounding box center [1082, 537] width 134 height 25
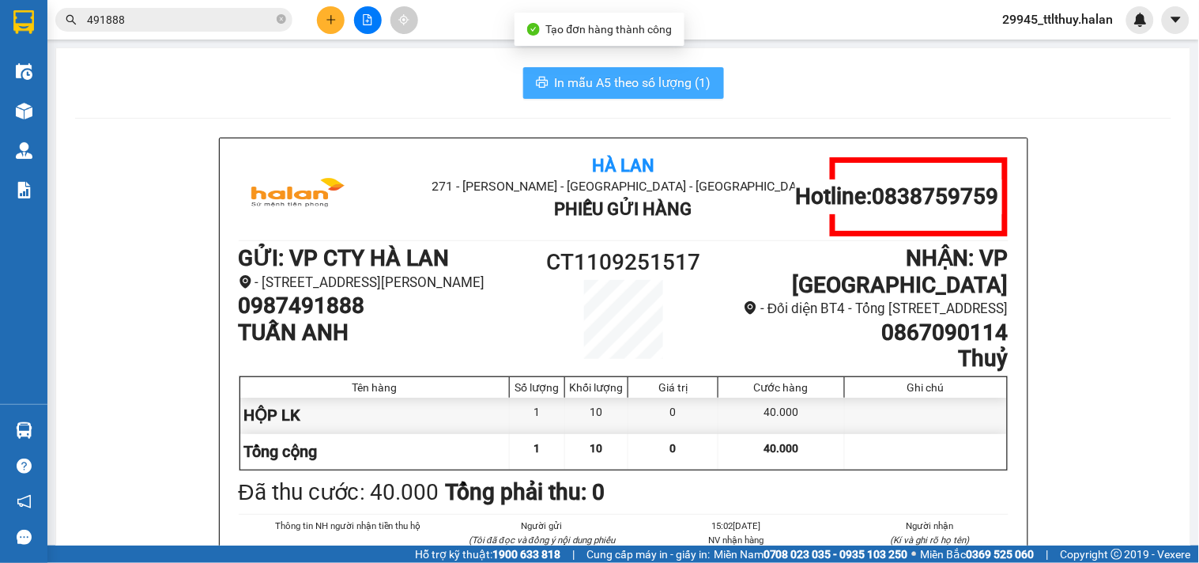
click at [633, 85] on span "In mẫu A5 theo số lượng (1)" at bounding box center [633, 83] width 157 height 20
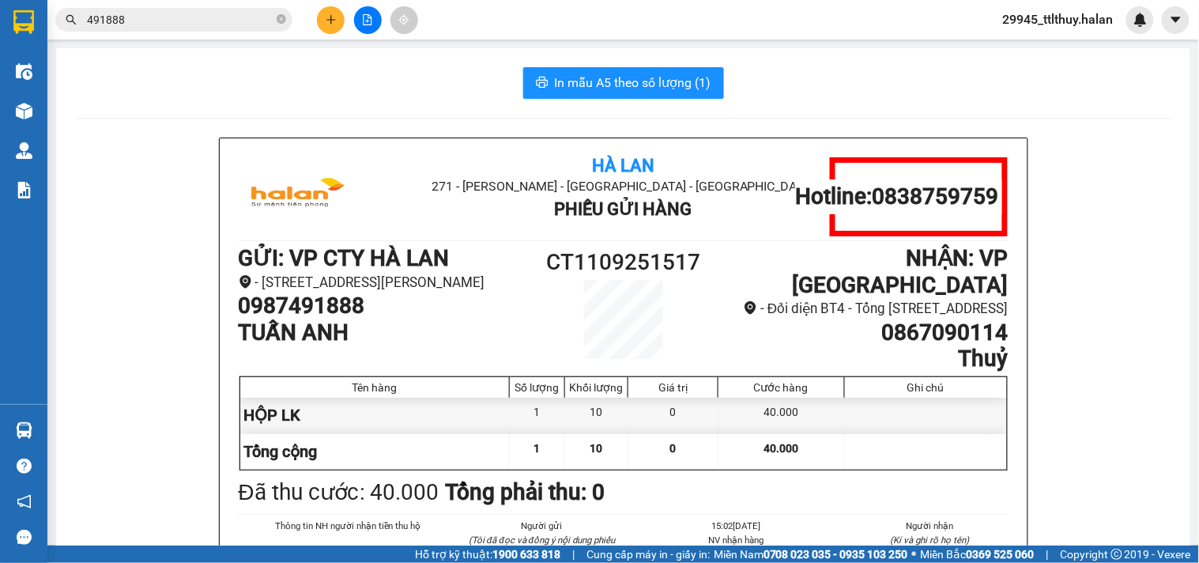
click at [327, 68] on div "In mẫu A5 theo số lượng (1)" at bounding box center [623, 83] width 1097 height 32
click at [334, 27] on button at bounding box center [331, 20] width 28 height 28
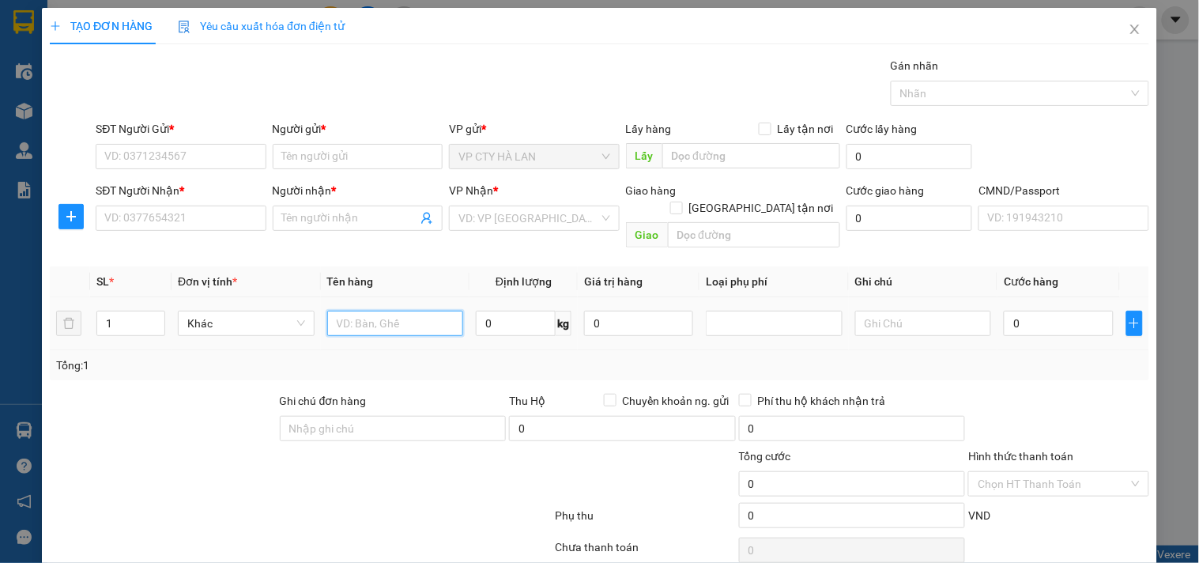
click at [394, 311] on input "text" at bounding box center [395, 323] width 137 height 25
click at [348, 311] on input "HỘ CHÈ" at bounding box center [395, 323] width 137 height 25
type input "HỘP CHÈ"
click at [499, 315] on input "0" at bounding box center [516, 323] width 80 height 25
type input "6"
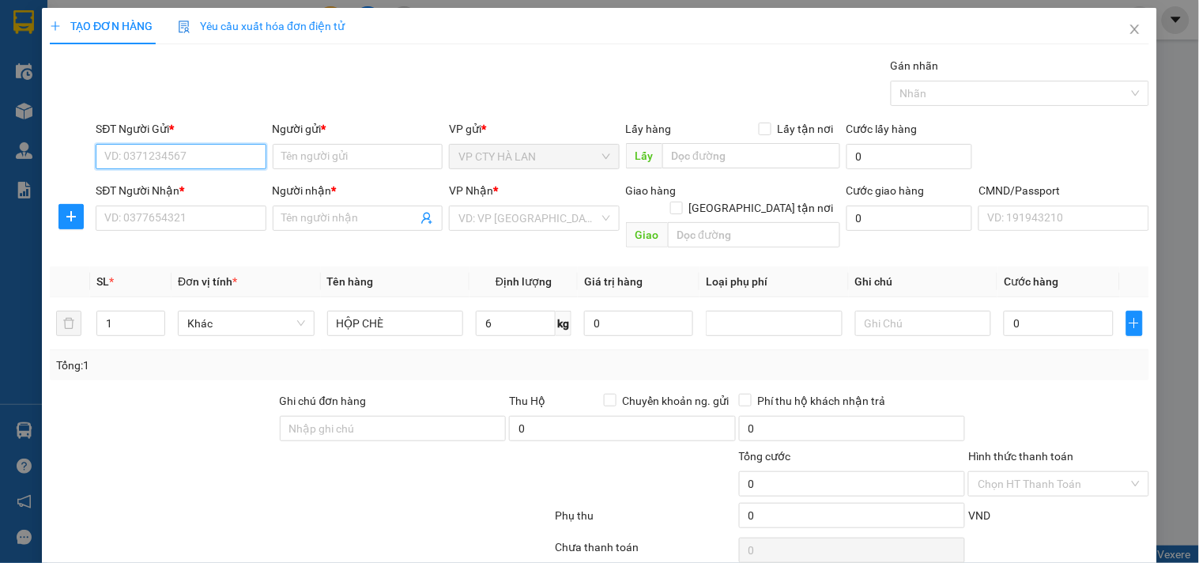
click at [175, 162] on input "SĐT Người Gửi *" at bounding box center [181, 156] width 170 height 25
type input "0919895088"
click at [202, 183] on div "0919895088 - THANH" at bounding box center [182, 187] width 156 height 17
type input "THANH"
type input "0919895088"
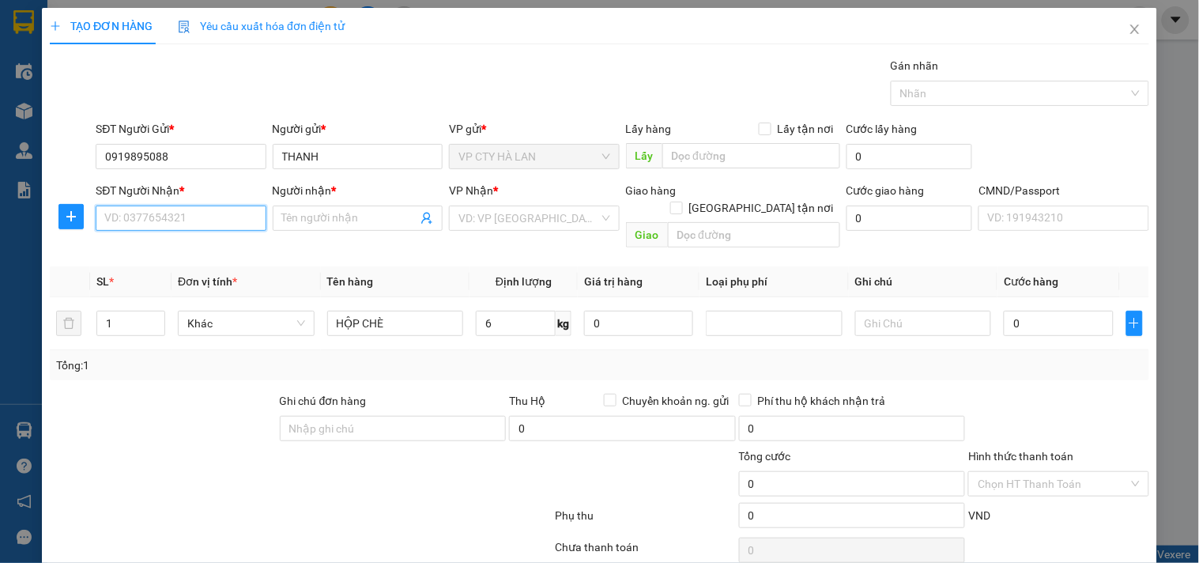
click at [186, 220] on input "SĐT Người Nhận *" at bounding box center [181, 218] width 170 height 25
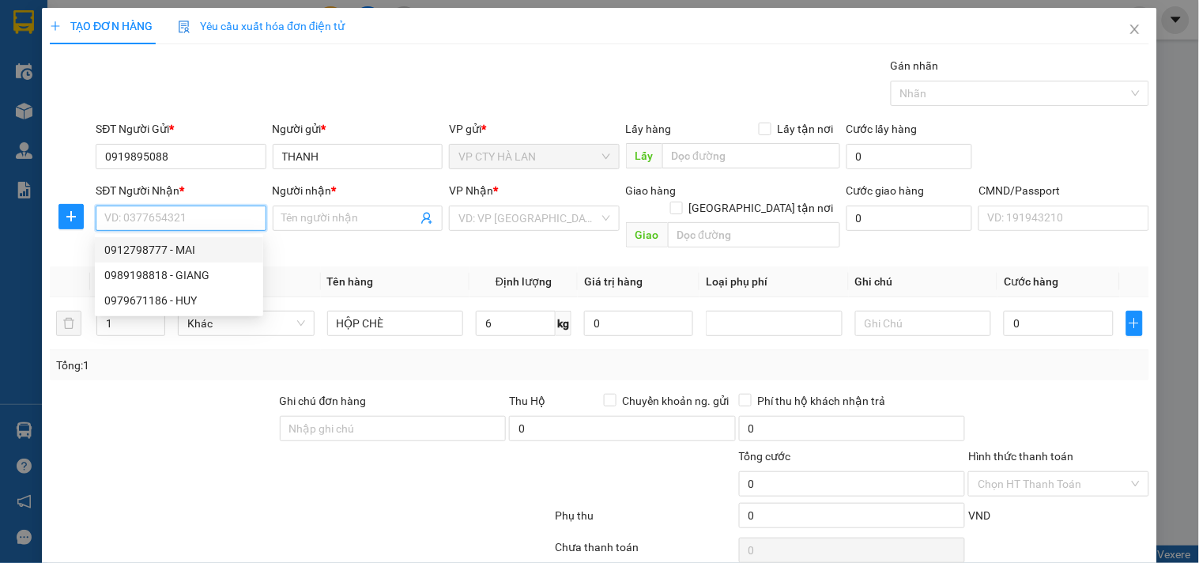
click at [186, 240] on div "0912798777 - MAI" at bounding box center [179, 249] width 168 height 25
type input "0912798777"
type input "MAI"
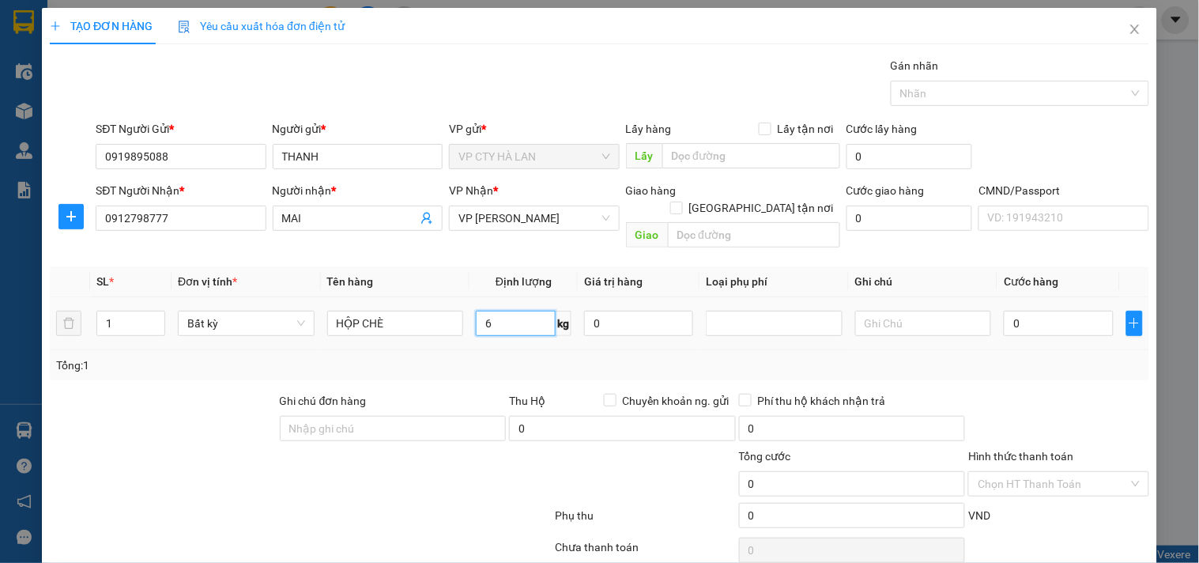
click at [511, 315] on input "6" at bounding box center [516, 323] width 80 height 25
click at [500, 332] on td "6 kg" at bounding box center [524, 323] width 108 height 53
type input "40.000"
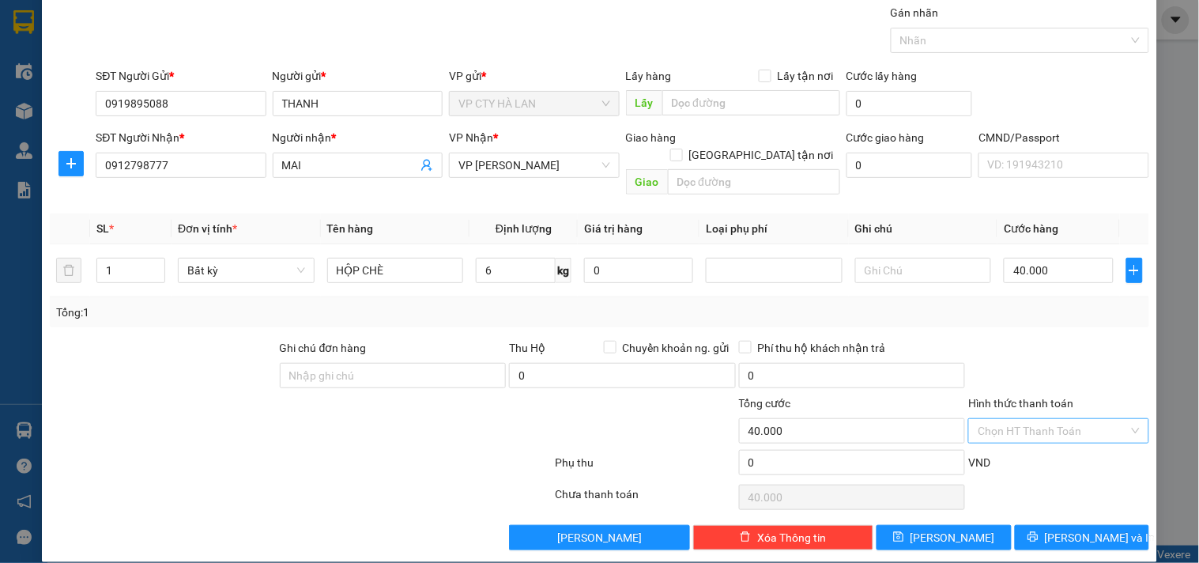
click at [1015, 419] on input "Hình thức thanh toán" at bounding box center [1053, 431] width 150 height 24
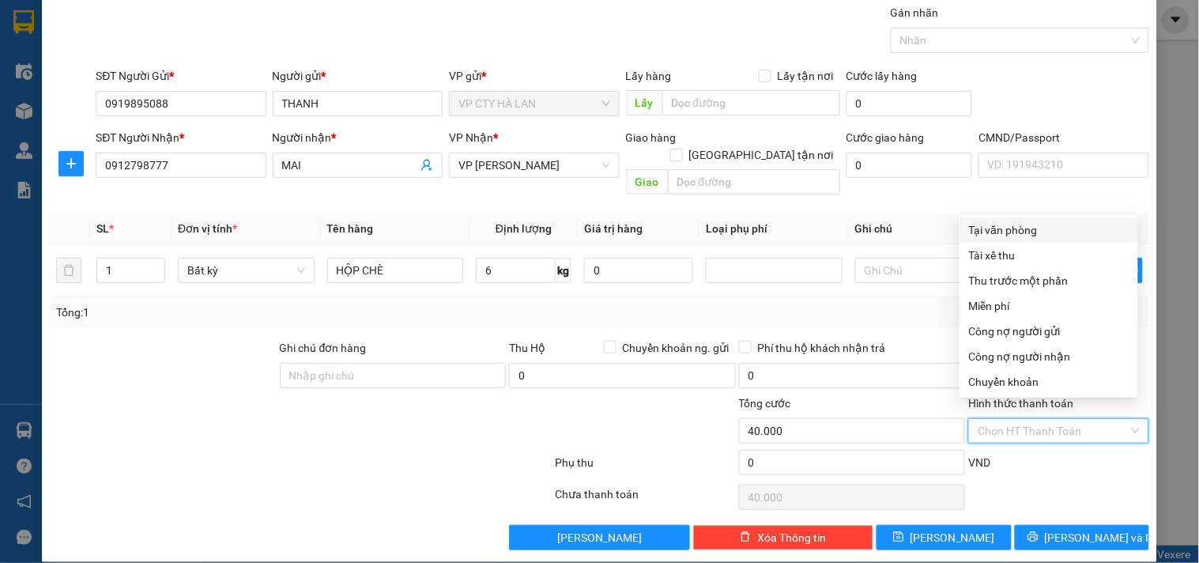
click at [1026, 231] on div "Tại văn phòng" at bounding box center [1049, 229] width 160 height 17
type input "0"
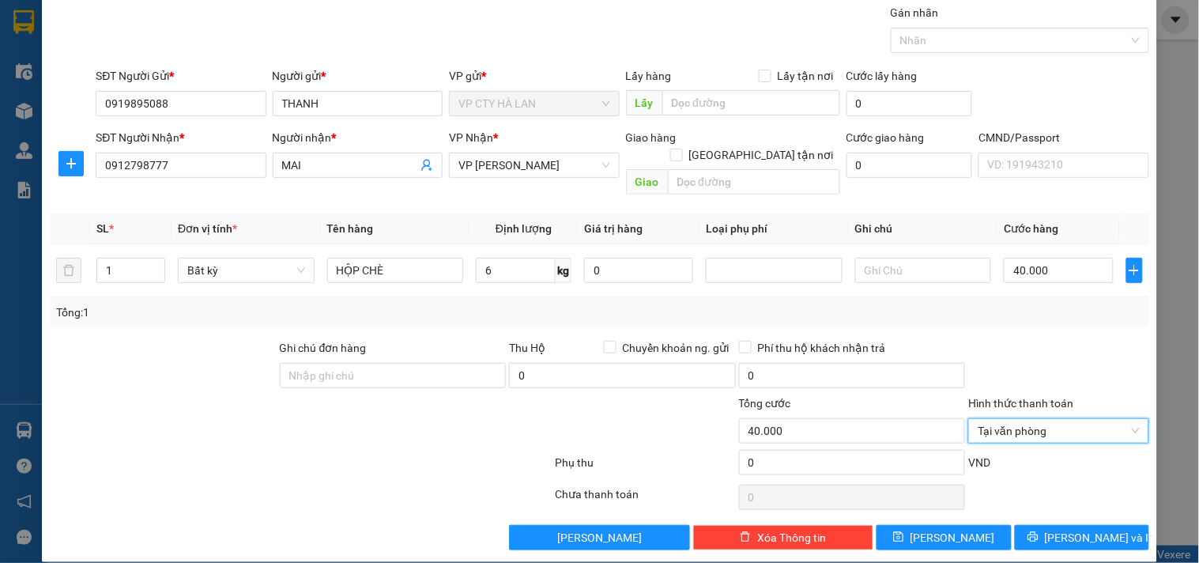
click at [1078, 498] on div "Transit Pickup Surcharge Ids Transit Deliver Surcharge Ids Transit Deliver Surc…" at bounding box center [600, 277] width 1100 height 546
click at [1081, 529] on span "[PERSON_NAME] và In" at bounding box center [1100, 537] width 111 height 17
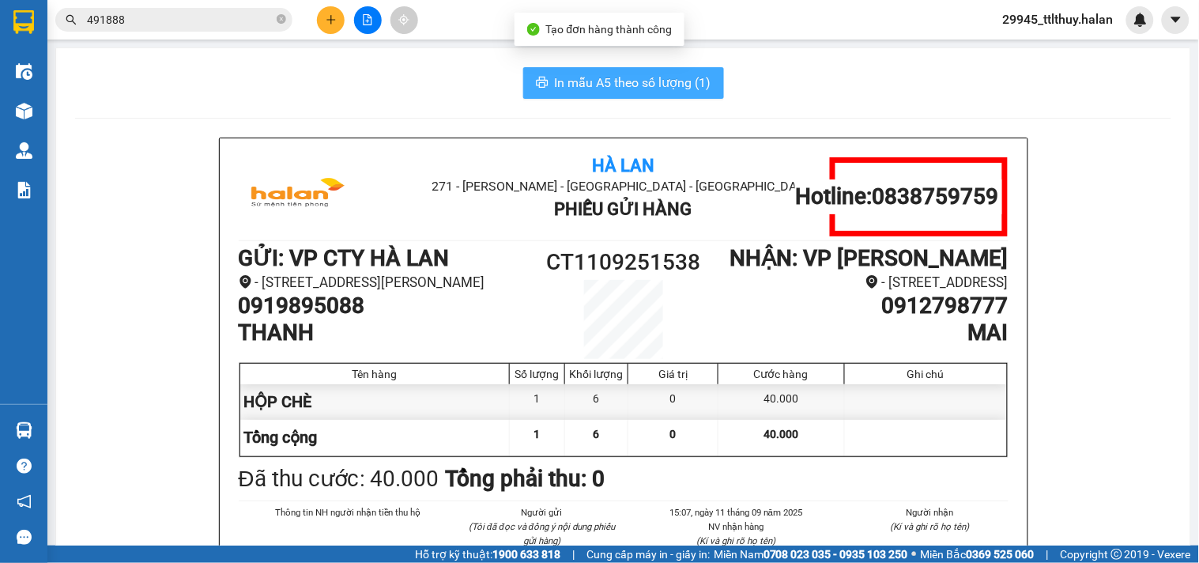
click at [689, 90] on span "In mẫu A5 theo số lượng (1)" at bounding box center [633, 83] width 157 height 20
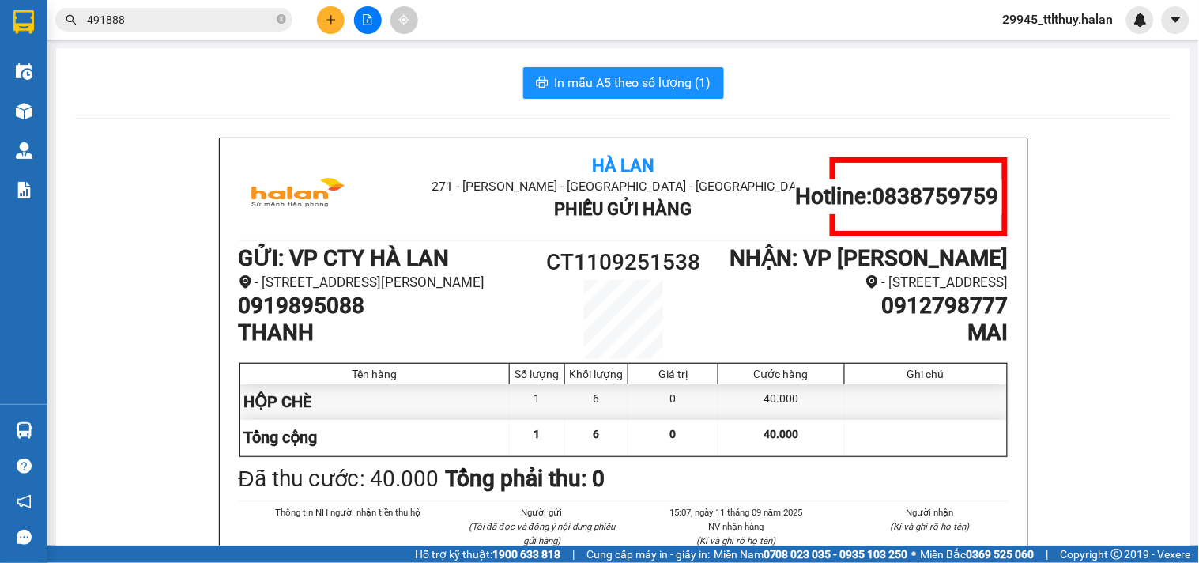
click at [333, 91] on div "In mẫu A5 theo số lượng (1)" at bounding box center [623, 83] width 1097 height 32
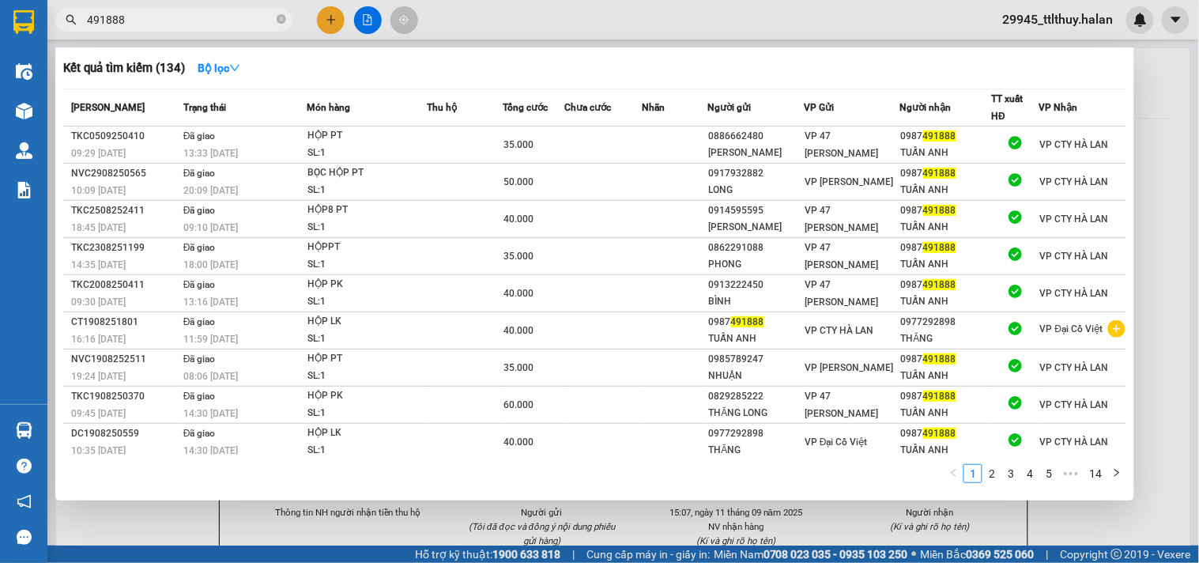
click at [162, 21] on input "491888" at bounding box center [180, 19] width 187 height 17
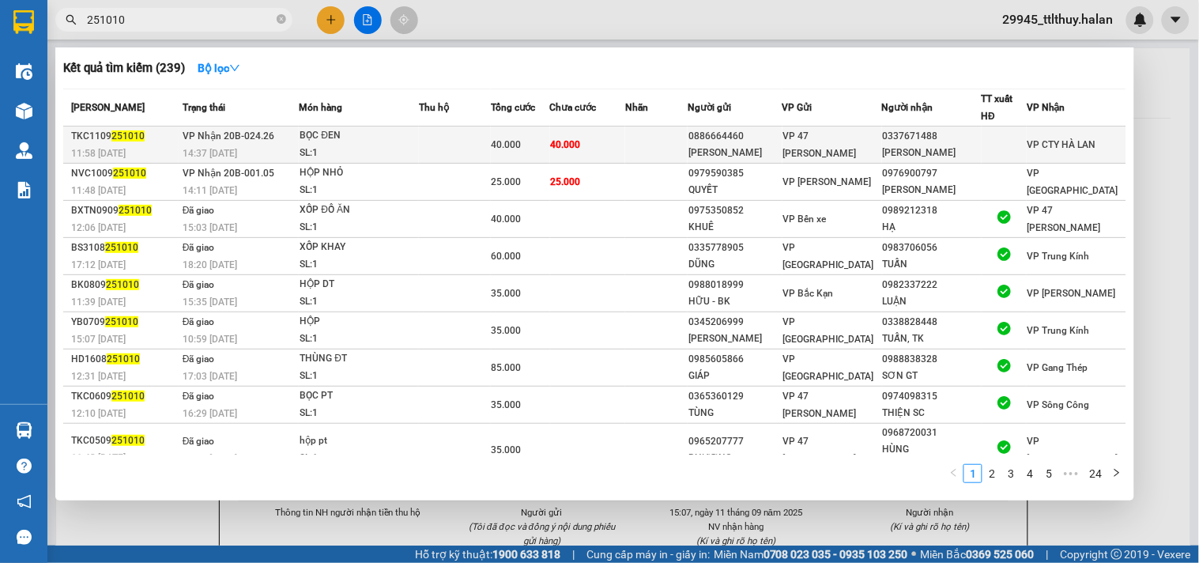
type input "251010"
click at [490, 136] on td at bounding box center [454, 144] width 71 height 37
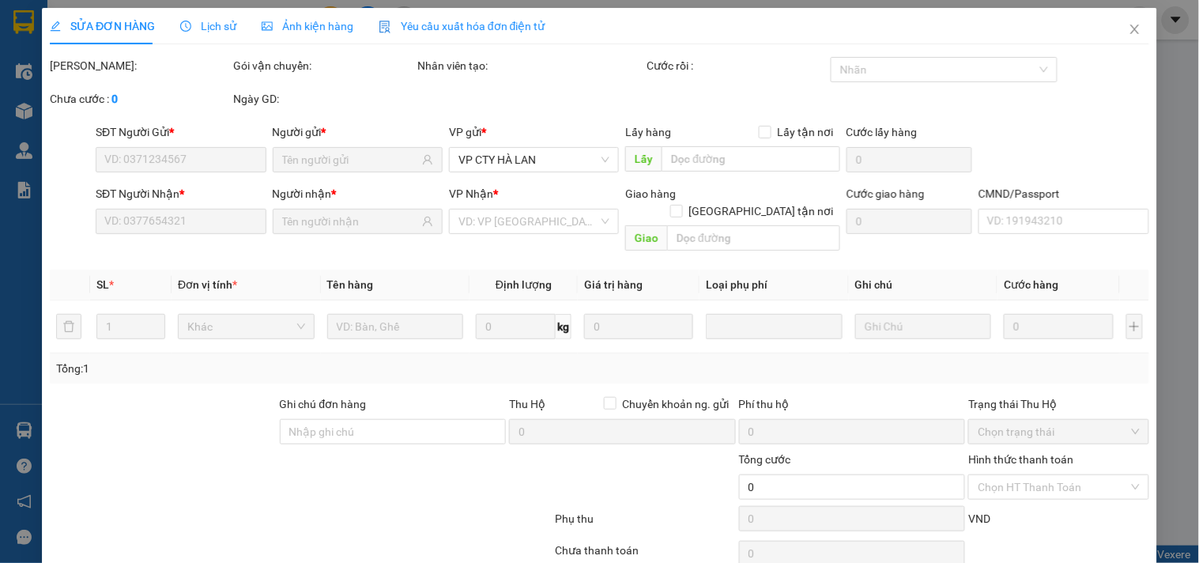
type input "0886664460"
type input "[PERSON_NAME]"
type input "0337671488"
type input "[PERSON_NAME]"
type input "40.000"
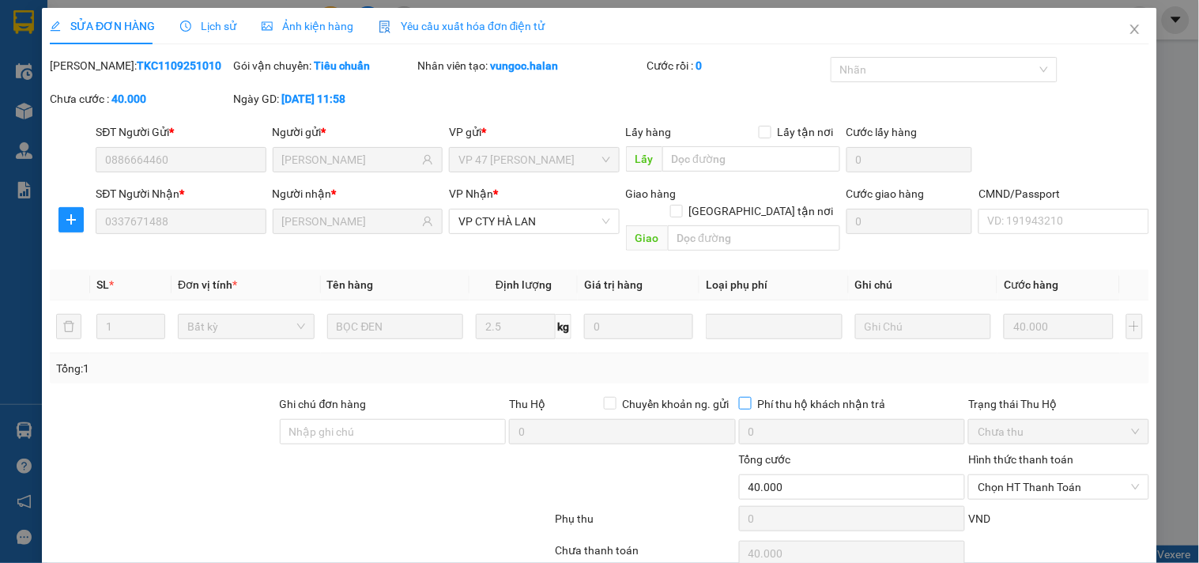
scroll to position [57, 0]
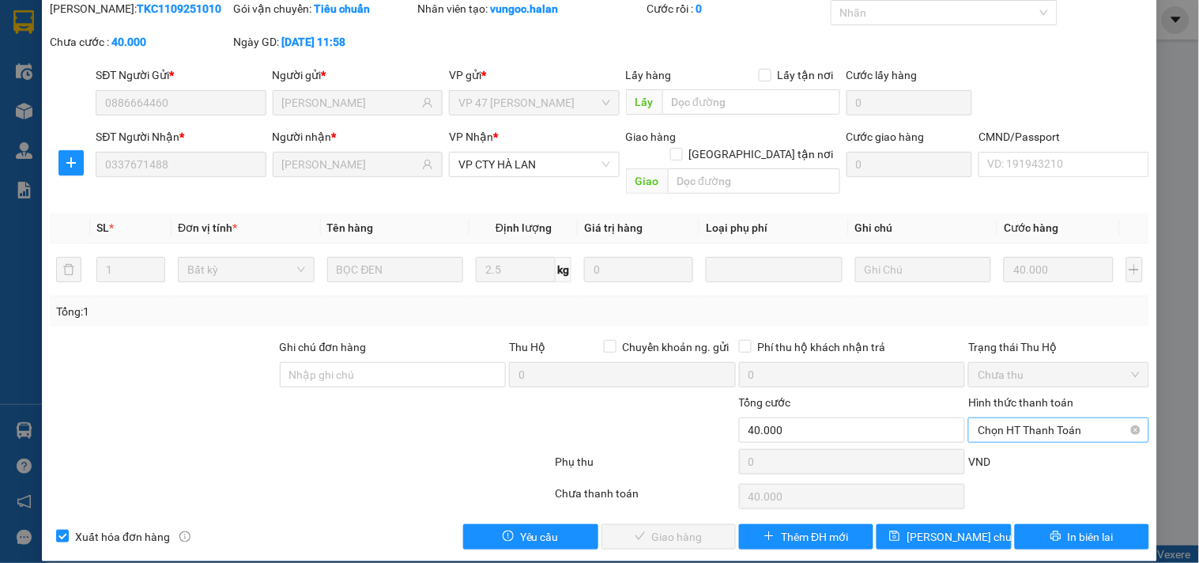
click at [1040, 418] on span "Chọn HT Thanh Toán" at bounding box center [1058, 430] width 161 height 24
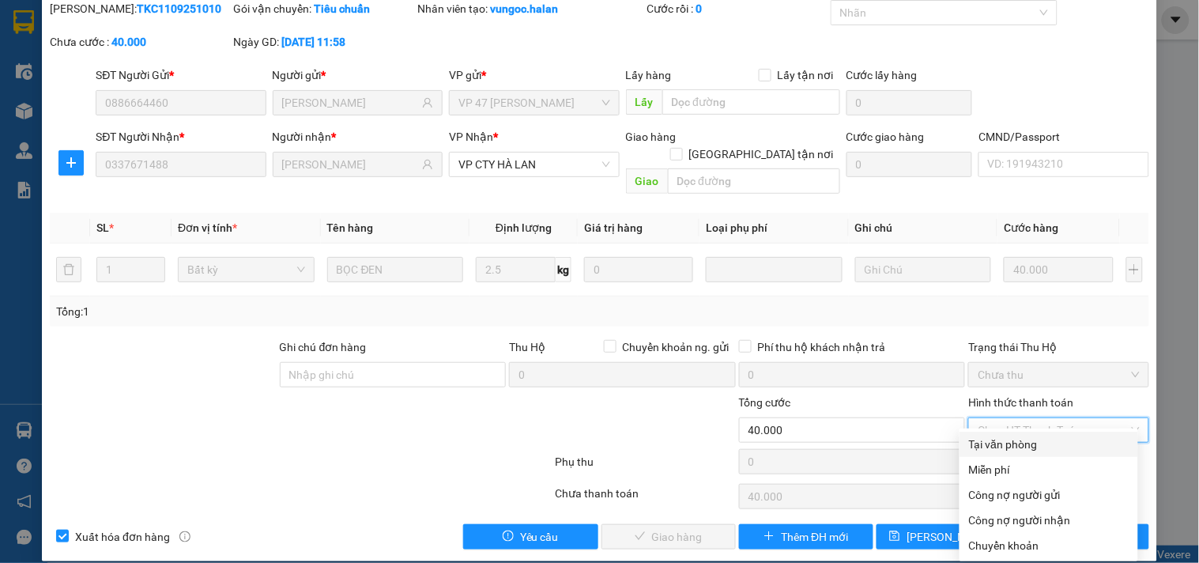
click at [1049, 440] on div "Tại văn phòng" at bounding box center [1049, 444] width 160 height 17
type input "0"
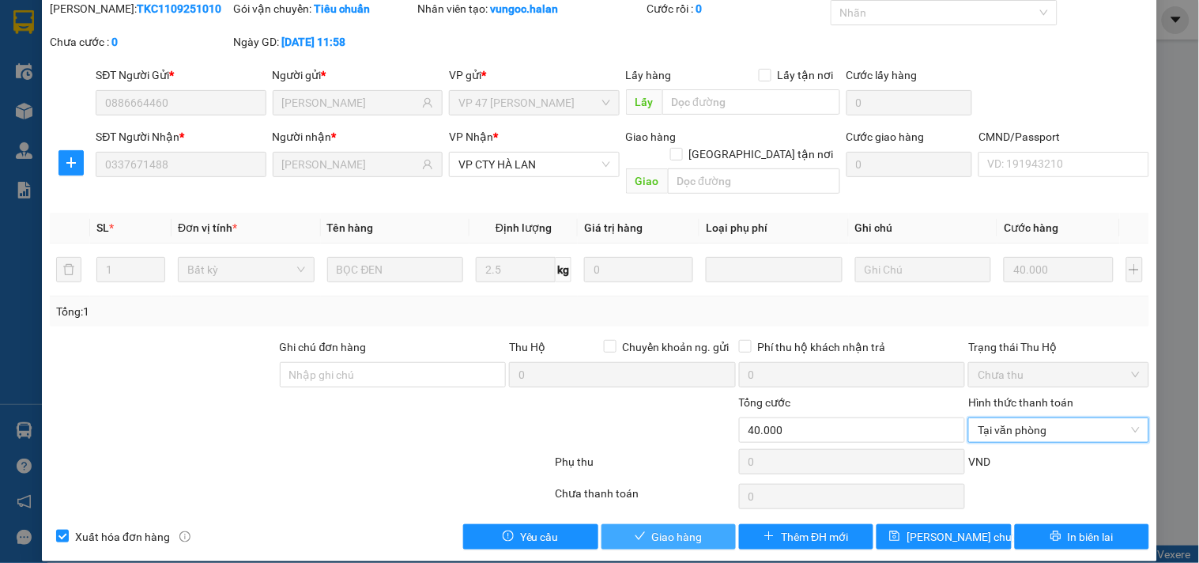
click at [638, 531] on icon "check" at bounding box center [640, 536] width 11 height 11
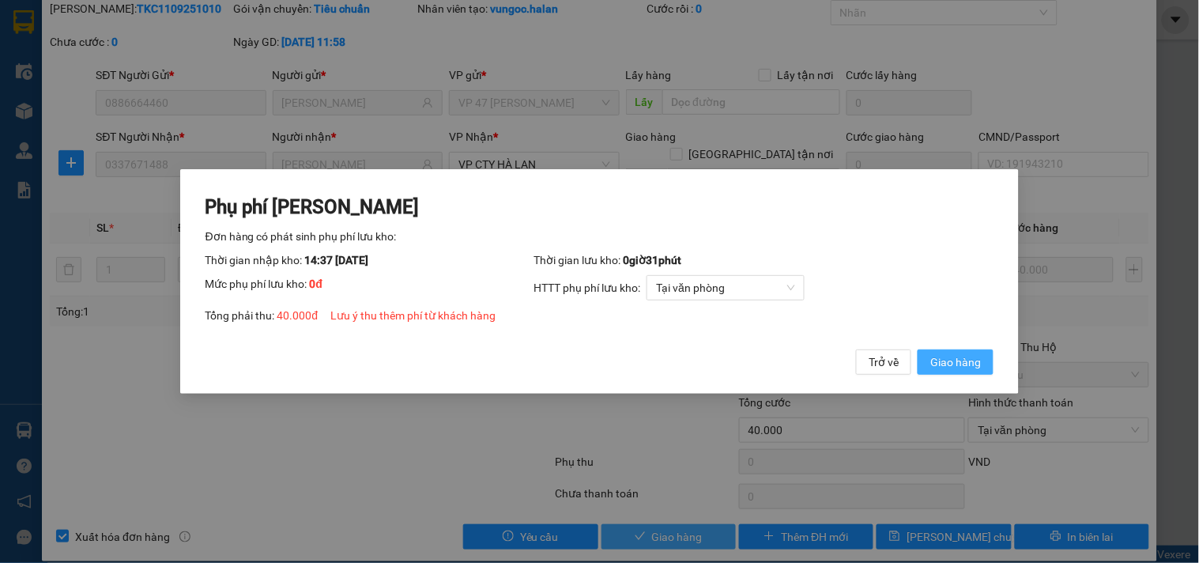
click at [943, 362] on span "Giao hàng" at bounding box center [956, 361] width 51 height 17
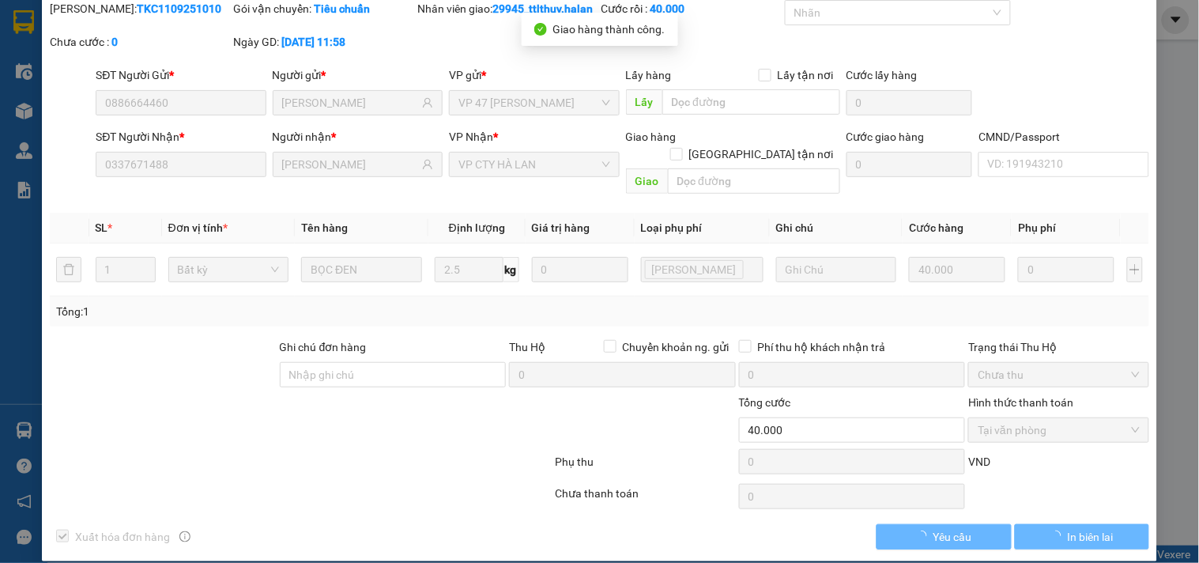
scroll to position [0, 0]
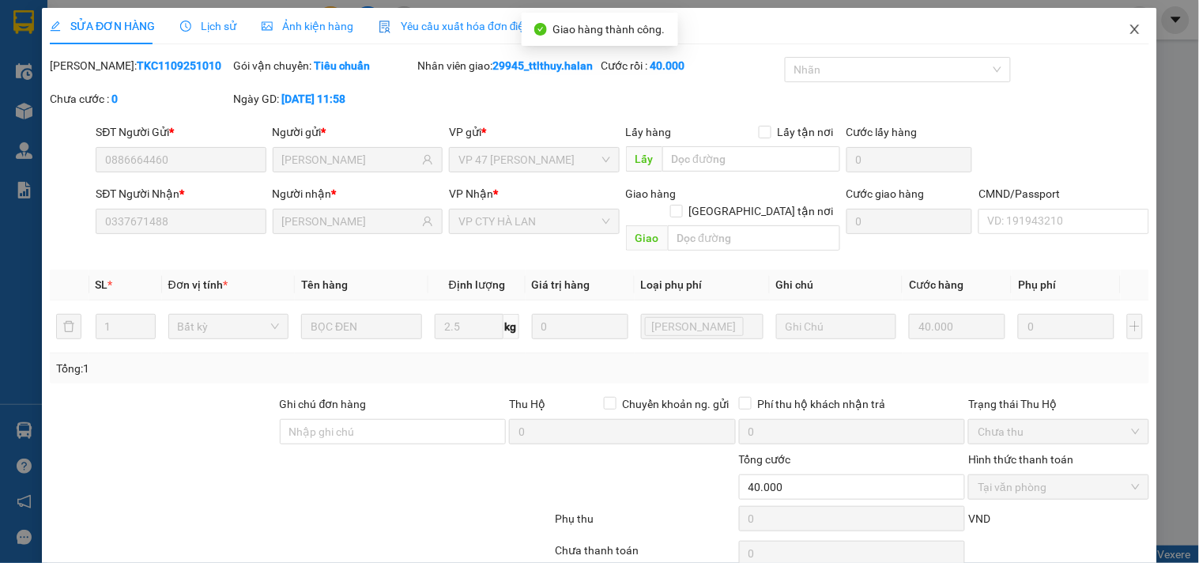
click at [1129, 26] on icon "close" at bounding box center [1135, 29] width 13 height 13
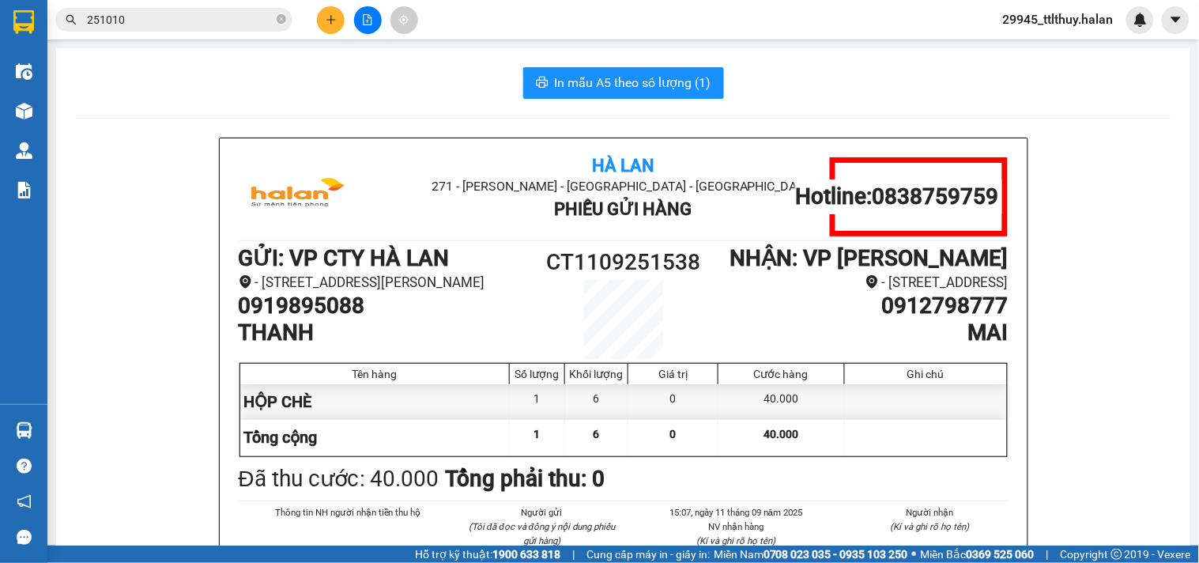
drag, startPoint x: 249, startPoint y: 96, endPoint x: 162, endPoint y: 113, distance: 88.5
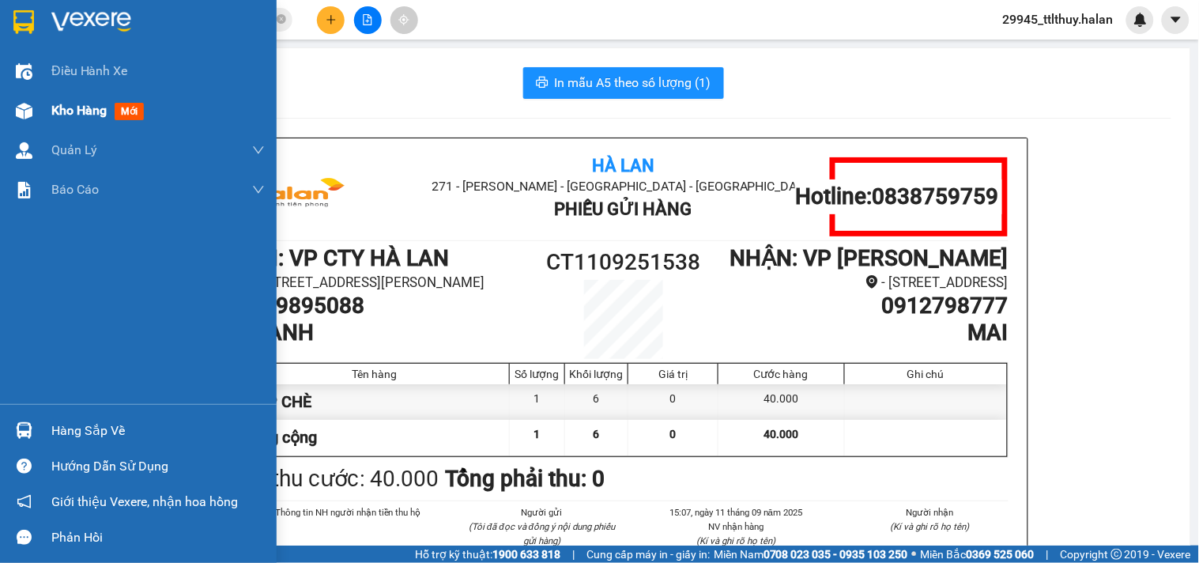
click at [16, 104] on img at bounding box center [24, 111] width 17 height 17
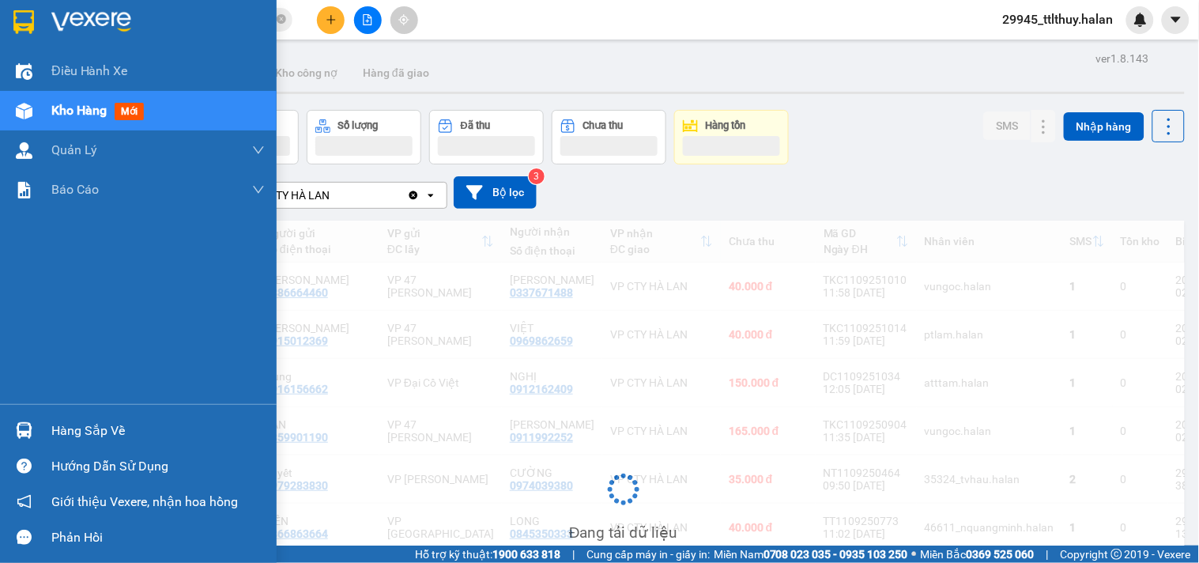
click at [67, 431] on div "Hàng sắp về" at bounding box center [157, 431] width 213 height 24
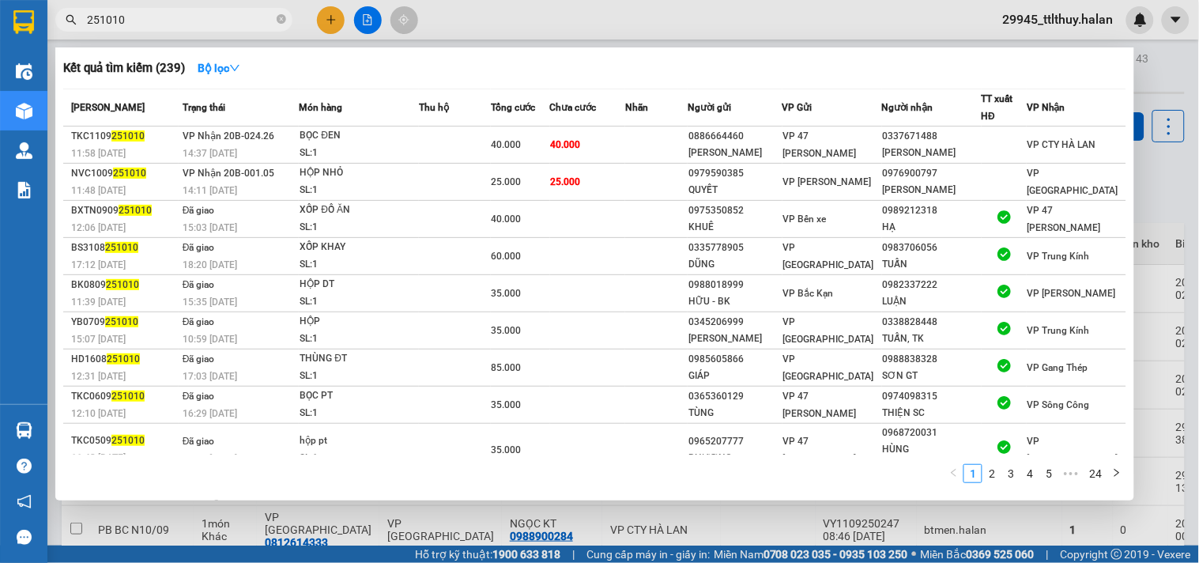
click at [226, 17] on section "Kết quả tìm kiếm ( 239 ) Bộ lọc Mã ĐH Trạng thái Món hàng Thu hộ Tổng cước Chưa…" at bounding box center [599, 281] width 1199 height 563
click at [226, 17] on input "251010" at bounding box center [180, 19] width 187 height 17
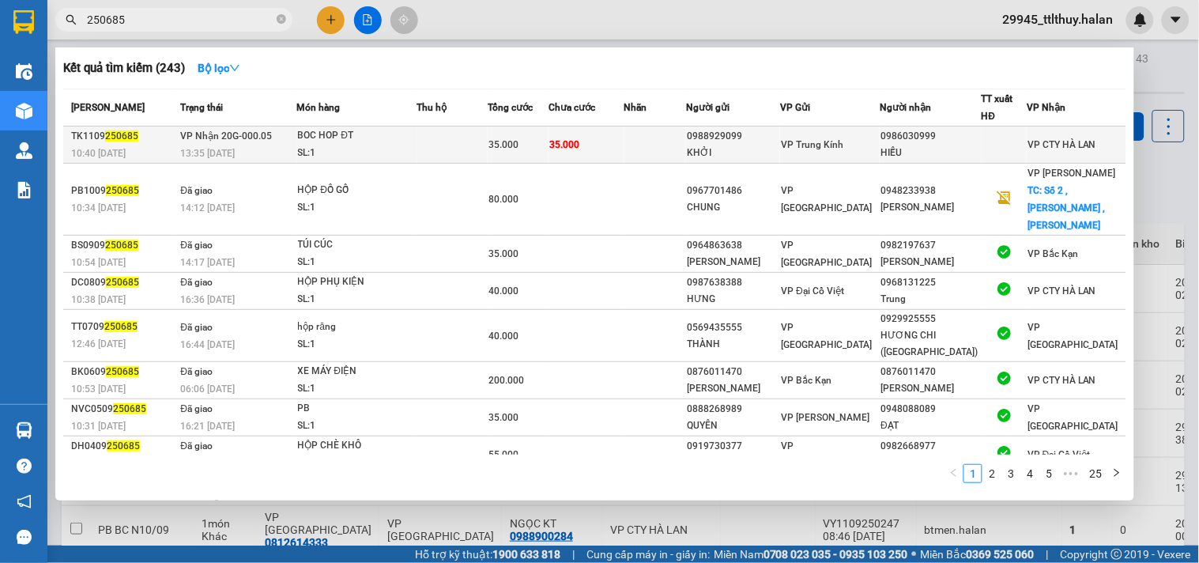
type input "250685"
click at [661, 154] on td at bounding box center [656, 144] width 62 height 37
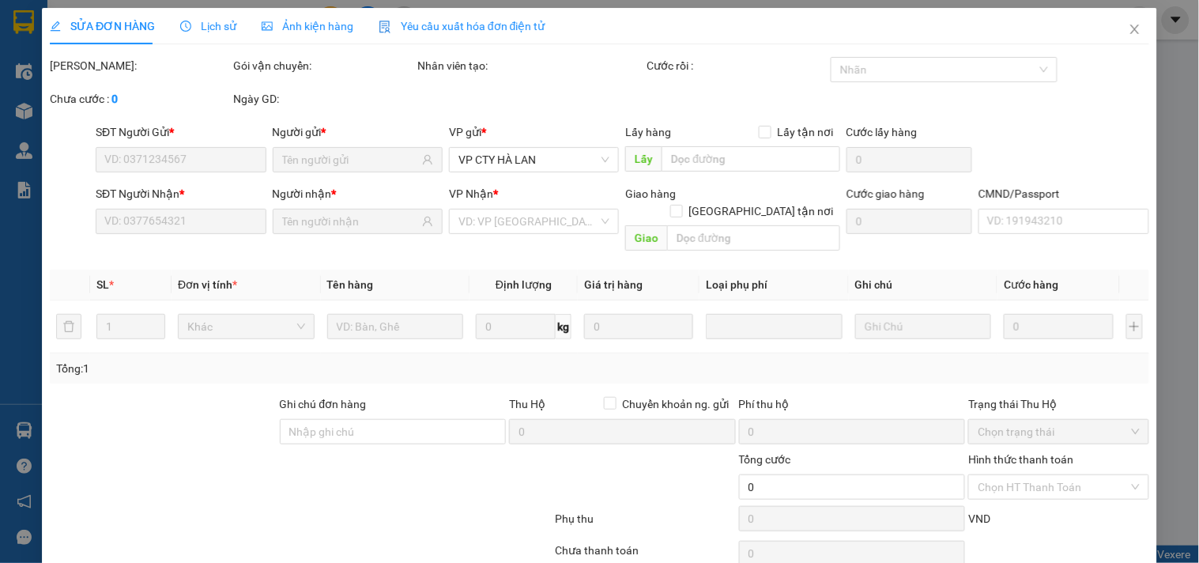
type input "0988929099"
type input "KHỞI"
type input "0986030999"
type input "HIẾU"
type input "35.000"
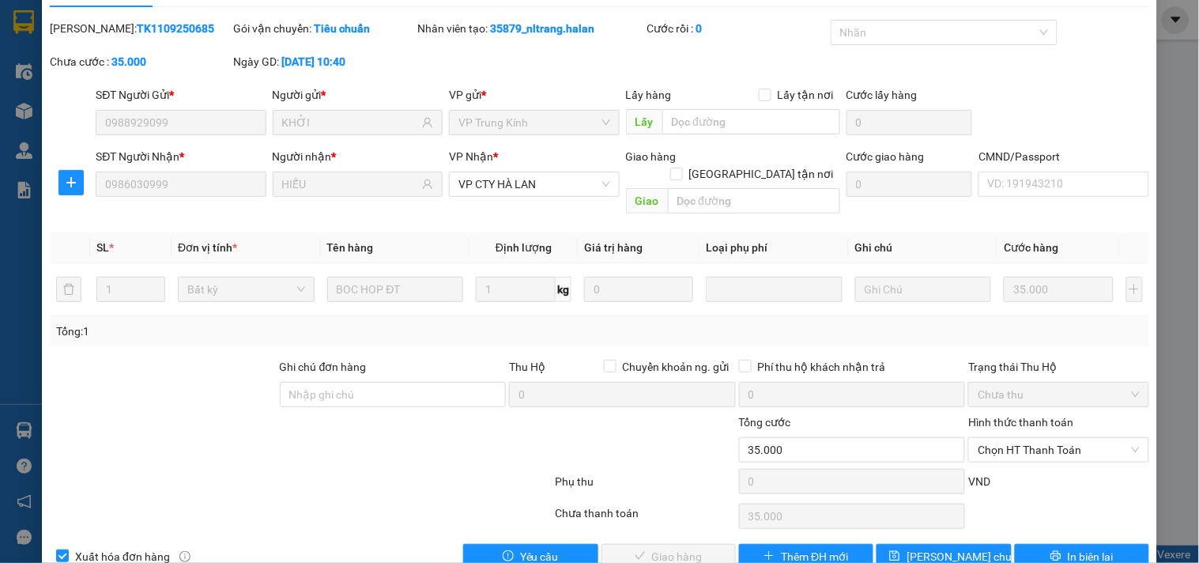
scroll to position [57, 0]
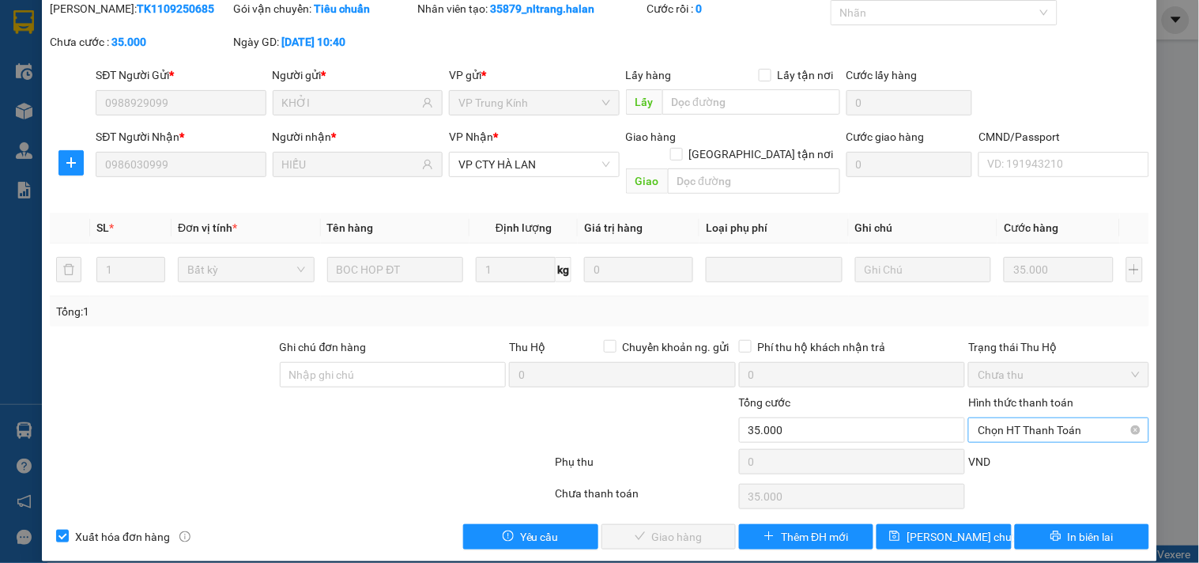
click at [1029, 418] on span "Chọn HT Thanh Toán" at bounding box center [1058, 430] width 161 height 24
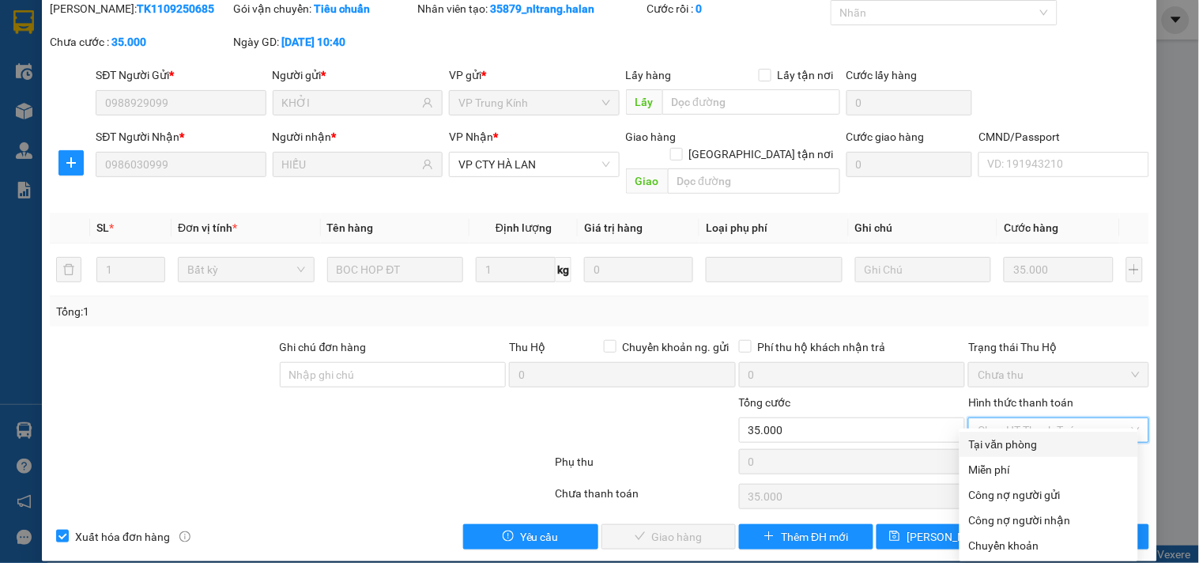
click at [1029, 433] on div "Tại văn phòng" at bounding box center [1049, 444] width 179 height 25
type input "0"
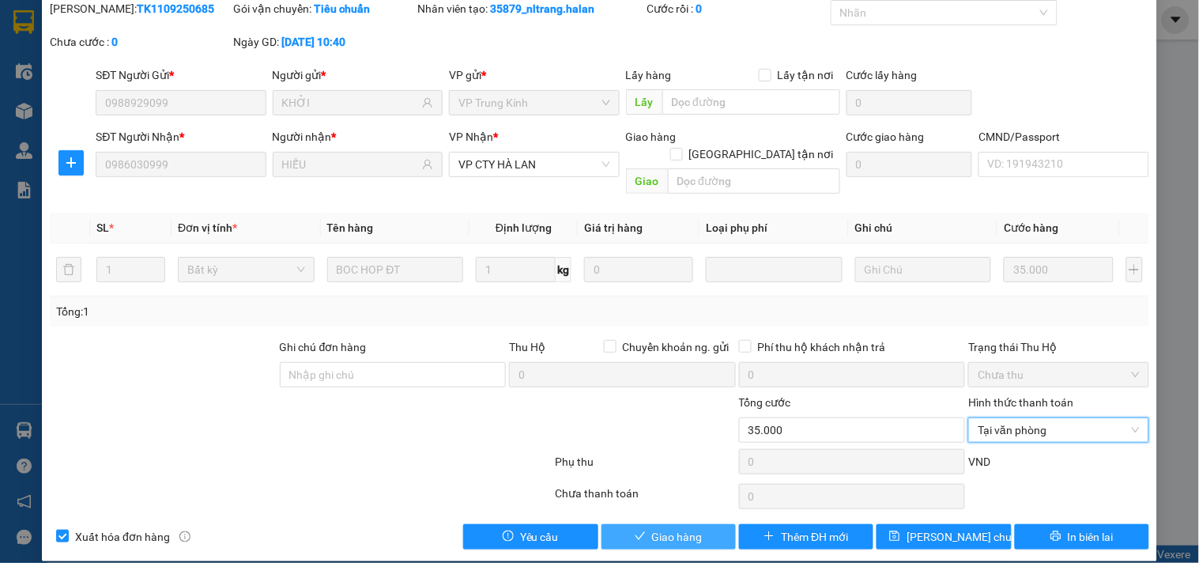
click at [684, 528] on span "Giao hàng" at bounding box center [677, 536] width 51 height 17
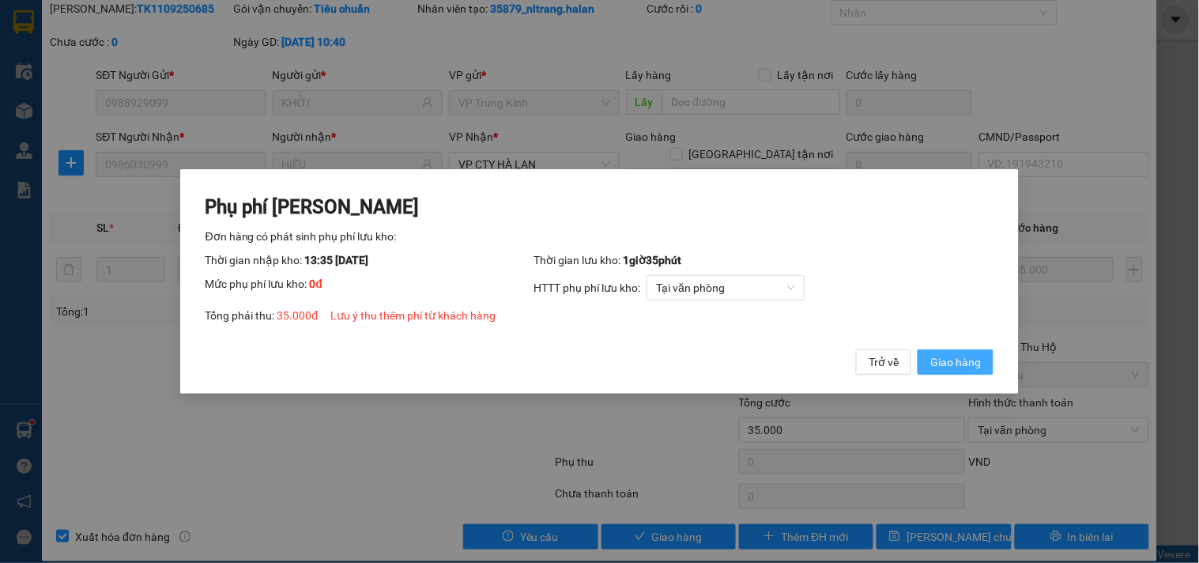
click at [942, 359] on span "Giao hàng" at bounding box center [956, 361] width 51 height 17
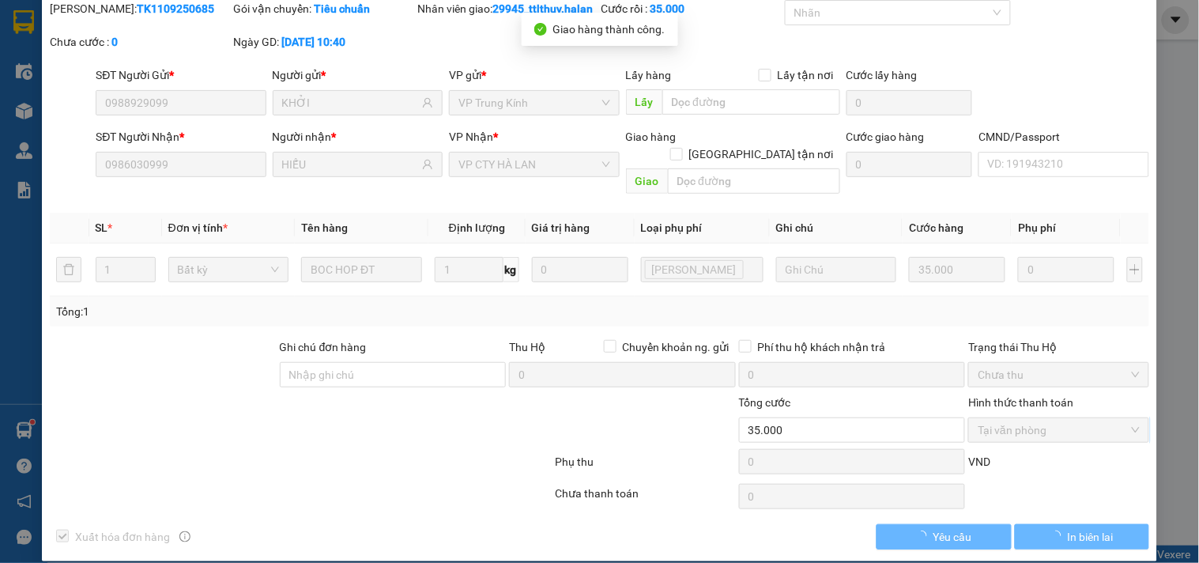
scroll to position [0, 0]
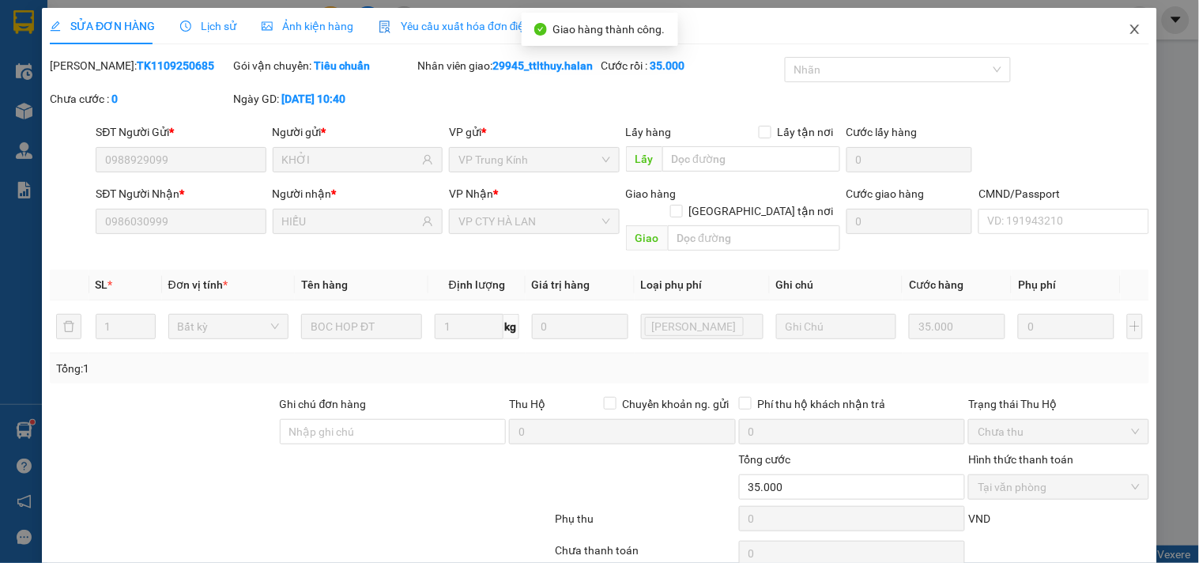
drag, startPoint x: 1120, startPoint y: 32, endPoint x: 1102, endPoint y: 33, distance: 18.2
click at [1129, 32] on icon "close" at bounding box center [1135, 29] width 13 height 13
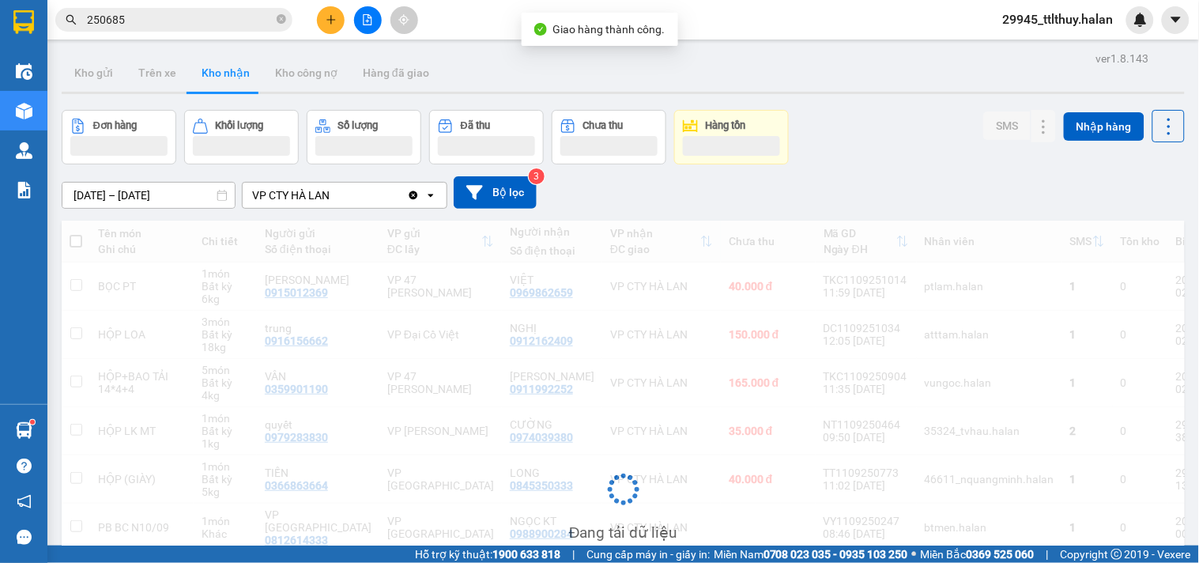
click at [328, 19] on icon "plus" at bounding box center [331, 19] width 9 height 1
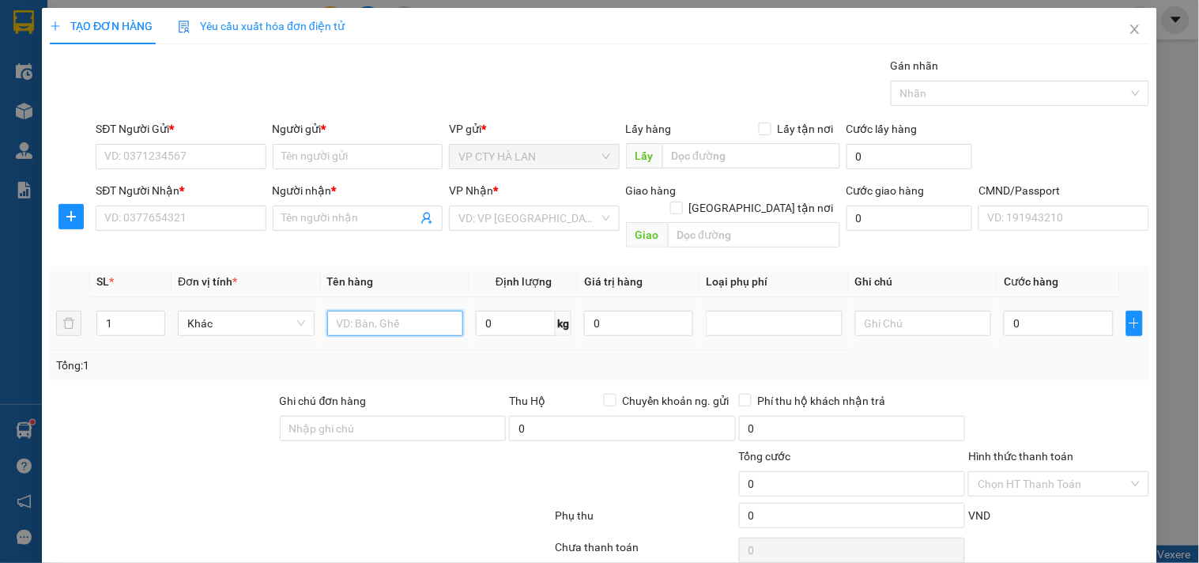
click at [424, 311] on input "text" at bounding box center [395, 323] width 137 height 25
type input "HỘP THỊT LỢN"
click at [504, 311] on input "0" at bounding box center [516, 323] width 80 height 25
type input "4"
click at [204, 159] on input "SĐT Người Gửi *" at bounding box center [181, 156] width 170 height 25
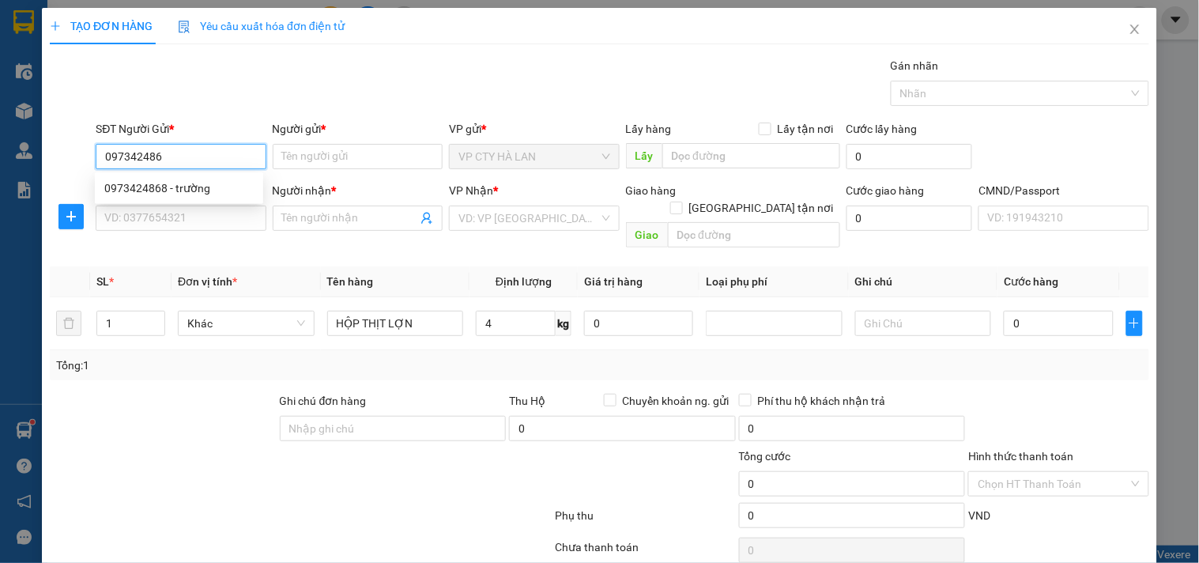
type input "0973424868"
click at [241, 179] on div "0973424868 - trường" at bounding box center [178, 187] width 149 height 17
type input "trường"
type input "0973424868"
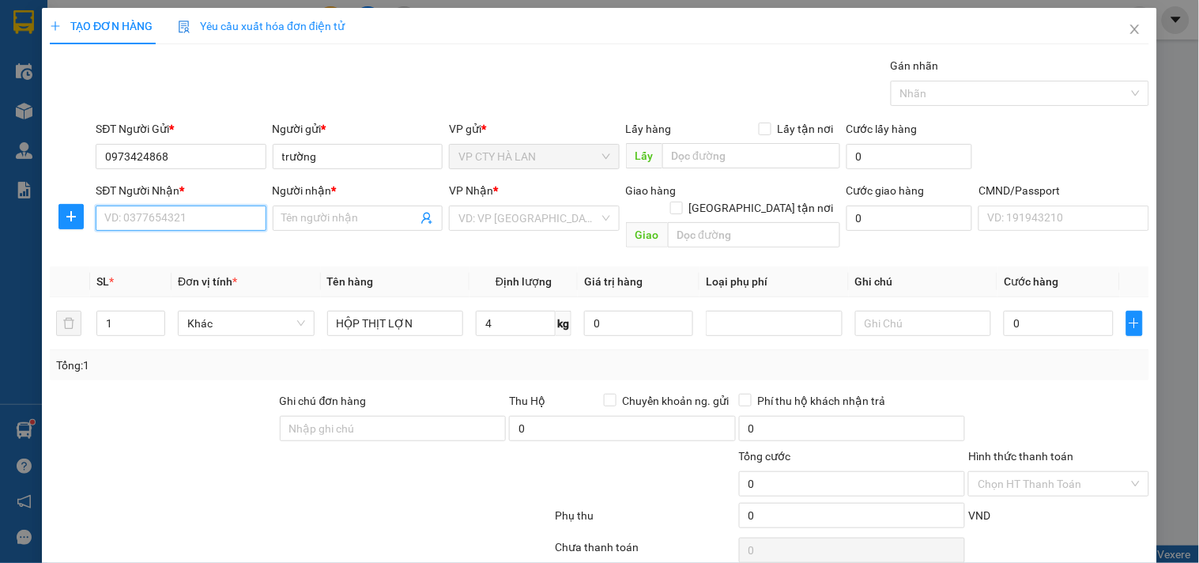
click at [243, 227] on input "SĐT Người Nhận *" at bounding box center [181, 218] width 170 height 25
type input "0985351400"
click at [146, 247] on div "0985351400 - LÊ THU TRANG" at bounding box center [182, 249] width 156 height 17
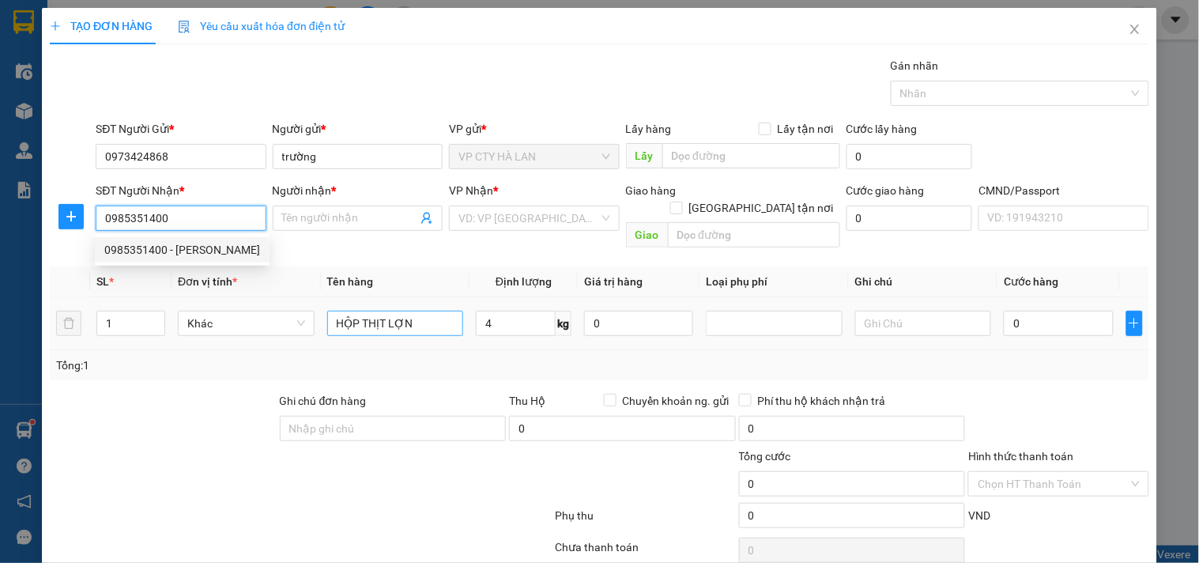
type input "LÊ THU TRANG"
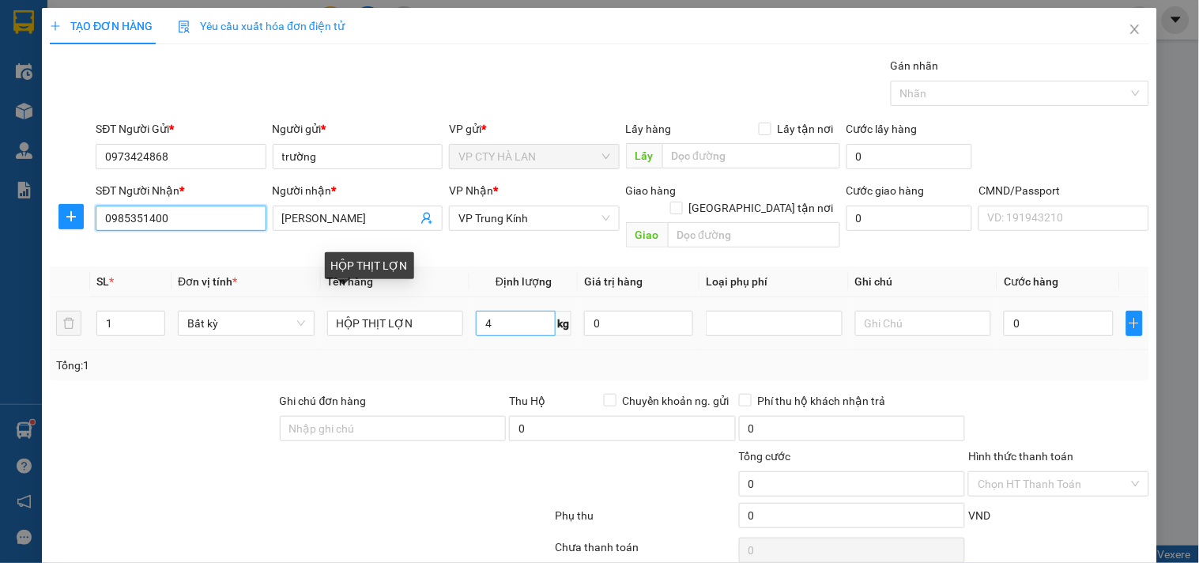
type input "0985351400"
click at [504, 311] on input "4" at bounding box center [516, 323] width 80 height 25
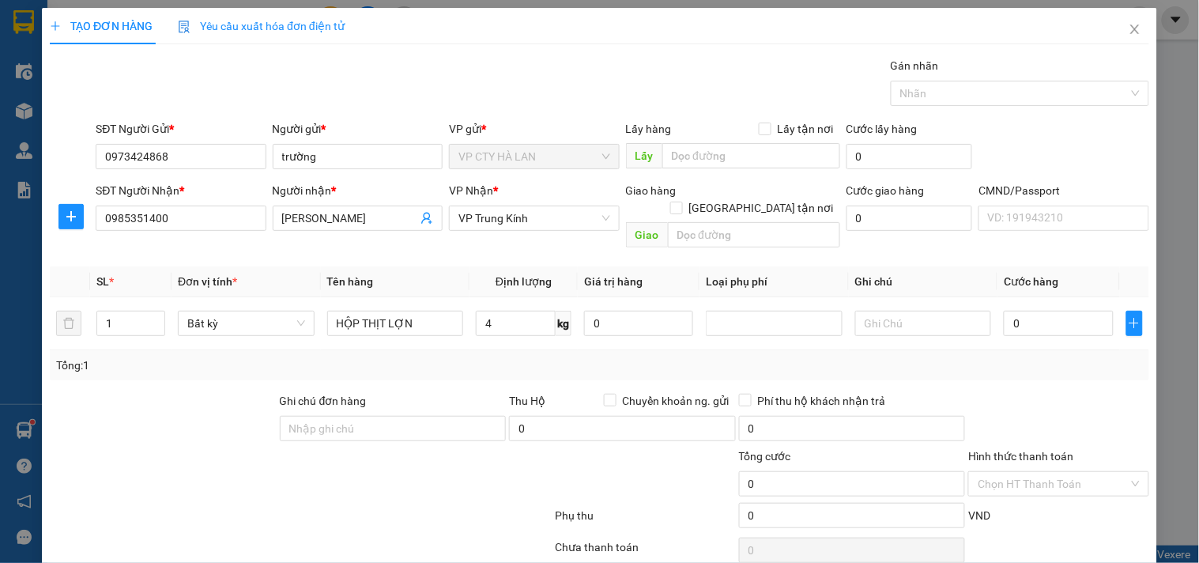
click at [509, 350] on div "Tổng: 1" at bounding box center [600, 365] width 1100 height 30
type input "40.000"
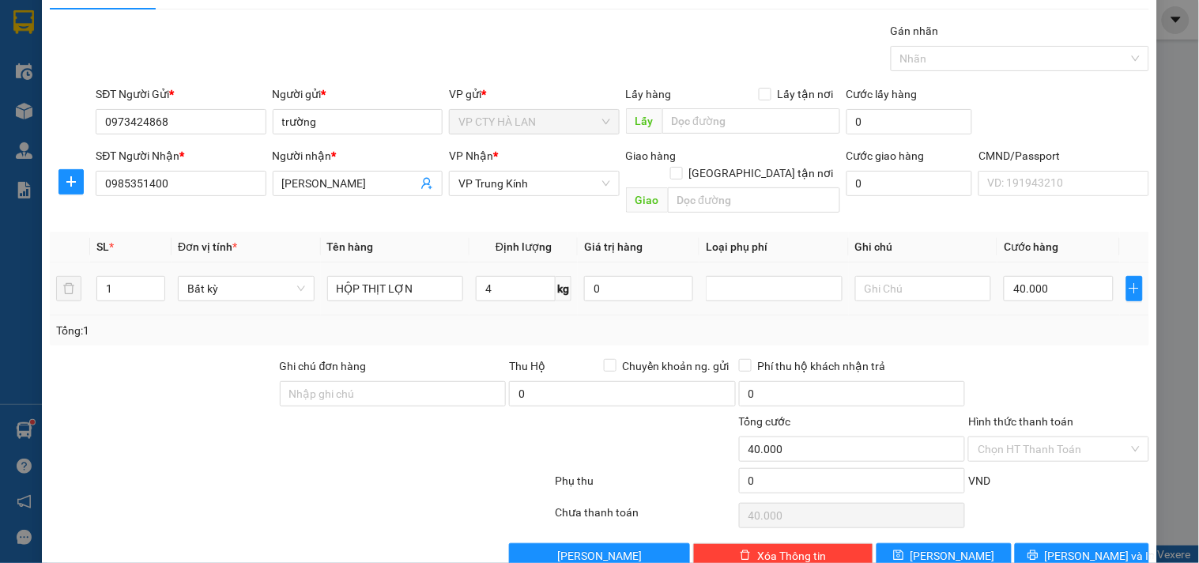
scroll to position [53, 0]
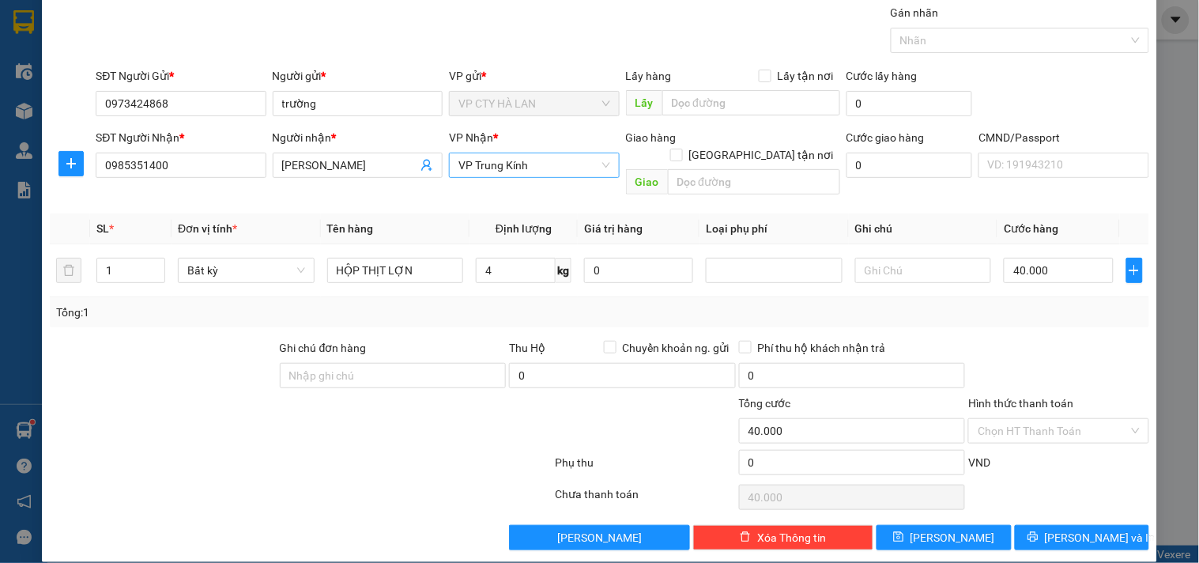
click at [582, 169] on span "VP Trung Kính" at bounding box center [534, 165] width 151 height 24
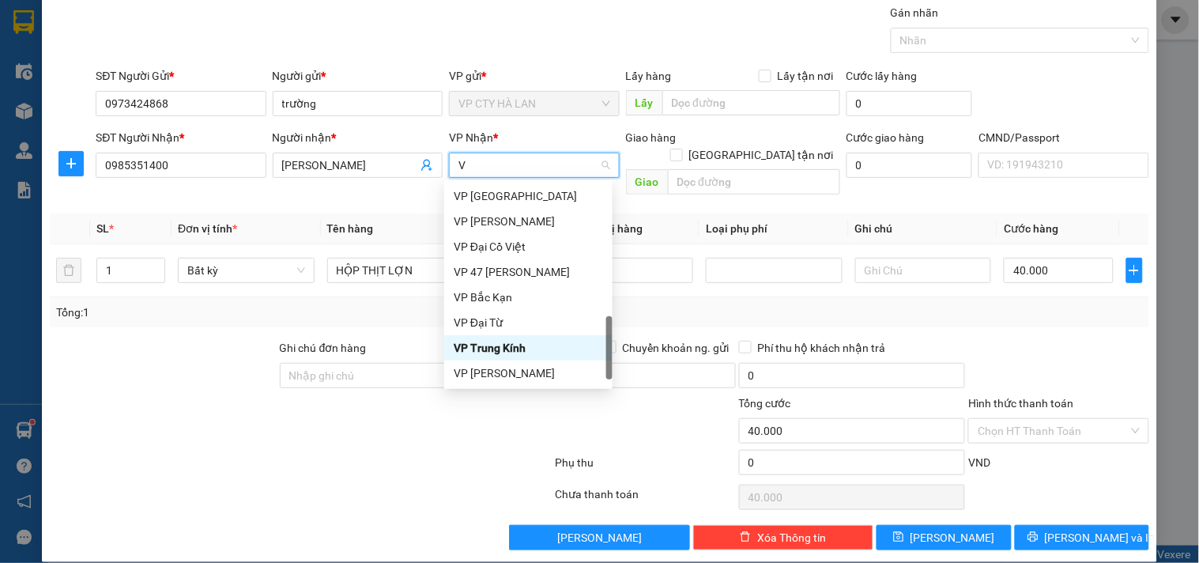
type input "VO"
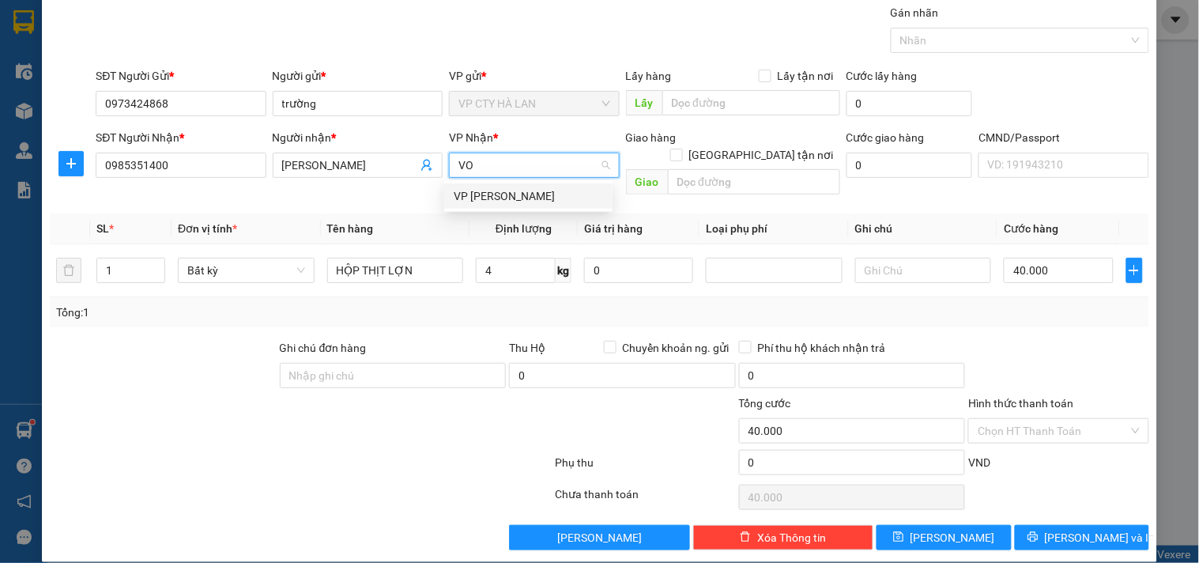
scroll to position [0, 0]
click at [511, 194] on div "VP [PERSON_NAME]" at bounding box center [528, 195] width 149 height 17
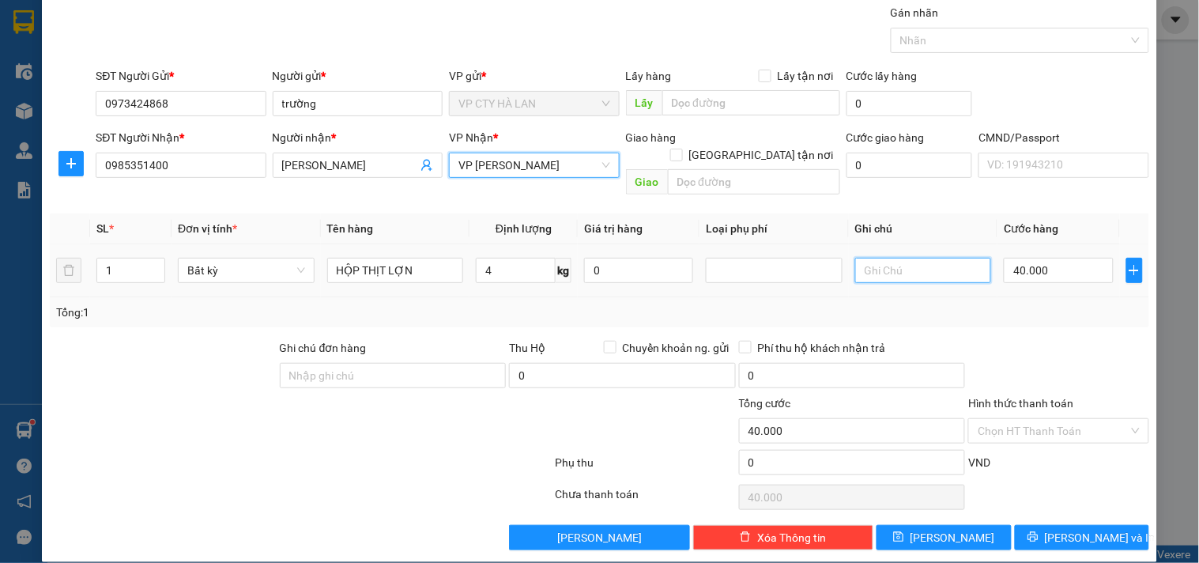
click at [870, 258] on input "text" at bounding box center [923, 270] width 137 height 25
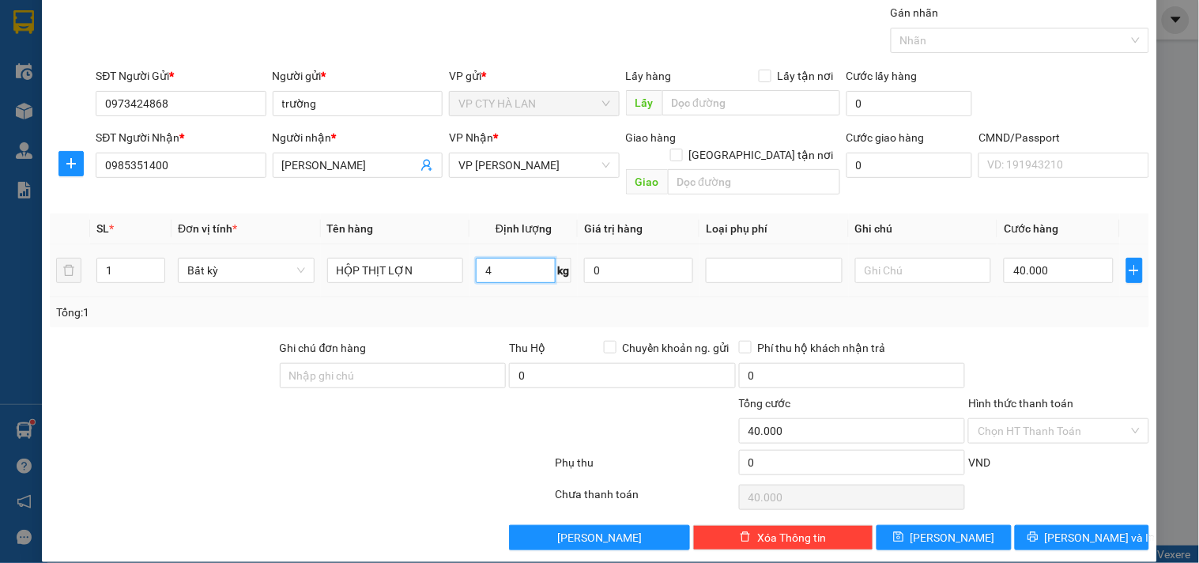
click at [525, 258] on input "4" at bounding box center [516, 270] width 80 height 25
click at [1102, 525] on button "[PERSON_NAME] và In" at bounding box center [1082, 537] width 134 height 25
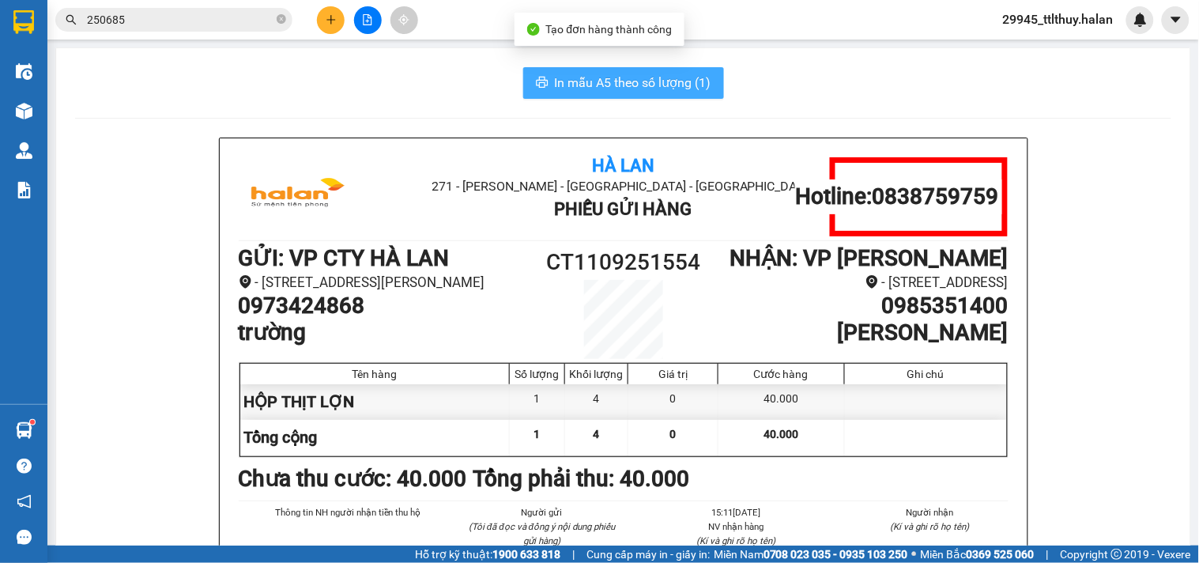
click at [614, 87] on span "In mẫu A5 theo số lượng (1)" at bounding box center [633, 83] width 157 height 20
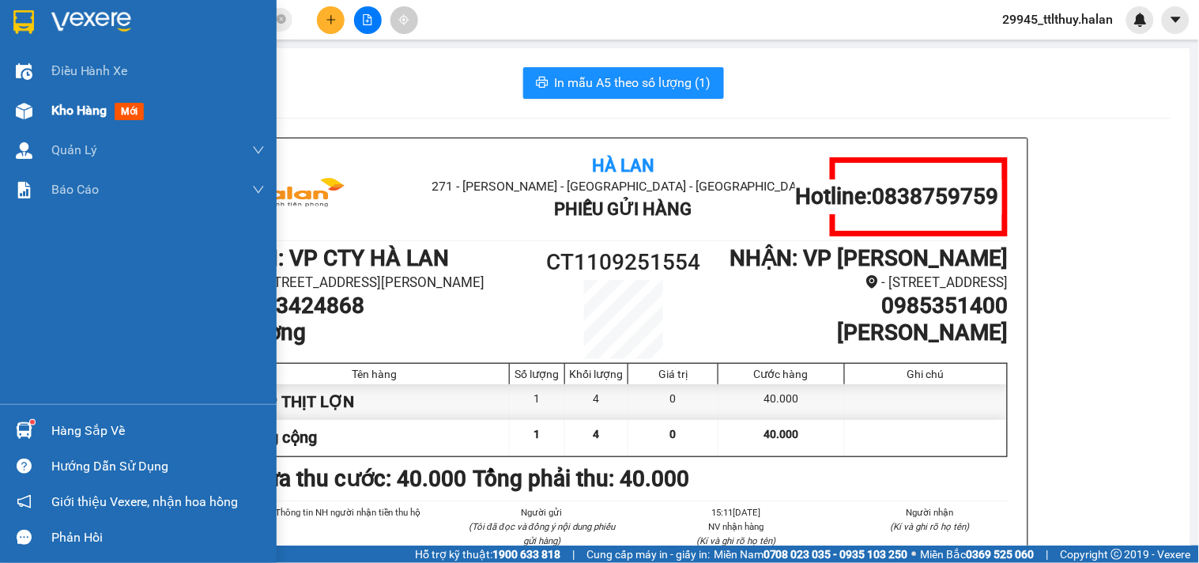
click at [74, 95] on div "Kho hàng mới" at bounding box center [157, 111] width 213 height 40
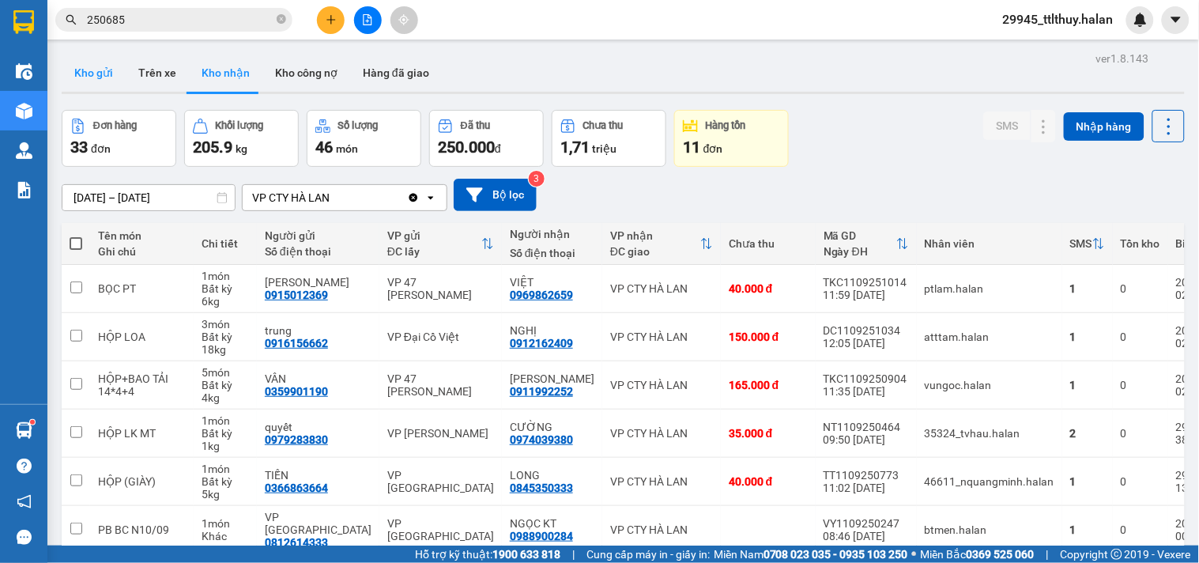
click at [99, 63] on button "Kho gửi" at bounding box center [94, 73] width 64 height 38
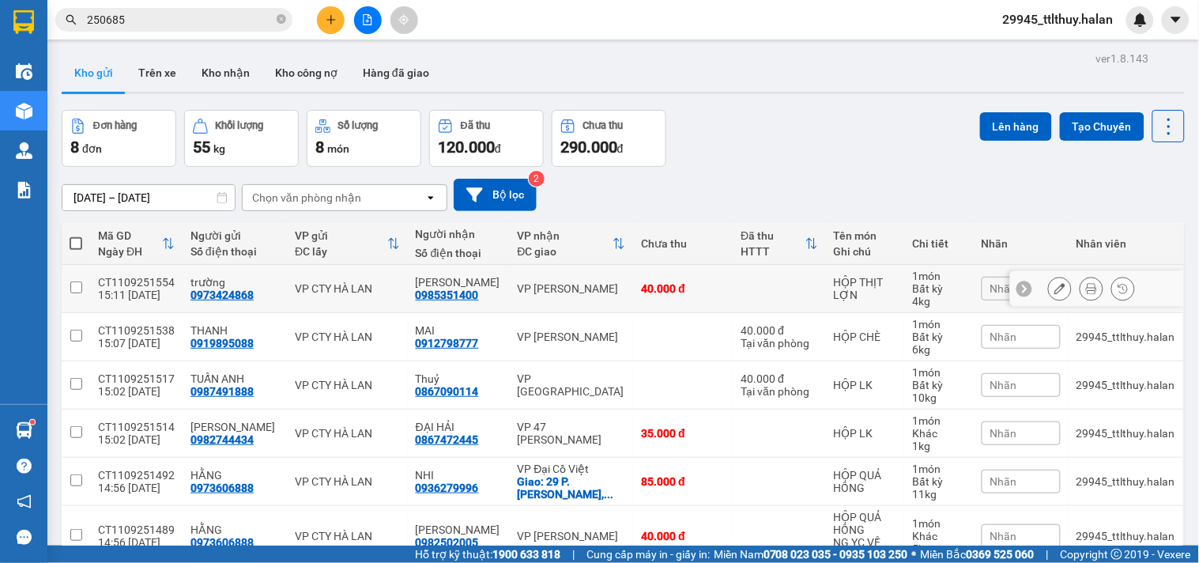
click at [1055, 289] on icon at bounding box center [1060, 288] width 11 height 11
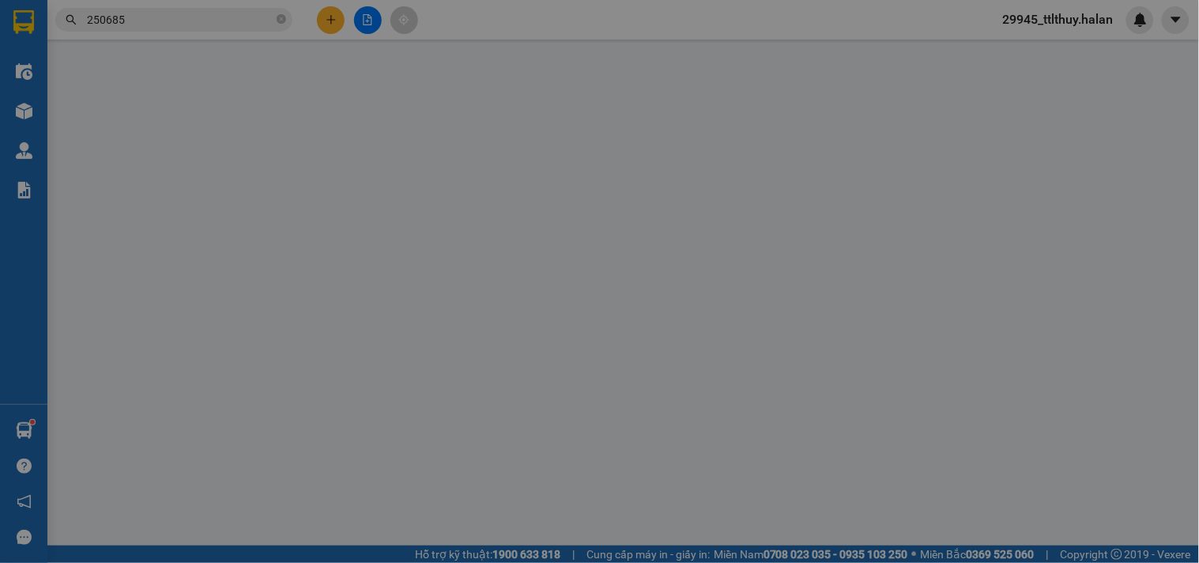
type input "0973424868"
type input "0985351400"
type input "40.000"
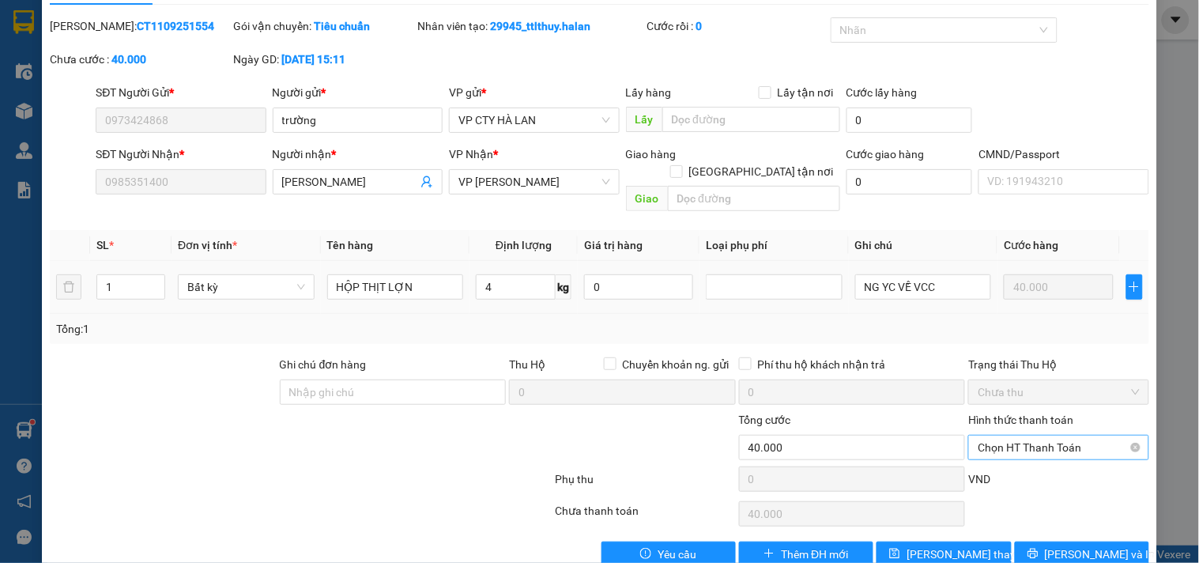
scroll to position [57, 0]
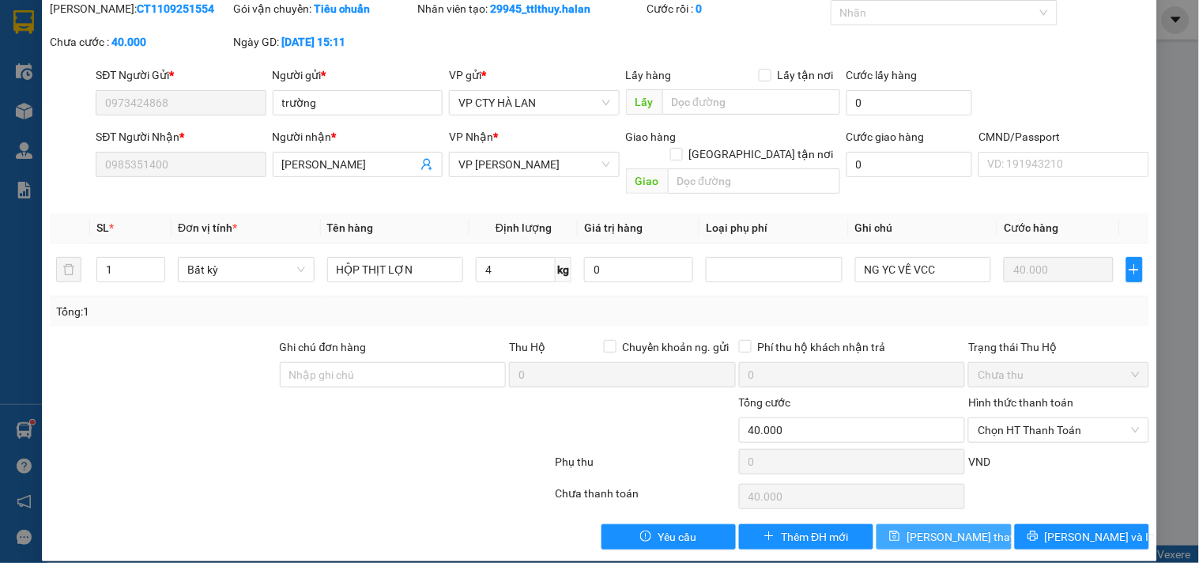
type input "NG YC VỀ VCC"
click at [985, 524] on button "[PERSON_NAME] thay đổi" at bounding box center [944, 536] width 134 height 25
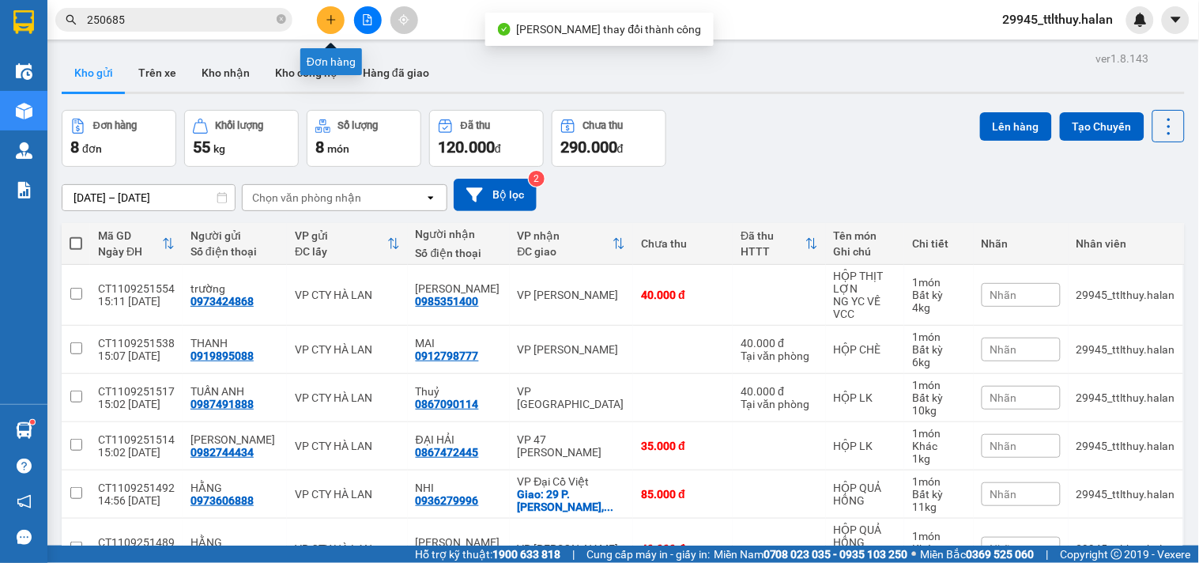
click at [338, 17] on button at bounding box center [331, 20] width 28 height 28
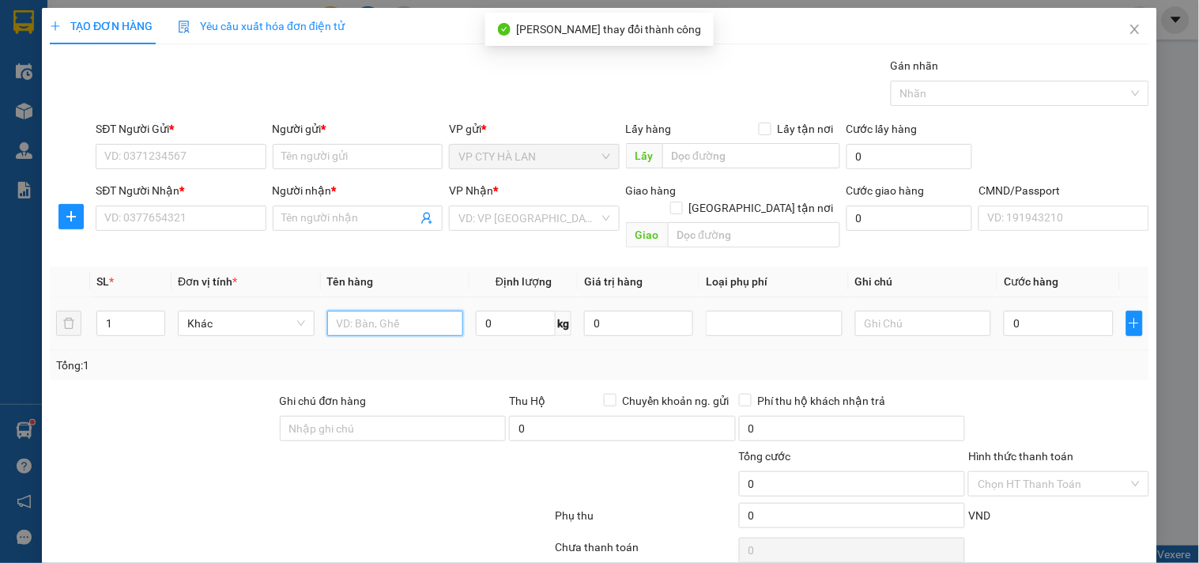
click at [374, 311] on input "text" at bounding box center [395, 323] width 137 height 25
type input "PB"
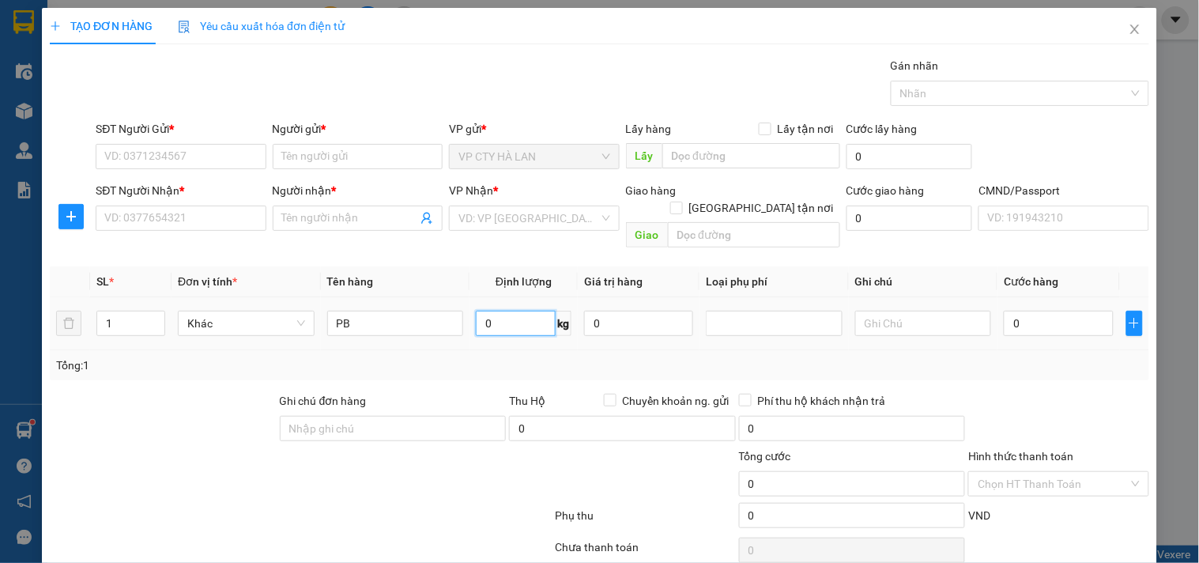
click at [508, 311] on input "0" at bounding box center [516, 323] width 80 height 25
type input "1"
click at [443, 357] on div "Tổng: 1" at bounding box center [260, 365] width 408 height 17
click at [240, 161] on input "SĐT Người Gửi *" at bounding box center [181, 156] width 170 height 25
type input "0977641398"
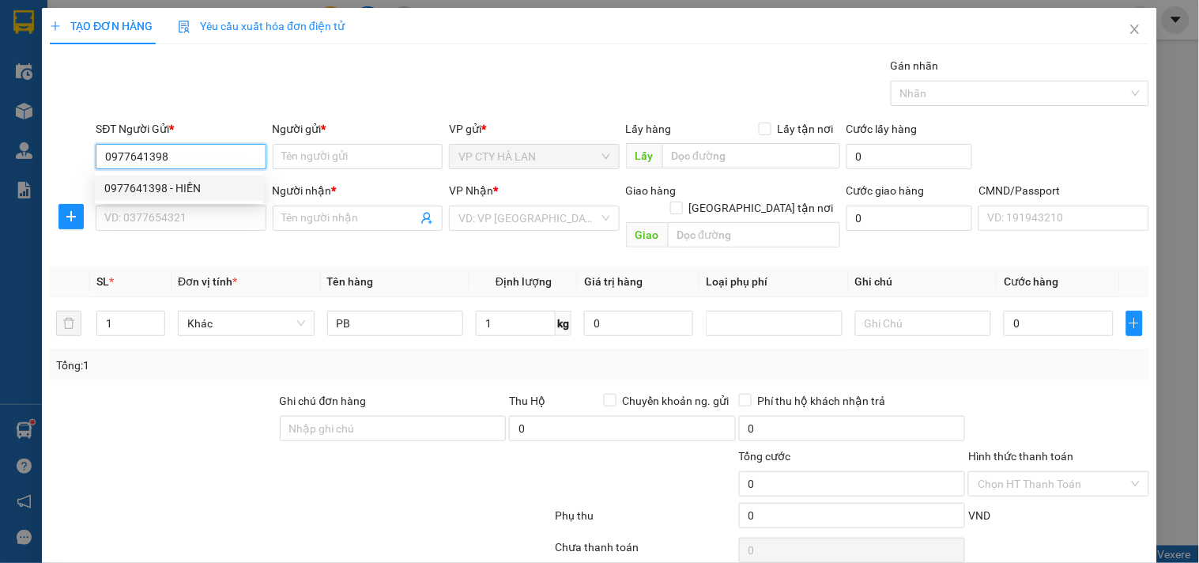
click at [222, 190] on div "0977641398 - HIỀN" at bounding box center [178, 187] width 149 height 17
type input "HIỀN"
click at [200, 160] on input "0977641398" at bounding box center [181, 156] width 170 height 25
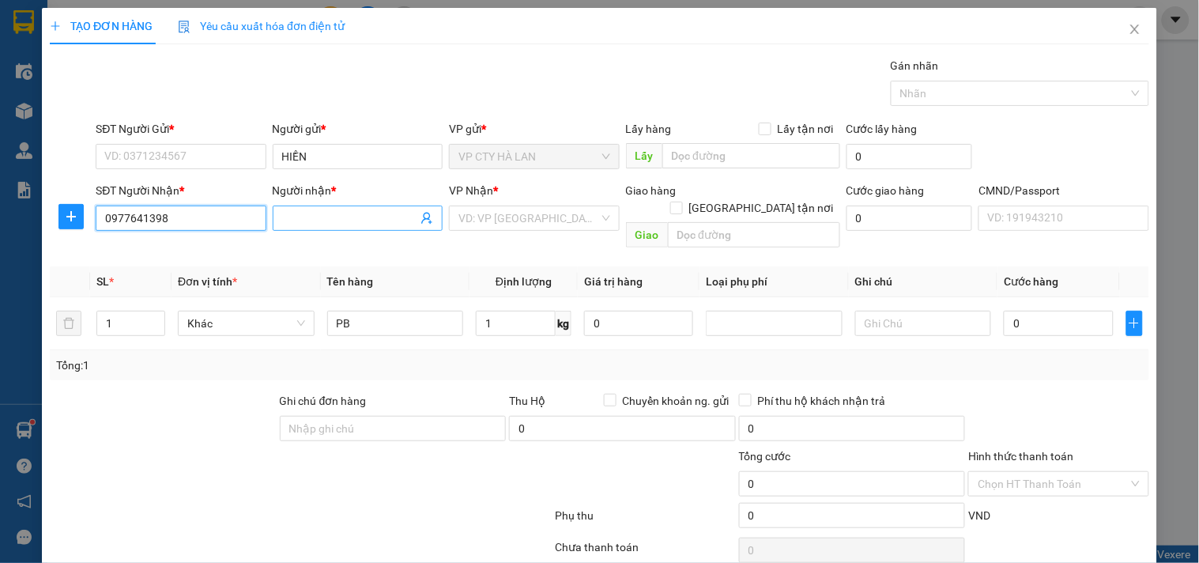
type input "0977641398"
drag, startPoint x: 338, startPoint y: 217, endPoint x: 338, endPoint y: 206, distance: 10.3
click at [340, 212] on input "Người nhận *" at bounding box center [349, 218] width 135 height 17
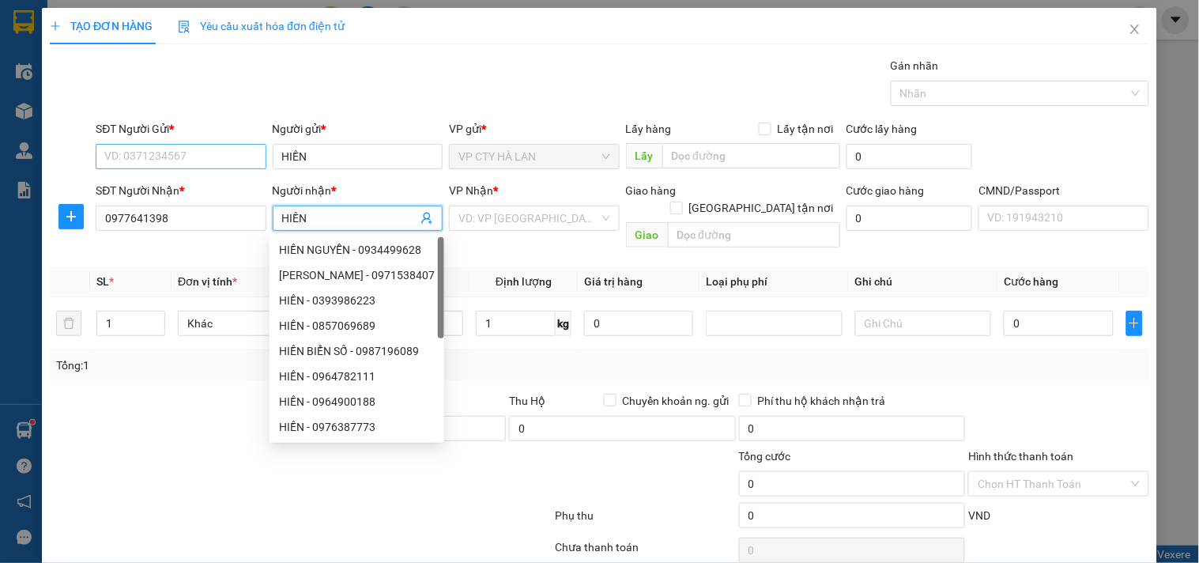
type input "HIỀN"
click at [211, 152] on input "SĐT Người Gửi *" at bounding box center [181, 156] width 170 height 25
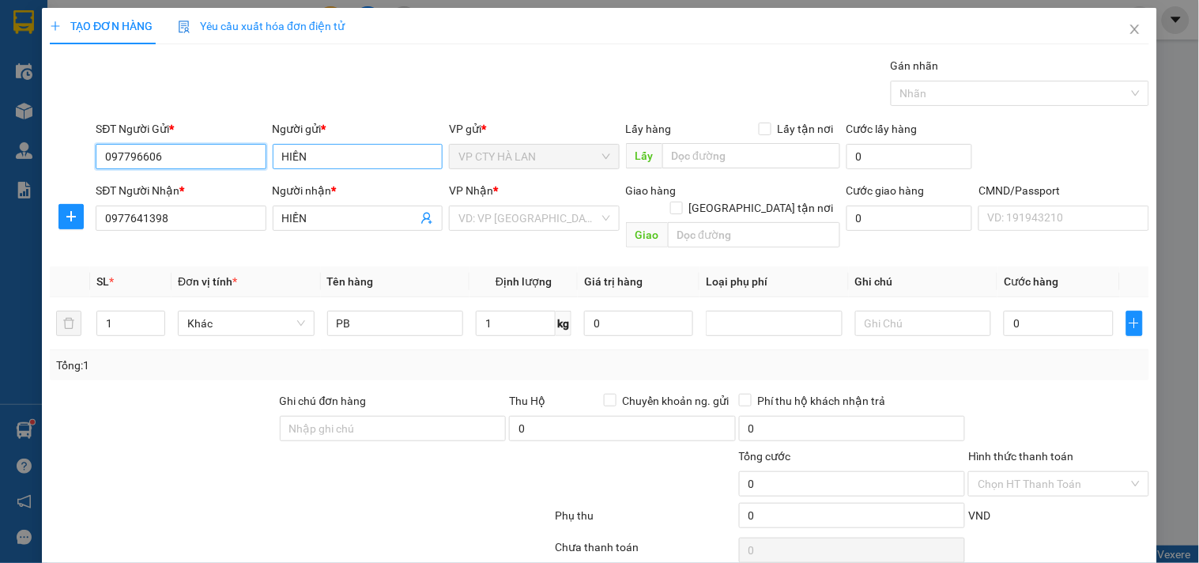
type input "0977966066"
click at [230, 185] on div "0977966066 - HƯƠNG" at bounding box center [178, 187] width 149 height 17
type input "HƯƠNG"
type input "0977966066"
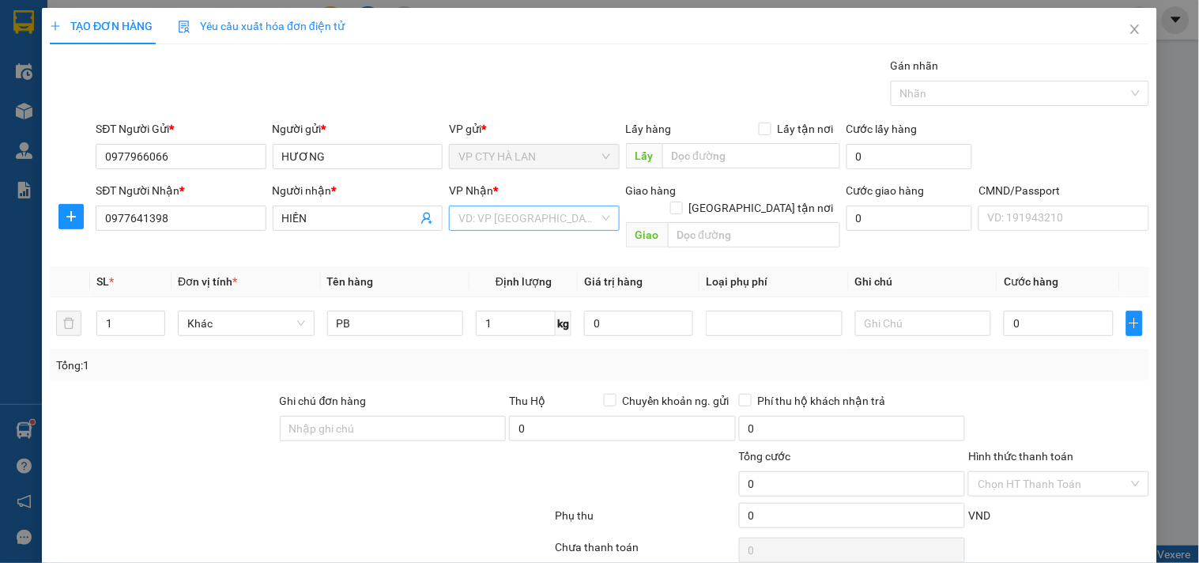
click at [478, 223] on input "search" at bounding box center [529, 218] width 140 height 24
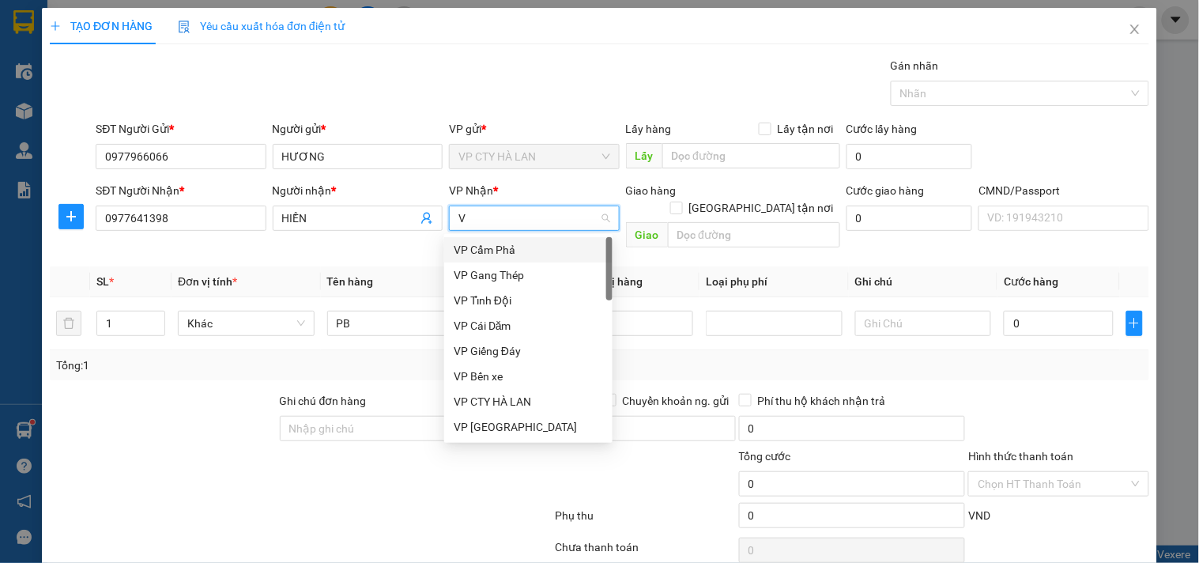
type input "VO"
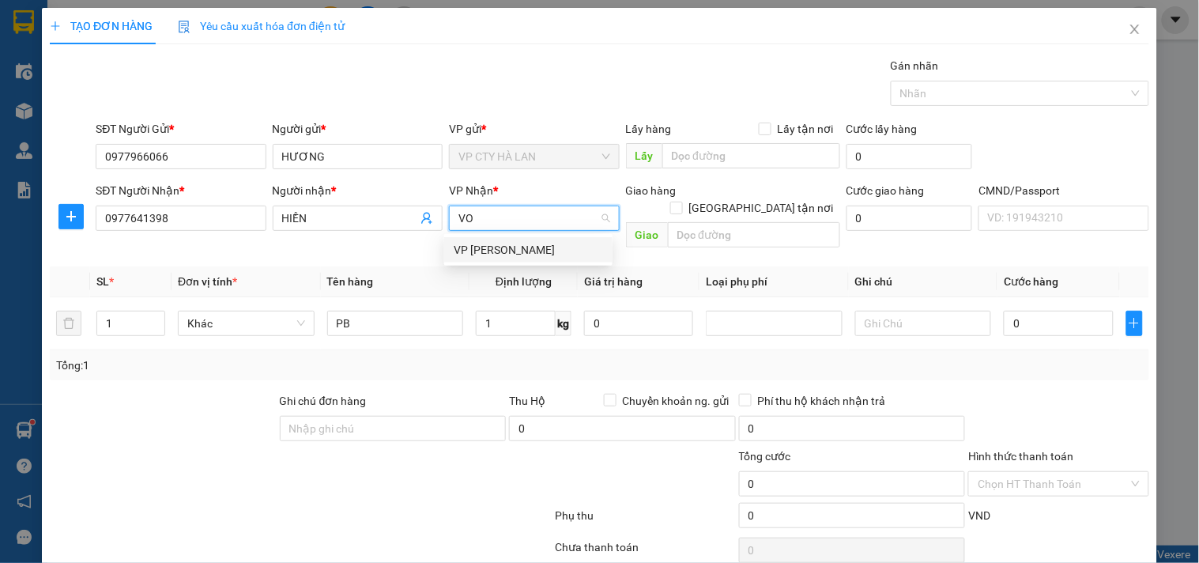
click at [479, 247] on div "VP [PERSON_NAME]" at bounding box center [528, 249] width 149 height 17
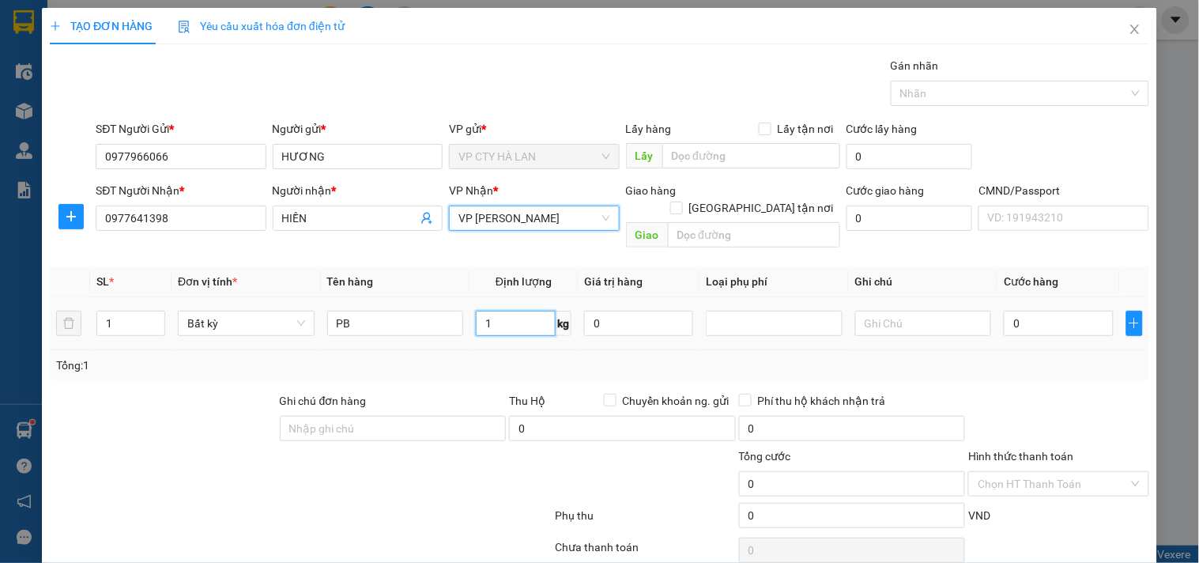
click at [493, 311] on input "1" at bounding box center [516, 323] width 80 height 25
click at [501, 330] on td "1 kg" at bounding box center [524, 323] width 108 height 53
type input "35.000"
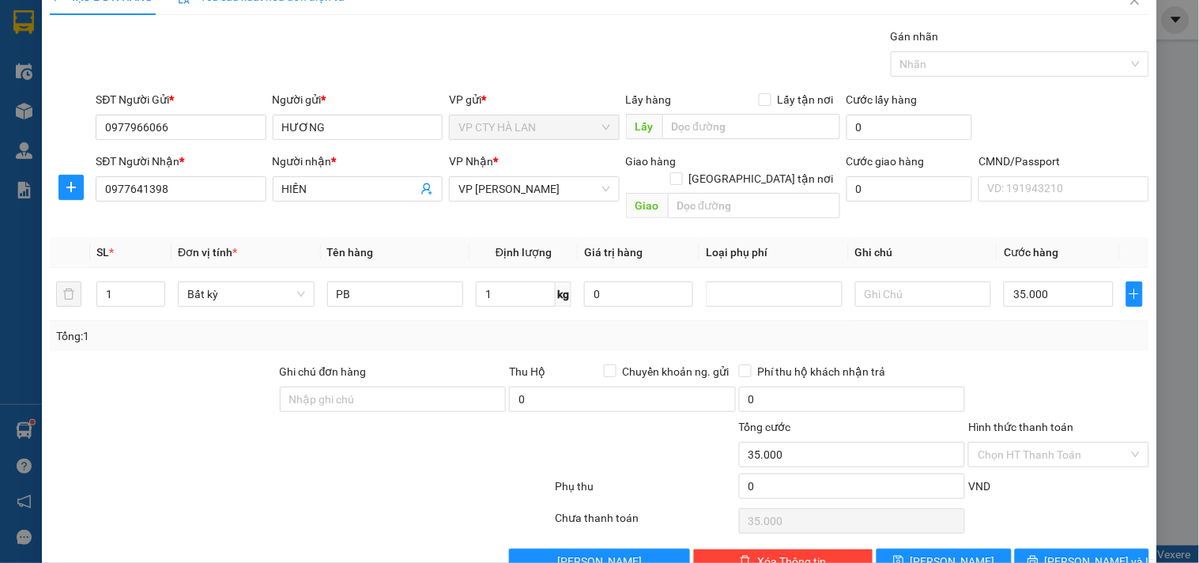
scroll to position [53, 0]
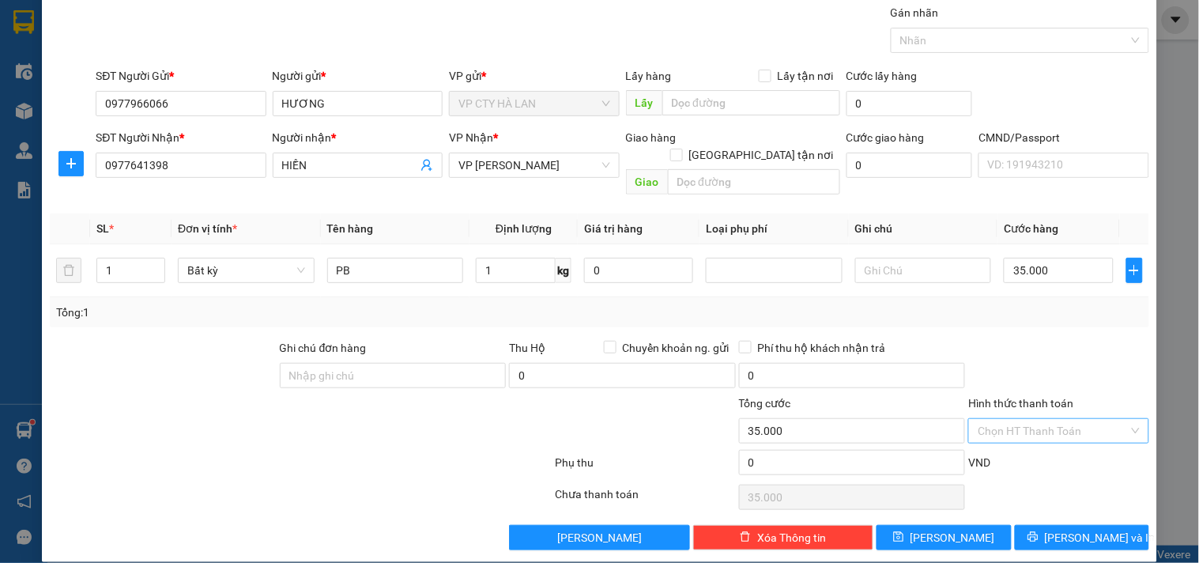
click at [1044, 419] on input "Hình thức thanh toán" at bounding box center [1053, 431] width 150 height 24
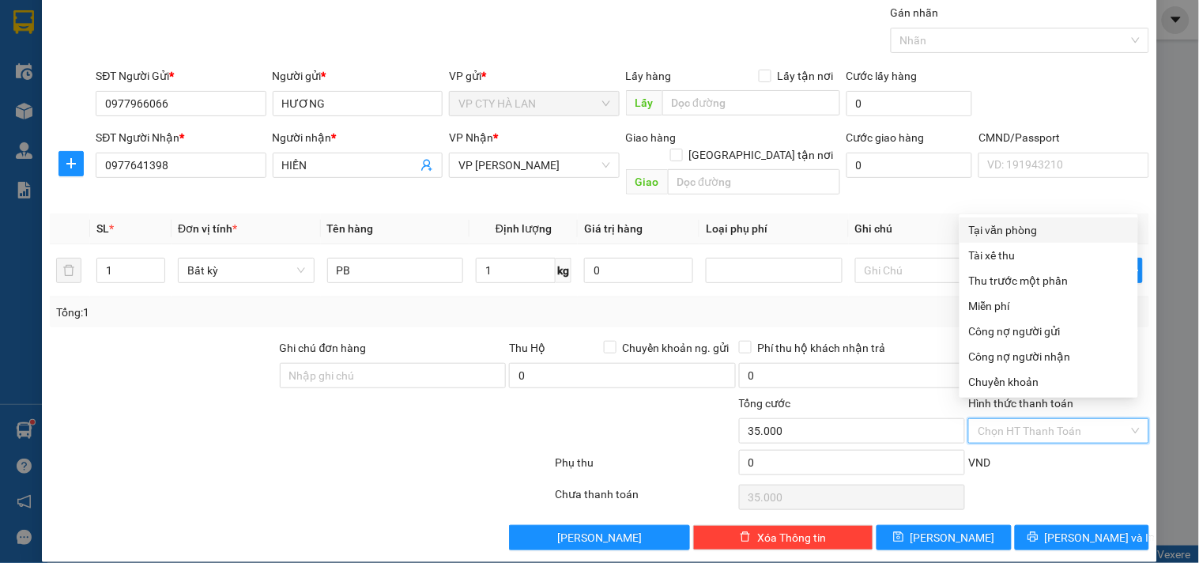
click at [1029, 230] on div "Tại văn phòng" at bounding box center [1049, 229] width 160 height 17
type input "0"
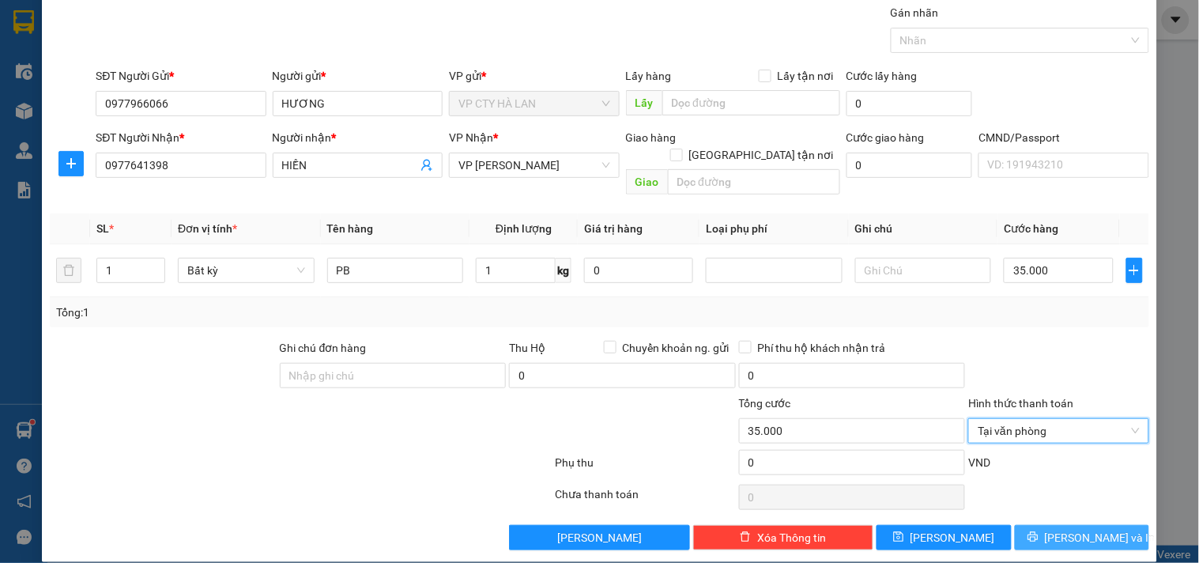
click at [1072, 529] on span "[PERSON_NAME] và In" at bounding box center [1100, 537] width 111 height 17
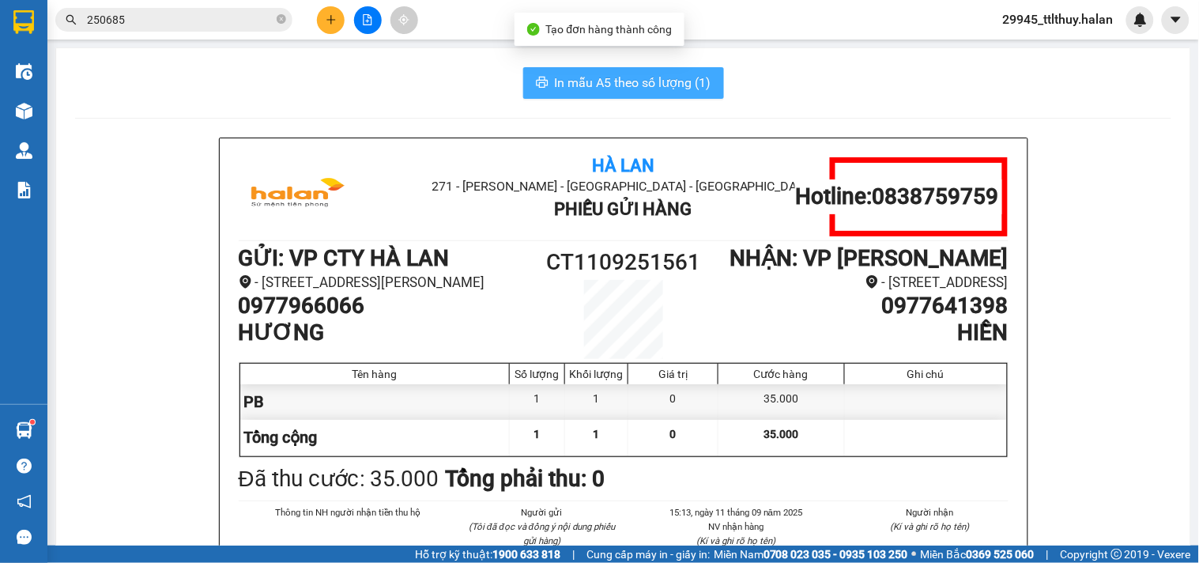
click at [644, 85] on span "In mẫu A5 theo số lượng (1)" at bounding box center [633, 83] width 157 height 20
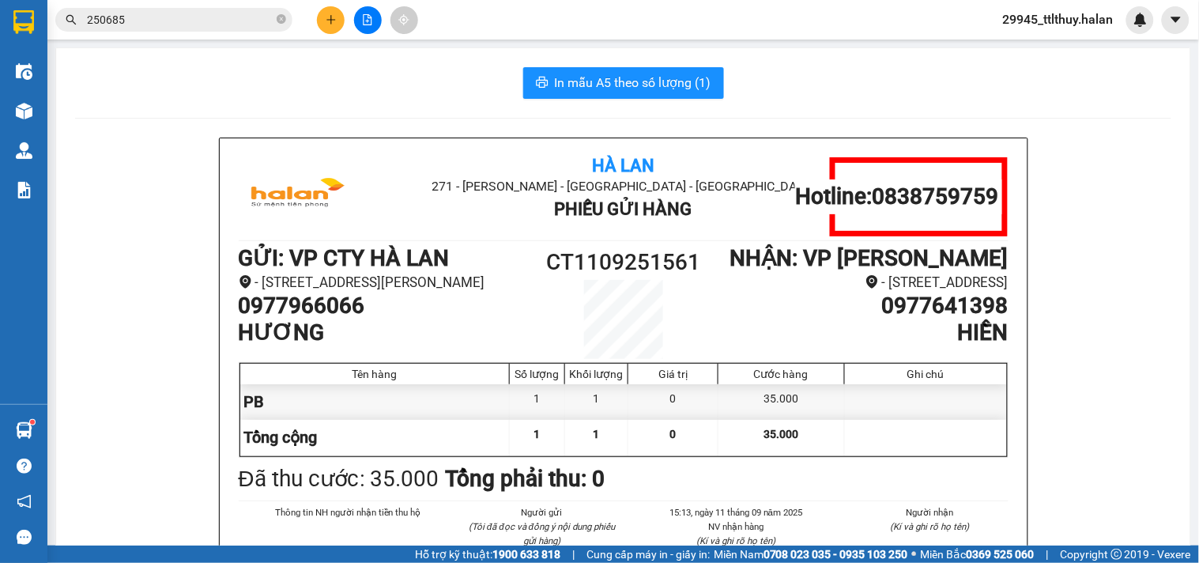
click at [217, 26] on input "250685" at bounding box center [180, 19] width 187 height 17
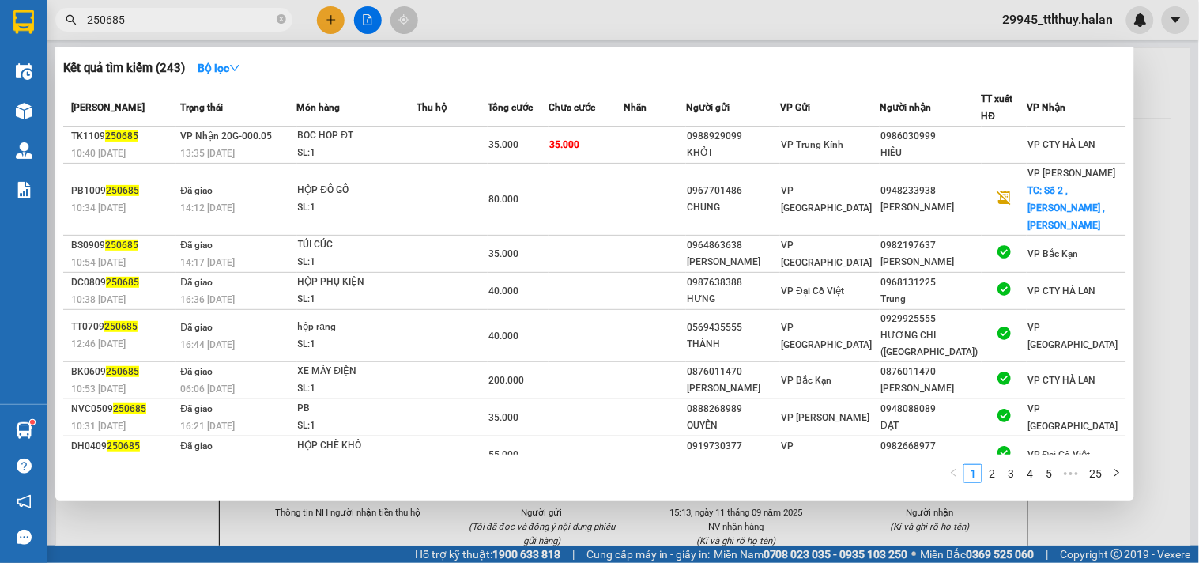
click at [217, 26] on input "250685" at bounding box center [180, 19] width 187 height 17
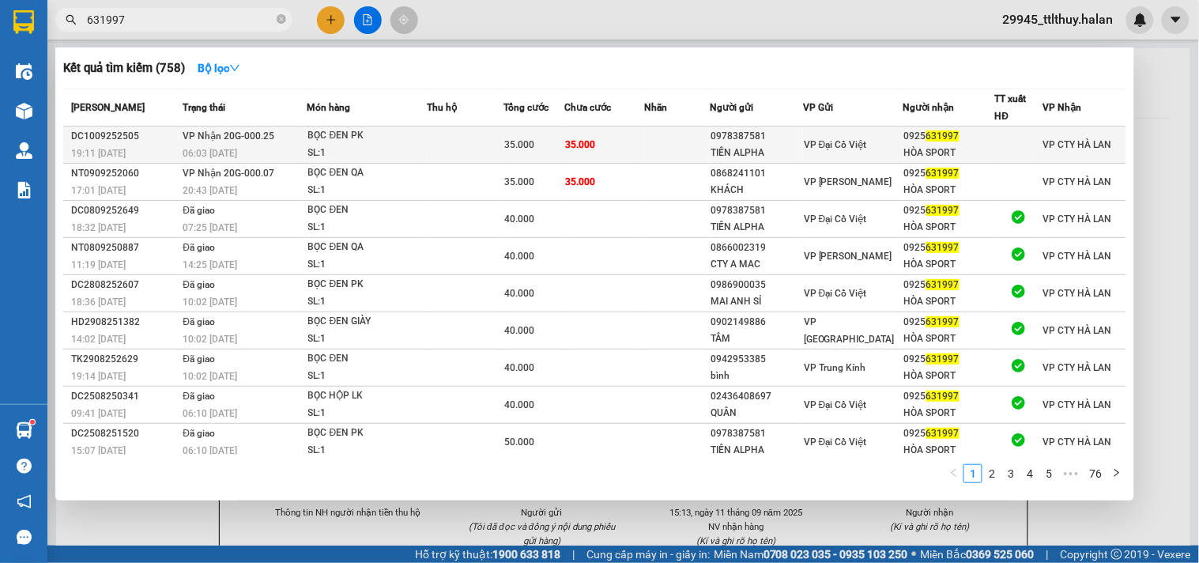
type input "631997"
click at [446, 148] on td at bounding box center [466, 144] width 76 height 37
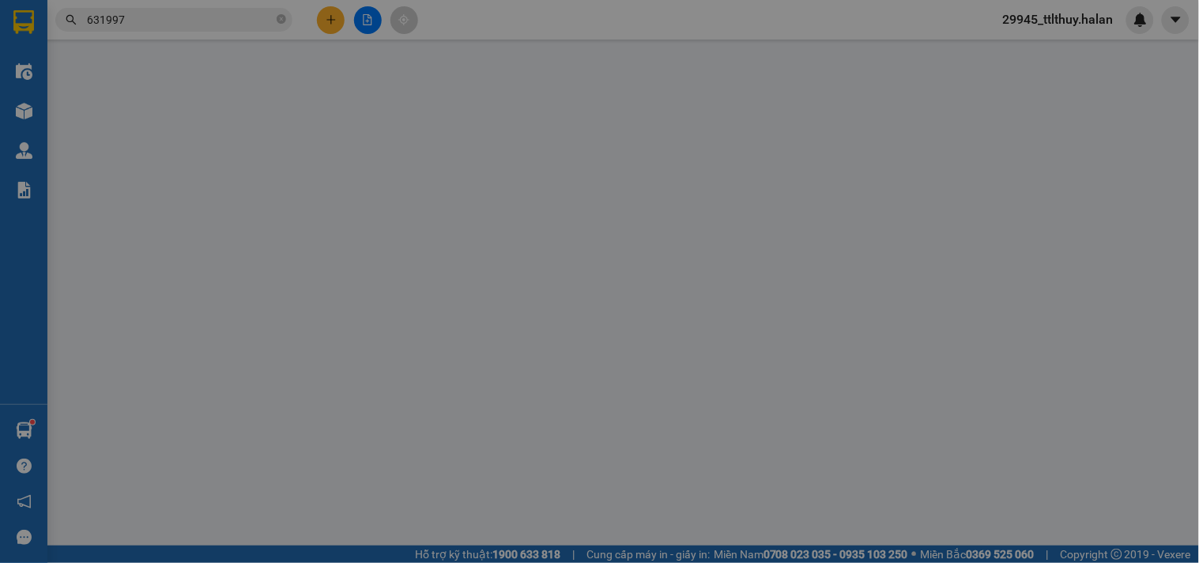
type input "0978387581"
type input "TIẾN ALPHA"
type input "0925631997"
type input "HÒA SPORT"
type input "35.000"
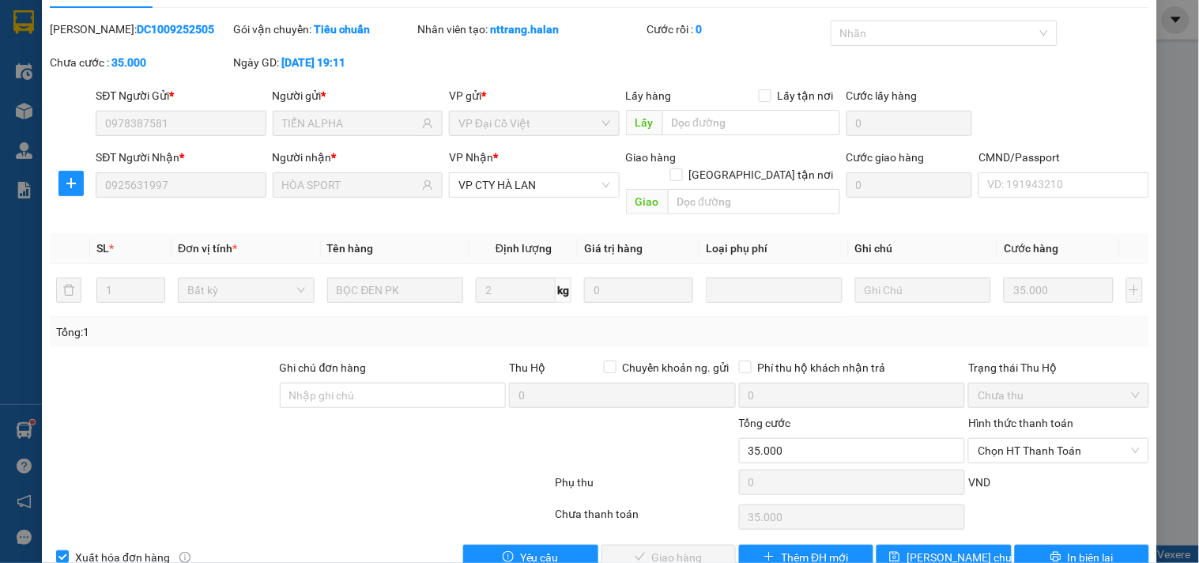
scroll to position [57, 0]
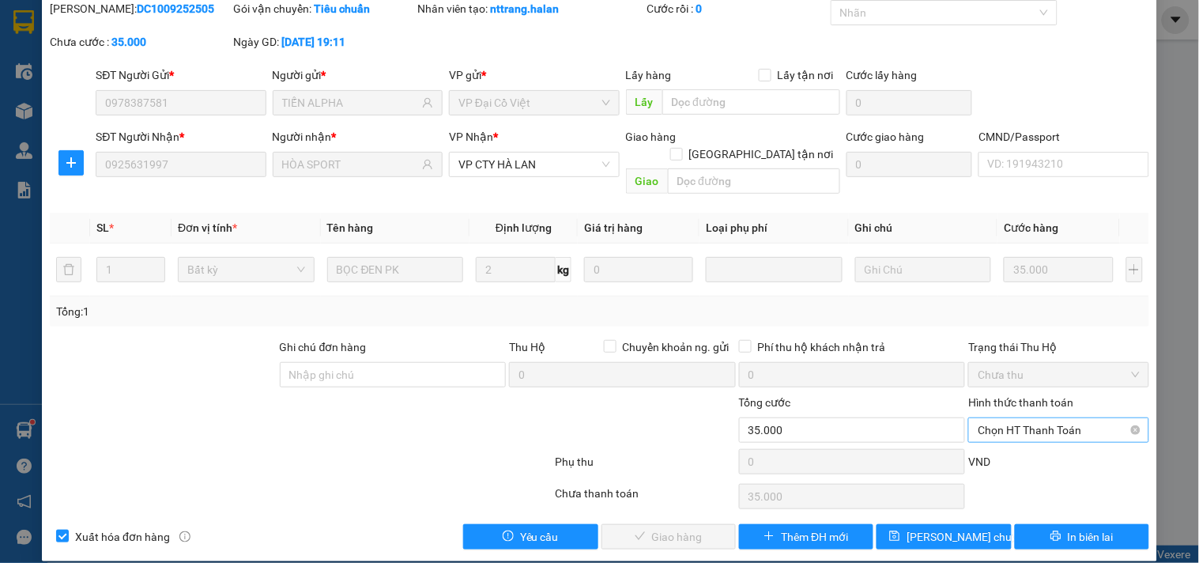
click at [1021, 418] on span "Chọn HT Thanh Toán" at bounding box center [1058, 430] width 161 height 24
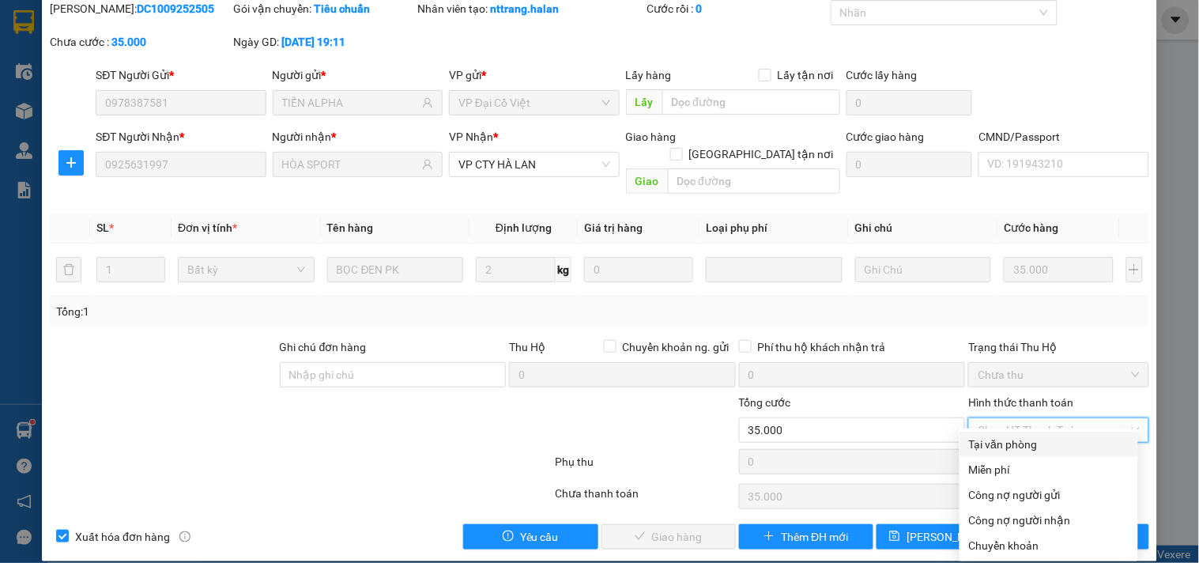
click at [1016, 437] on div "Tại văn phòng" at bounding box center [1049, 444] width 160 height 17
type input "0"
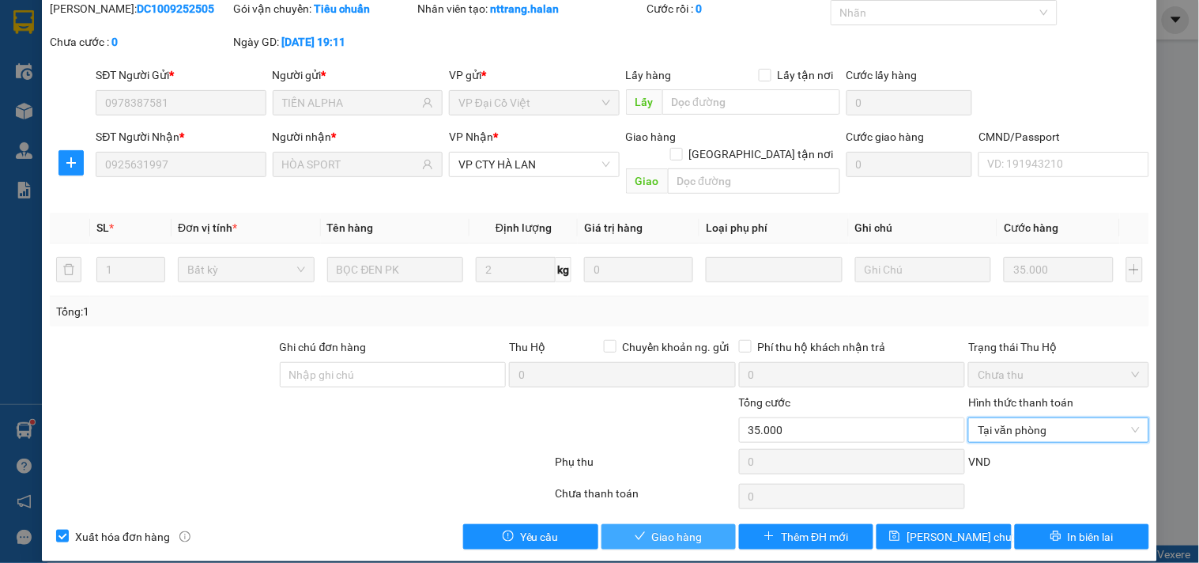
click at [667, 524] on button "Giao hàng" at bounding box center [669, 536] width 134 height 25
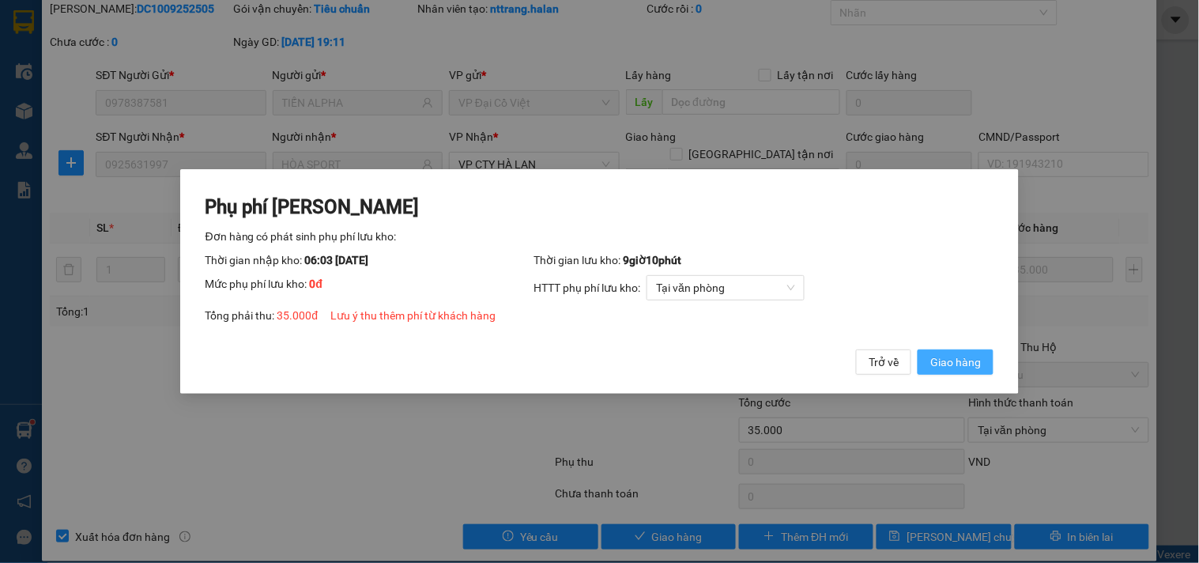
click at [950, 359] on span "Giao hàng" at bounding box center [956, 361] width 51 height 17
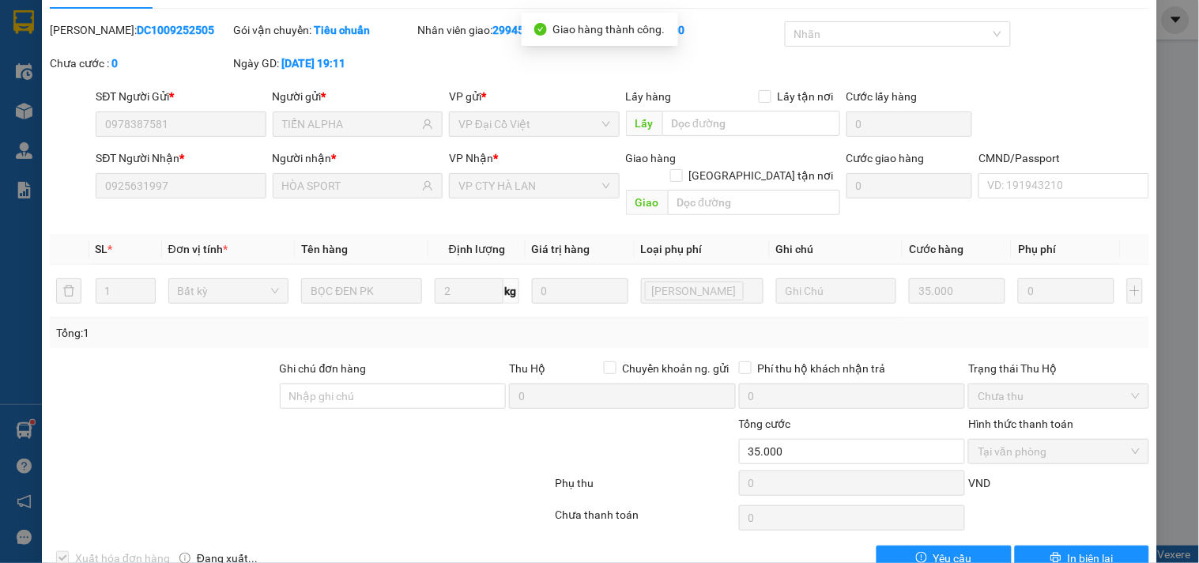
scroll to position [0, 0]
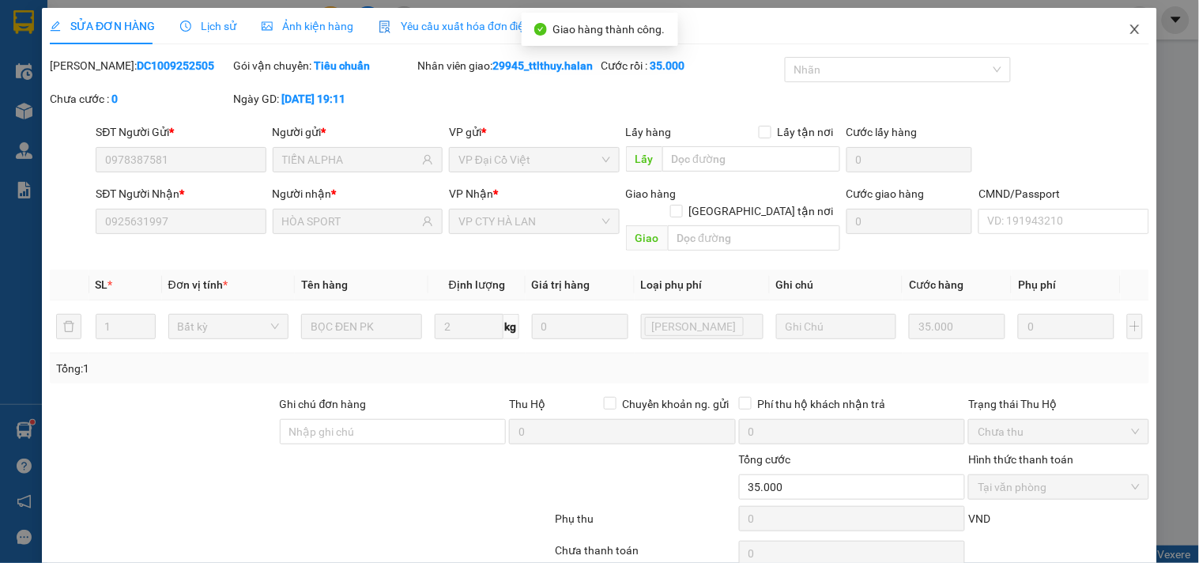
click at [1129, 34] on icon "close" at bounding box center [1135, 29] width 13 height 13
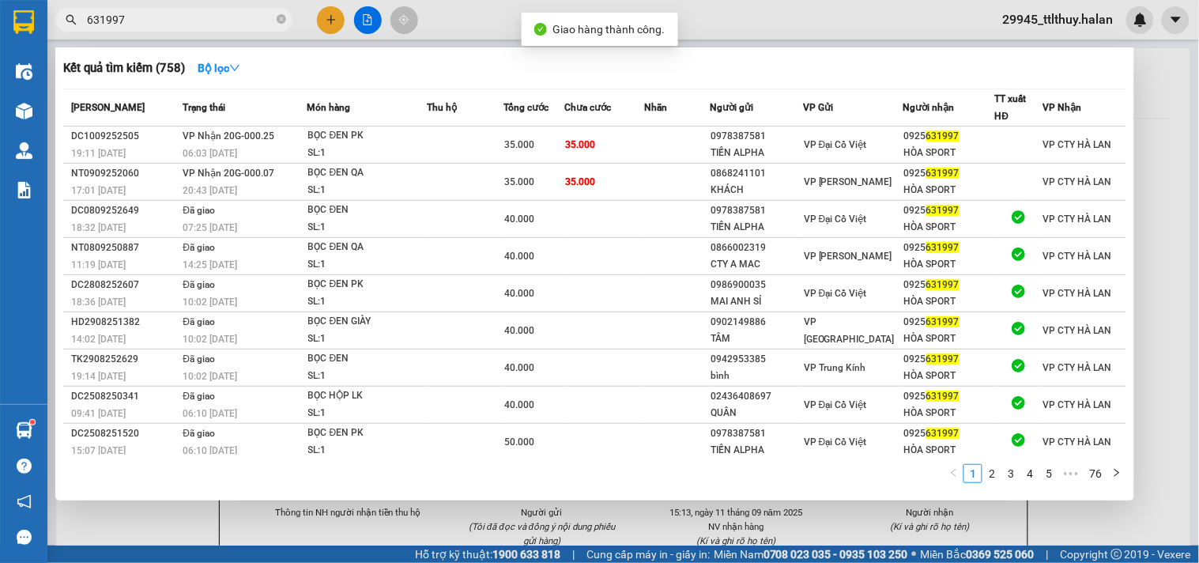
drag, startPoint x: 188, startPoint y: 18, endPoint x: 349, endPoint y: 100, distance: 180.3
click at [190, 18] on input "631997" at bounding box center [180, 19] width 187 height 17
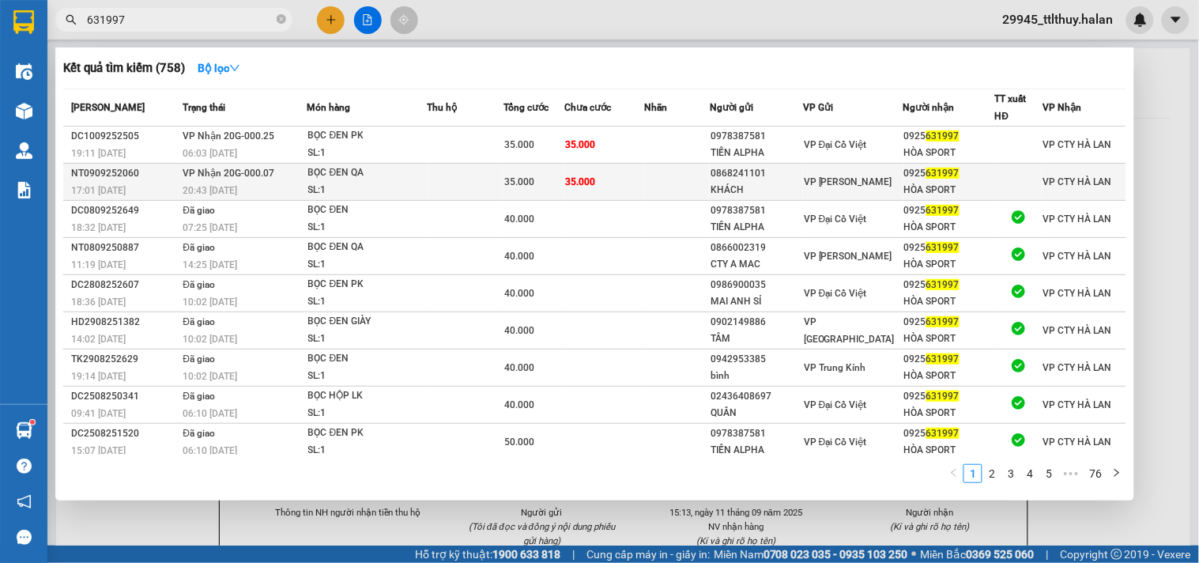
click at [365, 182] on div "SL: 1" at bounding box center [367, 190] width 119 height 17
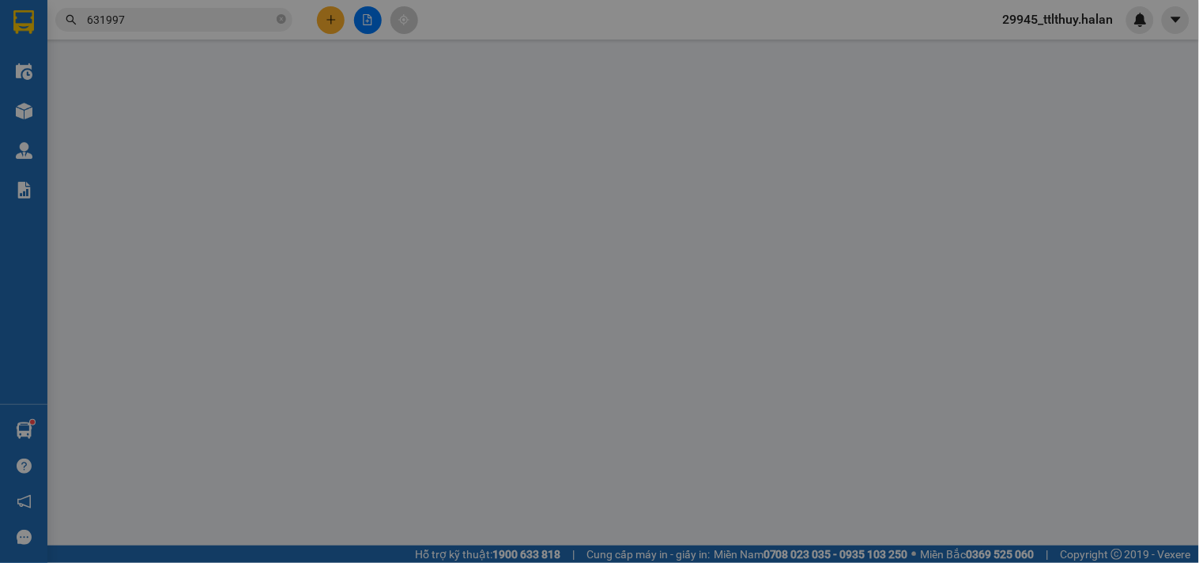
type input "0868241101"
type input "KHÁCH"
type input "0925631997"
type input "HÒA SPORT"
type input "35.000"
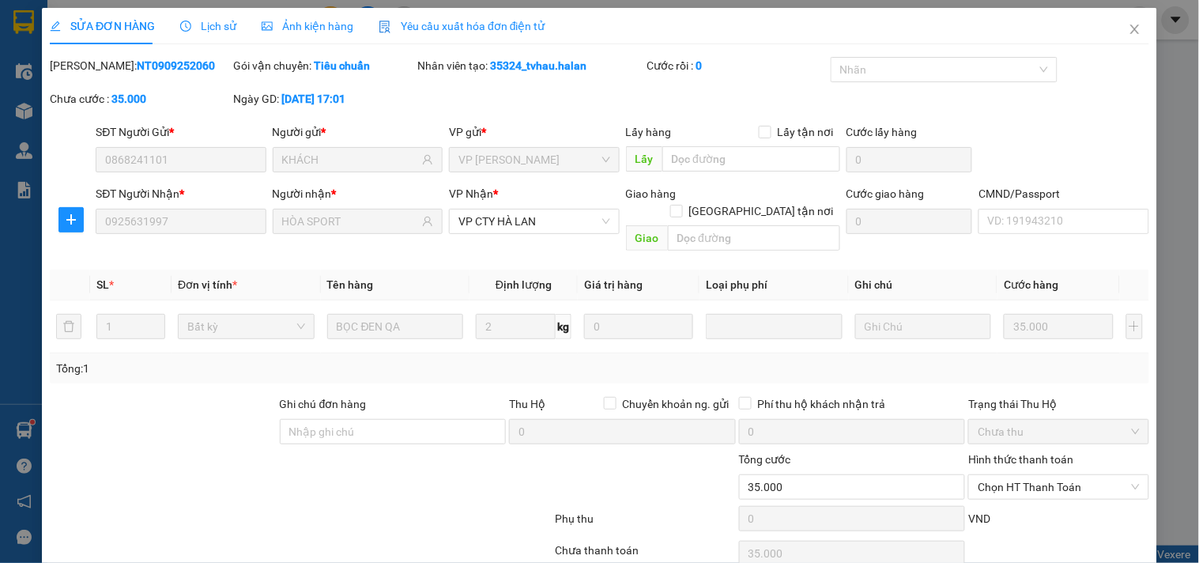
scroll to position [57, 0]
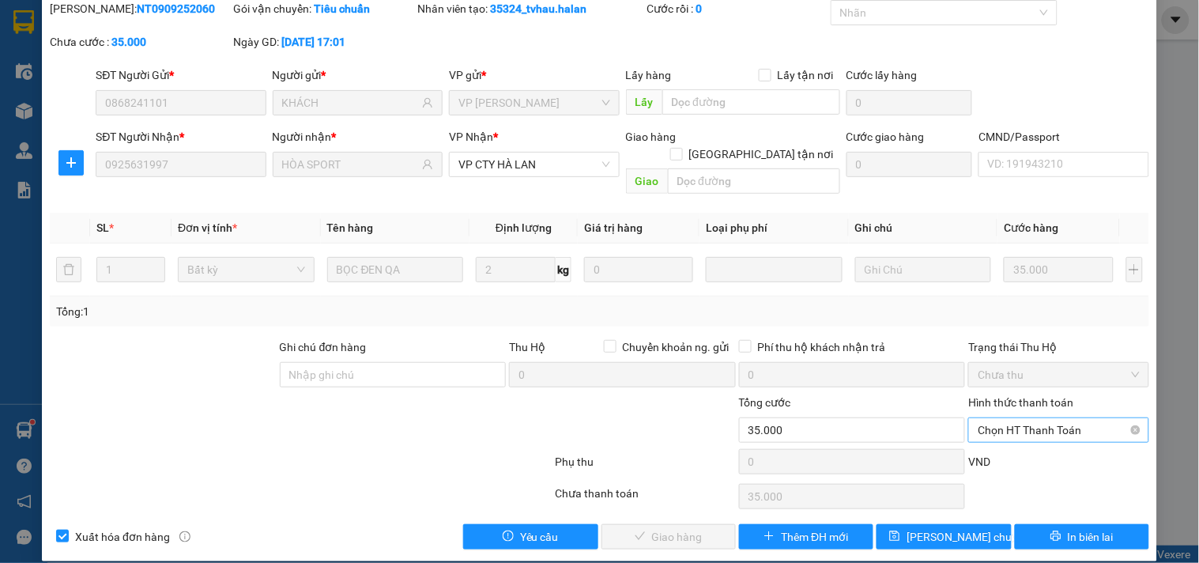
click at [984, 418] on span "Chọn HT Thanh Toán" at bounding box center [1058, 430] width 161 height 24
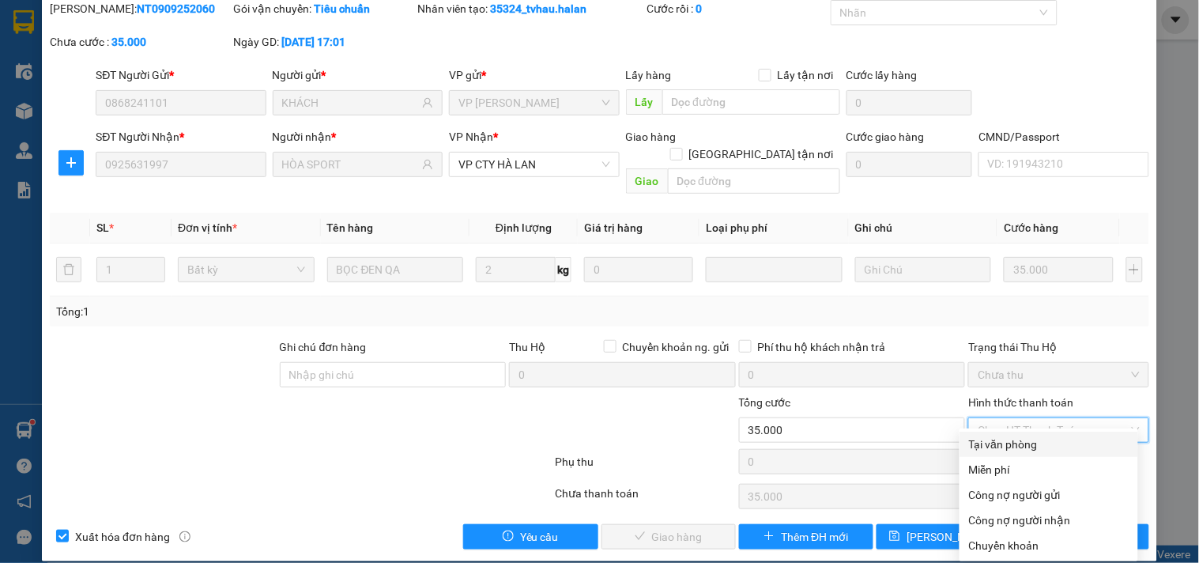
click at [991, 440] on div "Tại văn phòng" at bounding box center [1049, 444] width 160 height 17
type input "0"
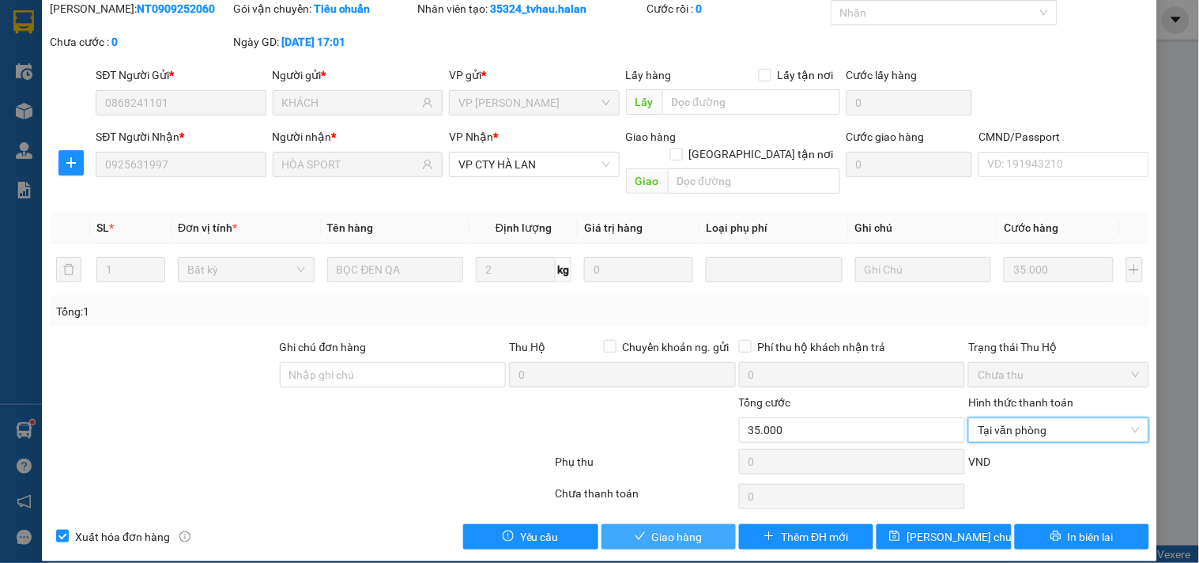
click at [677, 528] on span "Giao hàng" at bounding box center [677, 536] width 51 height 17
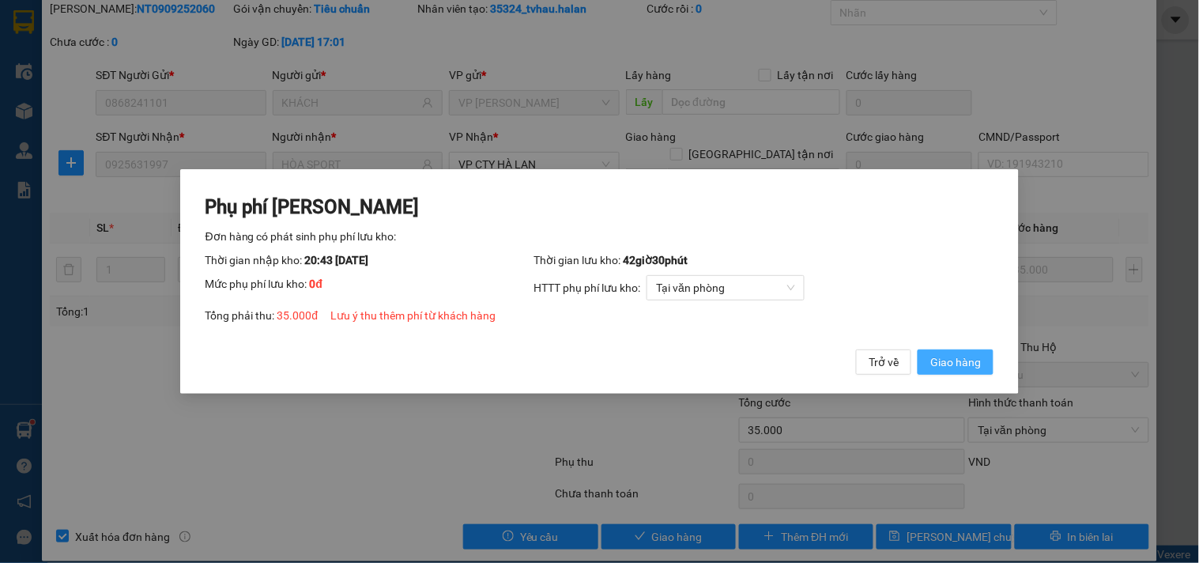
click at [969, 361] on span "Giao hàng" at bounding box center [956, 361] width 51 height 17
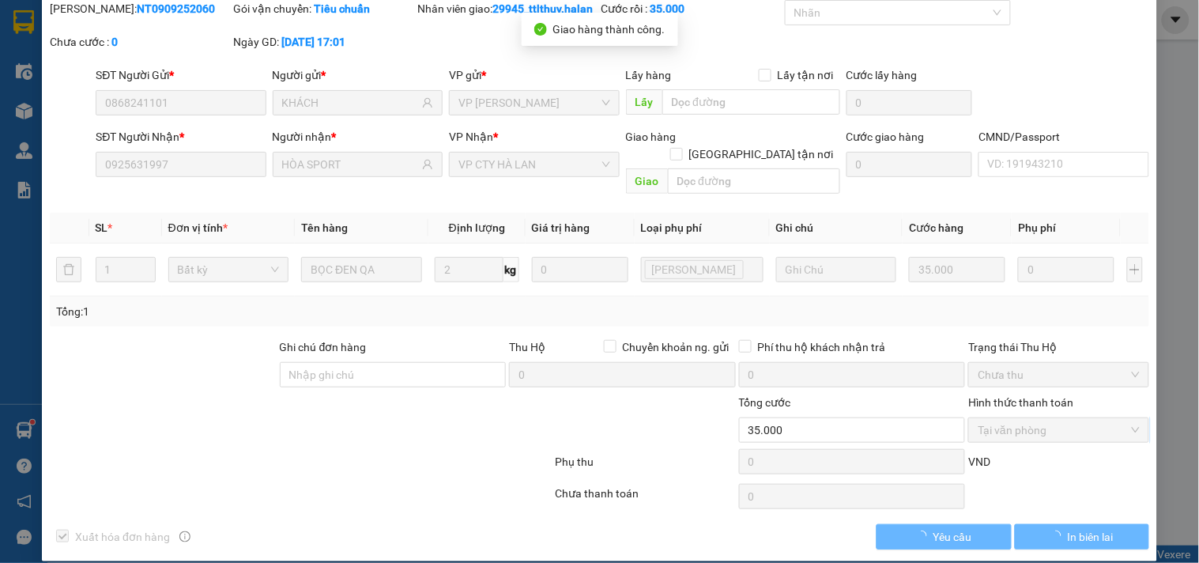
scroll to position [0, 0]
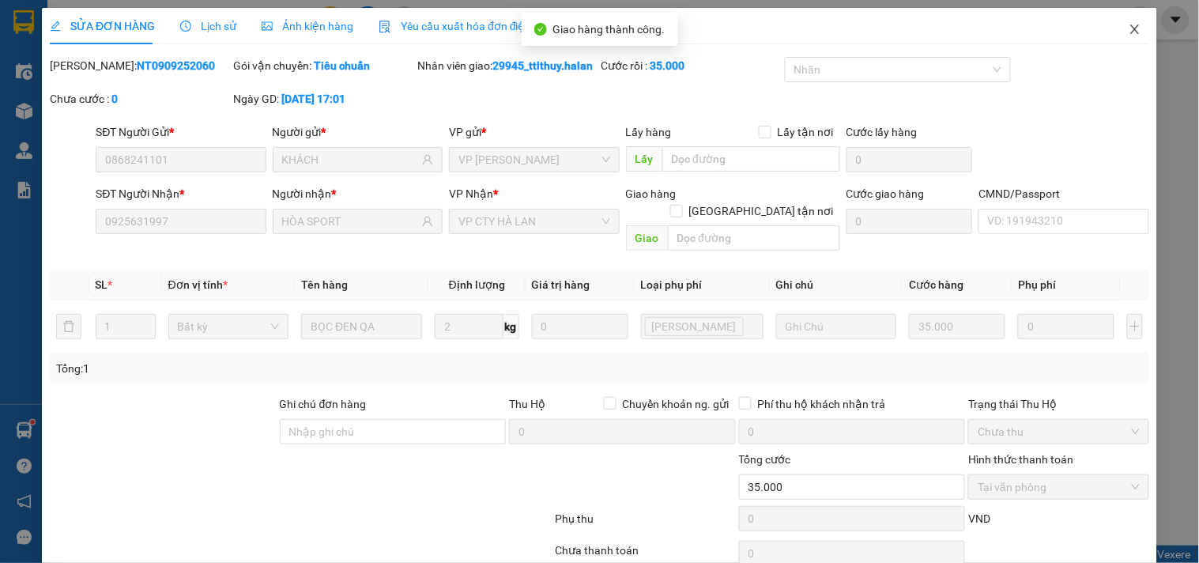
click at [1129, 30] on span "Close" at bounding box center [1135, 30] width 44 height 44
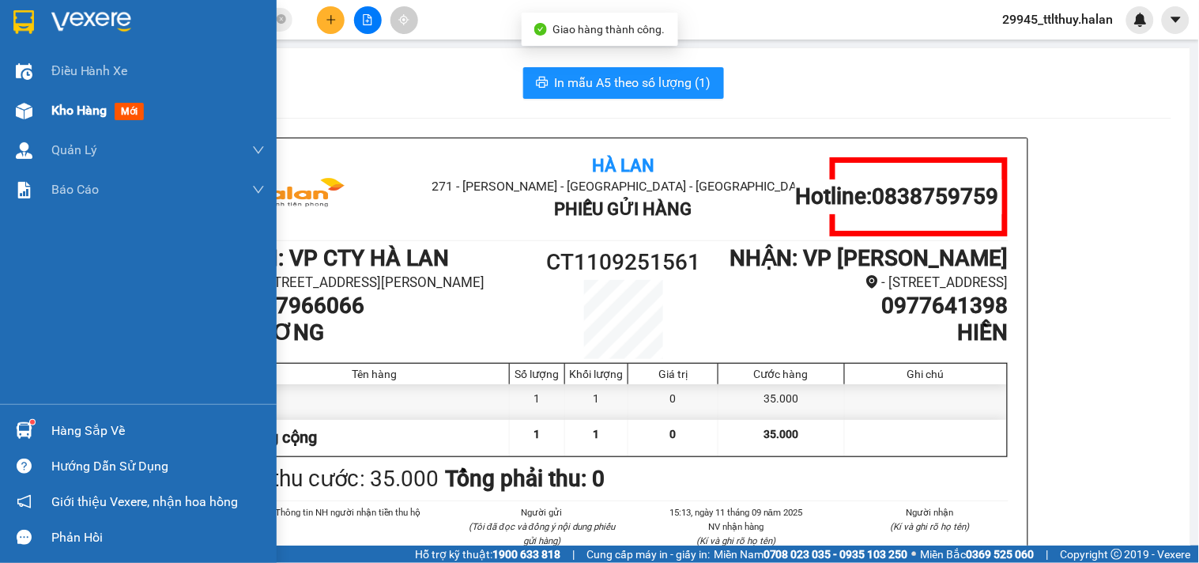
click at [22, 100] on div at bounding box center [24, 111] width 28 height 28
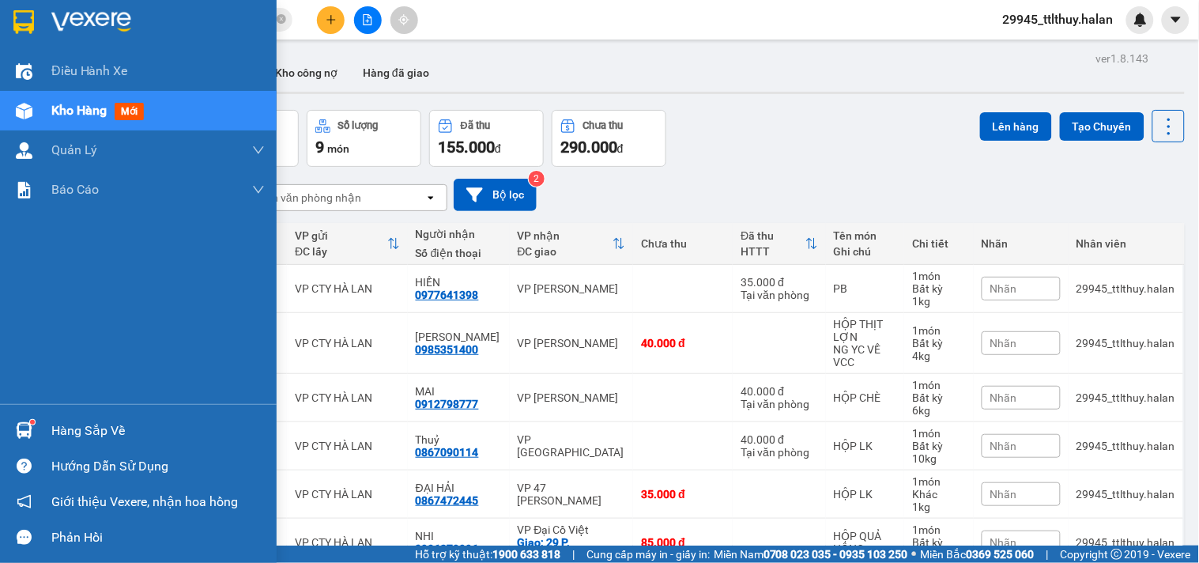
click at [30, 425] on img at bounding box center [24, 430] width 17 height 17
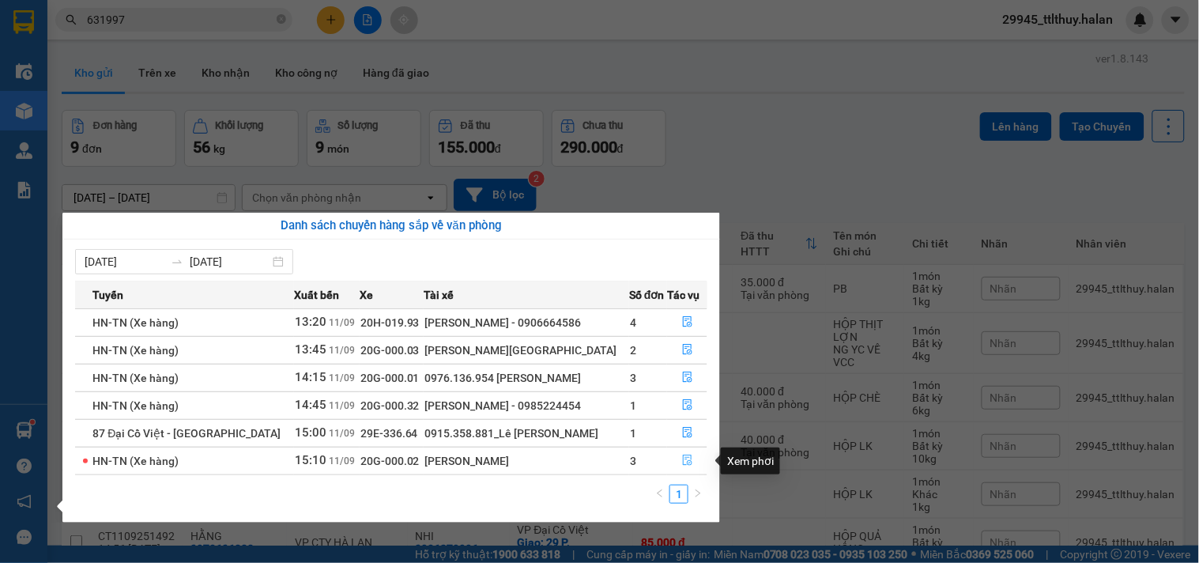
click at [682, 457] on icon "file-done" at bounding box center [687, 460] width 11 height 11
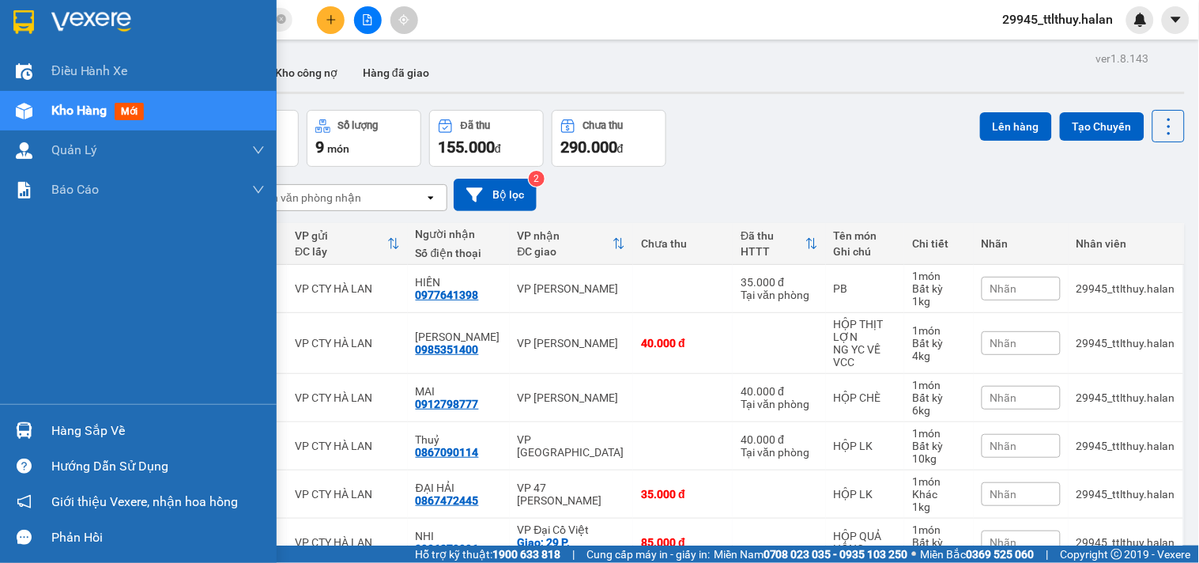
click at [35, 419] on div at bounding box center [24, 431] width 28 height 28
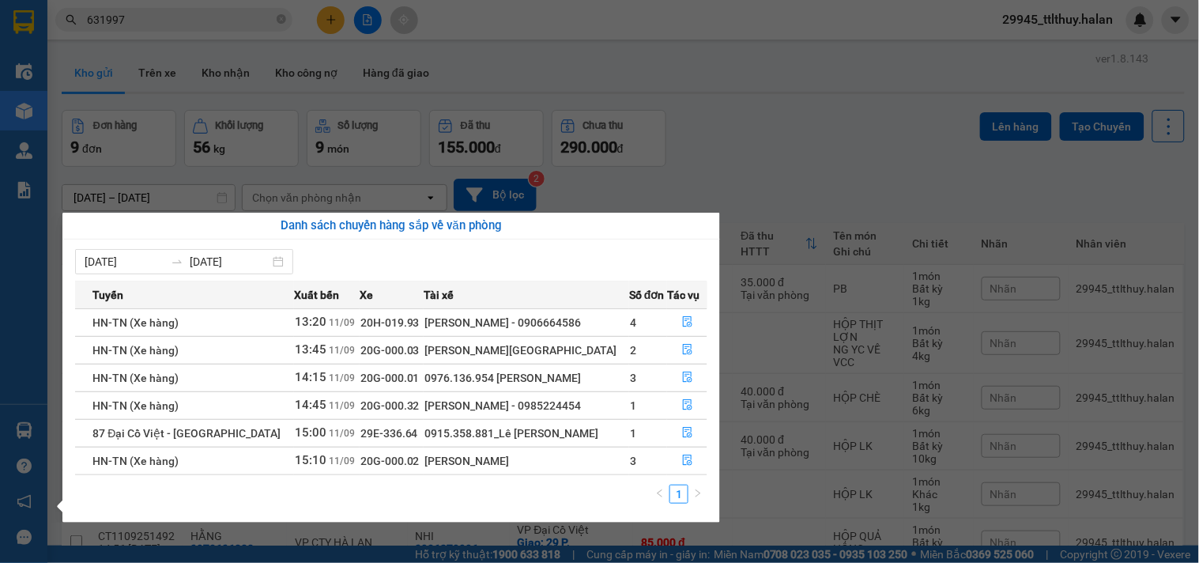
click at [721, 170] on section "Kết quả tìm kiếm ( 758 ) Bộ lọc Mã ĐH Trạng thái Món hàng Thu hộ Tổng cước Chưa…" at bounding box center [599, 281] width 1199 height 563
